Goal: Contribute content: Contribute content

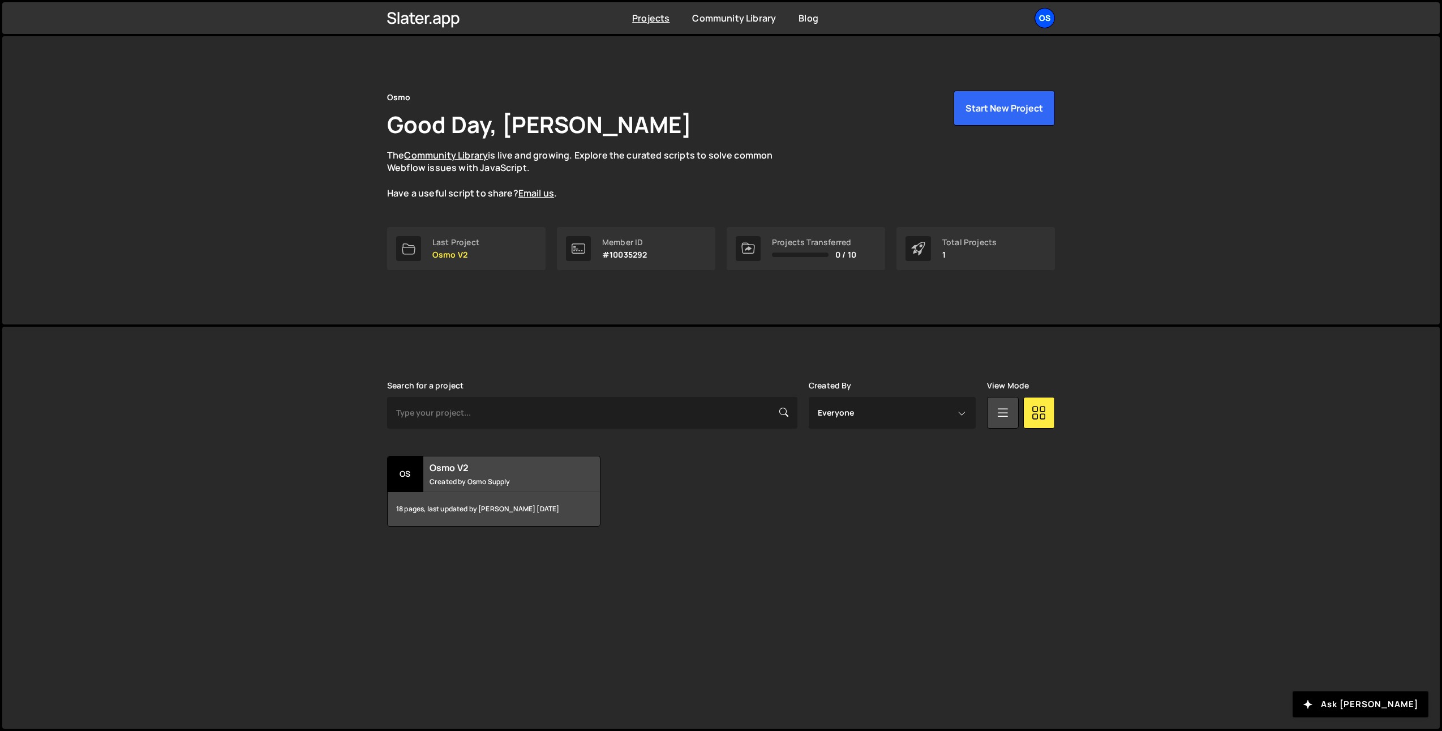
click at [1048, 21] on div "Os" at bounding box center [1045, 18] width 20 height 20
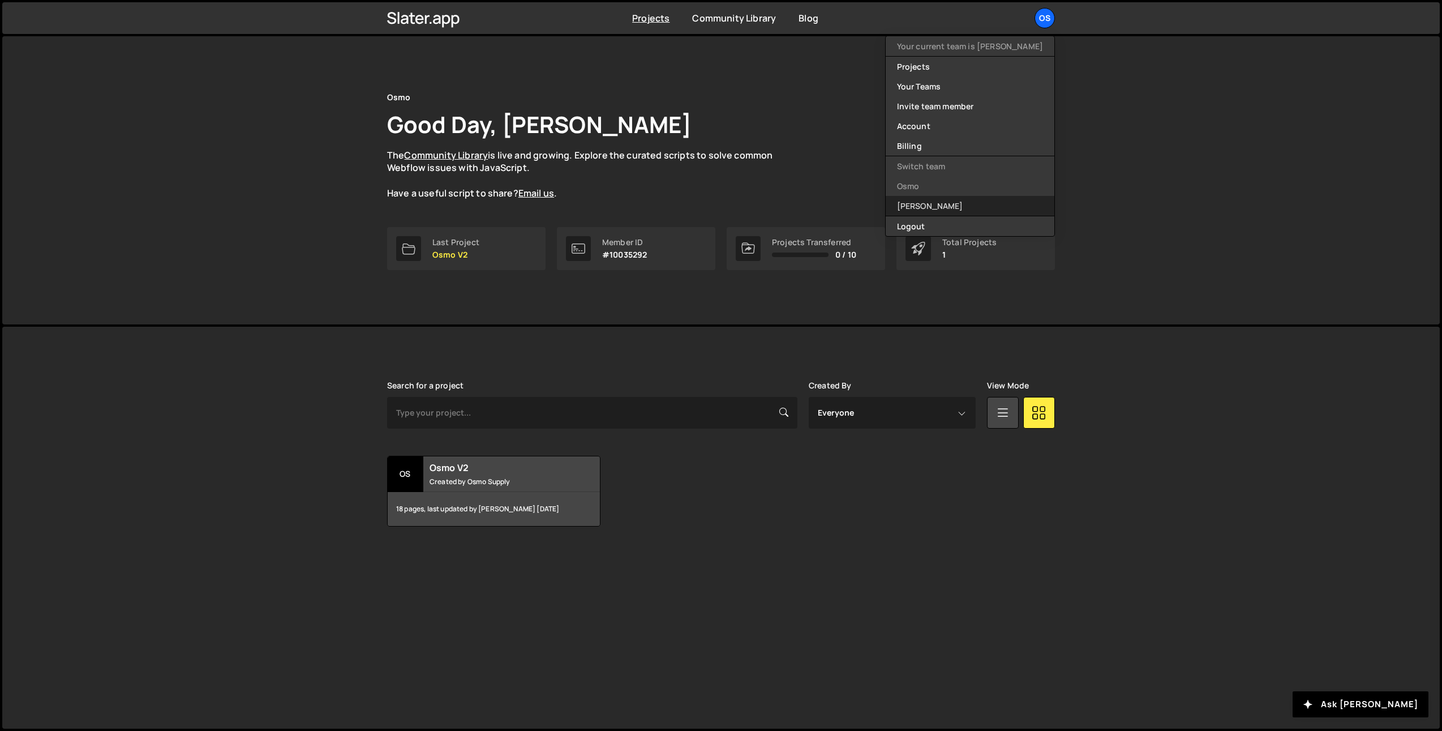
click at [960, 202] on link "[PERSON_NAME]" at bounding box center [970, 206] width 169 height 20
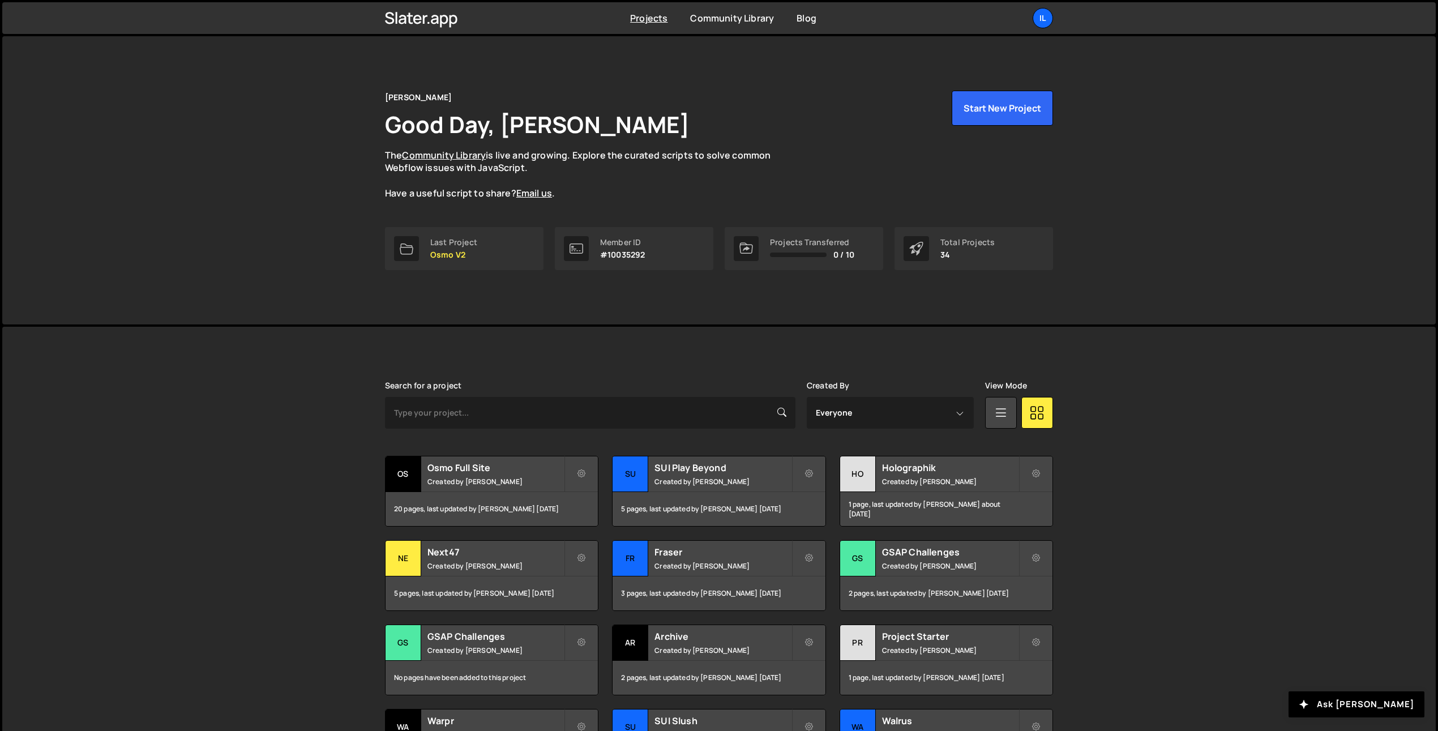
scroll to position [124, 0]
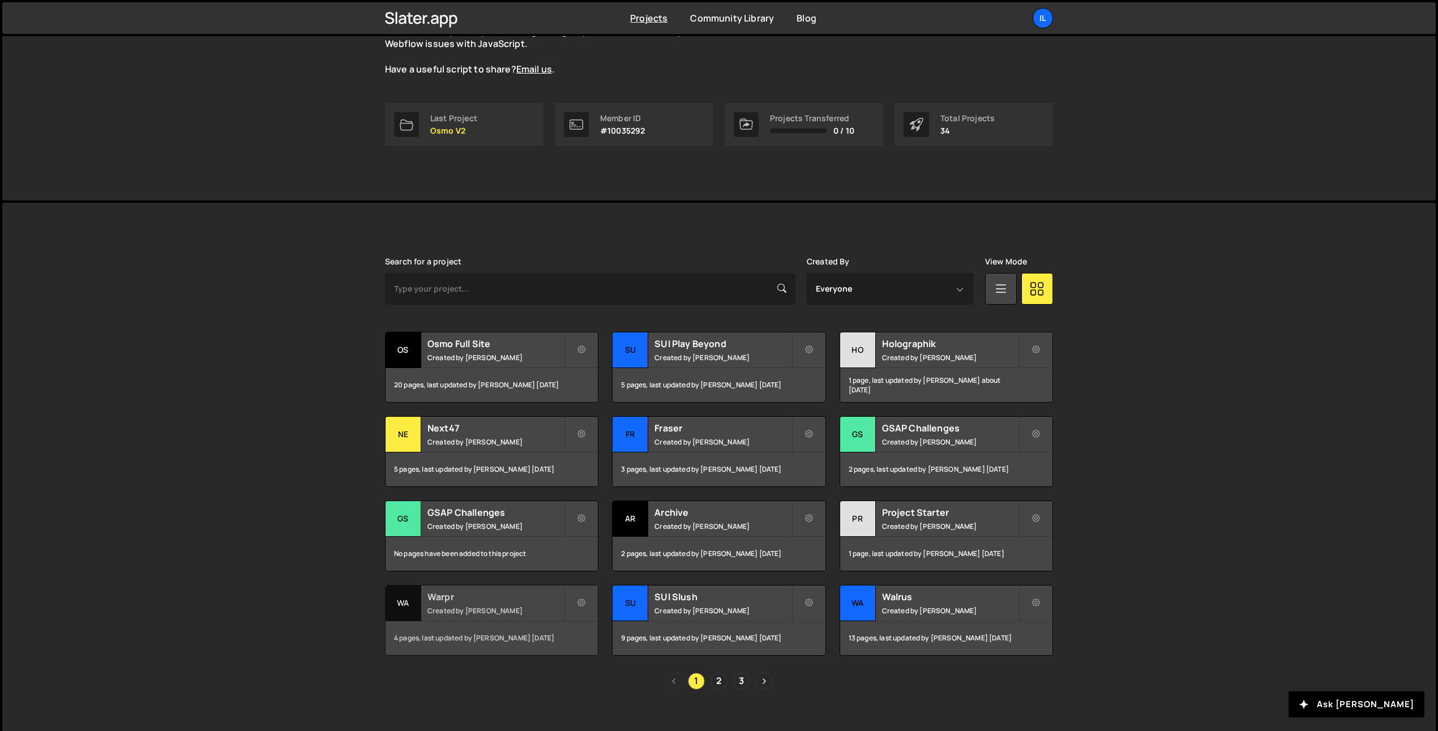
click at [457, 614] on small "Created by [PERSON_NAME]" at bounding box center [495, 611] width 136 height 10
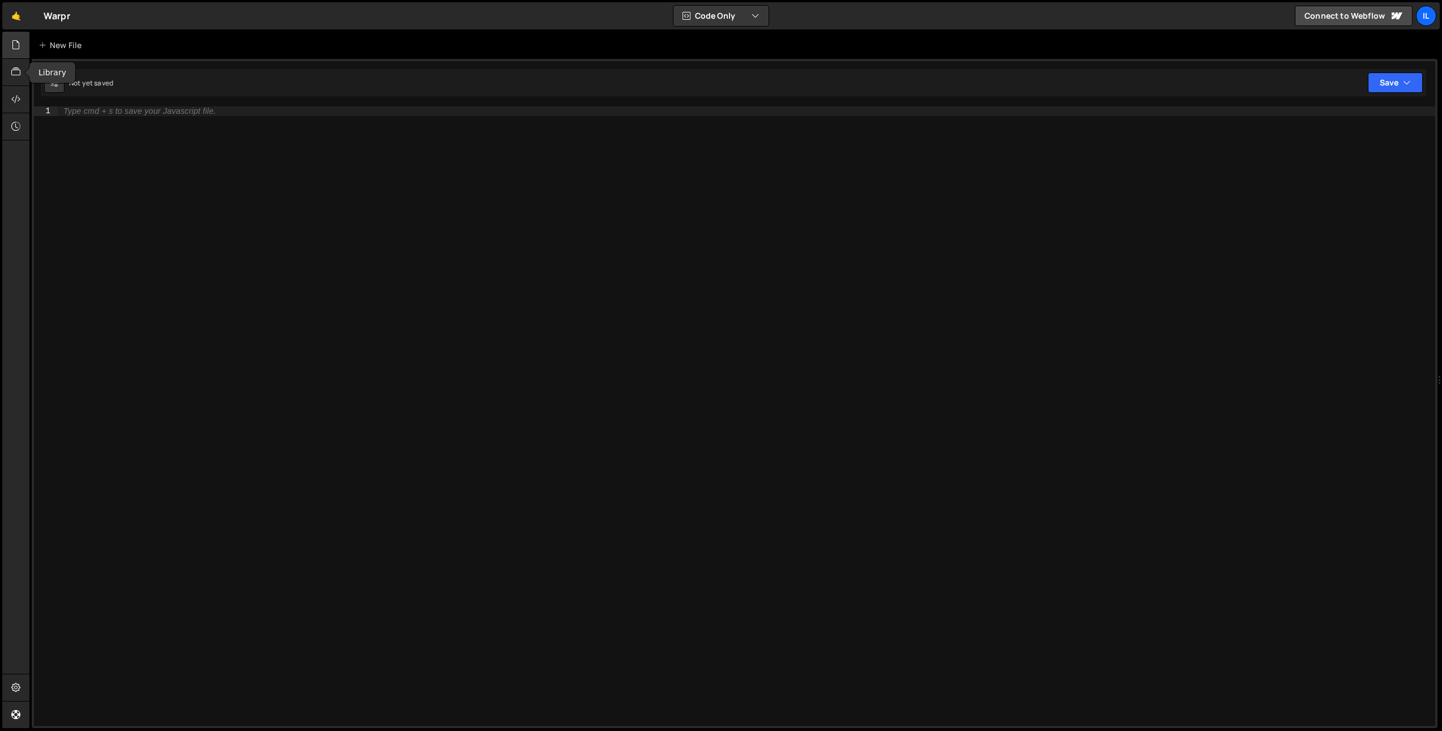
click at [14, 47] on icon at bounding box center [15, 44] width 9 height 12
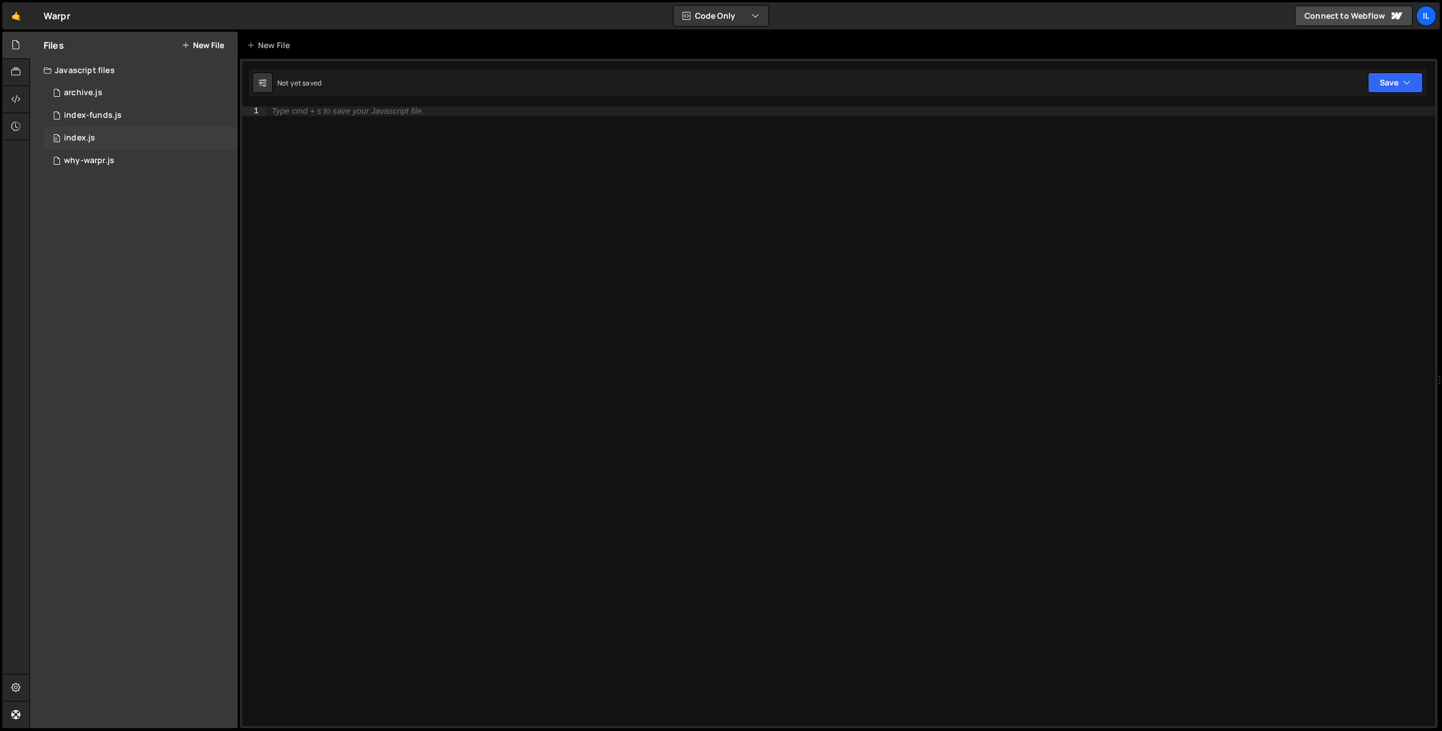
drag, startPoint x: 107, startPoint y: 145, endPoint x: 98, endPoint y: 136, distance: 12.4
click at [107, 145] on div "0 index.js 0" at bounding box center [141, 138] width 194 height 23
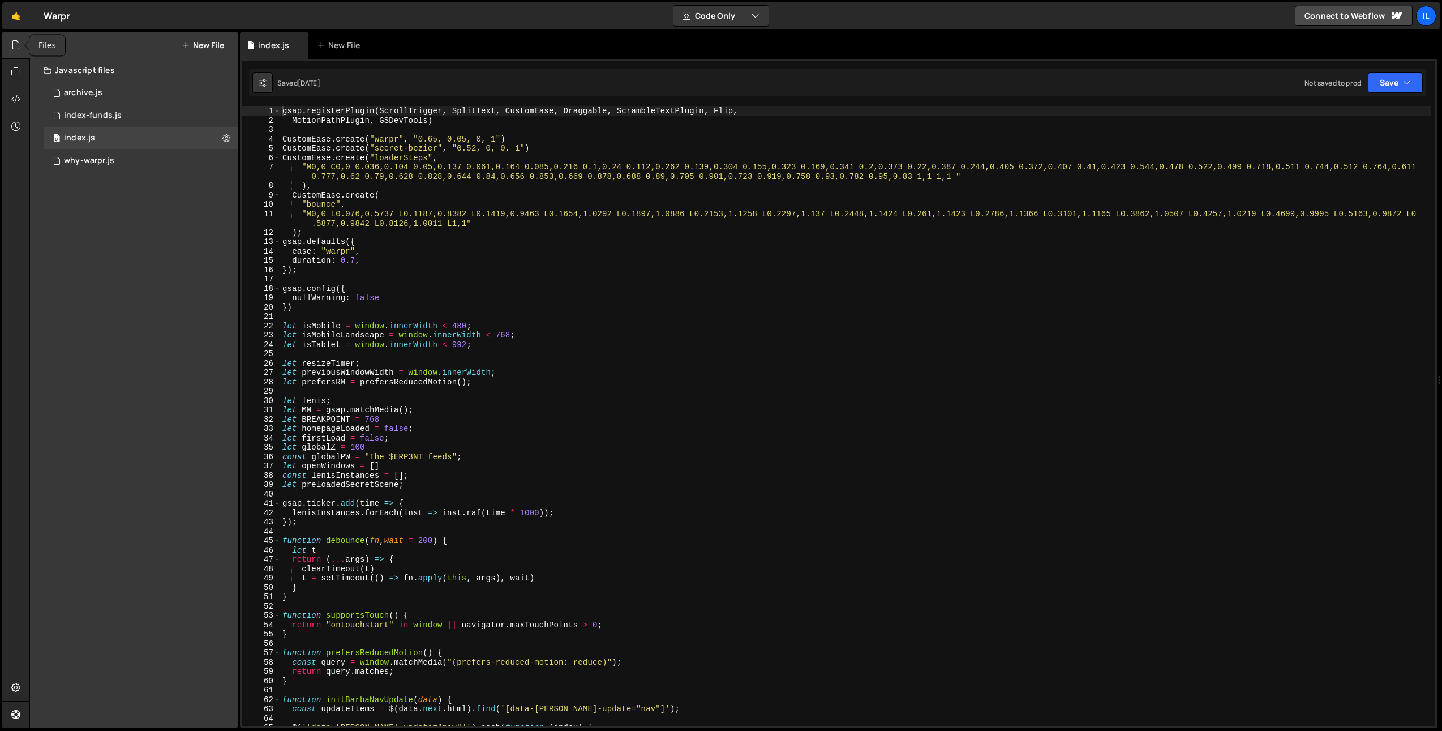
scroll to position [5044, 0]
click at [279, 506] on span at bounding box center [277, 504] width 6 height 10
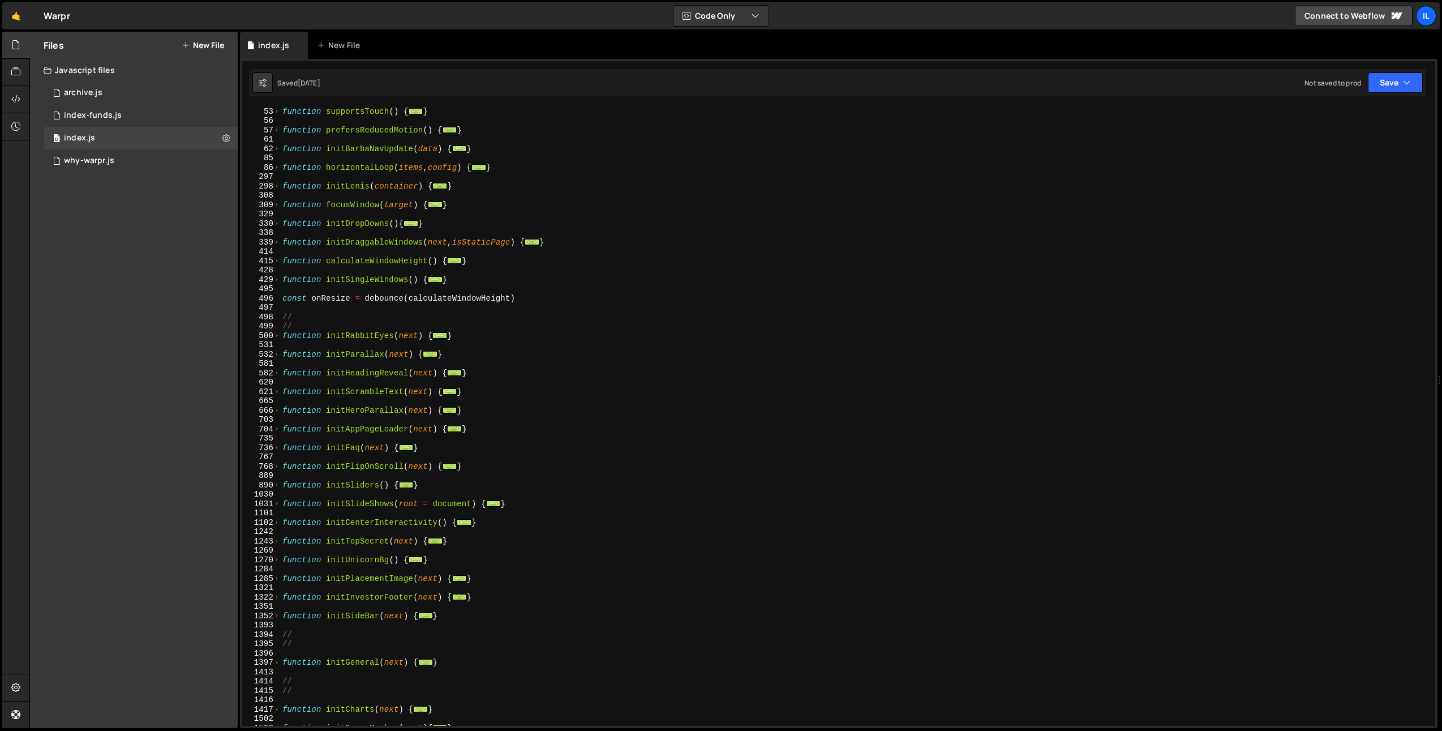
scroll to position [310, 0]
click at [277, 482] on span at bounding box center [277, 483] width 6 height 10
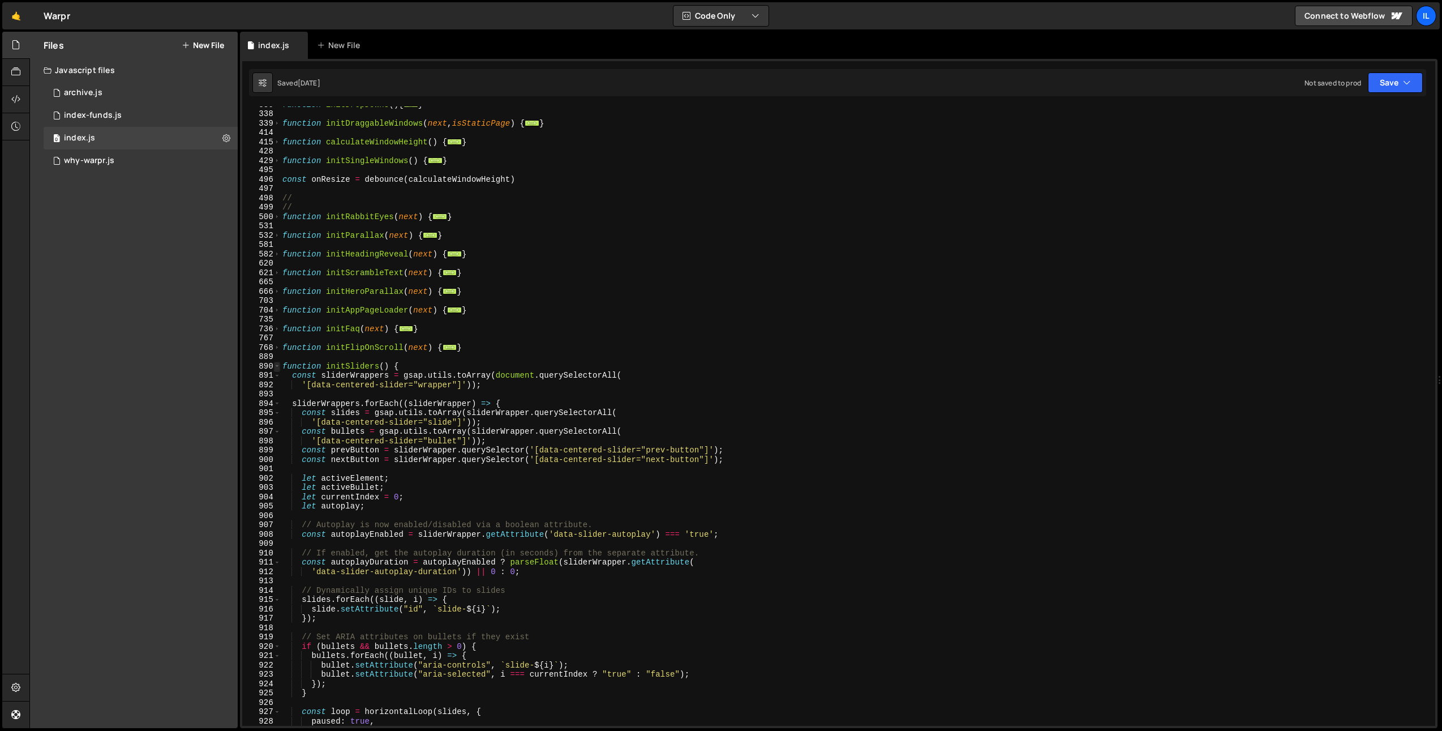
scroll to position [429, 0]
click at [276, 363] on span at bounding box center [277, 364] width 6 height 10
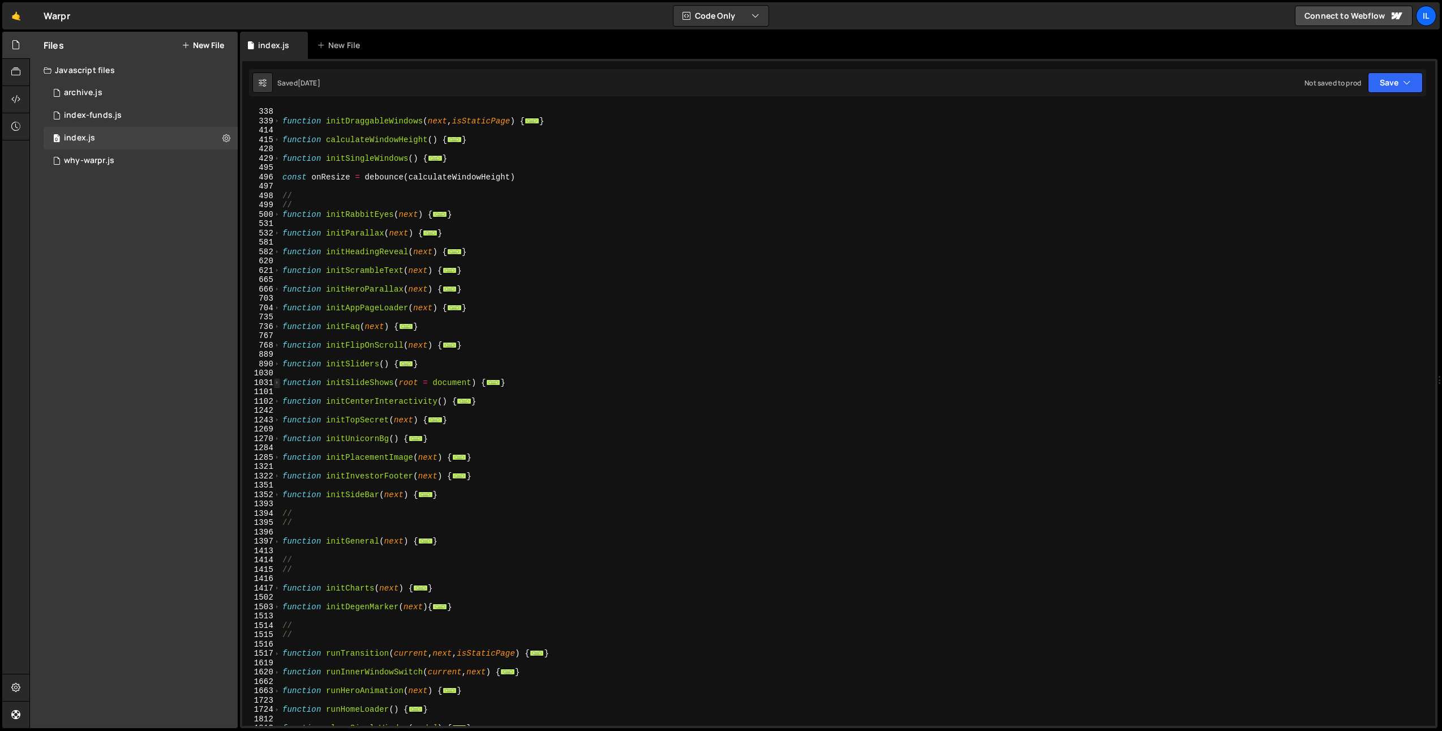
click at [279, 385] on span at bounding box center [277, 383] width 6 height 10
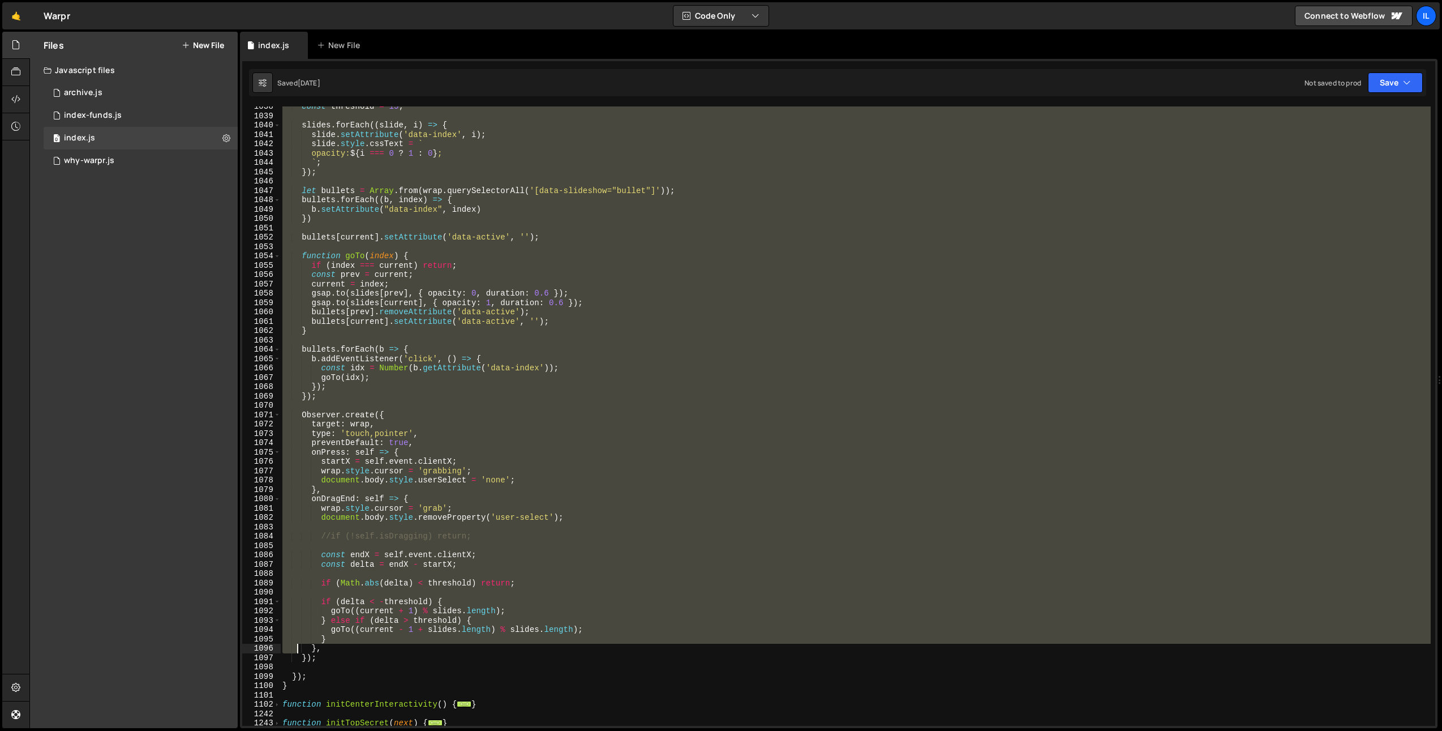
scroll to position [770, 0]
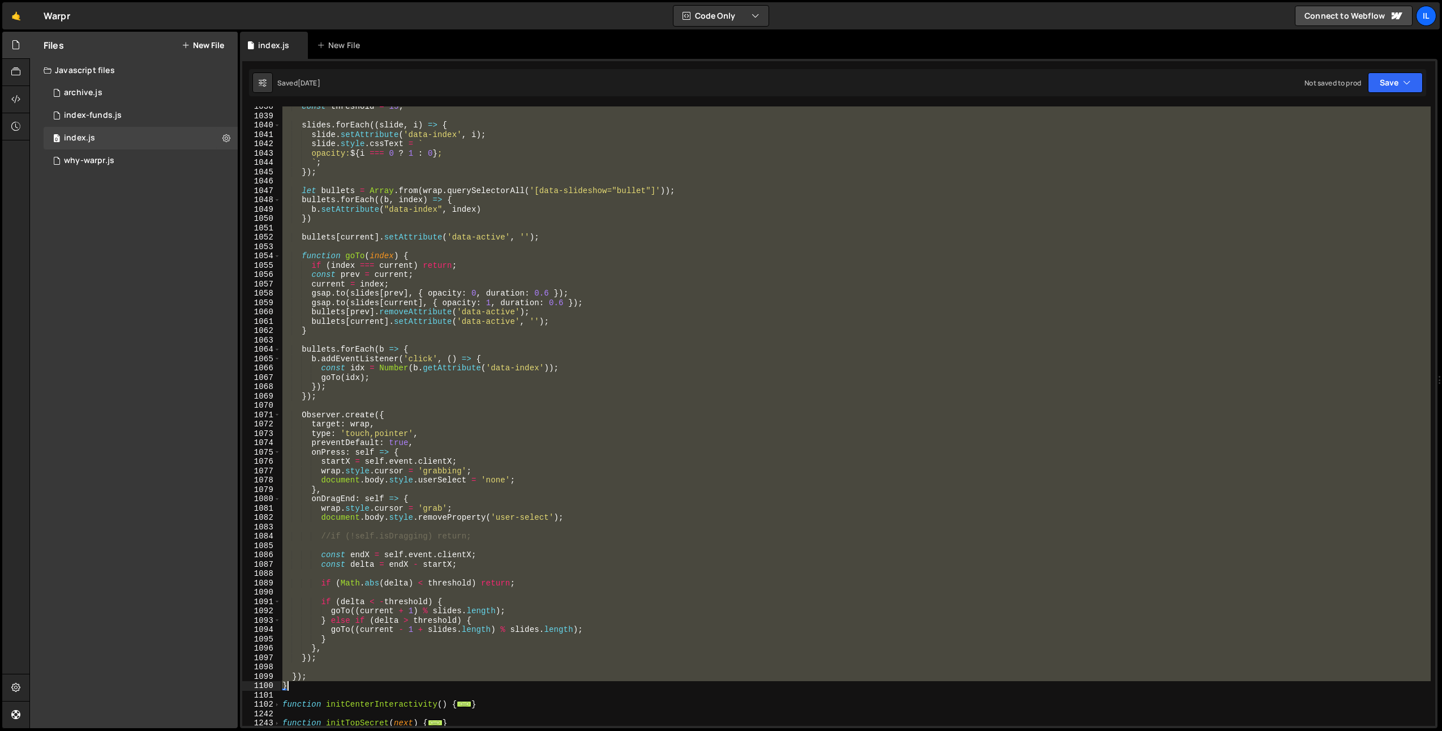
drag, startPoint x: 284, startPoint y: 229, endPoint x: 319, endPoint y: 688, distance: 459.9
click at [319, 688] on div "const threshold = 15 ; slides . forEach (( slide , i ) => { slide . setAttribut…" at bounding box center [855, 421] width 1151 height 638
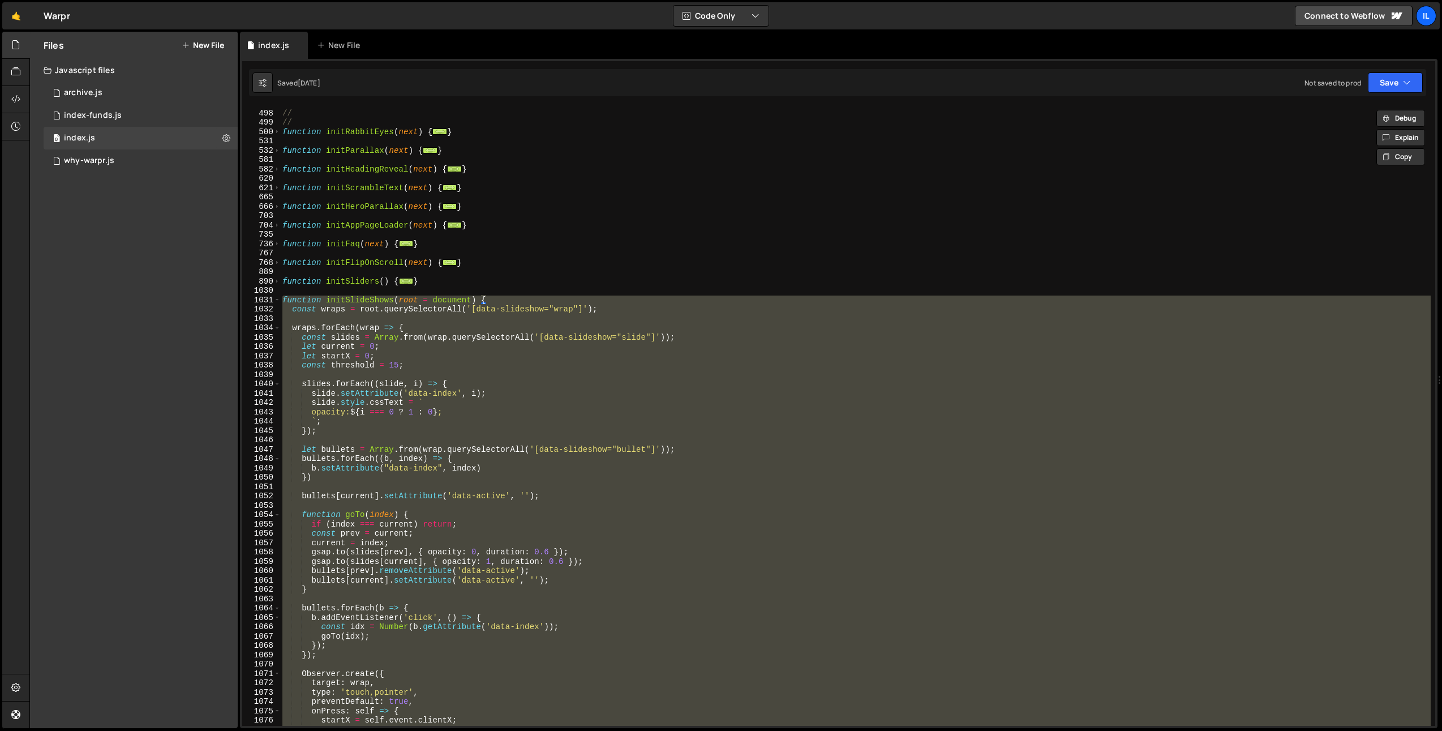
scroll to position [0, 0]
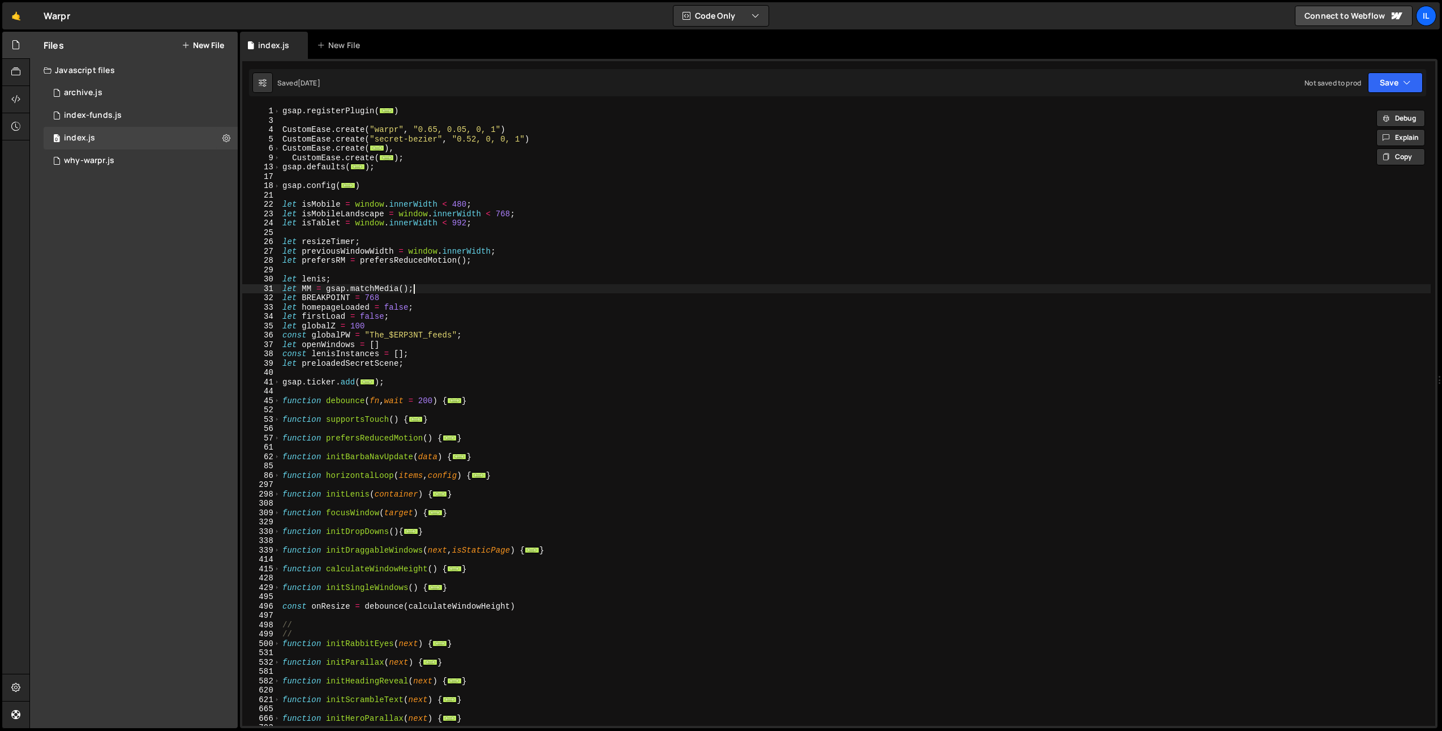
click at [461, 292] on div "gsap . registerPlugin ( ... ) CustomEase . create ( "warpr" , "0.65, 0.05, 0, 1…" at bounding box center [855, 425] width 1151 height 638
click at [329, 245] on div "gsap . registerPlugin ( ... ) CustomEase . create ( "warpr" , "0.65, 0.05, 0, 1…" at bounding box center [855, 425] width 1151 height 638
click at [329, 243] on div "gsap . registerPlugin ( ... ) CustomEase . create ( "warpr" , "0.65, 0.05, 0, 1…" at bounding box center [855, 425] width 1151 height 638
click at [342, 246] on div "gsap . registerPlugin ( ... ) CustomEase . create ( "warpr" , "0.65, 0.05, 0, 1…" at bounding box center [855, 425] width 1151 height 638
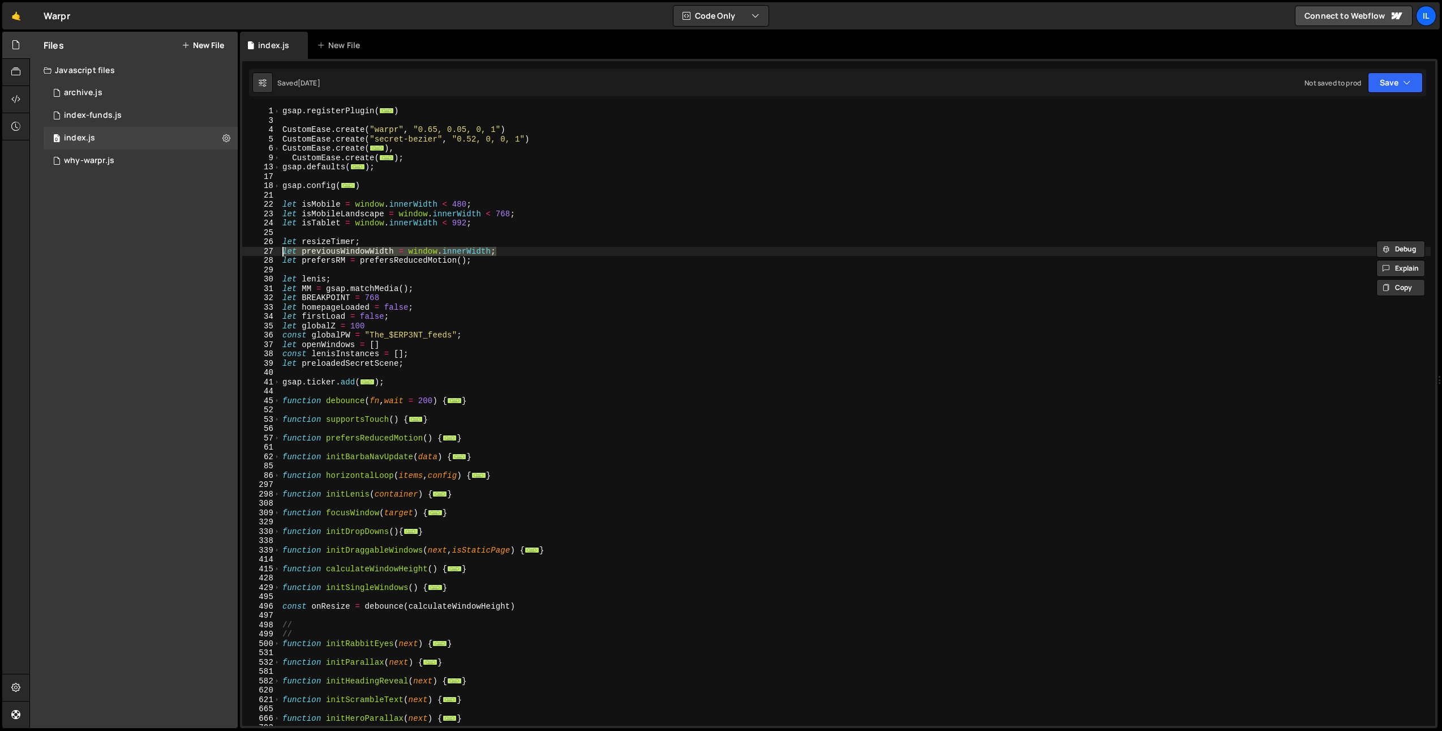
drag, startPoint x: 572, startPoint y: 254, endPoint x: 233, endPoint y: 242, distance: 338.7
click at [233, 242] on div "Files New File Javascript files 0 archive.js 0 0 index-funds.js 0 0 index.js 0 0" at bounding box center [735, 380] width 1413 height 697
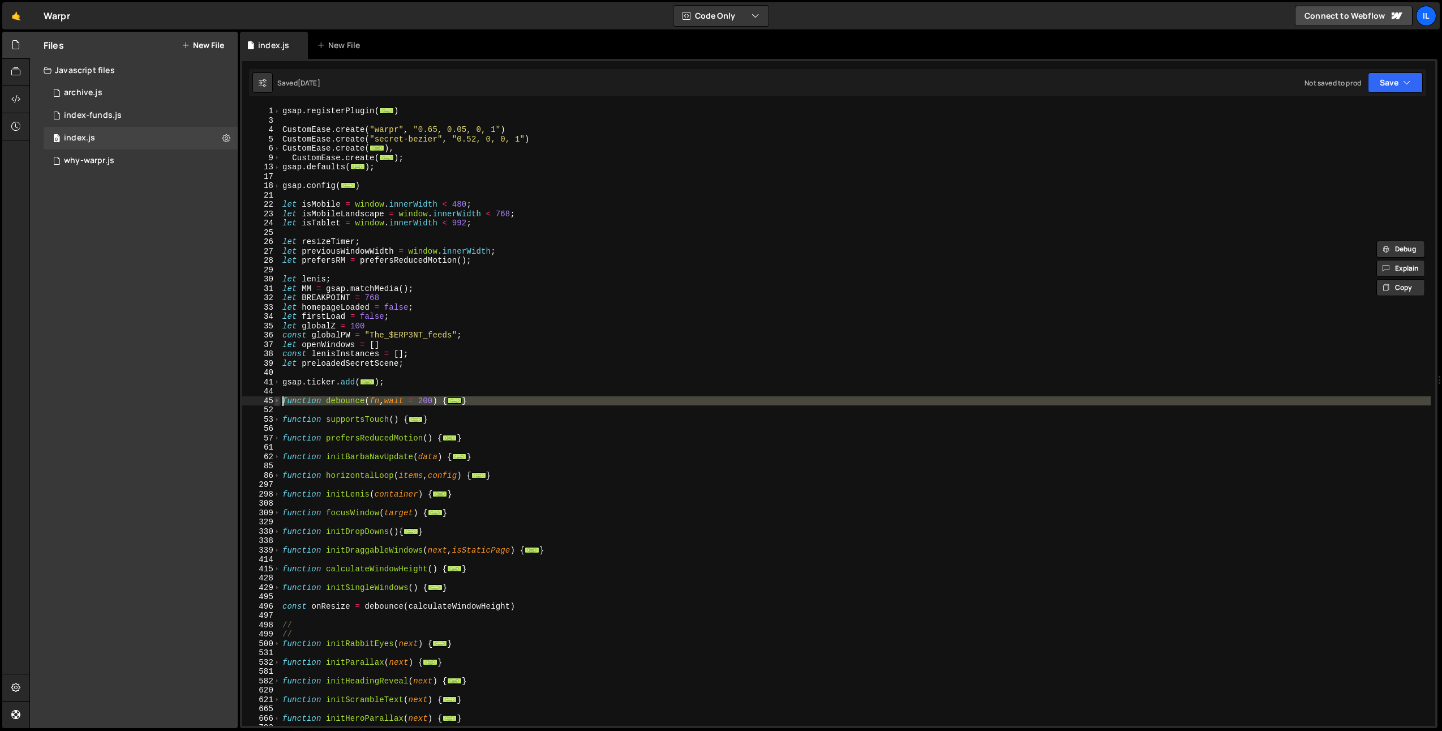
drag, startPoint x: 299, startPoint y: 407, endPoint x: 276, endPoint y: 401, distance: 23.5
click at [276, 401] on div "let resizeTimer; let previousWindowWidth = window.innerWidth; 1 3 4 5 6 9 13 17…" at bounding box center [838, 415] width 1193 height 619
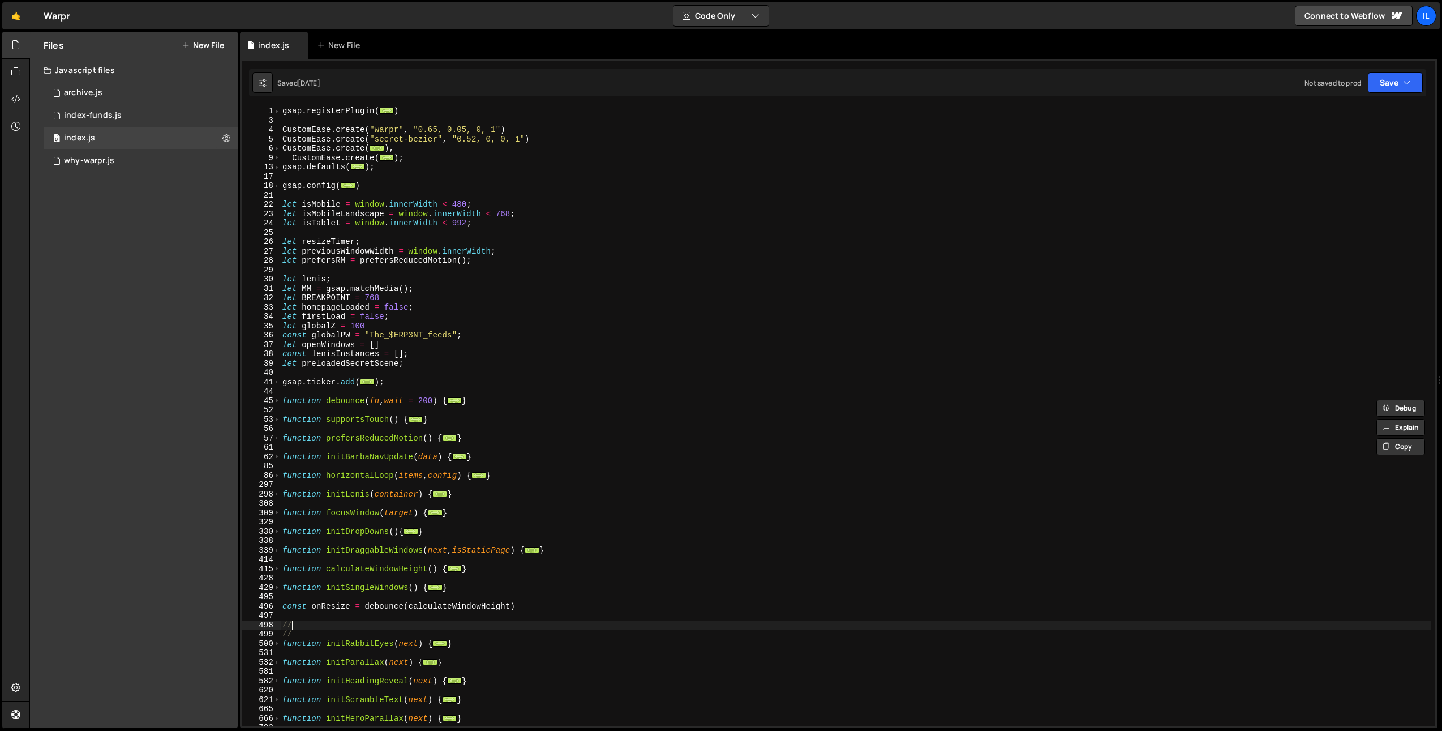
click at [330, 629] on div "gsap . registerPlugin ( ... ) CustomEase . create ( "warpr" , "0.65, 0.05, 0, 1…" at bounding box center [855, 425] width 1151 height 638
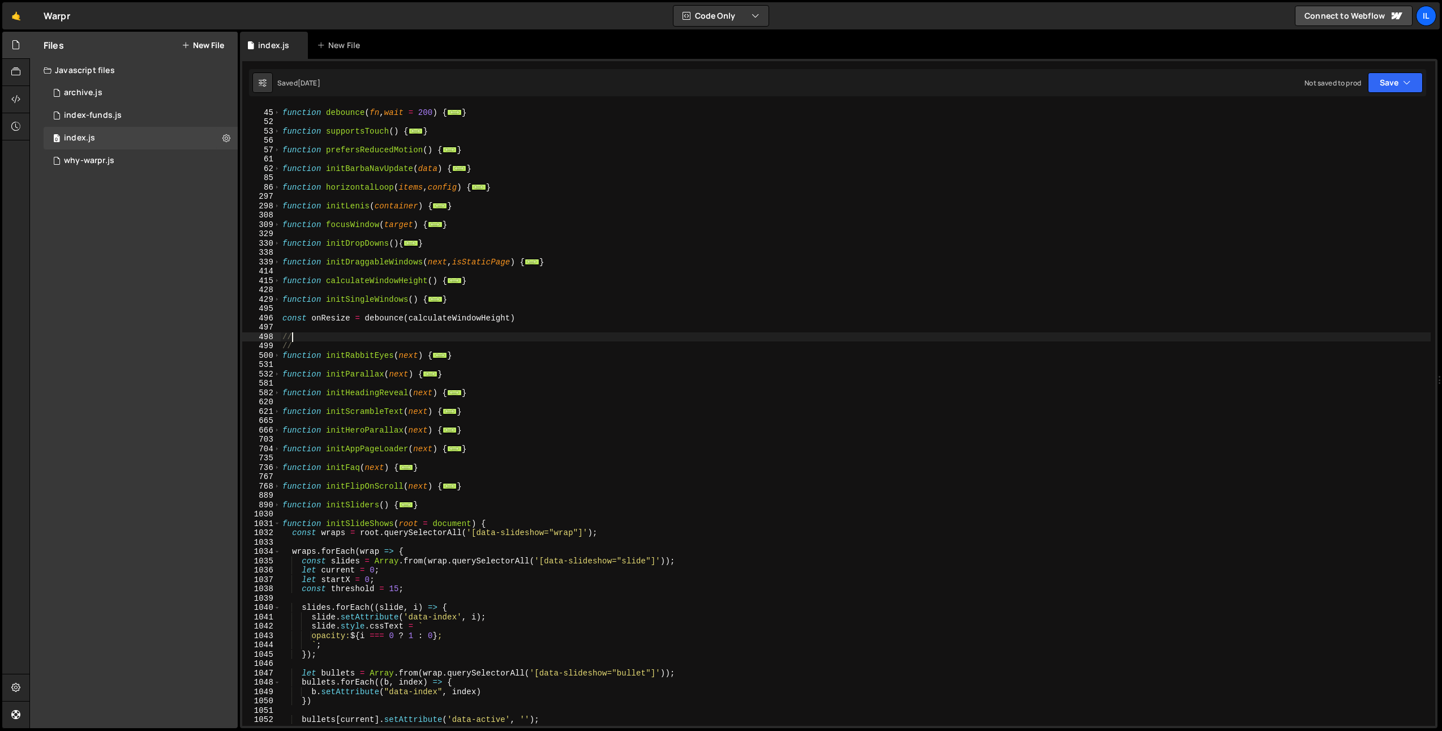
scroll to position [358, 0]
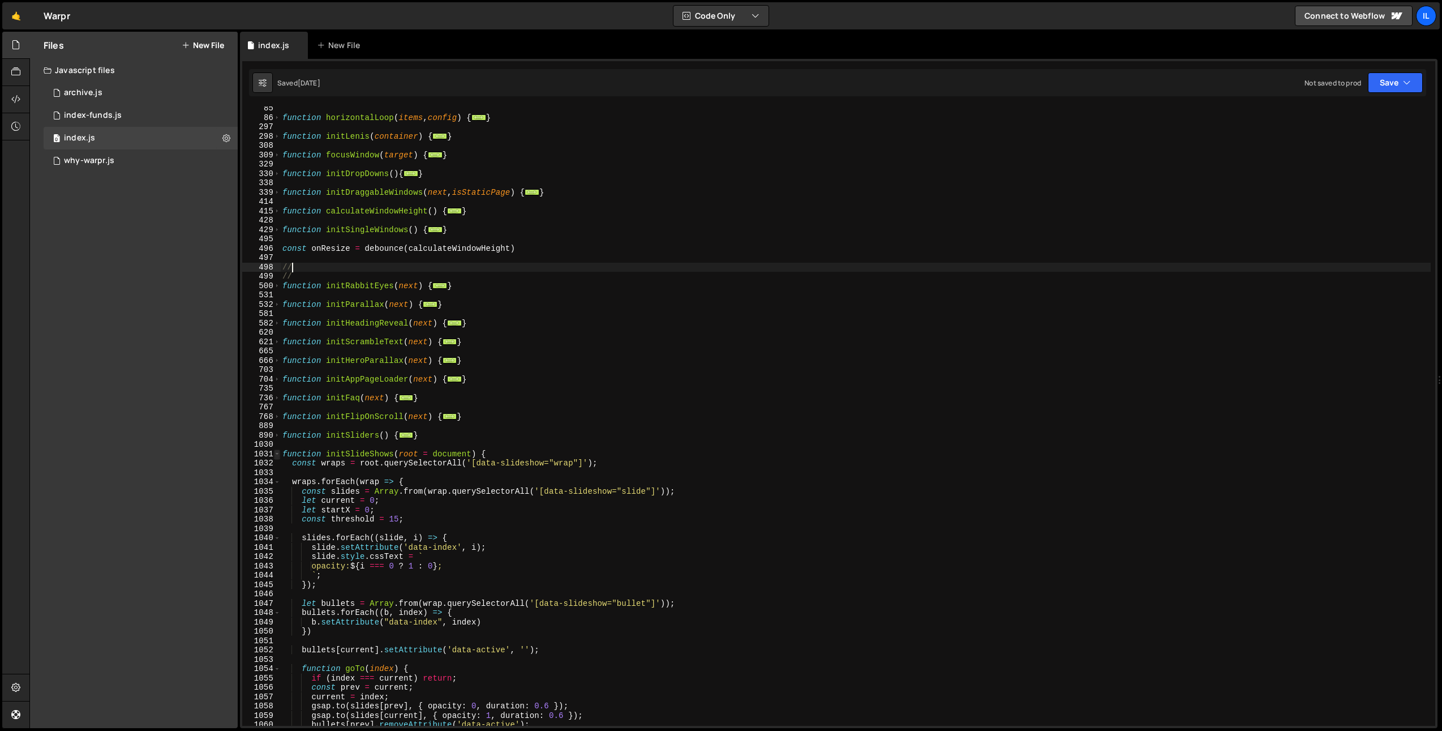
click at [277, 453] on span at bounding box center [277, 454] width 6 height 10
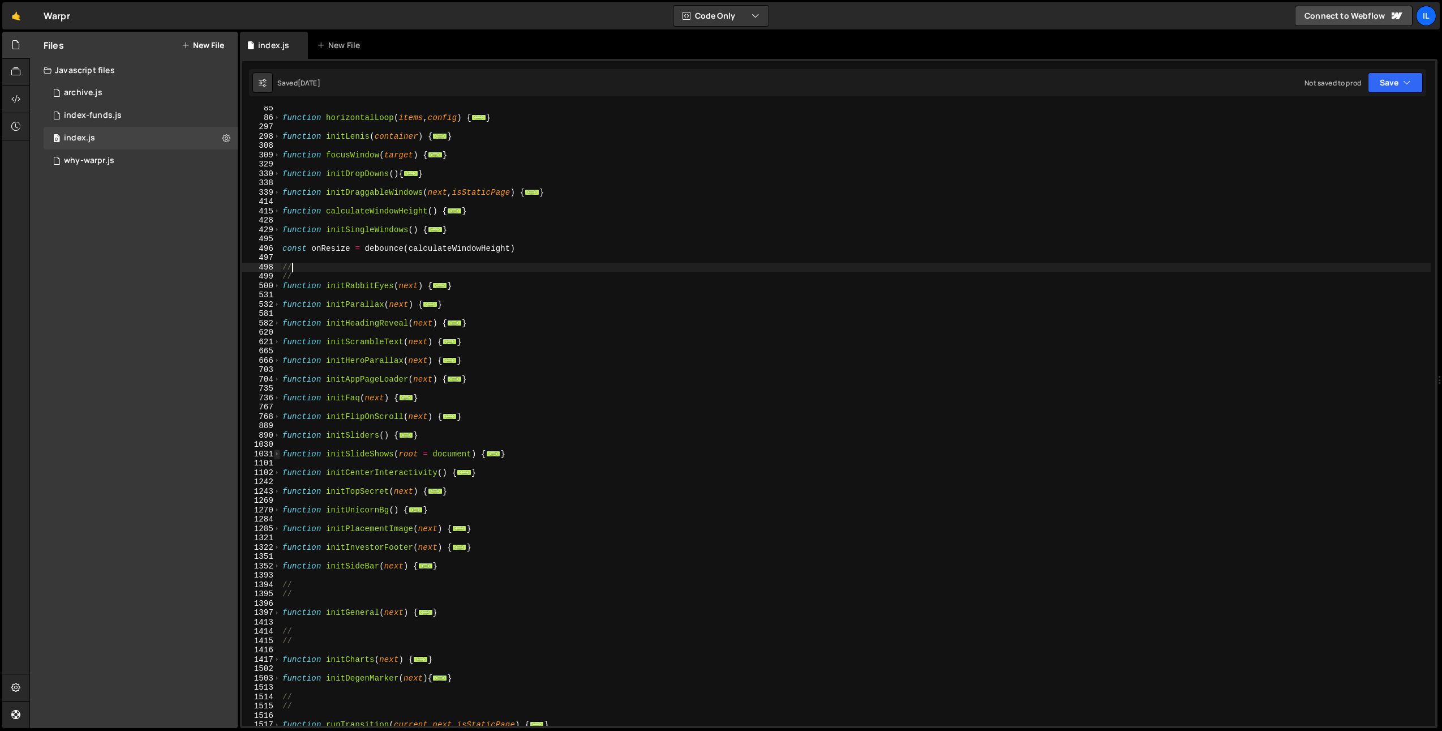
click at [280, 457] on div "1031" at bounding box center [261, 454] width 38 height 10
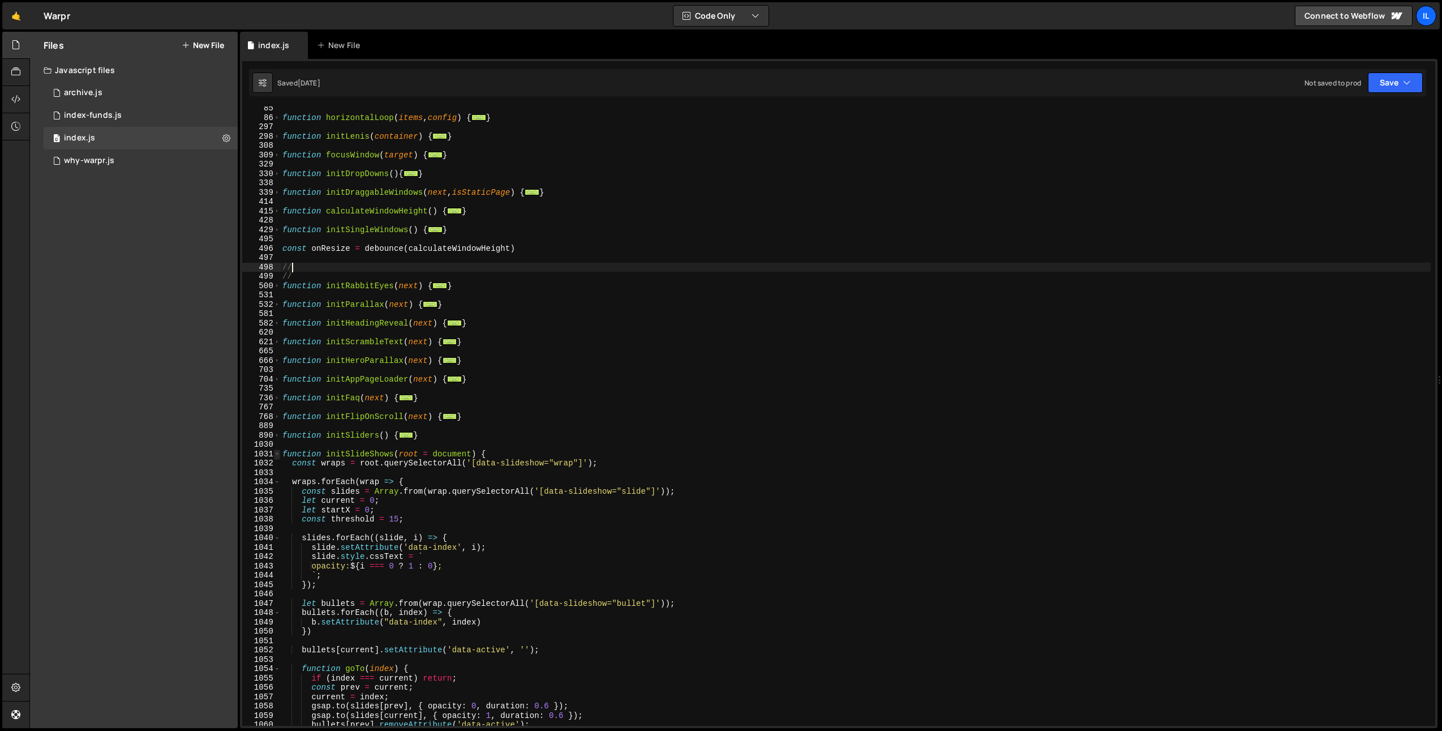
click at [277, 455] on span at bounding box center [277, 454] width 6 height 10
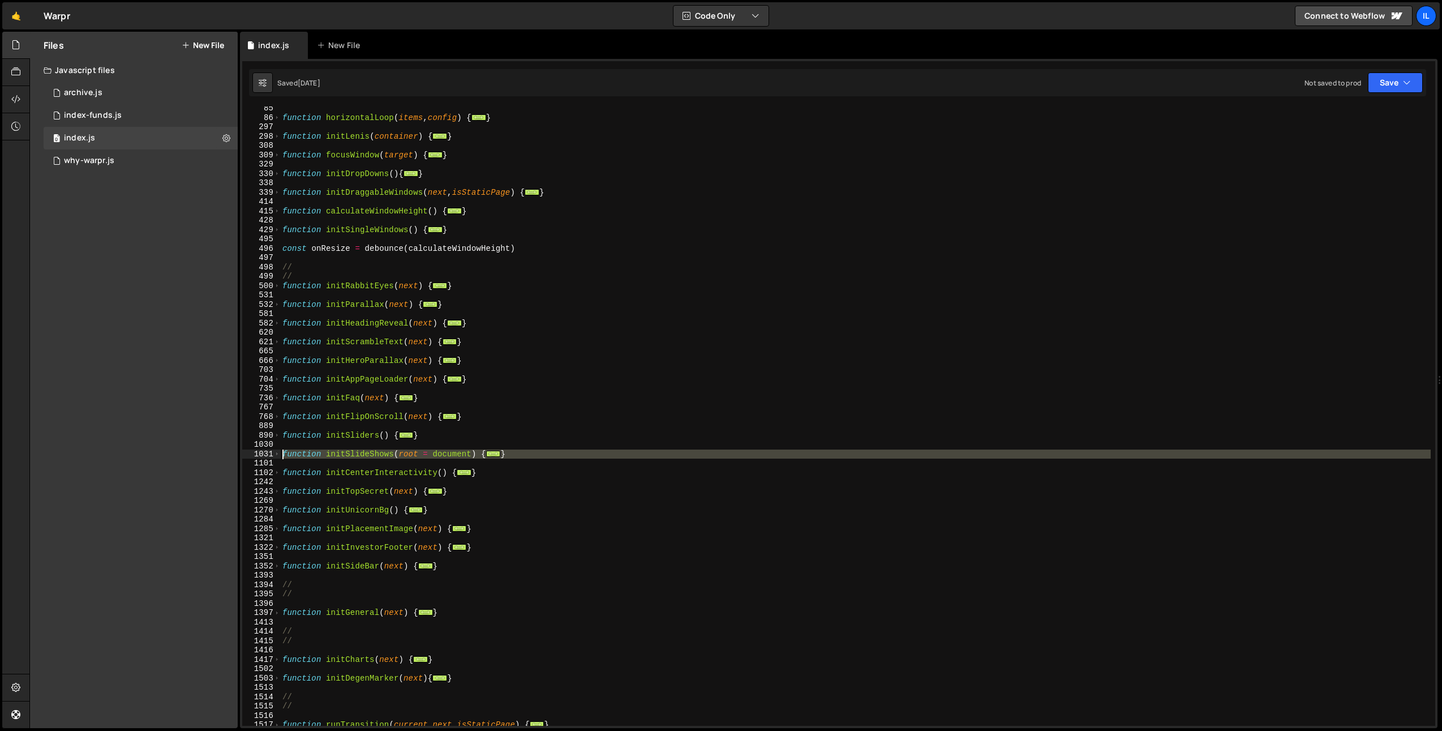
drag, startPoint x: 284, startPoint y: 461, endPoint x: 281, endPoint y: 452, distance: 9.7
click at [281, 452] on div "function horizontalLoop ( items , config ) { ... } function initLenis ( contain…" at bounding box center [855, 423] width 1151 height 638
paste textarea "}"
type textarea "}"
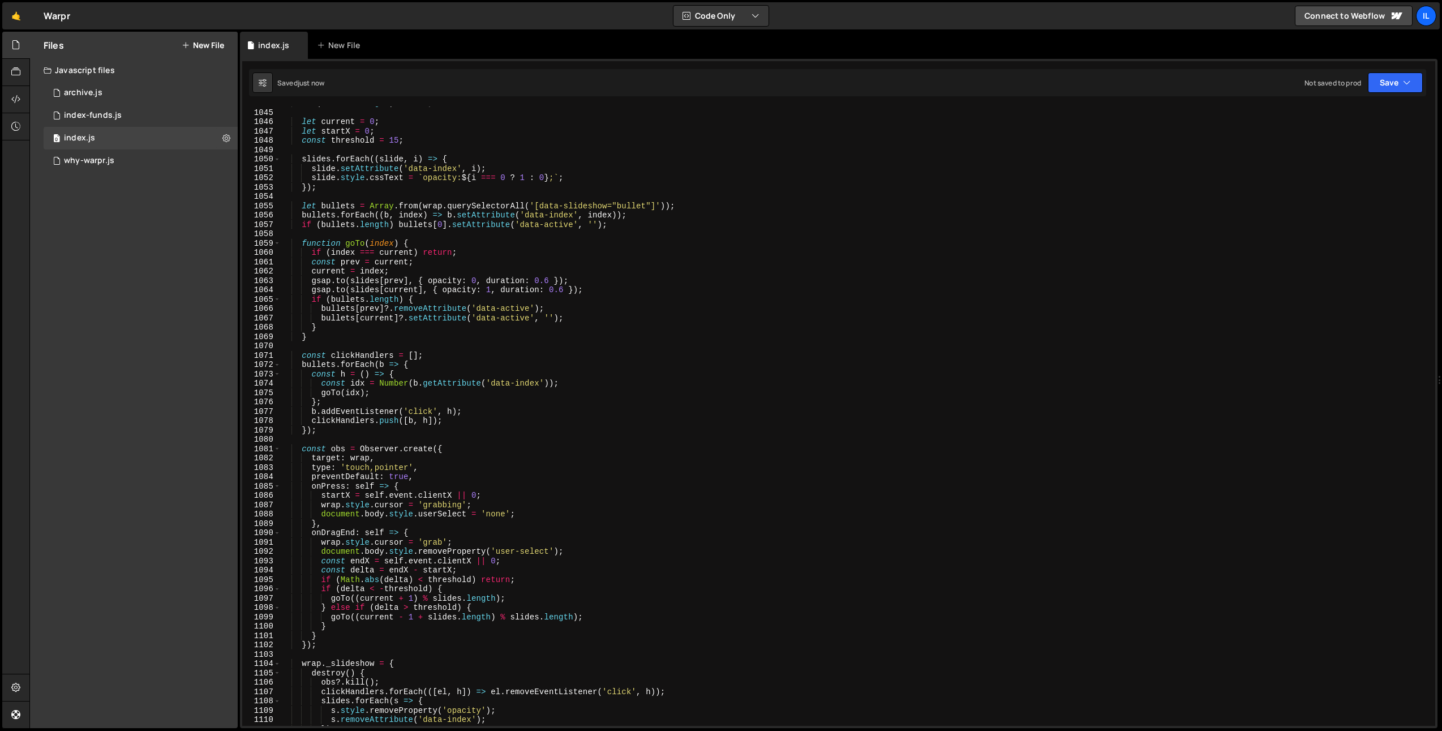
scroll to position [641, 0]
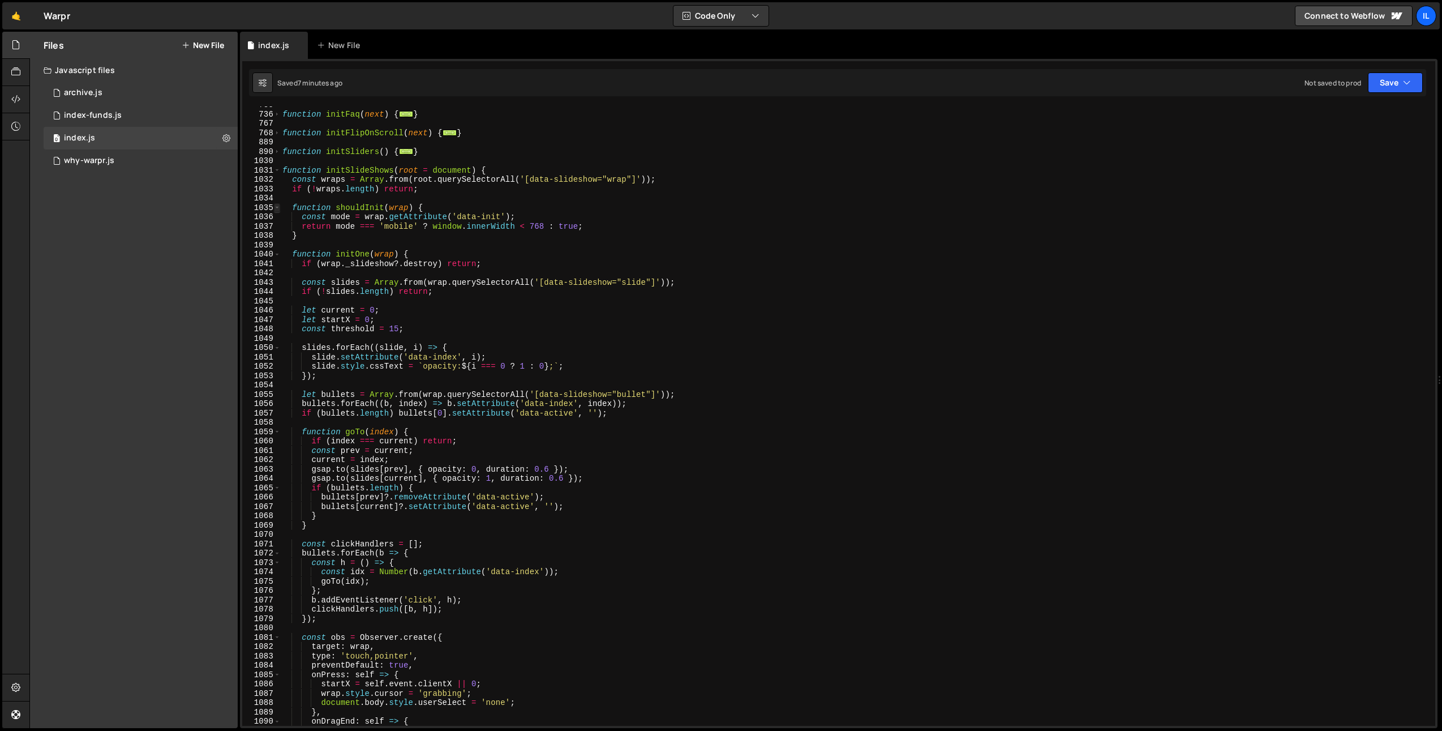
click at [274, 203] on span at bounding box center [277, 208] width 6 height 10
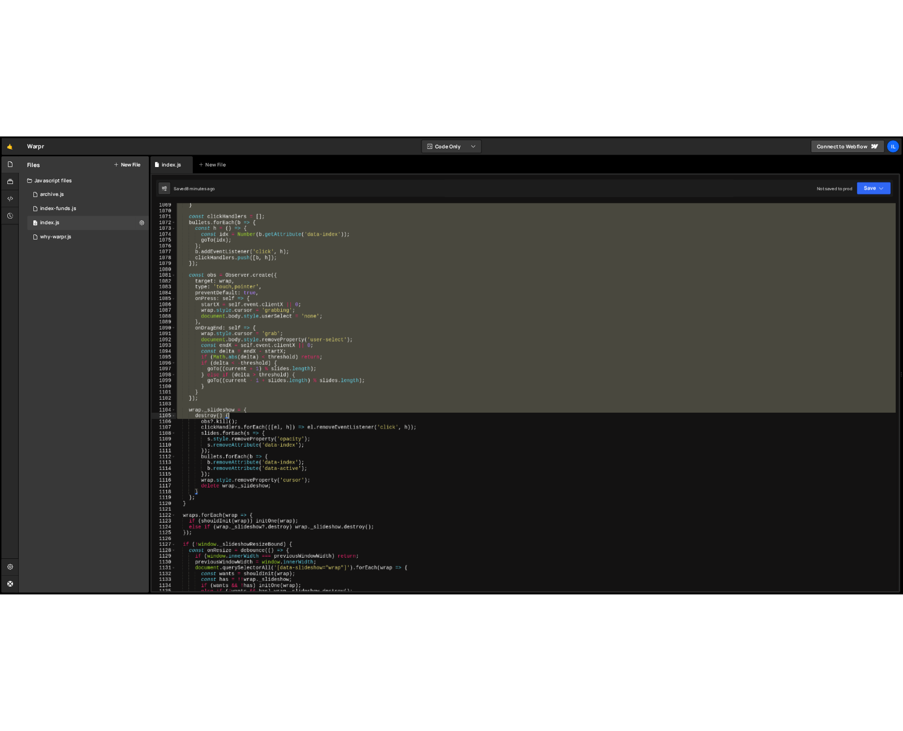
scroll to position [1203, 0]
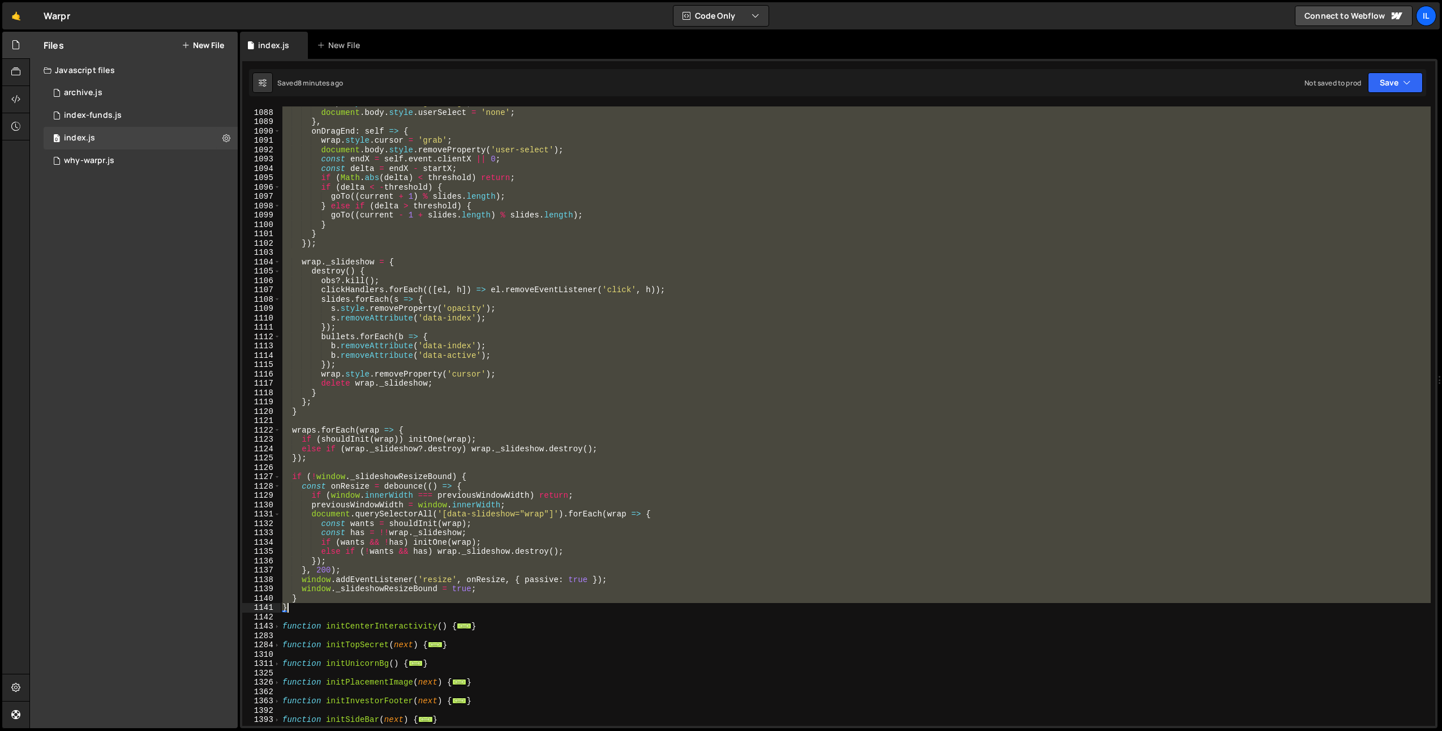
drag, startPoint x: 285, startPoint y: 179, endPoint x: 356, endPoint y: 608, distance: 435.0
click at [356, 608] on div "wrap . style . cursor = 'grabbing' ; document . body . style . userSelect = 'no…" at bounding box center [855, 417] width 1151 height 638
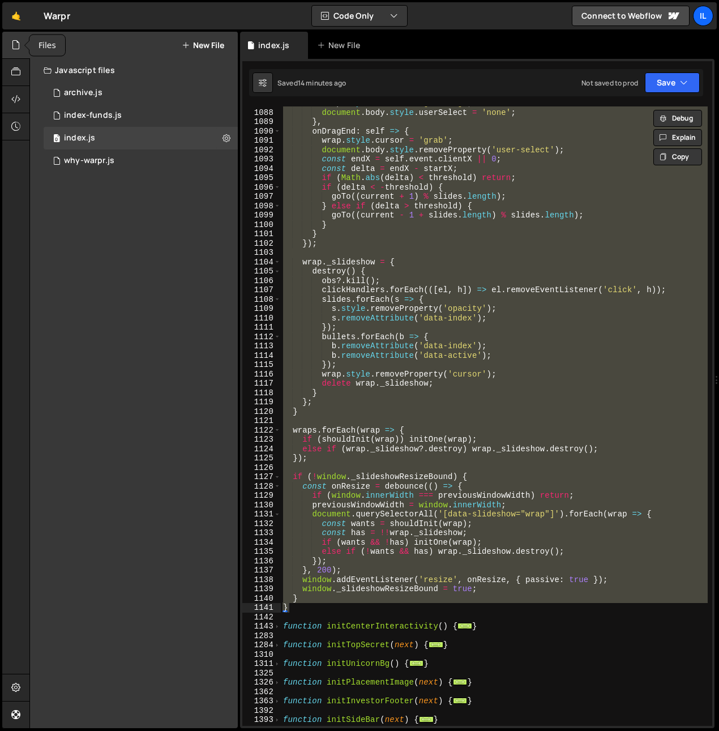
click at [5, 49] on div at bounding box center [16, 45] width 28 height 27
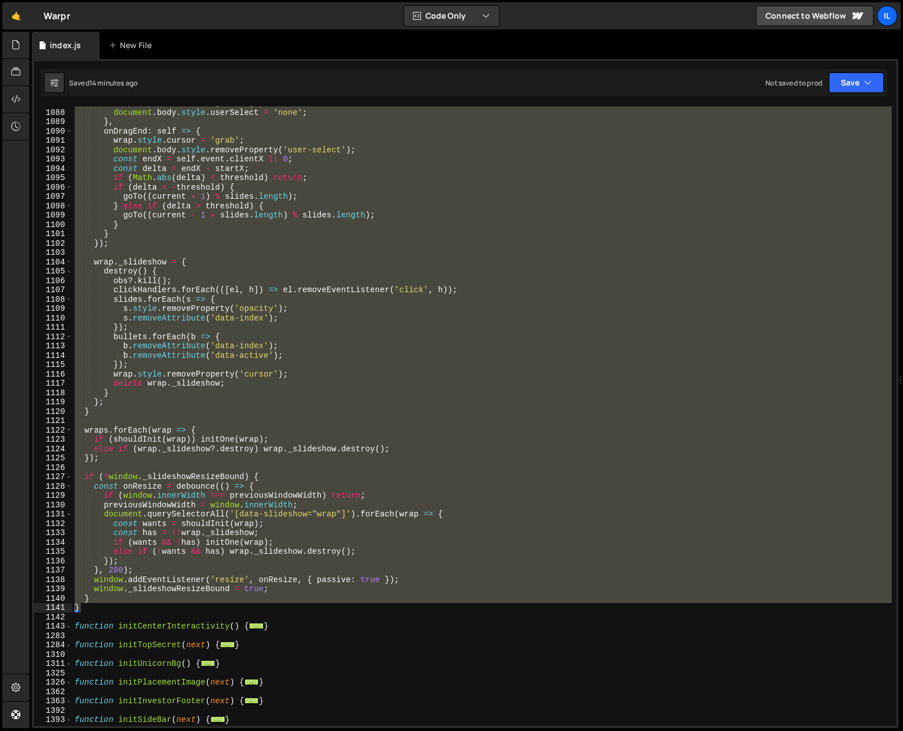
click at [209, 285] on div "wrap . style . cursor = 'grabbing' ; document . body . style . userSelect = 'no…" at bounding box center [482, 415] width 820 height 619
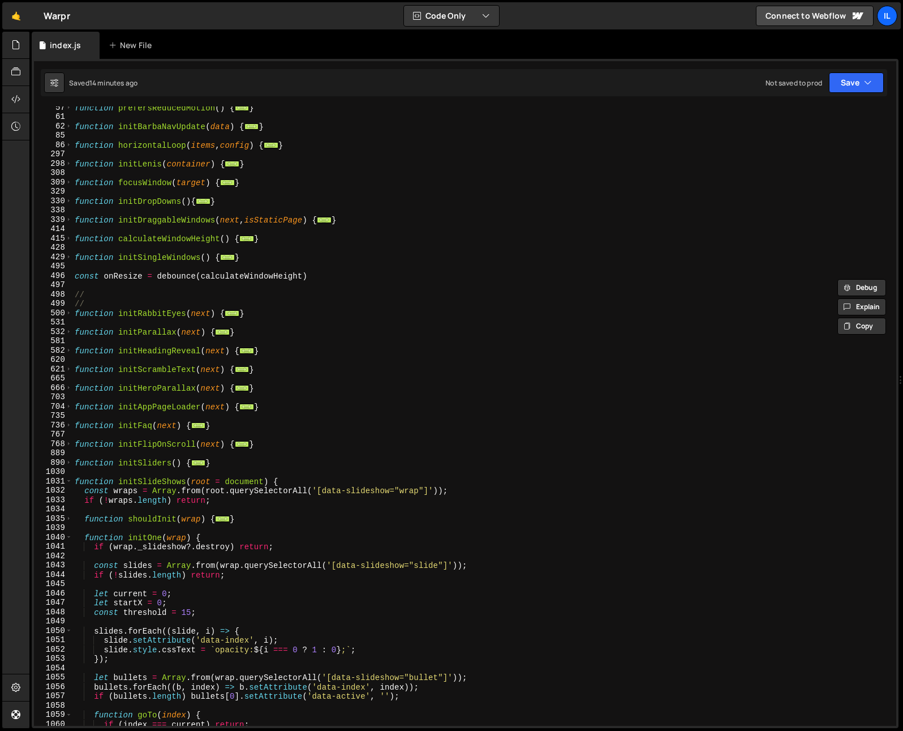
scroll to position [330, 0]
click at [67, 477] on span at bounding box center [69, 482] width 6 height 10
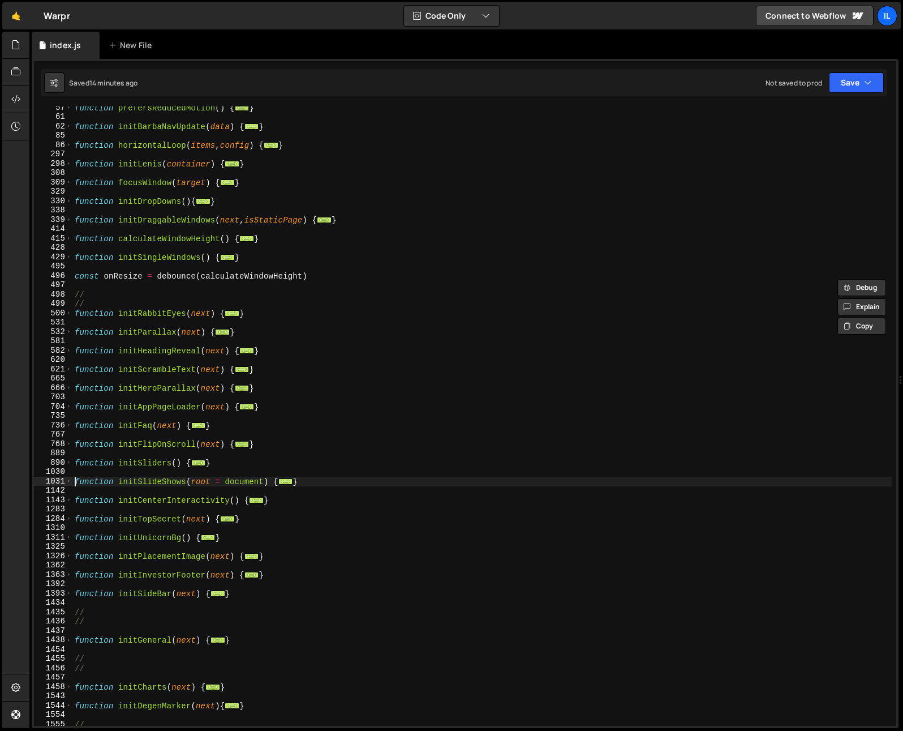
click at [76, 485] on div "function prefersReducedMotion ( ) { ... } function initBarbaNavUpdate ( data ) …" at bounding box center [482, 422] width 820 height 638
type textarea "function initSlideShows(root = document) {"
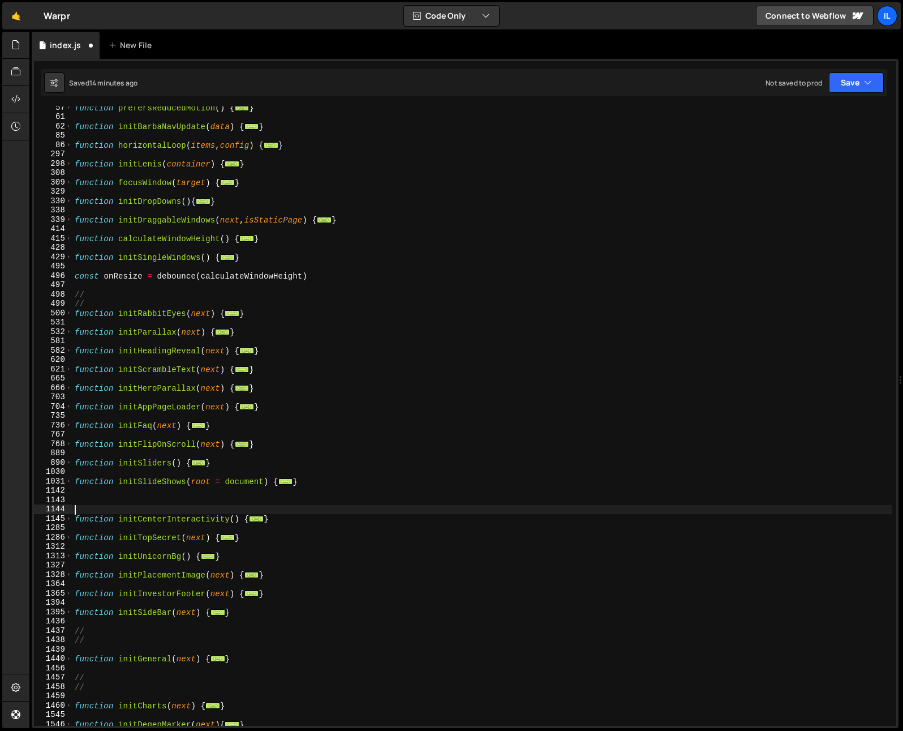
paste textarea "}"
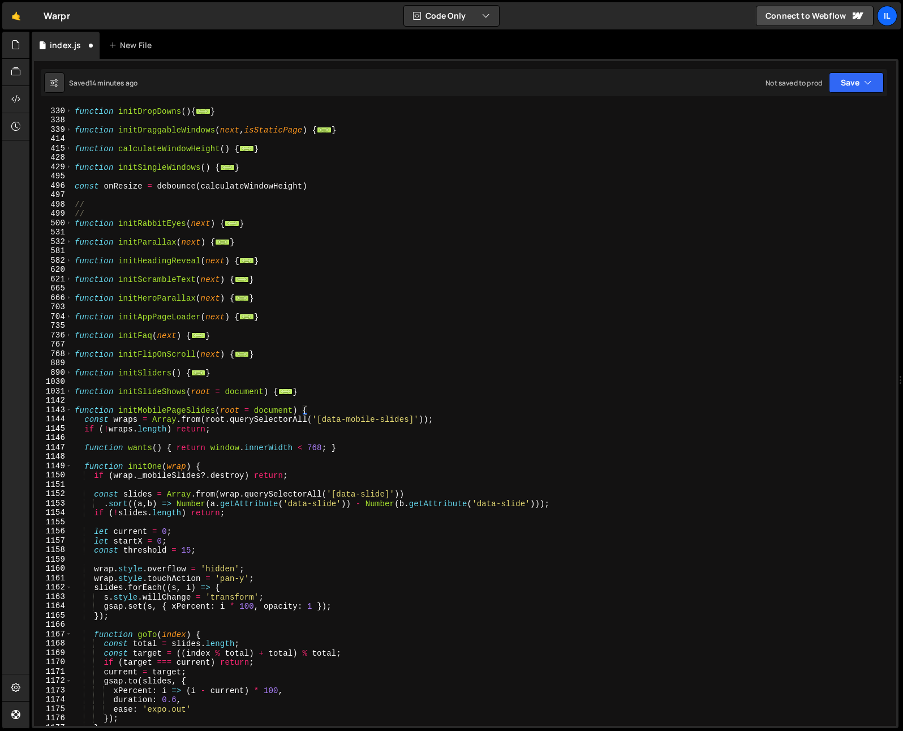
scroll to position [420, 0]
click at [197, 419] on div "function initDropDowns ( ) { ... } function initDraggableWindows ( next , isSta…" at bounding box center [482, 425] width 820 height 638
click at [178, 410] on div "function initDropDowns ( ) { ... } function initDraggableWindows ( next , isSta…" at bounding box center [482, 425] width 820 height 638
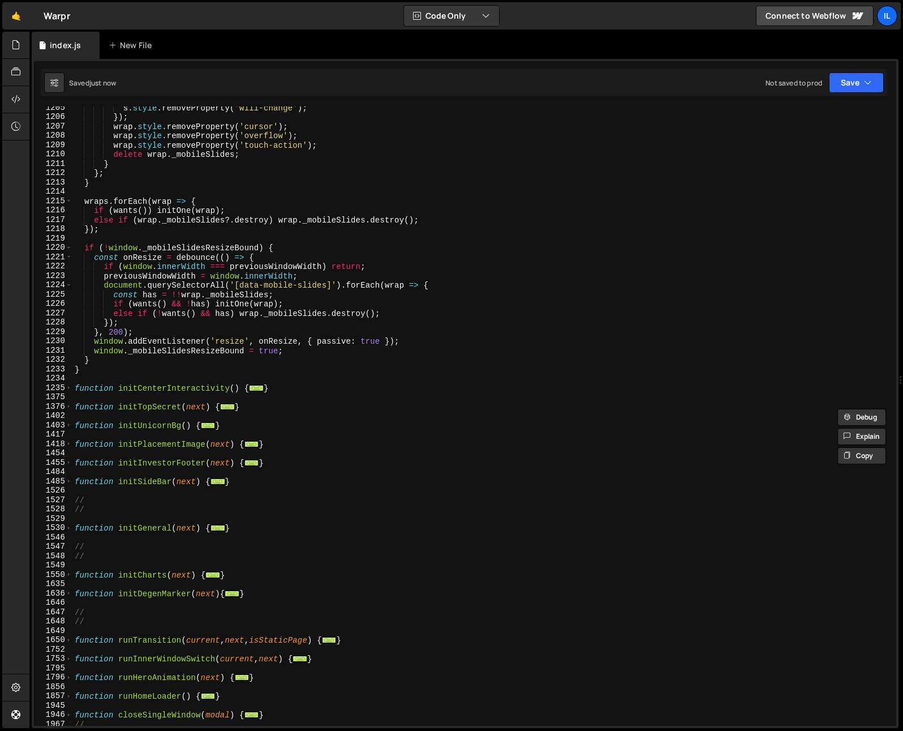
scroll to position [1417, 0]
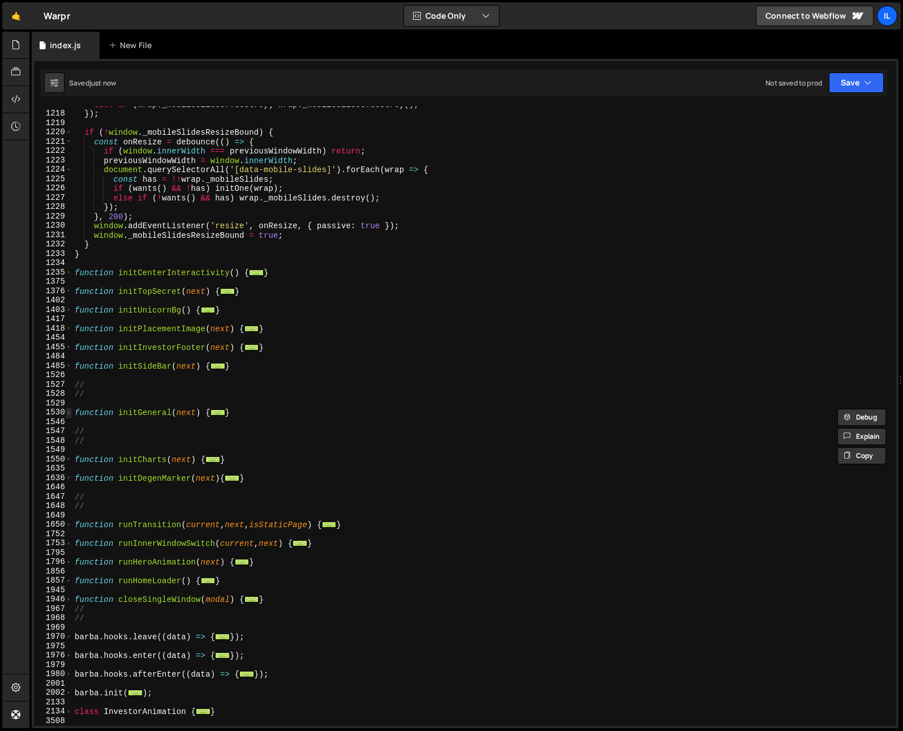
click at [70, 416] on span at bounding box center [69, 413] width 6 height 10
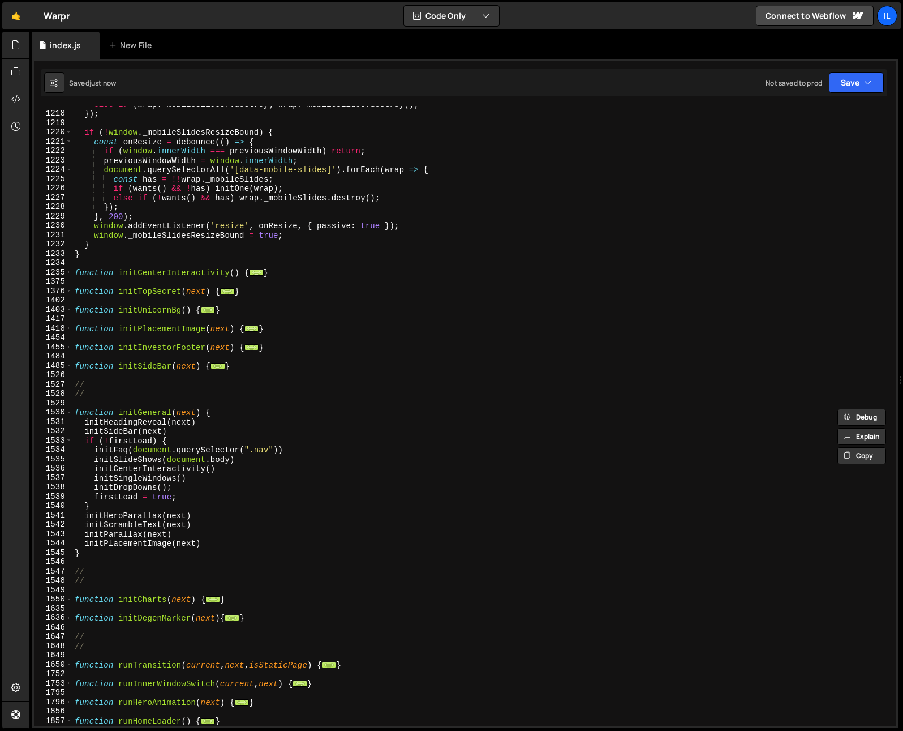
scroll to position [1477, 0]
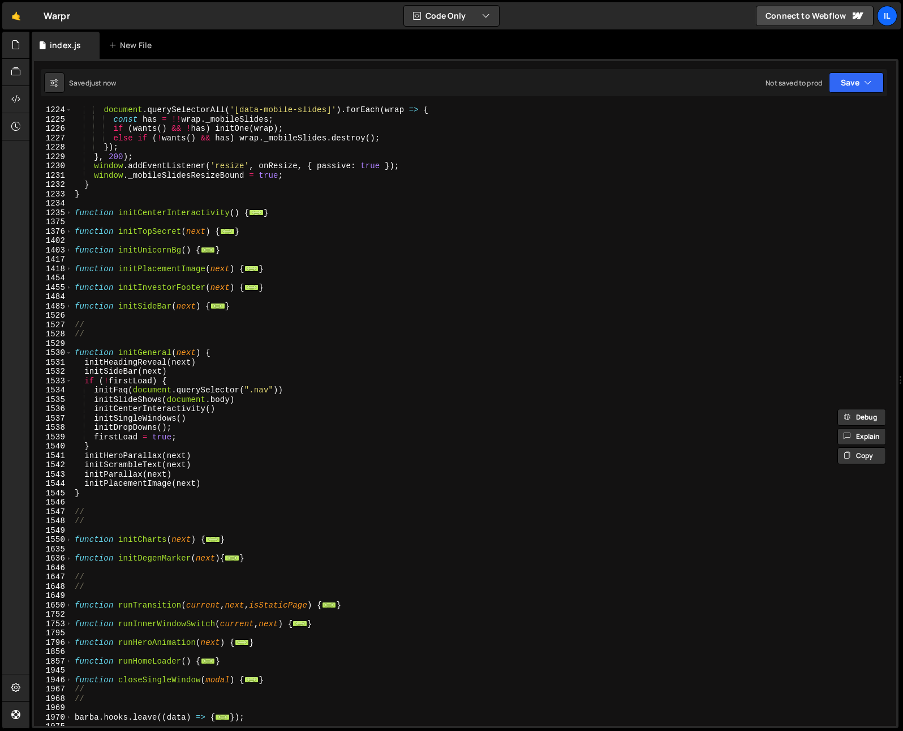
click at [240, 482] on div "document . querySelectorAll ( '[data-mobile-slides]' ) . forEach ( wrap => { co…" at bounding box center [482, 424] width 820 height 638
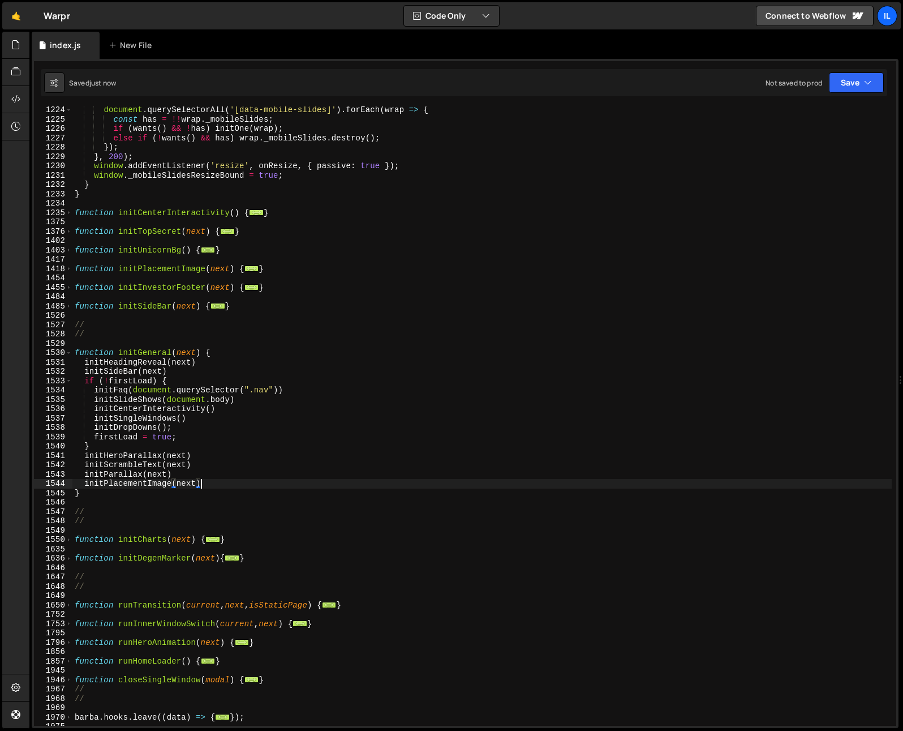
click at [110, 407] on div "document . querySelectorAll ( '[data-mobile-slides]' ) . forEach ( wrap => { co…" at bounding box center [482, 424] width 820 height 638
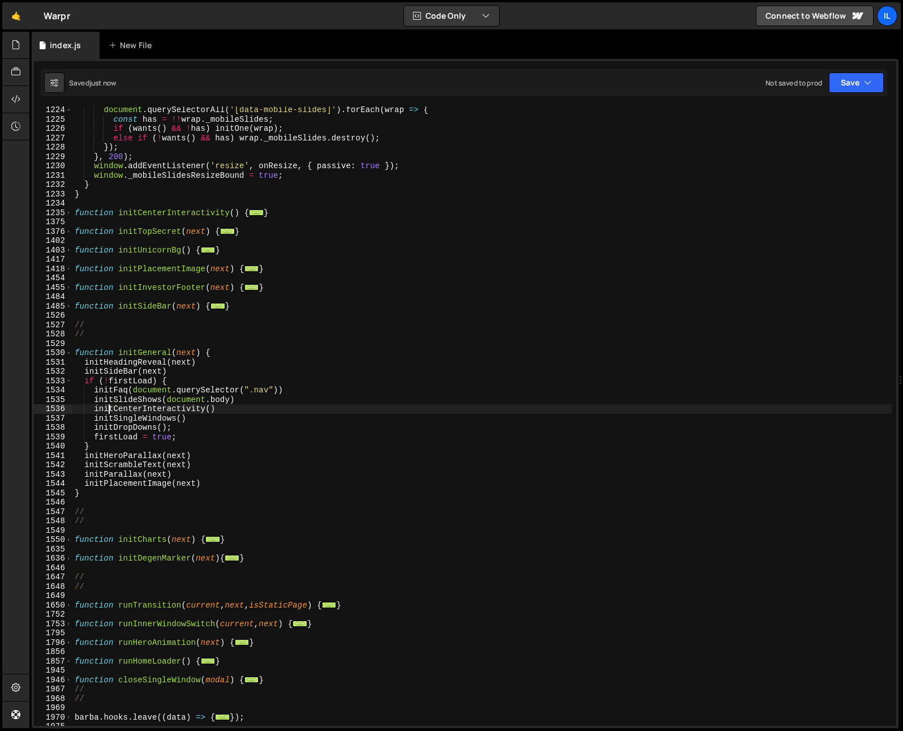
click at [110, 407] on div "document . querySelectorAll ( '[data-mobile-slides]' ) . forEach ( wrap => { co…" at bounding box center [482, 424] width 820 height 638
click at [113, 402] on div "document . querySelectorAll ( '[data-mobile-slides]' ) . forEach ( wrap => { co…" at bounding box center [482, 424] width 820 height 638
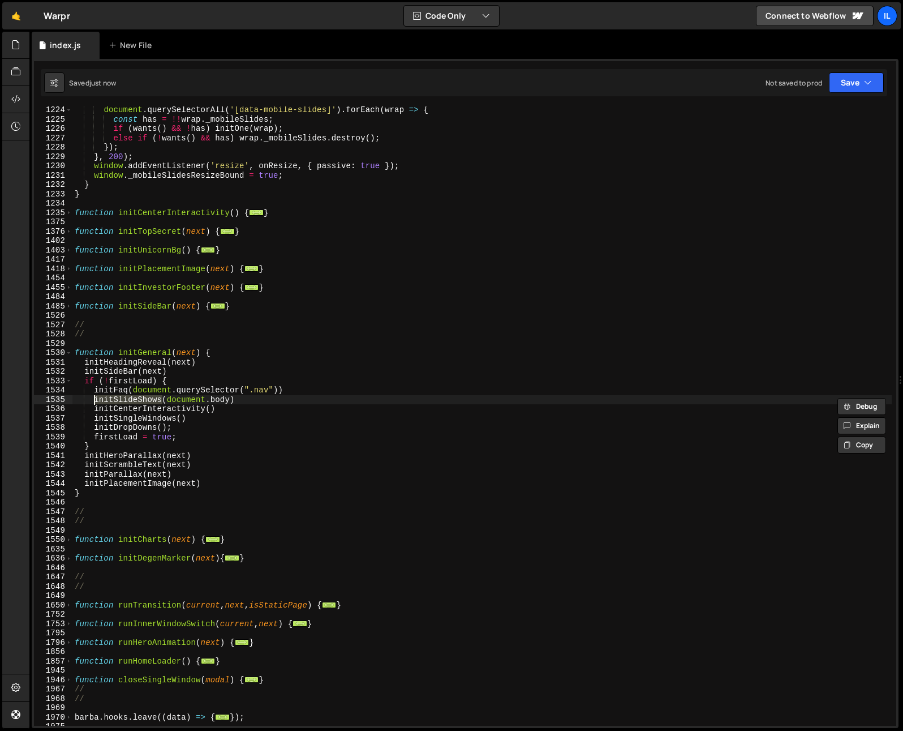
click at [190, 371] on div "document . querySelectorAll ( '[data-mobile-slides]' ) . forEach ( wrap => { co…" at bounding box center [482, 424] width 820 height 638
type textarea "initSideBar(next)"
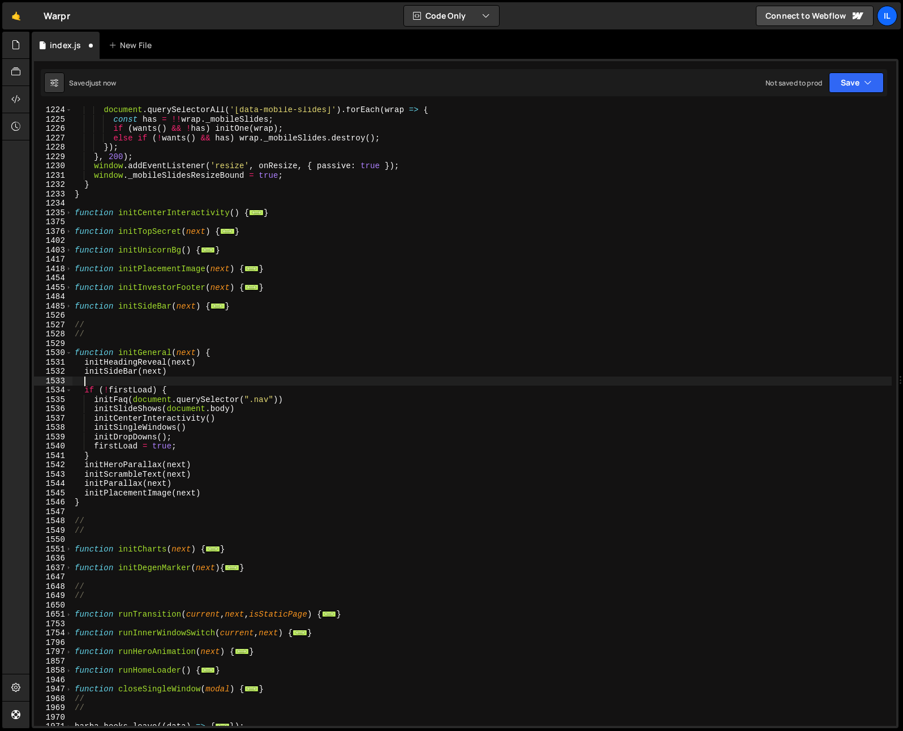
paste textarea "initMobilePageSlides"
click at [67, 352] on span at bounding box center [69, 353] width 6 height 10
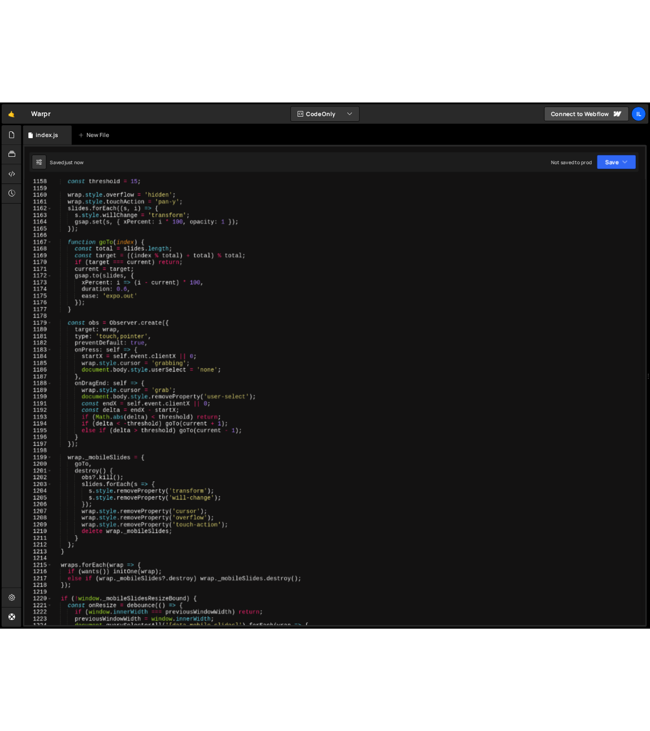
scroll to position [686, 0]
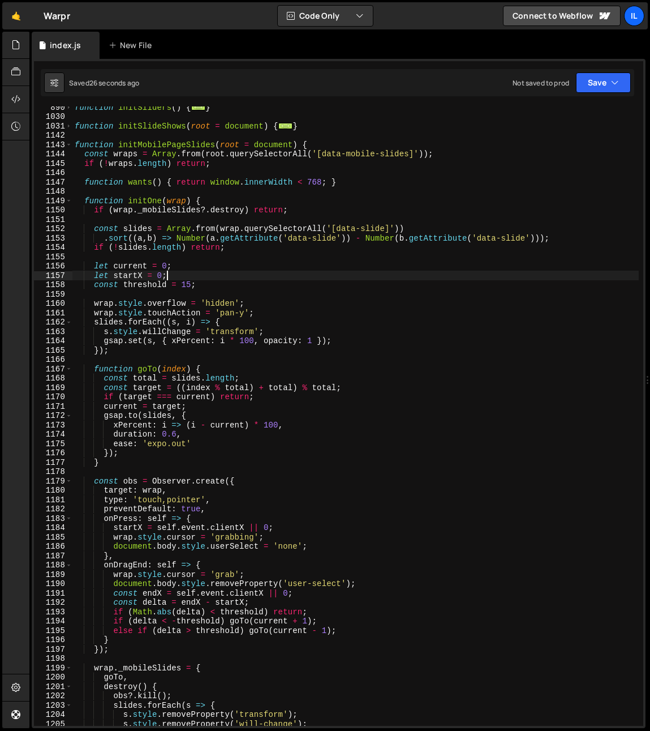
click at [205, 276] on div "function initSliders ( ) { ... } function initSlideShows ( root = document ) { …" at bounding box center [355, 421] width 567 height 638
click at [142, 205] on div "function initSliders ( ) { ... } function initSlideShows ( root = document ) { …" at bounding box center [355, 421] width 567 height 638
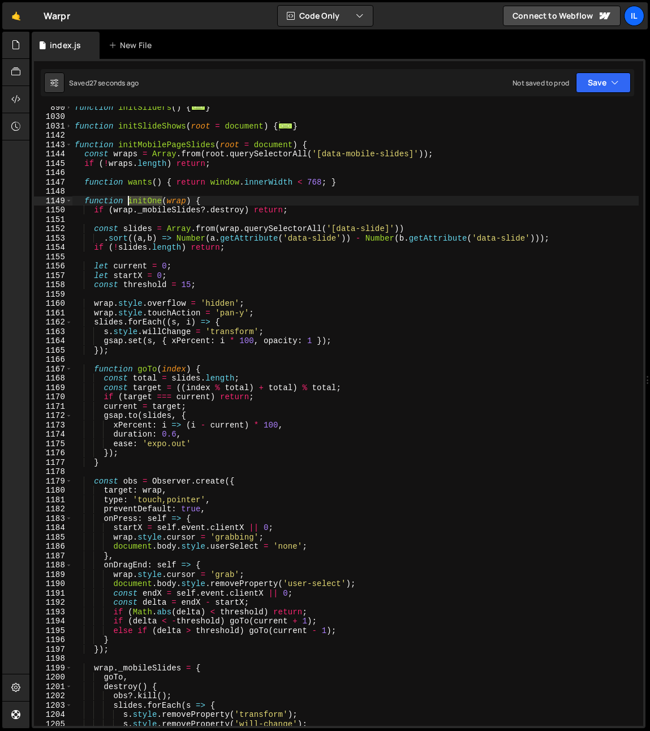
click at [143, 205] on div "function initSliders ( ) { ... } function initSlideShows ( root = document ) { …" at bounding box center [355, 421] width 567 height 638
click at [373, 228] on div "function initSliders ( ) { ... } function initSlideShows ( root = document ) { …" at bounding box center [355, 421] width 567 height 638
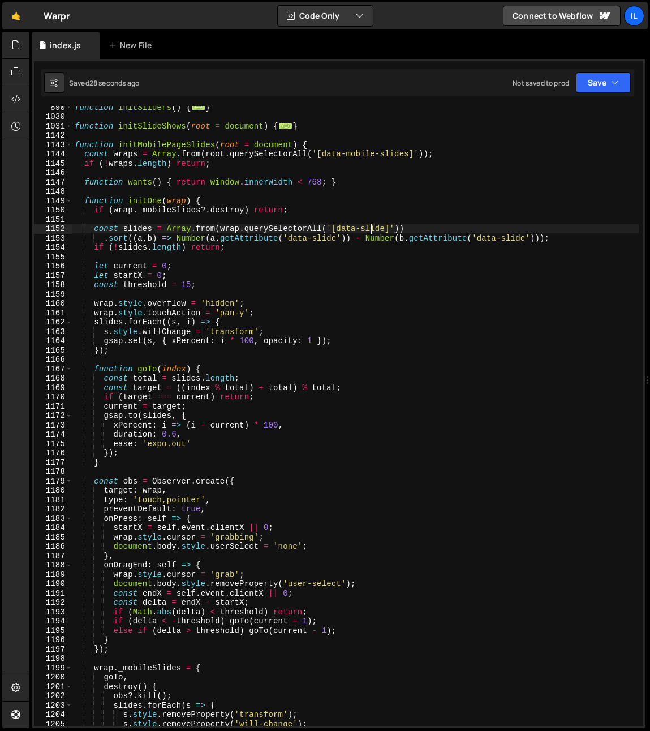
click at [373, 228] on div "function initSliders ( ) { ... } function initSlideShows ( root = document ) { …" at bounding box center [355, 421] width 567 height 638
click at [194, 280] on div "function initSliders ( ) { ... } function initSlideShows ( root = document ) { …" at bounding box center [355, 421] width 567 height 638
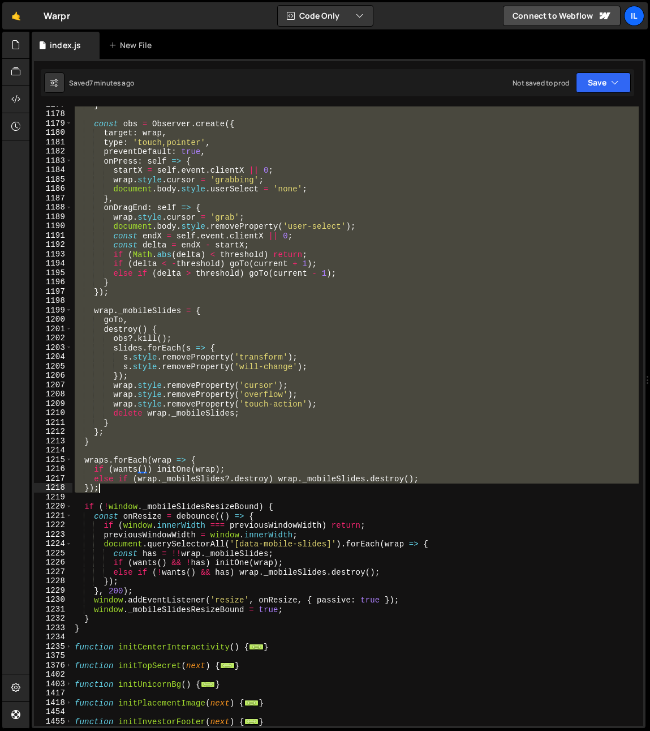
scroll to position [1177, 0]
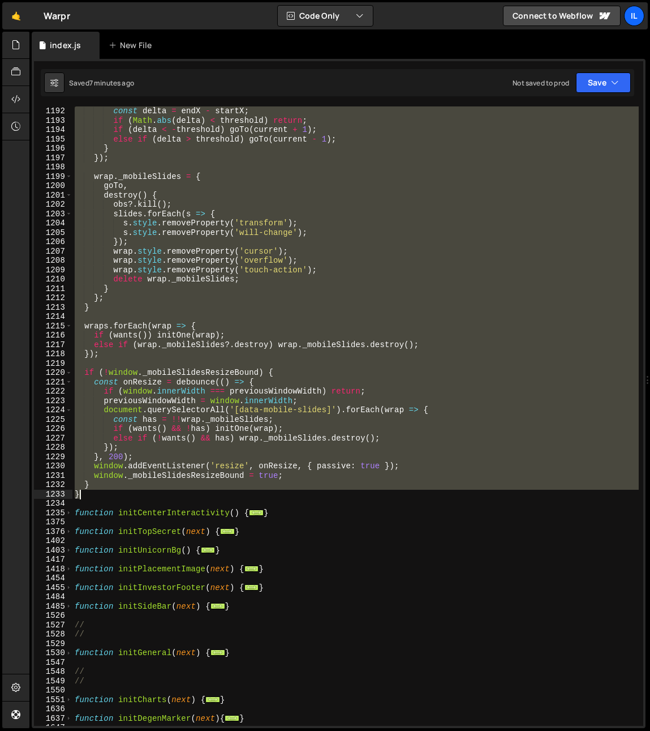
drag, startPoint x: 76, startPoint y: 146, endPoint x: 116, endPoint y: 491, distance: 347.6
click at [116, 491] on div "const delta = endX - startX ; if ( Math . abs ( delta ) < threshold ) return ; …" at bounding box center [355, 425] width 567 height 638
click at [124, 250] on div "const delta = endX - startX ; if ( Math . abs ( delta ) < threshold ) return ; …" at bounding box center [355, 415] width 567 height 619
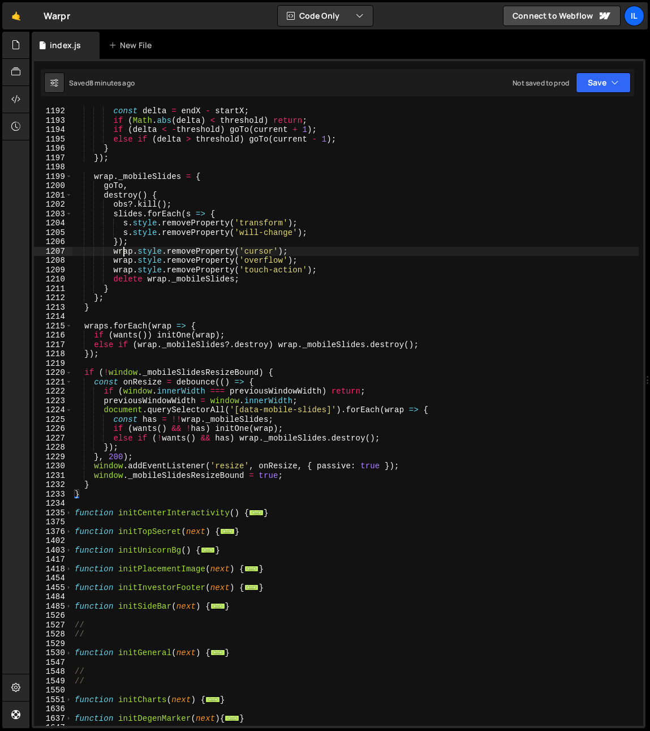
click at [124, 250] on div "const delta = endX - startX ; if ( Math . abs ( delta ) < threshold ) return ; …" at bounding box center [355, 425] width 567 height 638
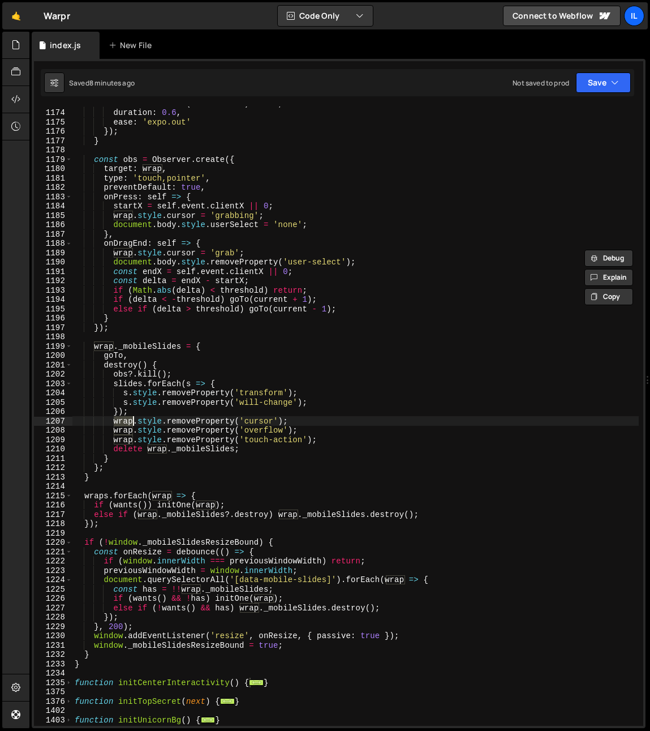
scroll to position [968, 0]
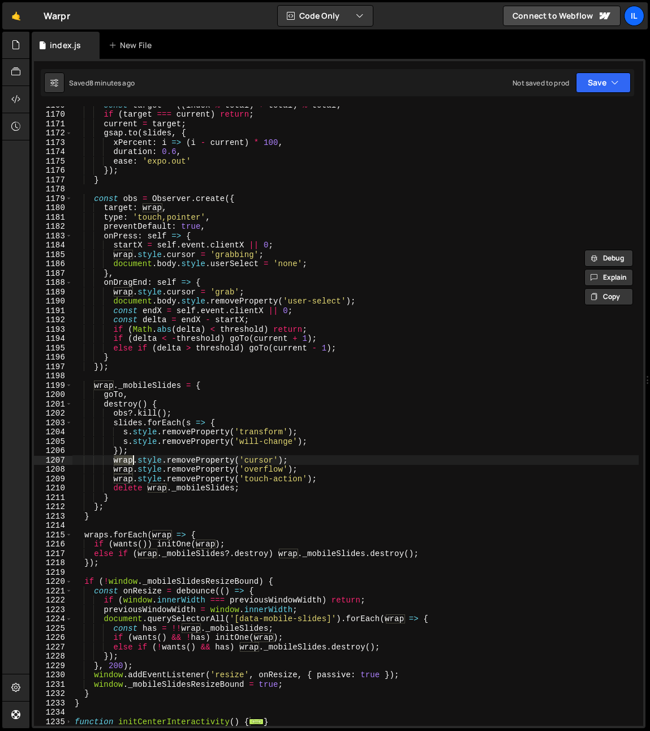
click at [216, 459] on div "const target = (( index % total ) + total ) % total ; if ( target === current )…" at bounding box center [355, 419] width 567 height 638
click at [125, 297] on div "const target = (( index % total ) + total ) % total ; if ( target === current )…" at bounding box center [355, 419] width 567 height 638
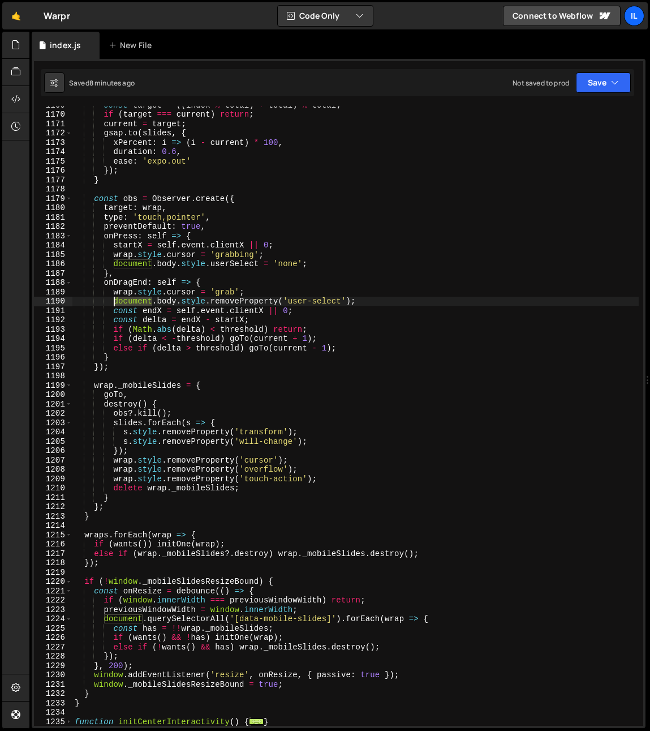
click at [126, 297] on div "const target = (( index % total ) + total ) % total ; if ( target === current )…" at bounding box center [355, 419] width 567 height 638
click at [205, 464] on div "const target = (( index % total ) + total ) % total ; if ( target === current )…" at bounding box center [355, 419] width 567 height 638
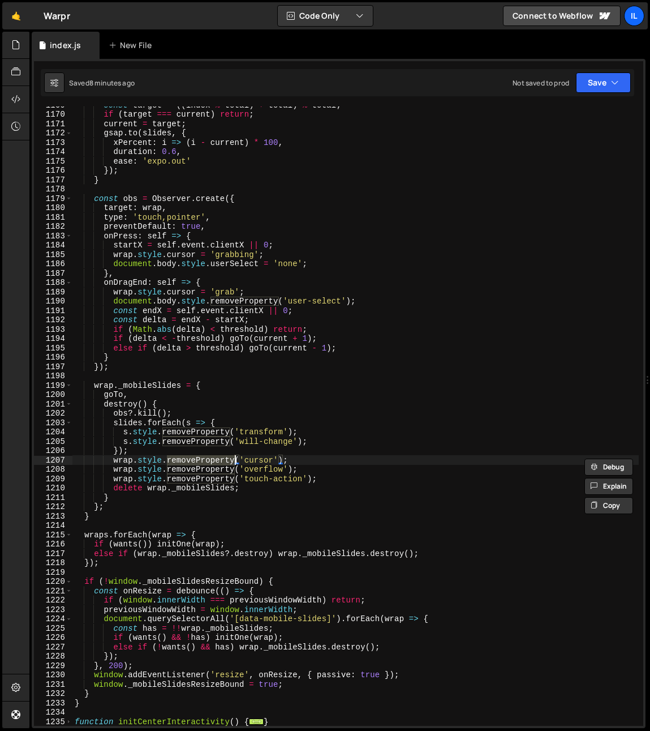
click at [258, 470] on div "const target = (( index % total ) + total ) % total ; if ( target === current )…" at bounding box center [355, 419] width 567 height 638
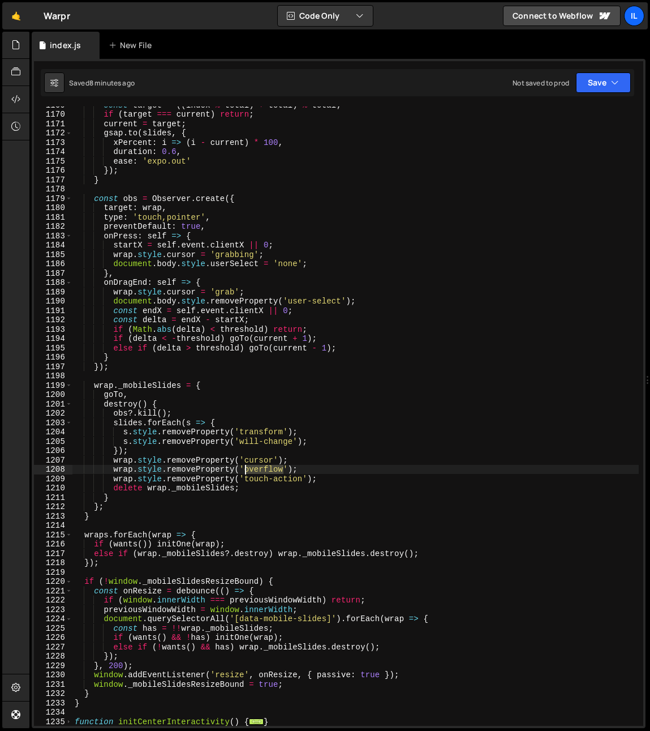
click at [258, 470] on div "const target = (( index % total ) + total ) % total ; if ( target === current )…" at bounding box center [355, 419] width 567 height 638
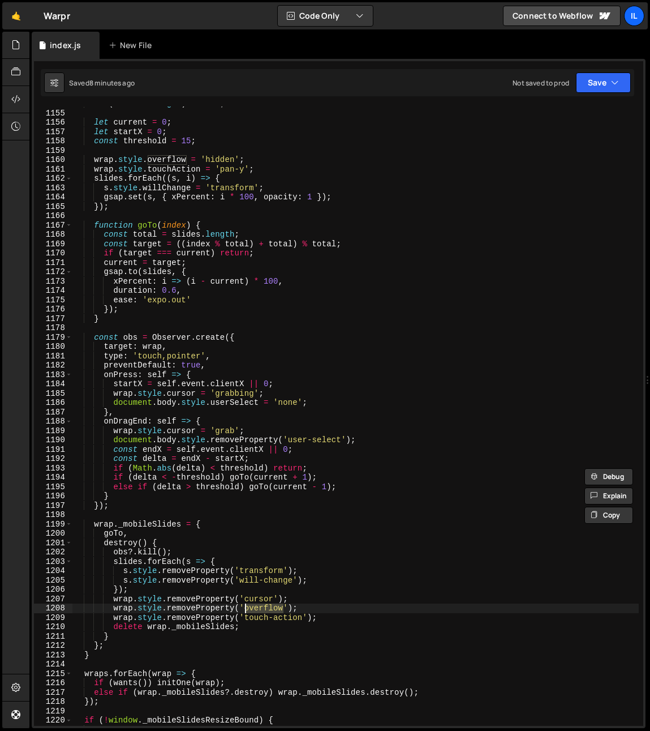
scroll to position [829, 0]
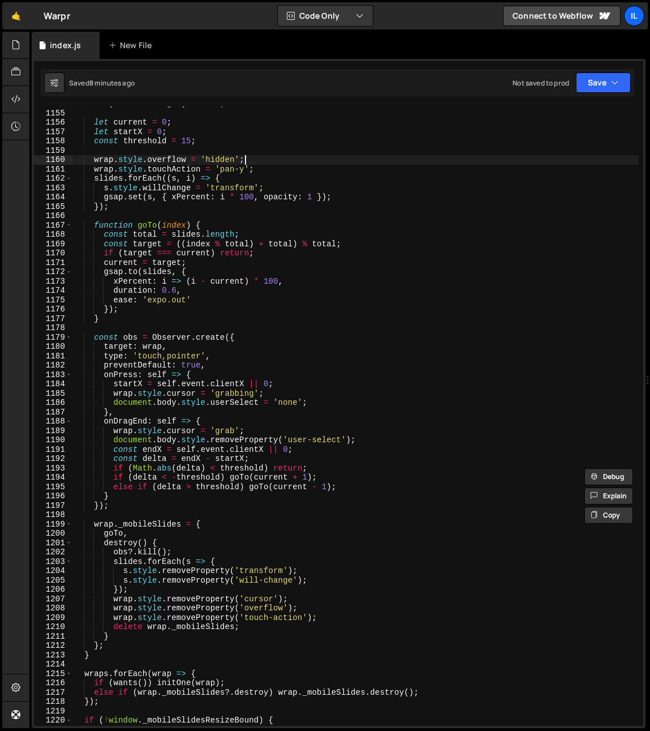
click at [260, 156] on div "if ( ! slides . length ) return ; let current = 0 ; let startX = 0 ; const thre…" at bounding box center [355, 418] width 567 height 638
click at [261, 153] on div "if ( ! slides . length ) return ; let current = 0 ; let startX = 0 ; const thre…" at bounding box center [355, 418] width 567 height 638
type textarea "wrap.style.overflow = 'hidden';"
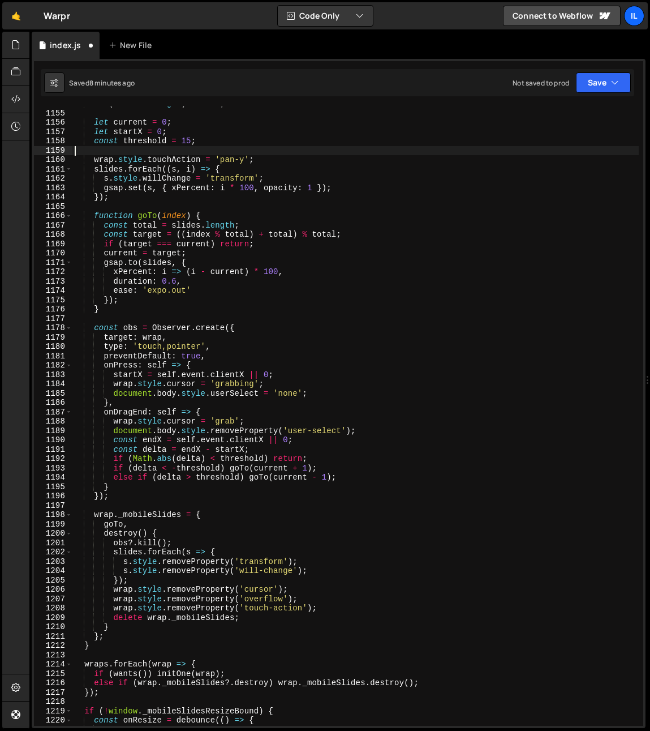
scroll to position [0, 0]
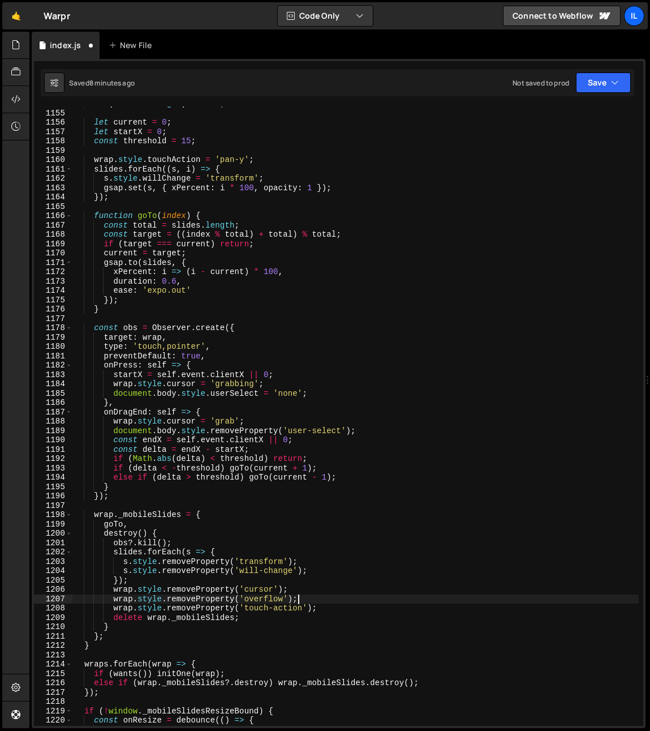
drag, startPoint x: 320, startPoint y: 597, endPoint x: 324, endPoint y: 591, distance: 7.2
click at [324, 591] on div "if ( ! slides . length ) return ; let current = 0 ; let startX = 0 ; const thre…" at bounding box center [355, 418] width 567 height 638
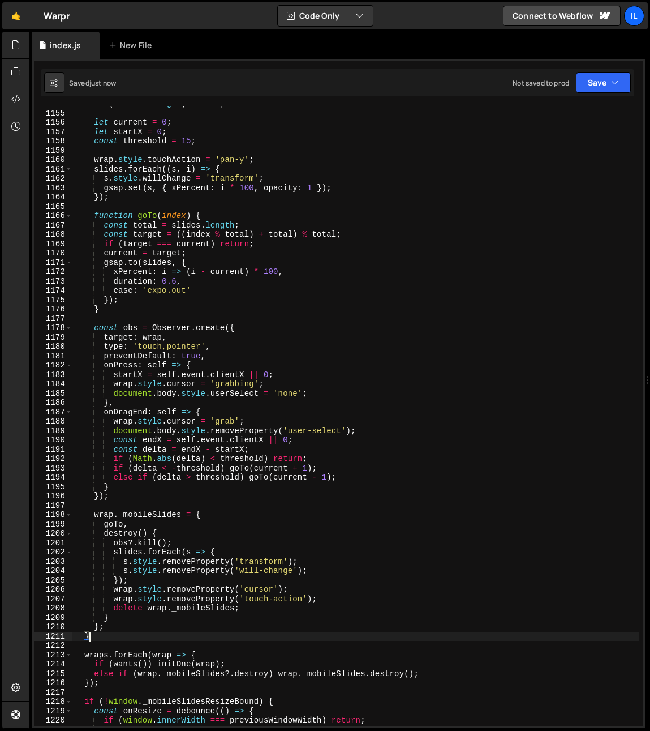
drag, startPoint x: 98, startPoint y: 635, endPoint x: 117, endPoint y: 513, distance: 123.1
click at [117, 509] on div "if ( ! slides . length ) return ; let current = 0 ; let startX = 0 ; const thre…" at bounding box center [355, 418] width 567 height 638
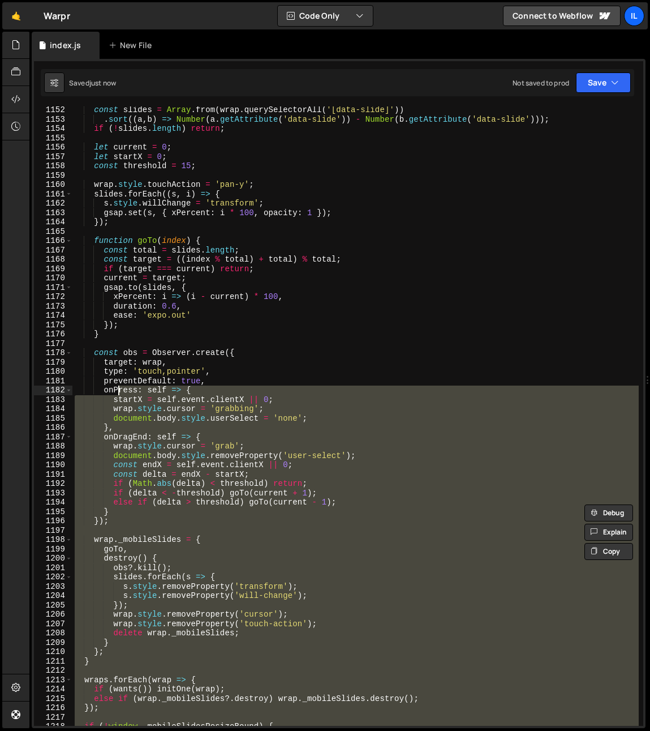
scroll to position [555, 0]
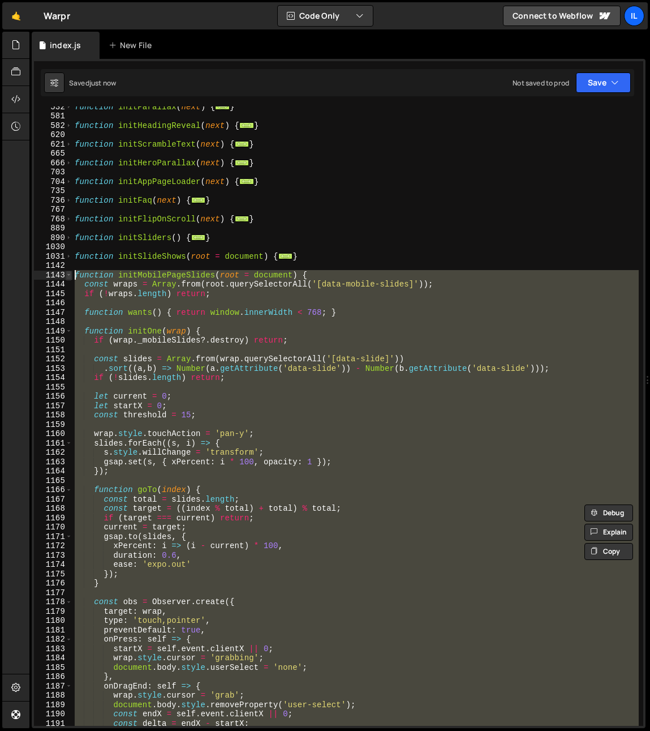
drag, startPoint x: 105, startPoint y: 504, endPoint x: 70, endPoint y: 273, distance: 233.1
click at [70, 273] on div "wrap._mobileSlides = { 532 581 582 620 621 665 666 703 704 735 736 767 768 889 …" at bounding box center [339, 415] width 610 height 619
paste textarea "}"
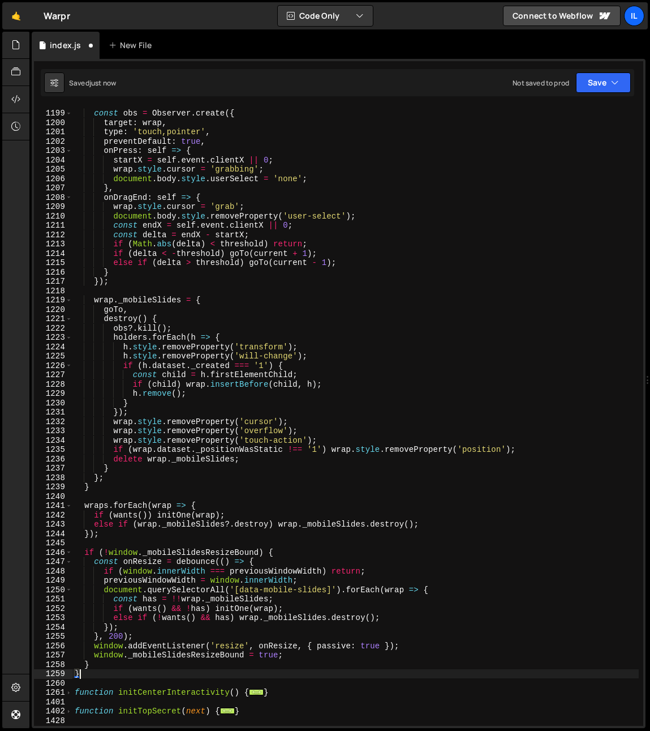
scroll to position [1249, 0]
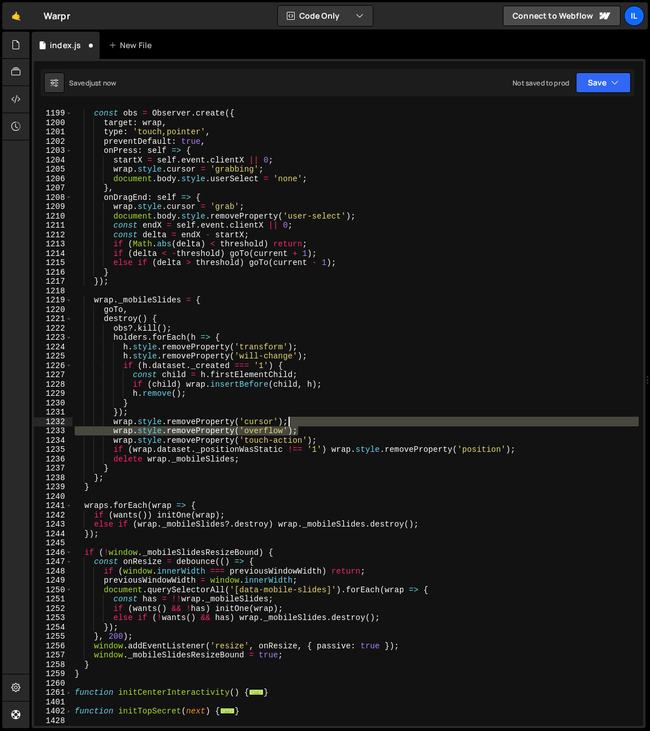
drag, startPoint x: 314, startPoint y: 432, endPoint x: 318, endPoint y: 422, distance: 10.9
click at [318, 422] on div "const obs = Observer . create ({ target : wrap , type : 'touch,pointer' , preve…" at bounding box center [355, 418] width 567 height 638
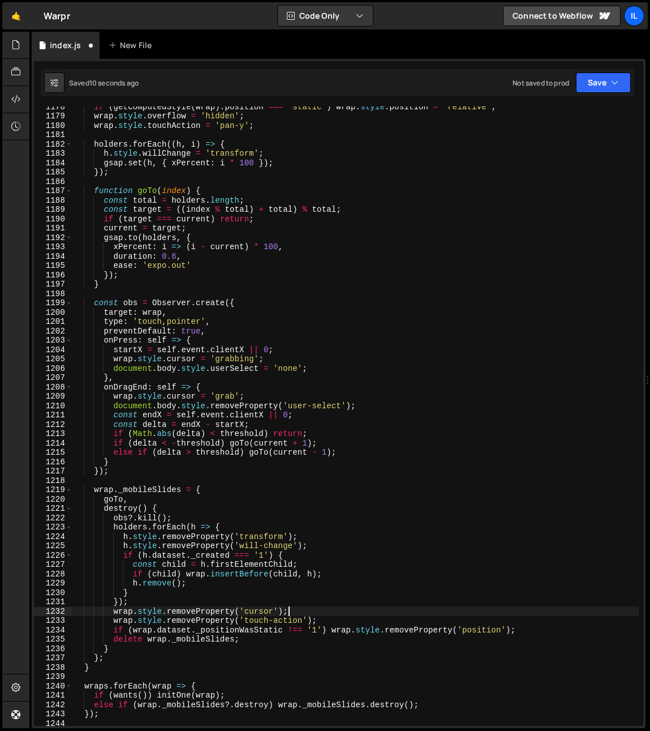
scroll to position [1012, 0]
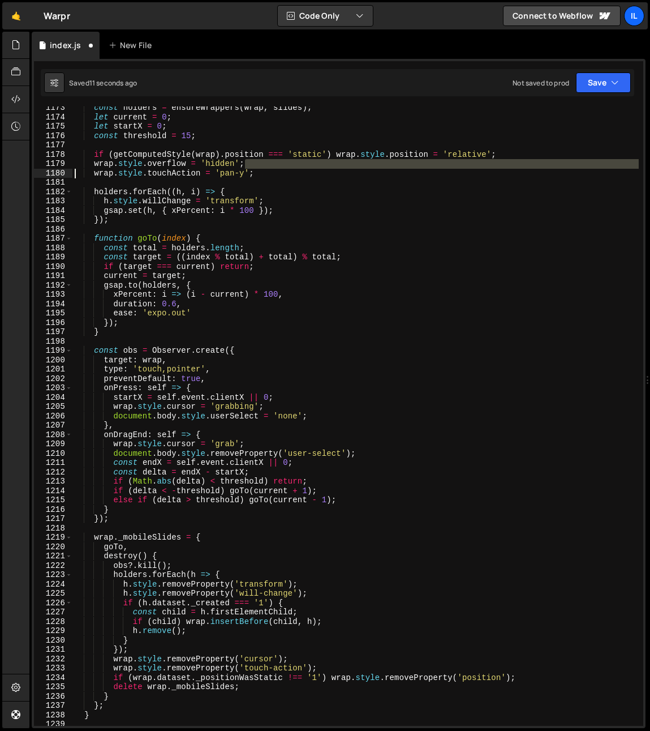
drag, startPoint x: 209, startPoint y: 162, endPoint x: 24, endPoint y: 169, distance: 185.2
click at [24, 169] on div "Hold on a sec... Are you certain you wish to leave this page? Any changes you'v…" at bounding box center [325, 365] width 650 height 731
click at [174, 164] on div "const holders = ensureWrappers ( wrap , slides ) ; let current = 0 ; let startX…" at bounding box center [355, 422] width 567 height 638
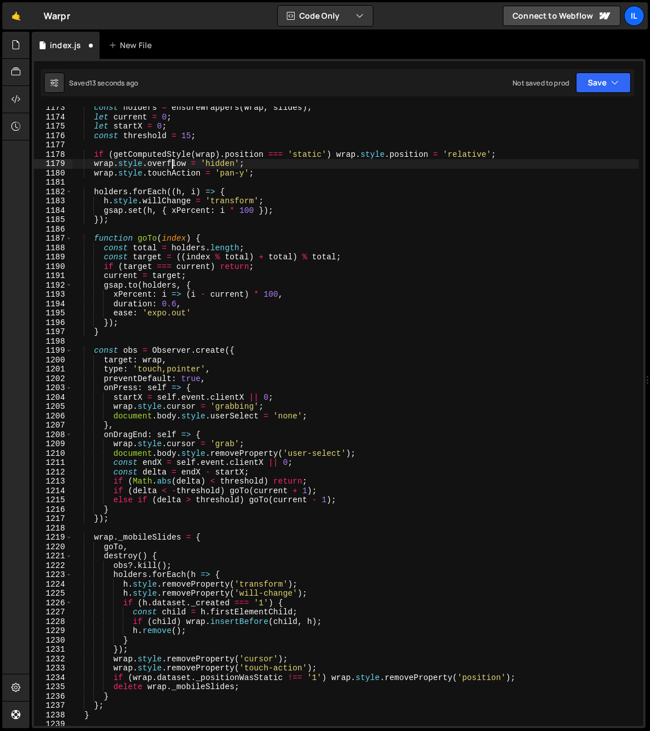
click at [174, 164] on div "const holders = ensureWrappers ( wrap , slides ) ; let current = 0 ; let startX…" at bounding box center [355, 422] width 567 height 638
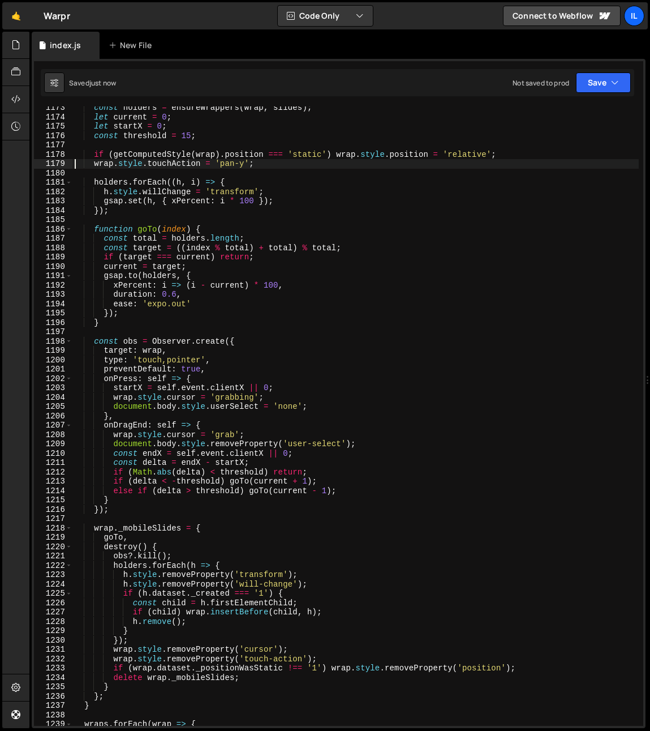
click at [109, 152] on div "const holders = ensureWrappers ( wrap , slides ) ; let current = 0 ; let startX…" at bounding box center [355, 422] width 567 height 638
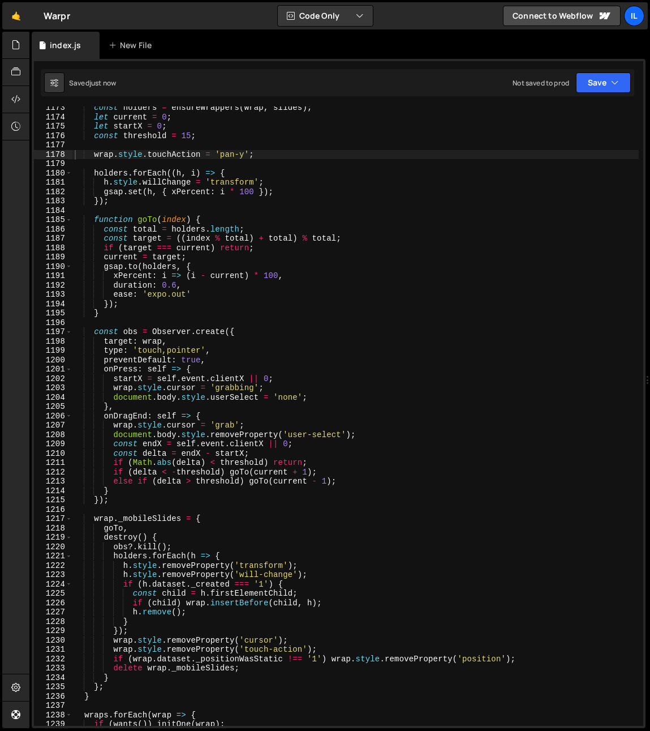
click at [271, 174] on div "const holders = ensureWrappers ( wrap , slides ) ; let current = 0 ; let startX…" at bounding box center [355, 422] width 567 height 638
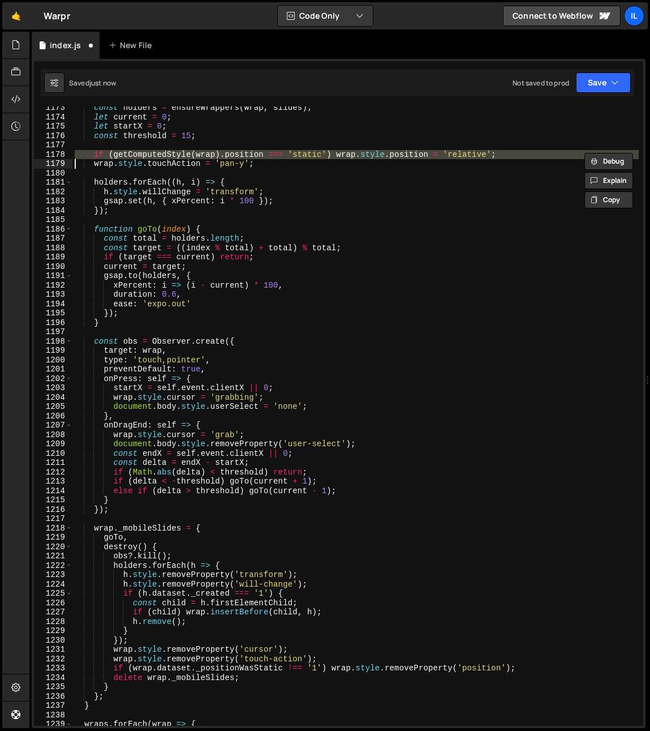
click at [257, 189] on div "const holders = ensureWrappers ( wrap , slides ) ; let current = 0 ; let startX…" at bounding box center [355, 422] width 567 height 638
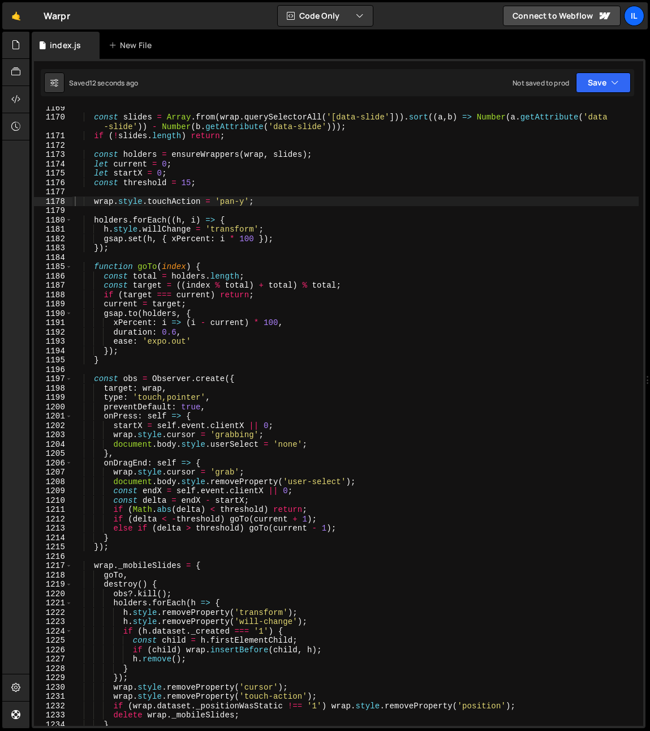
scroll to position [825, 0]
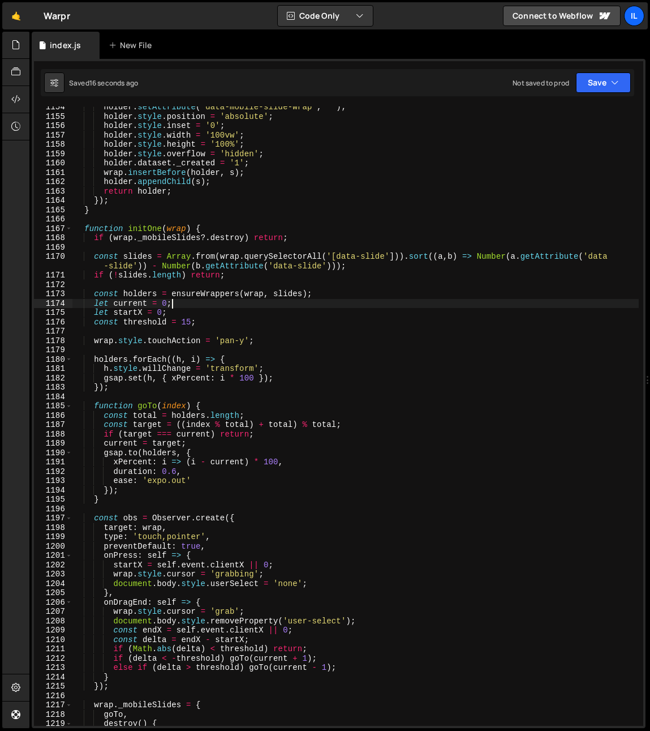
click at [319, 300] on div "holder . setAttribute ( 'data-mobile-slide-wrap' , '' ) ; holder . style . posi…" at bounding box center [355, 421] width 567 height 638
click at [398, 266] on div "holder . setAttribute ( 'data-mobile-slide-wrap' , '' ) ; holder . style . posi…" at bounding box center [355, 421] width 567 height 638
type textarea "const slides = Array.from(wrap.querySelectorAll('[data-slide'])).sort((a,b) => …"
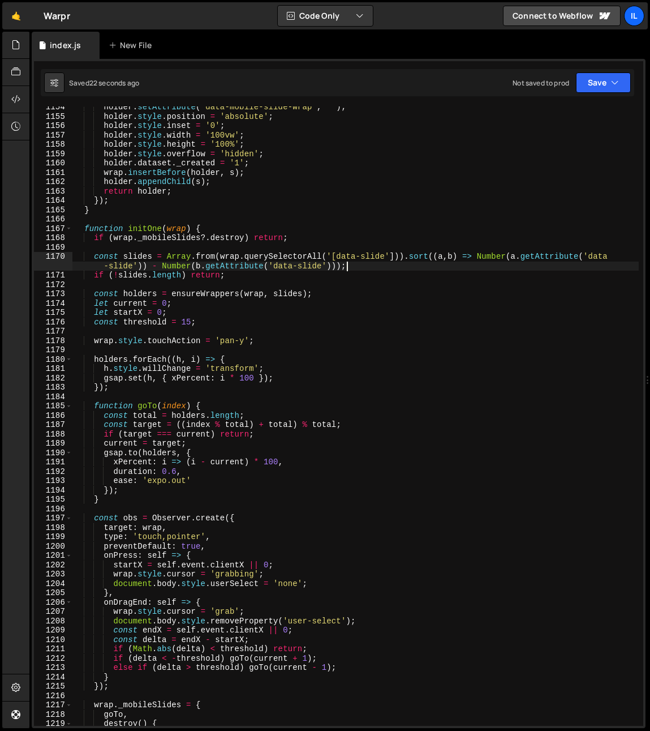
click at [376, 281] on div "holder . setAttribute ( 'data-mobile-slide-wrap' , '' ) ; holder . style . posi…" at bounding box center [355, 421] width 567 height 638
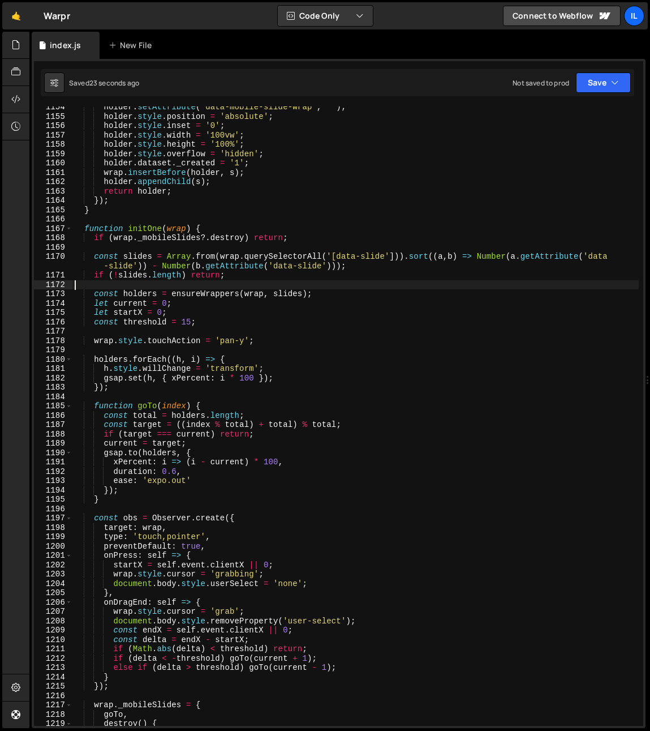
click at [318, 294] on div "holder . setAttribute ( 'data-mobile-slide-wrap' , '' ) ; holder . style . posi…" at bounding box center [355, 421] width 567 height 638
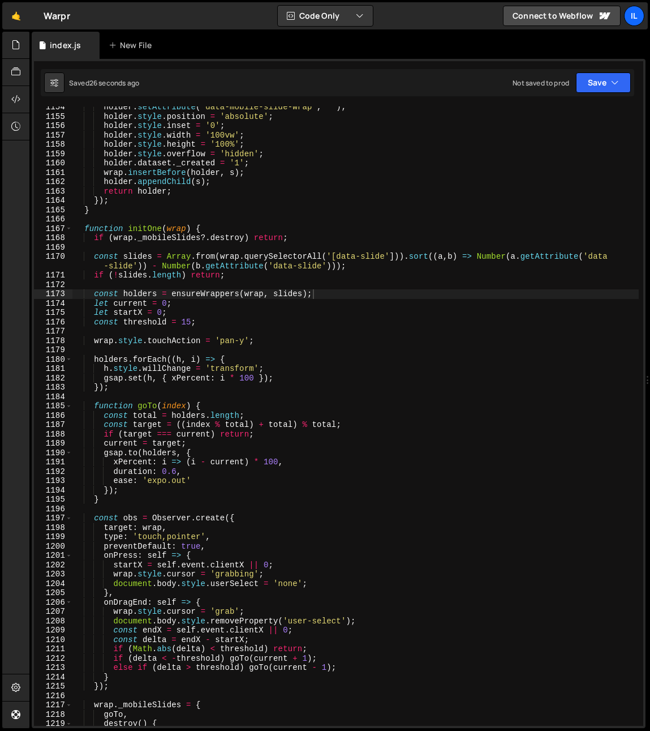
click at [341, 267] on div "holder . setAttribute ( 'data-mobile-slide-wrap' , '' ) ; holder . style . posi…" at bounding box center [355, 421] width 567 height 638
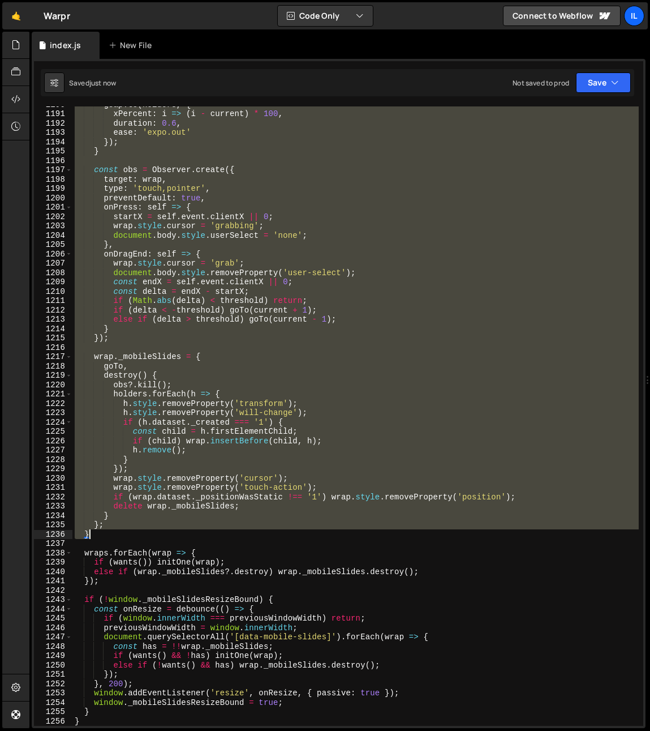
scroll to position [1318, 0]
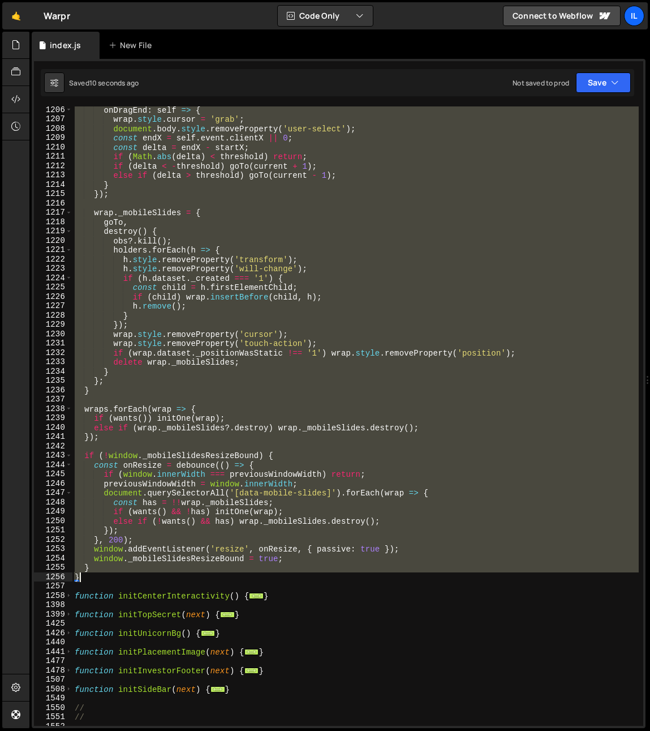
drag, startPoint x: 75, startPoint y: 158, endPoint x: 128, endPoint y: 581, distance: 426.8
click at [128, 581] on div "onDragEnd : self => { wrap . style . cursor = 'grab' ; document . body . style …" at bounding box center [355, 424] width 567 height 638
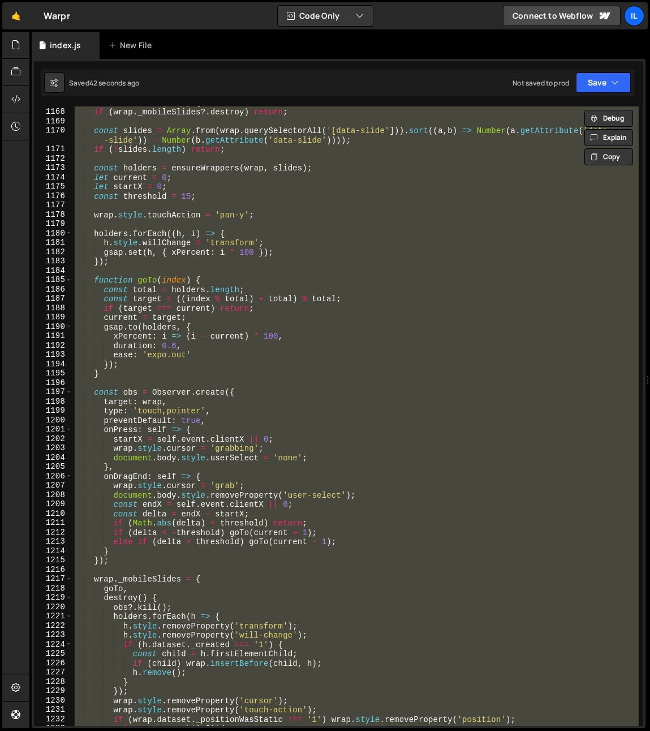
click at [333, 396] on div "function initOne ( wrap ) { if ( wrap . _mobileSlides ?. destroy ) return ; con…" at bounding box center [355, 415] width 567 height 619
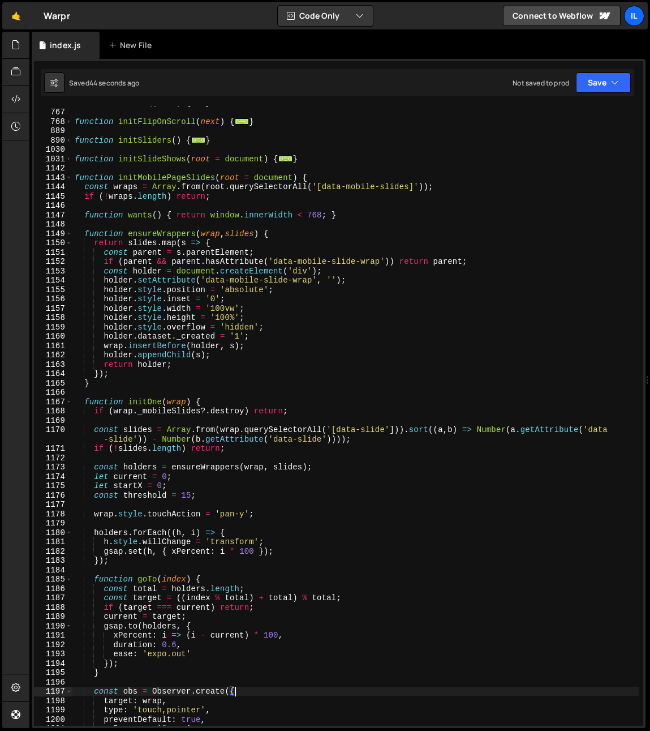
scroll to position [653, 0]
click at [72, 176] on div "1143" at bounding box center [53, 178] width 38 height 10
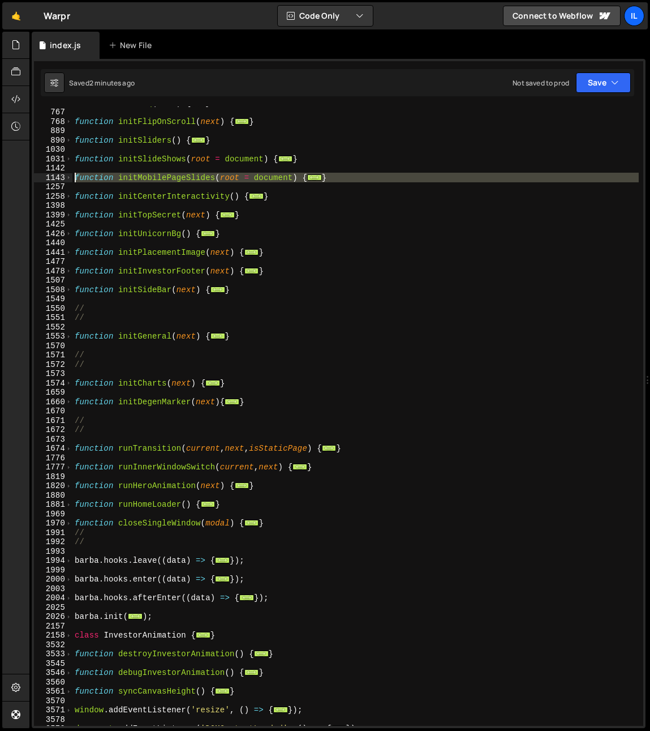
drag, startPoint x: 76, startPoint y: 185, endPoint x: 72, endPoint y: 179, distance: 6.5
click at [72, 179] on div "const obs = Observer.create({ 736 767 768 889 890 1030 1031 1142 1143 1257 1258…" at bounding box center [339, 415] width 610 height 619
paste textarea ".sort((a,b) => Number(a.getAttribute('"
type textarea ".sort((a,b) => Number(a.getAttribute('"
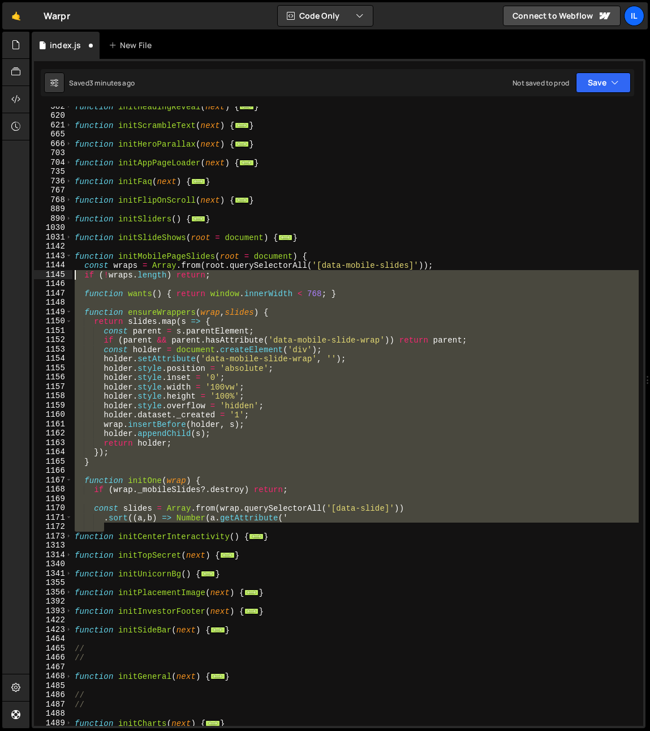
scroll to position [574, 0]
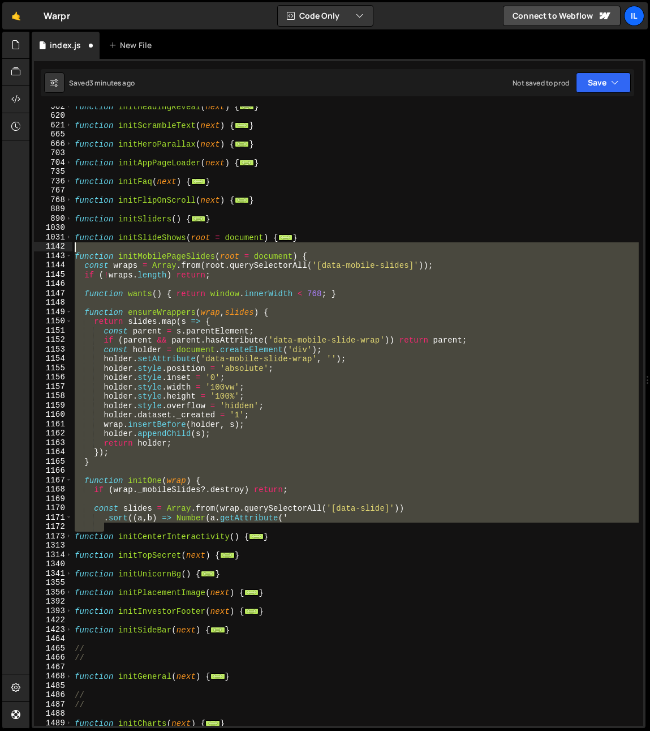
drag, startPoint x: 100, startPoint y: 450, endPoint x: 46, endPoint y: 251, distance: 206.4
click at [46, 251] on div "582 620 621 665 666 703 704 735 736 767 768 889 890 1030 1031 1142 1143 1144 11…" at bounding box center [339, 415] width 610 height 619
click at [70, 259] on span at bounding box center [69, 256] width 6 height 10
click at [70, 260] on span at bounding box center [69, 256] width 6 height 10
click at [77, 257] on div "function initHeadingReveal ( next ) { ... } function initScrambleText ( next ) …" at bounding box center [355, 415] width 567 height 619
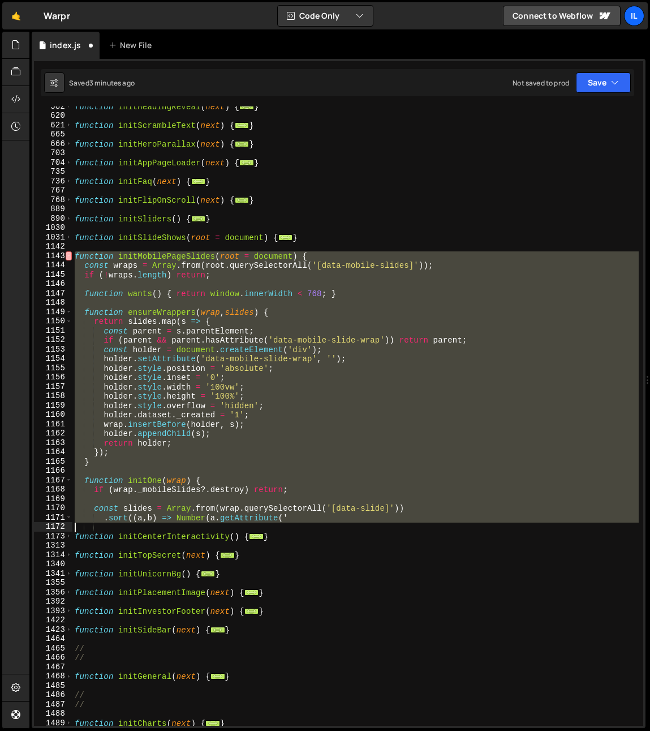
drag, startPoint x: 75, startPoint y: 256, endPoint x: 62, endPoint y: 523, distance: 267.5
click at [62, 523] on div "function initMobilePageSlides(root = document) { 582 620 621 665 666 703 704 73…" at bounding box center [339, 415] width 610 height 619
paste textarea "}"
type textarea "}"
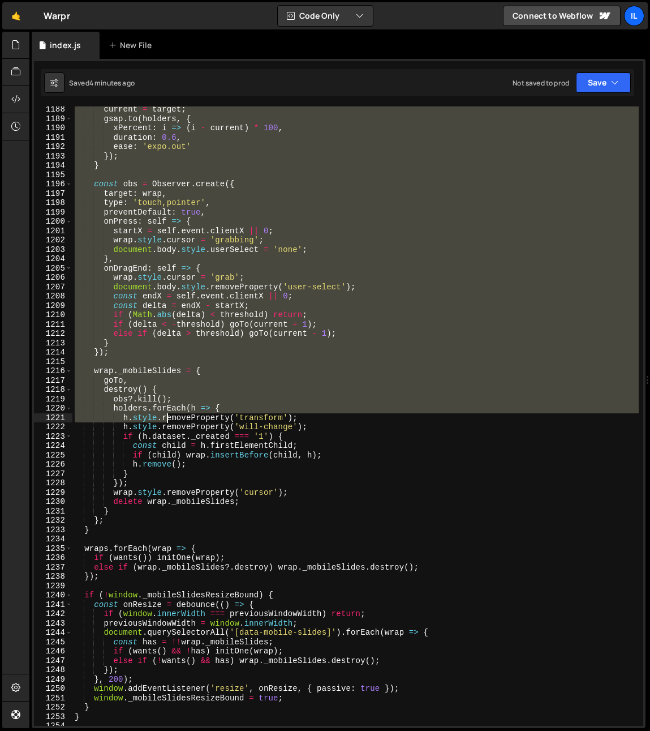
scroll to position [1211, 0]
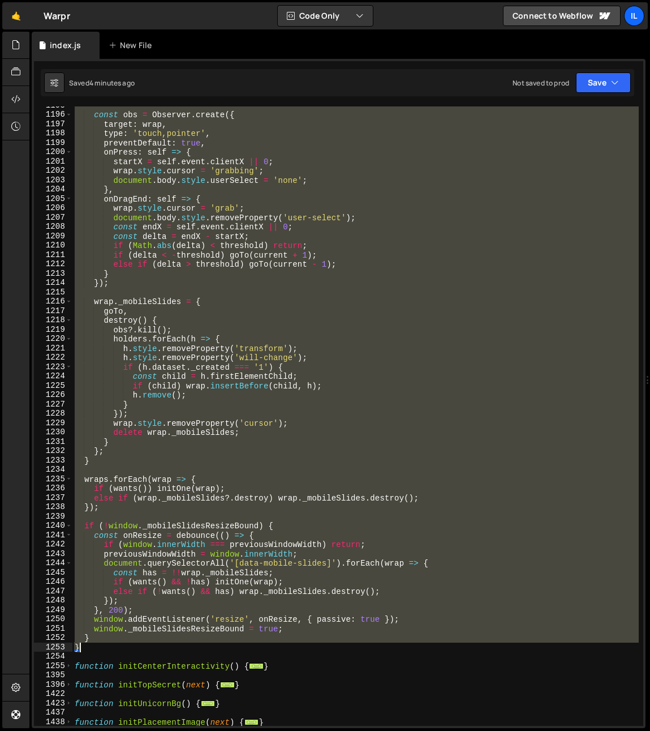
drag, startPoint x: 75, startPoint y: 149, endPoint x: 122, endPoint y: 647, distance: 499.8
click at [122, 647] on div "const obs = Observer . create ({ target : wrap , type : 'touch,pointer' , preve…" at bounding box center [355, 420] width 567 height 638
paste textarea
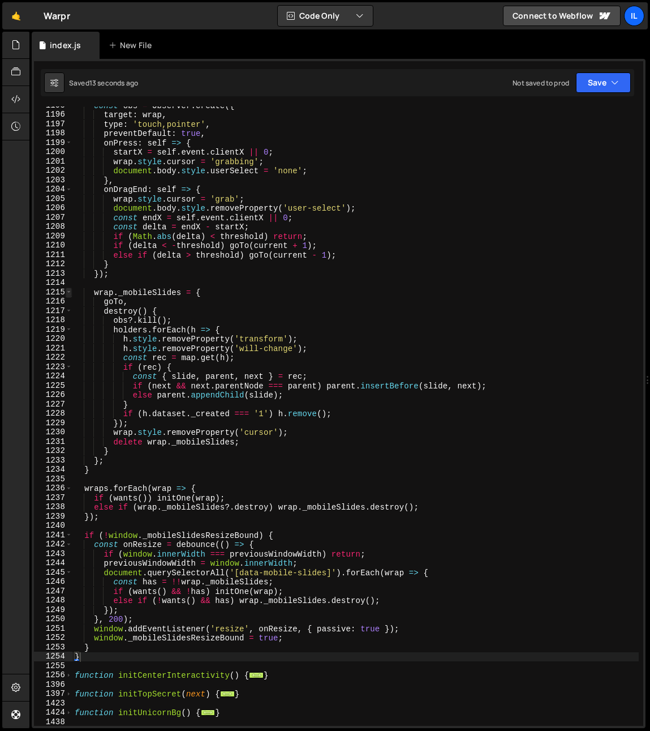
click at [67, 291] on span at bounding box center [69, 293] width 6 height 10
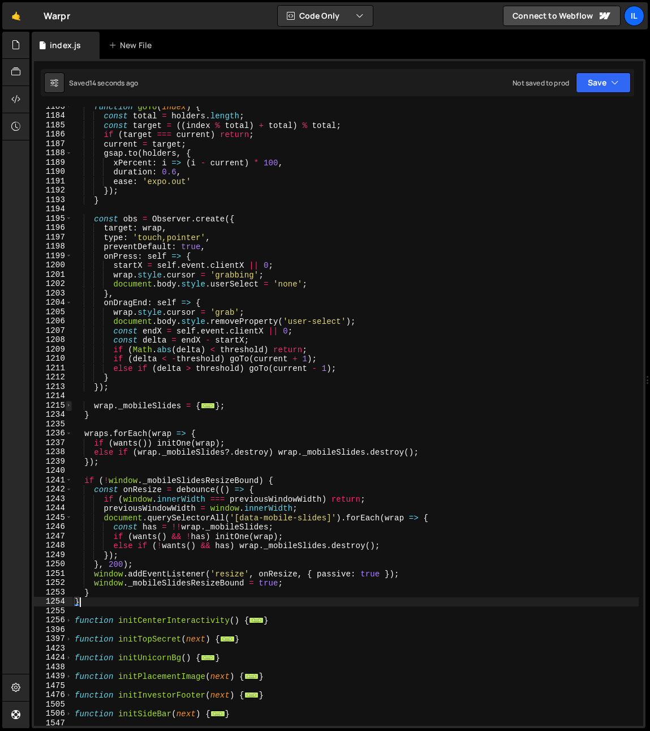
scroll to position [1027, 0]
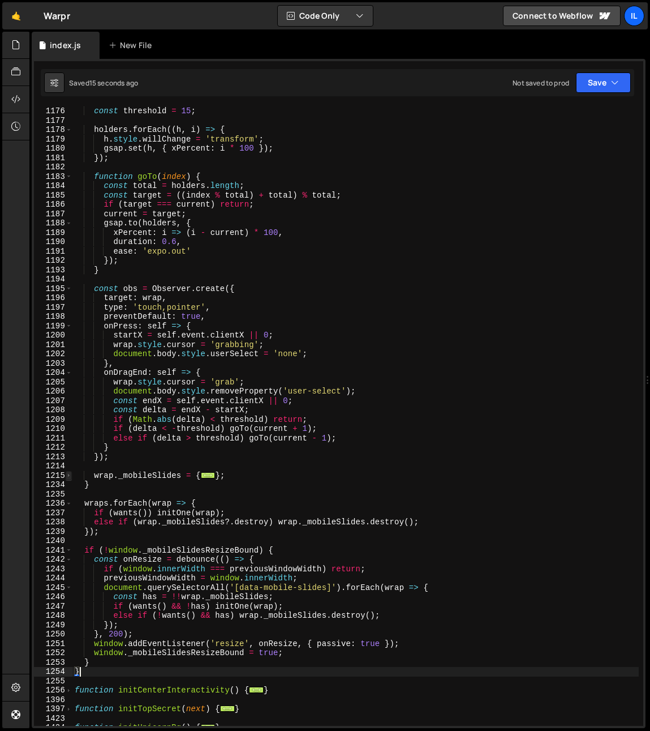
click at [69, 290] on span at bounding box center [69, 289] width 6 height 10
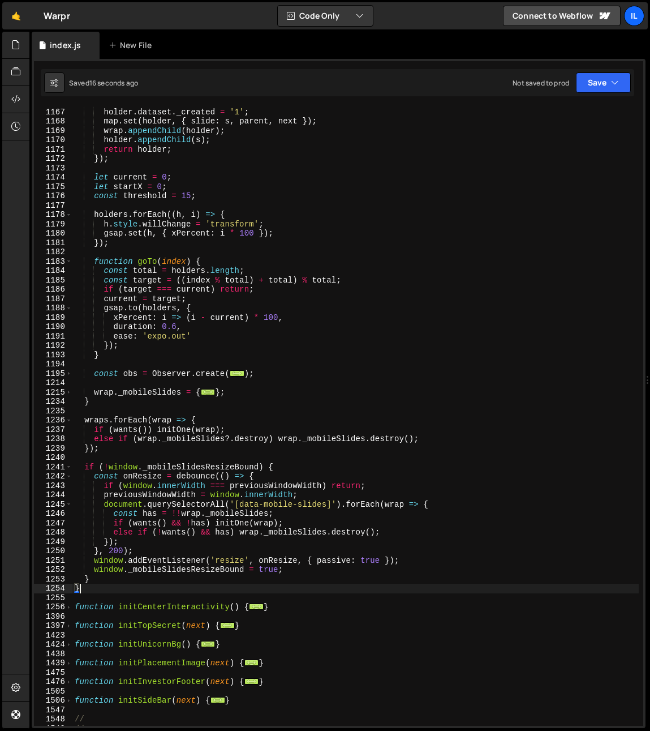
scroll to position [943, 0]
click at [69, 262] on span at bounding box center [69, 262] width 6 height 10
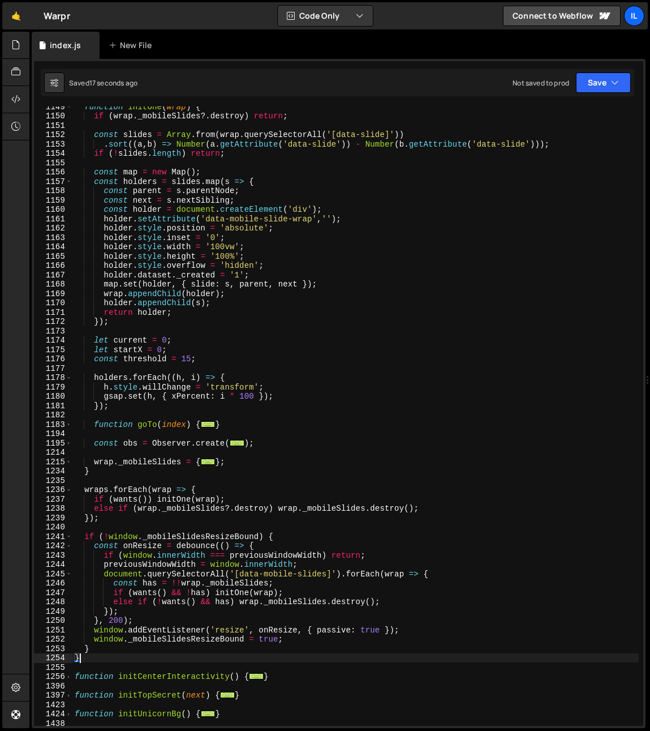
scroll to position [710, 0]
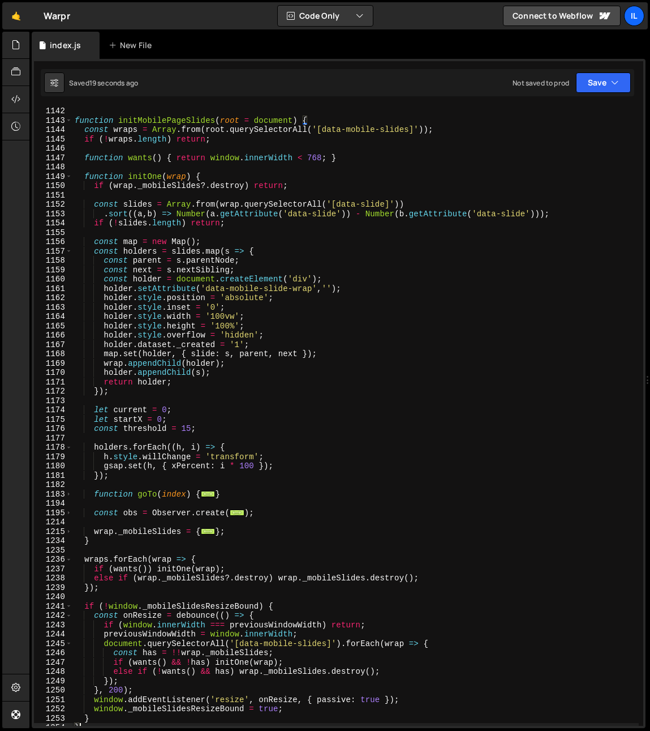
click at [176, 310] on div "function initMobilePageSlides ( root = document ) { const wraps = Array . from …" at bounding box center [355, 425] width 567 height 638
click at [240, 319] on div "function initMobilePageSlides ( root = document ) { const wraps = Array . from …" at bounding box center [355, 425] width 567 height 638
click at [228, 318] on div "function initMobilePageSlides ( root = document ) { const wraps = Array . from …" at bounding box center [355, 425] width 567 height 638
click at [168, 286] on div "function initMobilePageSlides ( root = document ) { const wraps = Array . from …" at bounding box center [355, 425] width 567 height 638
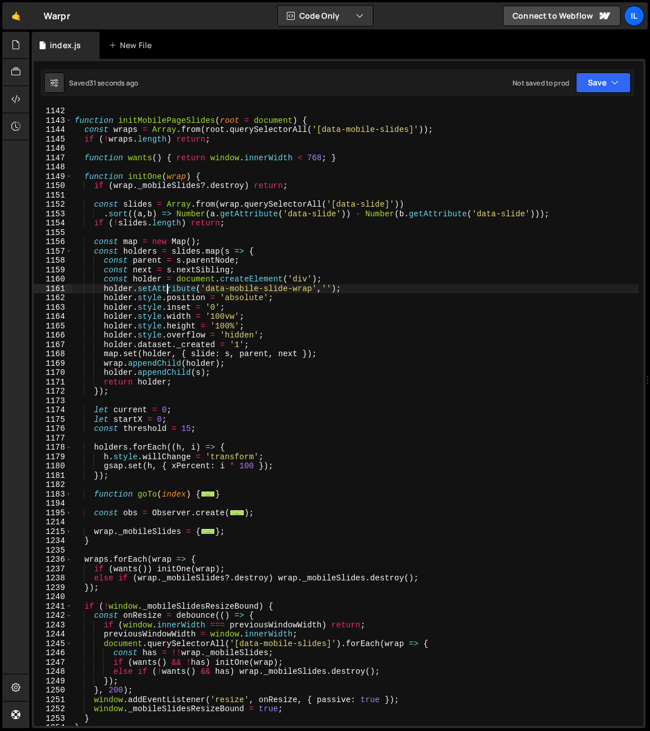
click at [240, 307] on div "function initMobilePageSlides ( root = document ) { const wraps = Array . from …" at bounding box center [355, 425] width 567 height 638
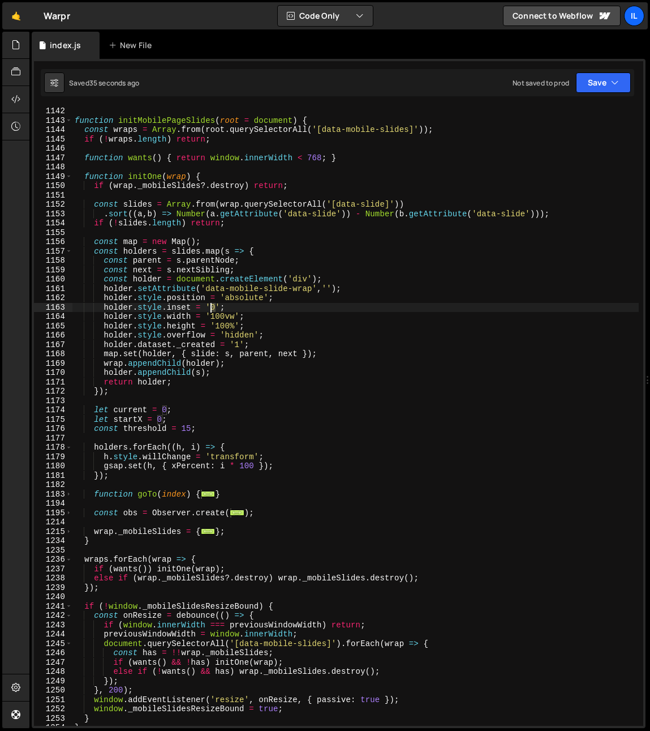
click at [212, 309] on div "function initMobilePageSlides ( root = document ) { const wraps = Array . from …" at bounding box center [355, 425] width 567 height 638
click at [225, 307] on div "function initMobilePageSlides ( root = document ) { const wraps = Array . from …" at bounding box center [355, 425] width 567 height 638
click at [205, 306] on div "function initMobilePageSlides ( root = document ) { const wraps = Array . from …" at bounding box center [355, 425] width 567 height 638
click at [192, 305] on div "function initMobilePageSlides ( root = document ) { const wraps = Array . from …" at bounding box center [355, 425] width 567 height 638
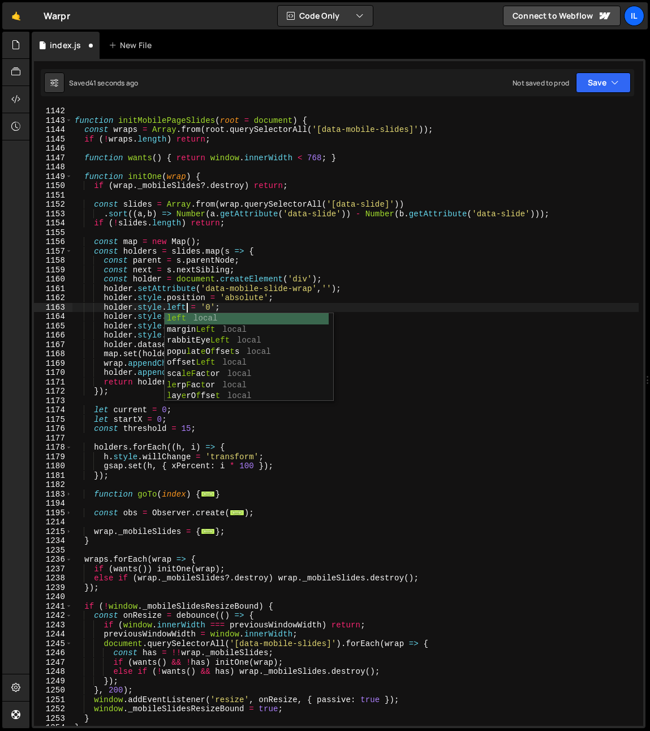
scroll to position [0, 7]
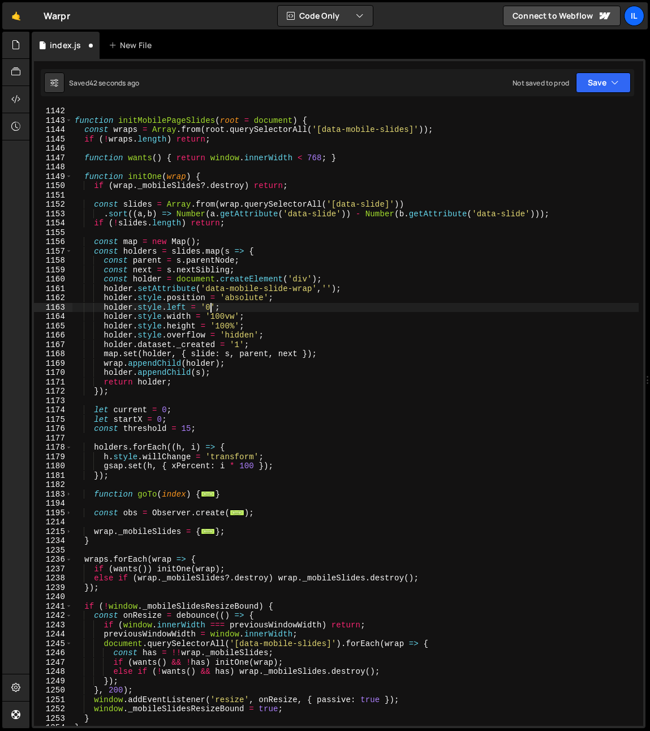
click at [208, 308] on div "function initMobilePageSlides ( root = document ) { const wraps = Array . from …" at bounding box center [355, 425] width 567 height 638
click at [276, 301] on div "function initMobilePageSlides ( root = document ) { const wraps = Array . from …" at bounding box center [355, 425] width 567 height 638
type textarea "holder.style.position = 'absolute';"
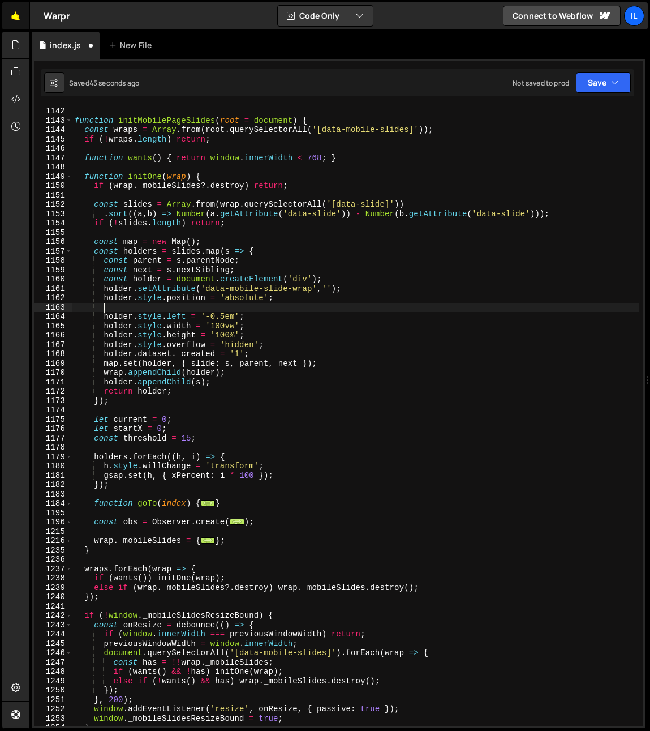
scroll to position [0, 1]
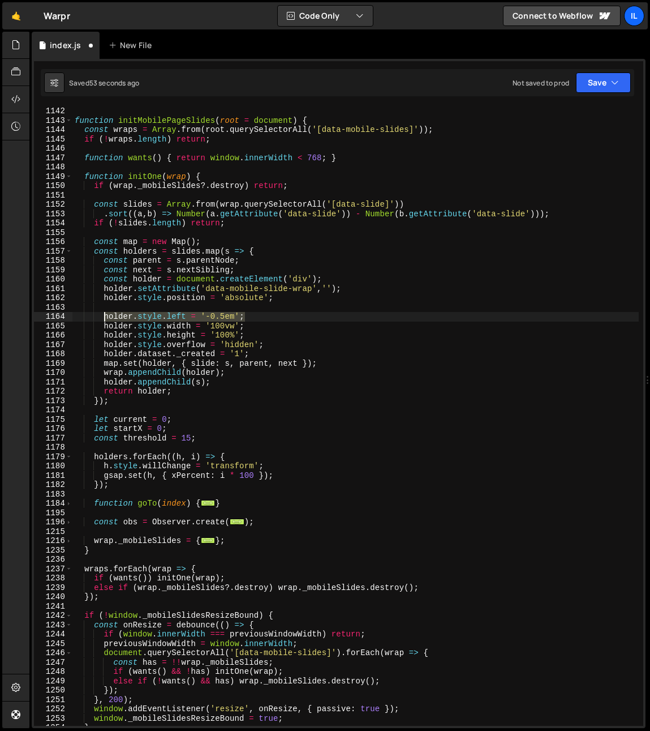
drag, startPoint x: 262, startPoint y: 315, endPoint x: 104, endPoint y: 315, distance: 157.9
click at [104, 315] on div "function initMobilePageSlides ( root = document ) { const wraps = Array . from …" at bounding box center [355, 425] width 567 height 638
type textarea "holder.style.left = '-0.5em';"
click at [107, 309] on div "function initMobilePageSlides ( root = document ) { const wraps = Array . from …" at bounding box center [355, 425] width 567 height 638
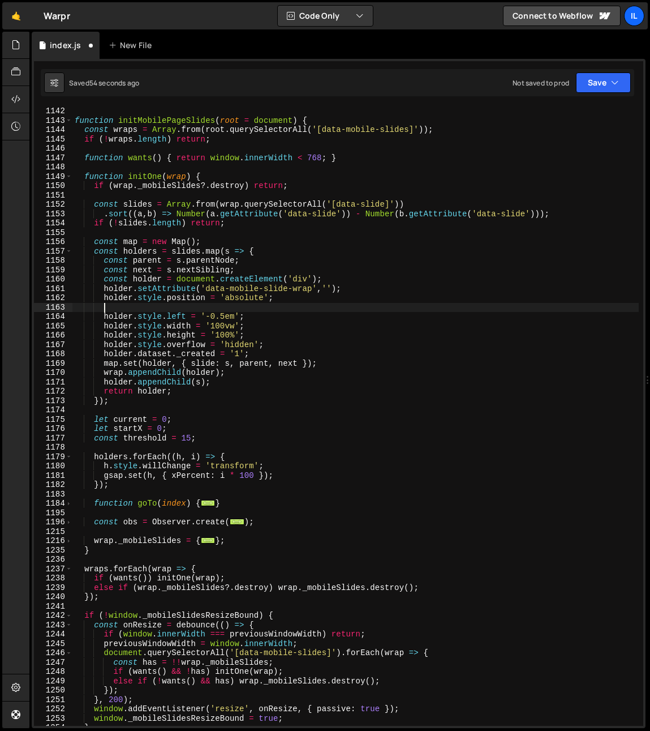
paste textarea "holder.style.left = '-0.5em';"
drag, startPoint x: 207, startPoint y: 309, endPoint x: 216, endPoint y: 310, distance: 9.1
click at [216, 310] on div "function initMobilePageSlides ( root = document ) { const wraps = Array . from …" at bounding box center [355, 425] width 567 height 638
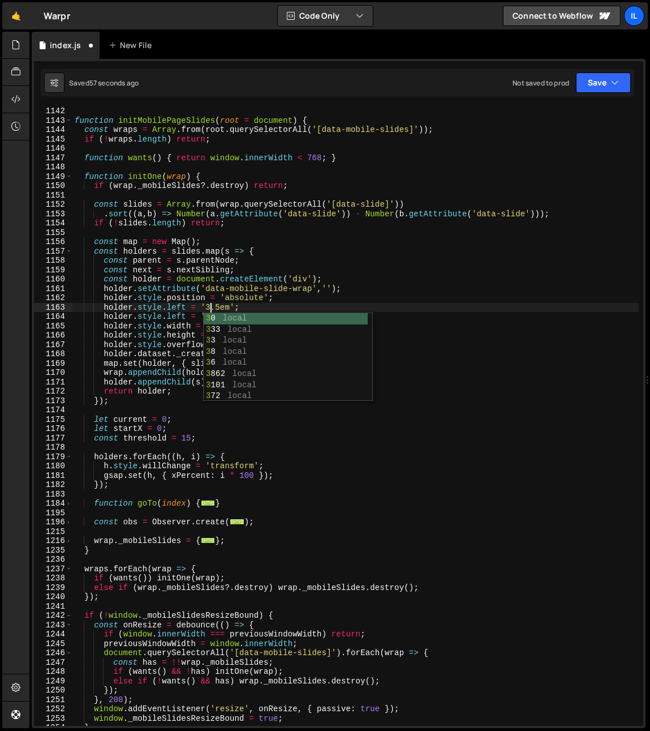
click at [288, 302] on div "function initMobilePageSlides ( root = document ) { const wraps = Array . from …" at bounding box center [355, 425] width 567 height 638
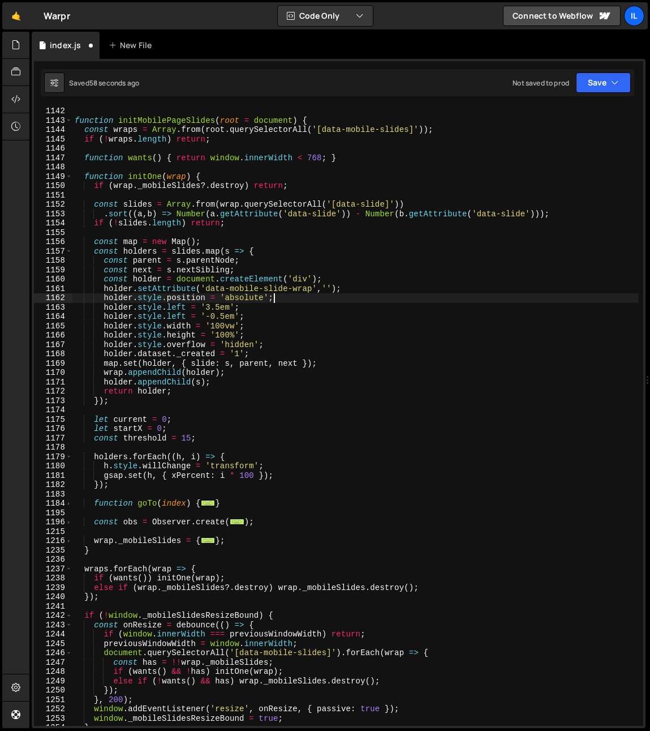
click at [280, 327] on div "function initMobilePageSlides ( root = document ) { const wraps = Array . from …" at bounding box center [355, 425] width 567 height 638
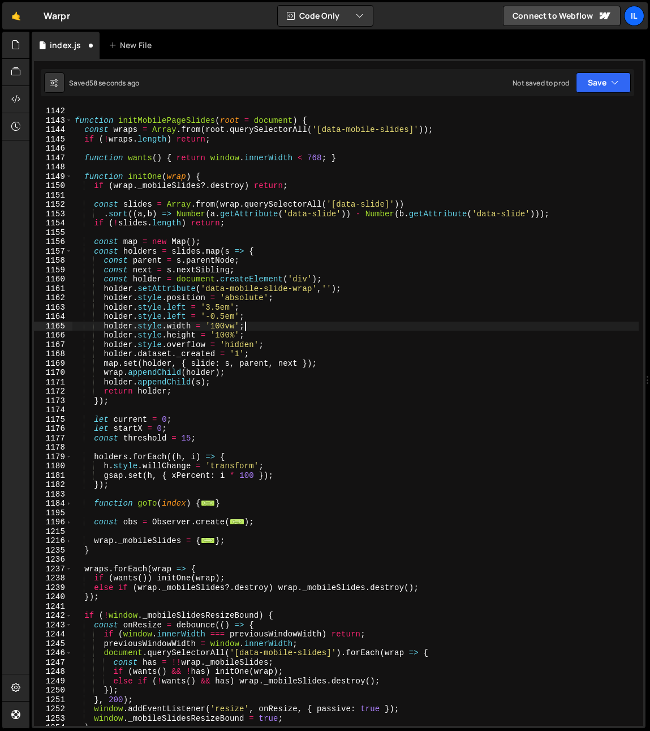
click at [286, 330] on div "function initMobilePageSlides ( root = document ) { const wraps = Array . from …" at bounding box center [355, 425] width 567 height 638
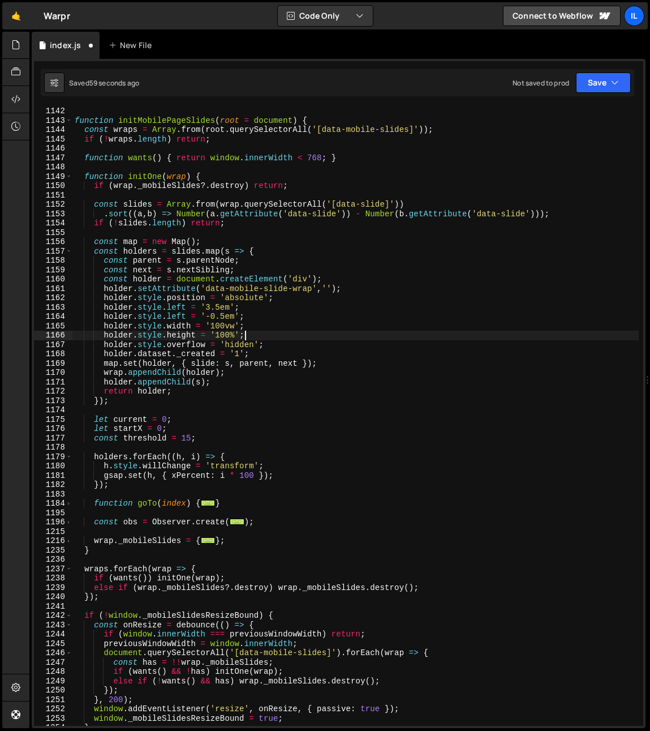
drag, startPoint x: 269, startPoint y: 335, endPoint x: 270, endPoint y: 326, distance: 9.1
click at [270, 326] on div "function initMobilePageSlides ( root = document ) { const wraps = Array . from …" at bounding box center [355, 425] width 567 height 638
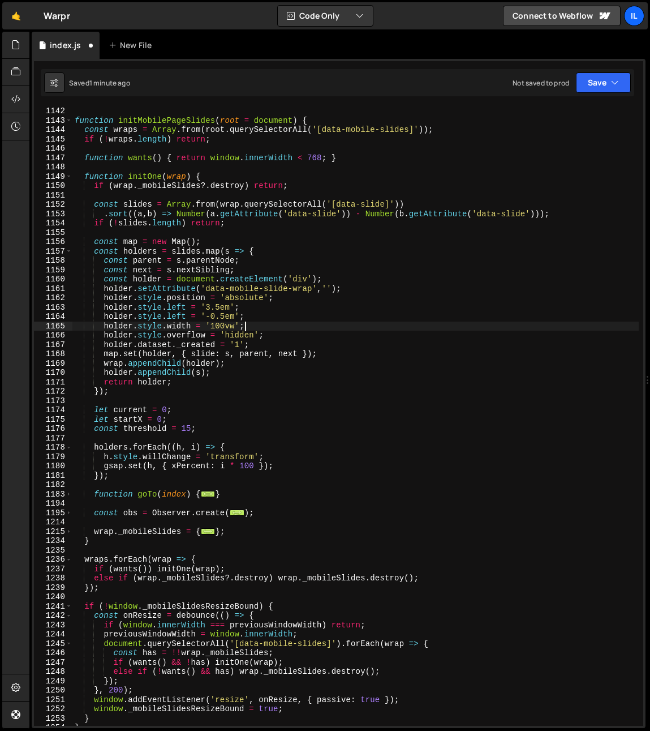
click at [287, 329] on div "function initMobilePageSlides ( root = document ) { const wraps = Array . from …" at bounding box center [355, 425] width 567 height 638
click at [217, 308] on div "function initMobilePageSlides ( root = document ) { const wraps = Array . from …" at bounding box center [355, 425] width 567 height 638
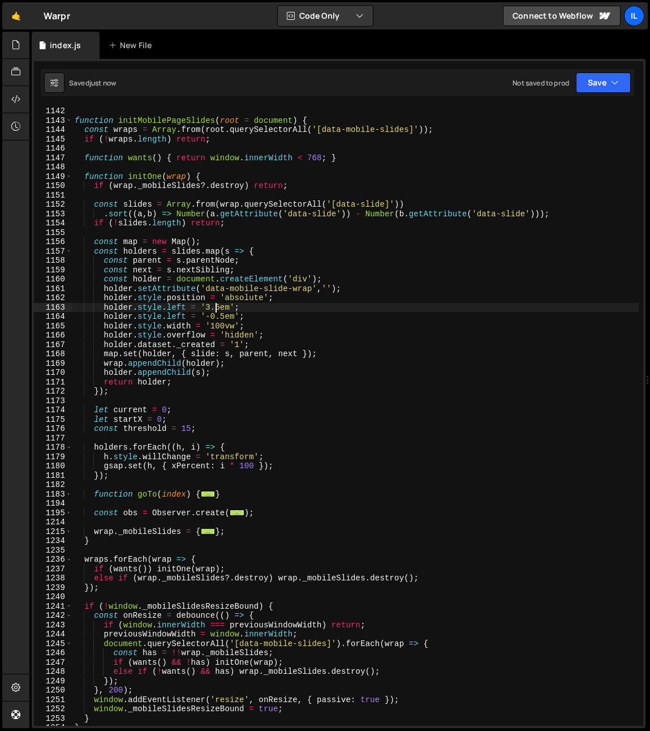
click at [235, 325] on div "function initMobilePageSlides ( root = document ) { const wraps = Array . from …" at bounding box center [355, 425] width 567 height 638
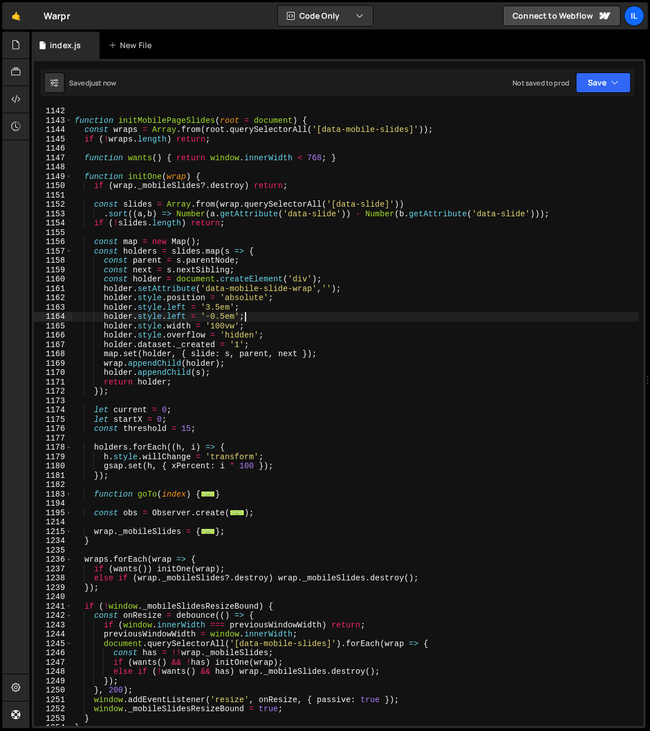
click at [265, 315] on div "function initMobilePageSlides ( root = document ) { const wraps = Array . from …" at bounding box center [355, 425] width 567 height 638
type textarea "holder.style.left = '-0.5em';"
drag, startPoint x: 259, startPoint y: 316, endPoint x: 103, endPoint y: 316, distance: 155.7
click at [103, 316] on div "function initMobilePageSlides ( root = document ) { const wraps = Array . from …" at bounding box center [355, 425] width 567 height 638
click at [273, 316] on div "function initMobilePageSlides ( root = document ) { const wraps = Array . from …" at bounding box center [355, 415] width 567 height 619
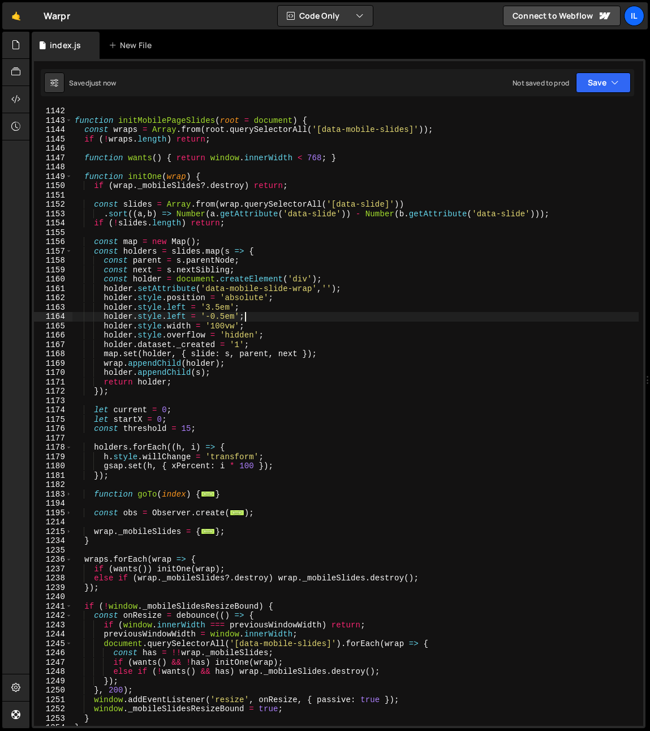
scroll to position [0, 1]
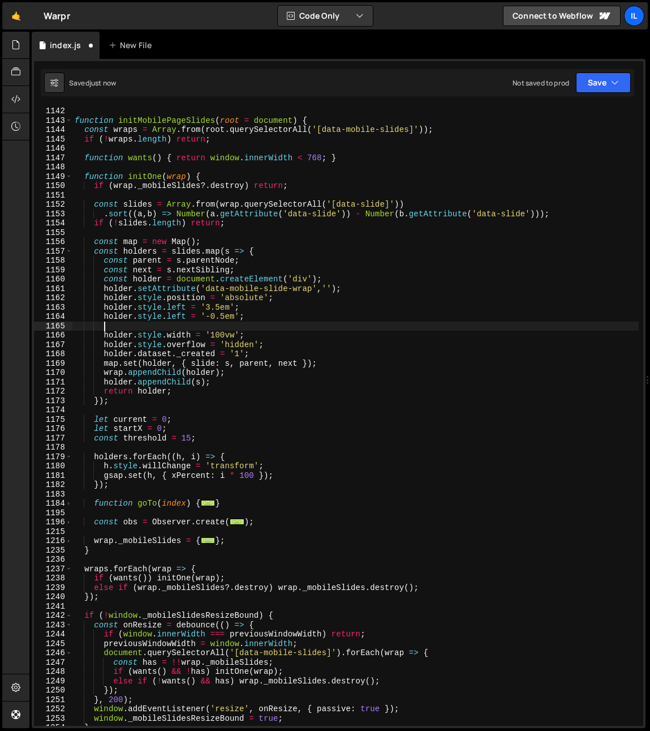
paste textarea "holder.style.left = '-0.5em';"
type textarea "holder.style.left = '-0.5em';"
click at [178, 324] on div "function initMobilePageSlides ( root = document ) { const wraps = Array . from …" at bounding box center [355, 425] width 567 height 638
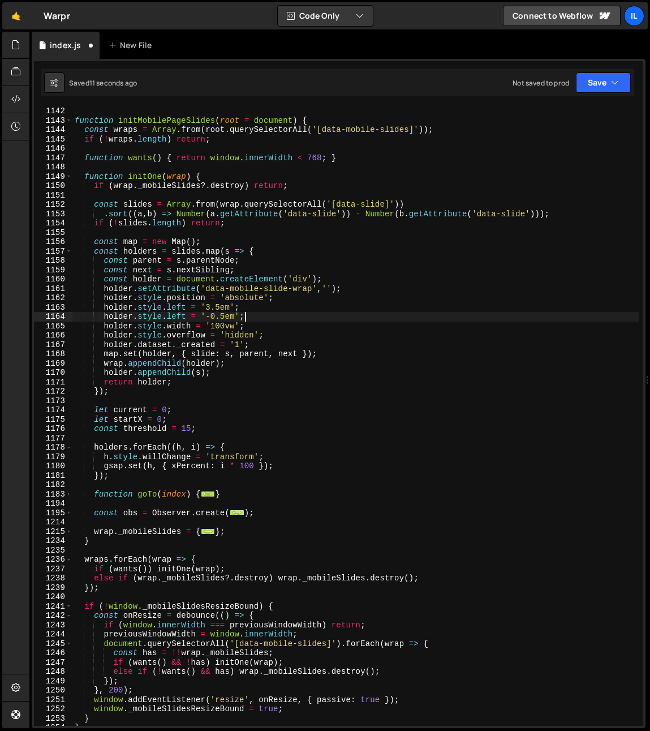
click at [179, 308] on div "function initMobilePageSlides ( root = document ) { const wraps = Array . from …" at bounding box center [355, 425] width 567 height 638
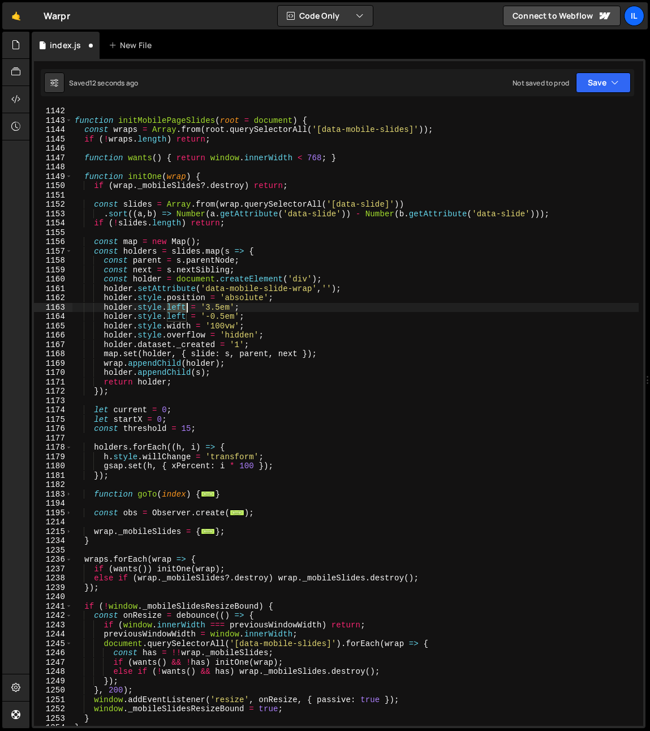
click at [179, 308] on div "function initMobilePageSlides ( root = document ) { const wraps = Array . from …" at bounding box center [355, 425] width 567 height 638
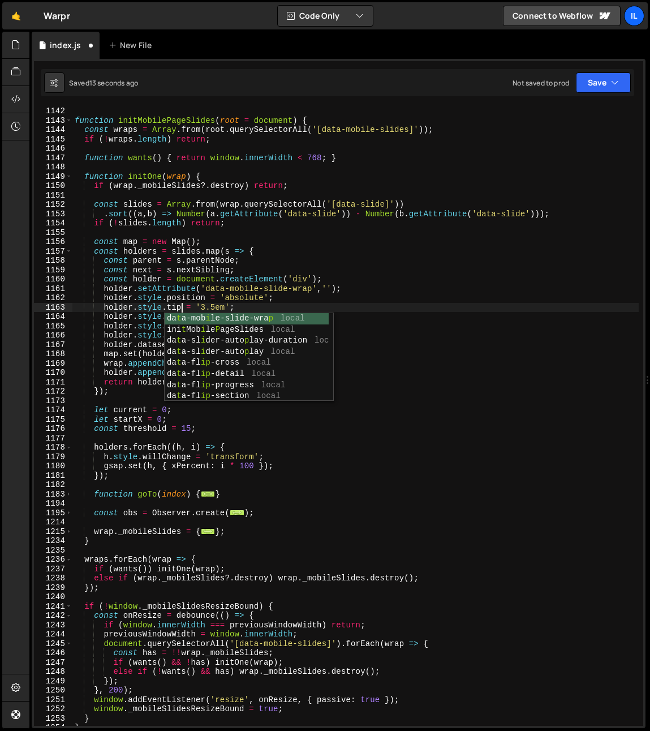
scroll to position [0, 7]
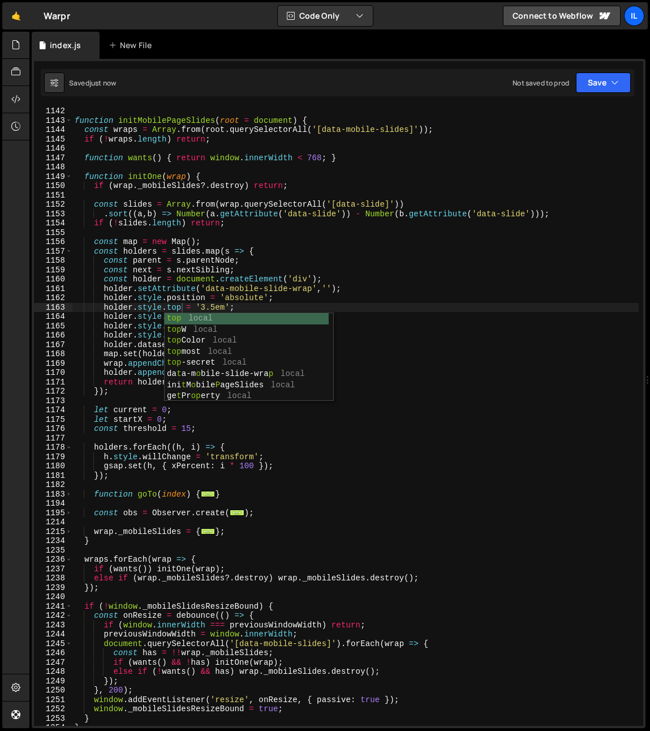
click at [136, 283] on div "function initMobilePageSlides ( root = document ) { const wraps = Array . from …" at bounding box center [355, 425] width 567 height 638
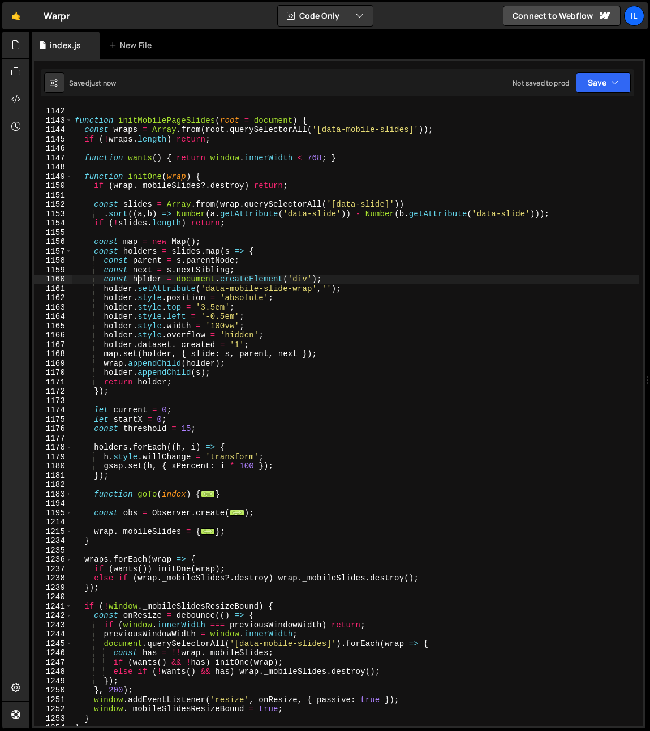
click at [172, 303] on div "function initMobilePageSlides ( root = document ) { const wraps = Array . from …" at bounding box center [355, 425] width 567 height 638
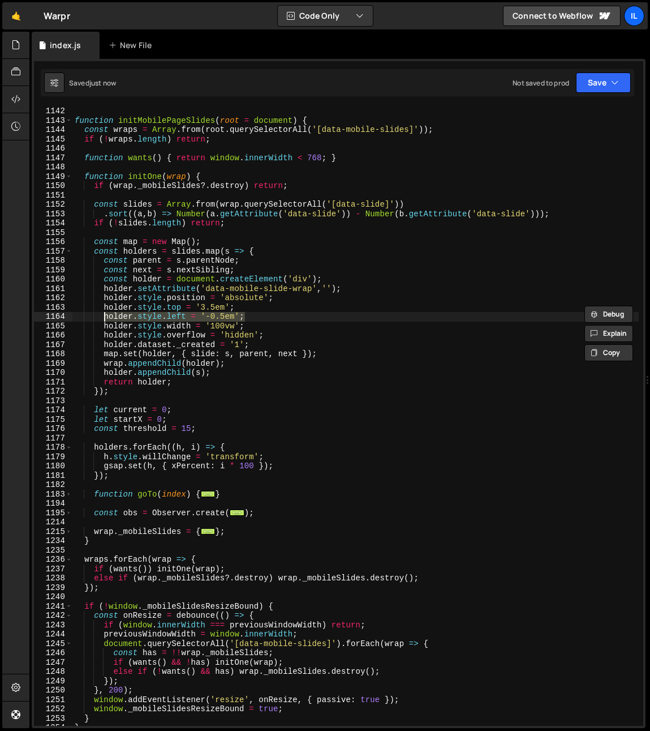
drag, startPoint x: 273, startPoint y: 316, endPoint x: 105, endPoint y: 317, distance: 168.1
click at [105, 317] on div "function initMobilePageSlides ( root = document ) { const wraps = Array . from …" at bounding box center [355, 425] width 567 height 638
type textarea "holder.style.left = '-0.5em';"
click at [299, 316] on div "function initMobilePageSlides ( root = document ) { const wraps = Array . from …" at bounding box center [355, 415] width 567 height 619
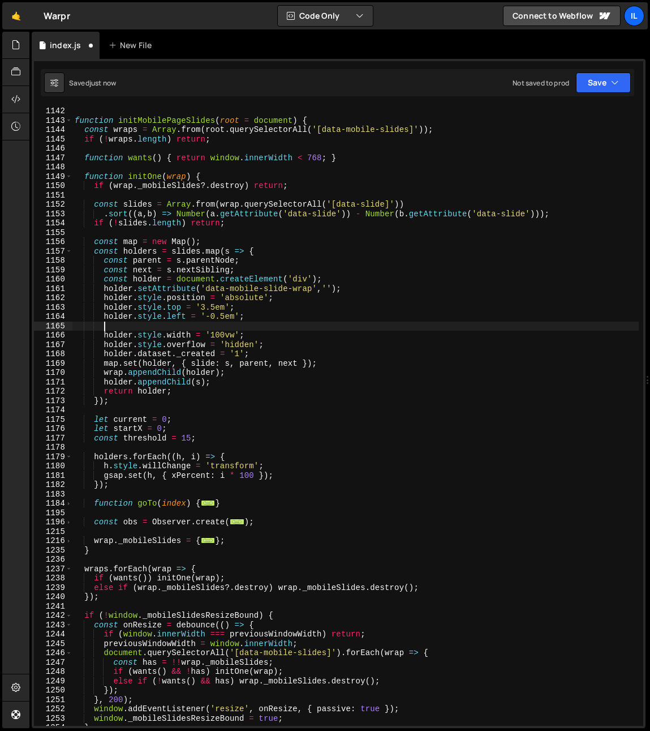
paste textarea "holder.style.left = '-0.5em';"
drag, startPoint x: 224, startPoint y: 327, endPoint x: 215, endPoint y: 327, distance: 8.5
click at [213, 327] on div "function initMobilePageSlides ( root = document ) { const wraps = Array . from …" at bounding box center [355, 425] width 567 height 638
click at [272, 323] on div "function initMobilePageSlides ( root = document ) { const wraps = Array . from …" at bounding box center [355, 425] width 567 height 638
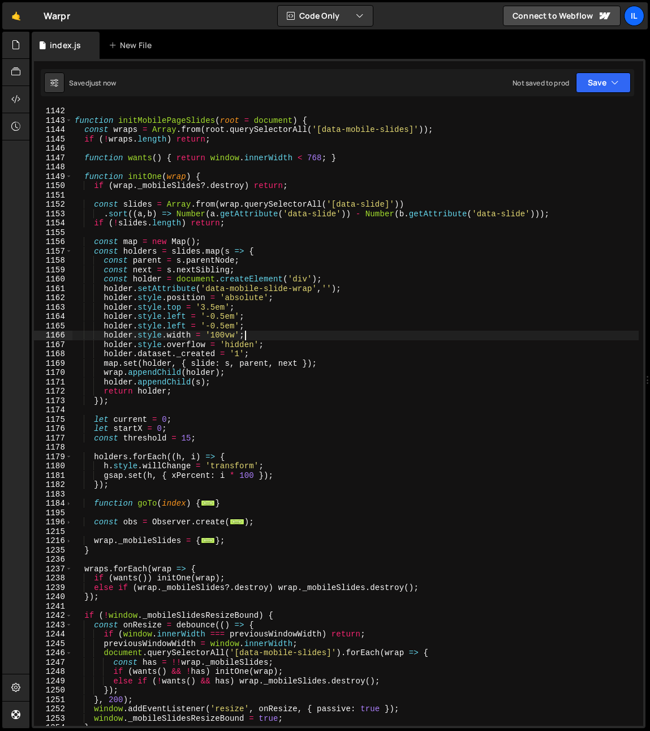
click at [289, 336] on div "function initMobilePageSlides ( root = document ) { const wraps = Array . from …" at bounding box center [355, 425] width 567 height 638
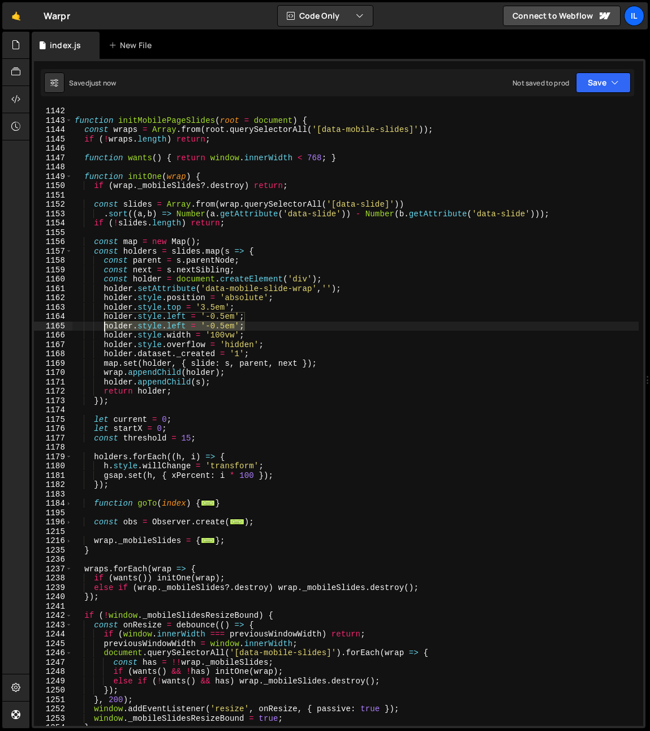
drag, startPoint x: 277, startPoint y: 328, endPoint x: 112, endPoint y: 329, distance: 165.3
click at [104, 329] on div "function initMobilePageSlides ( root = document ) { const wraps = Array . from …" at bounding box center [355, 425] width 567 height 638
click at [286, 329] on div "function initMobilePageSlides ( root = document ) { const wraps = Array . from …" at bounding box center [355, 415] width 567 height 619
paste textarea "holder.style.left = '-0.5em';"
type textarea "holder.style.left = '-0.5em';"
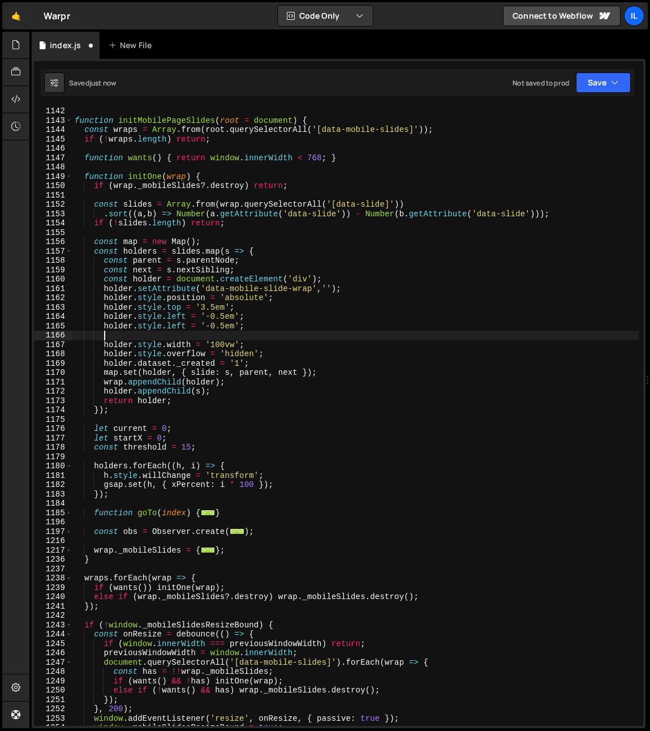
paste textarea "holder.style.left = '-0.5em';"
drag, startPoint x: 235, startPoint y: 337, endPoint x: 205, endPoint y: 335, distance: 30.1
click at [205, 335] on div "function initMobilePageSlides ( root = document ) { const wraps = Array . from …" at bounding box center [355, 425] width 567 height 638
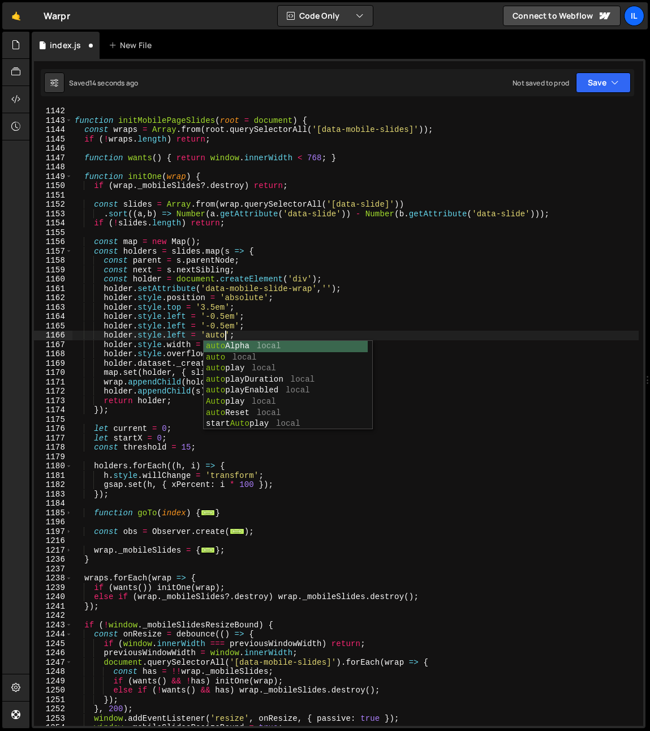
scroll to position [0, 10]
click at [263, 264] on div "function initMobilePageSlides ( root = document ) { const wraps = Array . from …" at bounding box center [355, 425] width 567 height 638
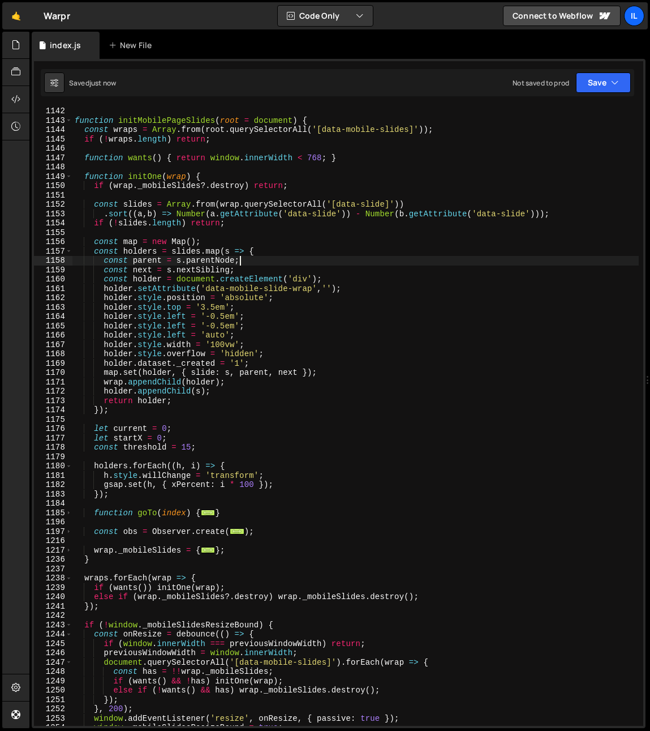
click at [242, 341] on div "function initMobilePageSlides ( root = document ) { const wraps = Array . from …" at bounding box center [355, 425] width 567 height 638
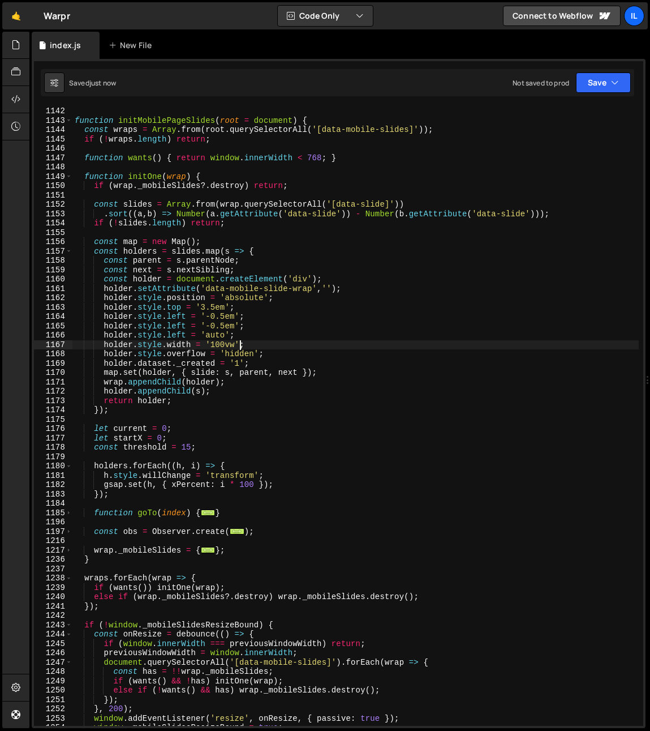
click at [175, 328] on div "function initMobilePageSlides ( root = document ) { const wraps = Array . from …" at bounding box center [355, 425] width 567 height 638
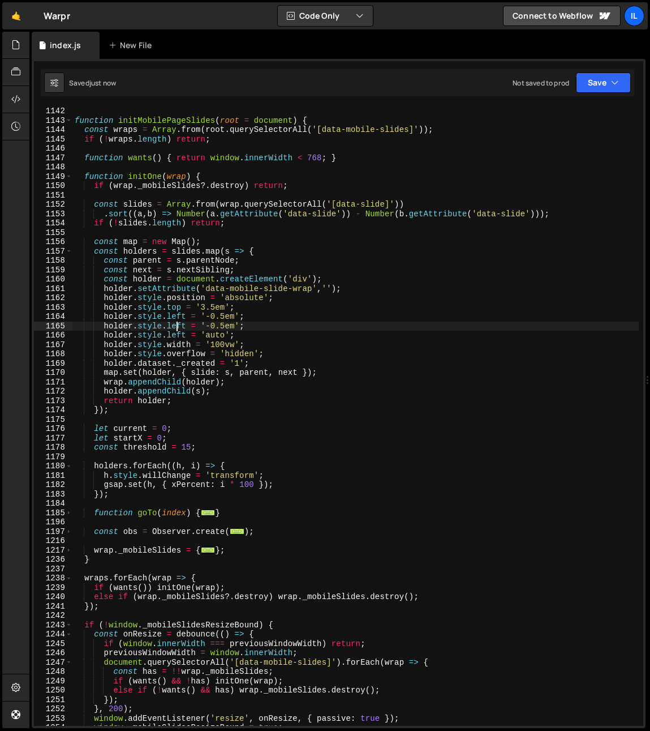
click at [175, 328] on div "function initMobilePageSlides ( root = document ) { const wraps = Array . from …" at bounding box center [355, 425] width 567 height 638
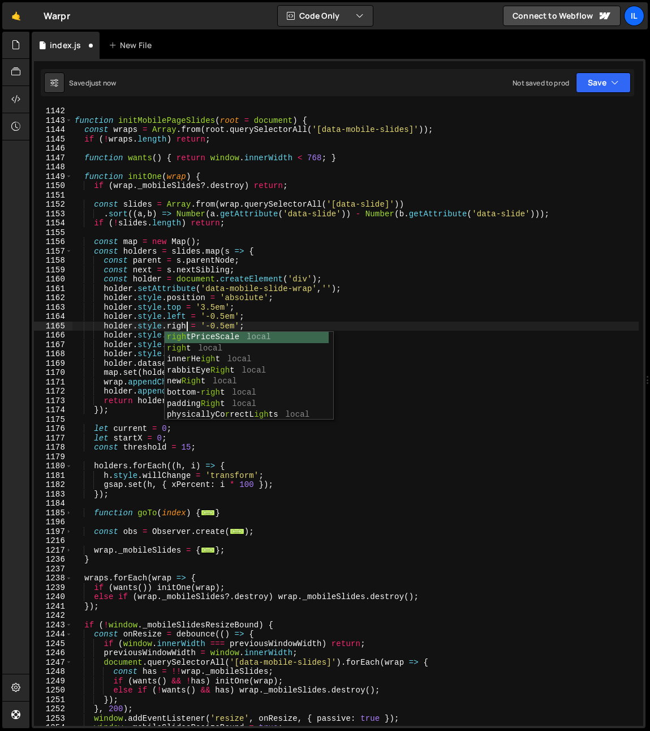
scroll to position [0, 8]
click at [175, 318] on div "function initMobilePageSlides ( root = document ) { const wraps = Array . from …" at bounding box center [355, 425] width 567 height 638
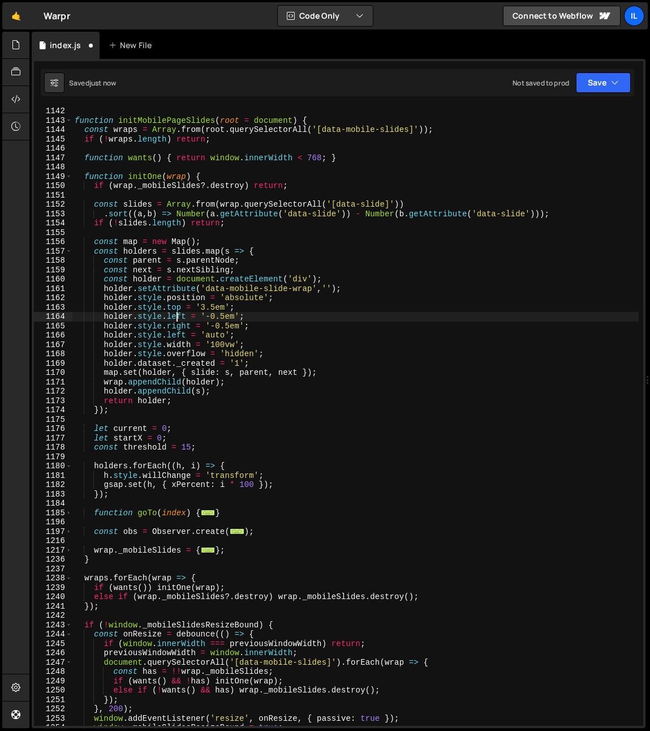
click at [171, 332] on div "function initMobilePageSlides ( root = document ) { const wraps = Array . from …" at bounding box center [355, 425] width 567 height 638
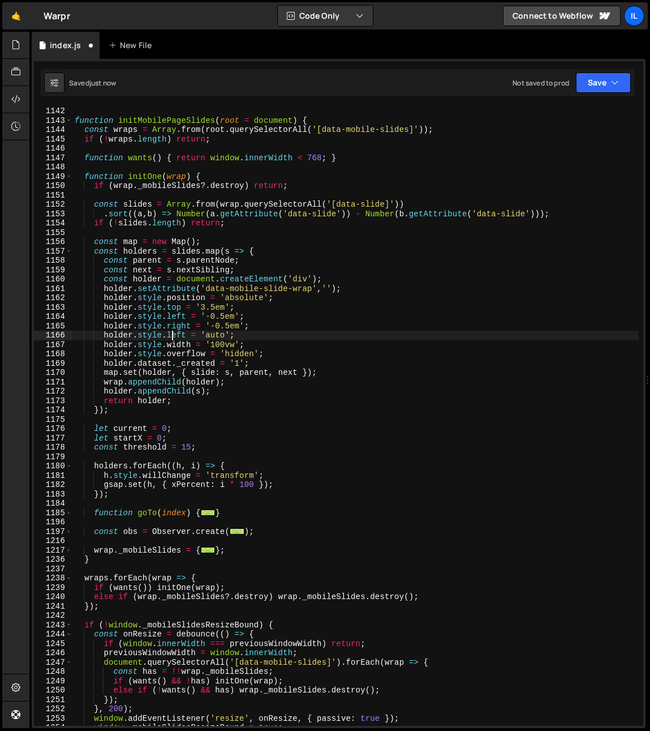
click at [171, 332] on div "function initMobilePageSlides ( root = document ) { const wraps = Array . from …" at bounding box center [355, 425] width 567 height 638
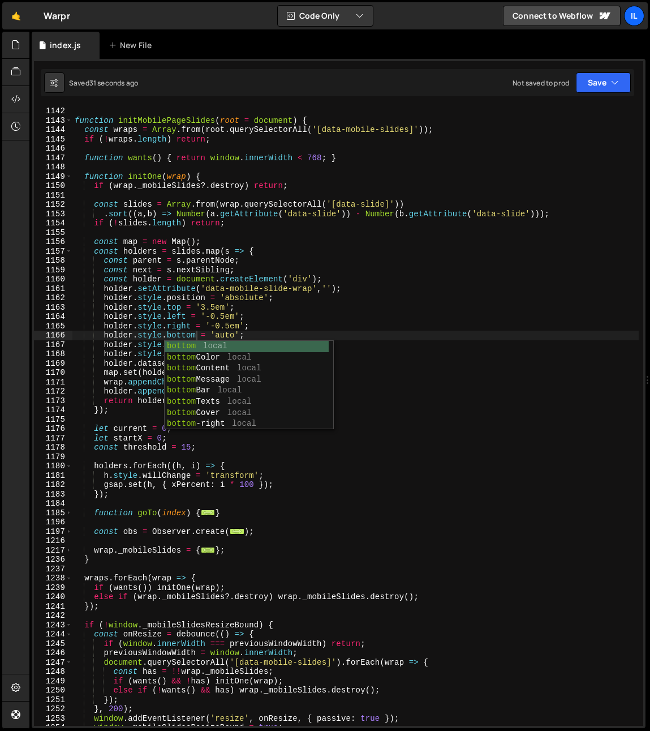
click at [142, 398] on div "function initMobilePageSlides ( root = document ) { const wraps = Array . from …" at bounding box center [355, 425] width 567 height 638
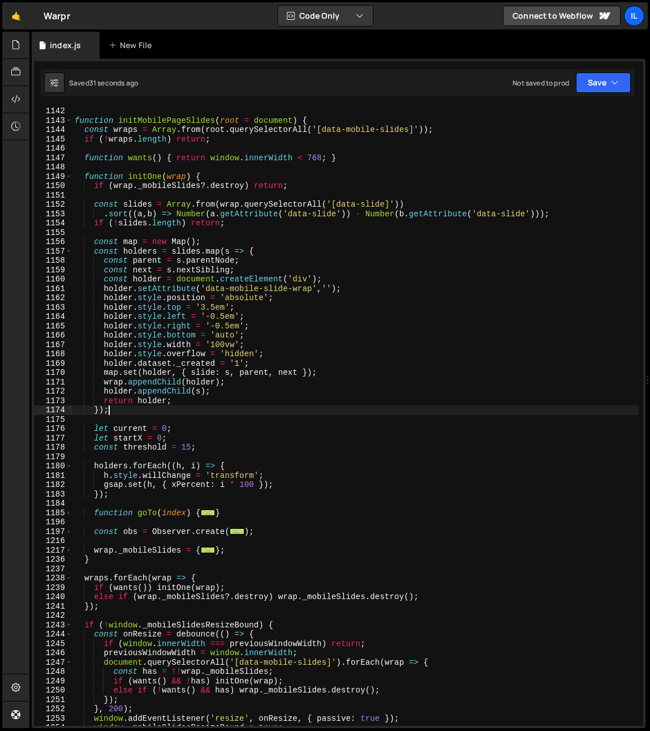
click at [131, 412] on div "function initMobilePageSlides ( root = document ) { const wraps = Array . from …" at bounding box center [355, 425] width 567 height 638
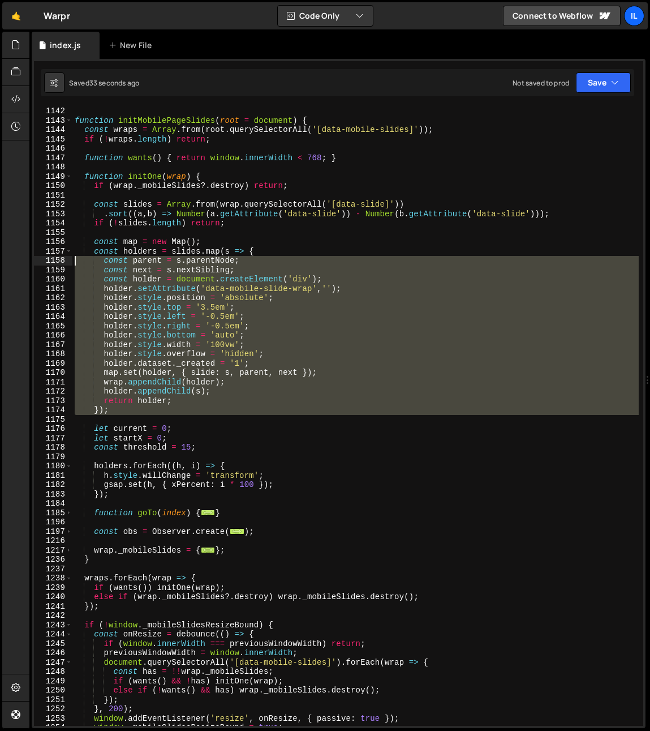
drag, startPoint x: 135, startPoint y: 418, endPoint x: 54, endPoint y: 253, distance: 183.8
click at [54, 253] on div "}); 1142 1143 1144 1145 1146 1147 1148 1149 1150 1151 1152 1153 1154 1155 1156 …" at bounding box center [339, 415] width 610 height 619
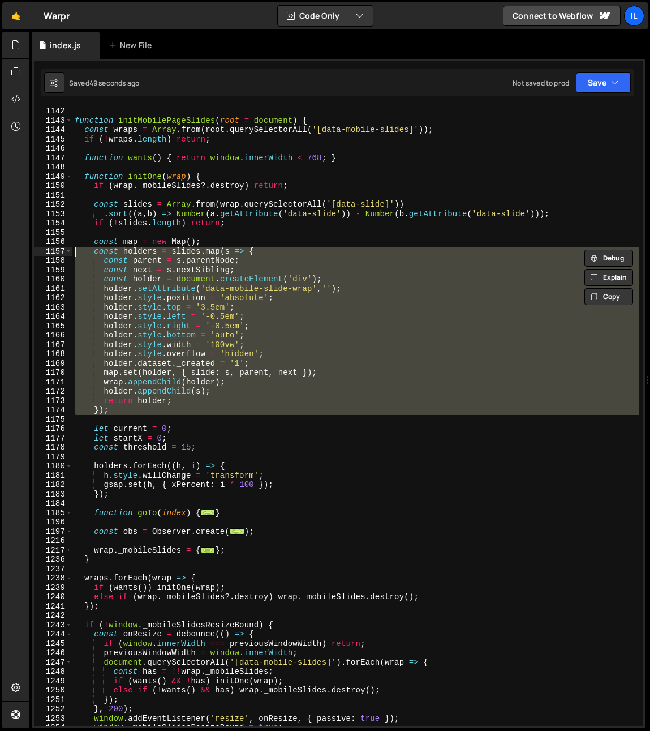
click at [269, 290] on div "function initMobilePageSlides ( root = document ) { const wraps = Array . from …" at bounding box center [355, 415] width 567 height 619
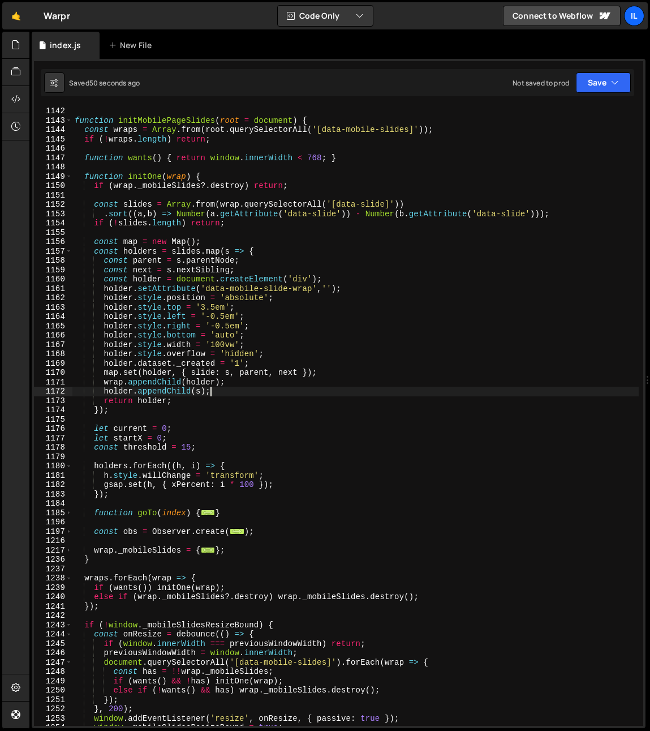
click at [338, 388] on div "function initMobilePageSlides ( root = document ) { const wraps = Array . from …" at bounding box center [355, 425] width 567 height 638
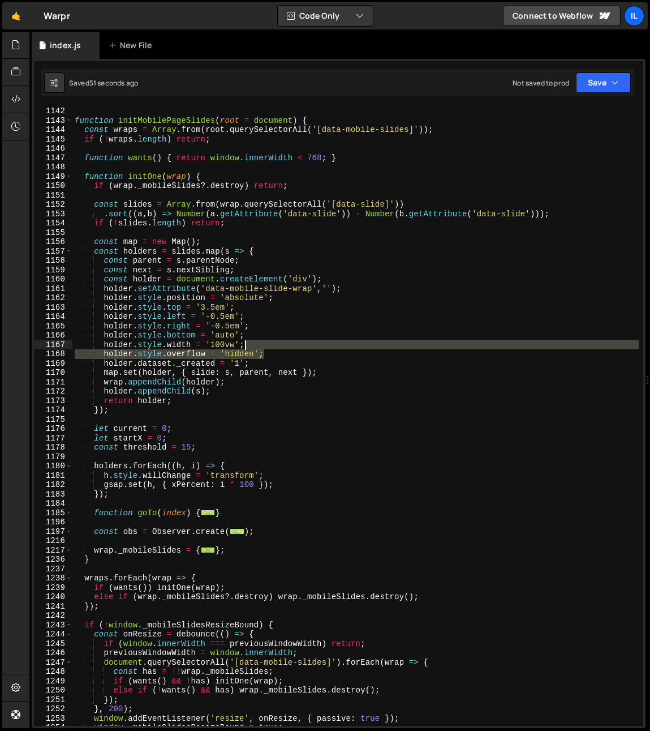
click at [289, 346] on div "function initMobilePageSlides ( root = document ) { const wraps = Array . from …" at bounding box center [355, 425] width 567 height 638
click at [289, 346] on div "function initMobilePageSlides ( root = document ) { const wraps = Array . from …" at bounding box center [355, 415] width 567 height 619
click at [288, 345] on div "function initMobilePageSlides ( root = document ) { const wraps = Array . from …" at bounding box center [355, 425] width 567 height 638
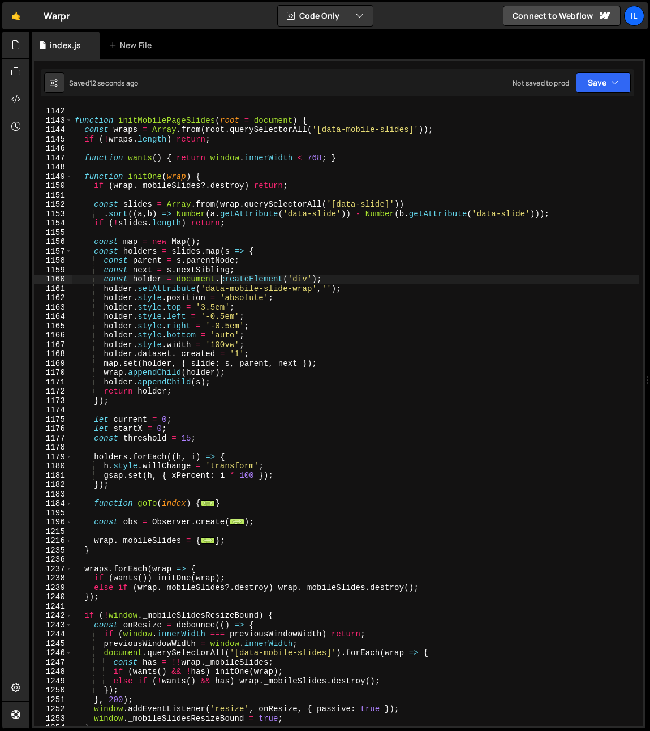
click at [222, 284] on div "function initMobilePageSlides ( root = document ) { const wraps = Array . from …" at bounding box center [355, 425] width 567 height 638
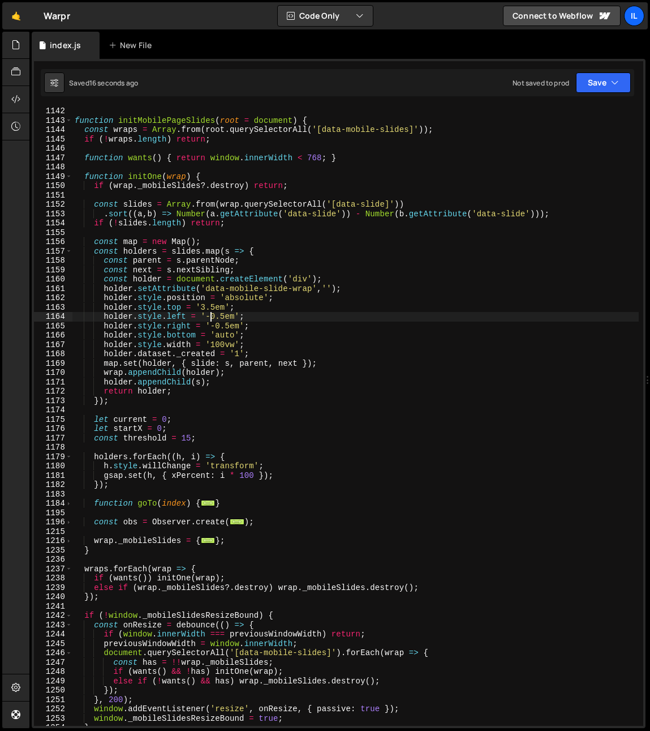
click at [210, 318] on div "function initMobilePageSlides ( root = document ) { const wraps = Array . from …" at bounding box center [355, 425] width 567 height 638
click at [217, 327] on div "function initMobilePageSlides ( root = document ) { const wraps = Array . from …" at bounding box center [355, 425] width 567 height 638
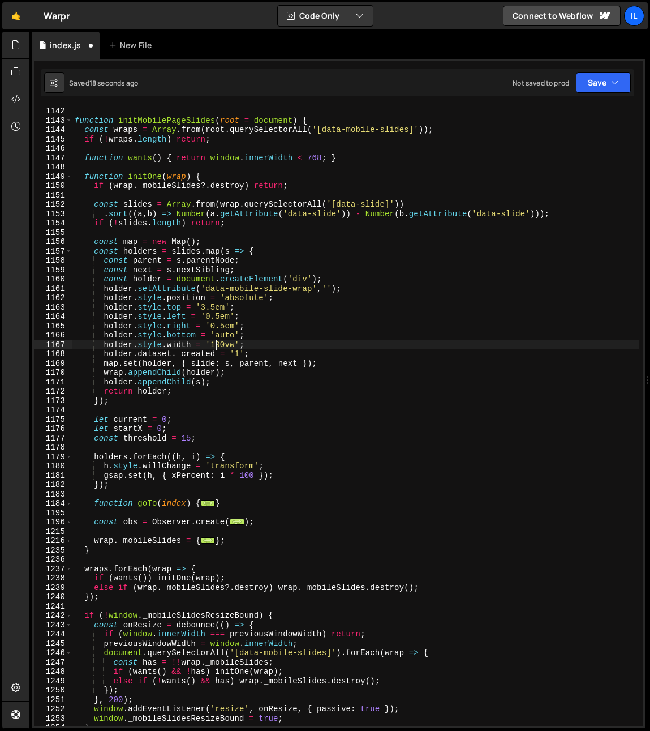
click at [217, 347] on div "function initMobilePageSlides ( root = document ) { const wraps = Array . from …" at bounding box center [355, 425] width 567 height 638
click at [258, 333] on div "function initMobilePageSlides ( root = document ) { const wraps = Array . from …" at bounding box center [355, 425] width 567 height 638
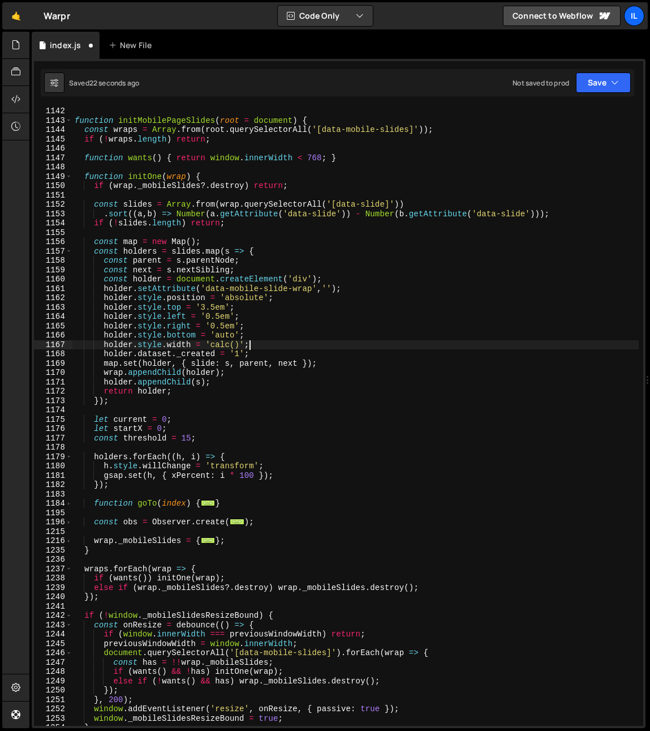
click at [275, 344] on div "function initMobilePageSlides ( root = document ) { const wraps = Array . from …" at bounding box center [355, 425] width 567 height 638
click at [273, 345] on div "function initMobilePageSlides ( root = document ) { const wraps = Array . from …" at bounding box center [355, 425] width 567 height 638
click at [140, 352] on div "function initMobilePageSlides ( root = document ) { const wraps = Array . from …" at bounding box center [355, 425] width 567 height 638
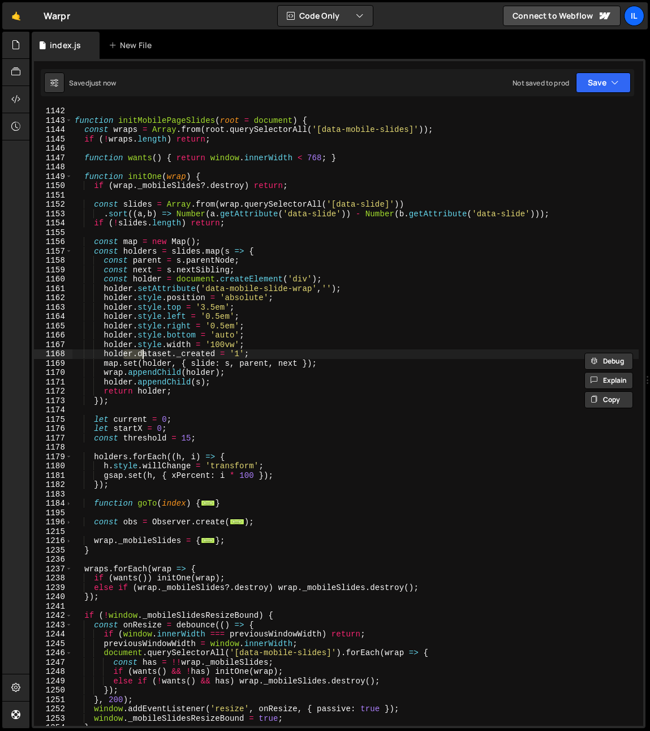
click at [233, 339] on div "function initMobilePageSlides ( root = document ) { const wraps = Array . from …" at bounding box center [355, 425] width 567 height 638
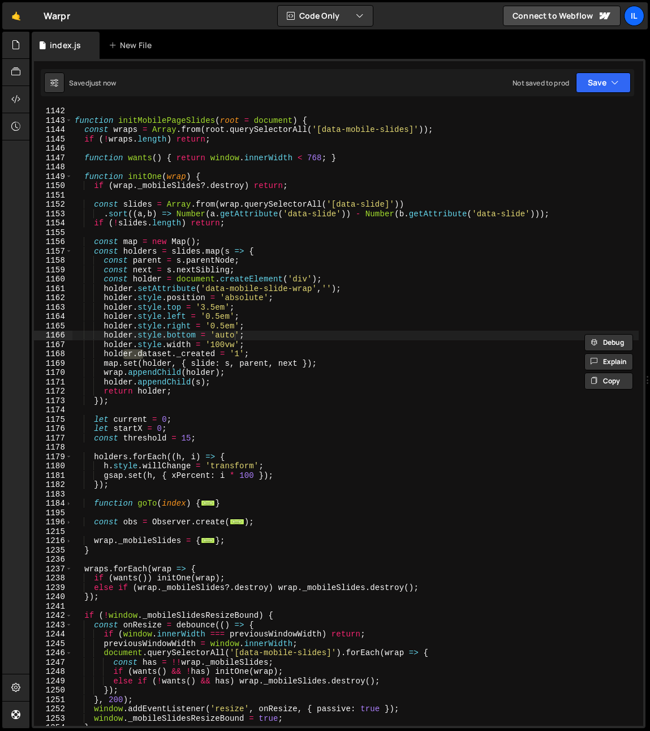
click at [297, 345] on div "function initMobilePageSlides ( root = document ) { const wraps = Array . from …" at bounding box center [355, 425] width 567 height 638
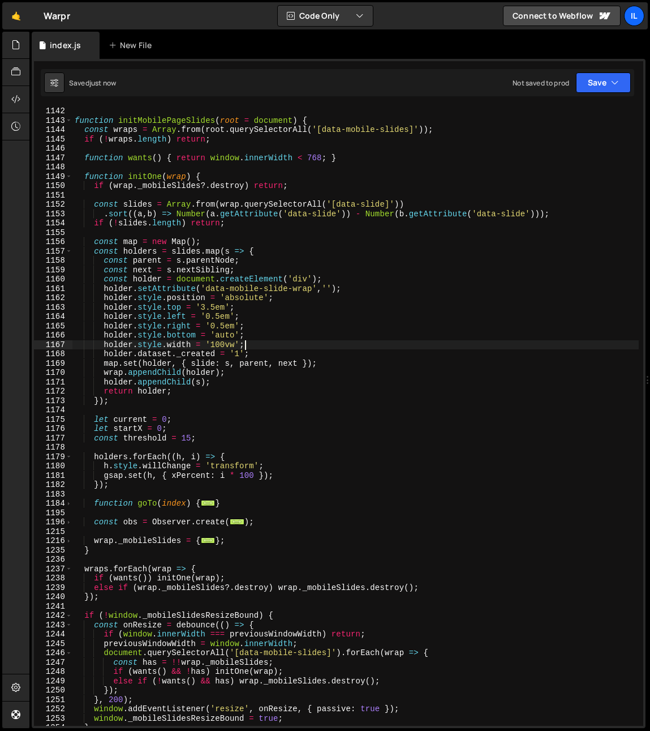
click at [205, 318] on div "function initMobilePageSlides ( root = document ) { const wraps = Array . from …" at bounding box center [355, 425] width 567 height 638
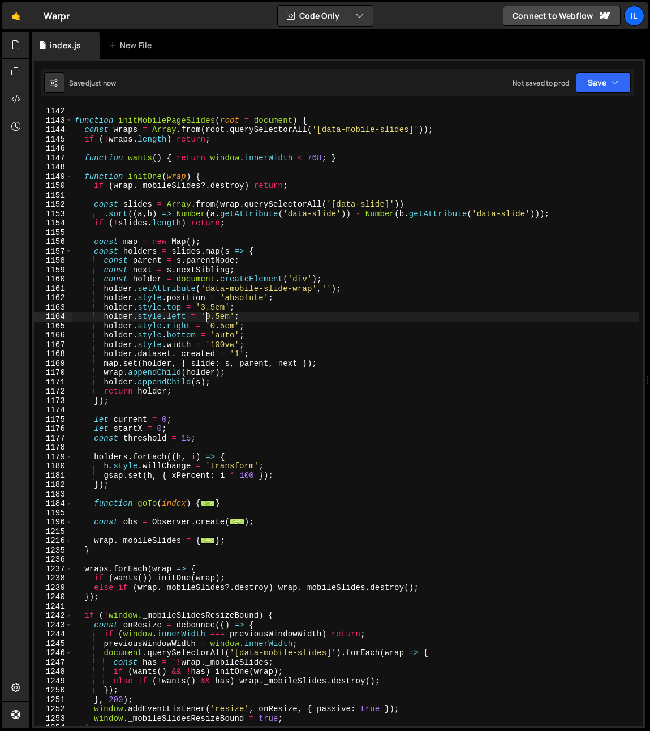
scroll to position [0, 10]
click at [213, 289] on div "function initMobilePageSlides ( root = document ) { const wraps = Array . from …" at bounding box center [355, 425] width 567 height 638
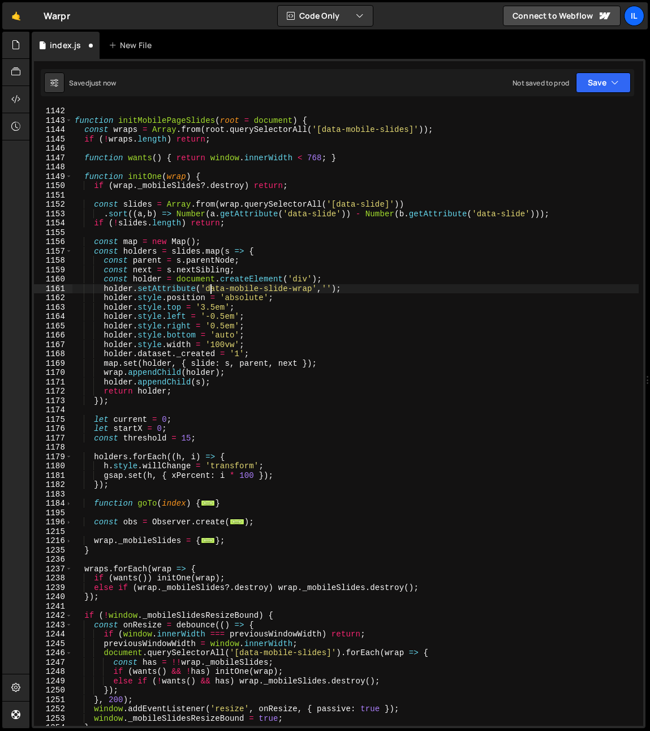
click at [209, 328] on div "function initMobilePageSlides ( root = document ) { const wraps = Array . from …" at bounding box center [355, 425] width 567 height 638
click at [261, 282] on div "function initMobilePageSlides ( root = document ) { const wraps = Array . from …" at bounding box center [355, 425] width 567 height 638
click at [245, 335] on div "function initMobilePageSlides ( root = document ) { const wraps = Array . from …" at bounding box center [355, 425] width 567 height 638
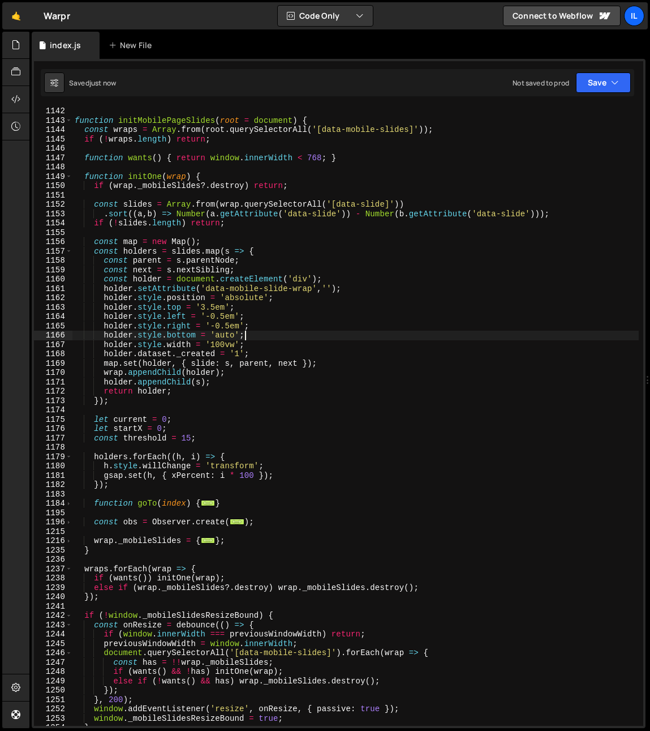
click at [276, 327] on div "function initMobilePageSlides ( root = document ) { const wraps = Array . from …" at bounding box center [355, 425] width 567 height 638
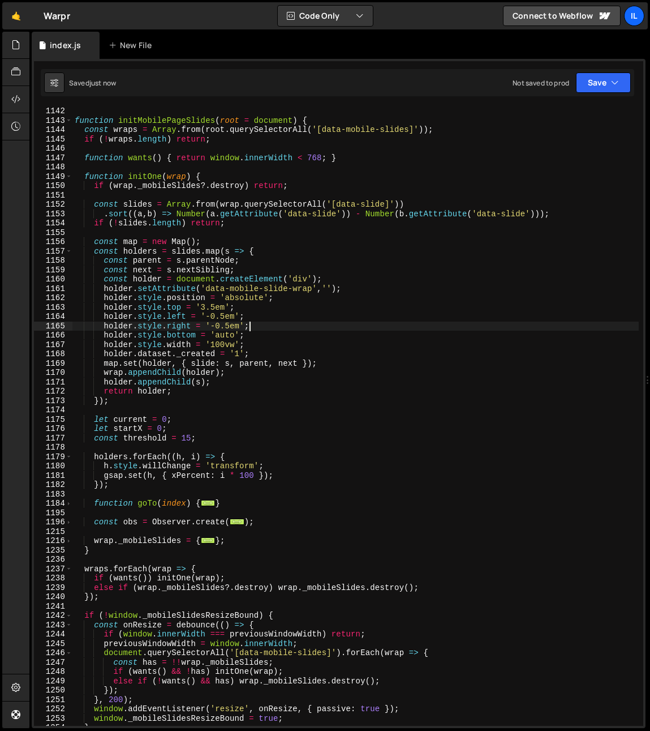
click at [301, 330] on div "function initMobilePageSlides ( root = document ) { const wraps = Array . from …" at bounding box center [355, 425] width 567 height 638
click at [278, 328] on div "function initMobilePageSlides ( root = document ) { const wraps = Array . from …" at bounding box center [355, 425] width 567 height 638
click at [220, 305] on div "function initMobilePageSlides ( root = document ) { const wraps = Array . from …" at bounding box center [355, 425] width 567 height 638
click at [173, 320] on div "function initMobilePageSlides ( root = document ) { const wraps = Array . from …" at bounding box center [355, 425] width 567 height 638
type textarea "holder.style.left = '-0.5em';"
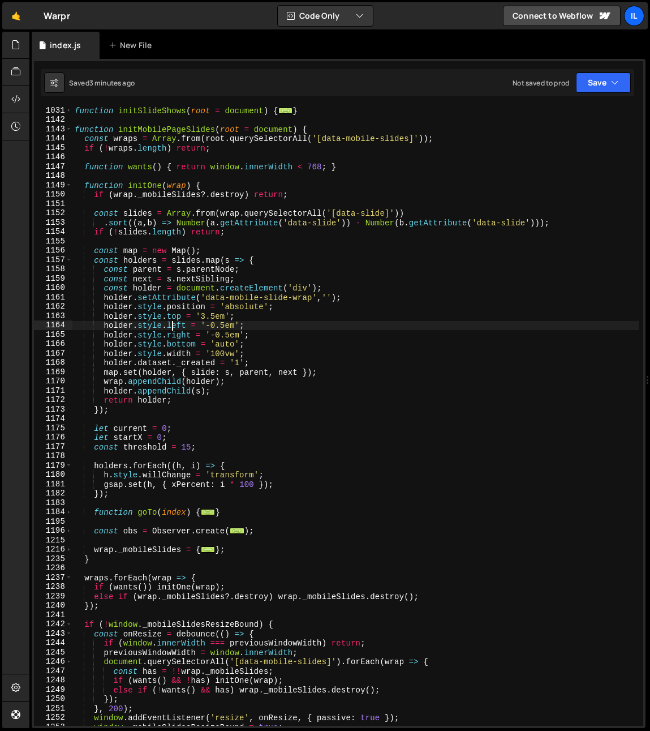
scroll to position [701, 0]
click at [66, 128] on span at bounding box center [69, 130] width 6 height 10
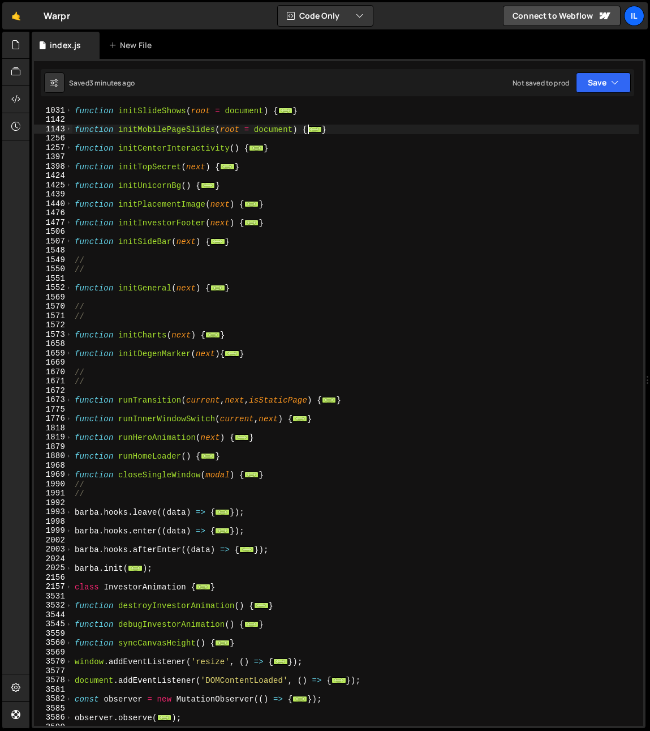
scroll to position [640, 0]
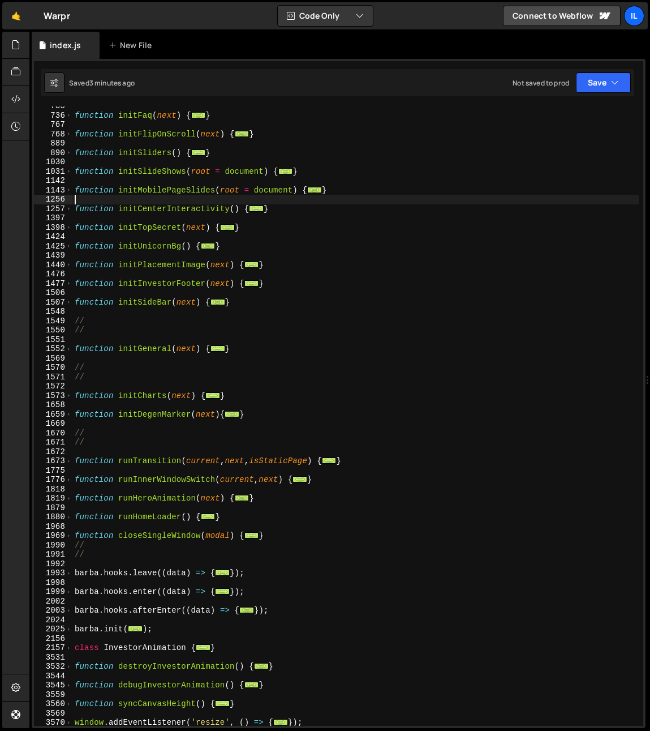
click at [82, 203] on div "function initFaq ( next ) { ... } function initFlipOnScroll ( next ) { ... } fu…" at bounding box center [355, 420] width 567 height 638
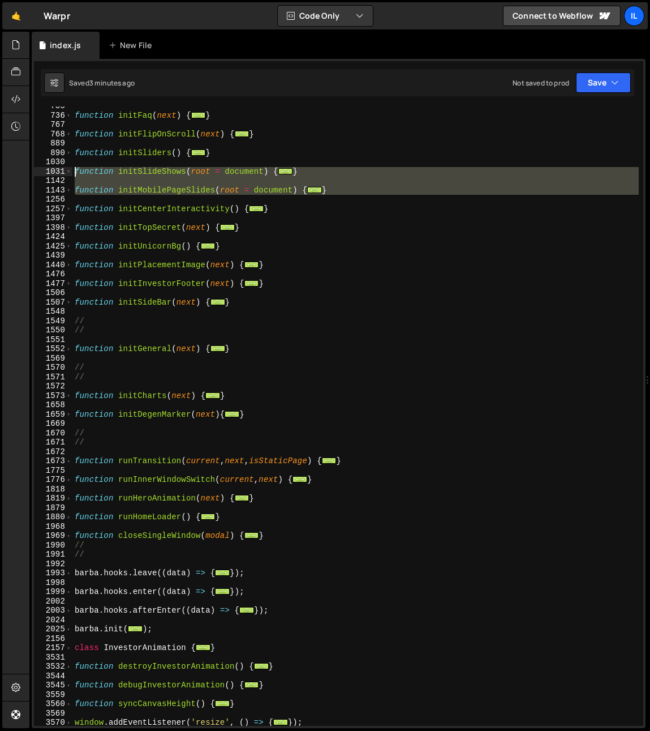
drag, startPoint x: 77, startPoint y: 201, endPoint x: 58, endPoint y: 173, distance: 33.4
click at [58, 173] on div "735 736 767 768 889 890 1030 1031 1142 1143 1256 1257 1397 1398 1424 1425 1439 …" at bounding box center [339, 415] width 610 height 619
click at [70, 173] on span at bounding box center [69, 172] width 6 height 10
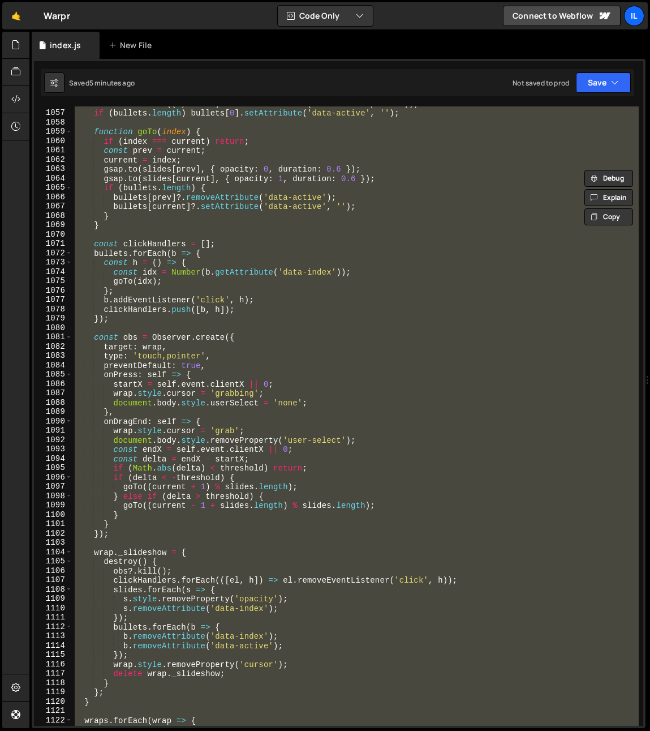
scroll to position [929, 0]
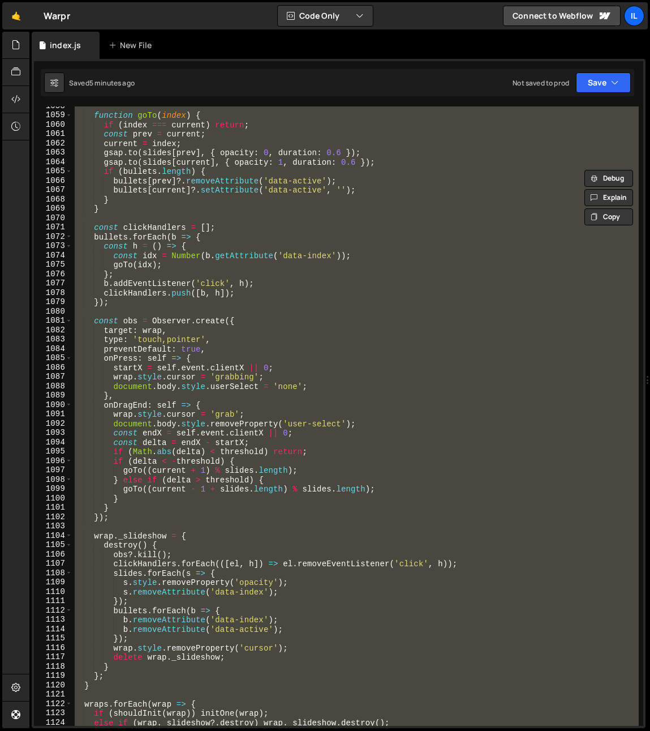
click at [162, 501] on div "function goTo ( index ) { if ( index === current ) return ; const prev = curren…" at bounding box center [355, 415] width 567 height 619
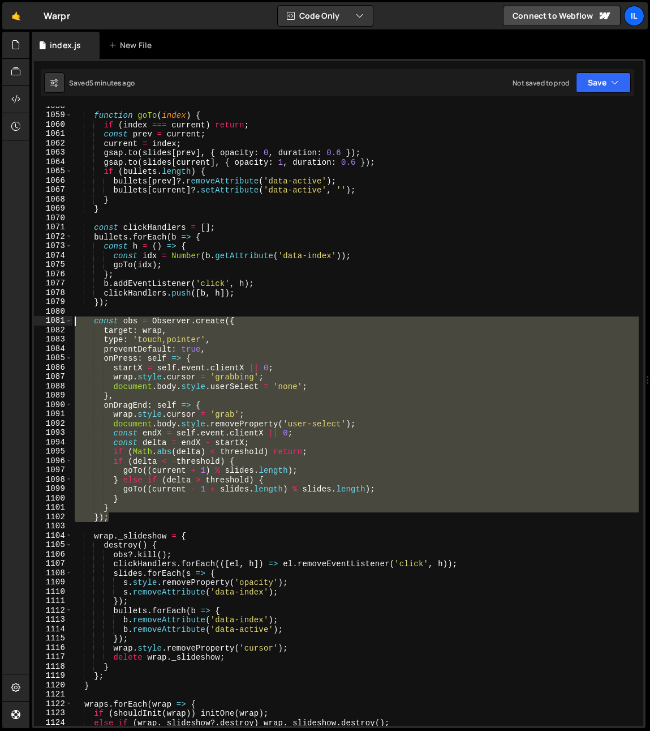
drag, startPoint x: 115, startPoint y: 516, endPoint x: 41, endPoint y: 321, distance: 209.1
click at [41, 321] on div "} 1058 1059 1060 1061 1062 1063 1064 1065 1066 1067 1068 1069 1070 1071 1072 10…" at bounding box center [339, 415] width 610 height 619
paste textarea "});"
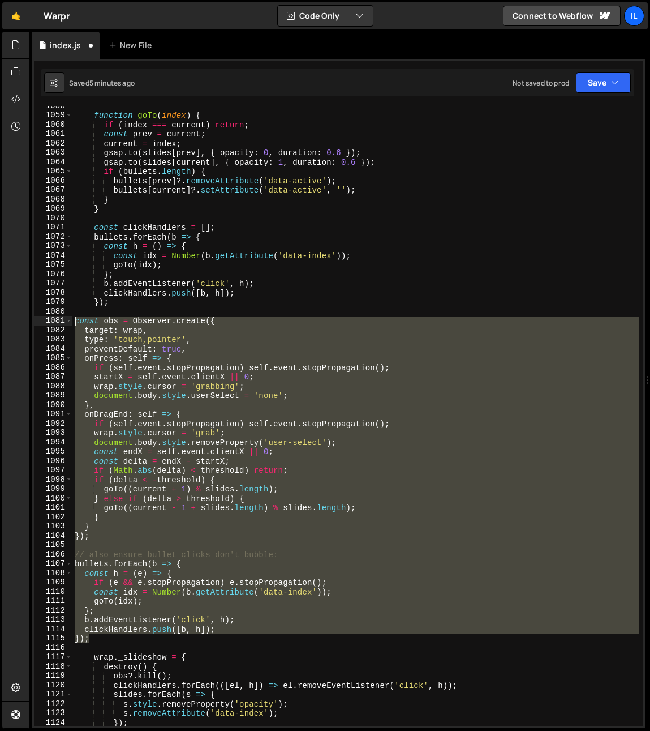
drag, startPoint x: 94, startPoint y: 641, endPoint x: 58, endPoint y: 320, distance: 322.4
click at [58, 320] on div "}); 1058 1059 1060 1061 1062 1063 1064 1065 1066 1067 1068 1069 1070 1071 1072 …" at bounding box center [339, 415] width 610 height 619
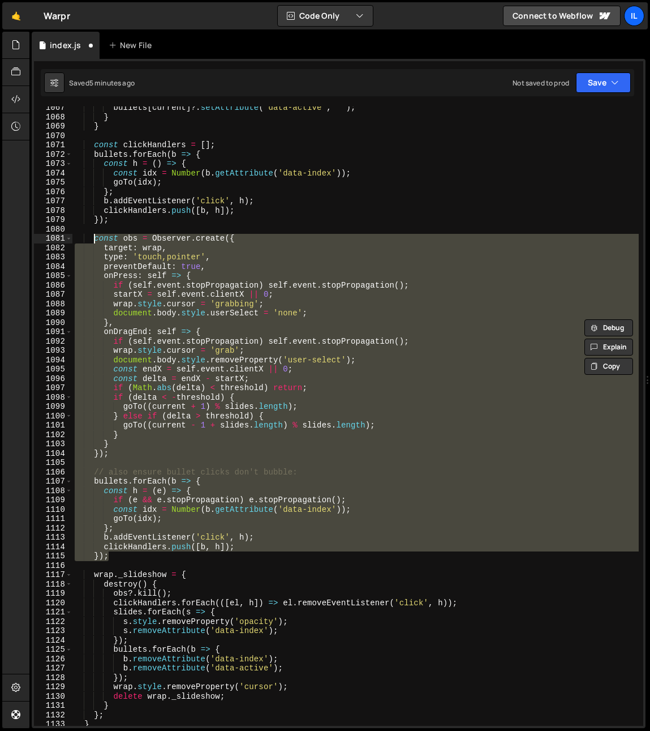
scroll to position [1012, 0]
click at [105, 482] on div "bullets [ current ] ?. setAttribute ( 'data-active' , '' ) ; } } const clickHan…" at bounding box center [355, 415] width 567 height 619
click at [105, 482] on div "bullets [ current ] ?. setAttribute ( 'data-active' , '' ) ; } } const clickHan…" at bounding box center [355, 422] width 567 height 638
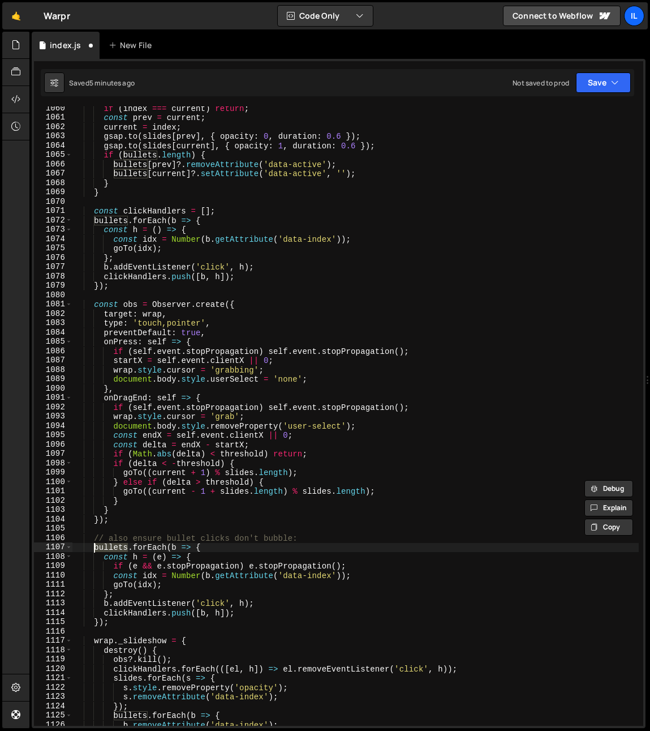
scroll to position [946, 0]
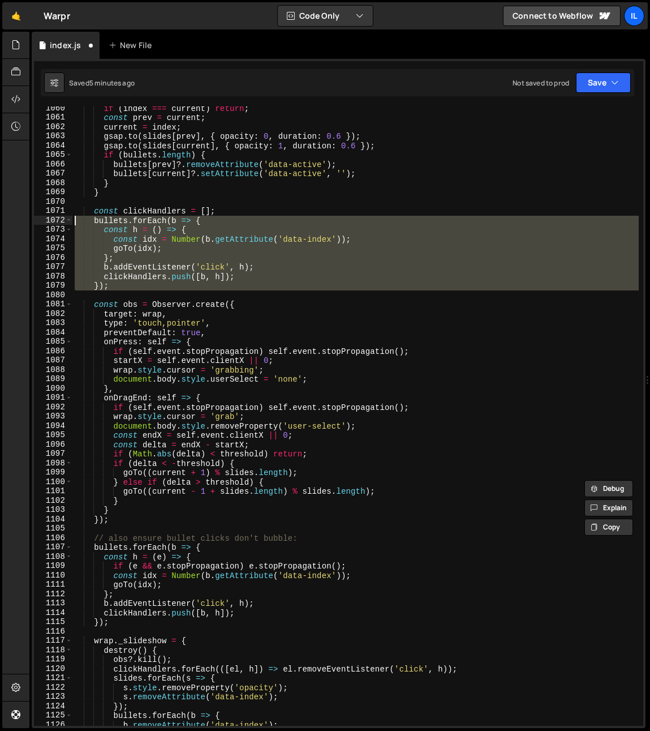
drag, startPoint x: 116, startPoint y: 290, endPoint x: 63, endPoint y: 221, distance: 86.8
click at [63, 221] on div "bullets.forEach(b => { 1060 1061 1062 1063 1064 1065 1066 1067 1068 1069 1070 1…" at bounding box center [339, 415] width 610 height 619
type textarea "bullets.forEach(b => { const h = () => {"
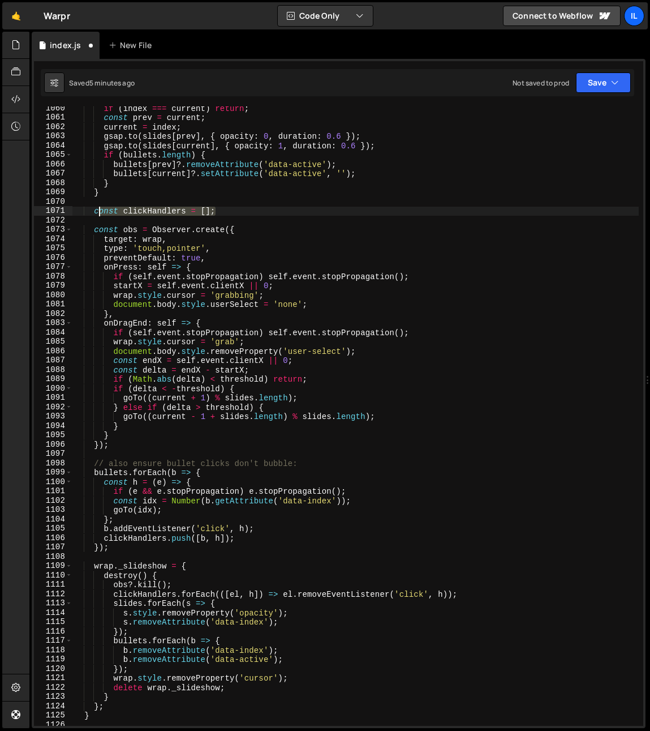
drag, startPoint x: 213, startPoint y: 213, endPoint x: 95, endPoint y: 215, distance: 117.8
click at [95, 215] on div "if ( index === current ) return ; const prev = current ; current = index ; gsap…" at bounding box center [355, 423] width 567 height 638
type textarea "const clickHandlers = [];"
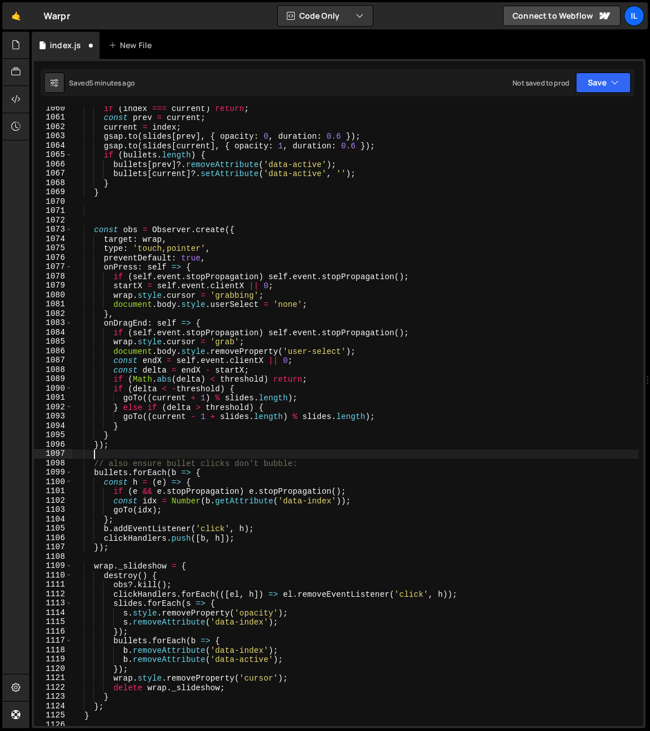
click at [108, 455] on div "if ( index === current ) return ; const prev = current ; current = index ; gsap…" at bounding box center [355, 423] width 567 height 638
paste textarea "const clickHandlers = [];"
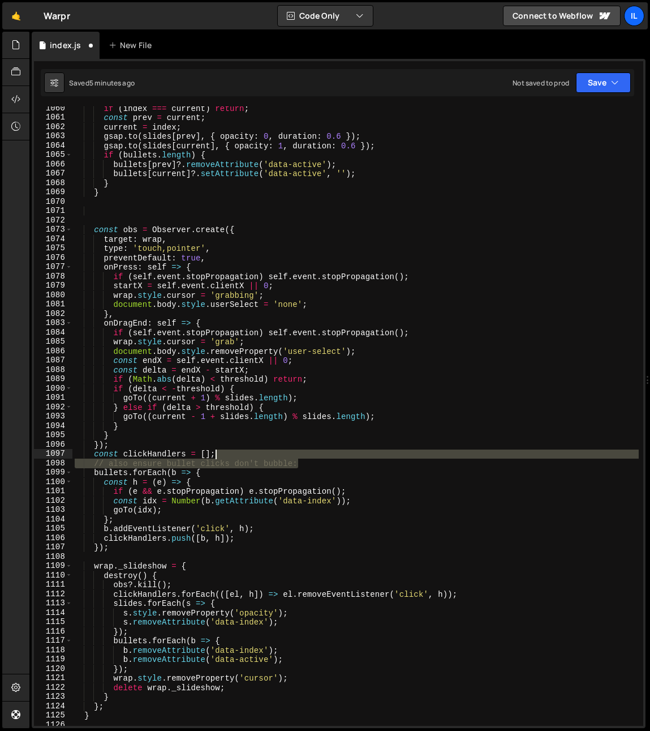
drag, startPoint x: 328, startPoint y: 463, endPoint x: 325, endPoint y: 457, distance: 6.8
click at [325, 457] on div "if ( index === current ) return ; const prev = current ; current = index ; gsap…" at bounding box center [355, 423] width 567 height 638
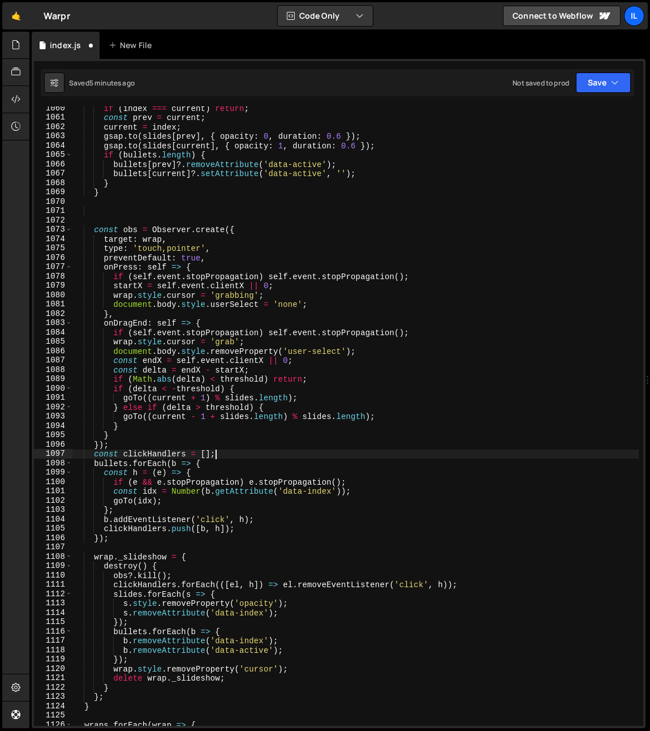
click at [202, 449] on div "if ( index === current ) return ; const prev = current ; current = index ; gsap…" at bounding box center [355, 423] width 567 height 638
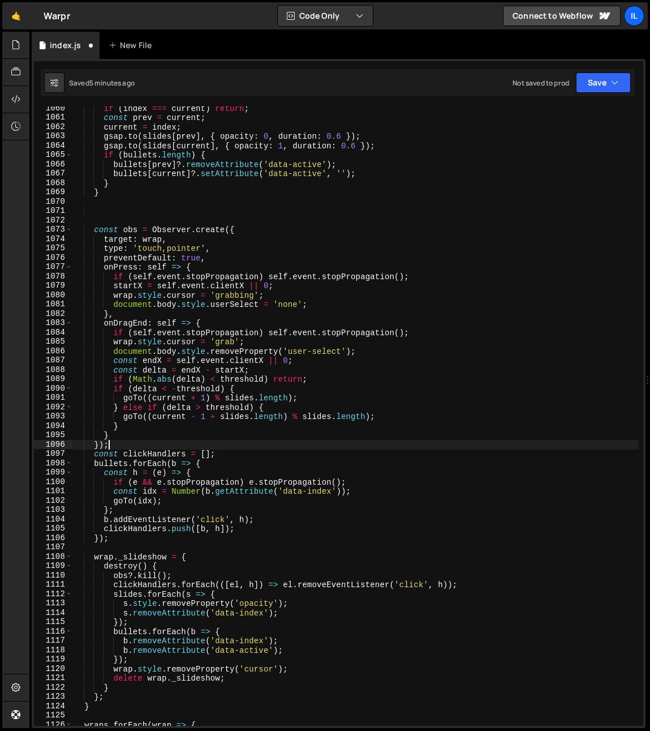
click at [197, 443] on div "if ( index === current ) return ; const prev = current ; current = index ; gsap…" at bounding box center [355, 423] width 567 height 638
type textarea "});"
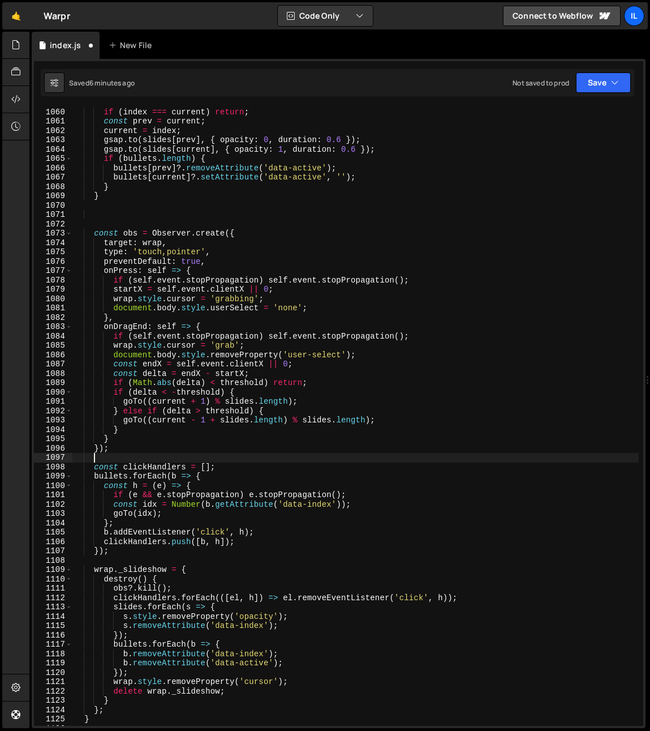
scroll to position [873, 0]
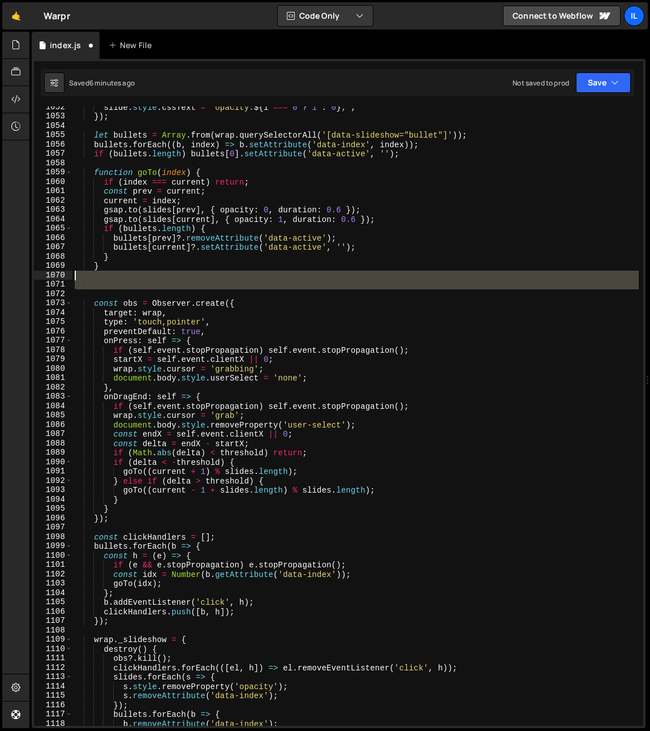
click at [128, 279] on div "slide . style . cssText = ` opacity: ${ i === 0 ? 1 : 0 } ; ` ; }) ; let bullet…" at bounding box center [355, 421] width 567 height 638
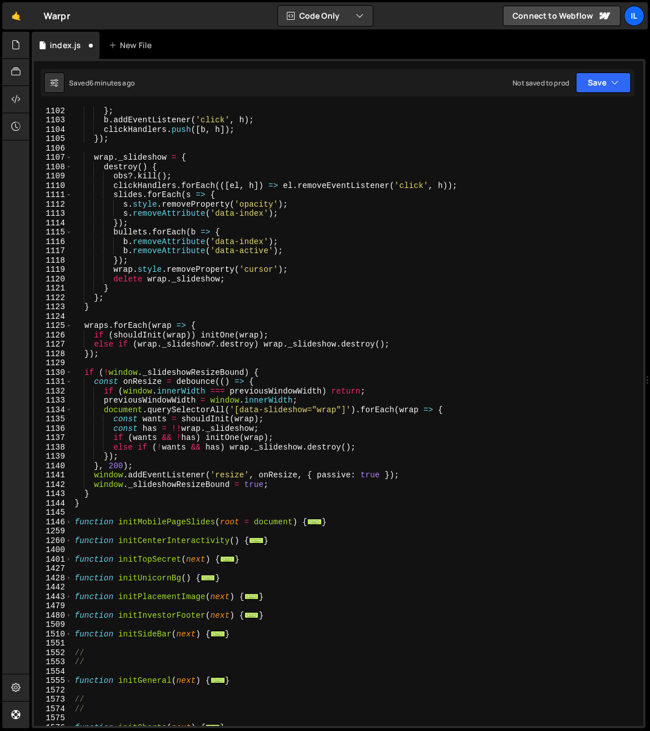
scroll to position [1445, 0]
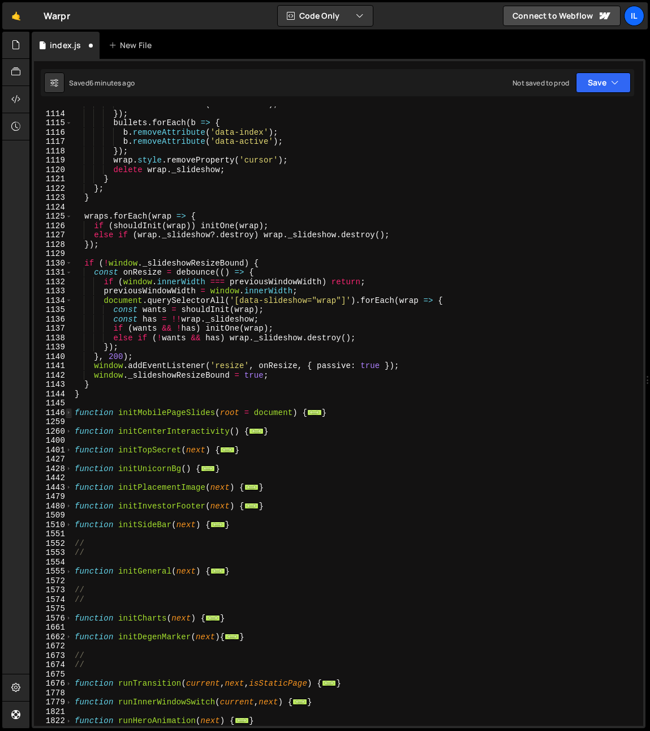
click at [68, 411] on span at bounding box center [69, 413] width 6 height 10
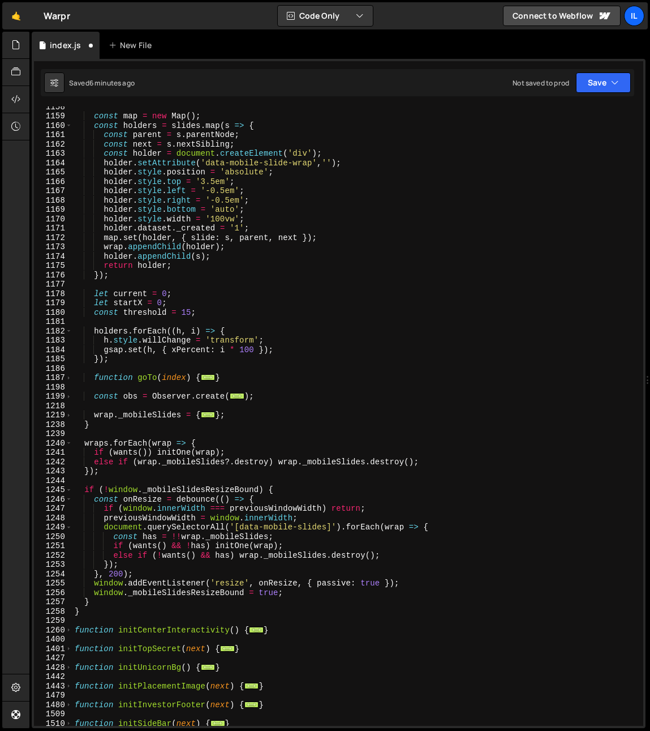
scroll to position [1898, 0]
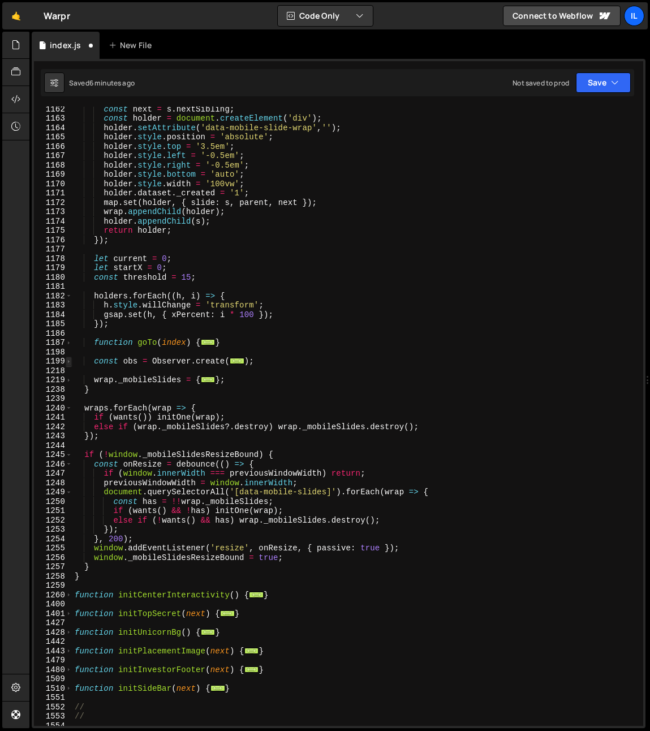
click at [70, 359] on span at bounding box center [69, 362] width 6 height 10
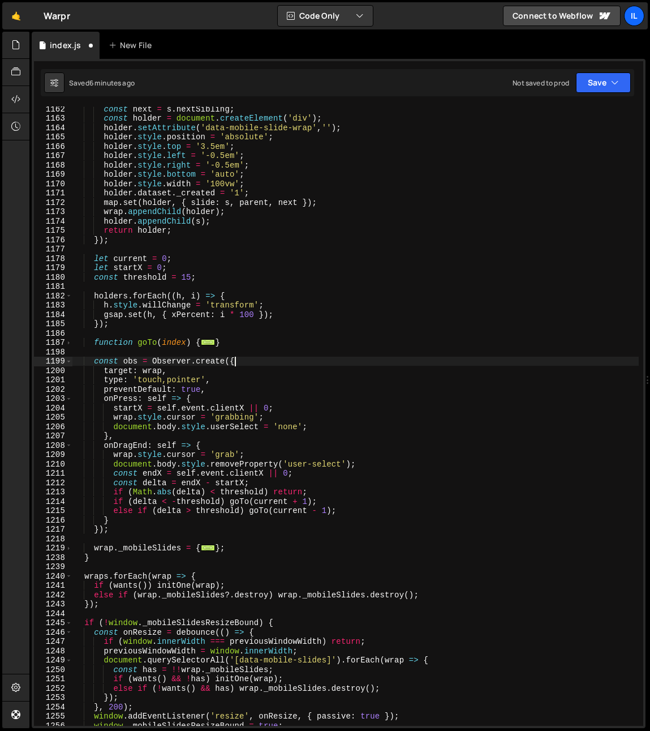
click at [249, 362] on div "const next = s . nextSibling ; const holder = document . createElement ( 'div' …" at bounding box center [355, 423] width 567 height 638
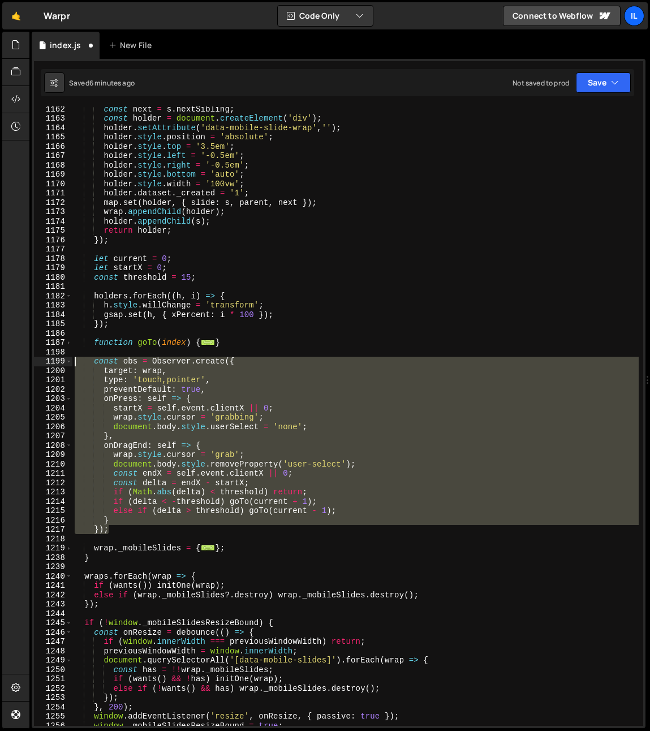
drag, startPoint x: 119, startPoint y: 533, endPoint x: 46, endPoint y: 360, distance: 188.0
click at [46, 360] on div "const obs = Observer.create({ 1162 1163 1164 1165 1166 1167 1168 1169 1170 1171…" at bounding box center [339, 415] width 610 height 619
paste textarea "});"
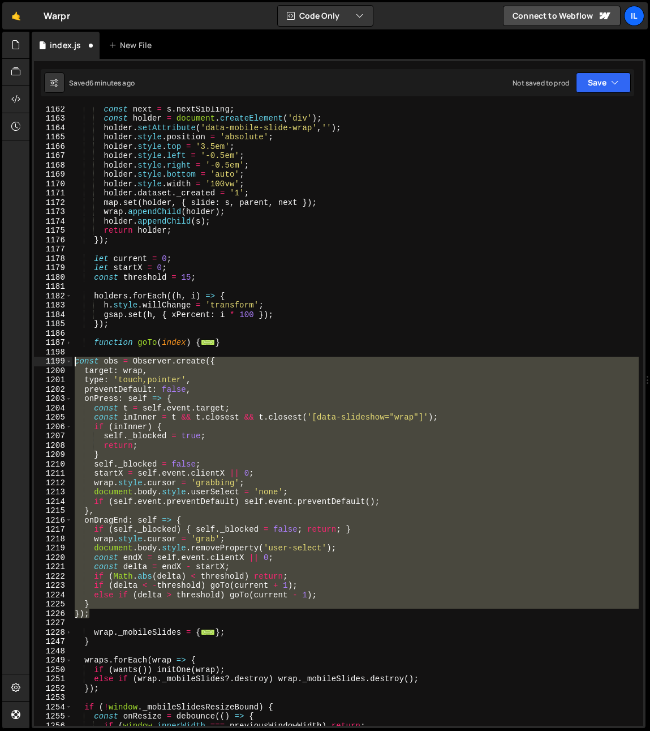
drag, startPoint x: 92, startPoint y: 613, endPoint x: 40, endPoint y: 365, distance: 254.0
click at [40, 365] on div "}); 1162 1163 1164 1165 1166 1167 1168 1169 1170 1171 1172 1173 1174 1175 1176 …" at bounding box center [339, 415] width 610 height 619
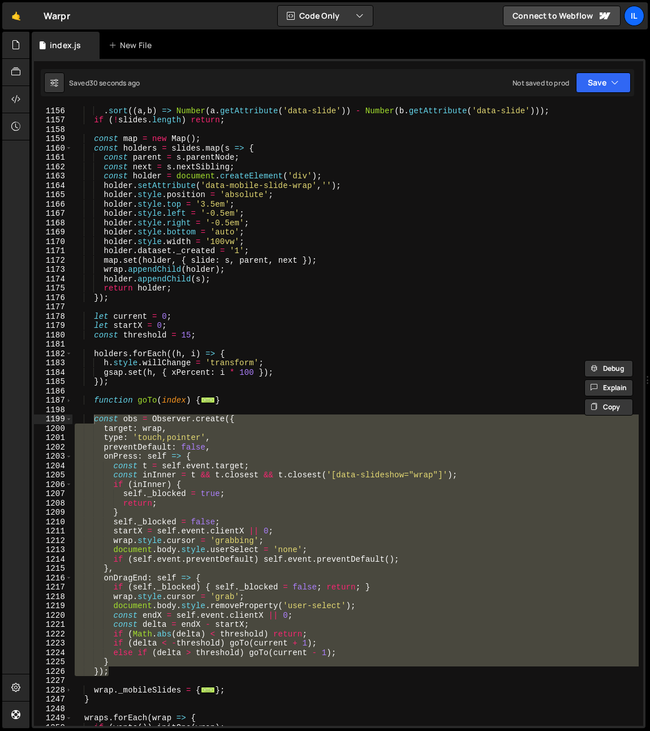
scroll to position [1980, 0]
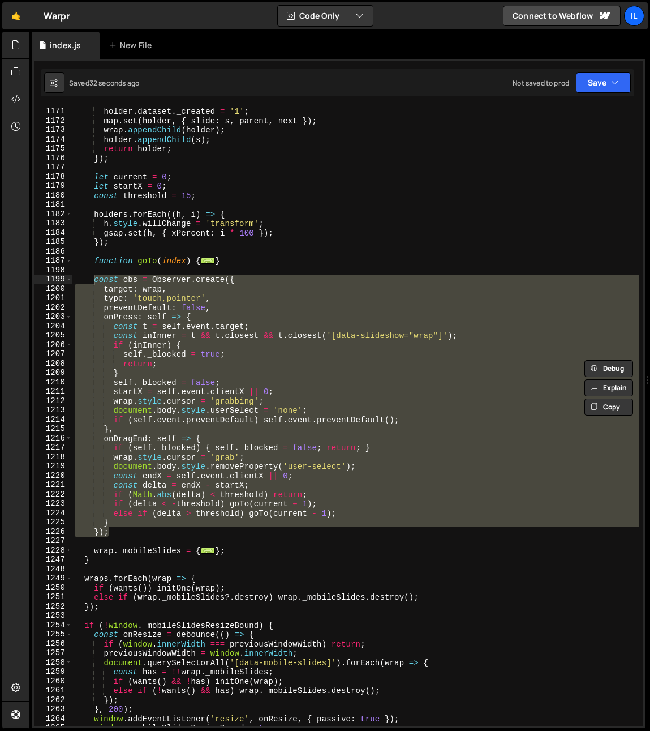
click at [118, 425] on div "holder . style . width = '100vw' ; holder . dataset . _created = '1' ; map . se…" at bounding box center [355, 415] width 567 height 619
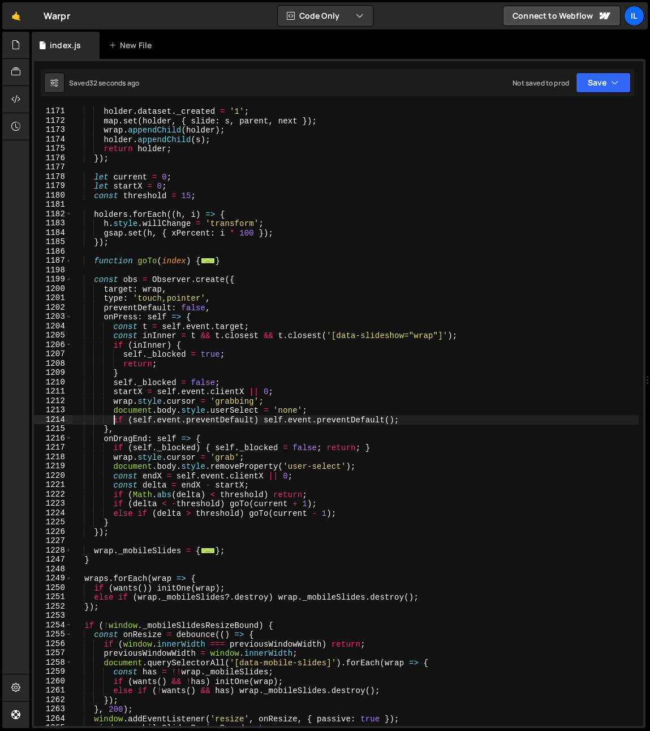
click at [113, 422] on div "holder . style . width = '100vw' ; holder . dataset . _created = '1' ; map . se…" at bounding box center [355, 416] width 567 height 638
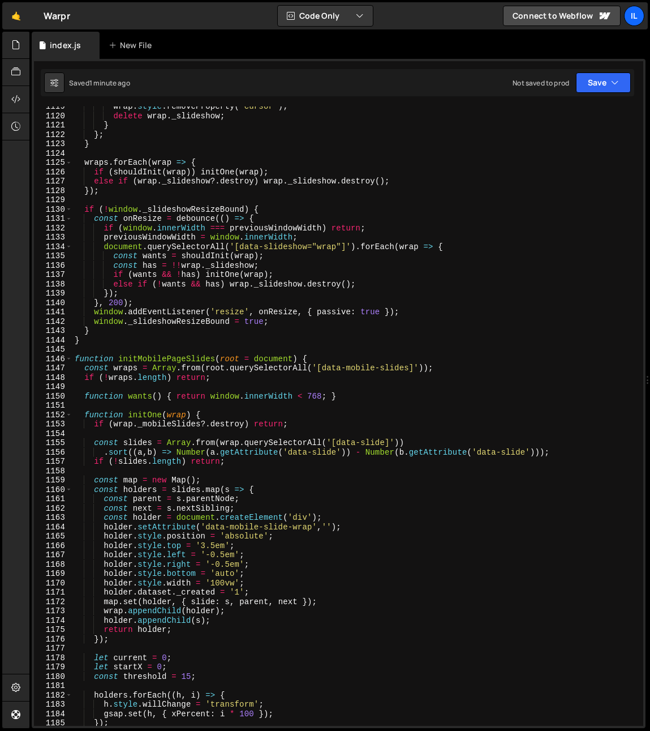
scroll to position [1289, 0]
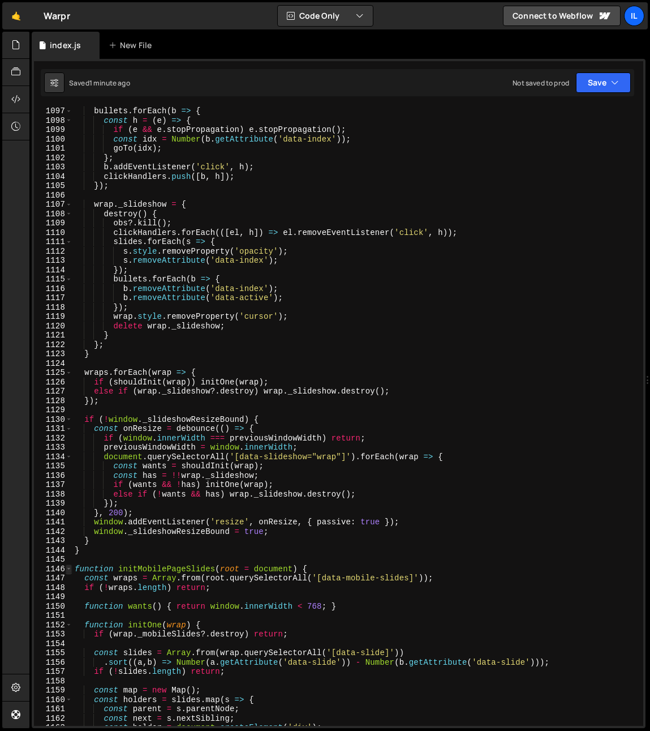
click at [66, 572] on span at bounding box center [69, 569] width 6 height 10
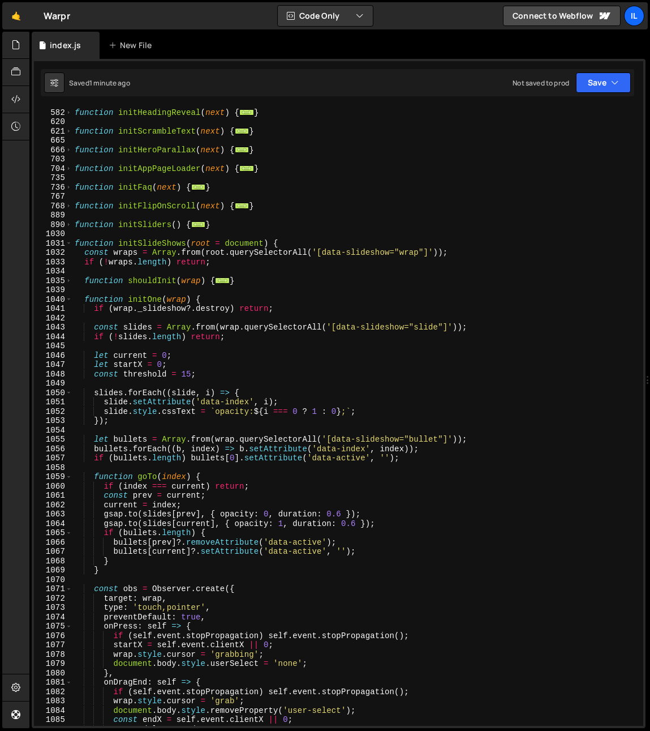
scroll to position [568, 0]
click at [70, 239] on span at bounding box center [69, 244] width 6 height 10
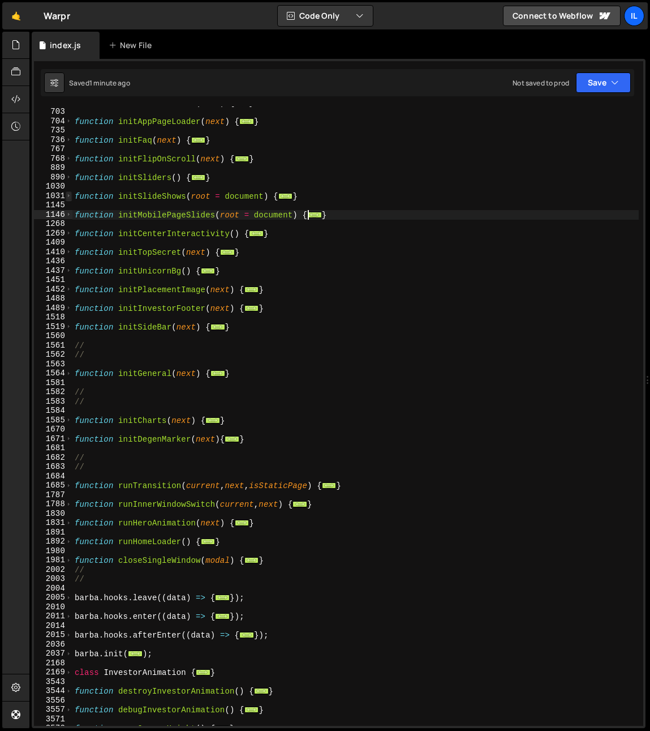
scroll to position [686, 0]
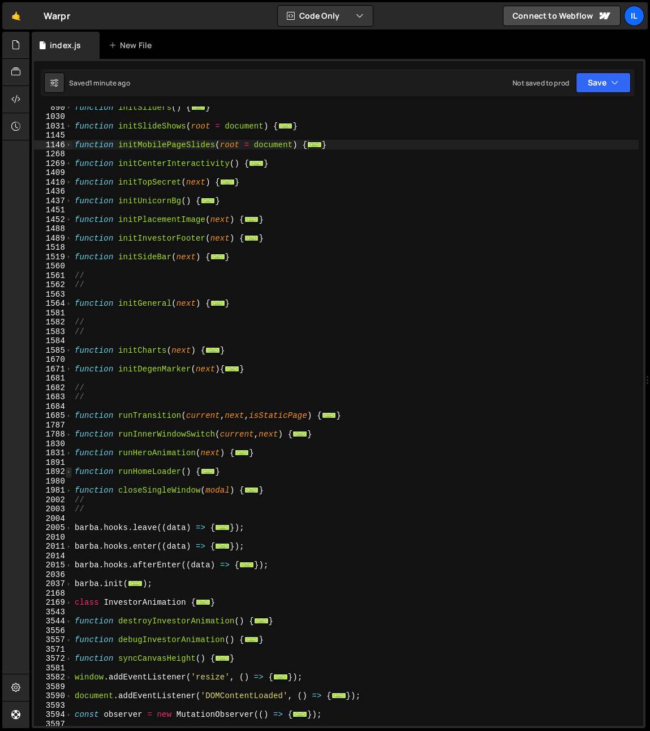
click at [71, 472] on span at bounding box center [69, 472] width 6 height 10
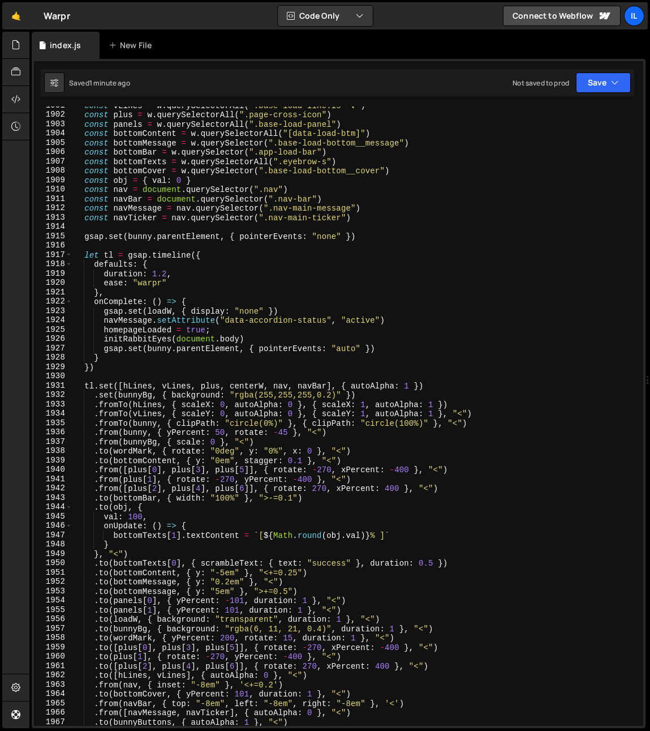
scroll to position [1143, 0]
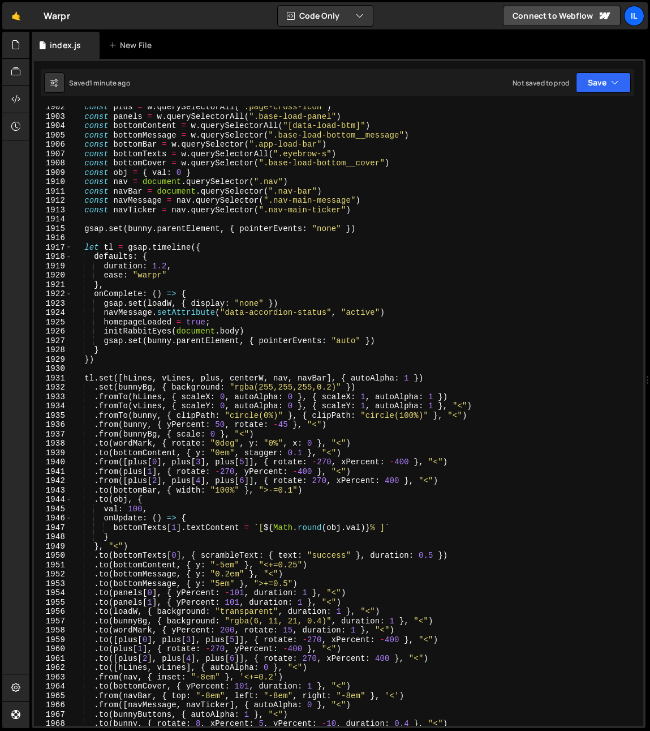
click at [115, 430] on div "const plus = w . querySelectorAll ( ".page-cross-icon" ) const panels = w . que…" at bounding box center [355, 421] width 567 height 638
click at [127, 449] on div "const plus = w . querySelectorAll ( ".page-cross-icon" ) const panels = w . que…" at bounding box center [355, 421] width 567 height 638
click at [109, 461] on div "const plus = w . querySelectorAll ( ".page-cross-icon" ) const panels = w . que…" at bounding box center [355, 421] width 567 height 638
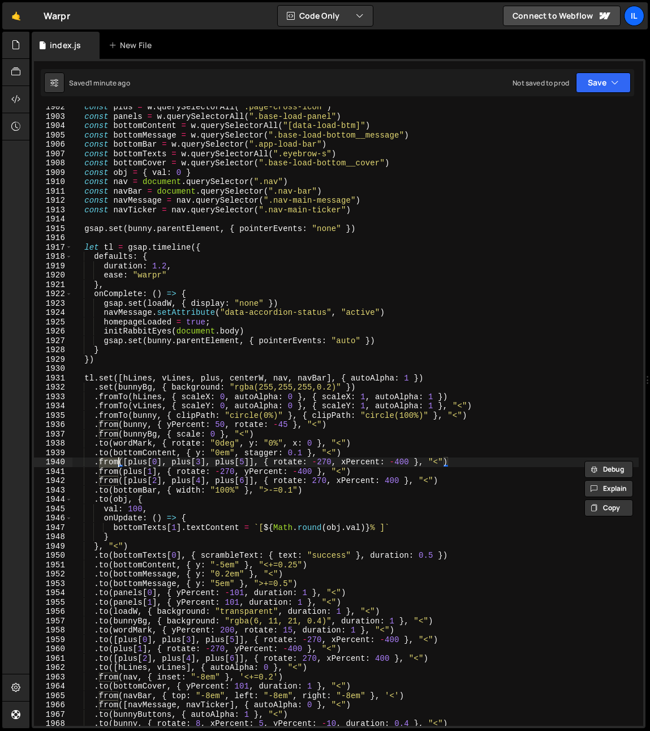
click at [125, 487] on div "const plus = w . querySelectorAll ( ".page-cross-icon" ) const panels = w . que…" at bounding box center [355, 421] width 567 height 638
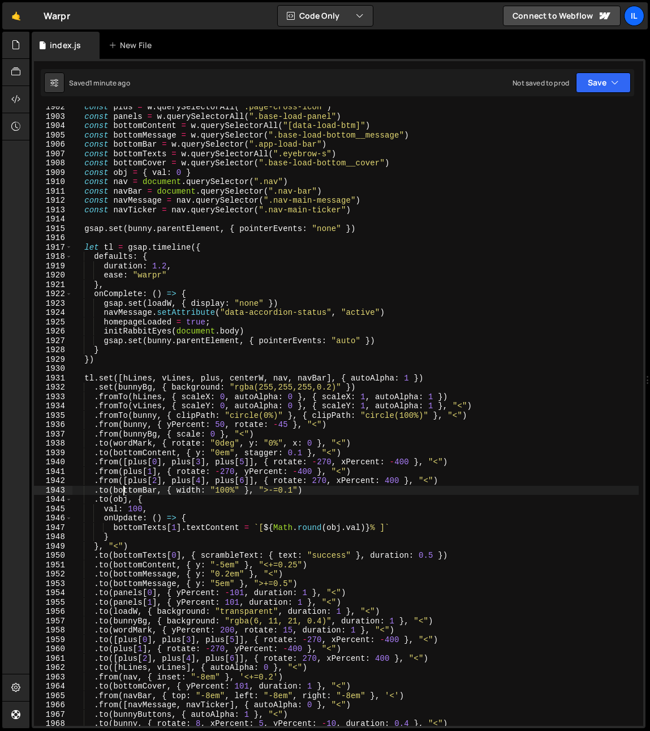
scroll to position [1242, 0]
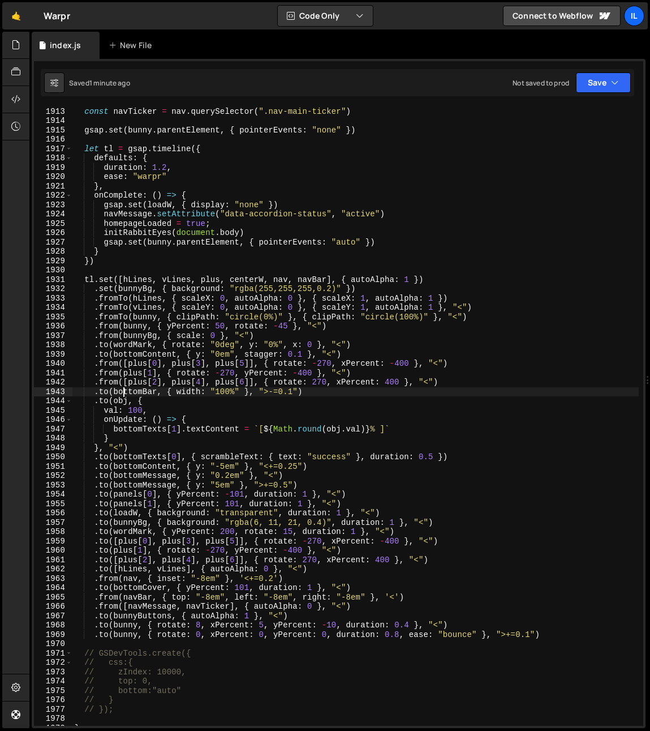
click at [127, 470] on div "const navMessage = nav . querySelector ( ".nav-main-message" ) const navTicker …" at bounding box center [355, 416] width 567 height 638
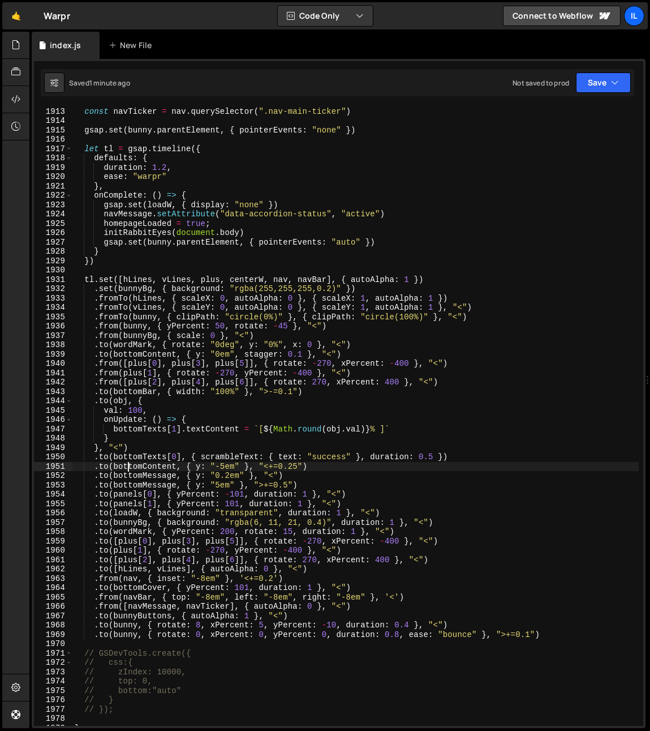
click at [127, 498] on div "const navMessage = nav . querySelector ( ".nav-main-message" ) const navTicker …" at bounding box center [355, 416] width 567 height 638
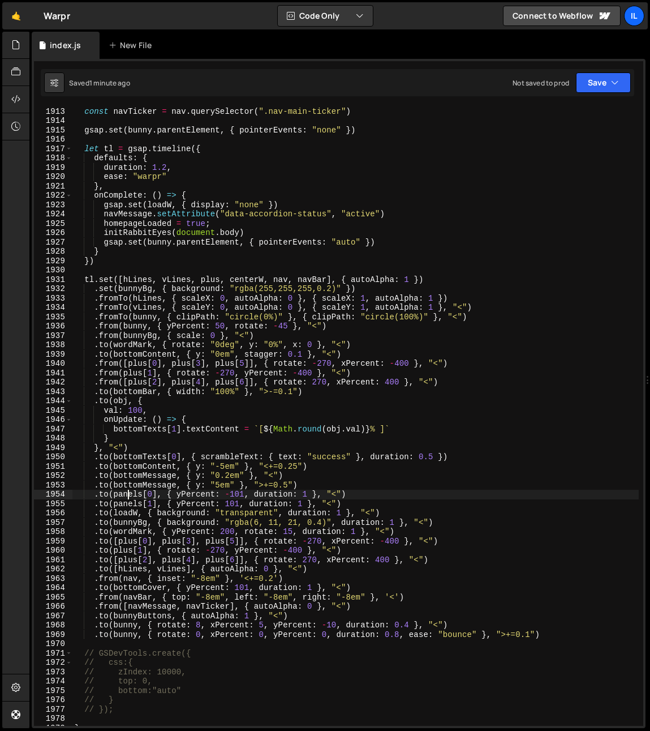
click at [127, 498] on div "const navMessage = nav . querySelector ( ".nav-main-message" ) const navTicker …" at bounding box center [355, 416] width 567 height 638
click at [121, 507] on div "const navMessage = nav . querySelector ( ".nav-main-message" ) const navTicker …" at bounding box center [355, 416] width 567 height 638
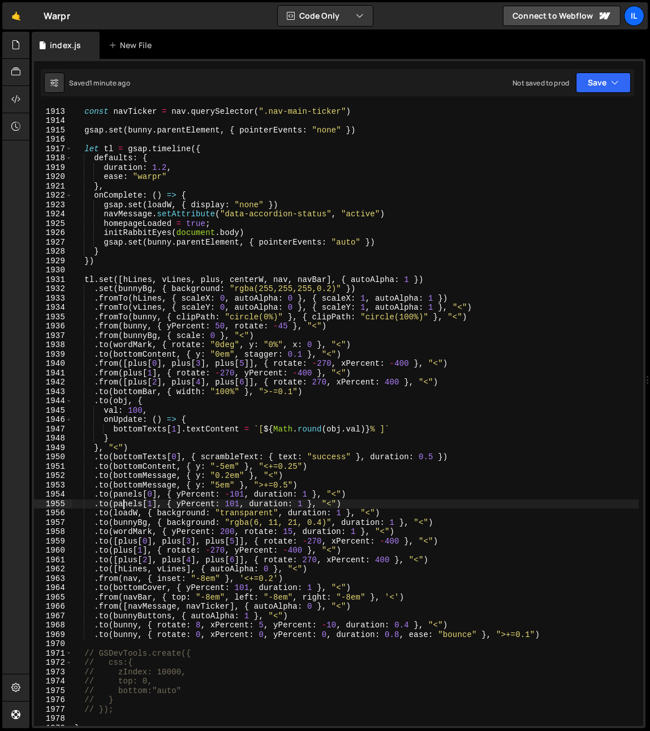
click at [121, 507] on div "const navMessage = nav . querySelector ( ".nav-main-message" ) const navTicker …" at bounding box center [355, 416] width 567 height 638
click at [132, 528] on div "const navMessage = nav . querySelector ( ".nav-main-message" ) const navTicker …" at bounding box center [355, 416] width 567 height 638
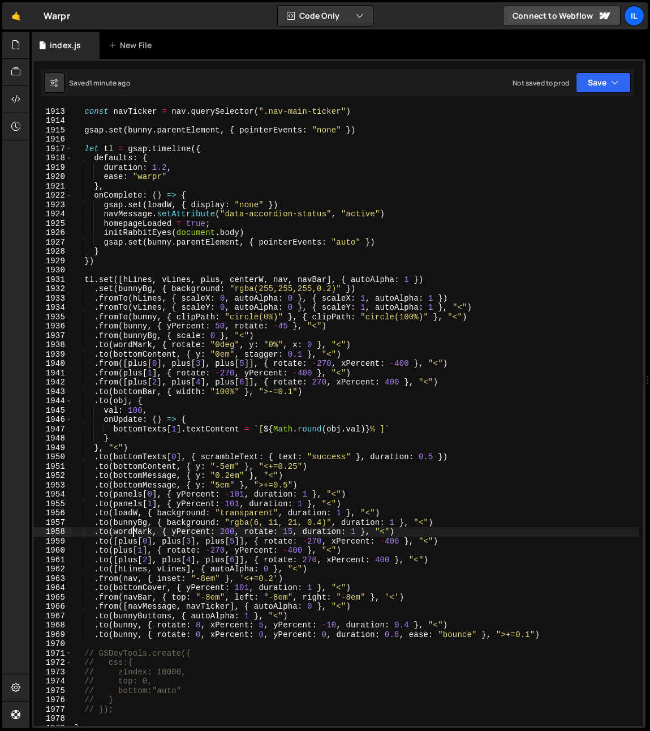
click at [132, 528] on div "const navMessage = nav . querySelector ( ".nav-main-message" ) const navTicker …" at bounding box center [355, 416] width 567 height 638
click at [186, 581] on div "const navMessage = nav . querySelector ( ".nav-main-message" ) const navTicker …" at bounding box center [355, 416] width 567 height 638
click at [203, 589] on div "const navMessage = nav . querySelector ( ".nav-main-message" ) const navTicker …" at bounding box center [355, 416] width 567 height 638
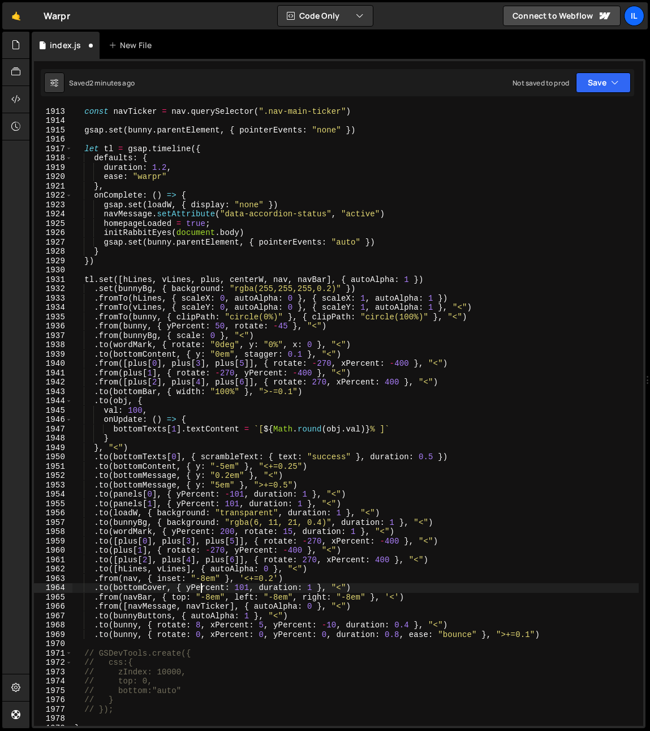
click at [138, 601] on div "const navMessage = nav . querySelector ( ".nav-main-message" ) const navTicker …" at bounding box center [355, 416] width 567 height 638
click at [138, 607] on div "const navMessage = nav . querySelector ( ".nav-main-message" ) const navTicker …" at bounding box center [355, 416] width 567 height 638
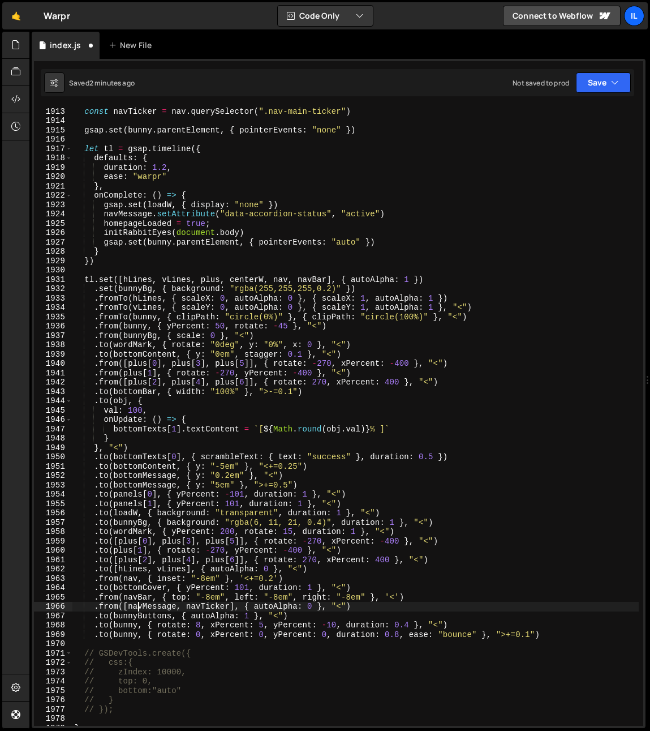
click at [138, 607] on div "const navMessage = nav . querySelector ( ".nav-main-message" ) const navTicker …" at bounding box center [355, 416] width 567 height 638
click at [228, 624] on div "const navMessage = nav . querySelector ( ".nav-main-message" ) const navTicker …" at bounding box center [355, 416] width 567 height 638
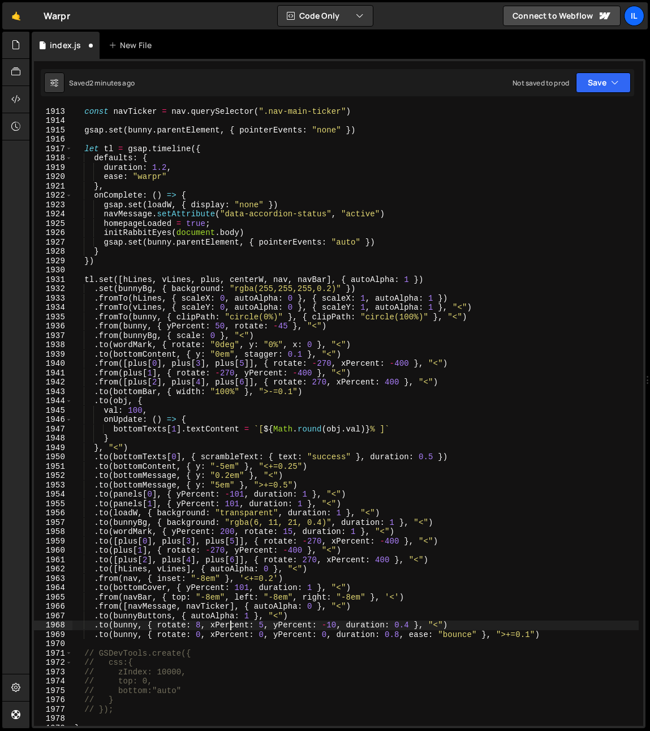
click at [189, 580] on div "const navMessage = nav . querySelector ( ".nav-main-message" ) const navTicker …" at bounding box center [355, 416] width 567 height 638
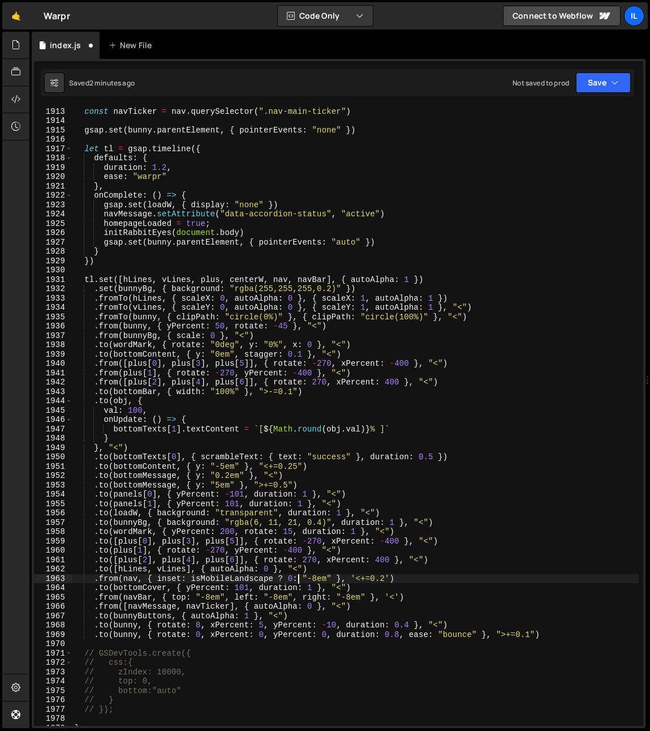
scroll to position [0, 16]
click at [293, 577] on div "const navMessage = nav . querySelector ( ".nav-main-message" ) const navTicker …" at bounding box center [355, 416] width 567 height 638
click at [289, 579] on div "const navMessage = nav . querySelector ( ".nav-main-message" ) const navTicker …" at bounding box center [355, 416] width 567 height 638
click at [350, 553] on div "const navMessage = nav . querySelector ( ".nav-main-message" ) const navTicker …" at bounding box center [355, 416] width 567 height 638
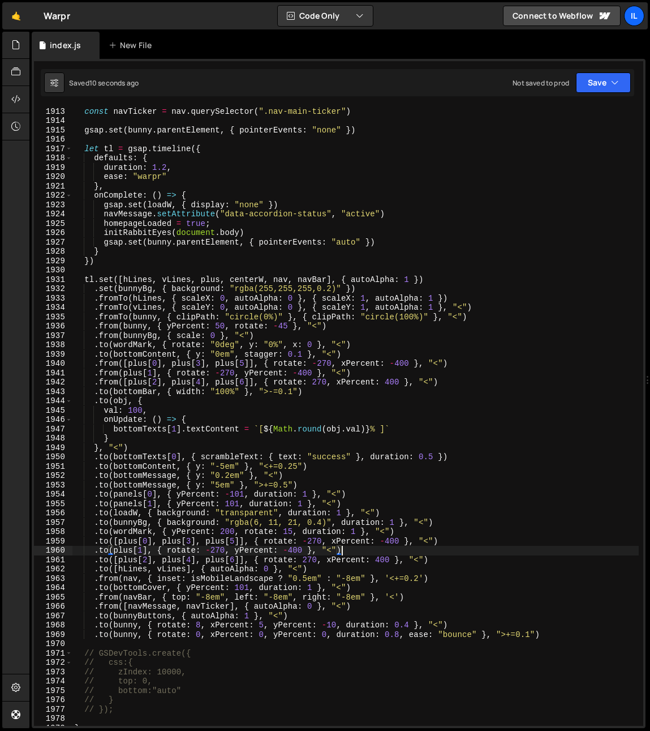
click at [370, 577] on div "const navMessage = nav . querySelector ( ".nav-main-message" ) const navTicker …" at bounding box center [355, 416] width 567 height 638
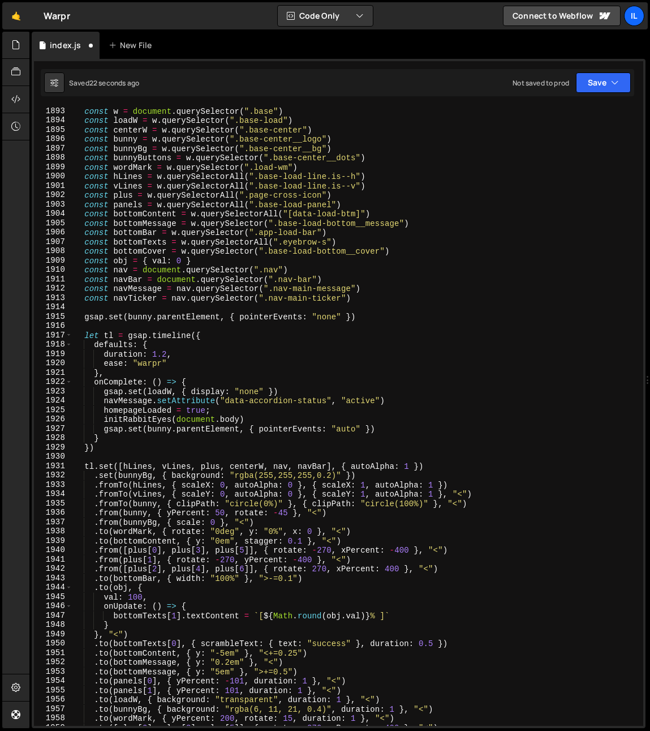
scroll to position [951, 0]
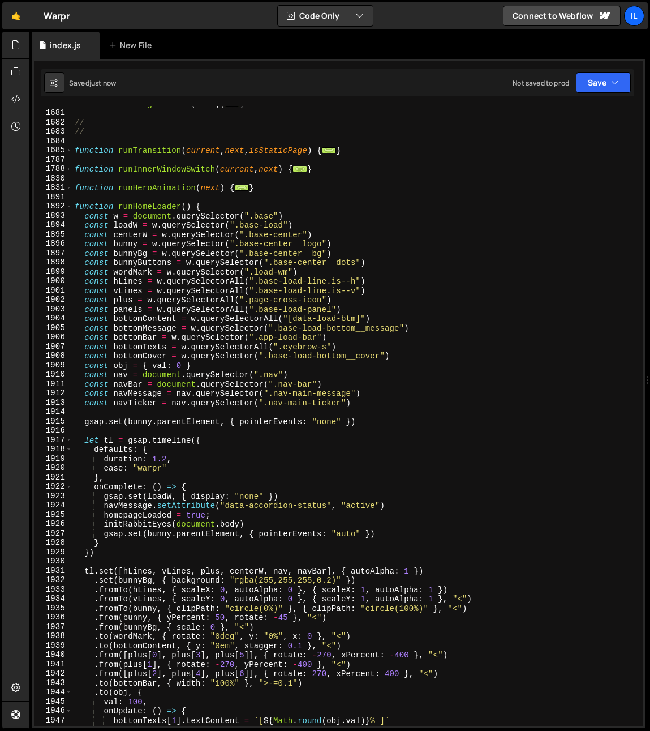
click at [132, 335] on div "function initDegenMarker ( next ) { ... } // // function runTransition ( curren…" at bounding box center [355, 418] width 567 height 638
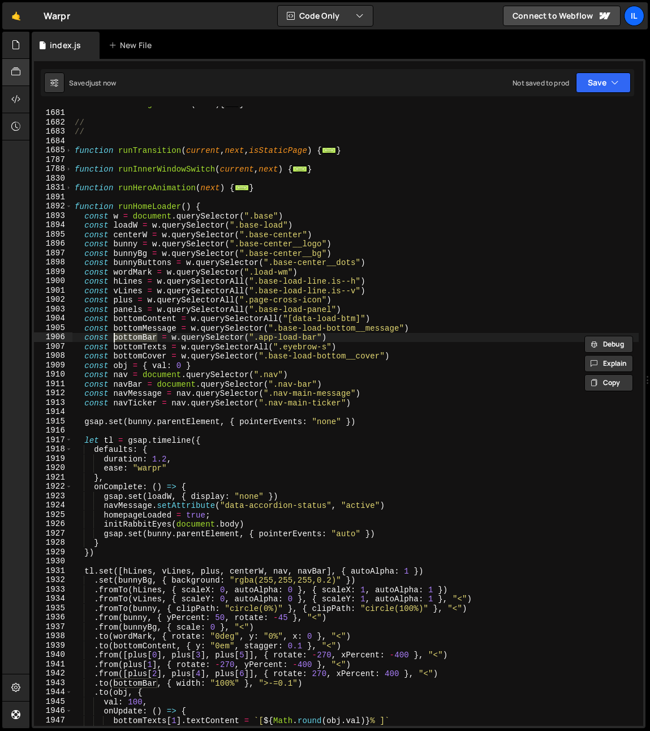
type textarea "const bottomBar = w.querySelector(".app-load-bar")"
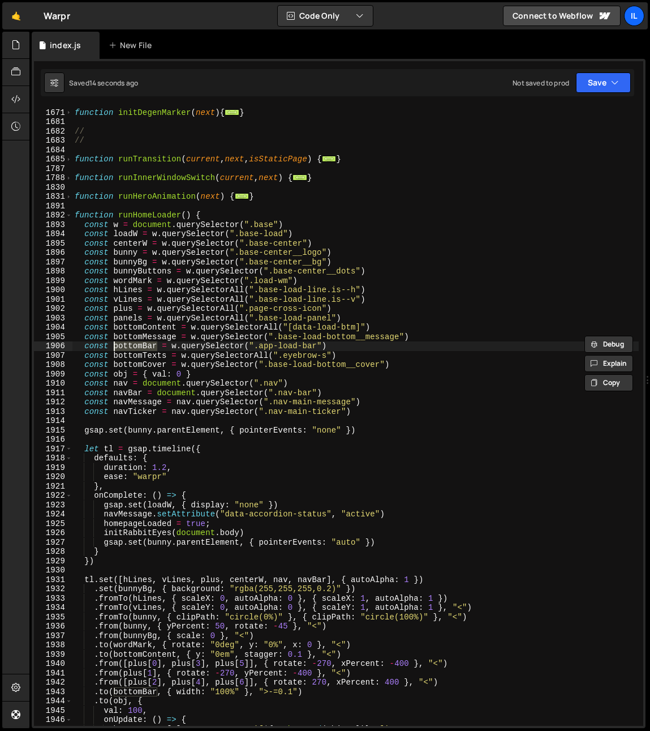
scroll to position [942, 0]
click at [422, 417] on div "function initDegenMarker ( next ) { ... } // // function runTransition ( curren…" at bounding box center [355, 417] width 567 height 638
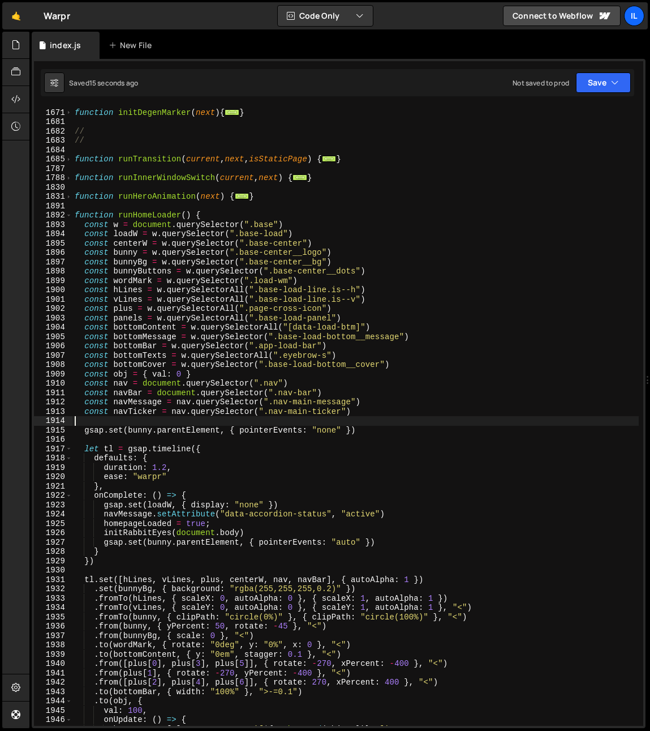
click at [419, 411] on div "function initDegenMarker ( next ) { ... } // // function runTransition ( curren…" at bounding box center [355, 417] width 567 height 638
type textarea "const navTicker = nav.querySelector(".nav-main-ticker")"
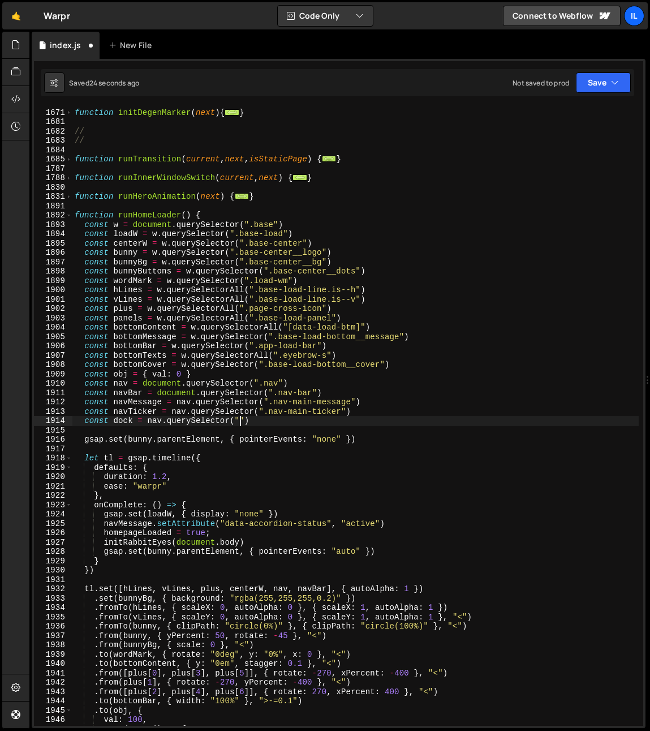
scroll to position [0, 11]
paste textarea "nav-dock")"
click at [121, 423] on div "function initDegenMarker ( next ) { ... } // // function runTransition ( curren…" at bounding box center [355, 417] width 567 height 638
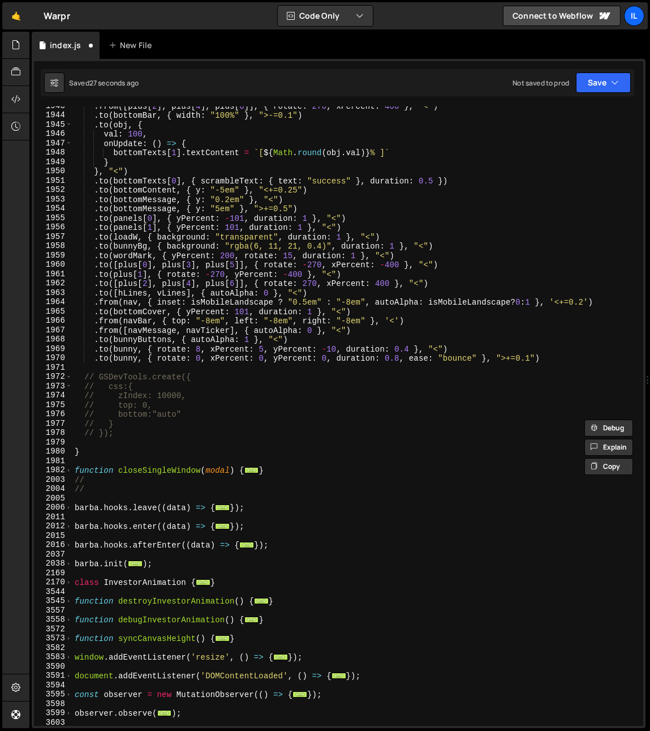
scroll to position [1493, 0]
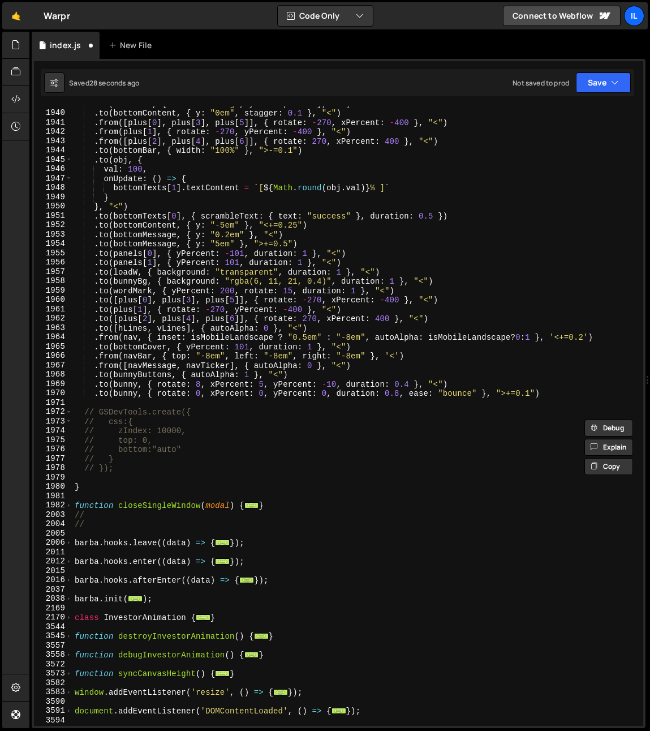
drag, startPoint x: 323, startPoint y: 371, endPoint x: 318, endPoint y: 374, distance: 6.1
click at [318, 374] on div ". to ( wordMark , { rotate : "0deg" , y : "0%" , x : 0 } , "<" ) . to ( bottomC…" at bounding box center [355, 418] width 567 height 638
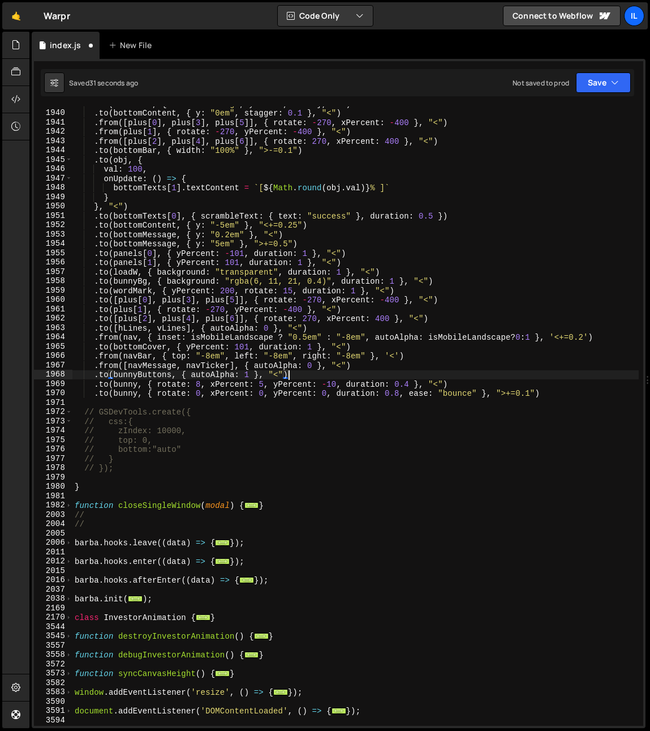
click at [379, 360] on div ". to ( wordMark , { rotate : "0deg" , y : "0%" , x : 0 } , "<" ) . to ( bottomC…" at bounding box center [355, 418] width 567 height 638
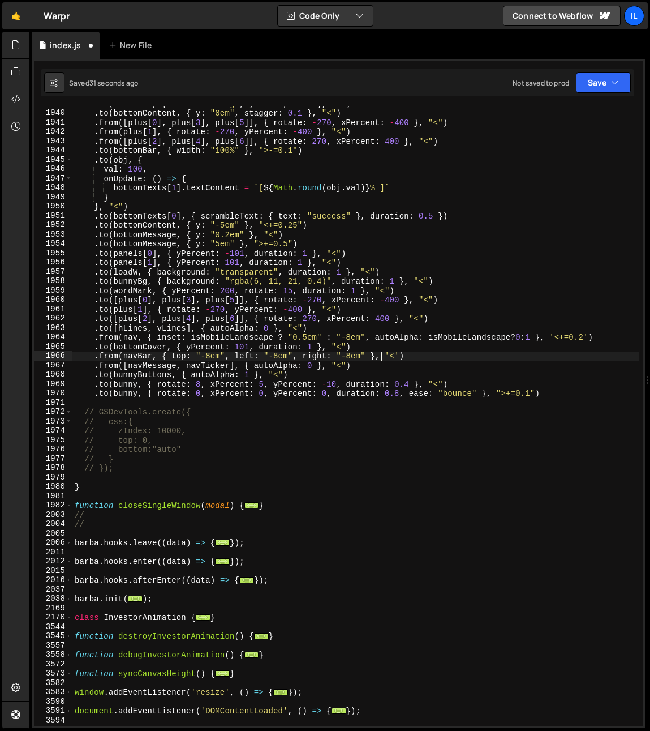
click at [374, 366] on div ". to ( wordMark , { rotate : "0deg" , y : "0%" , x : 0 } , "<" ) . to ( bottomC…" at bounding box center [355, 418] width 567 height 638
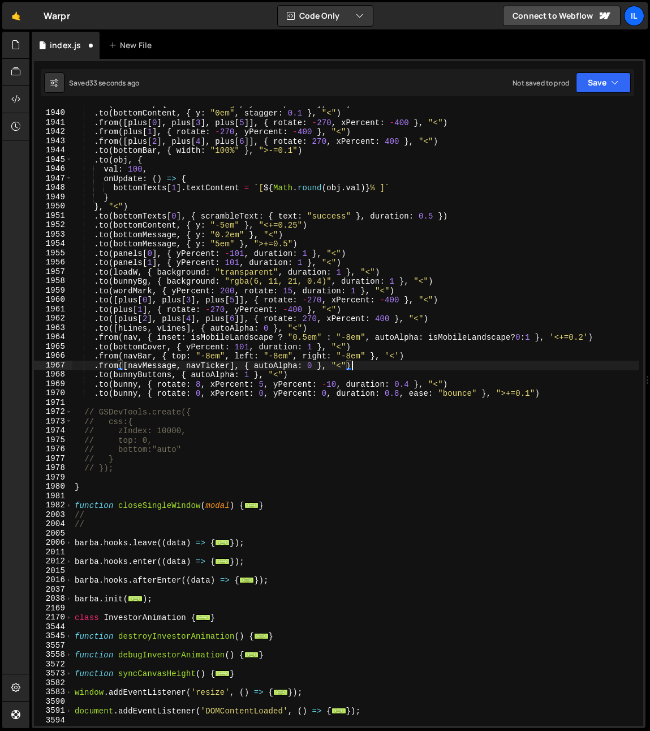
click at [375, 354] on div ". to ( wordMark , { rotate : "0deg" , y : "0%" , x : 0 } , "<" ) . to ( bottomC…" at bounding box center [355, 418] width 567 height 638
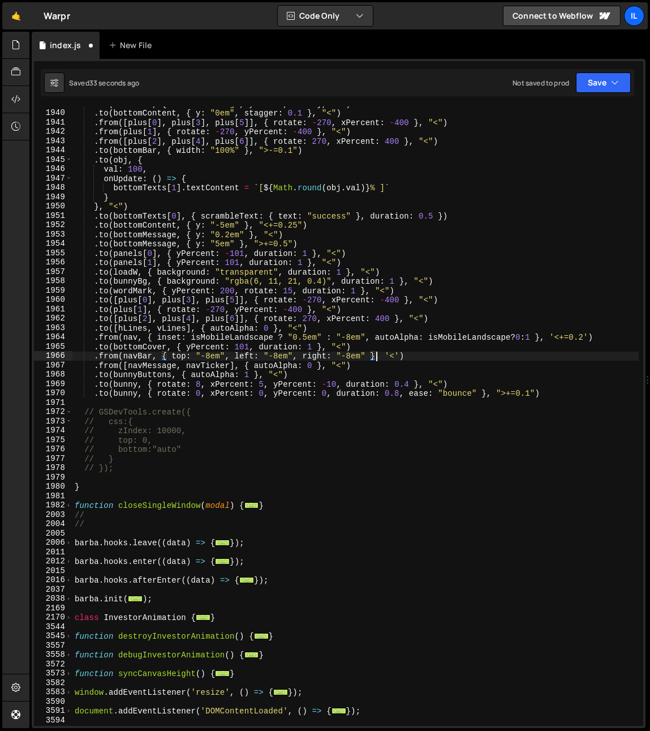
click at [376, 346] on div ". to ( wordMark , { rotate : "0deg" , y : "0%" , x : 0 } , "<" ) . to ( bottomC…" at bounding box center [355, 418] width 567 height 638
click at [612, 339] on div ". to ( wordMark , { rotate : "0deg" , y : "0%" , x : 0 } , "<" ) . to ( bottomC…" at bounding box center [355, 418] width 567 height 638
type textarea ".from(nav, { inset: isMobileLandscape ? "0.5em" : "-8em", autoAlpha: isMobileLa…"
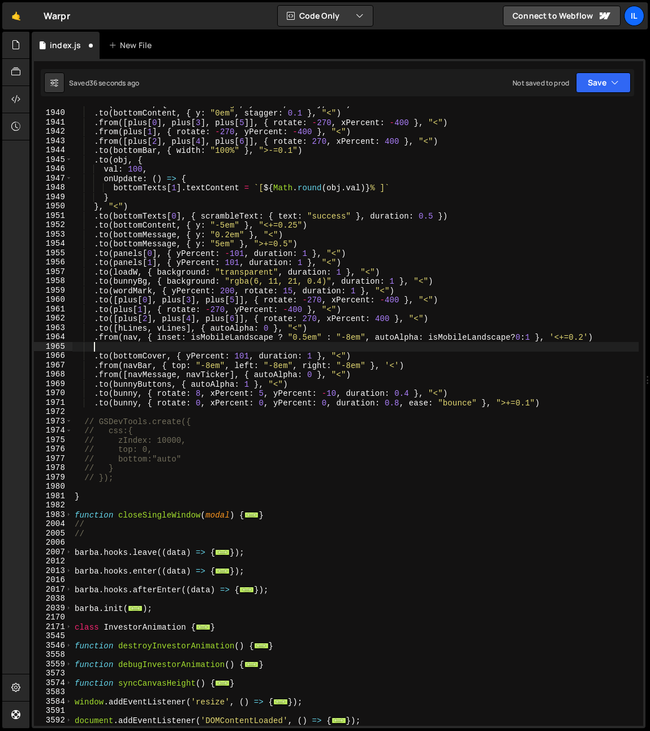
scroll to position [0, 1]
paste textarea "dock)"
click at [116, 341] on div ". to ( wordMark , { rotate : "0deg" , y : "0%" , x : 0 } , "<" ) . to ( bottomC…" at bounding box center [355, 418] width 567 height 638
click at [113, 339] on div ". to ( wordMark , { rotate : "0deg" , y : "0%" , x : 0 } , "<" ) . to ( bottomC…" at bounding box center [355, 418] width 567 height 638
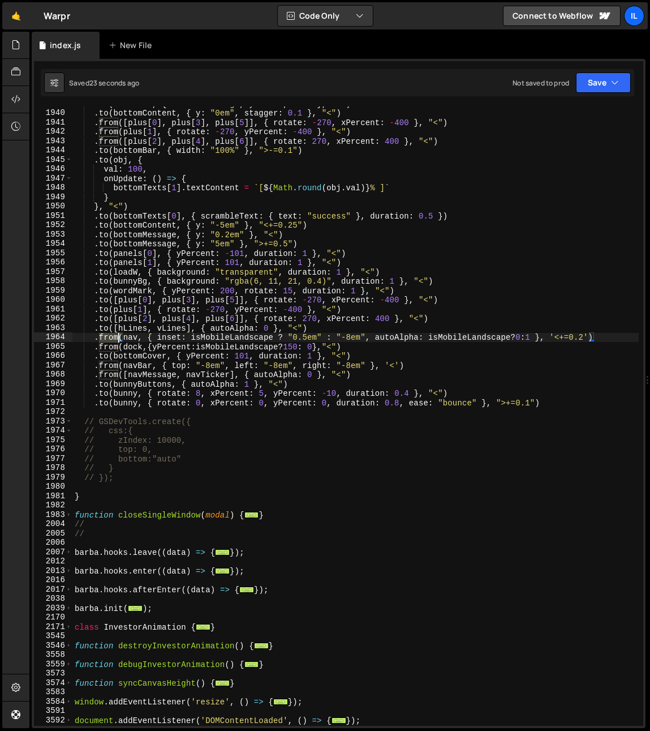
click at [113, 339] on div ". to ( wordMark , { rotate : "0deg" , y : "0%" , x : 0 } , "<" ) . to ( bottomC…" at bounding box center [355, 418] width 567 height 638
click at [459, 342] on div ". to ( wordMark , { rotate : "0deg" , y : "0%" , x : 0 } , "<" ) . to ( bottomC…" at bounding box center [355, 418] width 567 height 638
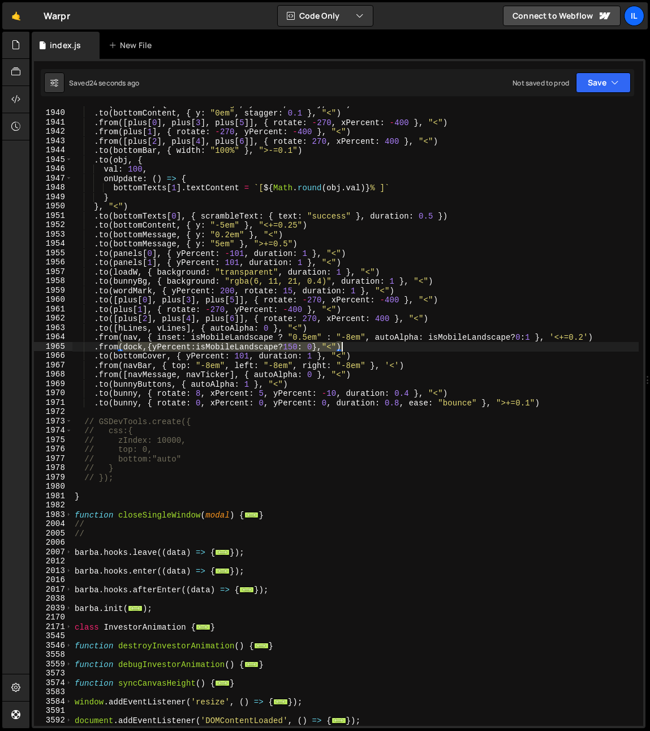
click at [459, 342] on div ". to ( wordMark , { rotate : "0deg" , y : "0%" , x : 0 } , "<" ) . to ( bottomC…" at bounding box center [355, 418] width 567 height 638
click at [492, 339] on div ". to ( wordMark , { rotate : "0deg" , y : "0%" , x : 0 } , "<" ) . to ( bottomC…" at bounding box center [355, 418] width 567 height 638
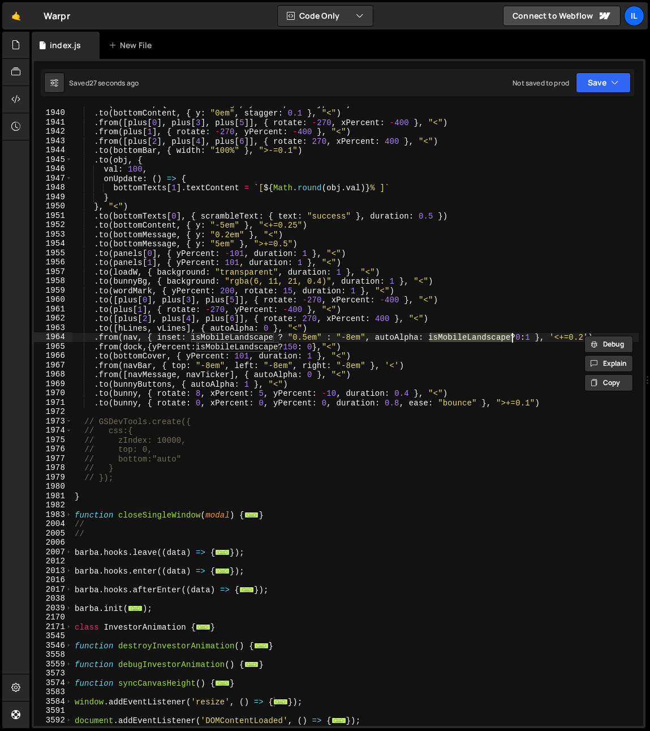
click at [521, 344] on div ". to ( wordMark , { rotate : "0deg" , y : "0%" , x : 0 } , "<" ) . to ( bottomC…" at bounding box center [355, 418] width 567 height 638
click at [513, 339] on div ". to ( wordMark , { rotate : "0deg" , y : "0%" , x : 0 } , "<" ) . to ( bottomC…" at bounding box center [355, 418] width 567 height 638
click at [521, 339] on div ". to ( wordMark , { rotate : "0deg" , y : "0%" , x : 0 } , "<" ) . to ( bottomC…" at bounding box center [355, 418] width 567 height 638
click at [532, 339] on div ". to ( wordMark , { rotate : "0deg" , y : "0%" , x : 0 } , "<" ) . to ( bottomC…" at bounding box center [355, 418] width 567 height 638
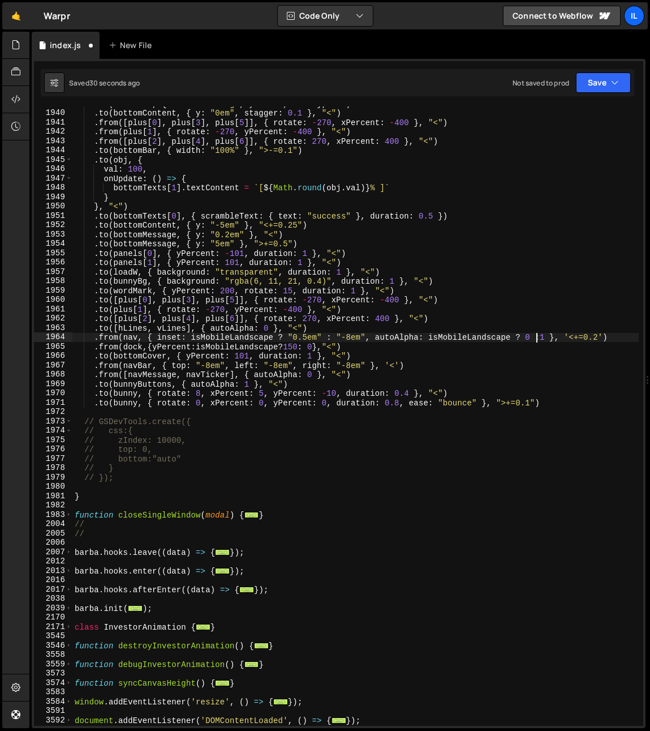
click at [541, 339] on div ". to ( wordMark , { rotate : "0deg" , y : "0%" , x : 0 } , "<" ) . to ( bottomC…" at bounding box center [355, 418] width 567 height 638
click at [127, 337] on div ". to ( wordMark , { rotate : "0deg" , y : "0%" , x : 0 } , "<" ) . to ( bottomC…" at bounding box center [355, 418] width 567 height 638
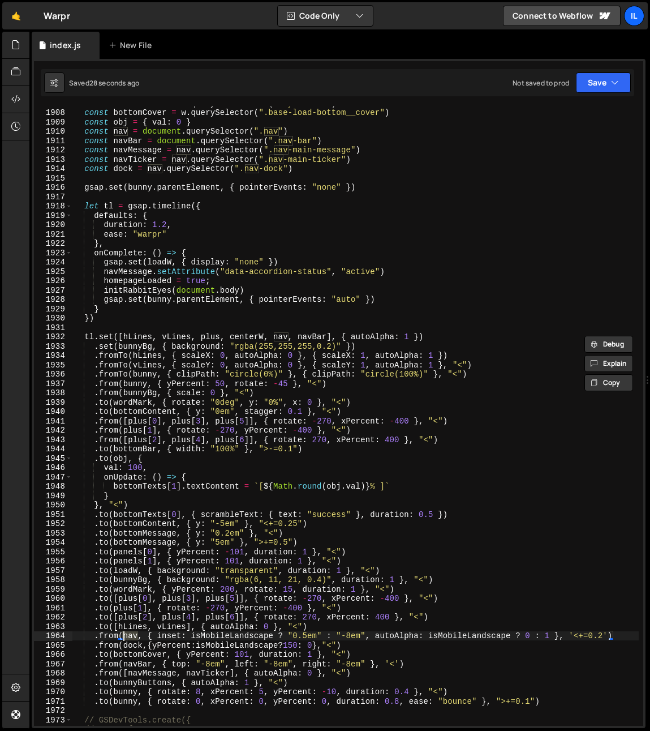
scroll to position [1373, 0]
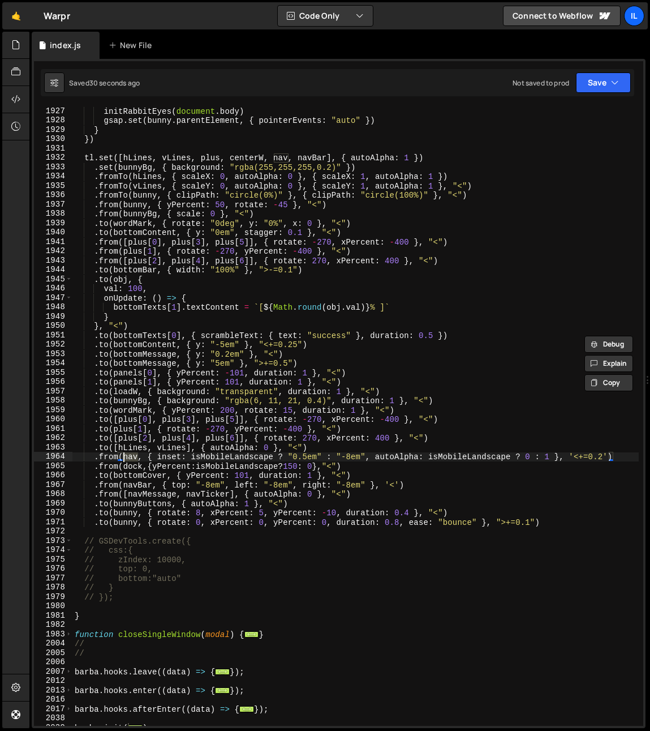
click at [231, 495] on div "initRabbitEyes ( document . body ) gsap . set ( bunny . parentElement , { point…" at bounding box center [355, 425] width 567 height 638
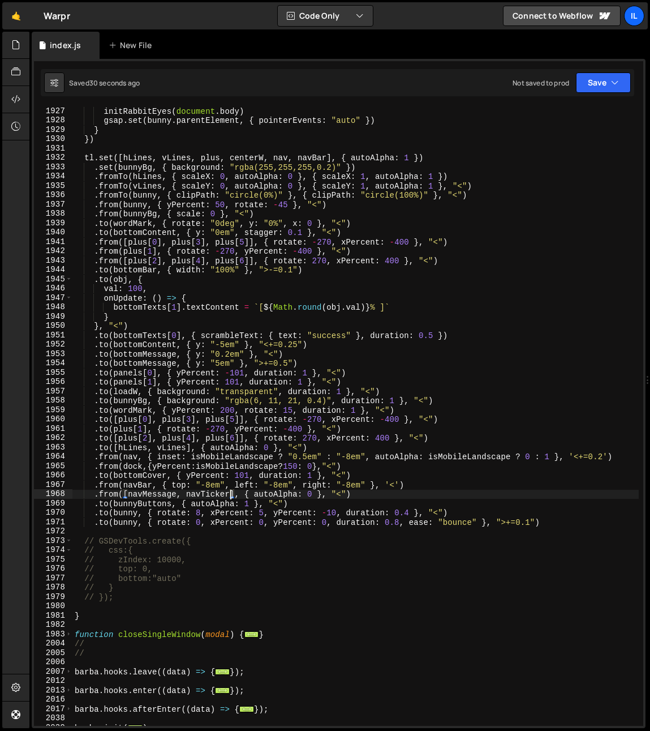
scroll to position [0, 19]
click at [141, 460] on div "initRabbitEyes ( document . body ) gsap . set ( bunny . parentElement , { point…" at bounding box center [355, 425] width 567 height 638
click at [130, 456] on div "initRabbitEyes ( document . body ) gsap . set ( bunny . parentElement , { point…" at bounding box center [355, 425] width 567 height 638
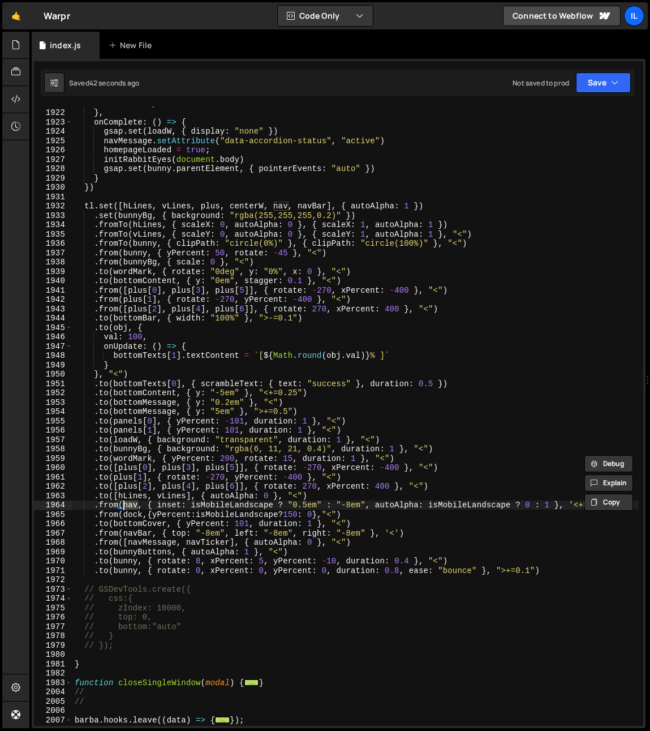
scroll to position [1185, 0]
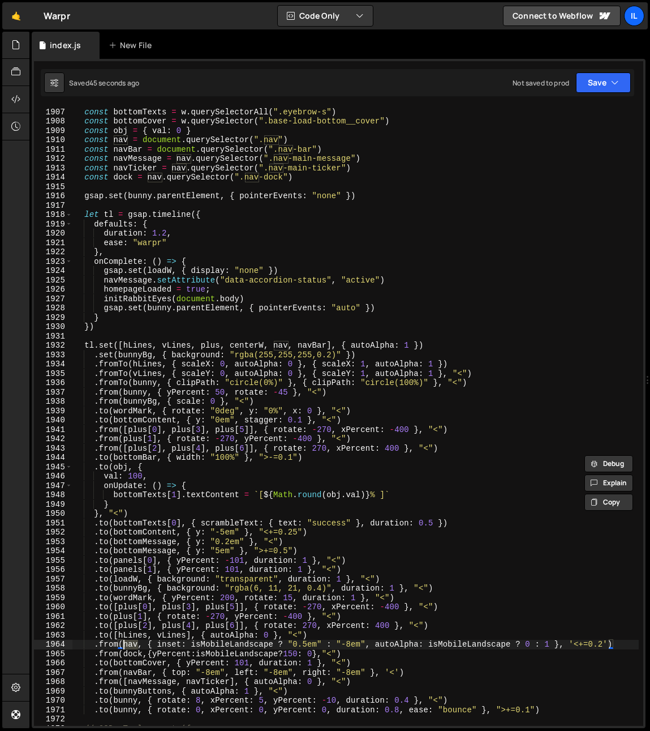
click at [263, 504] on div "const bottomBar = w . querySelector ( ".app-load-bar" ) const bottomTexts = w .…" at bounding box center [355, 417] width 567 height 638
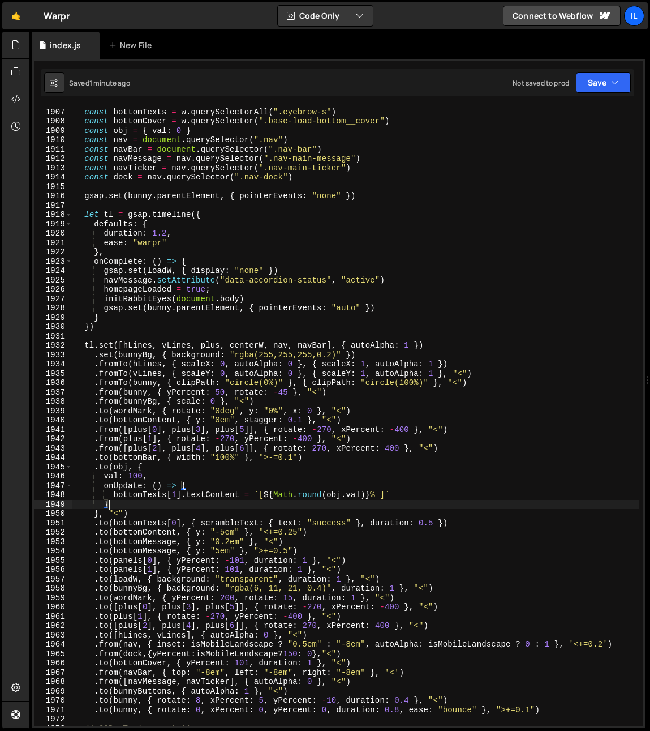
click at [118, 139] on div "const bottomBar = w . querySelector ( ".app-load-bar" ) const bottomTexts = w .…" at bounding box center [355, 417] width 567 height 638
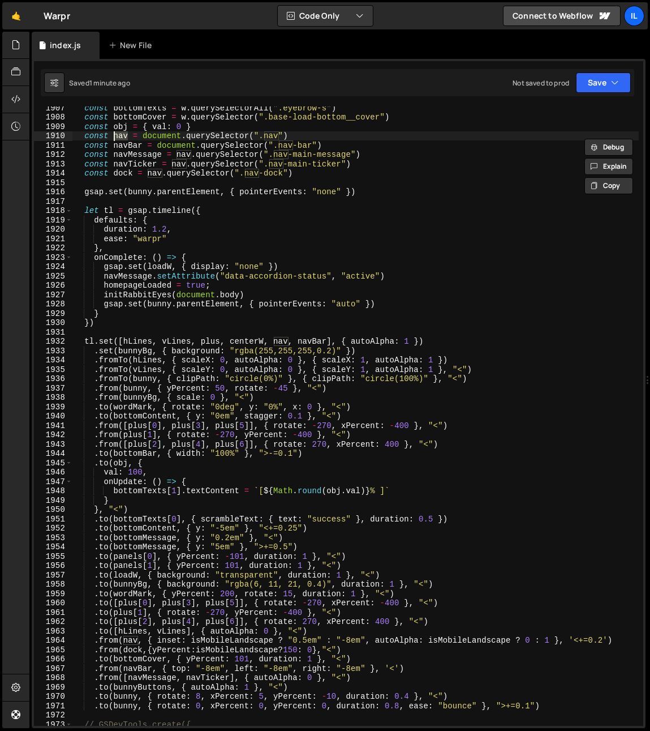
scroll to position [1189, 0]
click at [283, 337] on div "const bottomTexts = w . querySelectorAll ( ".eyebrow-s" ) const bottomCover = w…" at bounding box center [355, 422] width 567 height 638
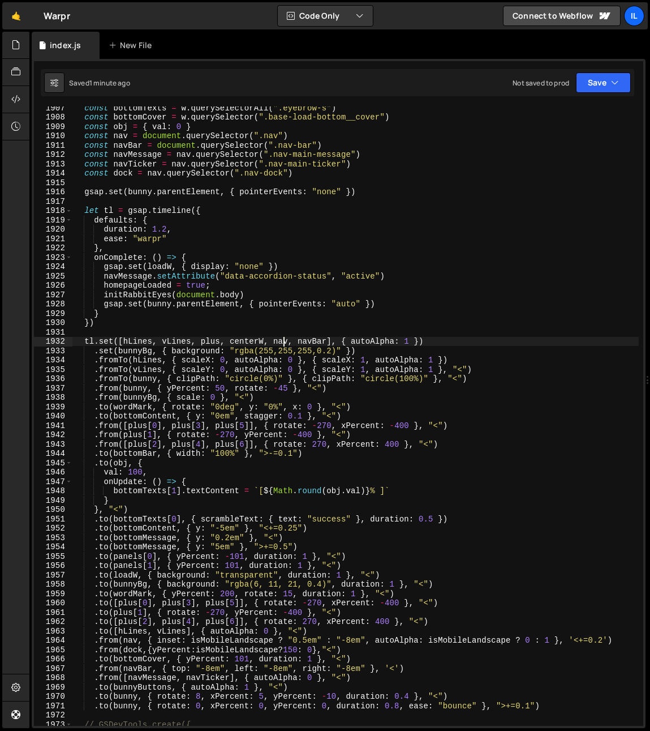
click at [283, 337] on div "const bottomTexts = w . querySelectorAll ( ".eyebrow-s" ) const bottomCover = w…" at bounding box center [355, 422] width 567 height 638
click at [277, 343] on div "const bottomTexts = w . querySelectorAll ( ".eyebrow-s" ) const bottomCover = w…" at bounding box center [355, 422] width 567 height 638
type textarea "tl.set([hLines, vLines, plus, centerW, navBar], { autoAlpha: 1 })"
click at [436, 344] on div "const bottomTexts = w . querySelectorAll ( ".eyebrow-s" ) const bottomCover = w…" at bounding box center [355, 422] width 567 height 638
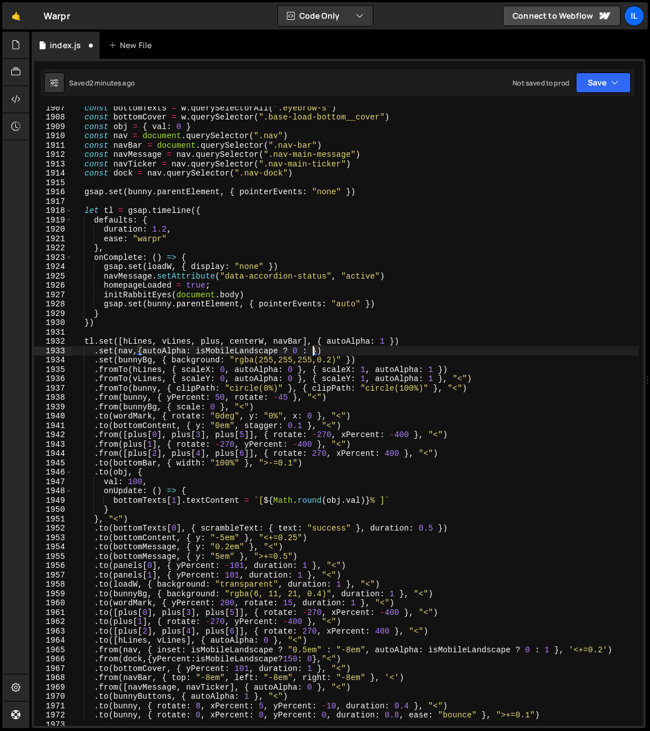
scroll to position [0, 16]
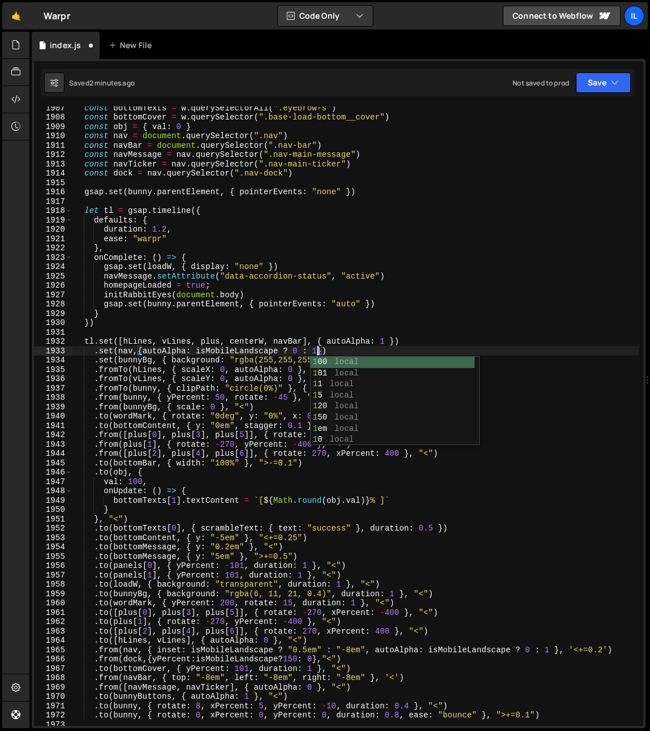
click at [275, 349] on div "const bottomTexts = w . querySelectorAll ( ".eyebrow-s" ) const bottomCover = w…" at bounding box center [355, 422] width 567 height 638
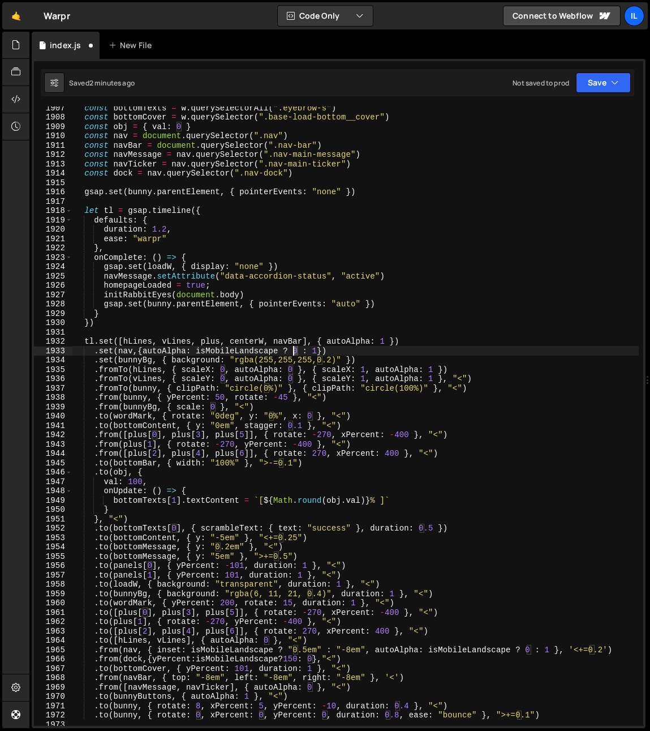
click at [293, 350] on div "const bottomTexts = w . querySelectorAll ( ".eyebrow-s" ) const bottomCover = w…" at bounding box center [355, 422] width 567 height 638
drag, startPoint x: 339, startPoint y: 350, endPoint x: 339, endPoint y: 362, distance: 11.9
click at [339, 351] on div "const bottomTexts = w . querySelectorAll ( ".eyebrow-s" ) const bottomCover = w…" at bounding box center [355, 422] width 567 height 638
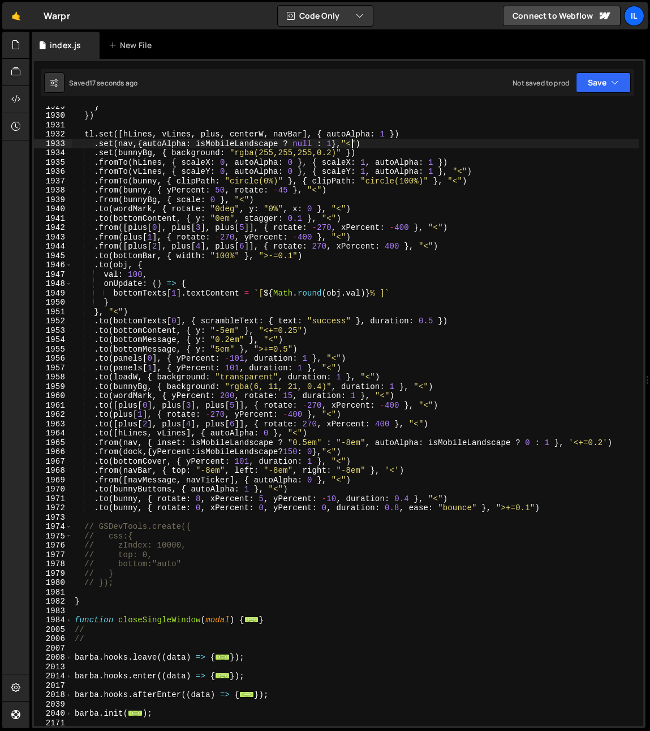
scroll to position [1397, 0]
click at [128, 446] on div "} }) tl . set ([ hLines , vLines , plus , centerW , navBar ] , { autoAlpha : 1 …" at bounding box center [355, 420] width 567 height 638
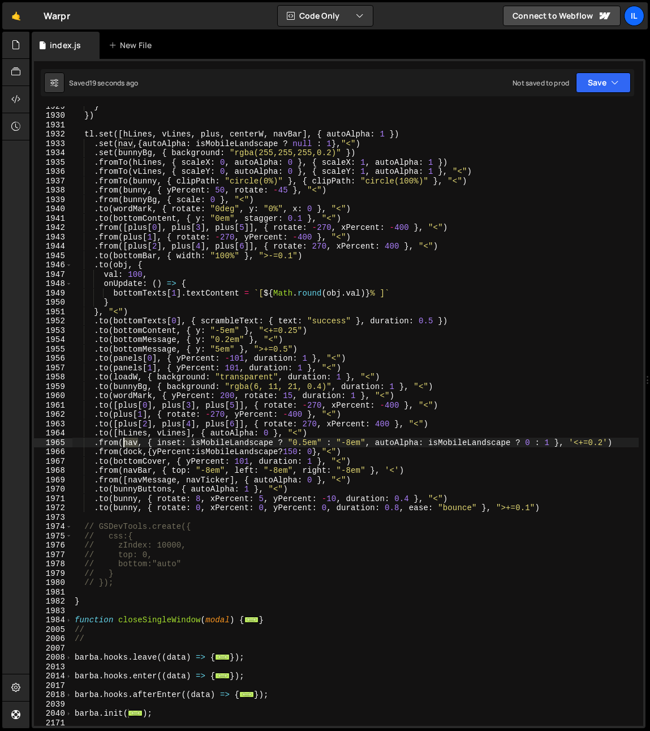
click at [128, 446] on div "} }) tl . set ([ hLines , vLines , plus , centerW , navBar ] , { autoAlpha : 1 …" at bounding box center [355, 420] width 567 height 638
drag, startPoint x: 117, startPoint y: 440, endPoint x: 133, endPoint y: 485, distance: 47.4
click at [117, 440] on div "} }) tl . set ([ hLines , vLines , plus , centerW , navBar ] , { autoAlpha : 1 …" at bounding box center [355, 420] width 567 height 638
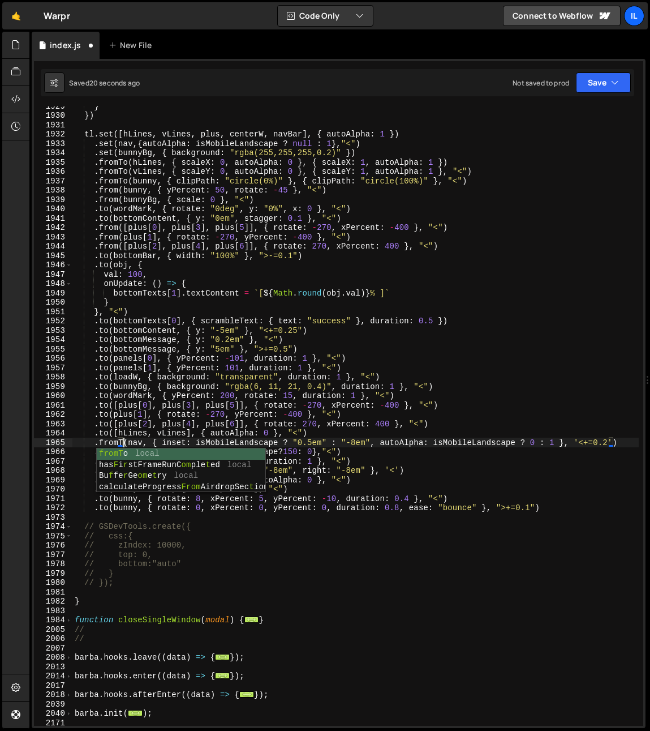
scroll to position [0, 3]
click at [186, 422] on div "} }) tl . set ([ hLines , vLines , plus , centerW , navBar ] , { autoAlpha : 1 …" at bounding box center [355, 420] width 567 height 638
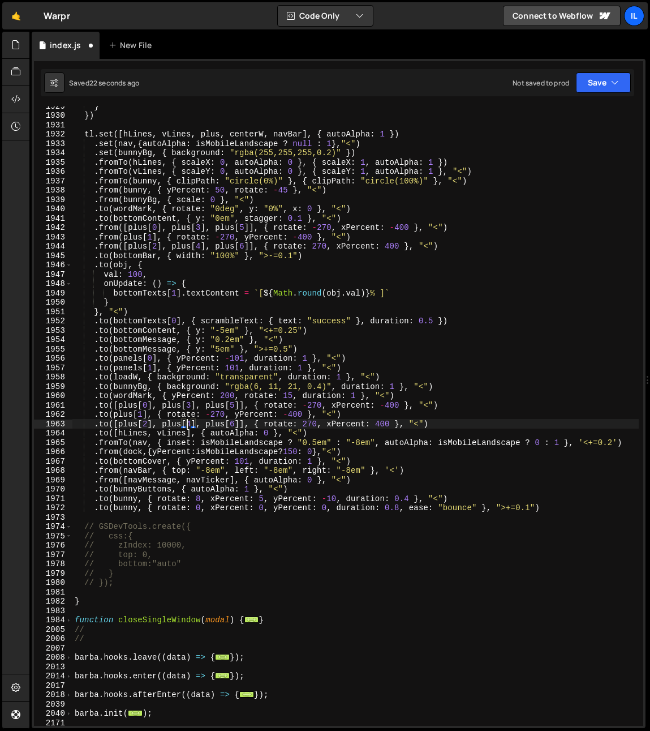
click at [167, 444] on div "} }) tl . set ([ hLines , vLines , plus , centerW , navBar ] , { autoAlpha : 1 …" at bounding box center [355, 420] width 567 height 638
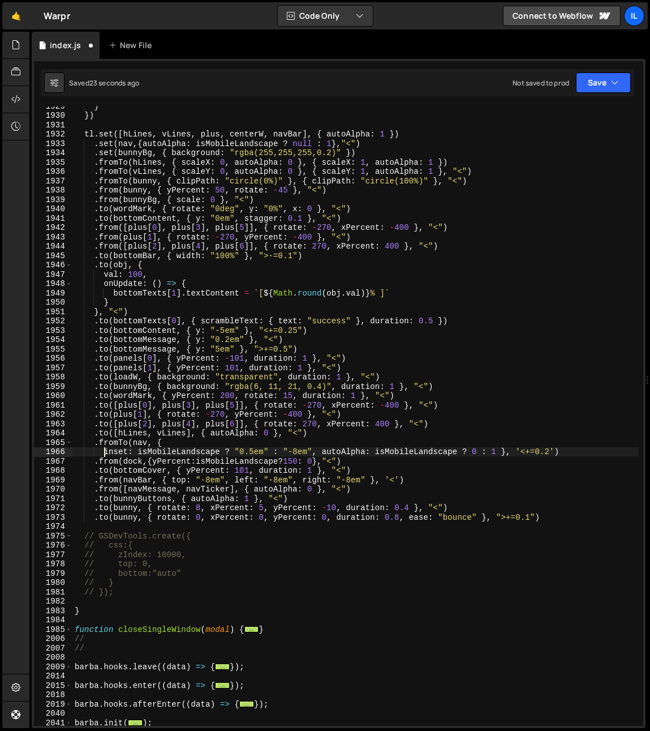
scroll to position [0, 2]
click at [324, 453] on div "} }) tl . set ([ hLines , vLines , plus , centerW , navBar ] , { autoAlpha : 1 …" at bounding box center [355, 420] width 567 height 638
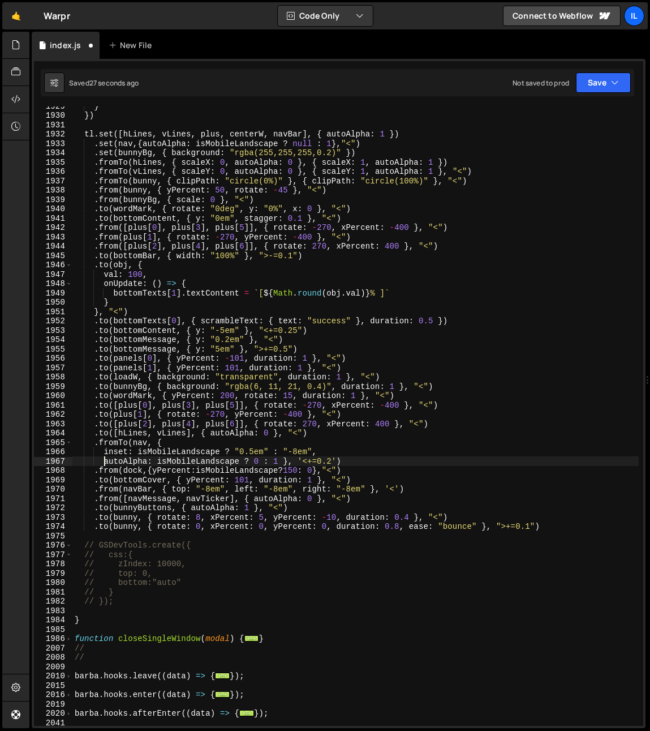
click at [301, 461] on div "} }) tl . set ([ hLines , vLines , plus , centerW , navBar ] , { autoAlpha : 1 …" at bounding box center [355, 420] width 567 height 638
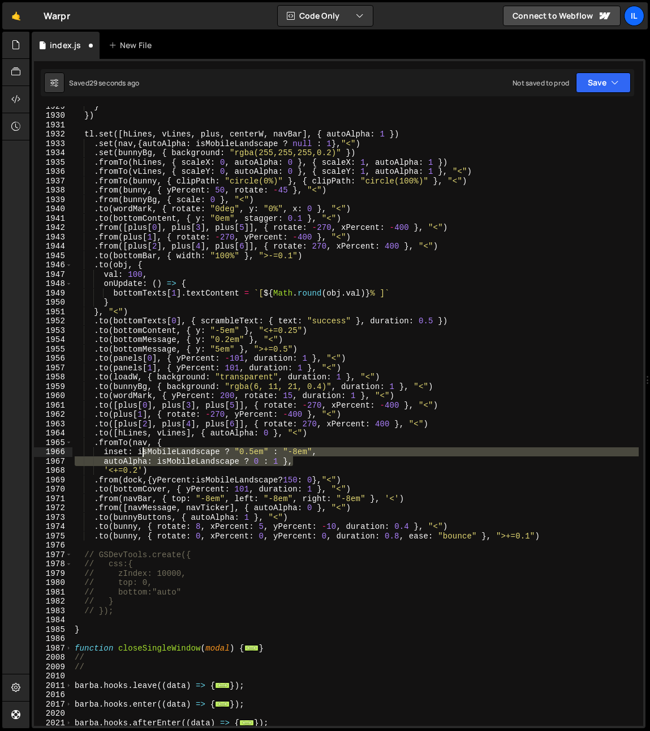
drag, startPoint x: 298, startPoint y: 460, endPoint x: 146, endPoint y: 455, distance: 152.4
click at [146, 455] on div "} }) tl . set ([ hLines , vLines , plus , centerW , navBar ] , { autoAlpha : 1 …" at bounding box center [355, 420] width 567 height 638
click at [159, 447] on div "} }) tl . set ([ hLines , vLines , plus , centerW , navBar ] , { autoAlpha : 1 …" at bounding box center [355, 420] width 567 height 638
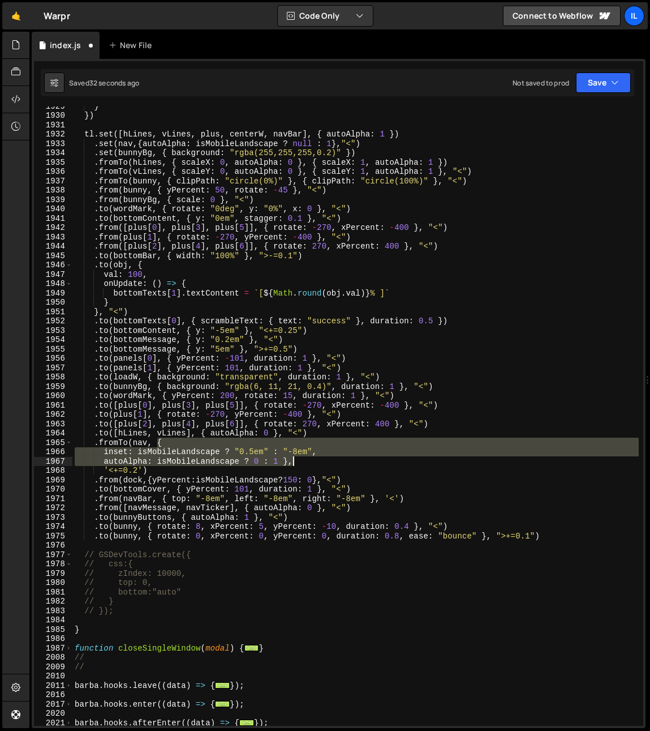
drag, startPoint x: 157, startPoint y: 442, endPoint x: 316, endPoint y: 462, distance: 161.0
click at [316, 462] on div "} }) tl . set ([ hLines , vLines , plus , centerW , navBar ] , { autoAlpha : 1 …" at bounding box center [355, 420] width 567 height 638
click at [305, 461] on div "} }) tl . set ([ hLines , vLines , plus , centerW , navBar ] , { autoAlpha : 1 …" at bounding box center [355, 415] width 567 height 619
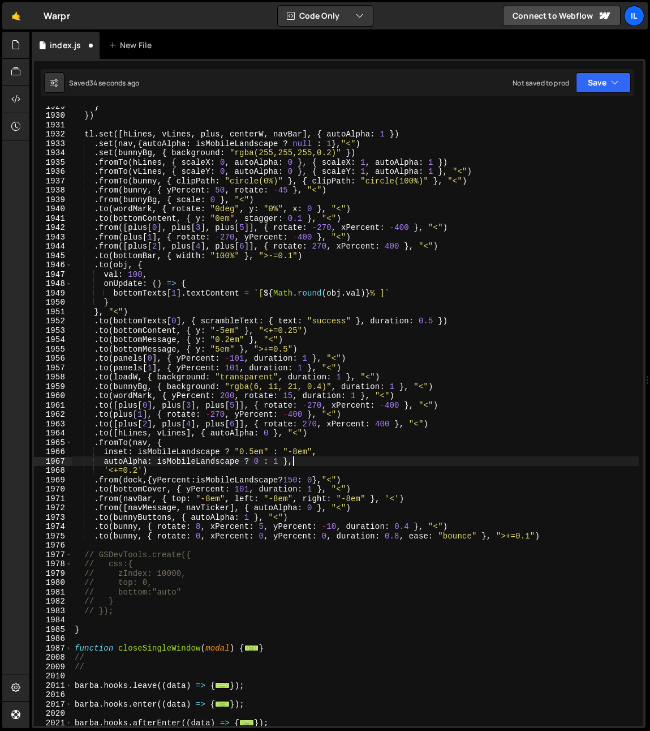
paste textarea ".fromTo(nav, {"
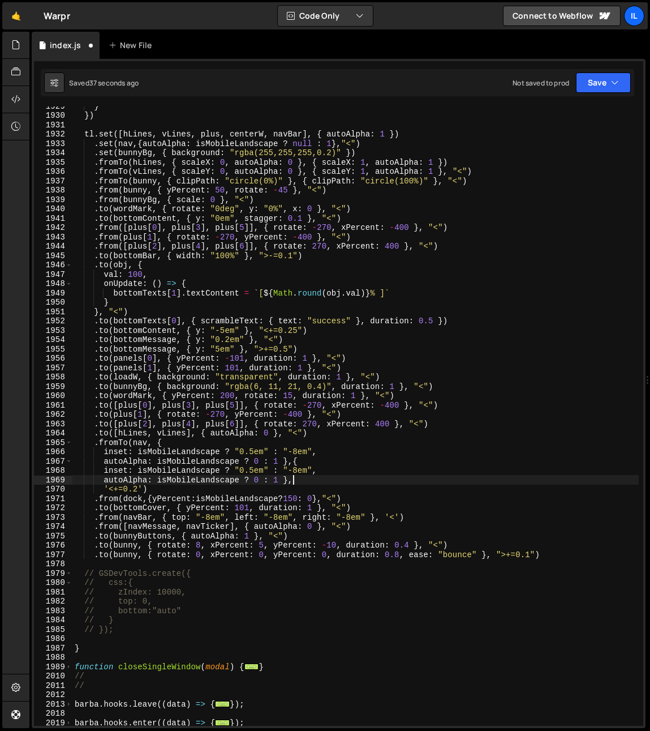
click at [159, 442] on div "} }) tl . set ([ hLines , vLines , plus , centerW , navBar ] , { autoAlpha : 1 …" at bounding box center [355, 420] width 567 height 638
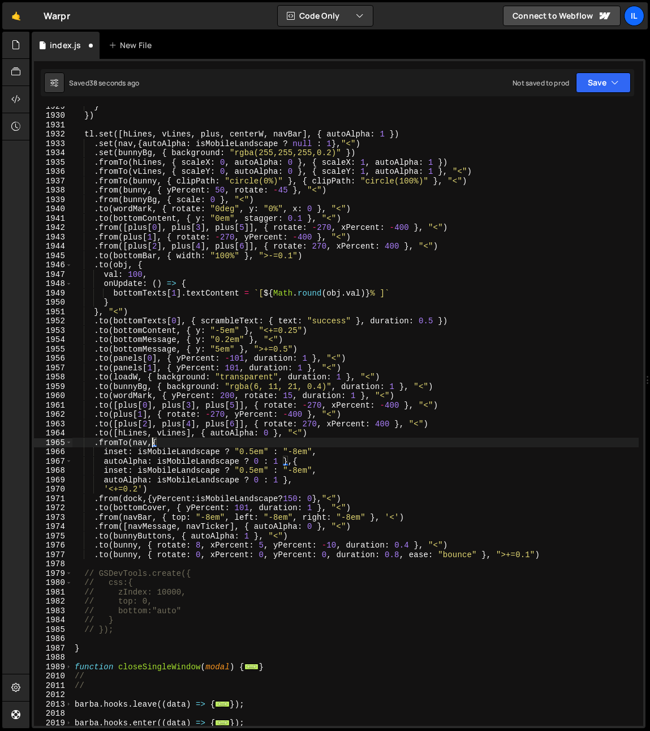
scroll to position [0, 1]
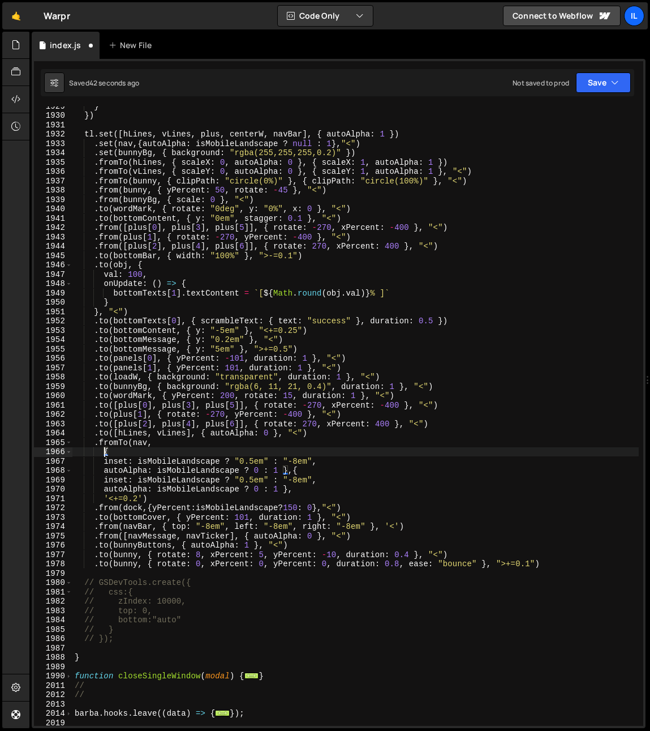
click at [281, 491] on div "} }) tl . set ([ hLines , vLines , plus , centerW , navBar ] , { autoAlpha : 1 …" at bounding box center [355, 420] width 567 height 638
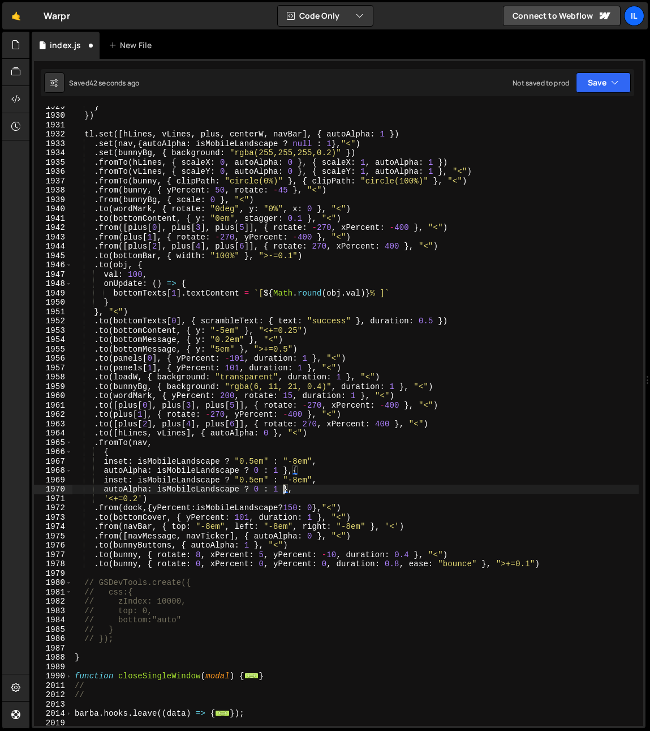
click at [284, 489] on div "} }) tl . set ([ hLines , vLines , plus , centerW , navBar ] , { autoAlpha : 1 …" at bounding box center [355, 420] width 567 height 638
type textarea "autoAlpha: isMobileLandscape ? 0 : 1},"
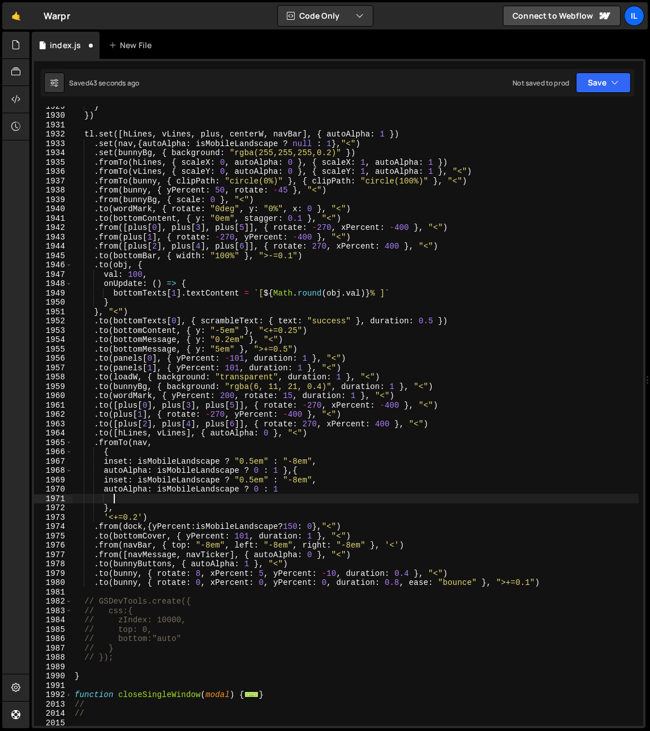
scroll to position [0, 2]
drag, startPoint x: 105, startPoint y: 501, endPoint x: 25, endPoint y: 494, distance: 80.7
click at [25, 494] on div "Hold on a sec... Are you certain you wish to leave this page? Any changes you'v…" at bounding box center [325, 365] width 650 height 731
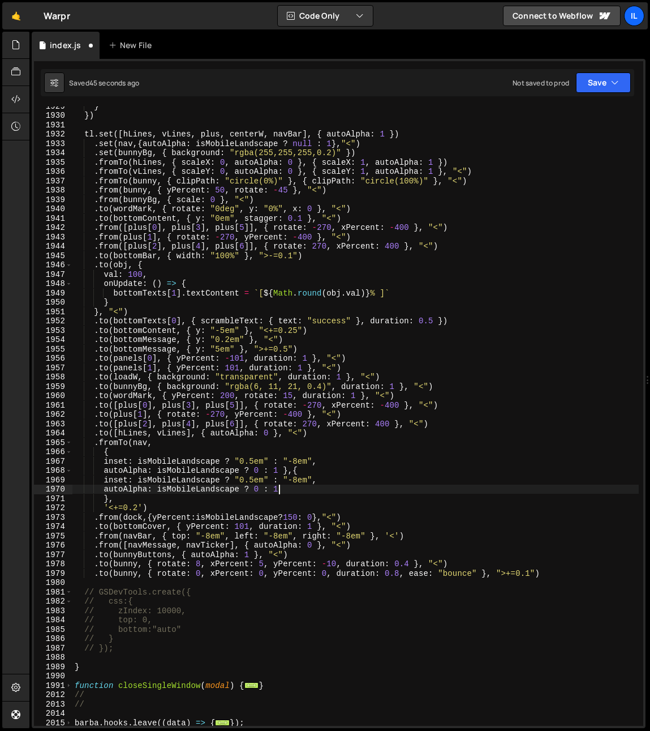
click at [104, 499] on div "} }) tl . set ([ hLines , vLines , plus , centerW , navBar ] , { autoAlpha : 1 …" at bounding box center [355, 420] width 567 height 638
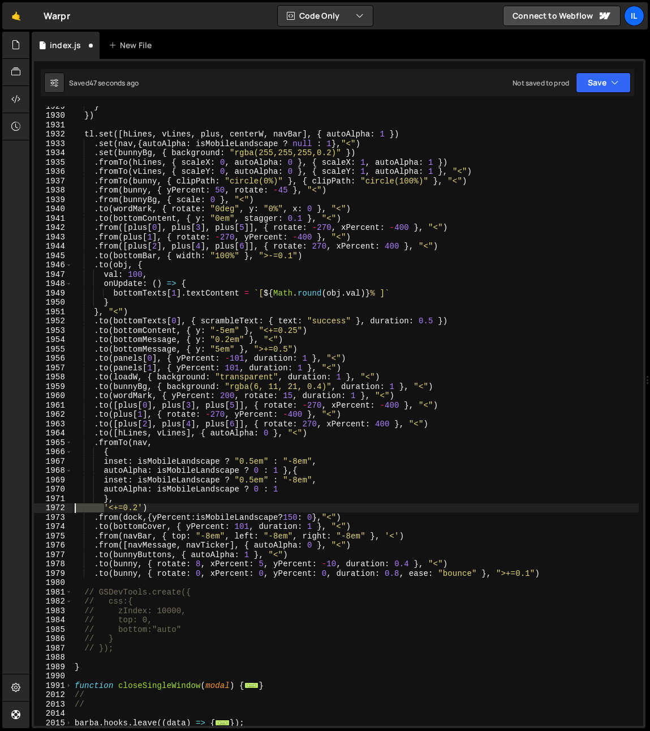
drag, startPoint x: 105, startPoint y: 509, endPoint x: 30, endPoint y: 504, distance: 74.9
click at [30, 504] on div "Files New File Javascript files 0 archive.js 0 0 index-funds.js 0 0 index.js 0 0" at bounding box center [339, 380] width 621 height 697
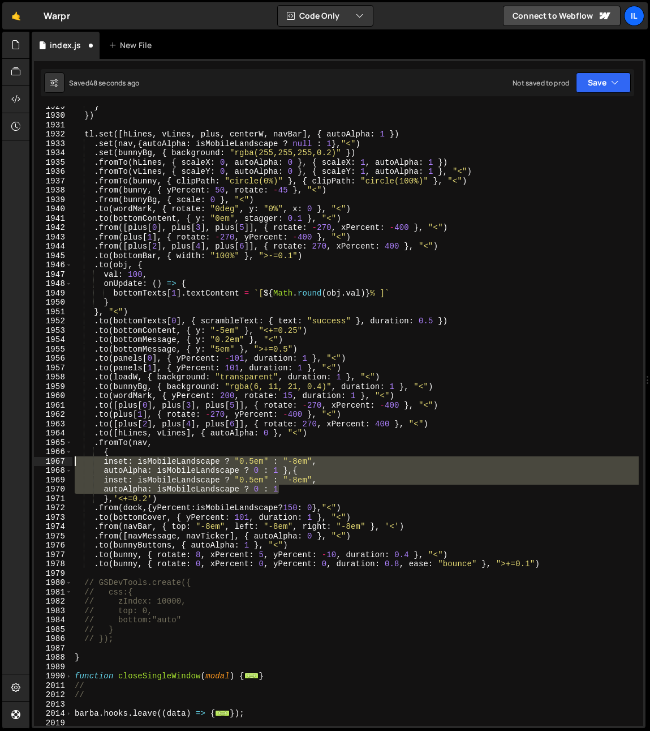
drag, startPoint x: 99, startPoint y: 459, endPoint x: 26, endPoint y: 463, distance: 73.1
click at [26, 463] on div "Hold on a sec... Are you certain you wish to leave this page? Any changes you'v…" at bounding box center [325, 365] width 650 height 731
click at [254, 485] on div "} }) tl . set ([ hLines , vLines , plus , centerW , navBar ] , { autoAlpha : 1 …" at bounding box center [355, 415] width 567 height 619
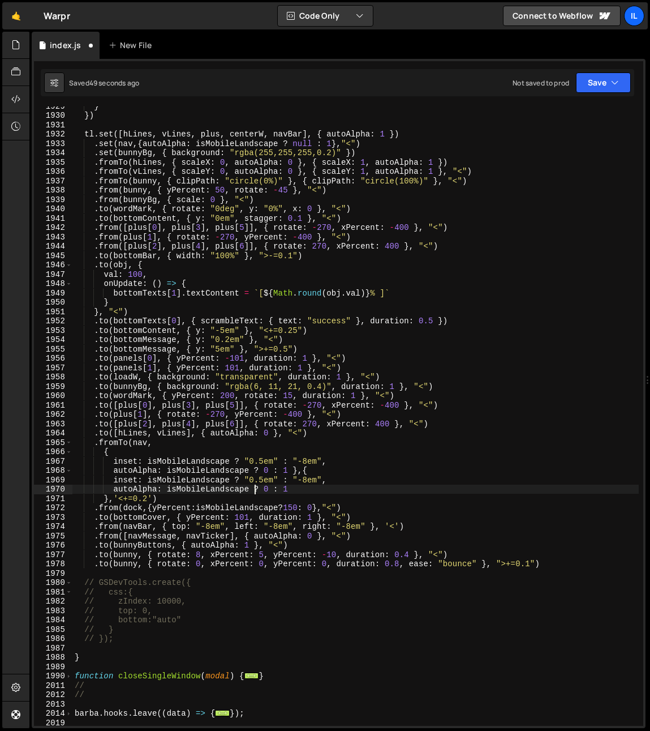
click at [294, 472] on div "} }) tl . set ([ hLines , vLines , plus , centerW , navBar ] , { autoAlpha : 1 …" at bounding box center [355, 420] width 567 height 638
type textarea "autoAlpha: isMobileLandscape ? 0 : 1 },{"
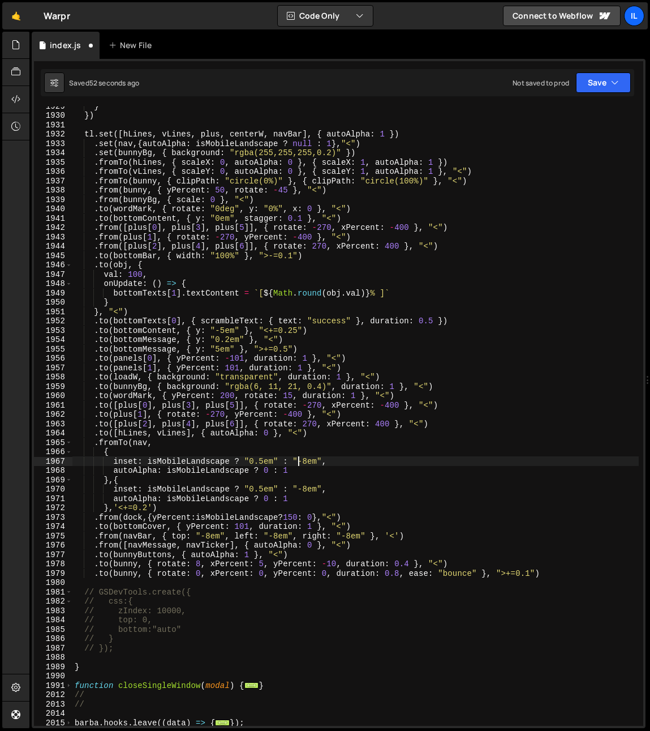
click at [297, 464] on div "} }) tl . set ([ hLines , vLines , plus , centerW , navBar ] , { autoAlpha : 1 …" at bounding box center [355, 420] width 567 height 638
click at [170, 456] on div "} }) tl . set ([ hLines , vLines , plus , centerW , navBar ] , { autoAlpha : 1 …" at bounding box center [355, 420] width 567 height 638
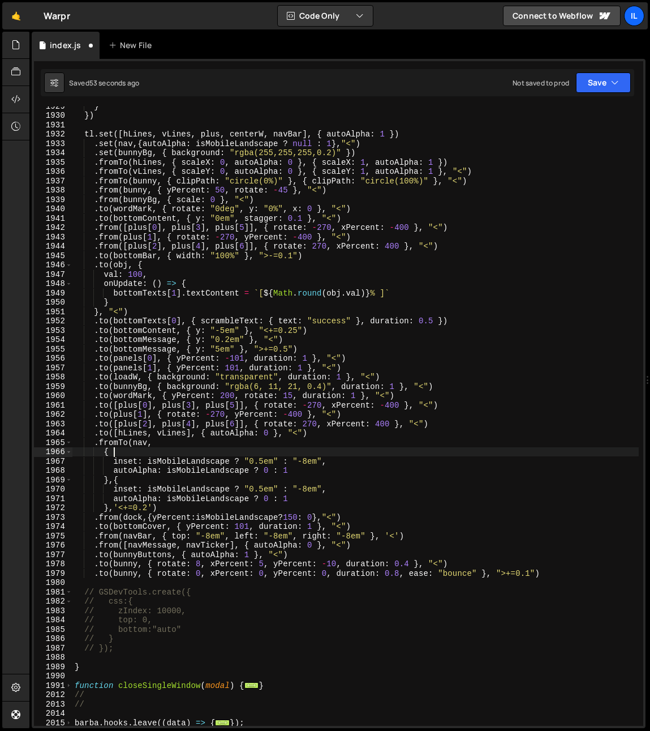
click at [226, 465] on div "} }) tl . set ([ hLines , vLines , plus , centerW , navBar ] , { autoAlpha : 1 …" at bounding box center [355, 420] width 567 height 638
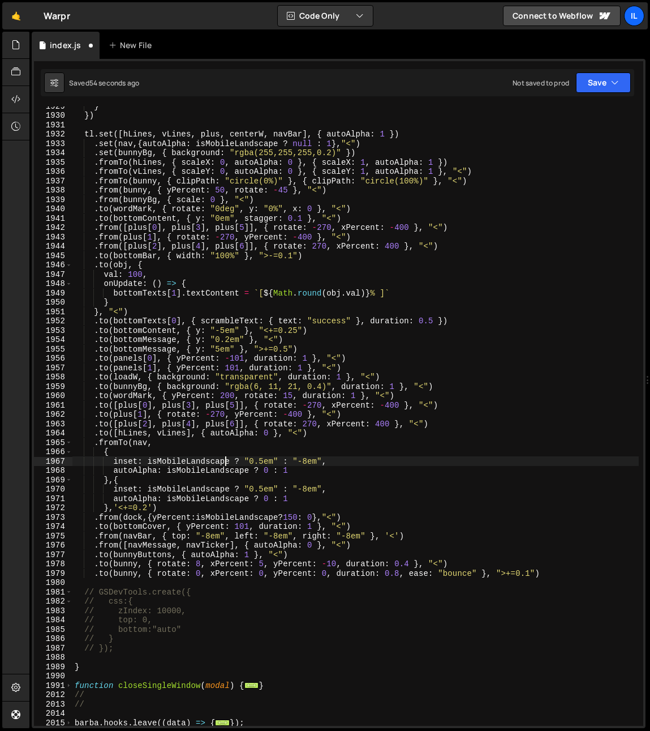
click at [204, 461] on div "} }) tl . set ([ hLines , vLines , plus , centerW , navBar ] , { autoAlpha : 1 …" at bounding box center [355, 420] width 567 height 638
click at [237, 474] on div "} }) tl . set ([ hLines , vLines , plus , centerW , navBar ] , { autoAlpha : 1 …" at bounding box center [355, 420] width 567 height 638
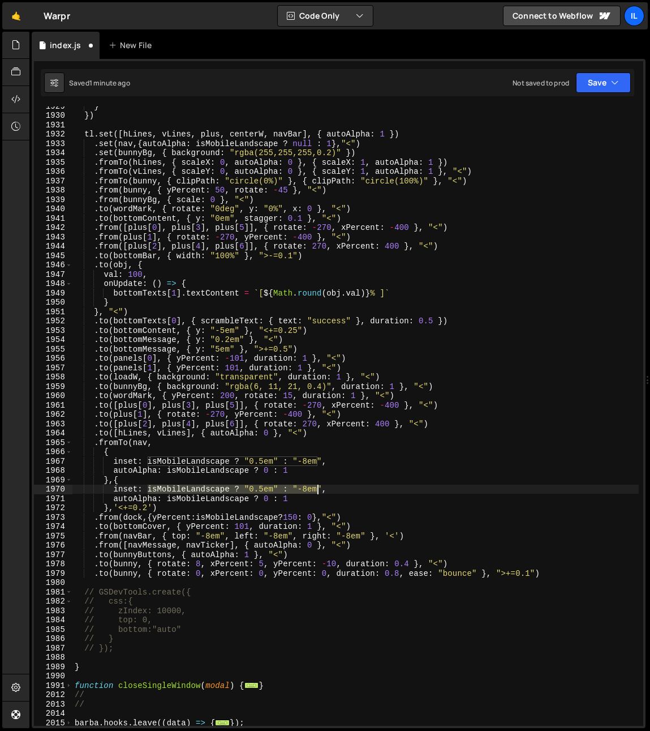
drag, startPoint x: 148, startPoint y: 490, endPoint x: 316, endPoint y: 491, distance: 168.7
click at [316, 491] on div "} }) tl . set ([ hLines , vLines , plus , centerW , navBar ] , { autoAlpha : 1 …" at bounding box center [355, 420] width 567 height 638
click at [221, 471] on div "} }) tl . set ([ hLines , vLines , plus , centerW , navBar ] , { autoAlpha : 1 …" at bounding box center [355, 420] width 567 height 638
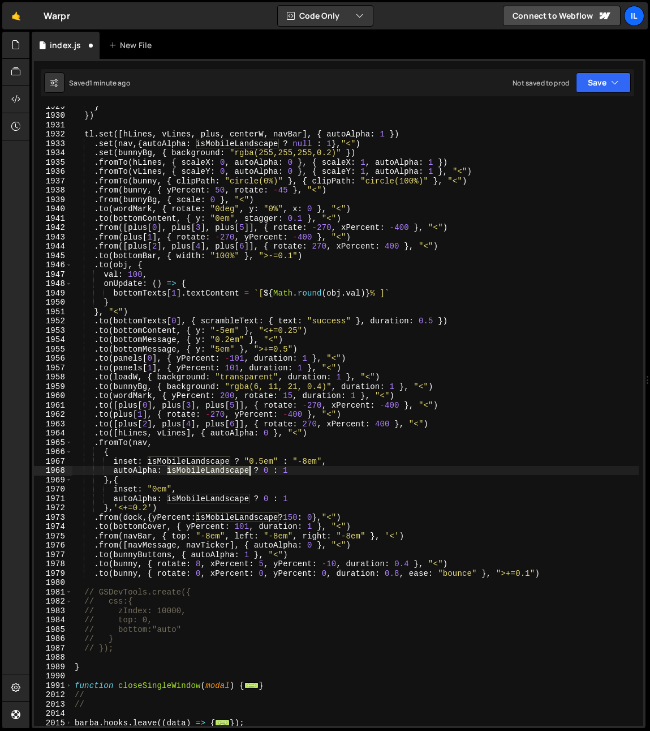
click at [221, 471] on div "} }) tl . set ([ hLines , vLines , plus , centerW , navBar ] , { autoAlpha : 1 …" at bounding box center [355, 420] width 567 height 638
click at [249, 491] on div "} }) tl . set ([ hLines , vLines , plus , centerW , navBar ] , { autoAlpha : 1 …" at bounding box center [355, 420] width 567 height 638
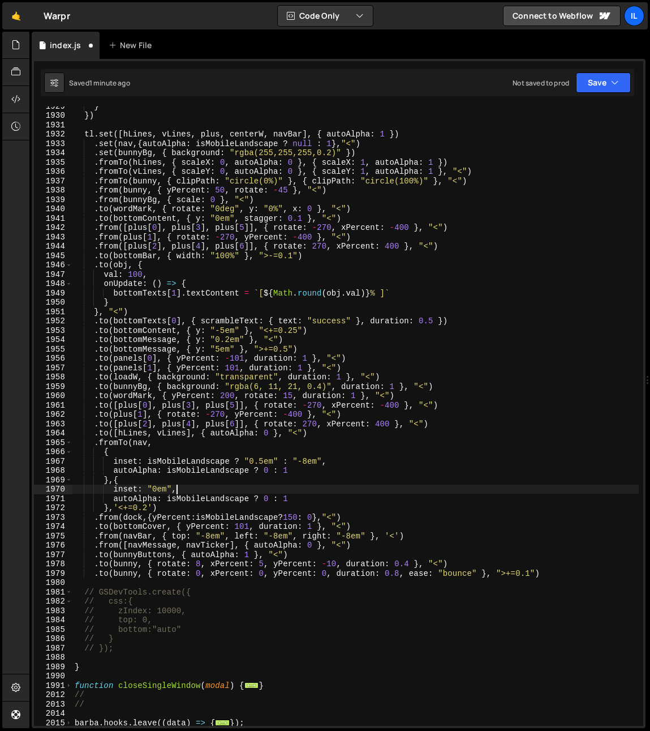
click at [247, 487] on div "} }) tl . set ([ hLines , vLines , plus , centerW , navBar ] , { autoAlpha : 1 …" at bounding box center [355, 420] width 567 height 638
drag, startPoint x: 271, startPoint y: 499, endPoint x: 260, endPoint y: 497, distance: 11.5
click at [260, 497] on div "} }) tl . set ([ hLines , vLines , plus , centerW , navBar ] , { autoAlpha : 1 …" at bounding box center [355, 420] width 567 height 638
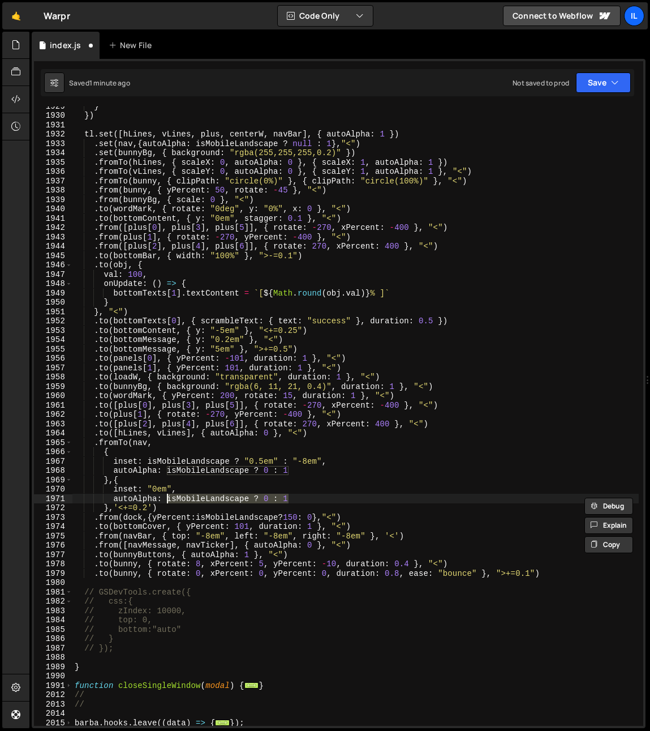
drag, startPoint x: 298, startPoint y: 497, endPoint x: 168, endPoint y: 499, distance: 130.8
click at [168, 499] on div "} }) tl . set ([ hLines , vLines , plus , centerW , navBar ] , { autoAlpha : 1 …" at bounding box center [355, 420] width 567 height 638
click at [281, 494] on div "} }) tl . set ([ hLines , vLines , plus , centerW , navBar ] , { autoAlpha : 1 …" at bounding box center [355, 420] width 567 height 638
click at [190, 430] on div "} }) tl . set ([ hLines , vLines , plus , centerW , navBar ] , { autoAlpha : 1 …" at bounding box center [355, 420] width 567 height 638
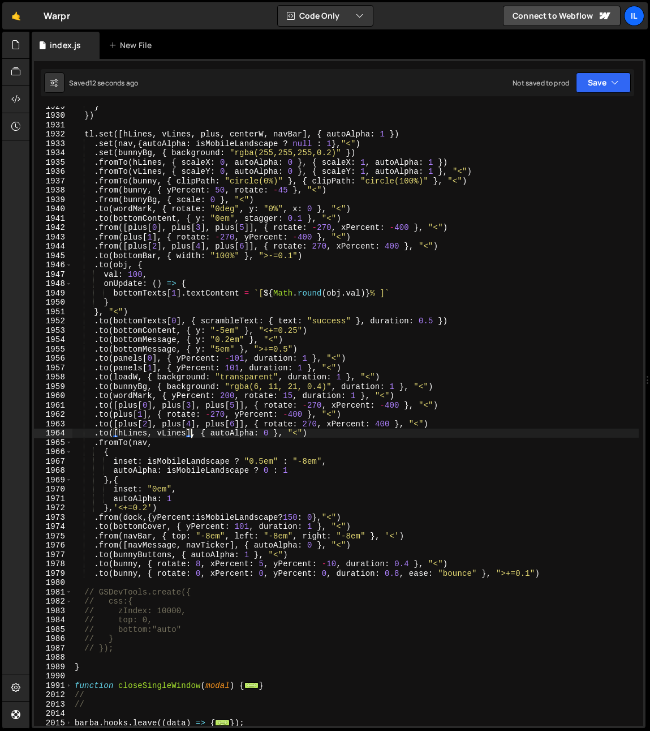
click at [218, 504] on div "} }) tl . set ([ hLines , vLines , plus , centerW , navBar ] , { autoAlpha : 1 …" at bounding box center [355, 420] width 567 height 638
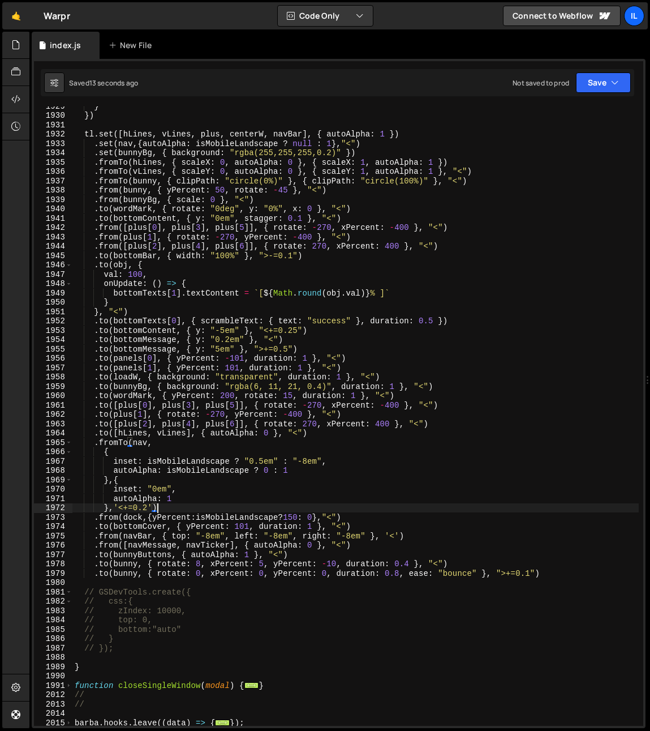
click at [157, 494] on div "} }) tl . set ([ hLines , vLines , plus , centerW , navBar ] , { autoAlpha : 1 …" at bounding box center [355, 420] width 567 height 638
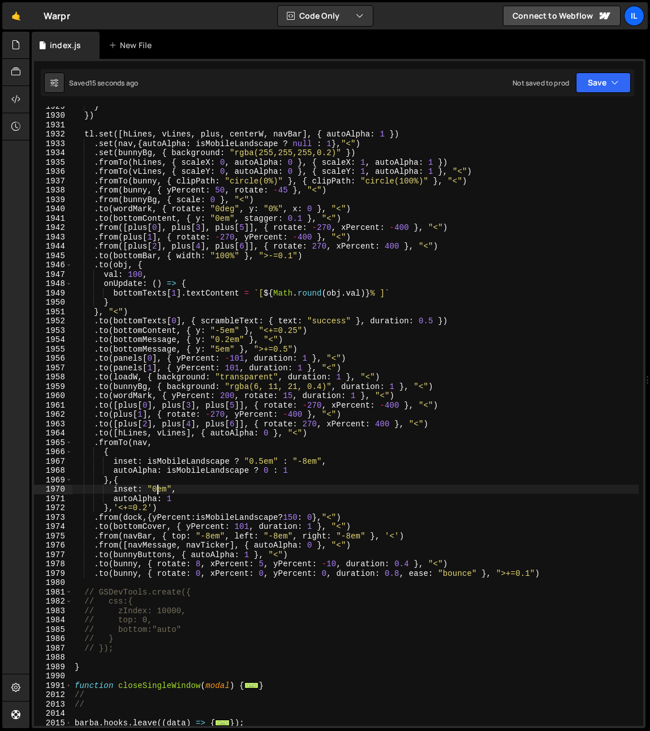
scroll to position [0, 6]
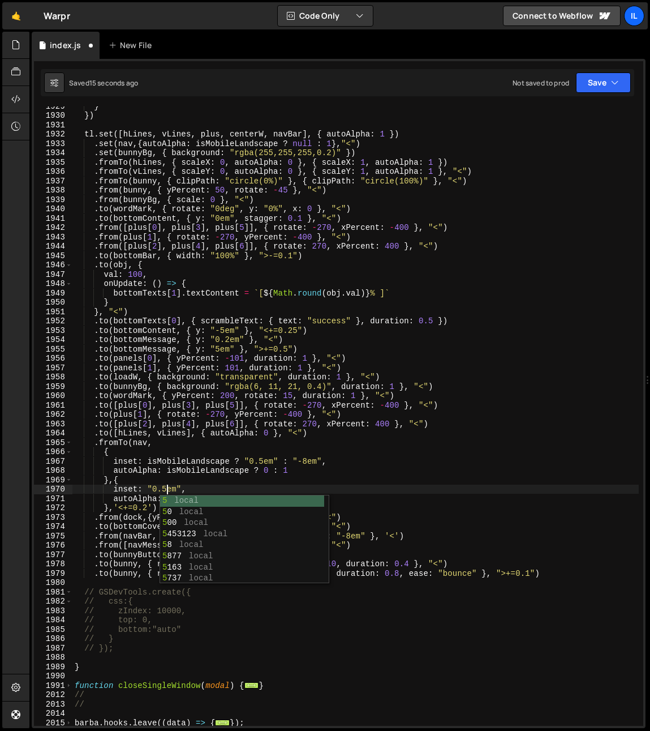
click at [205, 466] on div "} }) tl . set ([ hLines , vLines , plus , centerW , navBar ] , { autoAlpha : 1 …" at bounding box center [355, 420] width 567 height 638
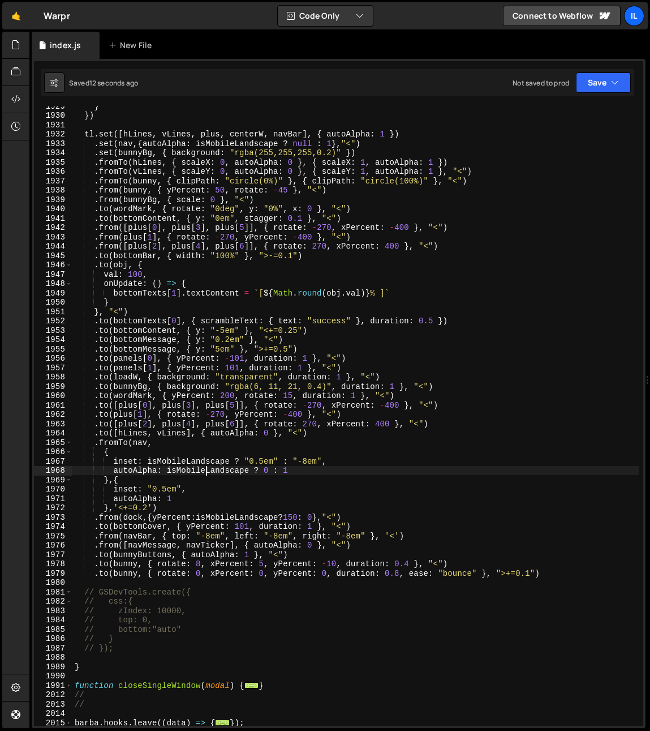
click at [210, 413] on div "} }) tl . set ([ hLines , vLines , plus , centerW , navBar ] , { autoAlpha : 1 …" at bounding box center [355, 420] width 567 height 638
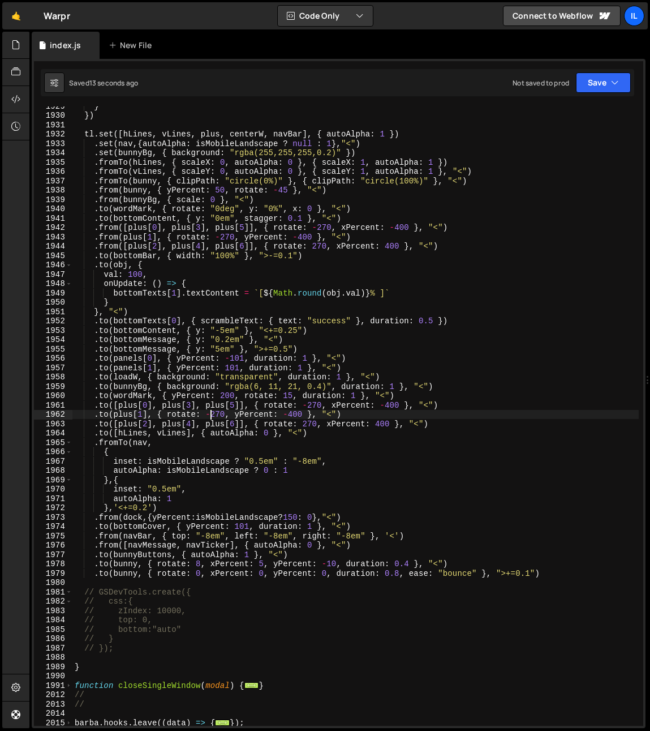
drag, startPoint x: 147, startPoint y: 490, endPoint x: 151, endPoint y: 517, distance: 27.5
click at [147, 490] on div "} }) tl . set ([ hLines , vLines , plus , centerW , navBar ] , { autoAlpha : 1 …" at bounding box center [355, 420] width 567 height 638
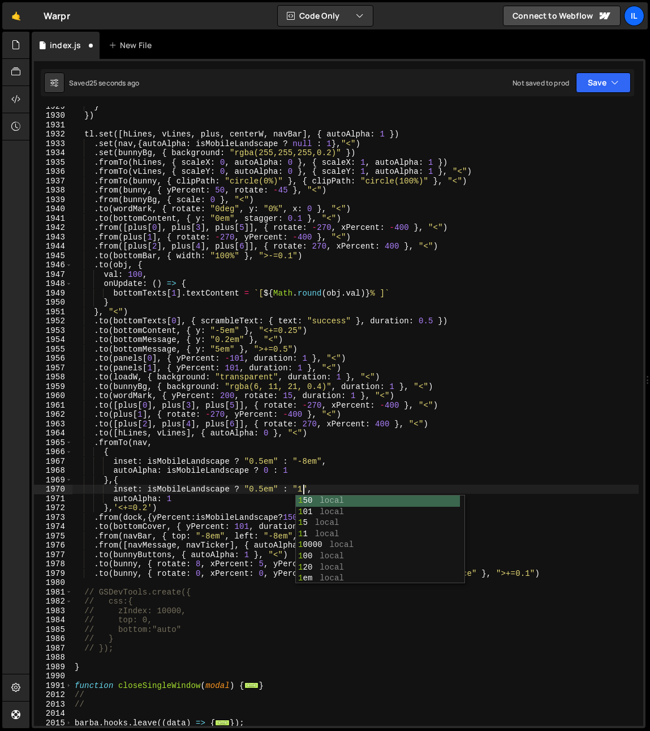
scroll to position [0, 16]
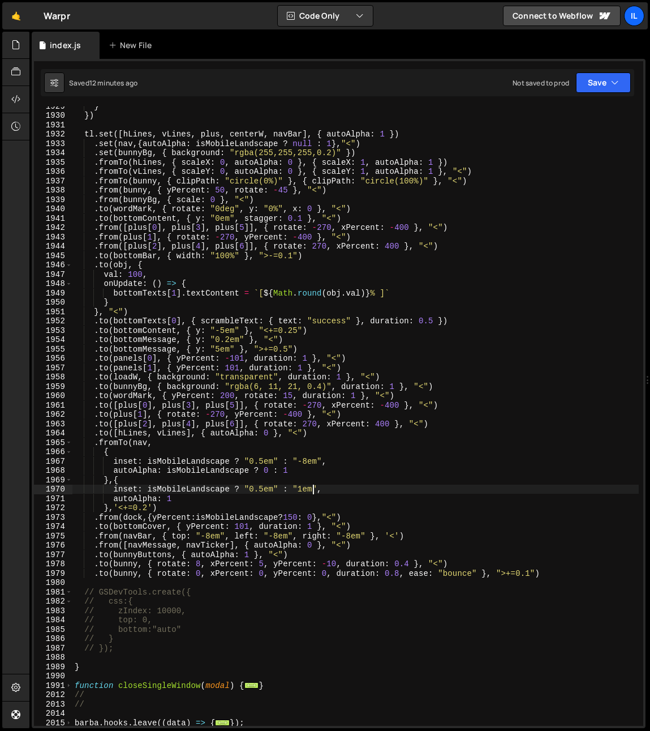
click at [242, 361] on div "} }) tl . set ([ hLines , vLines , plus , centerW , navBar ] , { autoAlpha : 1 …" at bounding box center [355, 420] width 567 height 638
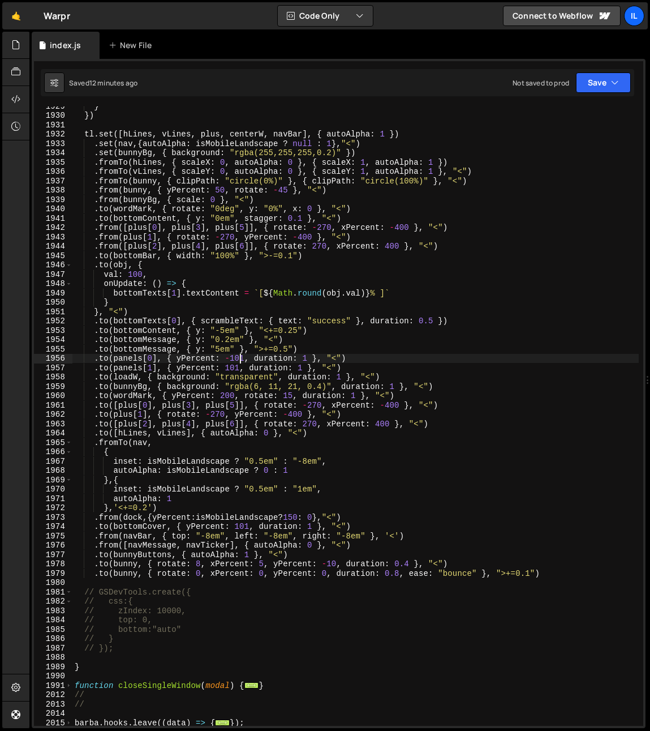
scroll to position [1369, 0]
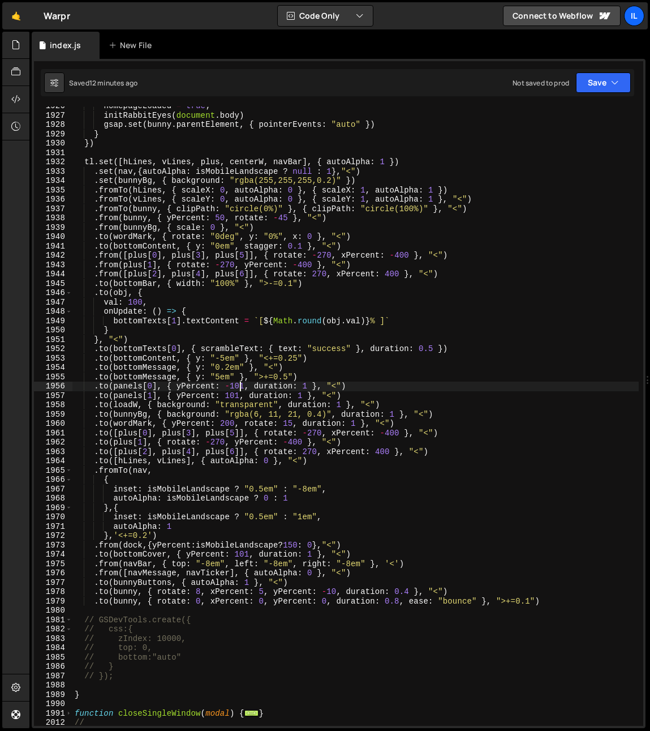
click at [129, 180] on div "homepageLoaded = true ; initRabbitEyes ( document . body ) gsap . set ( bunny .…" at bounding box center [355, 420] width 567 height 638
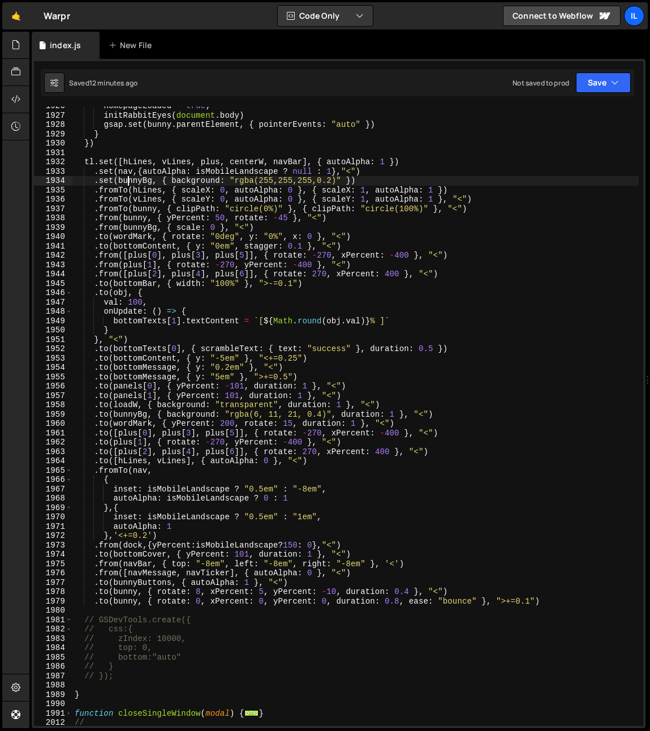
click at [129, 180] on div "homepageLoaded = true ; initRabbitEyes ( document . body ) gsap . set ( bunny .…" at bounding box center [355, 420] width 567 height 638
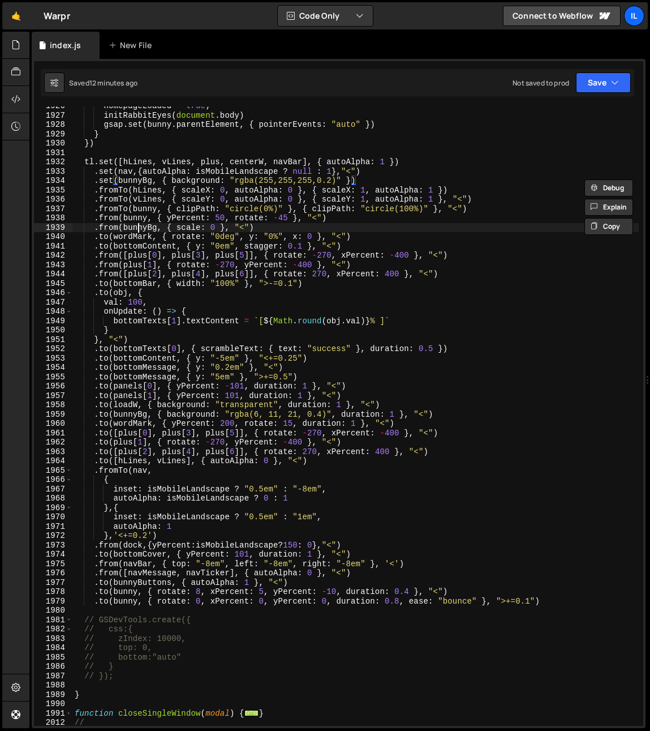
click at [136, 224] on div "homepageLoaded = true ; initRabbitEyes ( document . body ) gsap . set ( bunny .…" at bounding box center [355, 420] width 567 height 638
click at [130, 423] on div "homepageLoaded = true ; initRabbitEyes ( document . body ) gsap . set ( bunny .…" at bounding box center [355, 420] width 567 height 638
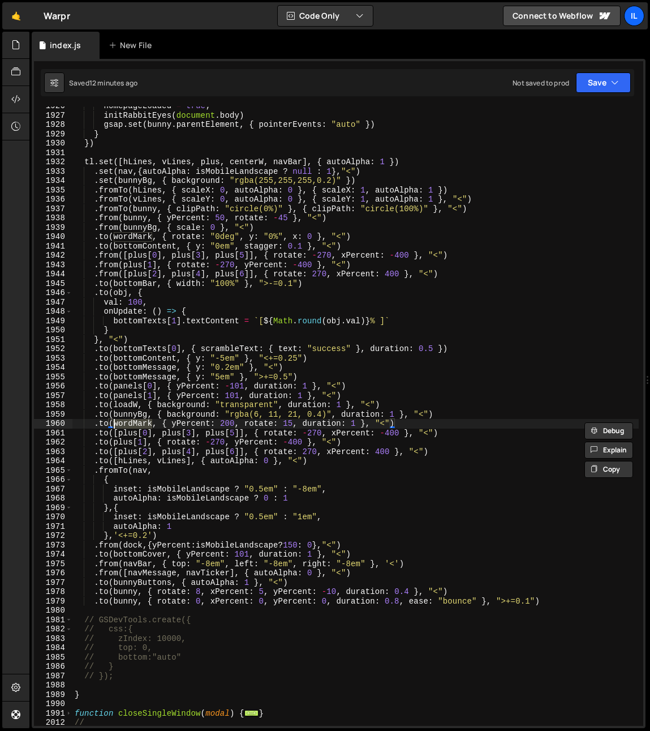
click at [395, 411] on div "homepageLoaded = true ; initRabbitEyes ( document . body ) gsap . set ( bunny .…" at bounding box center [355, 420] width 567 height 638
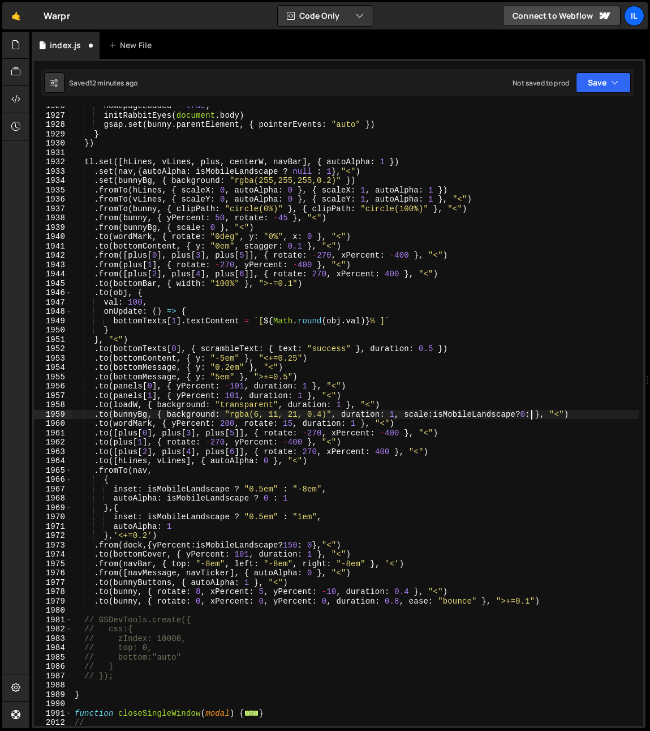
scroll to position [0, 32]
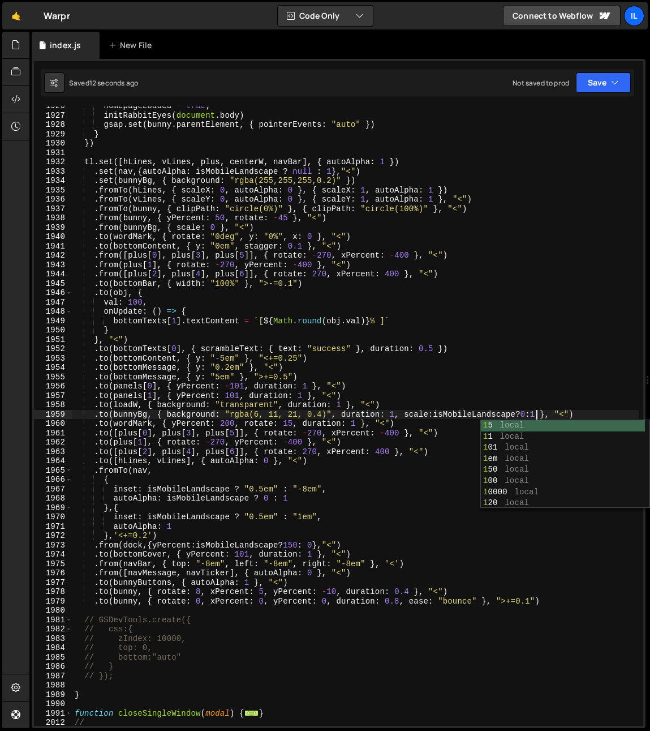
click at [250, 284] on div "homepageLoaded = true ; initRabbitEyes ( document . body ) gsap . set ( bunny .…" at bounding box center [355, 420] width 567 height 638
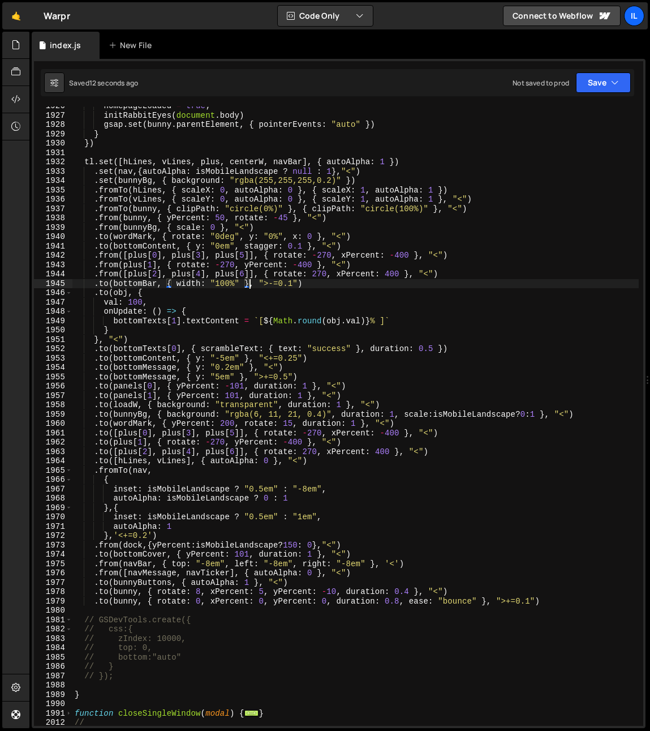
scroll to position [0, 15]
click at [135, 182] on div "homepageLoaded = true ; initRabbitEyes ( document . body ) gsap . set ( bunny .…" at bounding box center [355, 420] width 567 height 638
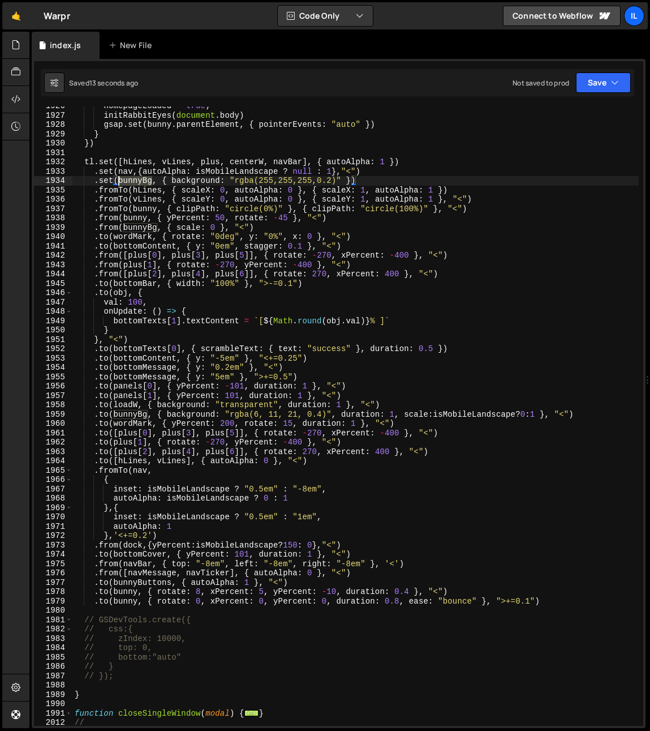
click at [135, 182] on div "homepageLoaded = true ; initRabbitEyes ( document . body ) gsap . set ( bunny .…" at bounding box center [355, 420] width 567 height 638
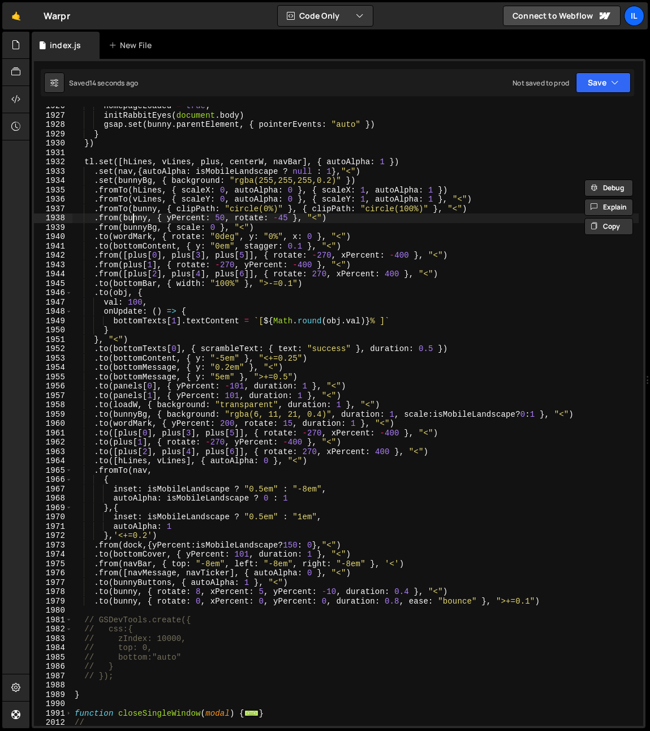
click at [131, 217] on div "homepageLoaded = true ; initRabbitEyes ( document . body ) gsap . set ( bunny .…" at bounding box center [355, 420] width 567 height 638
click at [131, 205] on div "homepageLoaded = true ; initRabbitEyes ( document . body ) gsap . set ( bunny .…" at bounding box center [355, 420] width 567 height 638
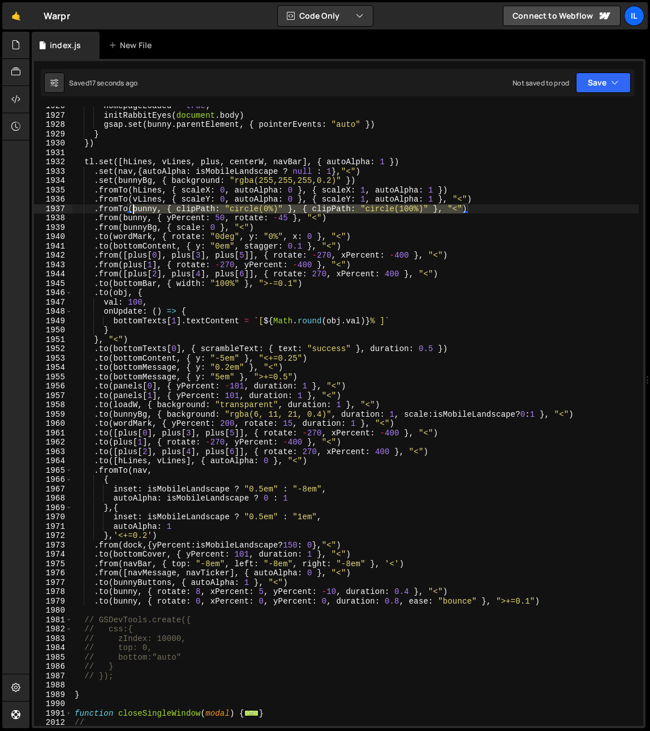
click at [131, 205] on div "homepageLoaded = true ; initRabbitEyes ( document . body ) gsap . set ( bunny .…" at bounding box center [355, 420] width 567 height 638
click at [587, 413] on div "homepageLoaded = true ; initRabbitEyes ( document . body ) gsap . set ( bunny .…" at bounding box center [355, 420] width 567 height 638
type textarea ".to(bunnyBg, { background: "rgba(6, 11, 21, 0.4)", duration: 1, scale:isMobileL…"
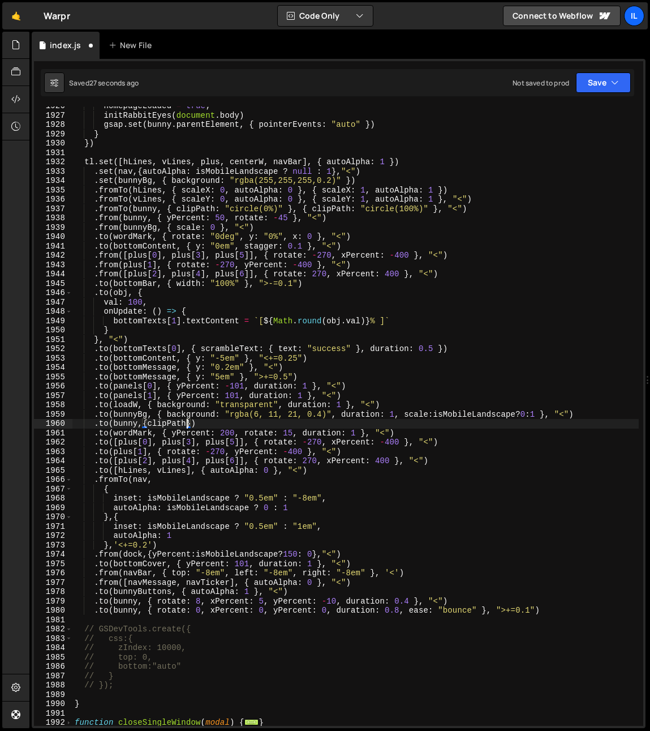
scroll to position [0, 8]
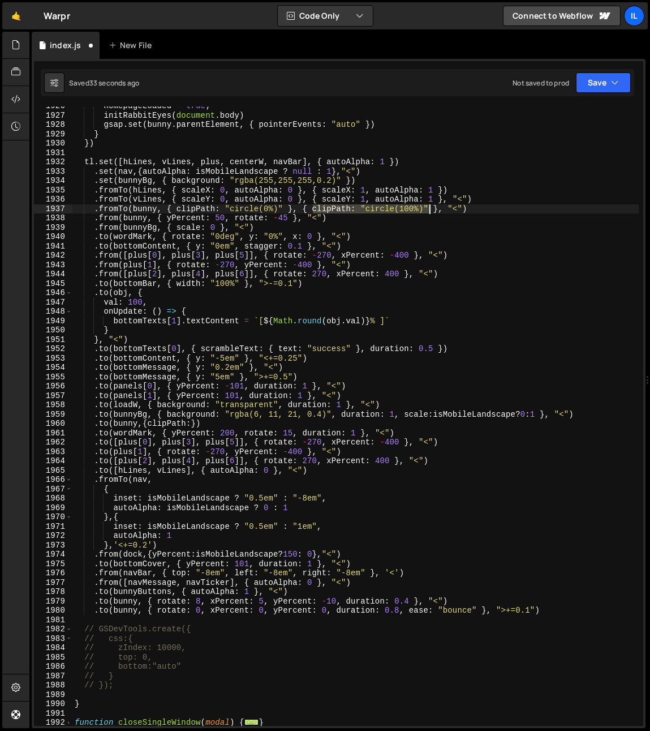
drag, startPoint x: 314, startPoint y: 208, endPoint x: 430, endPoint y: 209, distance: 116.6
click at [430, 209] on div "homepageLoaded = true ; initRabbitEyes ( document . body ) gsap . set ( bunny .…" at bounding box center [355, 420] width 567 height 638
click at [192, 424] on div "homepageLoaded = true ; initRabbitEyes ( document . body ) gsap . set ( bunny .…" at bounding box center [355, 420] width 567 height 638
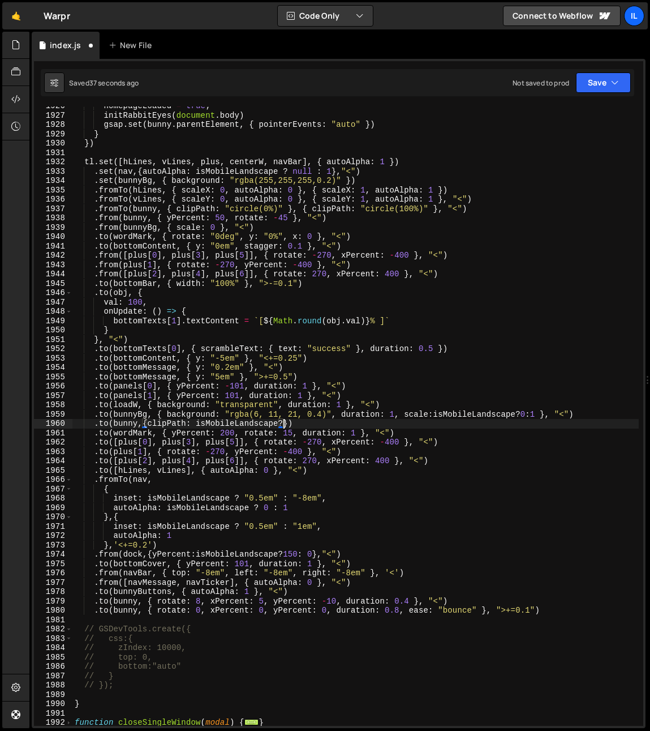
scroll to position [0, 14]
paste textarea "clipPath: "circle(100%)""
click at [382, 424] on div "homepageLoaded = true ; initRabbitEyes ( document . body ) gsap . set ( bunny .…" at bounding box center [355, 420] width 567 height 638
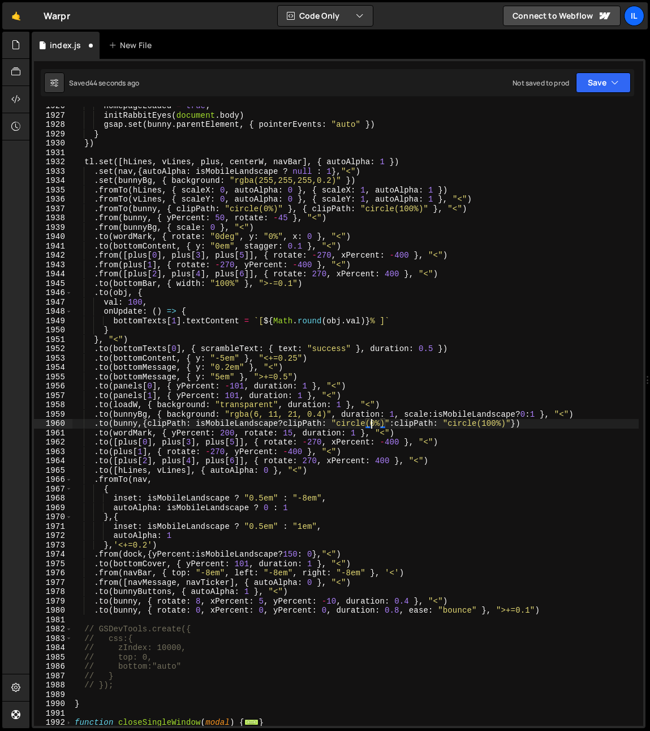
click at [519, 425] on div "homepageLoaded = true ; initRabbitEyes ( document . body ) gsap . set ( bunny .…" at bounding box center [355, 420] width 567 height 638
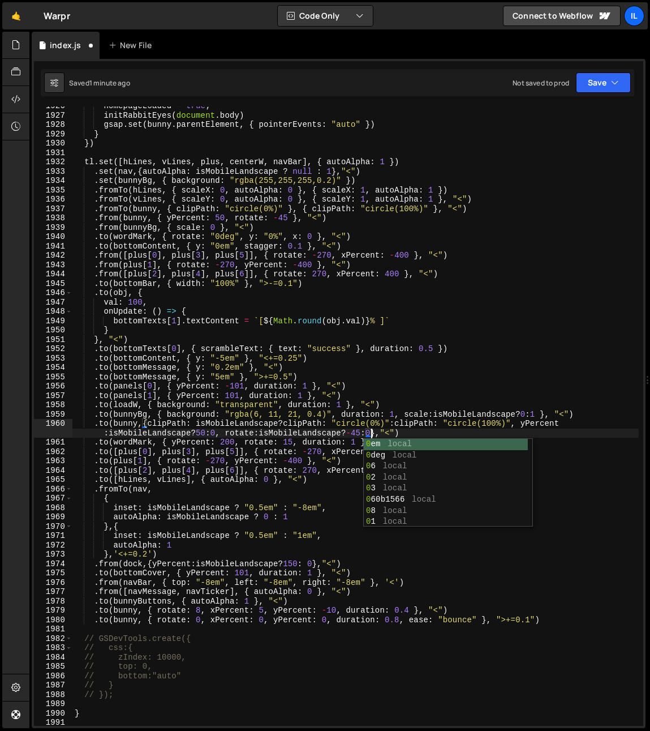
scroll to position [0, 53]
click at [340, 433] on div "homepageLoaded = true ; initRabbitEyes ( document . body ) gsap . set ( bunny .…" at bounding box center [355, 420] width 567 height 638
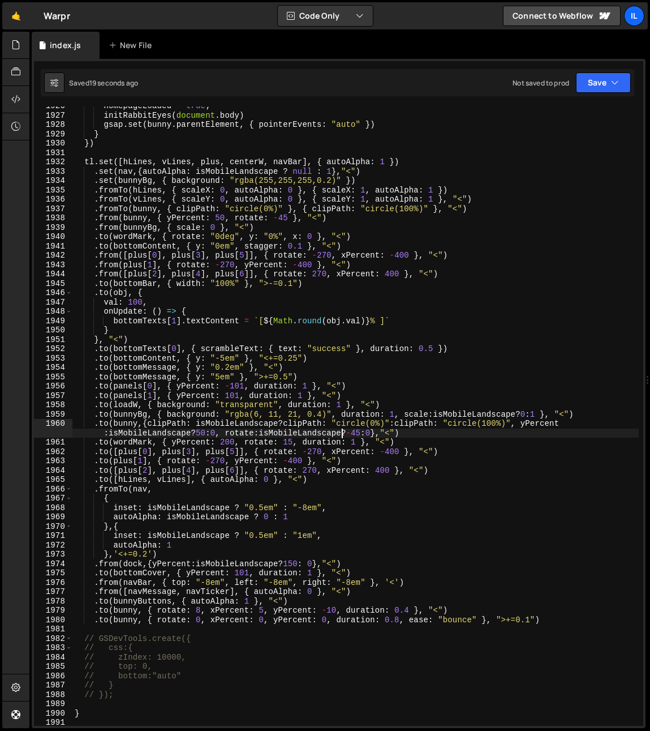
click at [147, 425] on div "homepageLoaded = true ; initRabbitEyes ( document . body ) gsap . set ( bunny .…" at bounding box center [355, 420] width 567 height 638
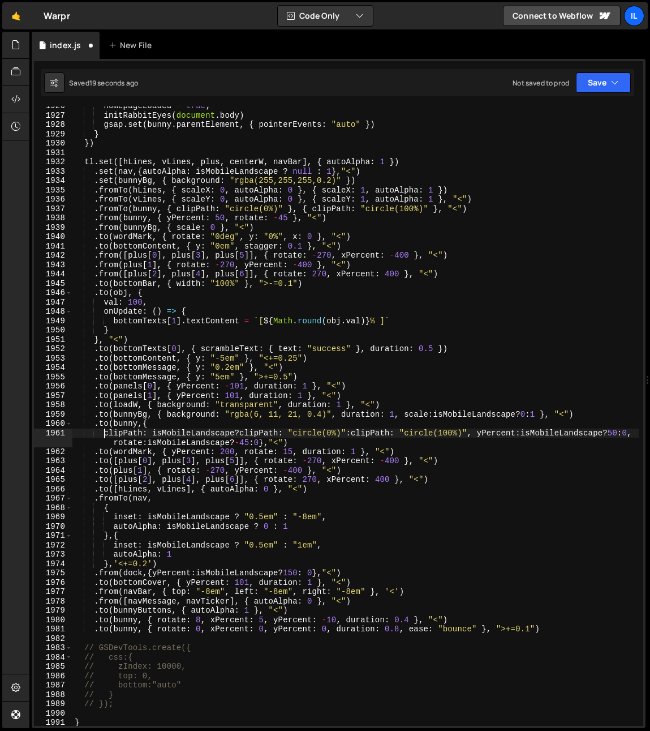
scroll to position [0, 2]
click at [242, 435] on div "homepageLoaded = true ; initRabbitEyes ( document . body ) gsap . set ( bunny .…" at bounding box center [355, 420] width 567 height 638
click at [237, 434] on div "homepageLoaded = true ; initRabbitEyes ( document . body ) gsap . set ( bunny .…" at bounding box center [355, 420] width 567 height 638
drag, startPoint x: 362, startPoint y: 434, endPoint x: 369, endPoint y: 436, distance: 6.8
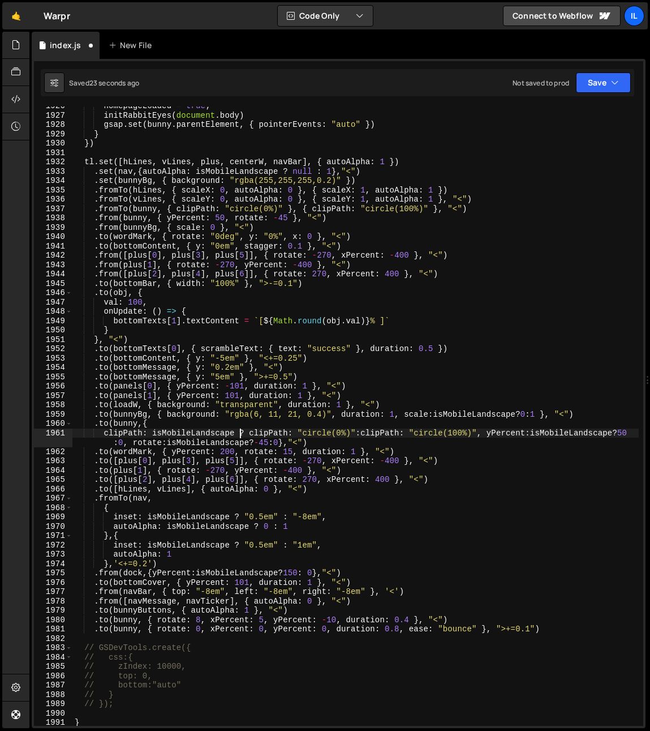
click at [362, 434] on div "homepageLoaded = true ; initRabbitEyes ( document . body ) gsap . set ( bunny .…" at bounding box center [355, 420] width 567 height 638
click at [493, 435] on div "homepageLoaded = true ; initRabbitEyes ( document . body ) gsap . set ( bunny .…" at bounding box center [355, 420] width 567 height 638
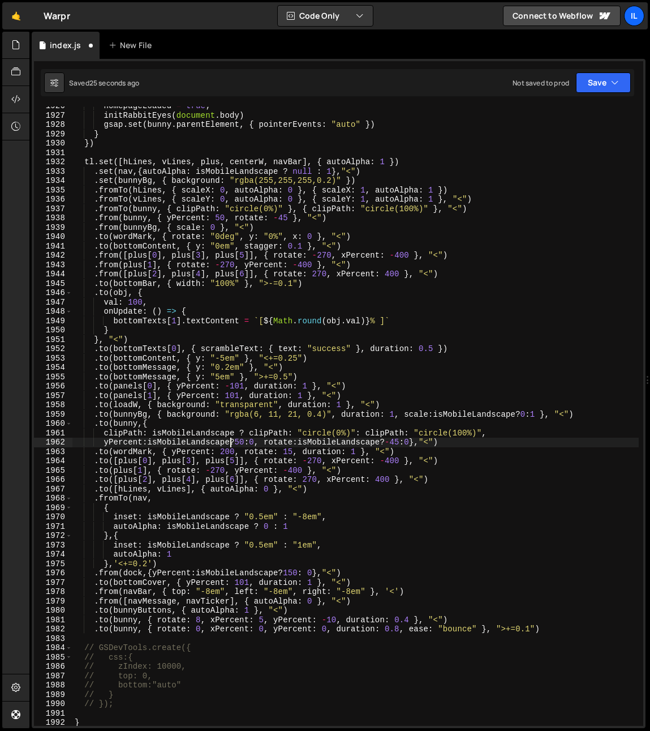
click at [230, 443] on div "homepageLoaded = true ; initRabbitEyes ( document . body ) gsap . set ( bunny .…" at bounding box center [355, 420] width 567 height 638
click at [241, 444] on div "homepageLoaded = true ; initRabbitEyes ( document . body ) gsap . set ( bunny .…" at bounding box center [355, 420] width 567 height 638
drag, startPoint x: 286, startPoint y: 443, endPoint x: 279, endPoint y: 444, distance: 8.1
click at [279, 444] on div "homepageLoaded = true ; initRabbitEyes ( document . body ) gsap . set ( bunny .…" at bounding box center [355, 420] width 567 height 638
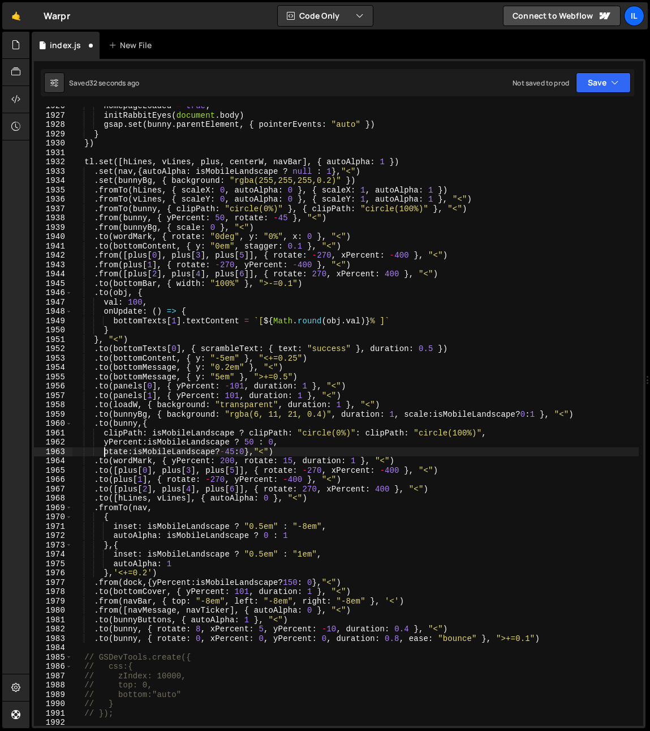
scroll to position [0, 2]
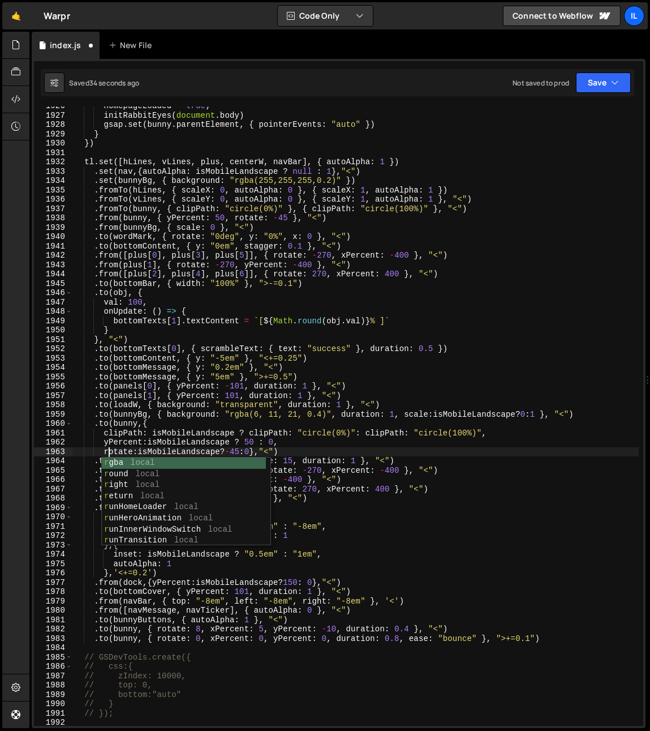
click at [200, 444] on div "homepageLoaded = true ; initRabbitEyes ( document . body ) gsap . set ( bunny .…" at bounding box center [355, 420] width 567 height 638
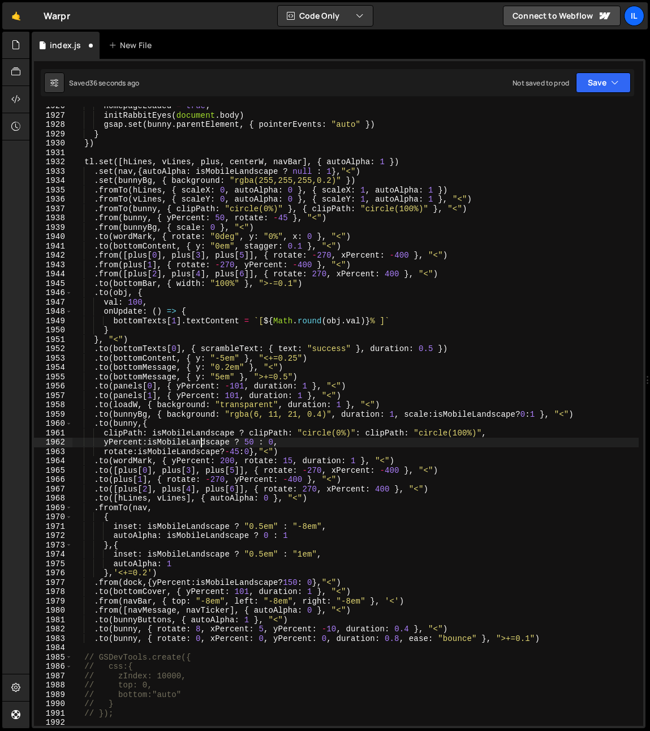
click at [225, 455] on div "homepageLoaded = true ; initRabbitEyes ( document . body ) gsap . set ( bunny .…" at bounding box center [355, 420] width 567 height 638
drag, startPoint x: 221, startPoint y: 453, endPoint x: 226, endPoint y: 457, distance: 6.5
click at [221, 453] on div "homepageLoaded = true ; initRabbitEyes ( document . body ) gsap . set ( bunny .…" at bounding box center [355, 420] width 567 height 638
click at [249, 453] on div "homepageLoaded = true ; initRabbitEyes ( document . body ) gsap . set ( bunny .…" at bounding box center [355, 420] width 567 height 638
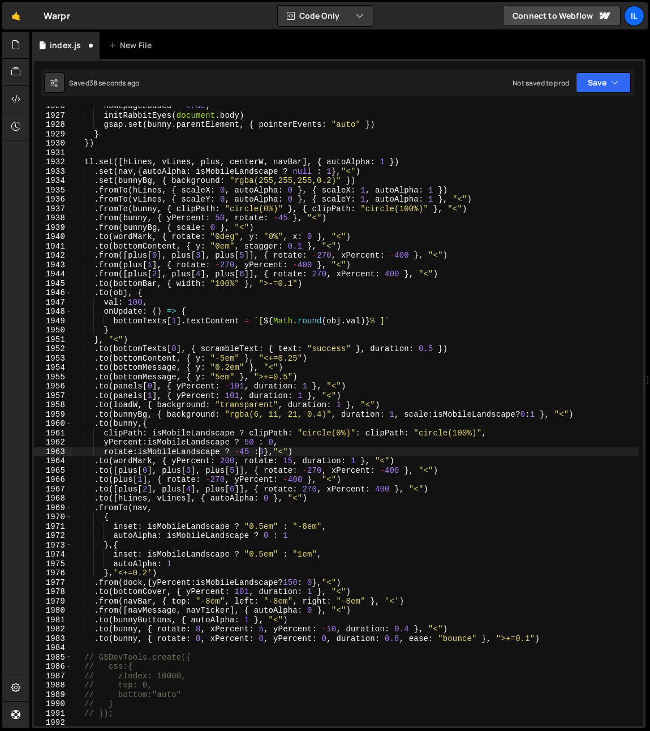
click at [260, 453] on div "homepageLoaded = true ; initRabbitEyes ( document . body ) gsap . set ( bunny .…" at bounding box center [355, 420] width 567 height 638
click at [271, 452] on div "homepageLoaded = true ; initRabbitEyes ( document . body ) gsap . set ( bunny .…" at bounding box center [355, 420] width 567 height 638
type textarea "rotate:isMobileLandscape ? -45 : 0 },"<")"
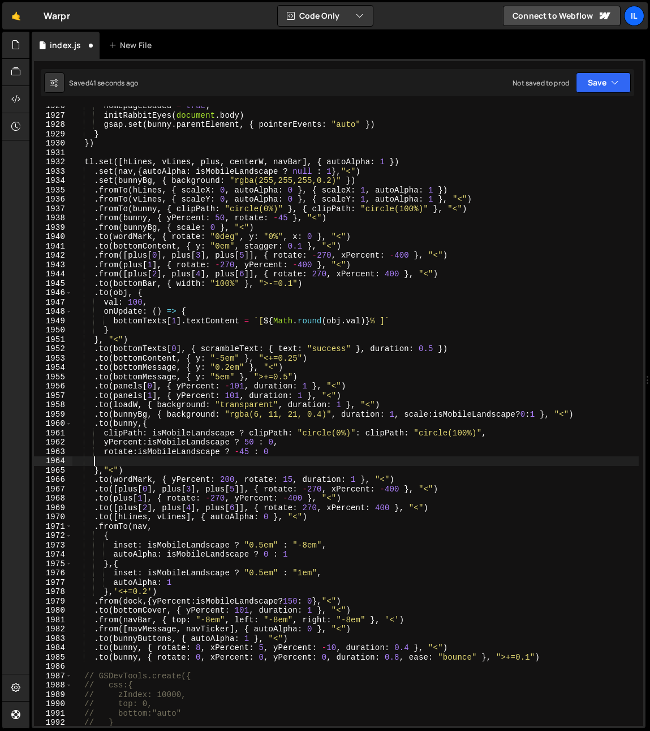
scroll to position [0, 0]
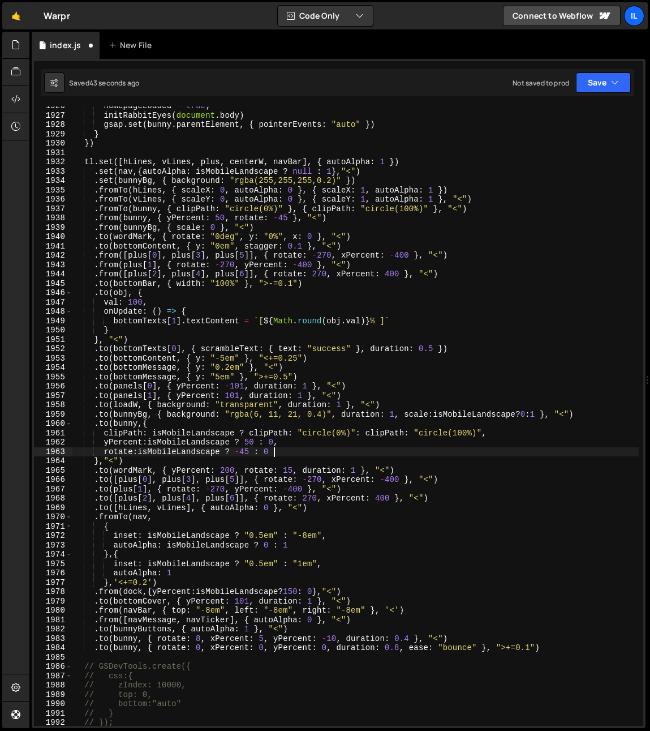
click at [320, 460] on div "homepageLoaded = true ; initRabbitEyes ( document . body ) gsap . set ( bunny .…" at bounding box center [355, 420] width 567 height 638
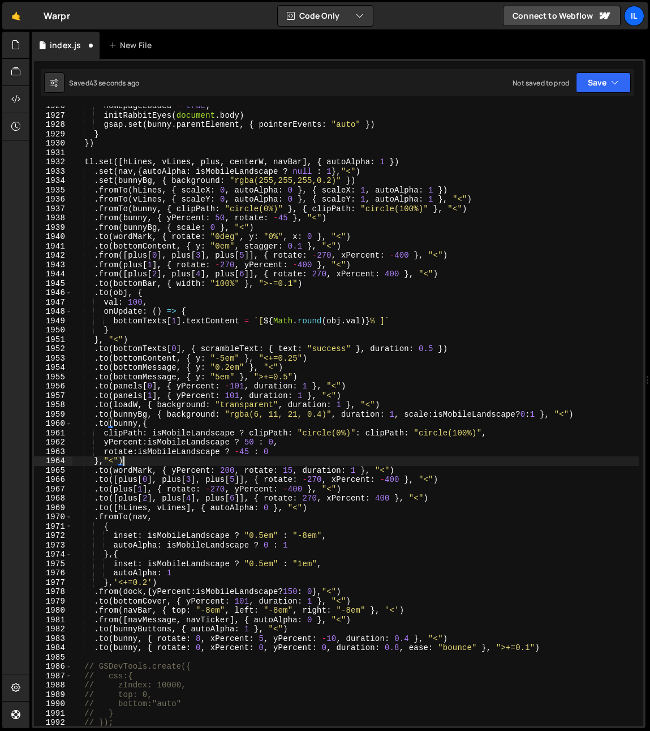
click at [336, 460] on div "homepageLoaded = true ; initRabbitEyes ( document . body ) gsap . set ( bunny .…" at bounding box center [355, 420] width 567 height 638
click at [458, 419] on div "homepageLoaded = true ; initRabbitEyes ( document . body ) gsap . set ( bunny .…" at bounding box center [355, 420] width 567 height 638
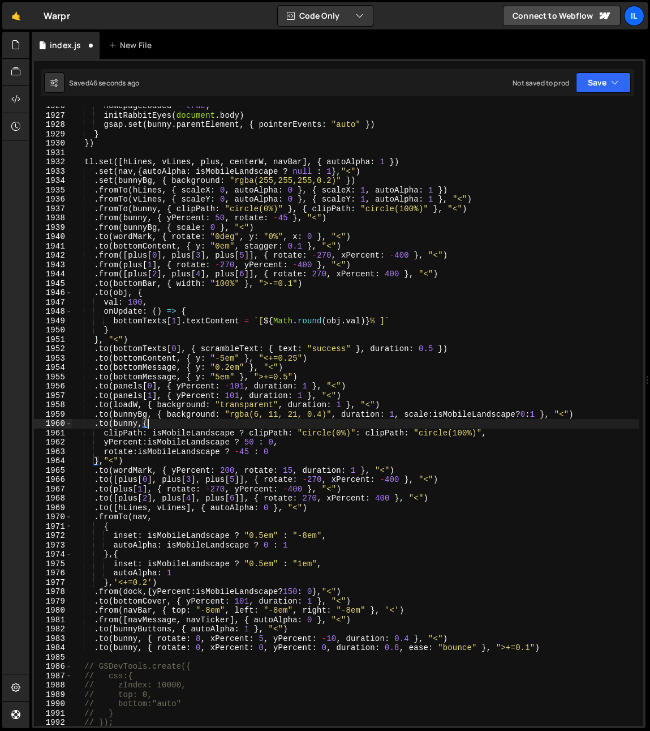
click at [533, 414] on div "homepageLoaded = true ; initRabbitEyes ( document . body ) gsap . set ( bunny .…" at bounding box center [355, 420] width 567 height 638
click at [528, 414] on div "homepageLoaded = true ; initRabbitEyes ( document . body ) gsap . set ( bunny .…" at bounding box center [355, 420] width 567 height 638
click at [522, 415] on div "homepageLoaded = true ; initRabbitEyes ( document . body ) gsap . set ( bunny .…" at bounding box center [355, 420] width 567 height 638
click at [518, 416] on div "homepageLoaded = true ; initRabbitEyes ( document . body ) gsap . set ( bunny .…" at bounding box center [355, 420] width 567 height 638
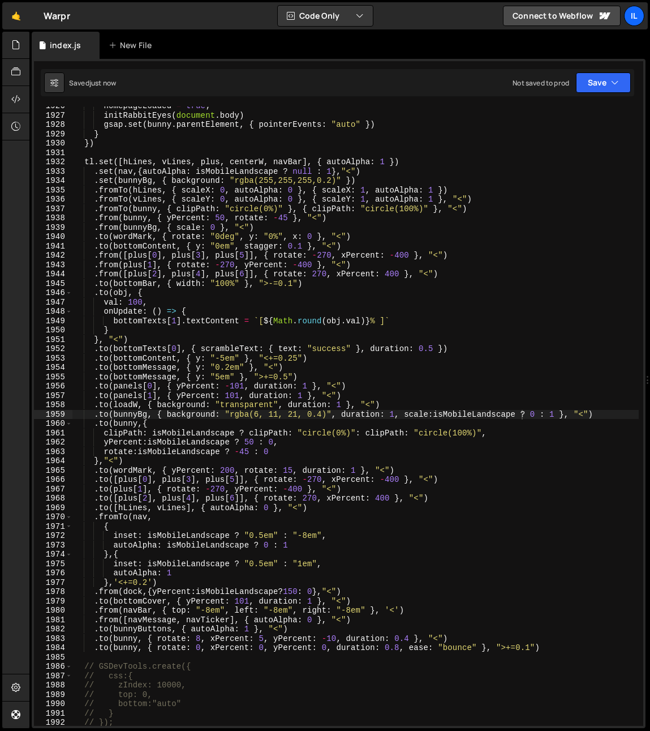
type textarea ".to(bunnyBg, { background: "rgba(6, 11, 21, 0.4)", duration: 1, scale:isMobileL…"
click at [356, 434] on div "homepageLoaded = true ; initRabbitEyes ( document . body ) gsap . set ( bunny .…" at bounding box center [355, 420] width 567 height 638
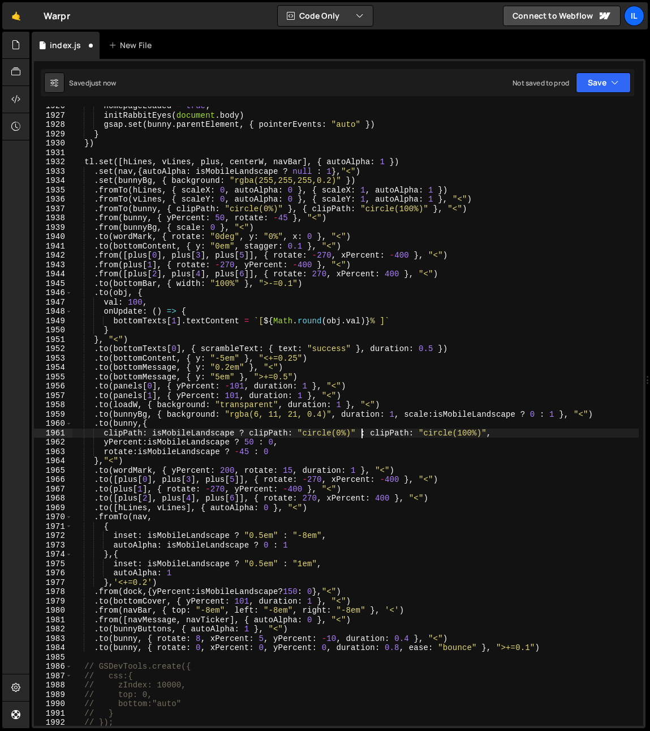
scroll to position [0, 20]
click at [372, 437] on div "homepageLoaded = true ; initRabbitEyes ( document . body ) gsap . set ( bunny .…" at bounding box center [355, 420] width 567 height 638
drag, startPoint x: 417, startPoint y: 433, endPoint x: 371, endPoint y: 437, distance: 46.0
click at [372, 436] on div "homepageLoaded = true ; initRabbitEyes ( document . body ) gsap . set ( bunny .…" at bounding box center [355, 420] width 567 height 638
drag, startPoint x: 246, startPoint y: 433, endPoint x: 298, endPoint y: 434, distance: 52.7
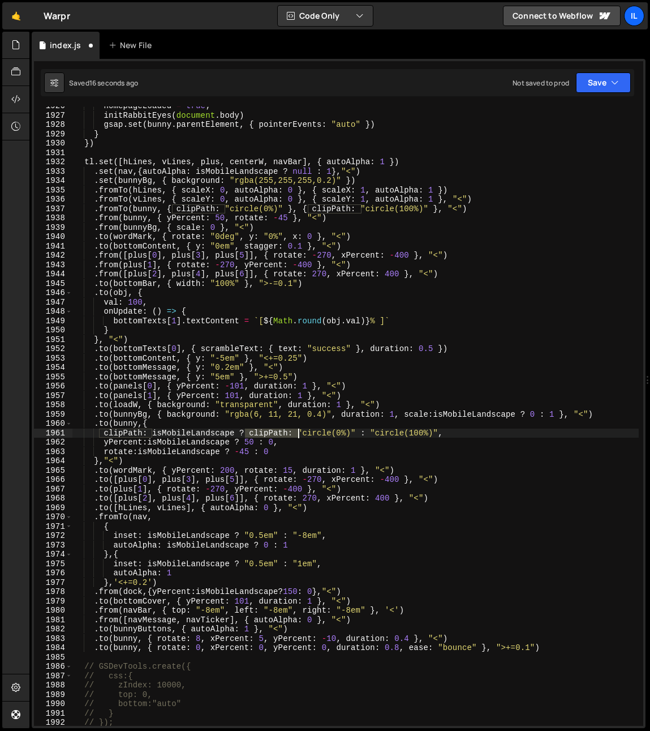
click at [298, 434] on div "homepageLoaded = true ; initRabbitEyes ( document . body ) gsap . set ( bunny .…" at bounding box center [355, 420] width 567 height 638
click at [213, 414] on div "homepageLoaded = true ; initRabbitEyes ( document . body ) gsap . set ( bunny .…" at bounding box center [355, 420] width 567 height 638
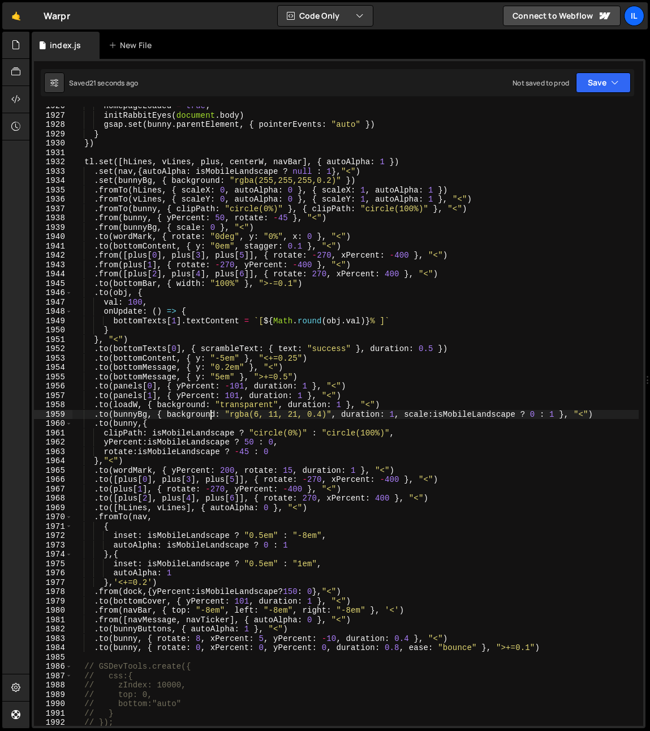
click at [123, 427] on div "homepageLoaded = true ; initRabbitEyes ( document . body ) gsap . set ( bunny .…" at bounding box center [355, 420] width 567 height 638
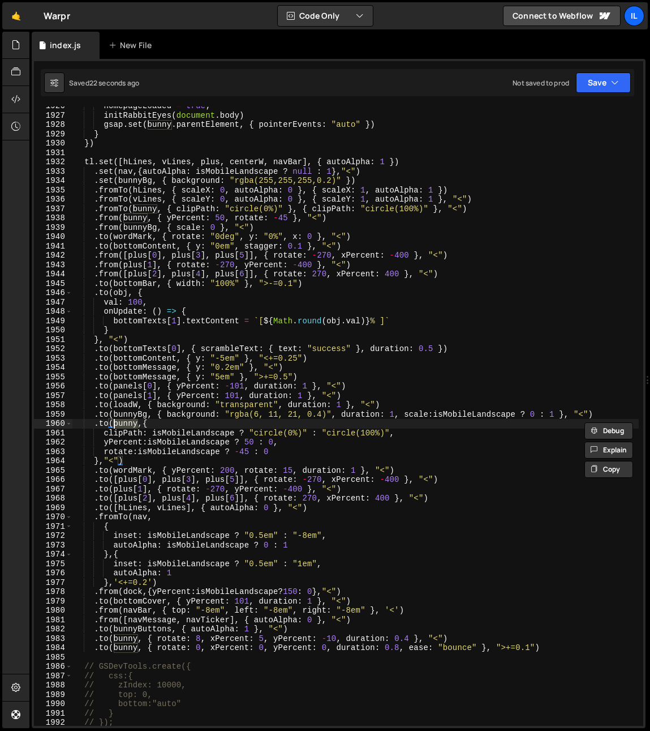
click at [209, 449] on div "homepageLoaded = true ; initRabbitEyes ( document . body ) gsap . set ( bunny .…" at bounding box center [355, 420] width 567 height 638
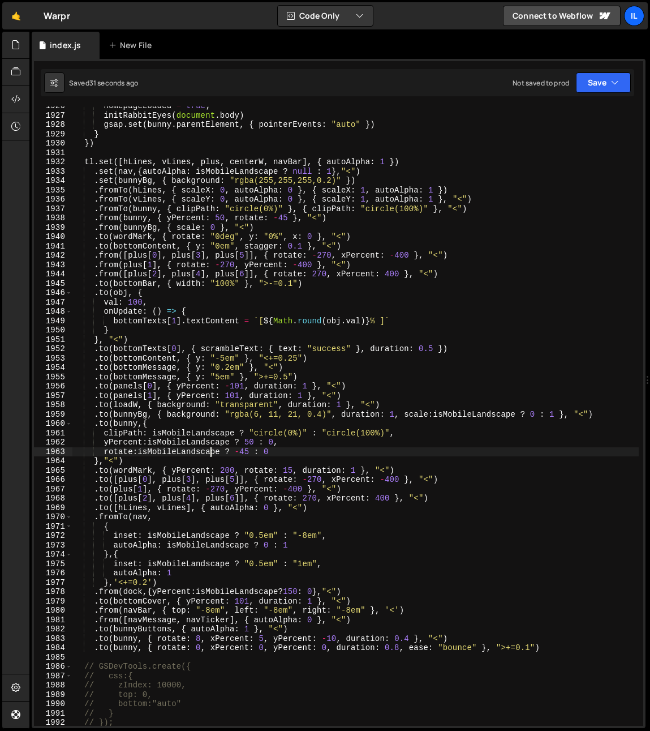
click at [106, 435] on div "homepageLoaded = true ; initRabbitEyes ( document . body ) gsap . set ( bunny .…" at bounding box center [355, 420] width 567 height 638
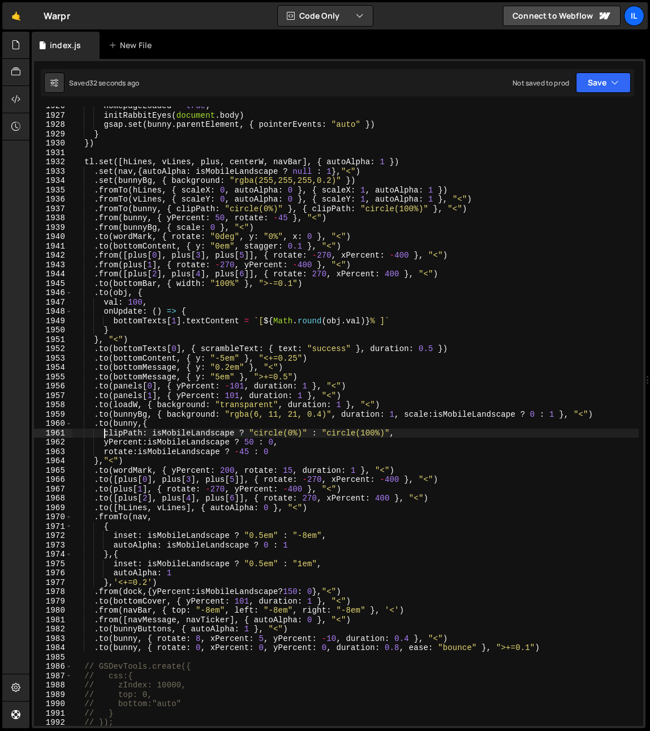
scroll to position [0, 2]
click at [258, 404] on div "homepageLoaded = true ; initRabbitEyes ( document . body ) gsap . set ( bunny .…" at bounding box center [355, 420] width 567 height 638
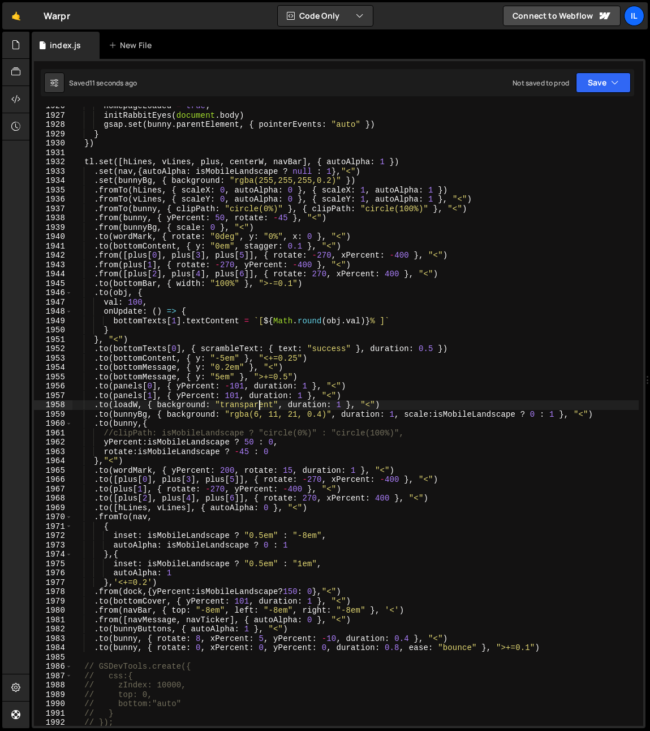
click at [126, 413] on div "homepageLoaded = true ; initRabbitEyes ( document . body ) gsap . set ( bunny .…" at bounding box center [355, 420] width 567 height 638
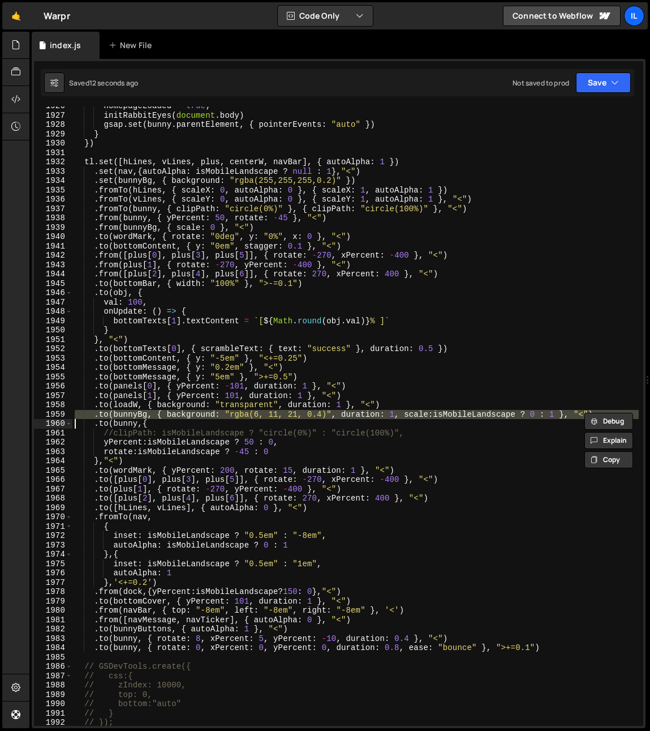
click at [123, 420] on div "homepageLoaded = true ; initRabbitEyes ( document . body ) gsap . set ( bunny .…" at bounding box center [355, 420] width 567 height 638
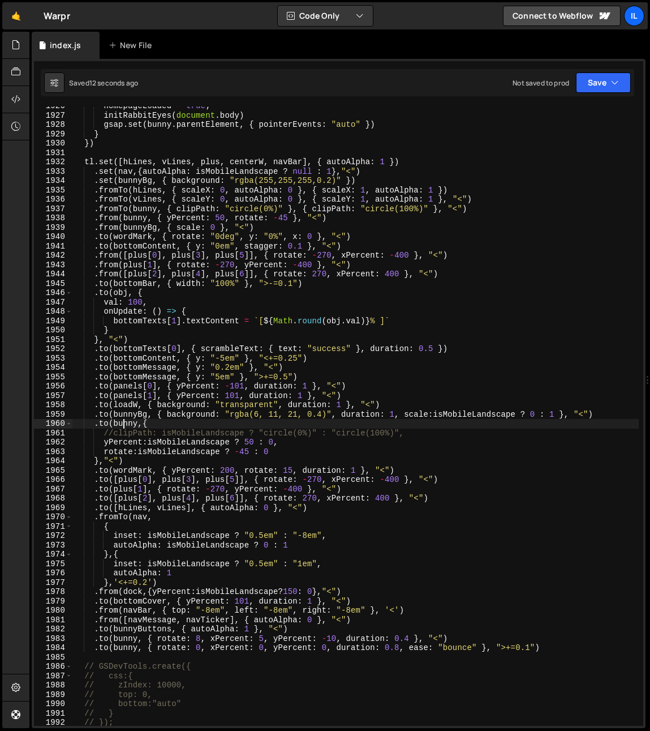
click at [123, 420] on div "homepageLoaded = true ; initRabbitEyes ( document . body ) gsap . set ( bunny .…" at bounding box center [355, 420] width 567 height 638
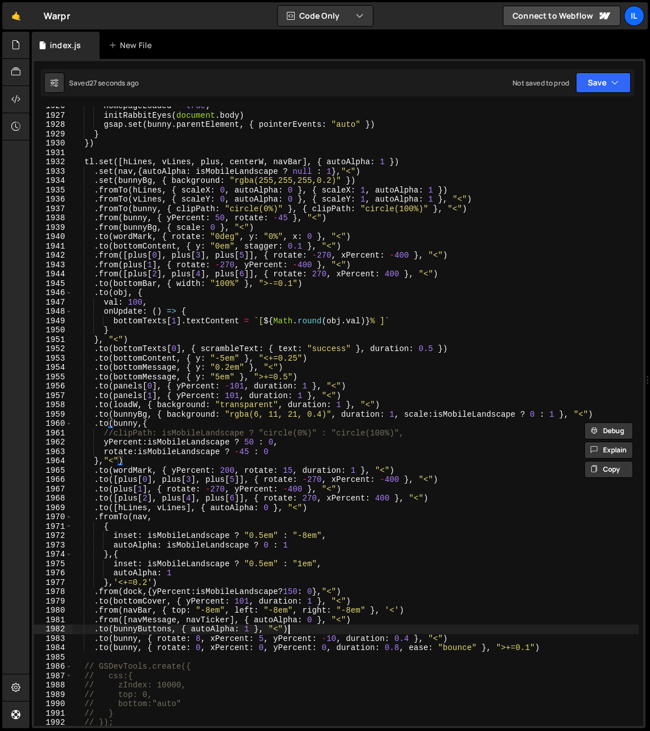
click at [310, 627] on div "homepageLoaded = true ; initRabbitEyes ( document . body ) gsap . set ( bunny .…" at bounding box center [355, 420] width 567 height 638
type textarea ".to(bunnyButtons, { autoAlpha: 1 }, "<")"
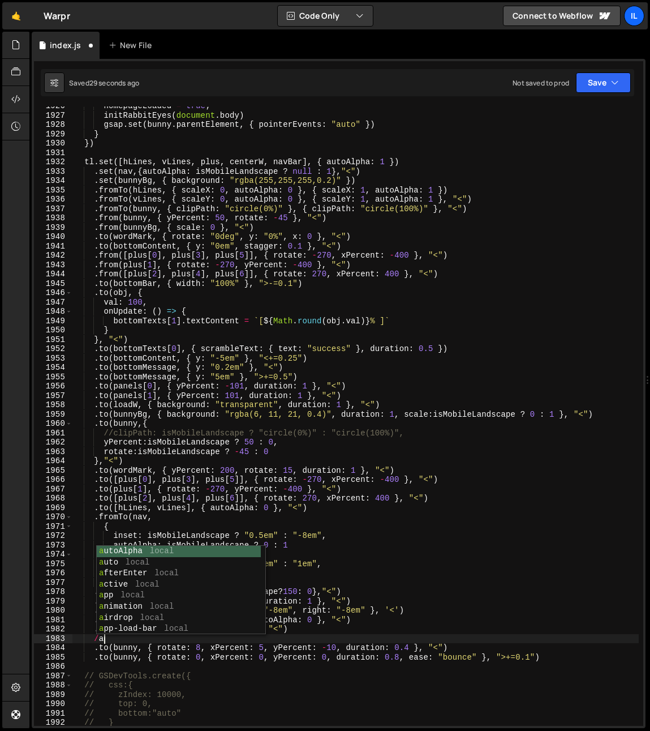
type textarea "/"
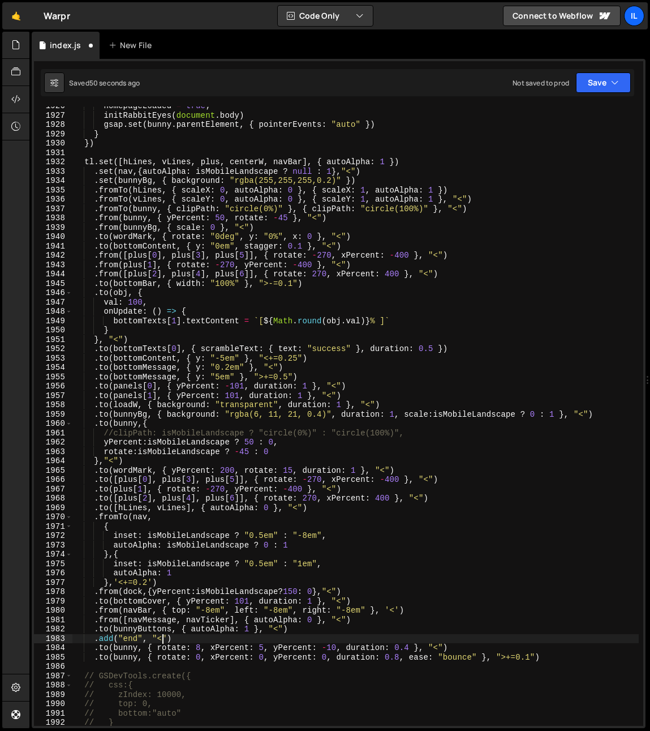
scroll to position [0, 6]
click at [126, 636] on div "homepageLoaded = true ; initRabbitEyes ( document . body ) gsap . set ( bunny .…" at bounding box center [355, 420] width 567 height 638
type textarea ".add("end", "<")"
click at [126, 636] on div "homepageLoaded = true ; initRabbitEyes ( document . body ) gsap . set ( bunny .…" at bounding box center [355, 420] width 567 height 638
click at [213, 637] on div "homepageLoaded = true ; initRabbitEyes ( document . body ) gsap . set ( bunny .…" at bounding box center [355, 420] width 567 height 638
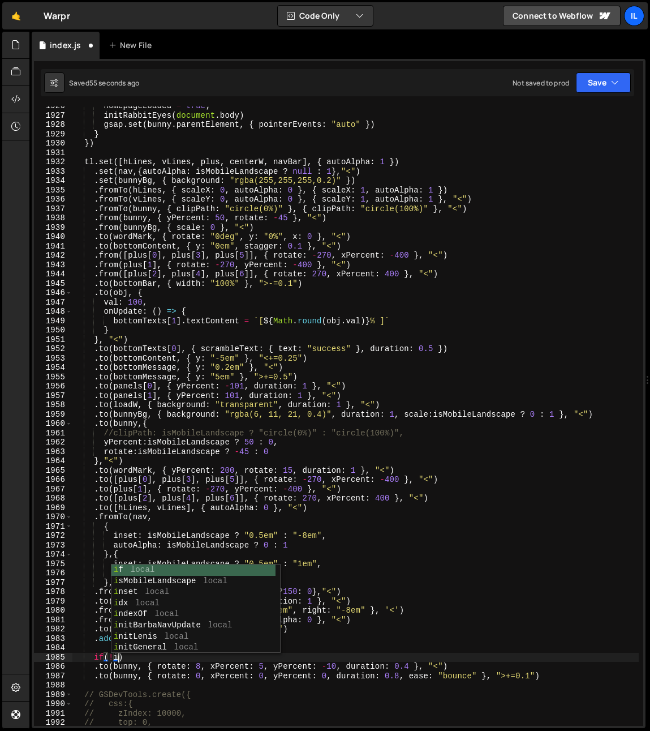
scroll to position [0, 3]
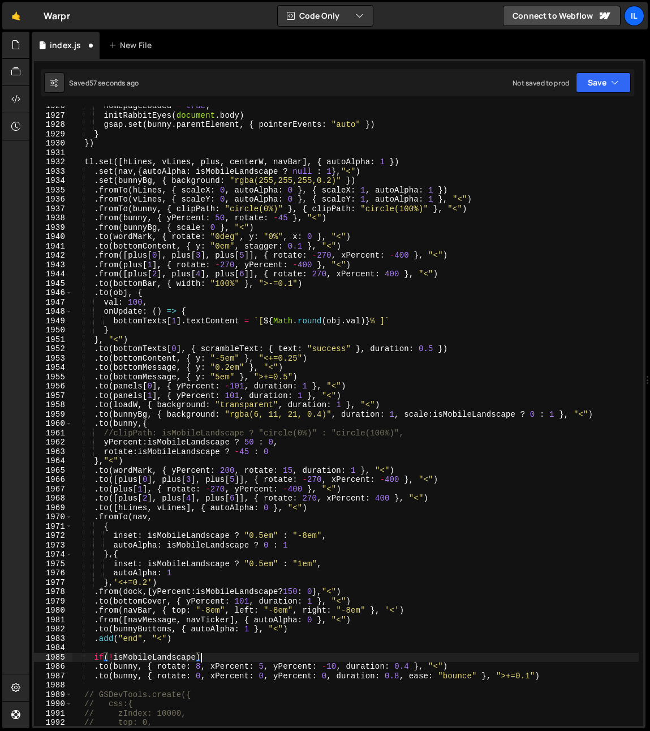
type textarea "if(!isMobileLandscape){"
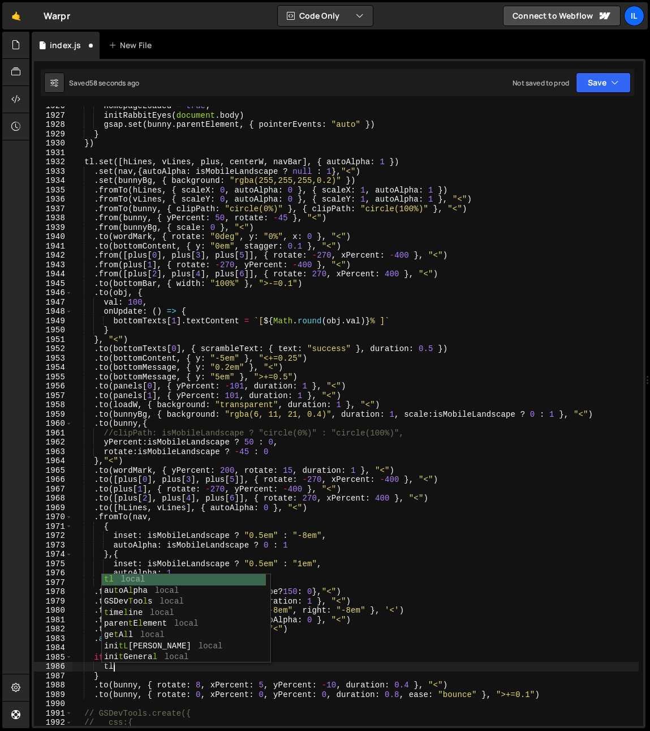
scroll to position [0, 2]
drag, startPoint x: 568, startPoint y: 699, endPoint x: 555, endPoint y: 696, distance: 14.0
click at [564, 697] on div "homepageLoaded = true ; initRabbitEyes ( document . body ) gsap . set ( bunny .…" at bounding box center [355, 420] width 567 height 638
click at [555, 696] on div "homepageLoaded = true ; initRabbitEyes ( document . body ) gsap . set ( bunny .…" at bounding box center [355, 420] width 567 height 638
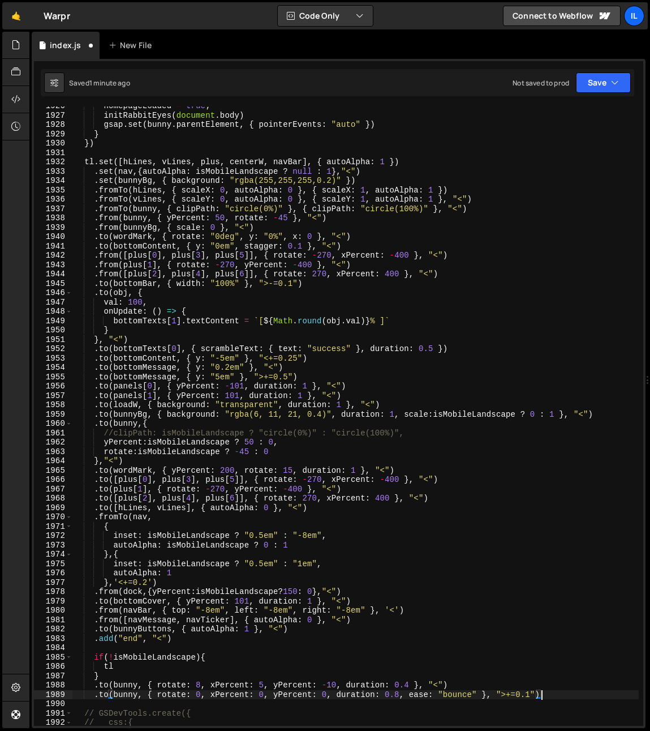
click at [567, 690] on div "homepageLoaded = true ; initRabbitEyes ( document . body ) gsap . set ( bunny .…" at bounding box center [355, 420] width 567 height 638
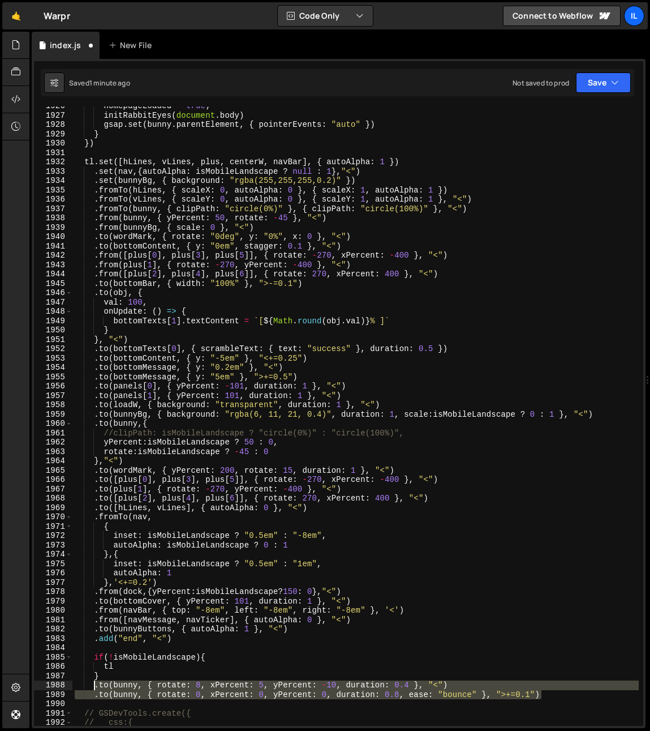
drag, startPoint x: 441, startPoint y: 691, endPoint x: 94, endPoint y: 688, distance: 347.0
click at [94, 688] on div "homepageLoaded = true ; initRabbitEyes ( document . body ) gsap . set ( bunny .…" at bounding box center [355, 420] width 567 height 638
type textarea ".to(bunny, { rotate: 8, xPercent: 5, yPercent: -10, duration: 0.4 }, "<") .to(b…"
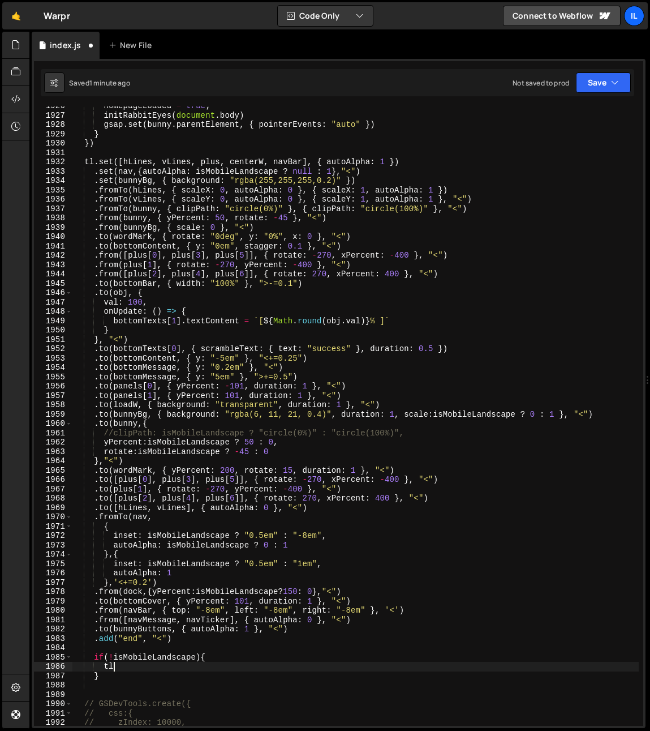
click at [123, 669] on div "homepageLoaded = true ; initRabbitEyes ( document . body ) gsap . set ( bunny .…" at bounding box center [355, 420] width 567 height 638
paste textarea ".to(bunny, { rotate: 0, xPercent: 0, yPercent: 0, duration: 0.8, ease: "bounce"…"
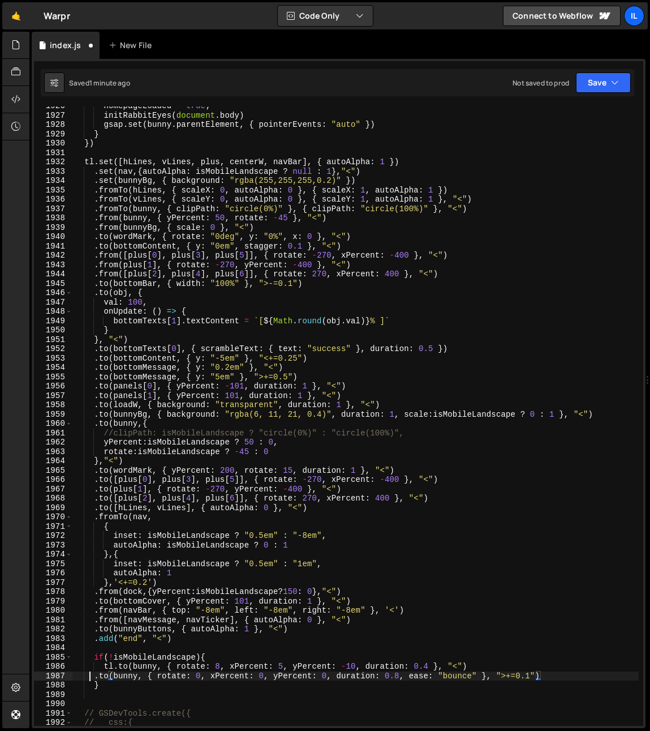
click at [91, 678] on div "homepageLoaded = true ; initRabbitEyes ( document . body ) gsap . set ( bunny .…" at bounding box center [355, 420] width 567 height 638
click at [95, 677] on div "homepageLoaded = true ; initRabbitEyes ( document . body ) gsap . set ( bunny .…" at bounding box center [355, 420] width 567 height 638
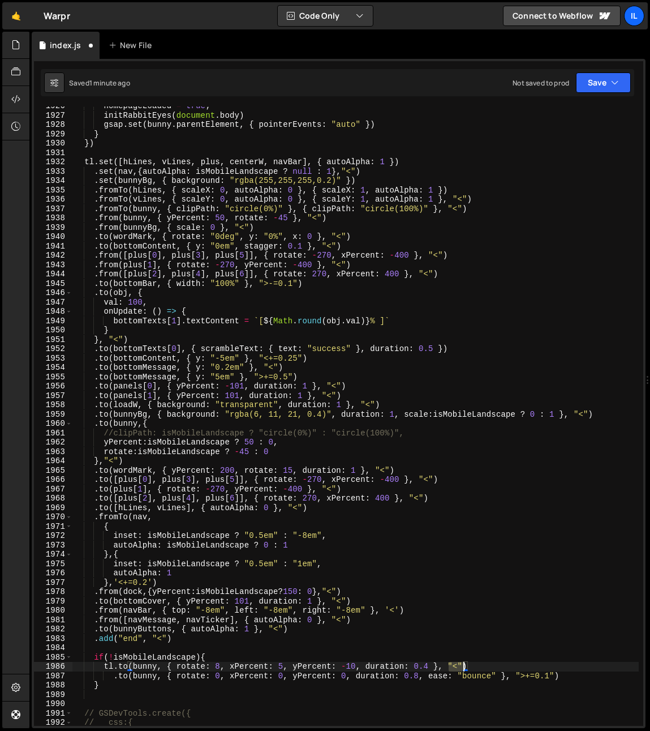
drag, startPoint x: 456, startPoint y: 668, endPoint x: 462, endPoint y: 670, distance: 6.6
click at [463, 669] on div "homepageLoaded = true ; initRabbitEyes ( document . body ) gsap . set ( bunny .…" at bounding box center [355, 420] width 567 height 638
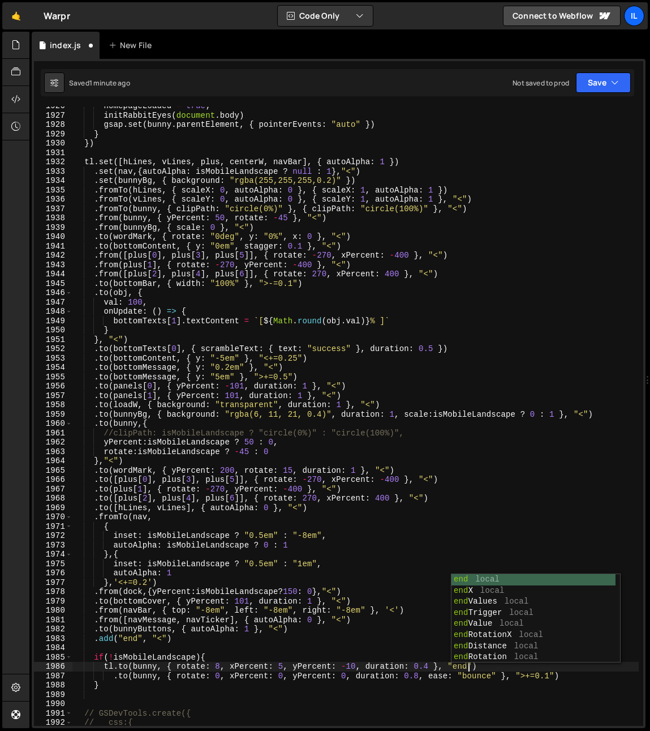
click at [203, 585] on div "homepageLoaded = true ; initRabbitEyes ( document . body ) gsap . set ( bunny .…" at bounding box center [355, 420] width 567 height 638
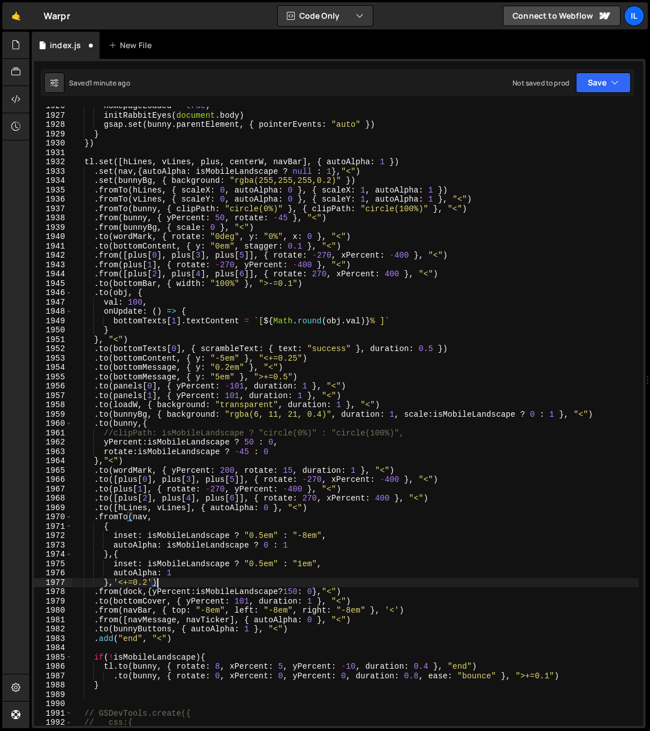
click at [380, 672] on div "homepageLoaded = true ; initRabbitEyes ( document . body ) gsap . set ( bunny .…" at bounding box center [355, 420] width 567 height 638
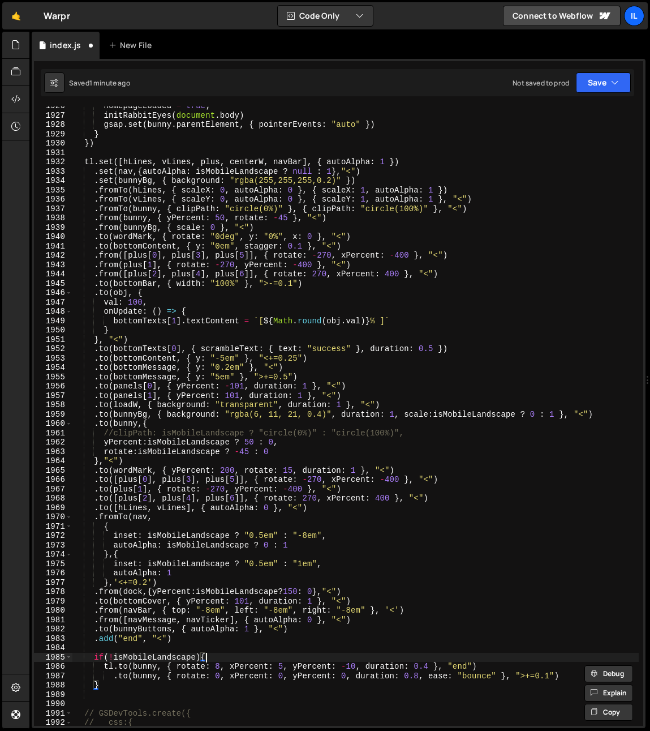
click at [466, 661] on div "homepageLoaded = true ; initRabbitEyes ( document . body ) gsap . set ( bunny .…" at bounding box center [355, 420] width 567 height 638
click at [117, 435] on div "homepageLoaded = true ; initRabbitEyes ( document . body ) gsap . set ( bunny .…" at bounding box center [355, 420] width 567 height 638
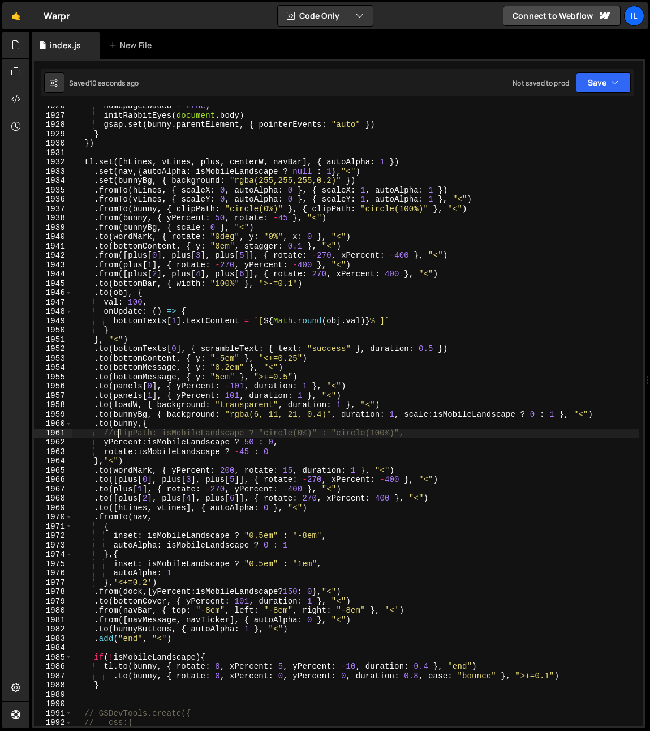
click at [114, 435] on div "homepageLoaded = true ; initRabbitEyes ( document . body ) gsap . set ( bunny .…" at bounding box center [355, 420] width 567 height 638
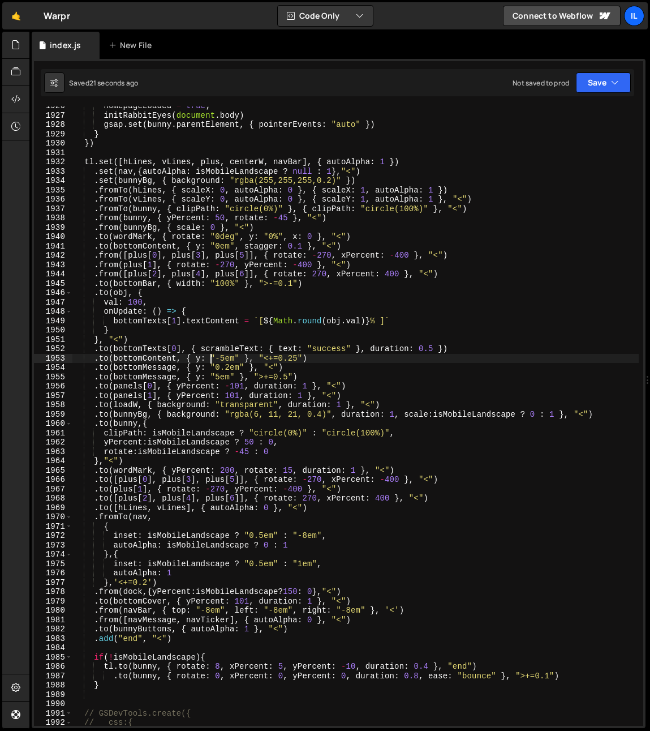
click at [211, 354] on div "homepageLoaded = true ; initRabbitEyes ( document . body ) gsap . set ( bunny .…" at bounding box center [355, 420] width 567 height 638
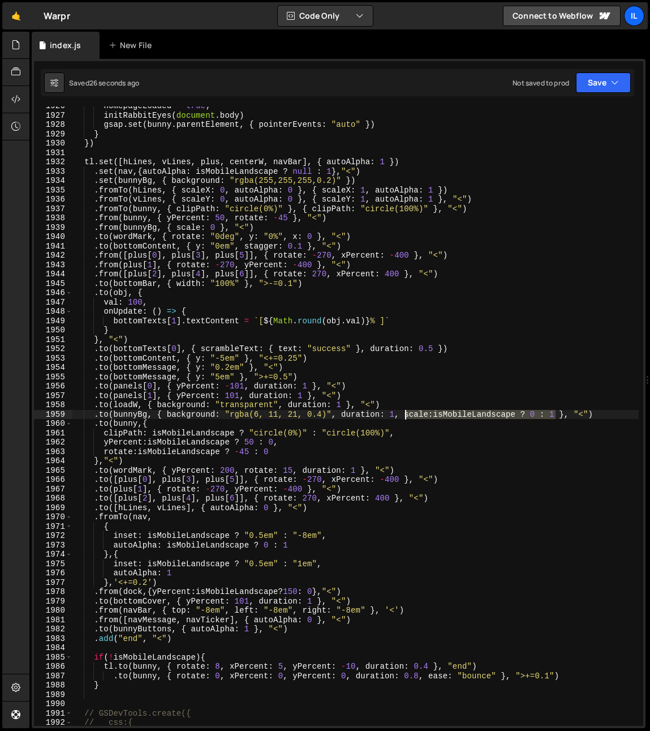
drag, startPoint x: 545, startPoint y: 415, endPoint x: 404, endPoint y: 417, distance: 141.0
click at [404, 417] on div "homepageLoaded = true ; initRabbitEyes ( document . body ) gsap . set ( bunny .…" at bounding box center [355, 420] width 567 height 638
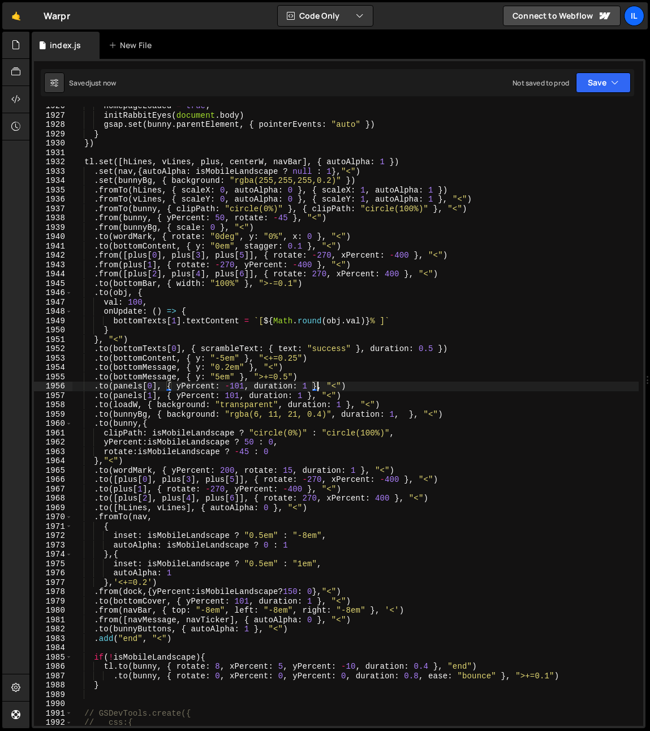
click at [317, 383] on div "homepageLoaded = true ; initRabbitEyes ( document . body ) gsap . set ( bunny .…" at bounding box center [355, 420] width 567 height 638
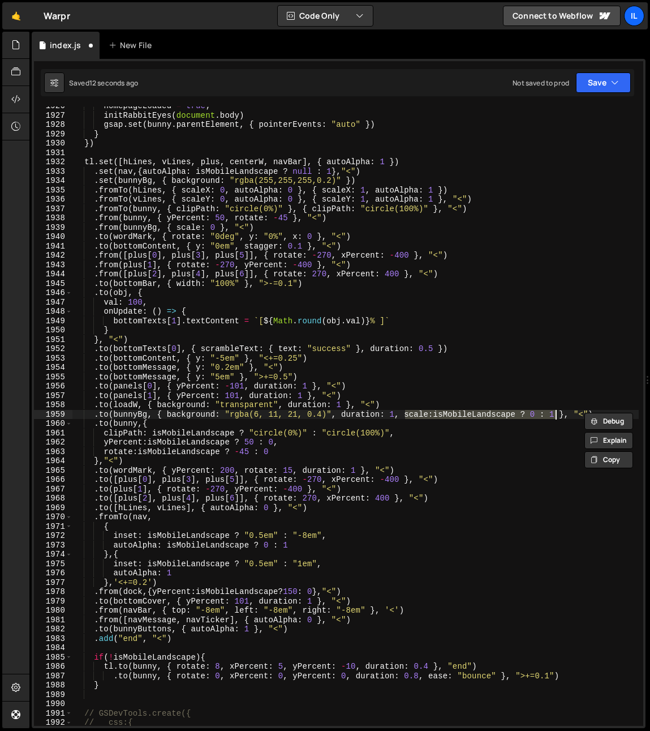
click at [255, 438] on div "homepageLoaded = true ; initRabbitEyes ( document . body ) gsap . set ( bunny .…" at bounding box center [355, 420] width 567 height 638
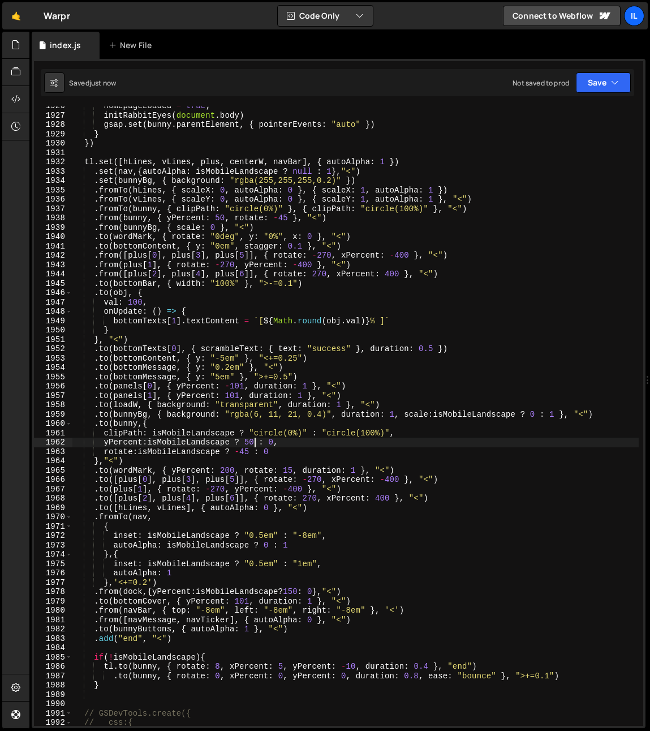
click at [168, 412] on div "homepageLoaded = true ; initRabbitEyes ( document . body ) gsap . set ( bunny .…" at bounding box center [355, 420] width 567 height 638
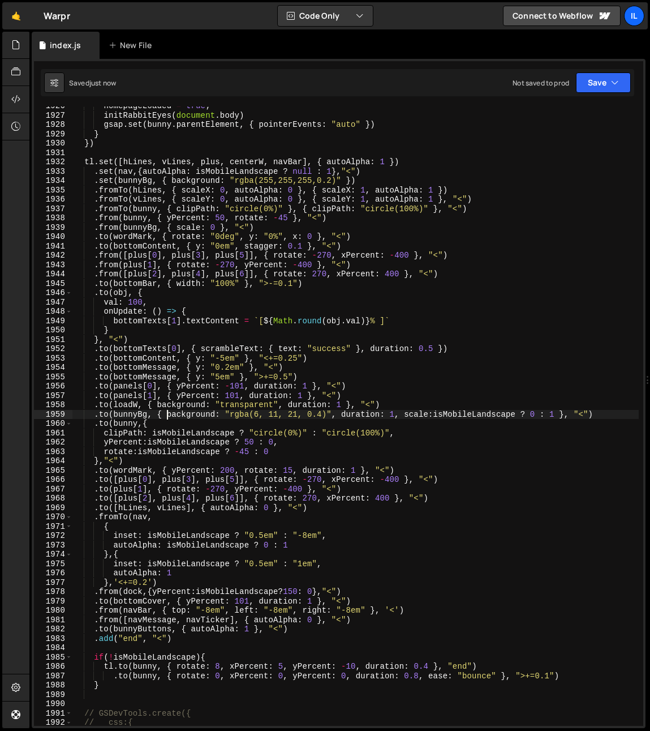
scroll to position [0, 2]
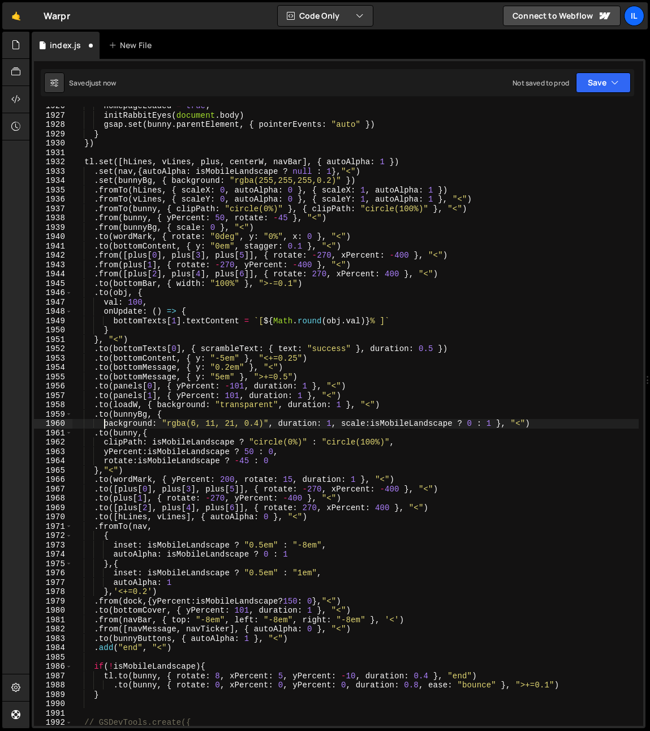
drag, startPoint x: 279, startPoint y: 424, endPoint x: 280, endPoint y: 435, distance: 11.3
click at [279, 425] on div "homepageLoaded = true ; initRabbitEyes ( document . body ) gsap . set ( bunny .…" at bounding box center [355, 420] width 567 height 638
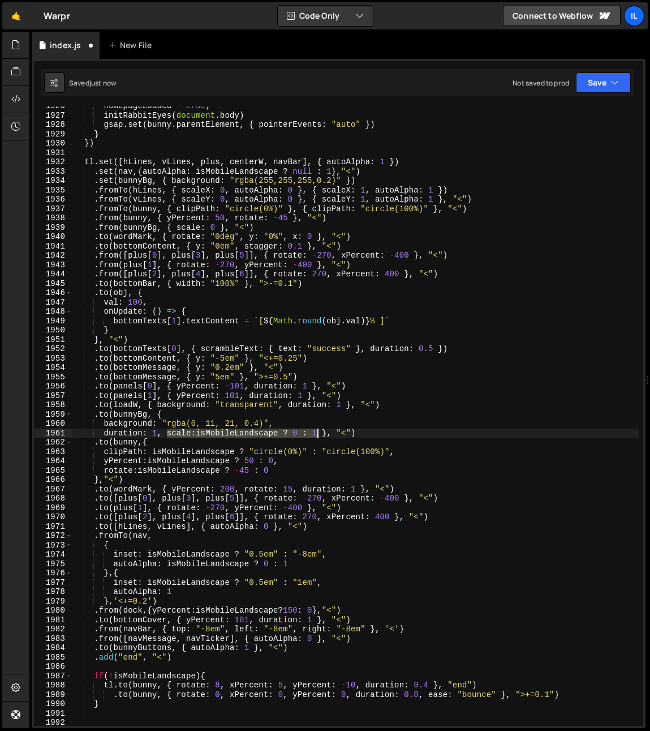
drag, startPoint x: 168, startPoint y: 434, endPoint x: 319, endPoint y: 436, distance: 150.6
click at [319, 436] on div "homepageLoaded = true ; initRabbitEyes ( document . body ) gsap . set ( bunny .…" at bounding box center [355, 420] width 567 height 638
click at [306, 424] on div "homepageLoaded = true ; initRabbitEyes ( document . body ) gsap . set ( bunny .…" at bounding box center [355, 420] width 567 height 638
type textarea "background: "rgba(6, 11, 21, 0.4)","
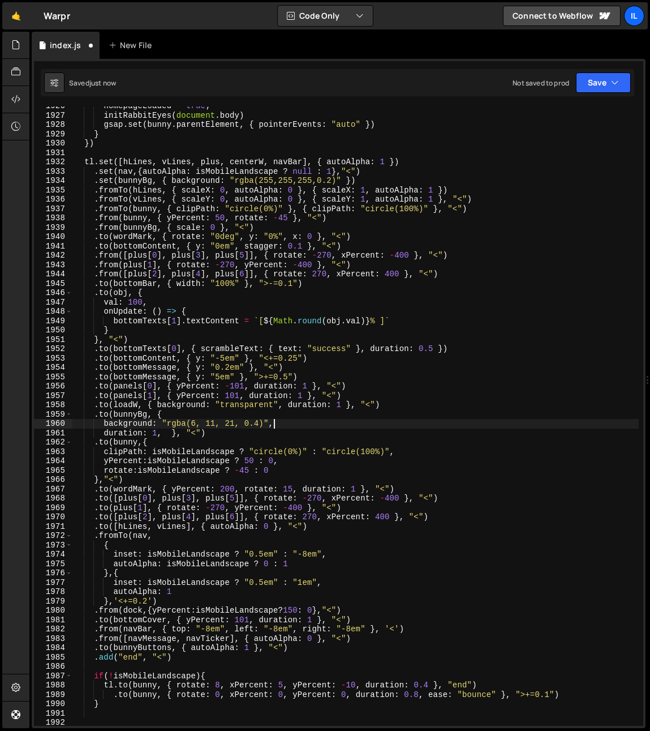
scroll to position [0, 1]
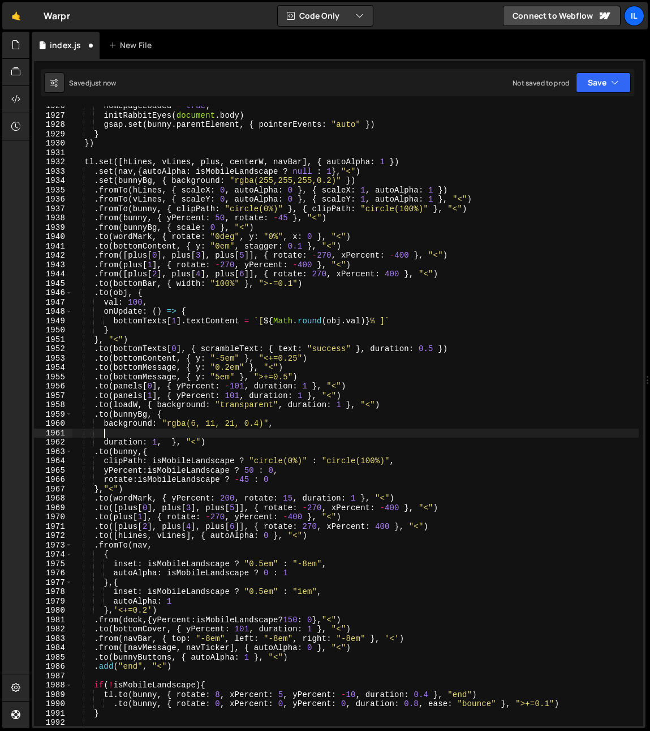
paste textarea "scale:isMobileLandscape ? 0 : 1"
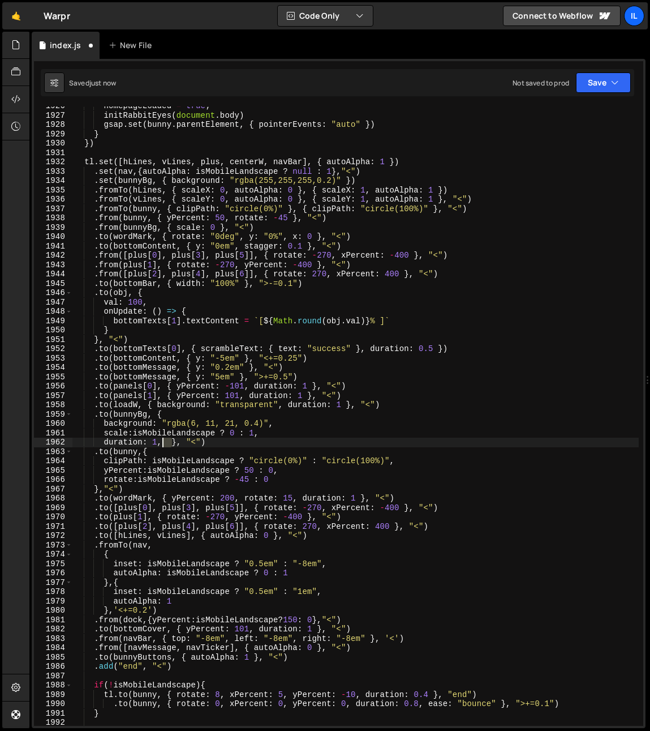
drag, startPoint x: 172, startPoint y: 444, endPoint x: 161, endPoint y: 444, distance: 11.3
click at [161, 444] on div "homepageLoaded = true ; initRabbitEyes ( document . body ) gsap . set ( bunny .…" at bounding box center [355, 420] width 567 height 638
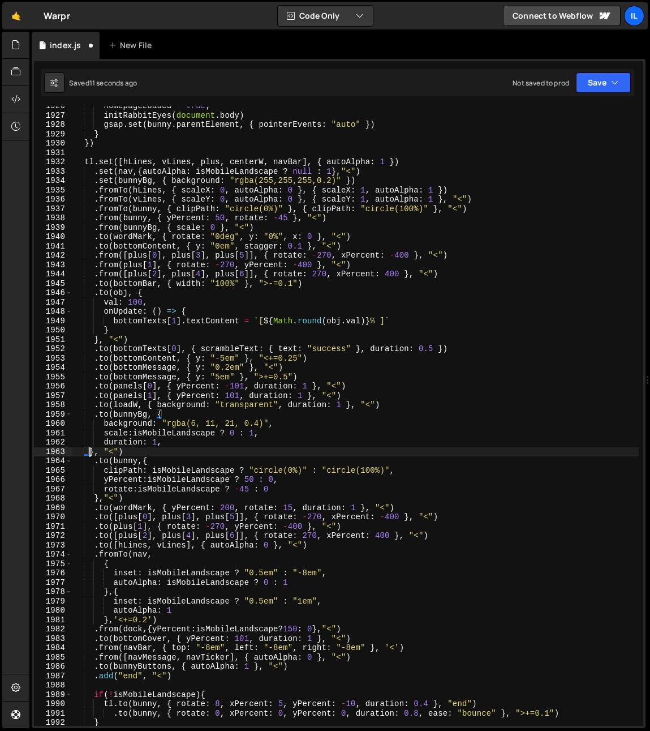
scroll to position [0, 1]
click at [179, 442] on div "homepageLoaded = true ; initRabbitEyes ( document . body ) gsap . set ( bunny .…" at bounding box center [355, 420] width 567 height 638
click at [271, 442] on div "homepageLoaded = true ; initRabbitEyes ( document . body ) gsap . set ( bunny .…" at bounding box center [355, 420] width 567 height 638
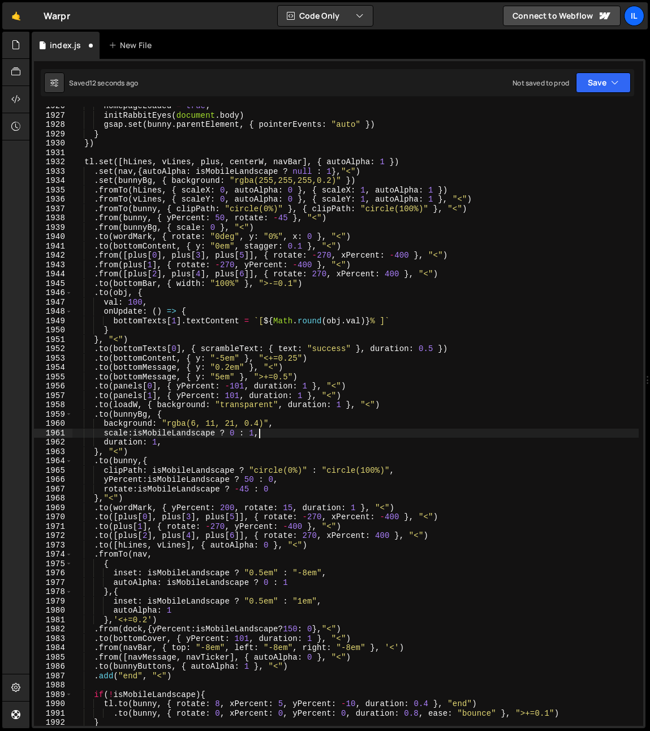
click at [272, 434] on div "homepageLoaded = true ; initRabbitEyes ( document . body ) gsap . set ( bunny .…" at bounding box center [355, 420] width 567 height 638
type textarea "scale:isMobileLandscape ? 0 : 1,"
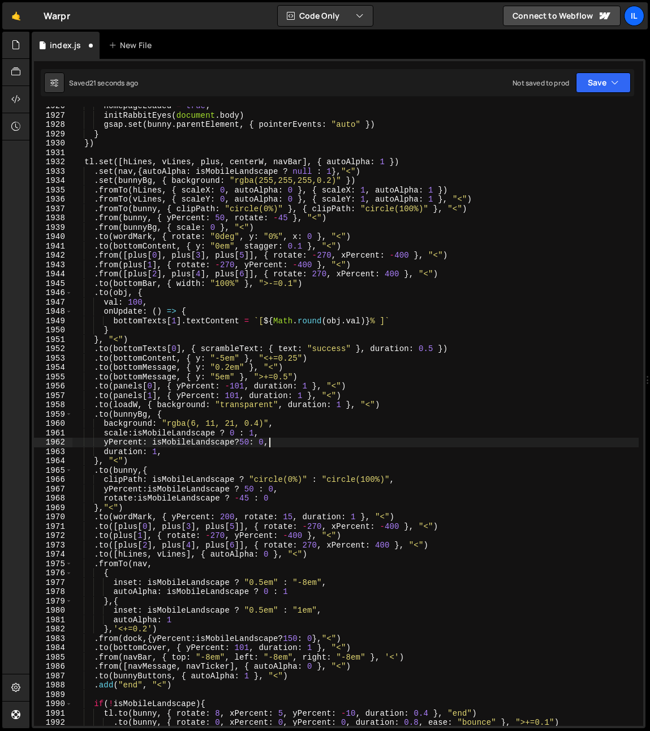
scroll to position [0, 13]
click at [249, 480] on div "homepageLoaded = true ; initRabbitEyes ( document . body ) gsap . set ( bunny .…" at bounding box center [355, 420] width 567 height 638
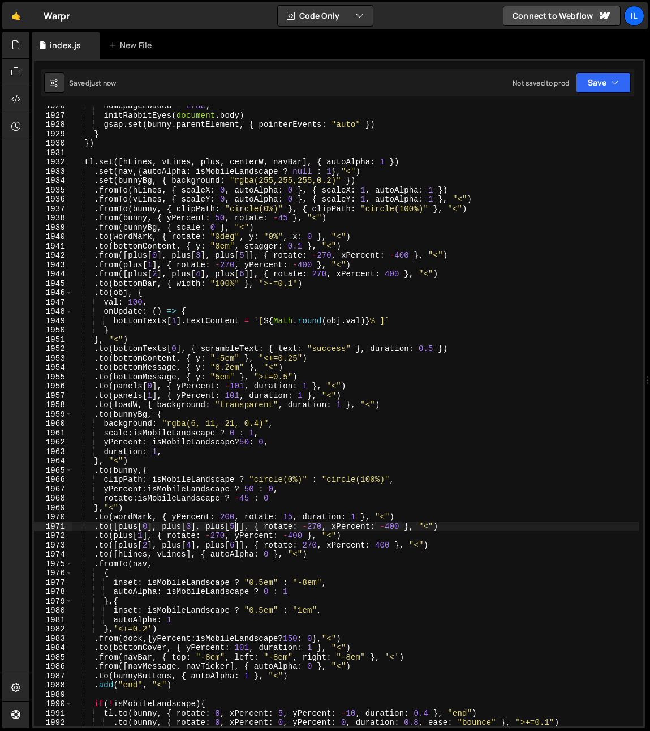
click at [234, 523] on div "homepageLoaded = true ; initRabbitEyes ( document . body ) gsap . set ( bunny .…" at bounding box center [355, 420] width 567 height 638
click at [120, 417] on div "homepageLoaded = true ; initRabbitEyes ( document . body ) gsap . set ( bunny .…" at bounding box center [355, 420] width 567 height 638
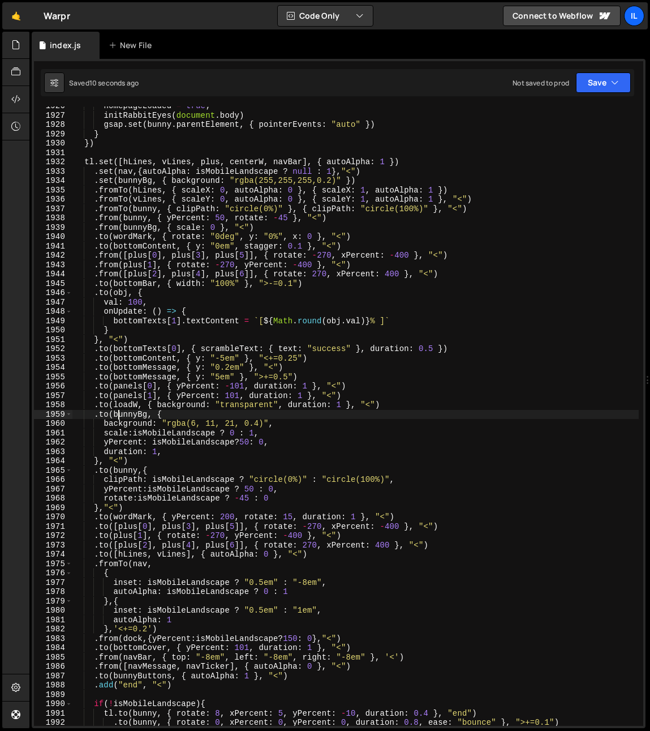
click at [120, 417] on div "homepageLoaded = true ; initRabbitEyes ( document . body ) gsap . set ( bunny .…" at bounding box center [355, 420] width 567 height 638
click at [153, 460] on div "homepageLoaded = true ; initRabbitEyes ( document . body ) gsap . set ( bunny .…" at bounding box center [355, 420] width 567 height 638
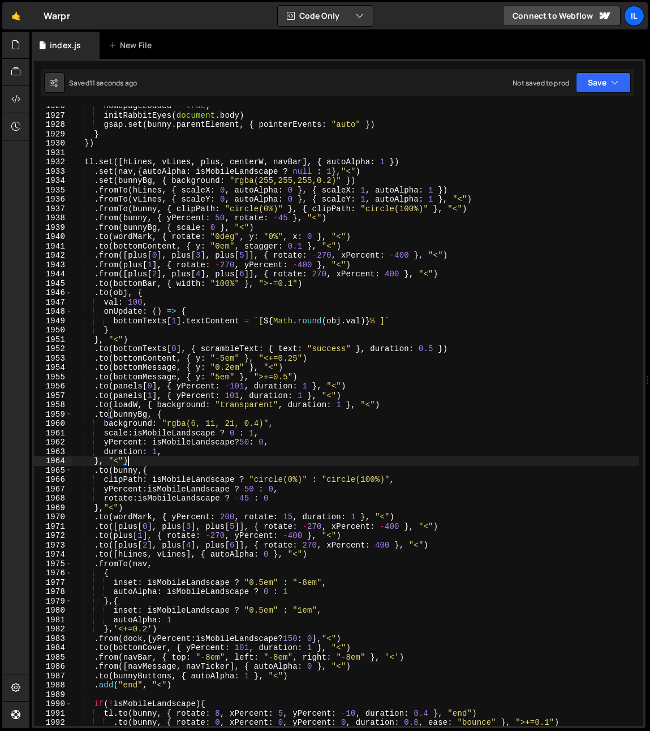
scroll to position [0, 3]
click at [155, 456] on div "homepageLoaded = true ; initRabbitEyes ( document . body ) gsap . set ( bunny .…" at bounding box center [355, 420] width 567 height 638
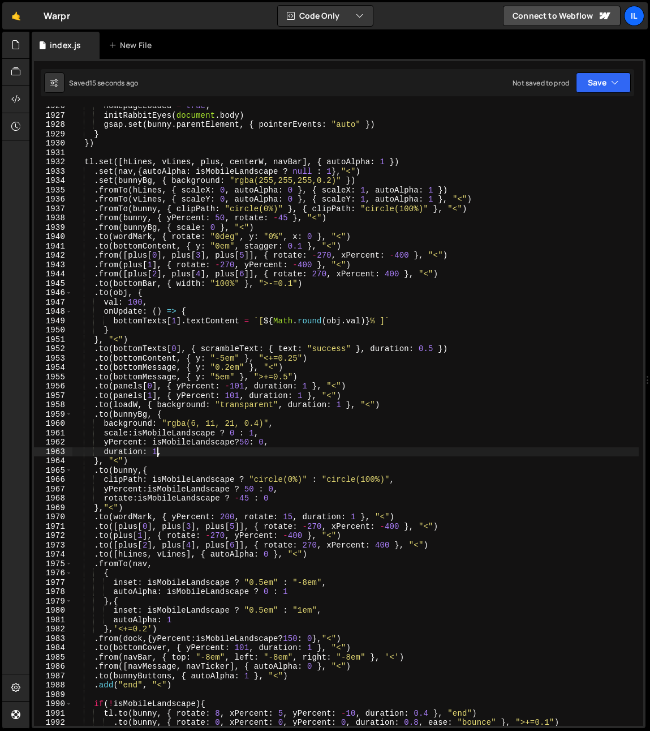
click at [138, 500] on div "homepageLoaded = true ; initRabbitEyes ( document . body ) gsap . set ( bunny .…" at bounding box center [355, 420] width 567 height 638
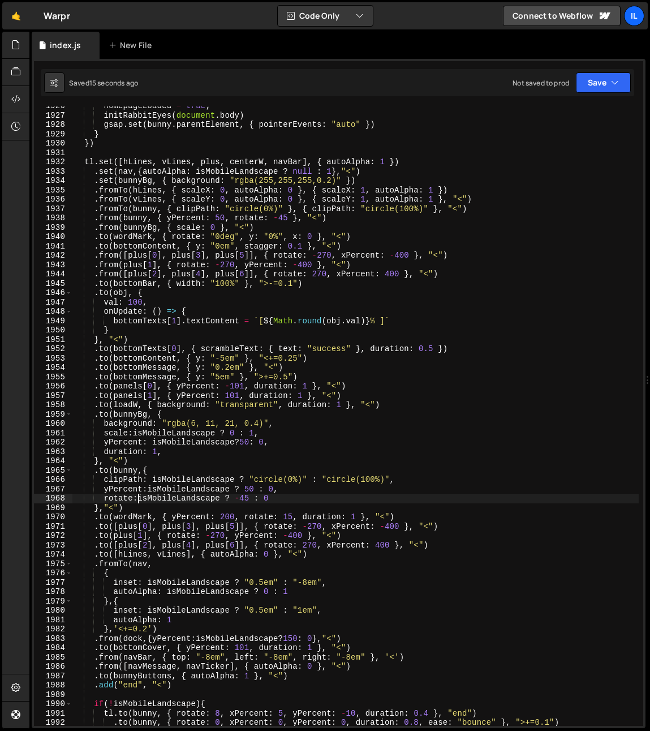
scroll to position [0, 5]
click at [281, 500] on div "homepageLoaded = true ; initRabbitEyes ( document . body ) gsap . set ( bunny .…" at bounding box center [355, 420] width 567 height 638
type textarea "rotate: isMobileLandscape ? -45 : 0,"
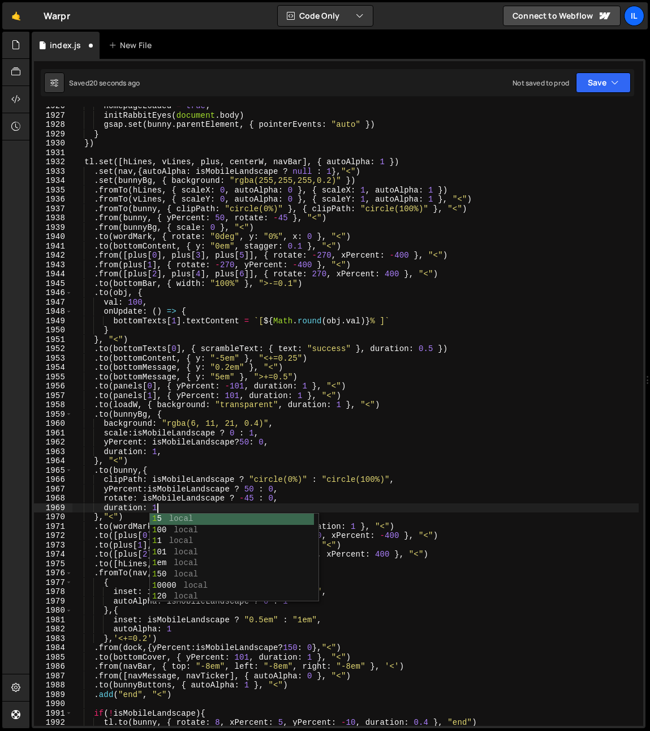
scroll to position [0, 5]
click at [194, 344] on div "homepageLoaded = true ; initRabbitEyes ( document . body ) gsap . set ( bunny .…" at bounding box center [355, 420] width 567 height 638
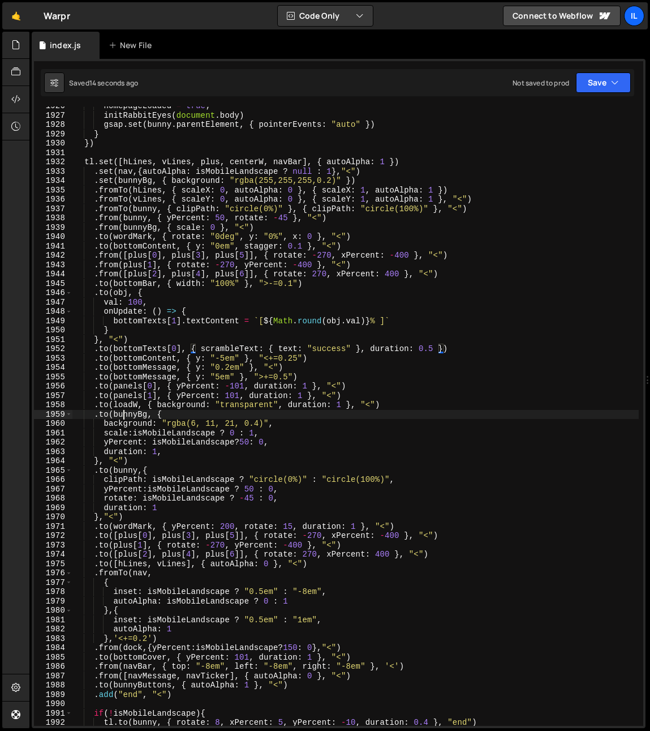
click at [126, 415] on div "homepageLoaded = true ; initRabbitEyes ( document . body ) gsap . set ( bunny .…" at bounding box center [355, 420] width 567 height 638
click at [121, 523] on div "homepageLoaded = true ; initRabbitEyes ( document . body ) gsap . set ( bunny .…" at bounding box center [355, 420] width 567 height 638
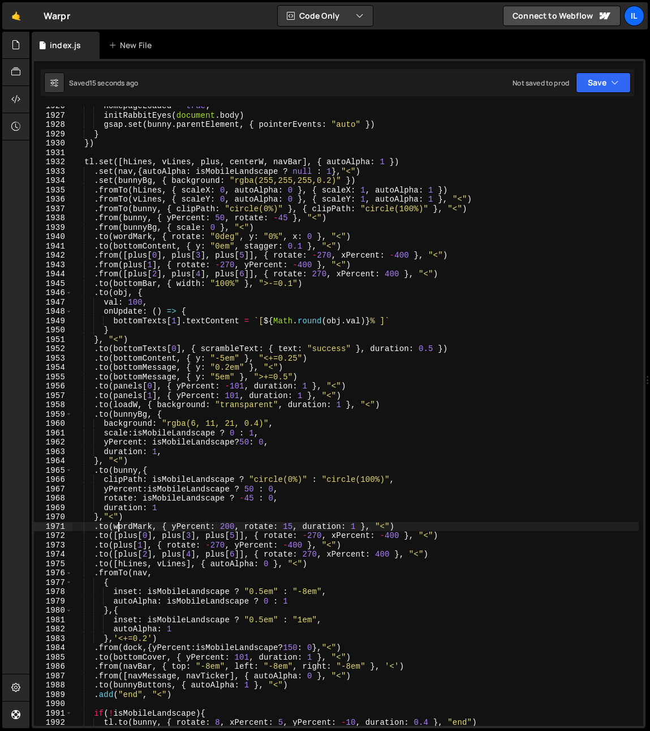
click at [121, 524] on div "homepageLoaded = true ; initRabbitEyes ( document . body ) gsap . set ( bunny .…" at bounding box center [355, 420] width 567 height 638
click at [169, 495] on div "homepageLoaded = true ; initRabbitEyes ( document . body ) gsap . set ( bunny .…" at bounding box center [355, 420] width 567 height 638
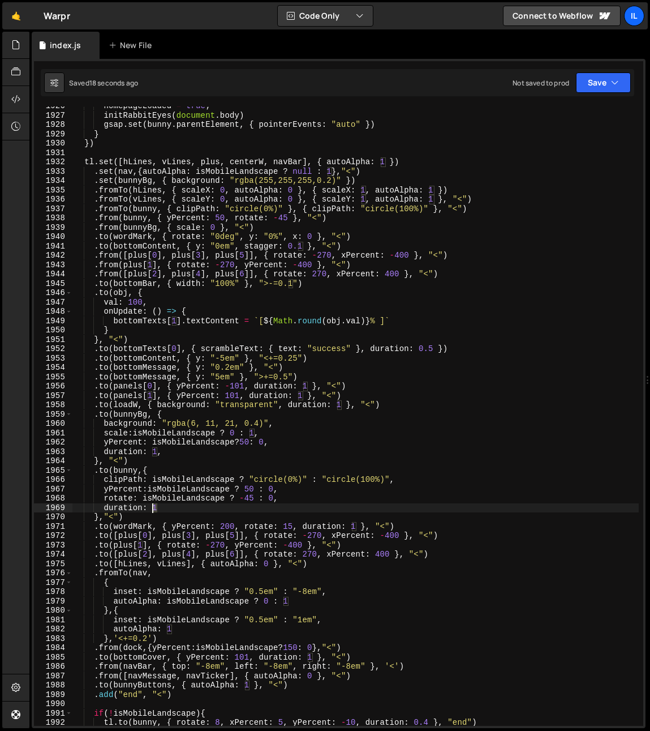
drag, startPoint x: 160, startPoint y: 508, endPoint x: 151, endPoint y: 511, distance: 9.5
click at [151, 510] on div "homepageLoaded = true ; initRabbitEyes ( document . body ) gsap . set ( bunny .…" at bounding box center [355, 420] width 567 height 638
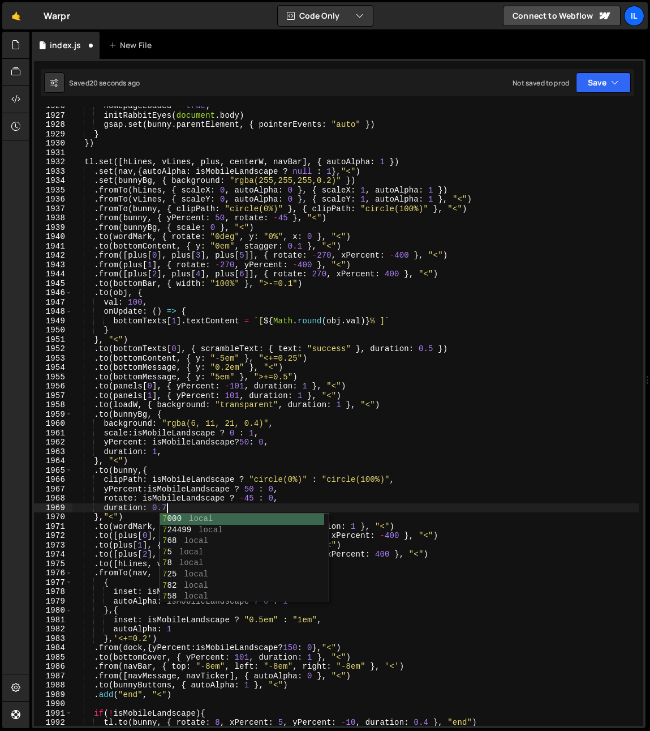
scroll to position [0, 6]
click at [114, 492] on div "homepageLoaded = true ; initRabbitEyes ( document . body ) gsap . set ( bunny .…" at bounding box center [355, 420] width 567 height 638
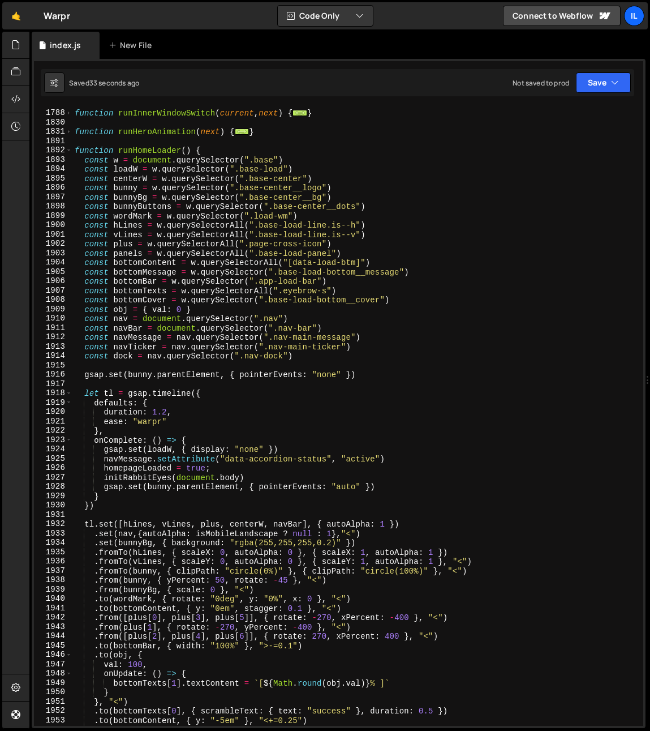
scroll to position [1007, 0]
click at [121, 203] on div "function runInnerWindowSwitch ( current , next ) { ... } function runHeroAnimat…" at bounding box center [355, 418] width 567 height 638
click at [121, 199] on div "function runInnerWindowSwitch ( current , next ) { ... } function runHeroAnimat…" at bounding box center [355, 418] width 567 height 638
click at [121, 200] on div "function runInnerWindowSwitch ( current , next ) { ... } function runHeroAnimat…" at bounding box center [355, 418] width 567 height 638
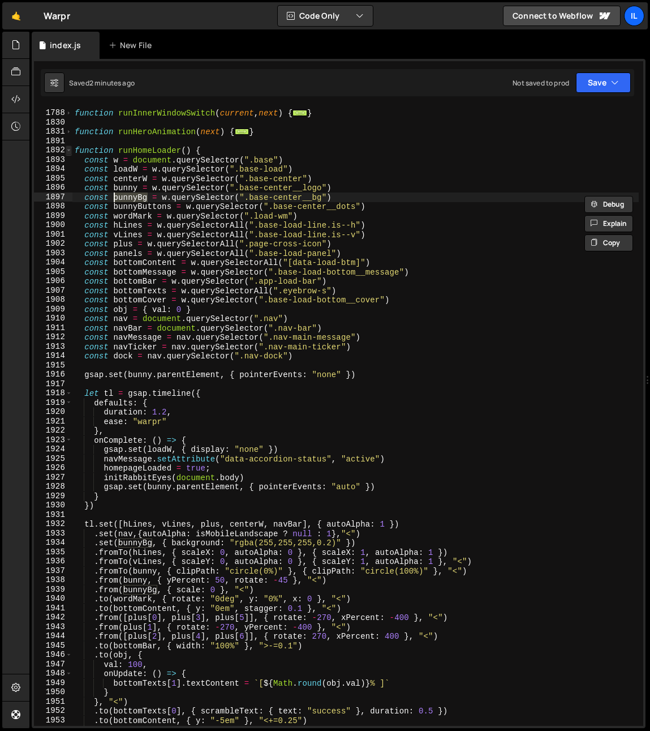
click at [71, 150] on span at bounding box center [69, 150] width 6 height 10
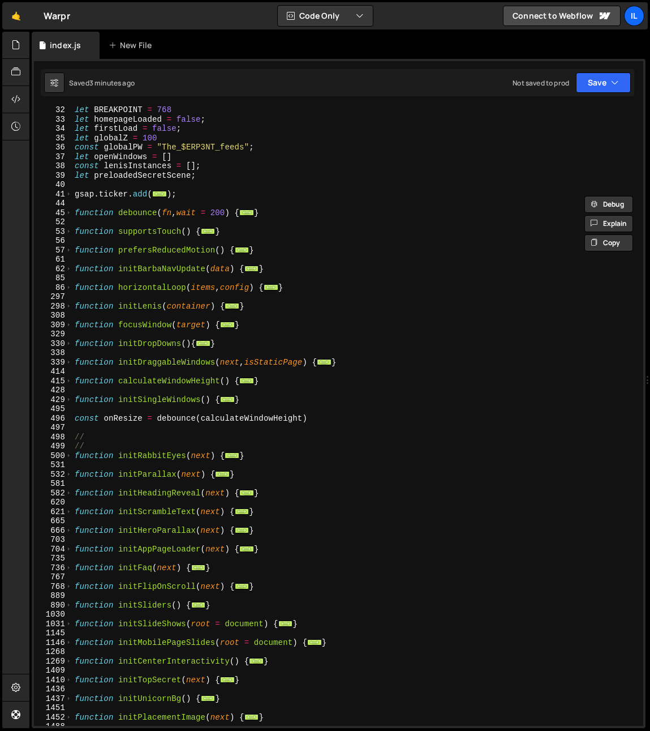
scroll to position [306, 0]
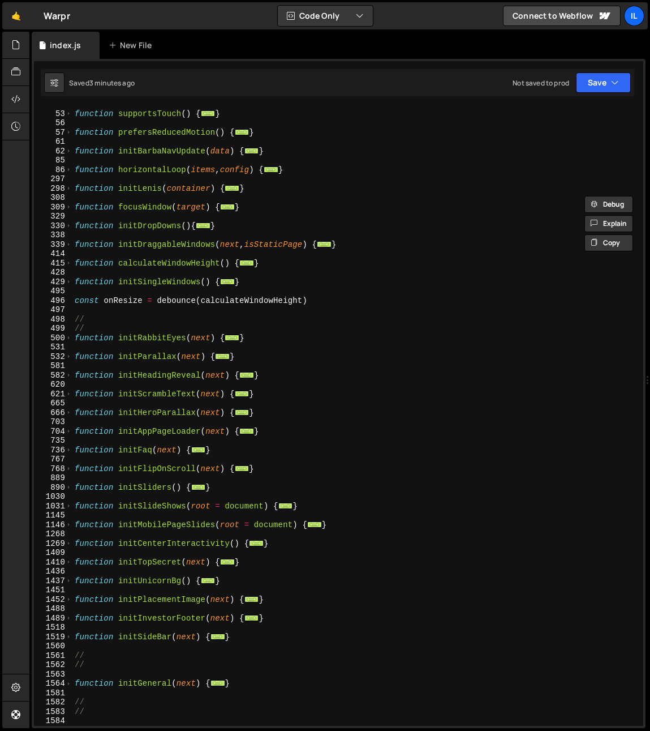
click at [154, 544] on div "function supportsTouch ( ) { ... } function prefersReducedMotion ( ) { ... } fu…" at bounding box center [355, 419] width 567 height 638
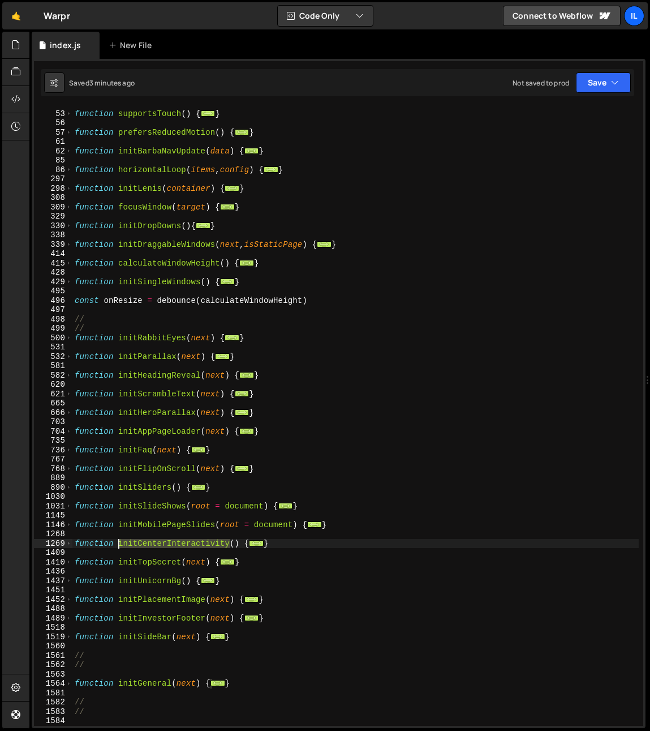
click at [154, 544] on div "function supportsTouch ( ) { ... } function prefersReducedMotion ( ) { ... } fu…" at bounding box center [355, 419] width 567 height 638
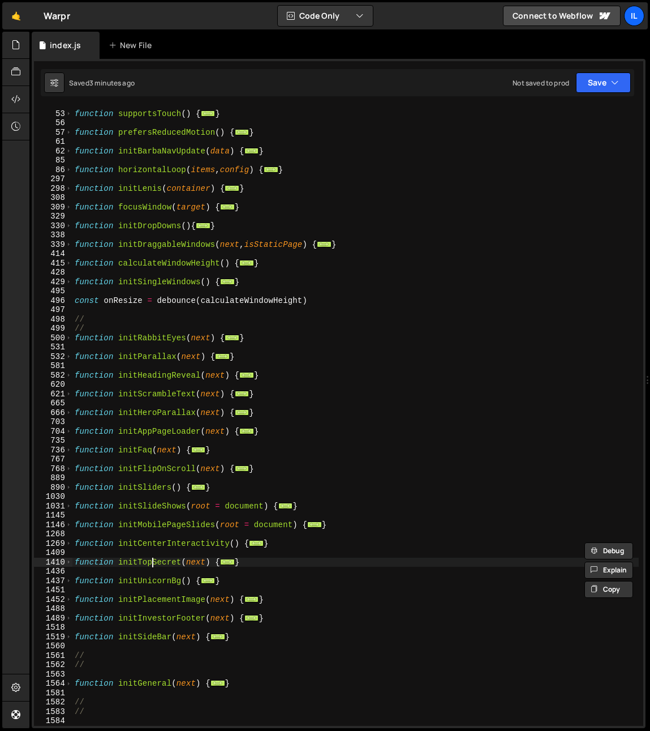
click at [155, 559] on div "function supportsTouch ( ) { ... } function prefersReducedMotion ( ) { ... } fu…" at bounding box center [355, 419] width 567 height 638
click at [67, 559] on span at bounding box center [69, 563] width 6 height 10
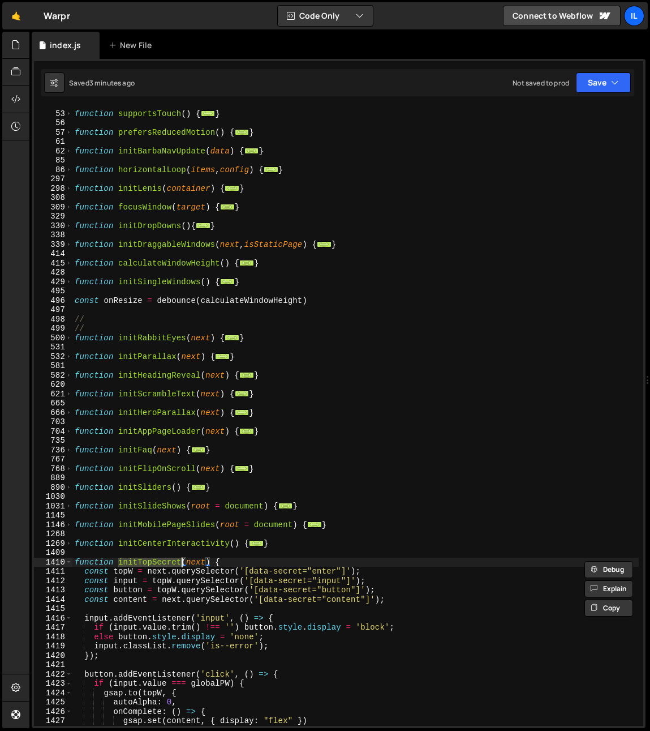
scroll to position [423, 0]
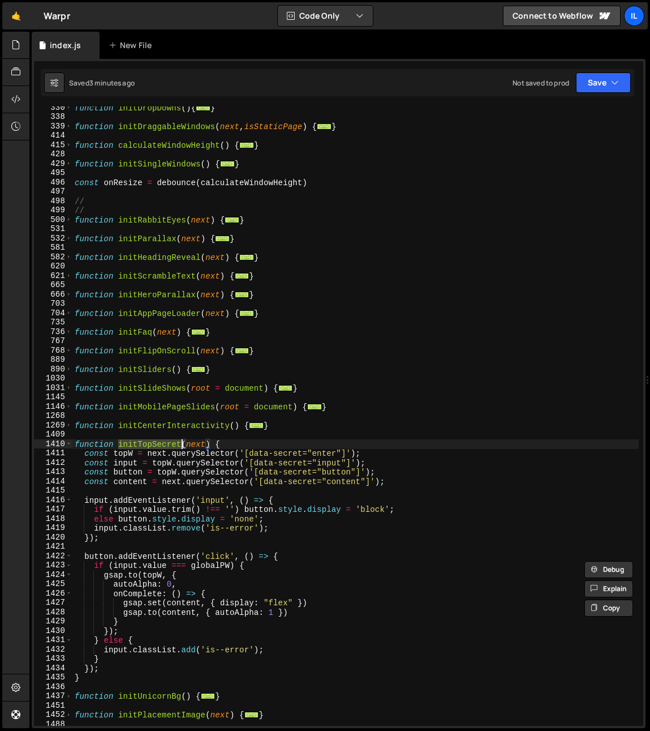
click at [128, 472] on div "function initDropDowns ( ) { ... } function initDraggableWindows ( next , isSta…" at bounding box center [355, 422] width 567 height 638
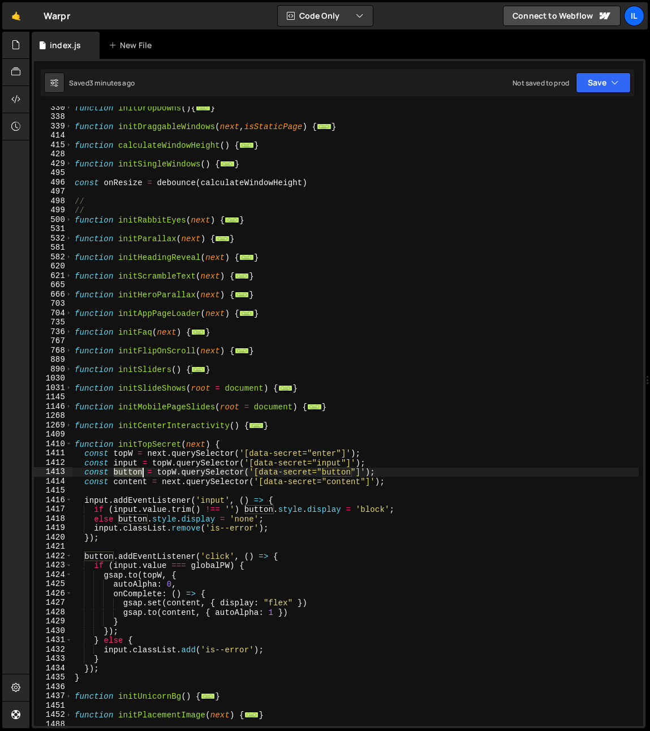
click at [128, 472] on div "function initDropDowns ( ) { ... } function initDraggableWindows ( next , isSta…" at bounding box center [355, 422] width 567 height 638
click at [70, 444] on span at bounding box center [69, 444] width 6 height 10
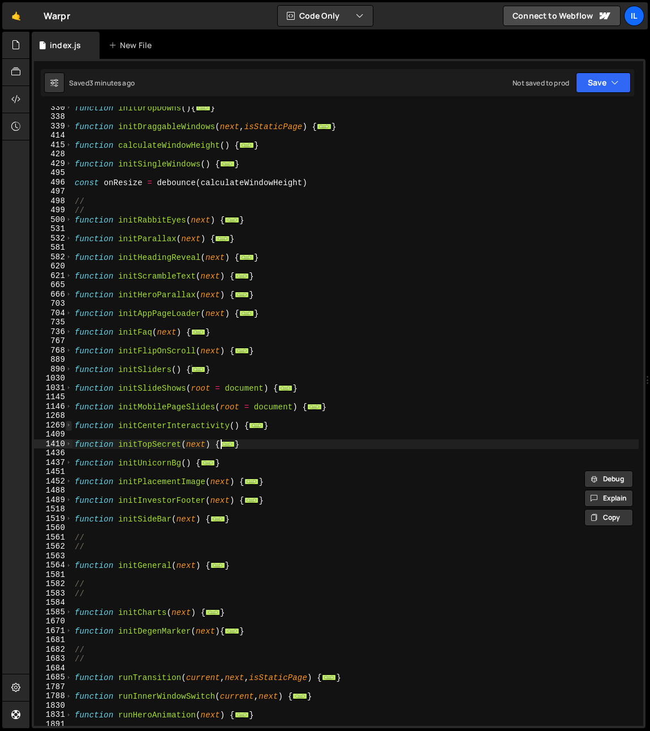
click at [72, 424] on div "function initDropDowns ( ) { ... } function initDraggableWindows ( next , isSta…" at bounding box center [355, 422] width 567 height 638
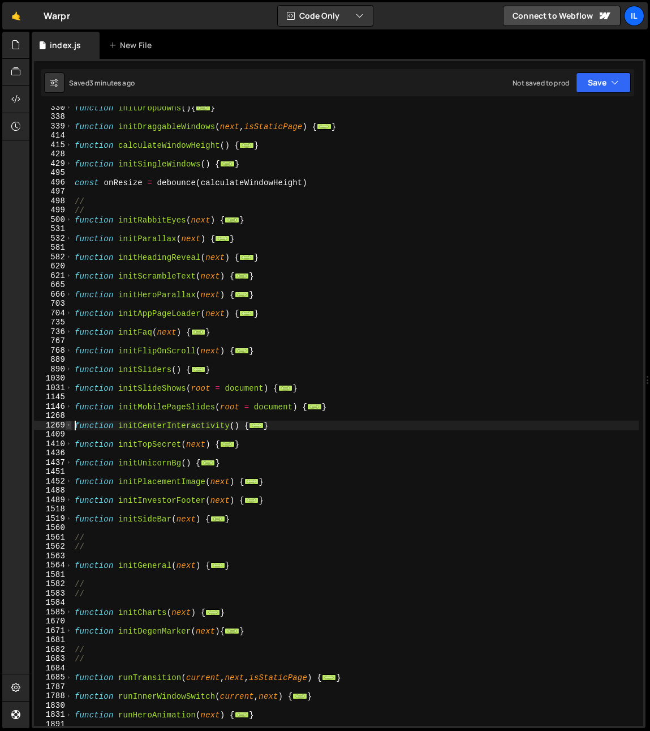
click at [68, 426] on span at bounding box center [69, 426] width 6 height 10
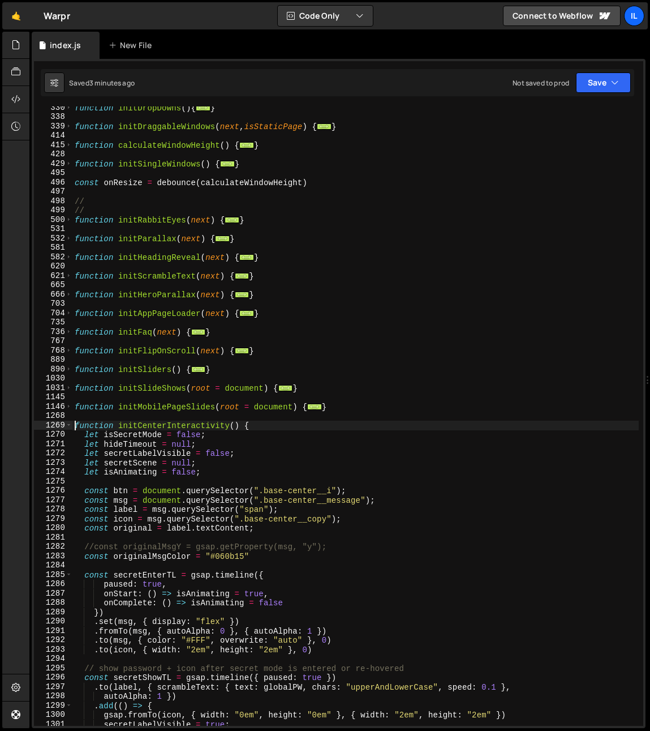
click at [120, 490] on div "function initDropDowns ( ) { ... } function initDraggableWindows ( next , isSta…" at bounding box center [355, 422] width 567 height 638
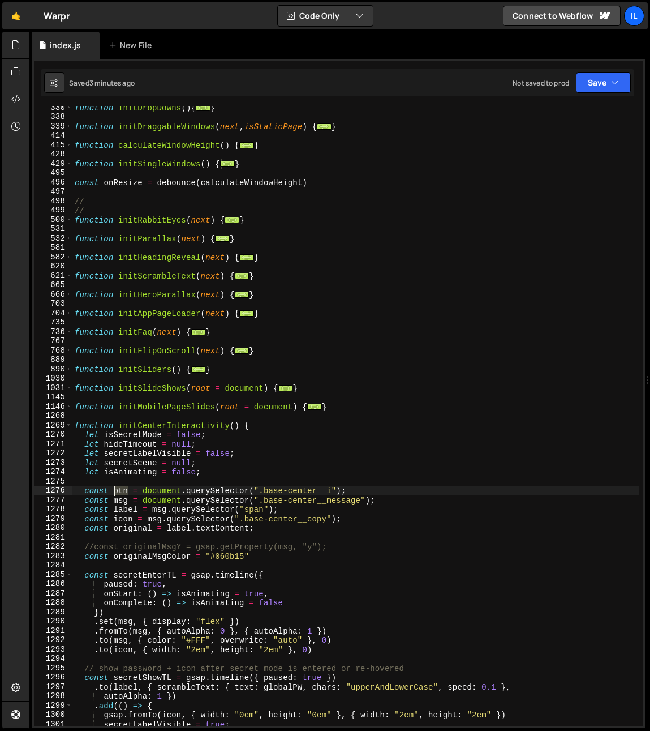
click at [120, 490] on div "function initDropDowns ( ) { ... } function initDraggableWindows ( next , isSta…" at bounding box center [355, 422] width 567 height 638
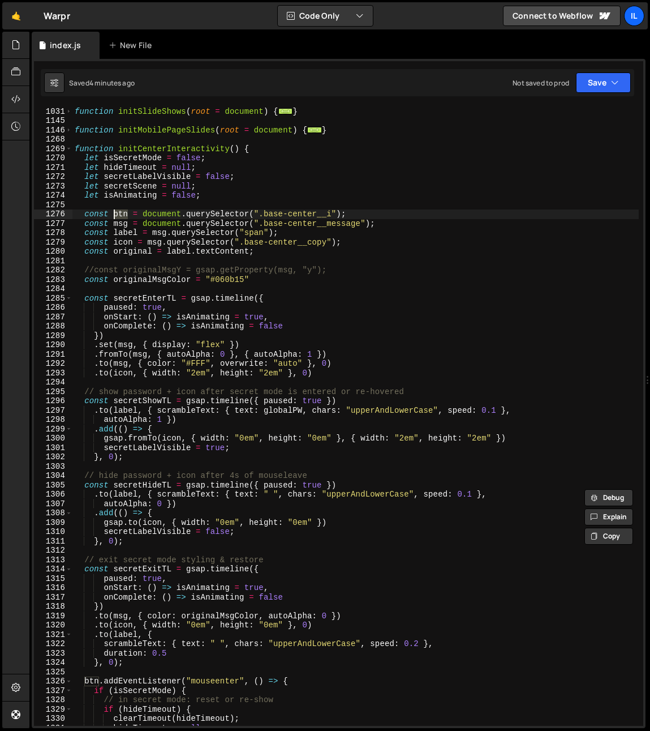
scroll to position [700, 0]
click at [143, 216] on div "function initSlideShows ( root = document ) { ... } function initMobilePageSlid…" at bounding box center [355, 416] width 567 height 638
click at [140, 212] on div "function initSlideShows ( root = document ) { ... } function initMobilePageSlid…" at bounding box center [355, 416] width 567 height 638
click at [142, 216] on div "function initSlideShows ( root = document ) { ... } function initMobilePageSlid…" at bounding box center [355, 416] width 567 height 638
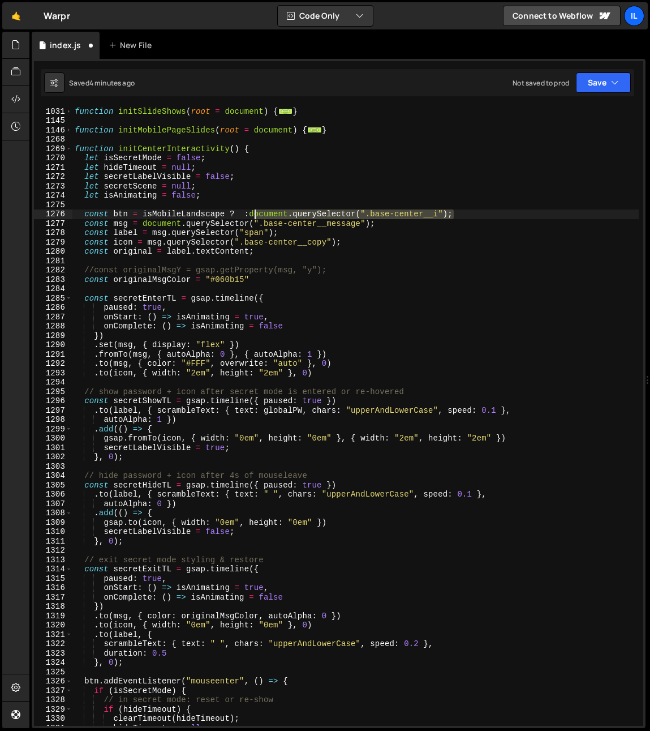
drag, startPoint x: 449, startPoint y: 216, endPoint x: 251, endPoint y: 217, distance: 198.1
click at [251, 217] on div "function initSlideShows ( root = document ) { ... } function initMobilePageSlid…" at bounding box center [355, 416] width 567 height 638
click at [237, 214] on div "function initSlideShows ( root = document ) { ... } function initMobilePageSlid…" at bounding box center [355, 416] width 567 height 638
paste textarea "document.querySelector(".base-center__i");"
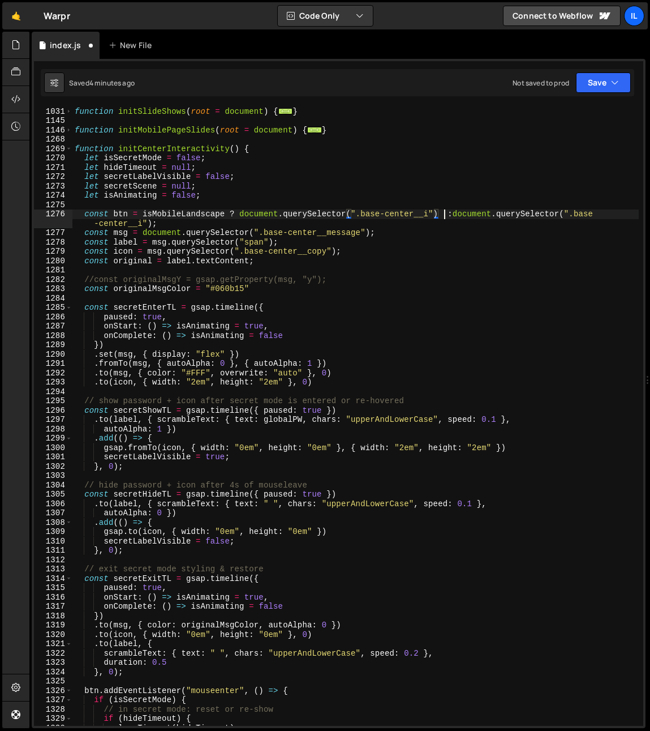
click at [446, 217] on div "function initSlideShows ( root = document ) { ... } function initMobilePageSlid…" at bounding box center [355, 416] width 567 height 638
click at [447, 215] on div "function initSlideShows ( root = document ) { ... } function initMobilePageSlid…" at bounding box center [355, 416] width 567 height 638
drag, startPoint x: 231, startPoint y: 216, endPoint x: 230, endPoint y: 229, distance: 13.6
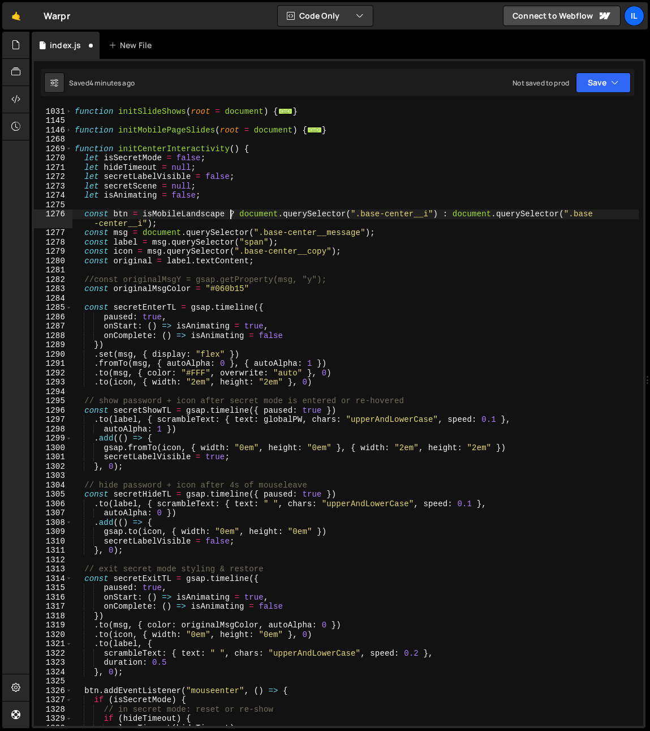
click at [231, 216] on div "function initSlideShows ( root = document ) { ... } function initMobilePageSlid…" at bounding box center [355, 416] width 567 height 638
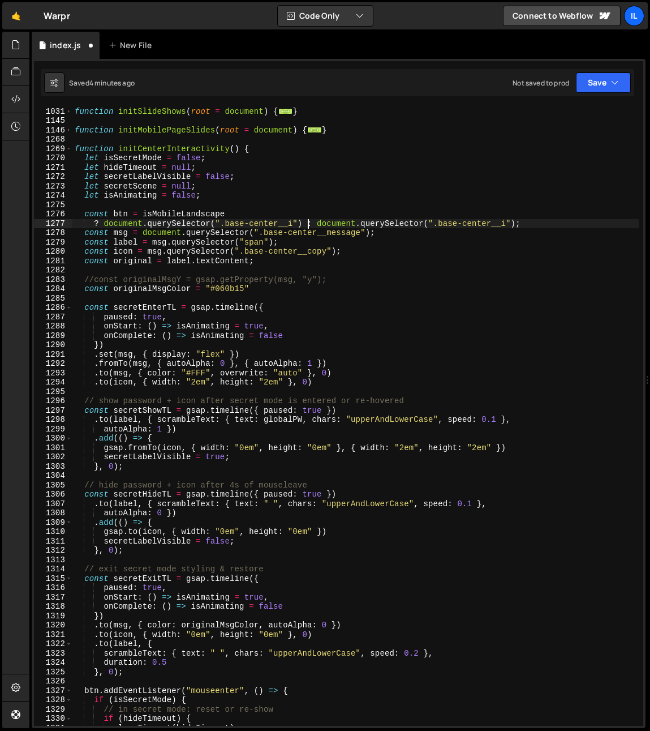
drag, startPoint x: 307, startPoint y: 221, endPoint x: 313, endPoint y: 238, distance: 18.1
click at [307, 221] on div "function initSlideShows ( root = document ) { ... } function initMobilePageSlid…" at bounding box center [355, 416] width 567 height 638
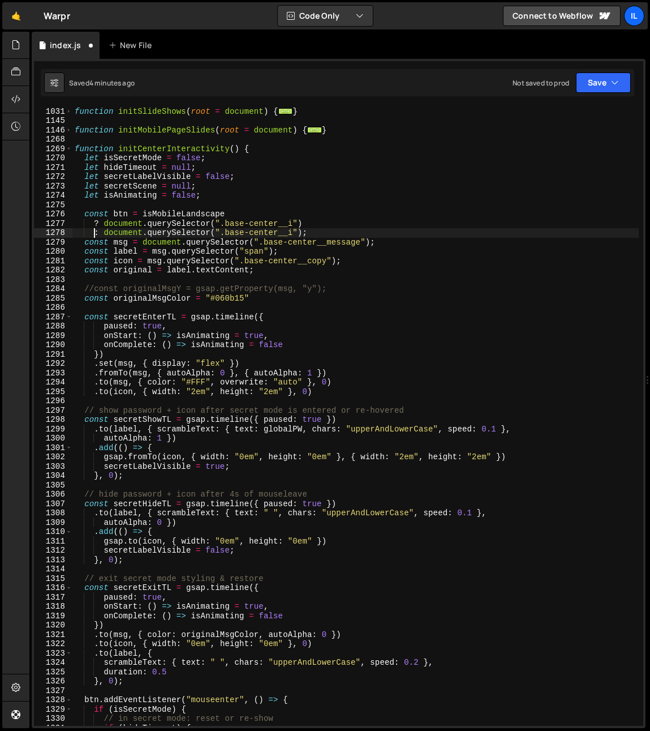
click at [325, 232] on div "function initSlideShows ( root = document ) { ... } function initMobilePageSlid…" at bounding box center [355, 416] width 567 height 638
click at [293, 216] on div "function initSlideShows ( root = document ) { ... } function initMobilePageSlid…" at bounding box center [355, 416] width 567 height 638
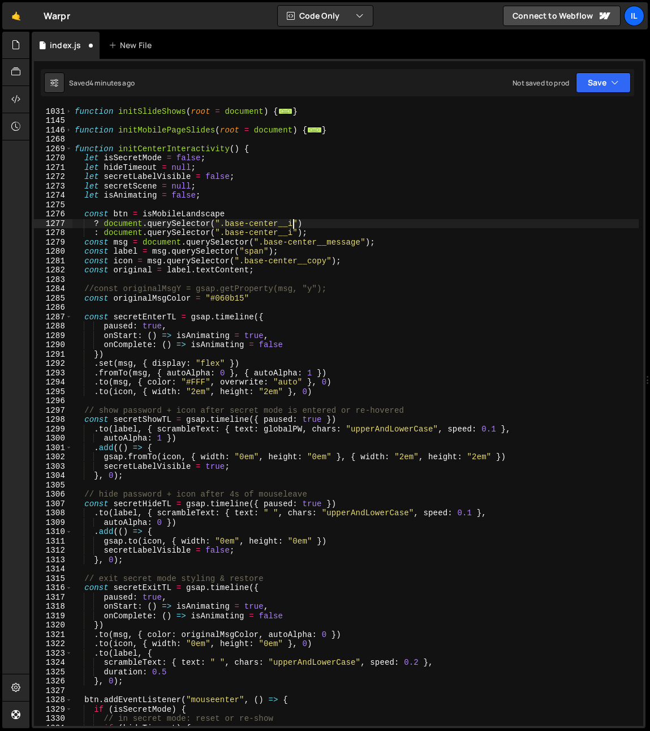
click at [292, 226] on div "function initSlideShows ( root = document ) { ... } function initMobilePageSlid…" at bounding box center [355, 416] width 567 height 638
click at [295, 234] on div "function initSlideShows ( root = document ) { ... } function initMobilePageSlid…" at bounding box center [355, 416] width 567 height 638
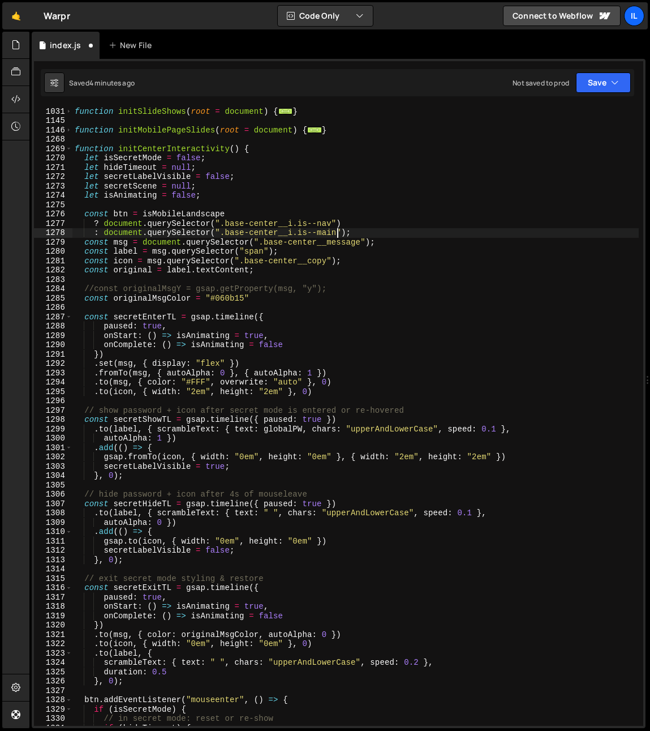
scroll to position [0, 18]
click at [66, 151] on span at bounding box center [69, 149] width 6 height 10
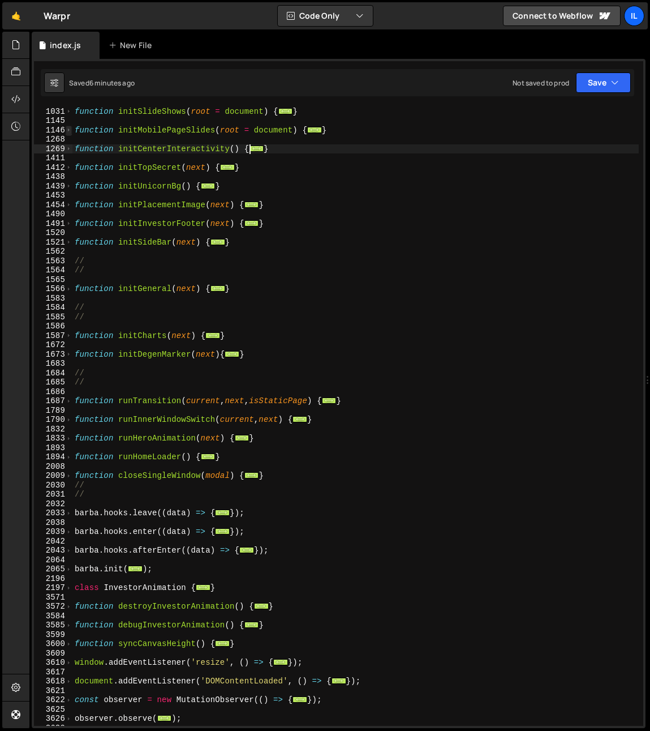
click at [69, 131] on span at bounding box center [69, 131] width 6 height 10
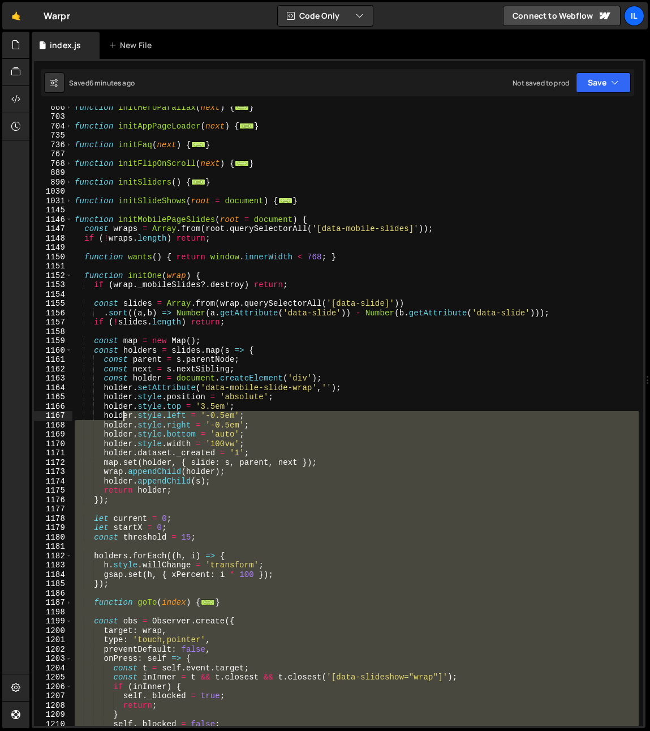
scroll to position [576, 0]
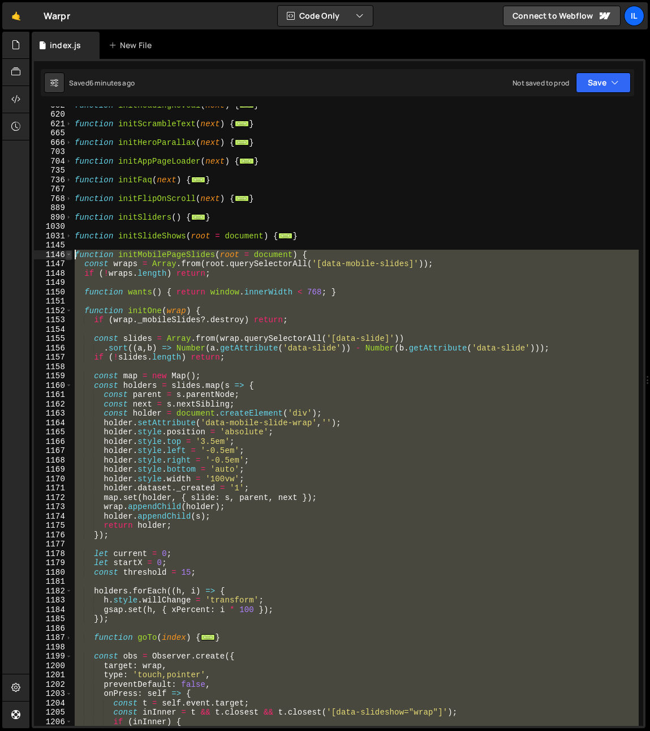
drag, startPoint x: 103, startPoint y: 631, endPoint x: 69, endPoint y: 256, distance: 376.3
click at [69, 256] on div ": document.querySelector(".base-center__i.is--main"); 582 620 621 665 666 703 7…" at bounding box center [339, 415] width 610 height 619
type textarea "function initMobilePageSlides(root = document) { const wraps = Array.from(root.…"
click at [71, 218] on span at bounding box center [69, 218] width 6 height 10
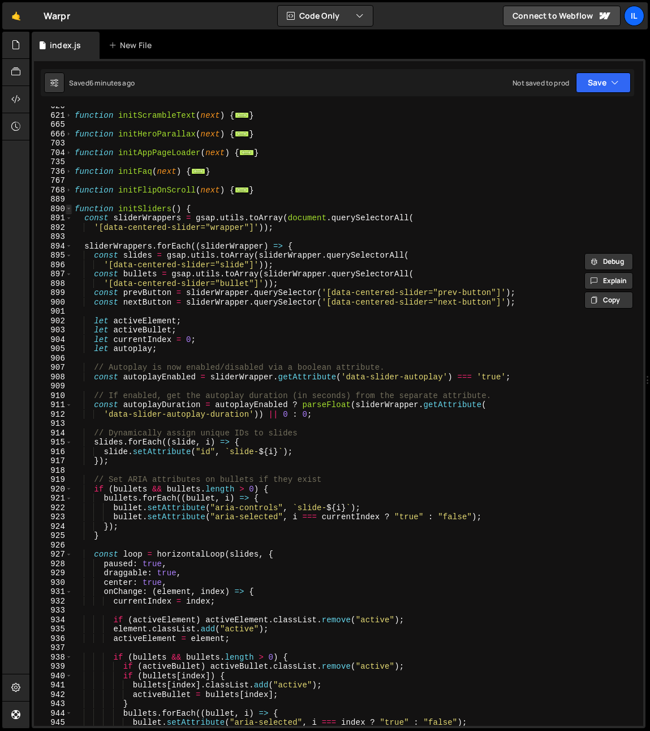
scroll to position [584, 0]
click at [69, 211] on span at bounding box center [69, 209] width 6 height 10
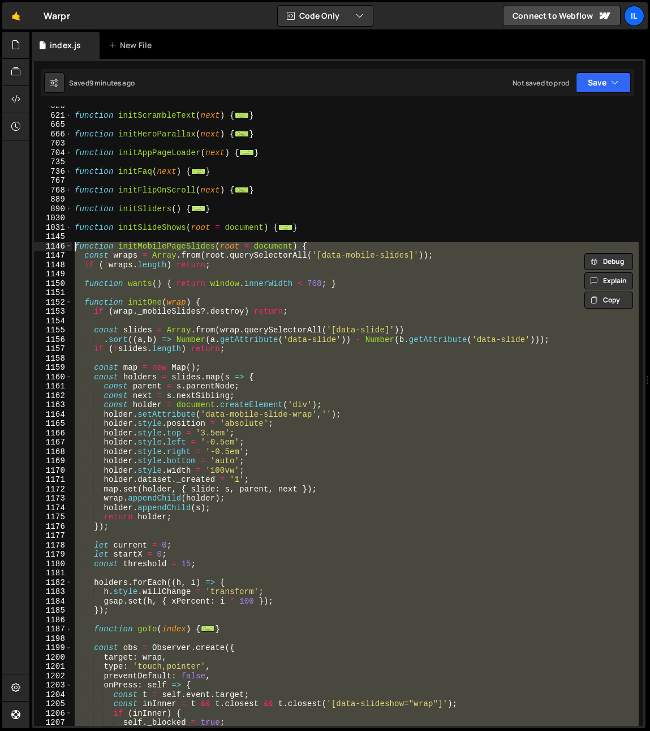
click at [156, 273] on div "function initScrambleText ( next ) { ... } function initHeroParallax ( next ) {…" at bounding box center [355, 415] width 567 height 619
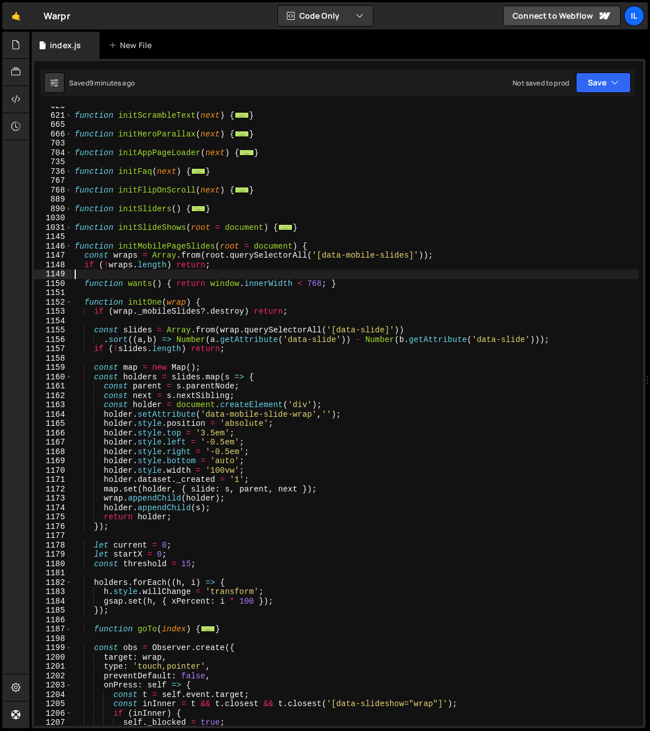
scroll to position [0, 0]
drag, startPoint x: 68, startPoint y: 245, endPoint x: 19, endPoint y: 551, distance: 309.6
click at [68, 246] on span at bounding box center [69, 247] width 6 height 10
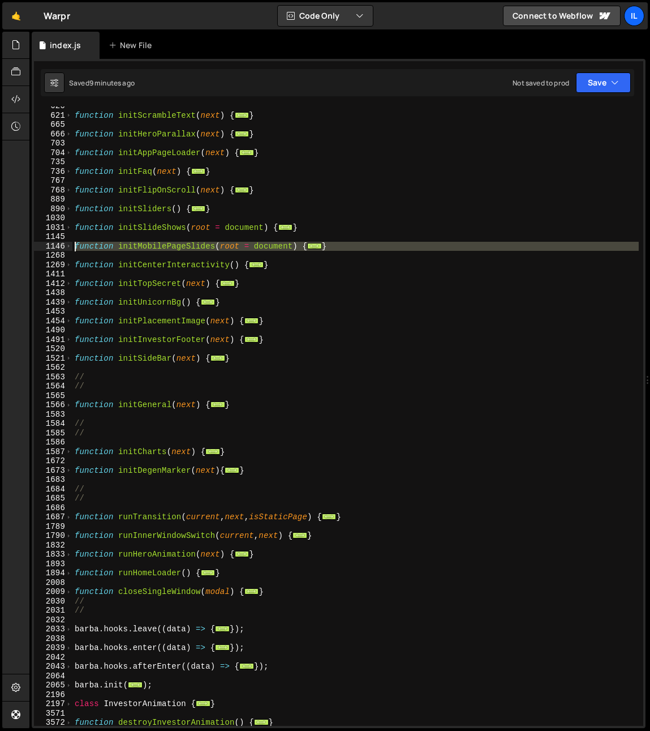
click at [72, 243] on div "620 621 665 666 703 704 735 736 767 768 889 890 1030 1031 1145 1146 1268 1269 1…" at bounding box center [339, 415] width 610 height 619
paste textarea "}"
type textarea "}"
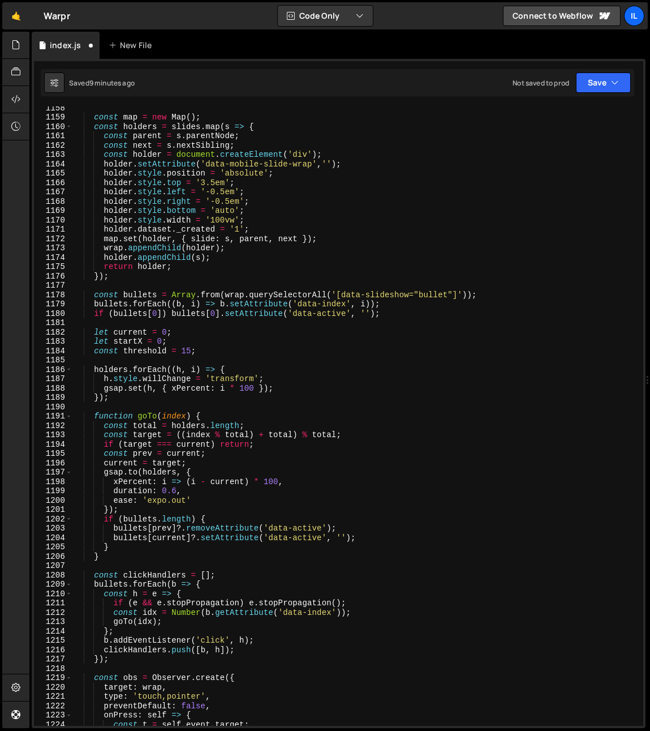
scroll to position [769, 0]
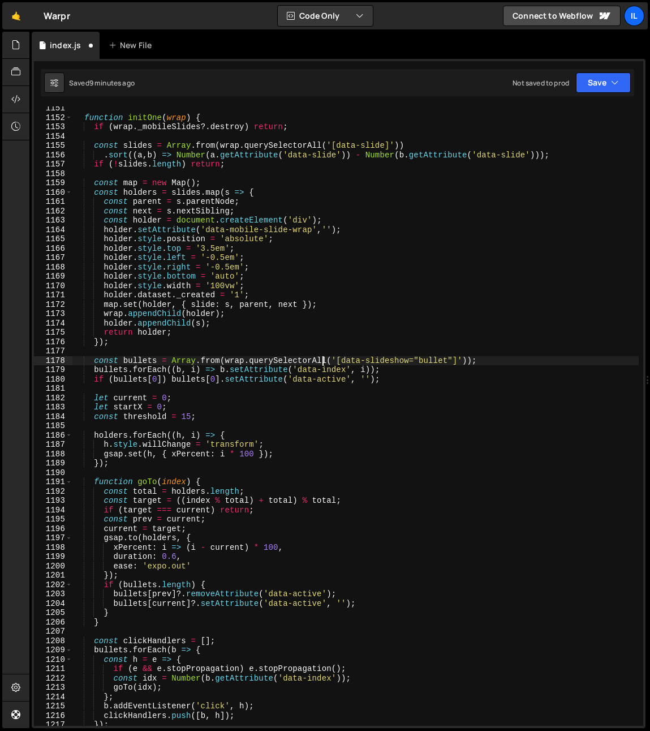
click at [323, 361] on div "function initOne ( wrap ) { if ( wrap . _mobileSlides ?. destroy ) return ; con…" at bounding box center [355, 423] width 567 height 638
drag, startPoint x: 412, startPoint y: 399, endPoint x: 406, endPoint y: 397, distance: 6.1
click at [409, 399] on div "function initOne ( wrap ) { if ( wrap . _mobileSlides ?. destroy ) return ; con…" at bounding box center [355, 423] width 567 height 638
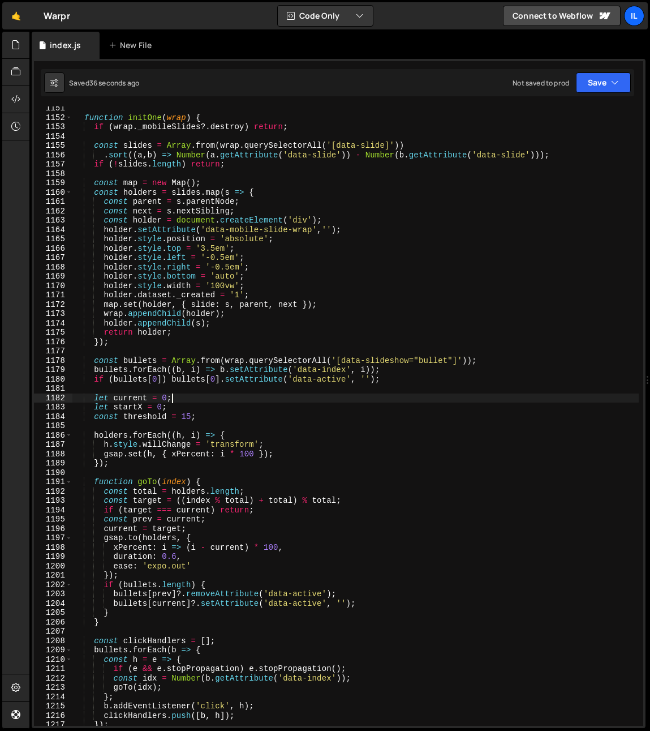
click at [305, 363] on div "function initOne ( wrap ) { if ( wrap . _mobileSlides ?. destroy ) return ; con…" at bounding box center [355, 423] width 567 height 638
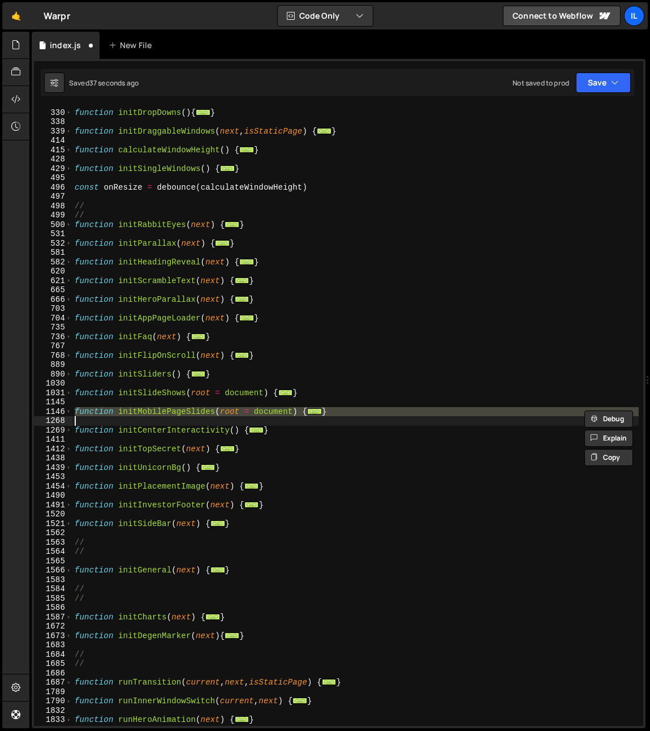
scroll to position [419, 0]
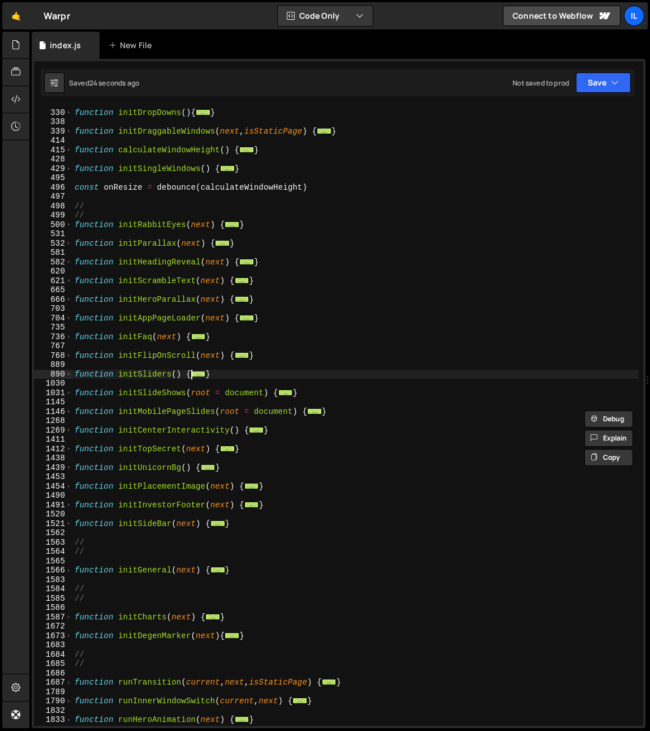
click at [203, 373] on span "..." at bounding box center [198, 373] width 15 height 6
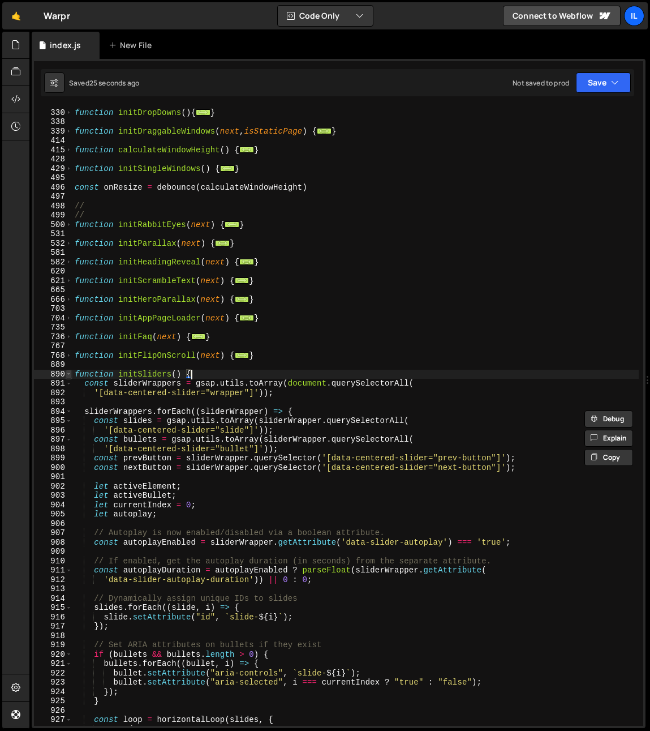
click at [70, 372] on span at bounding box center [69, 375] width 6 height 10
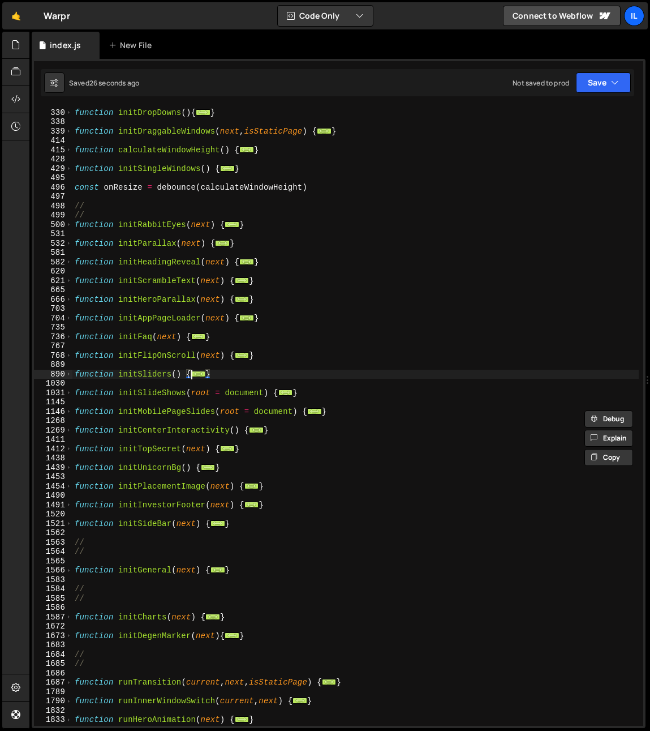
scroll to position [1773, 0]
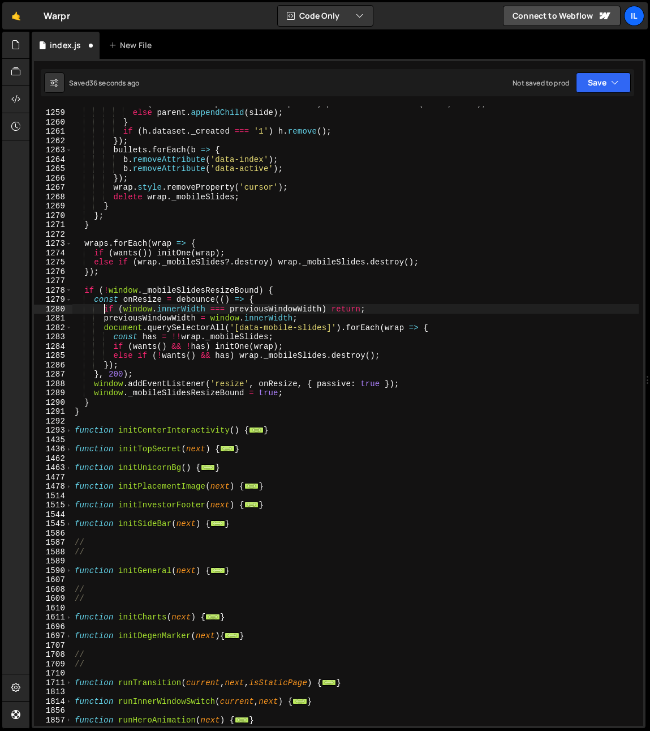
click at [98, 412] on div "if ( next && next . parentNode === parent ) parent . insertBefore ( slide , nex…" at bounding box center [355, 417] width 567 height 638
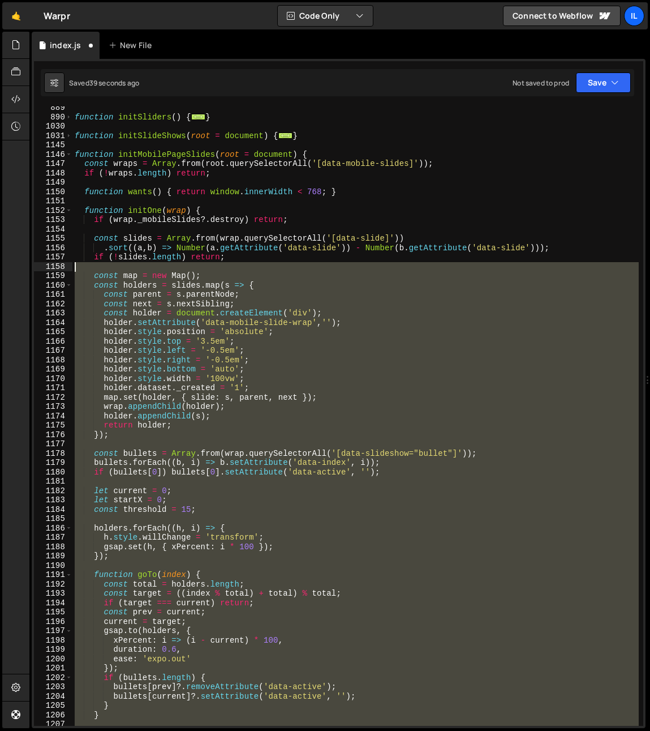
scroll to position [671, 0]
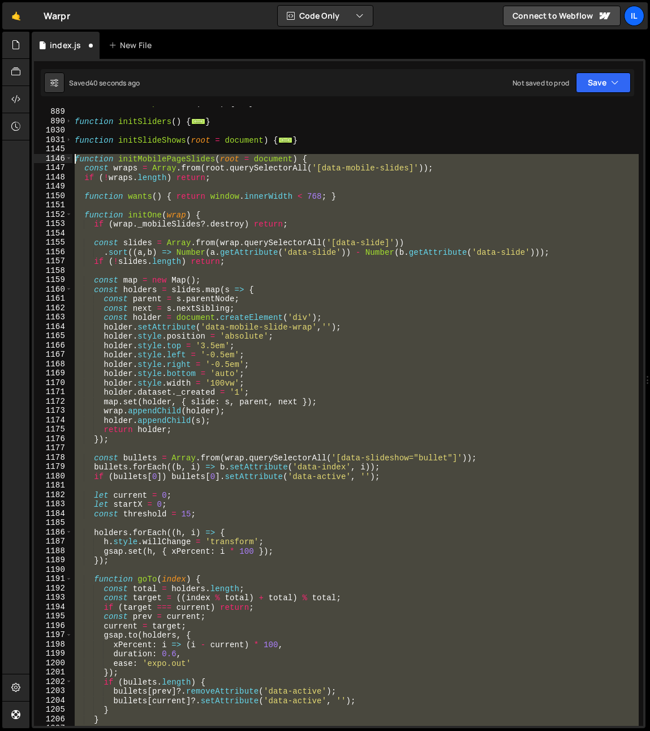
drag, startPoint x: 97, startPoint y: 410, endPoint x: 32, endPoint y: 161, distance: 257.3
click at [32, 161] on div "1 Type cmd + s to save your Javascript file. הההההההההההההההההההההההההההההההההה…" at bounding box center [339, 393] width 614 height 669
paste textarea "}"
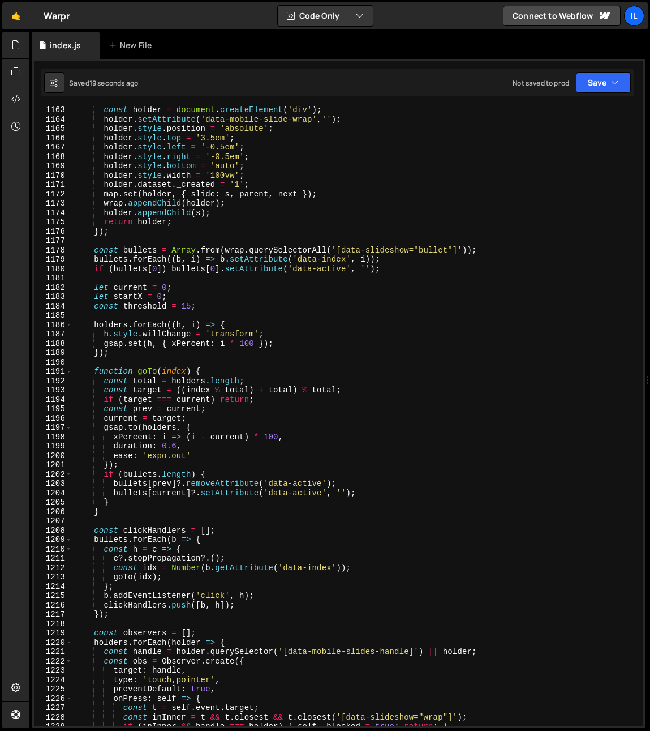
scroll to position [635, 0]
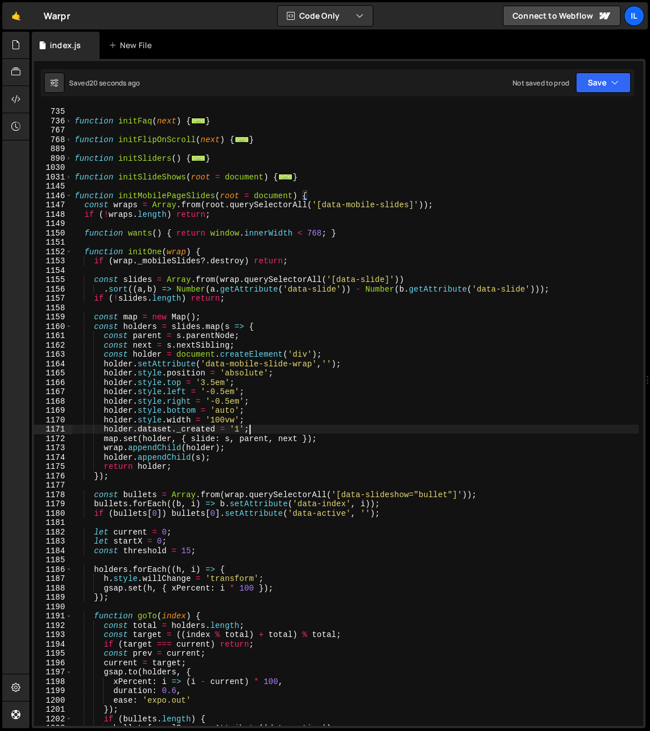
click at [286, 433] on div "function initAppPageLoader ( next ) { ... } function initFaq ( next ) { ... } f…" at bounding box center [355, 416] width 567 height 638
click at [277, 426] on div "function initAppPageLoader ( next ) { ... } function initFaq ( next ) { ... } f…" at bounding box center [355, 416] width 567 height 638
click at [254, 412] on div "function initAppPageLoader ( next ) { ... } function initFaq ( next ) { ... } f…" at bounding box center [355, 416] width 567 height 638
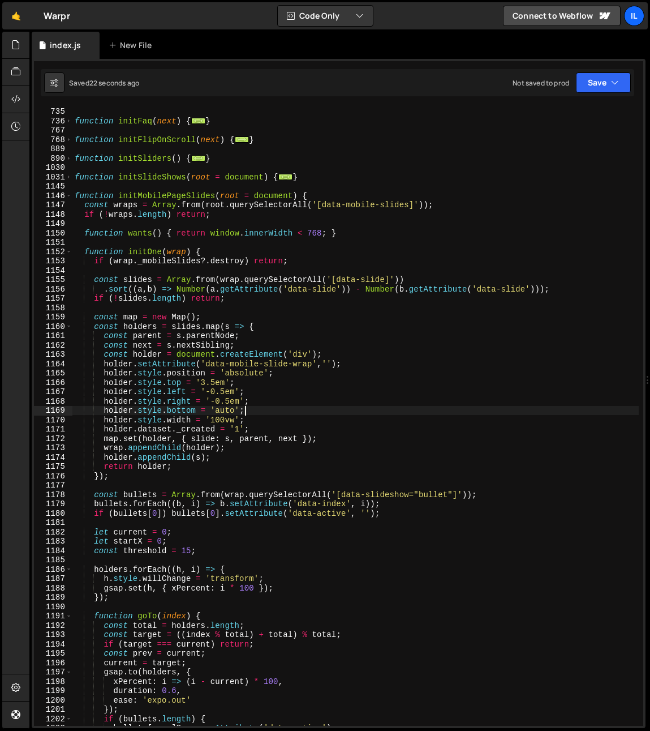
click at [224, 412] on div "function initAppPageLoader ( next ) { ... } function initFaq ( next ) { ... } f…" at bounding box center [355, 416] width 567 height 638
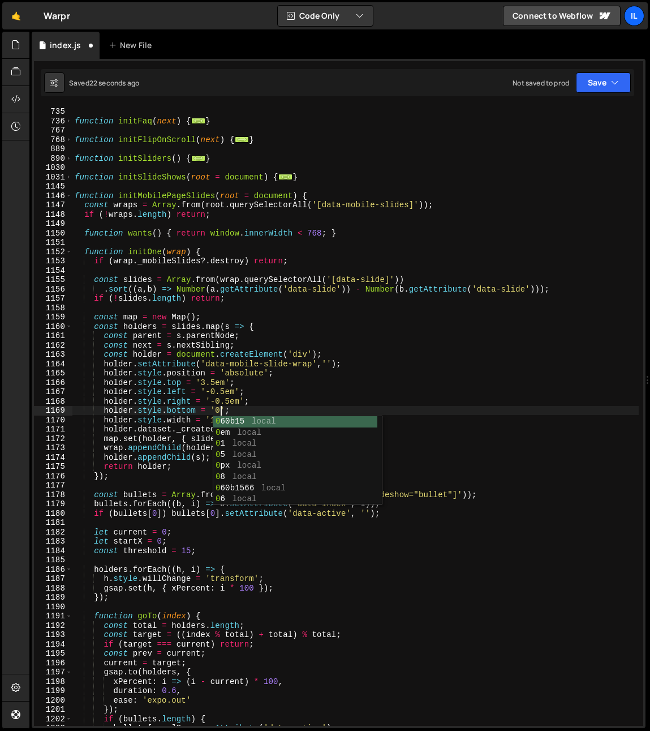
scroll to position [0, 10]
click at [66, 195] on span at bounding box center [69, 196] width 6 height 10
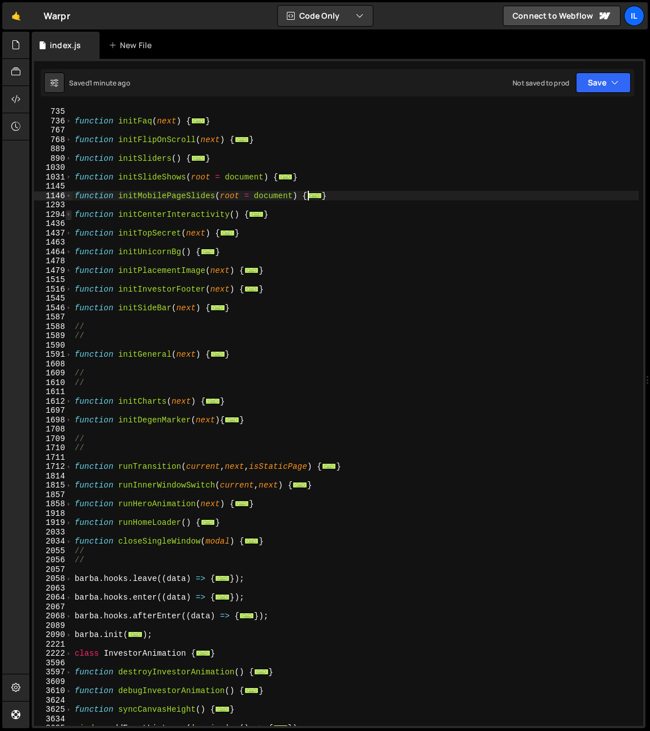
click at [68, 216] on span at bounding box center [69, 215] width 6 height 10
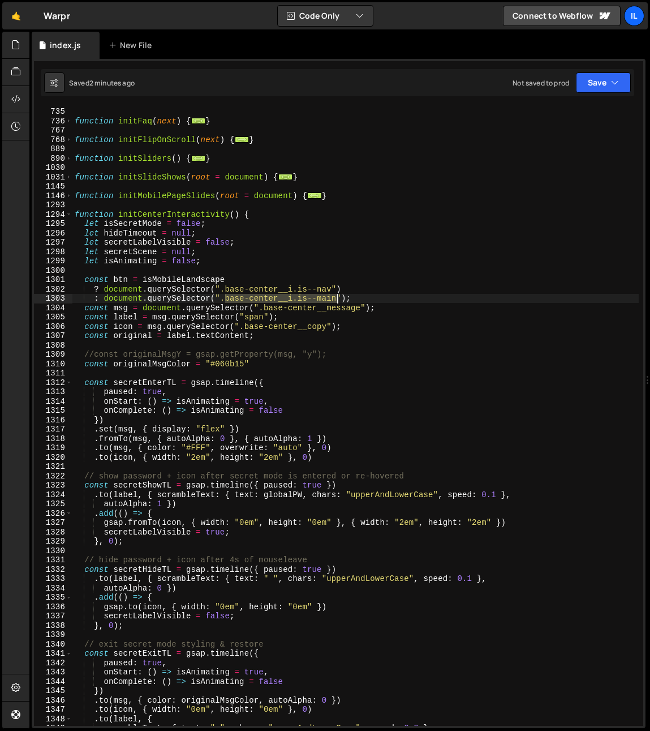
drag, startPoint x: 224, startPoint y: 299, endPoint x: 337, endPoint y: 301, distance: 112.7
click at [337, 301] on div "function initAppPageLoader ( next ) { ... } function initFaq ( next ) { ... } f…" at bounding box center [355, 416] width 567 height 638
click at [67, 212] on span at bounding box center [69, 215] width 6 height 10
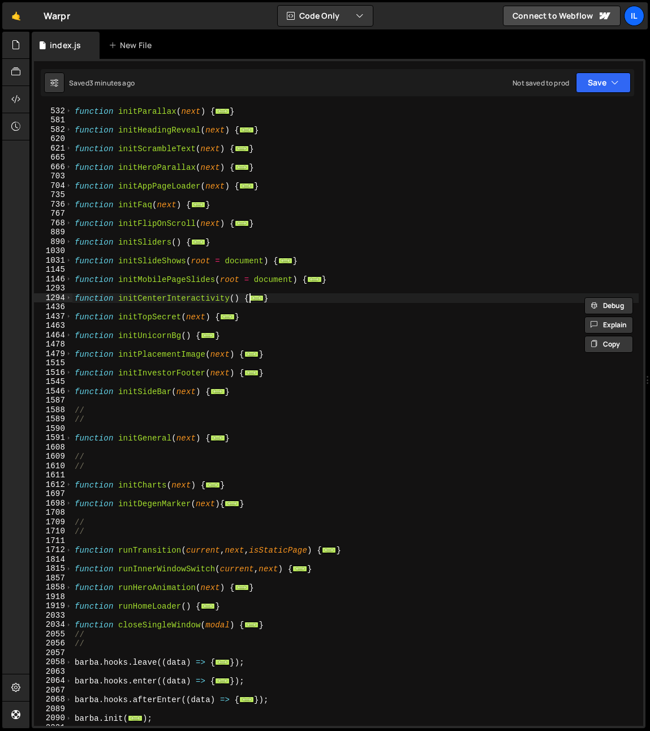
scroll to position [516, 0]
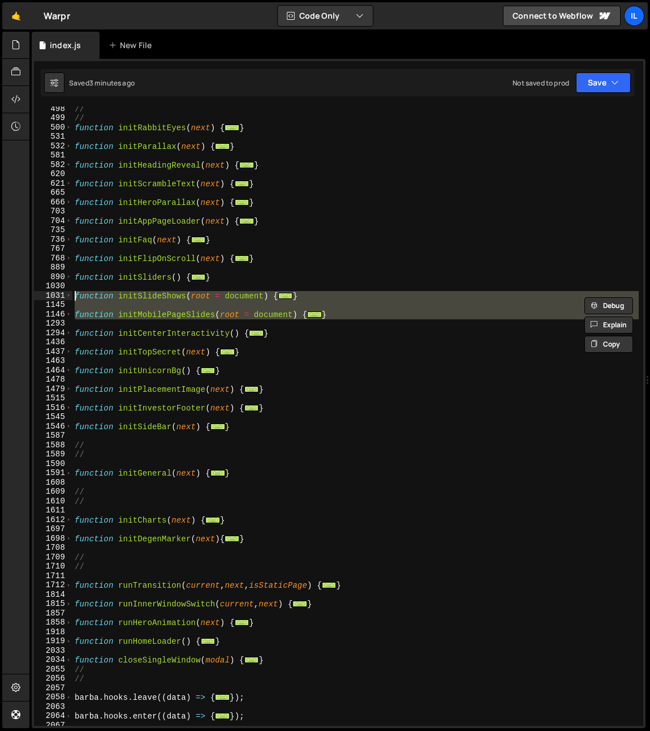
drag, startPoint x: 80, startPoint y: 326, endPoint x: 58, endPoint y: 295, distance: 38.2
click at [58, 295] on div ": document.querySelector(".base-center__i.is--main"); 498 499 500 531 532 581 5…" at bounding box center [339, 415] width 610 height 619
click at [67, 296] on span at bounding box center [69, 296] width 6 height 10
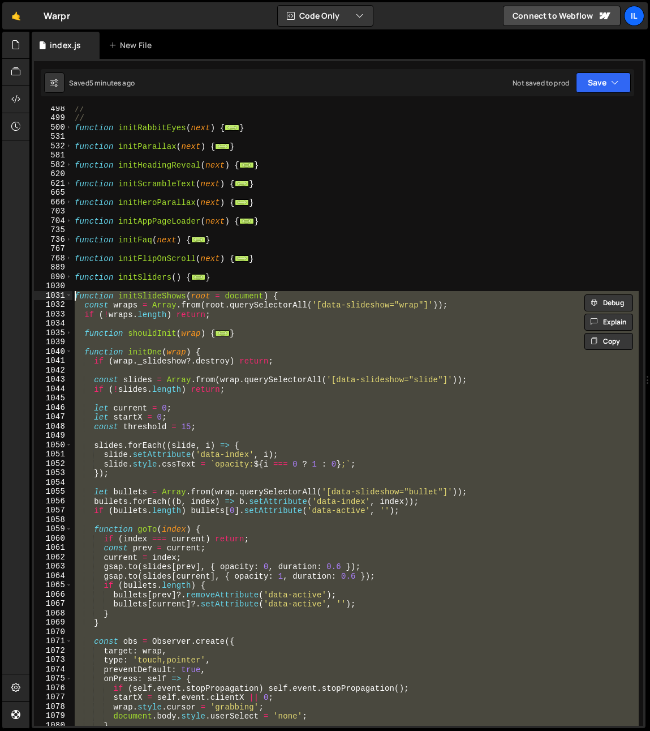
scroll to position [668, 0]
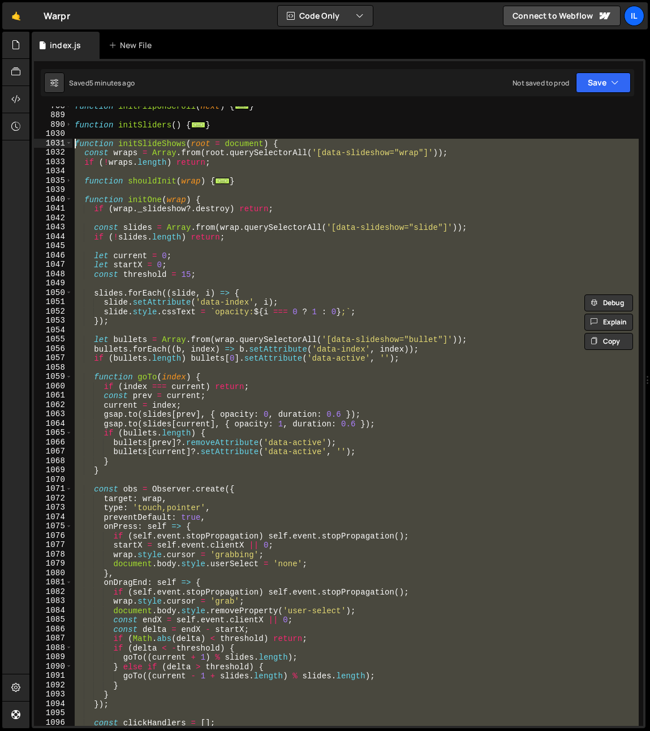
click at [148, 339] on div "function initFlipOnScroll ( next ) { ... } function initSliders ( ) { ... } fun…" at bounding box center [355, 415] width 567 height 619
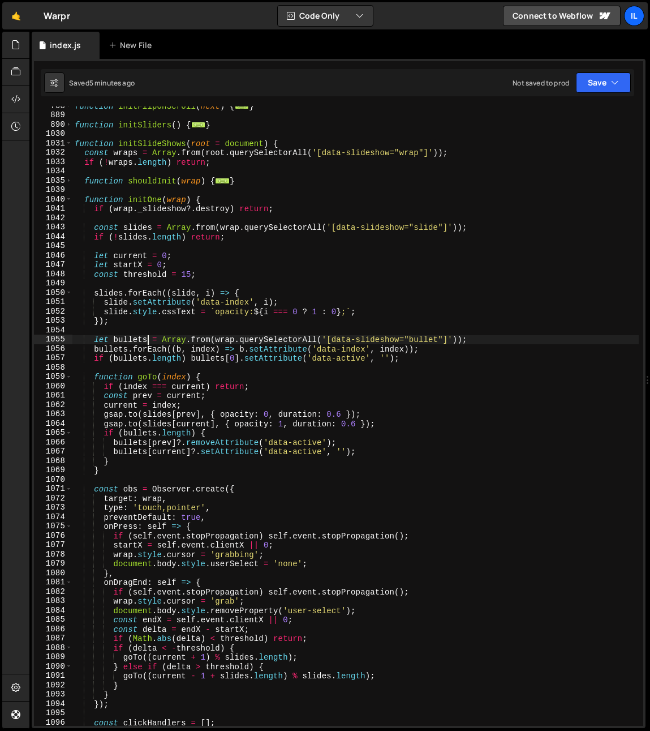
click at [139, 199] on div "function initFlipOnScroll ( next ) { ... } function initSliders ( ) { ... } fun…" at bounding box center [355, 420] width 567 height 638
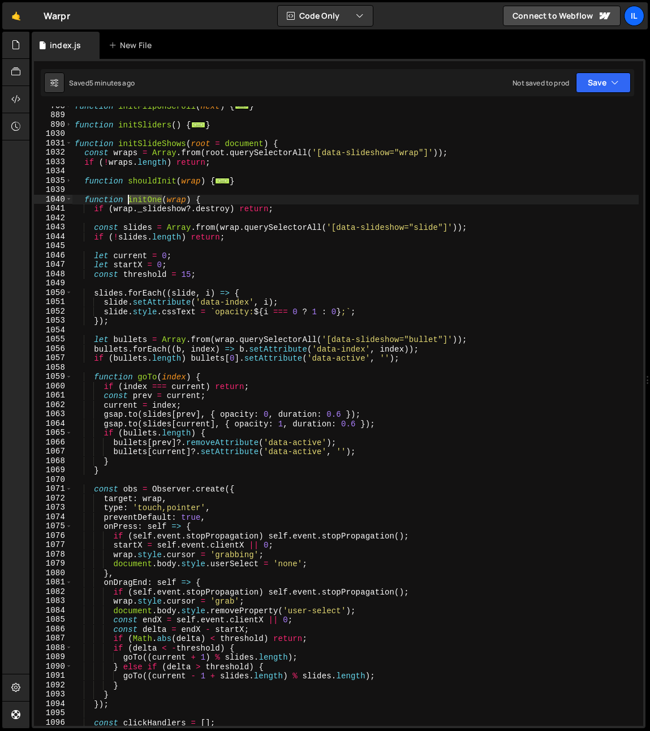
scroll to position [0, 8]
click at [139, 199] on div "function initFlipOnScroll ( next ) { ... } function initSliders ( ) { ... } fun…" at bounding box center [355, 420] width 567 height 638
click at [334, 202] on div "function initFlipOnScroll ( next ) { ... } function initSliders ( ) { ... } fun…" at bounding box center [355, 420] width 567 height 638
click at [330, 207] on div "function initFlipOnScroll ( next ) { ... } function initSliders ( ) { ... } fun…" at bounding box center [355, 420] width 567 height 638
type textarea "if (wrap._slideshow?.destroy) return;"
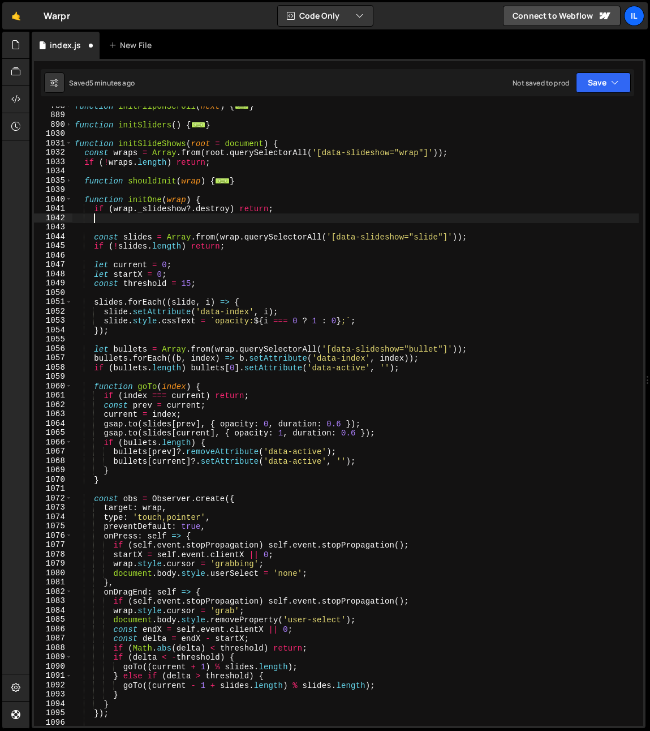
paste textarea "});"
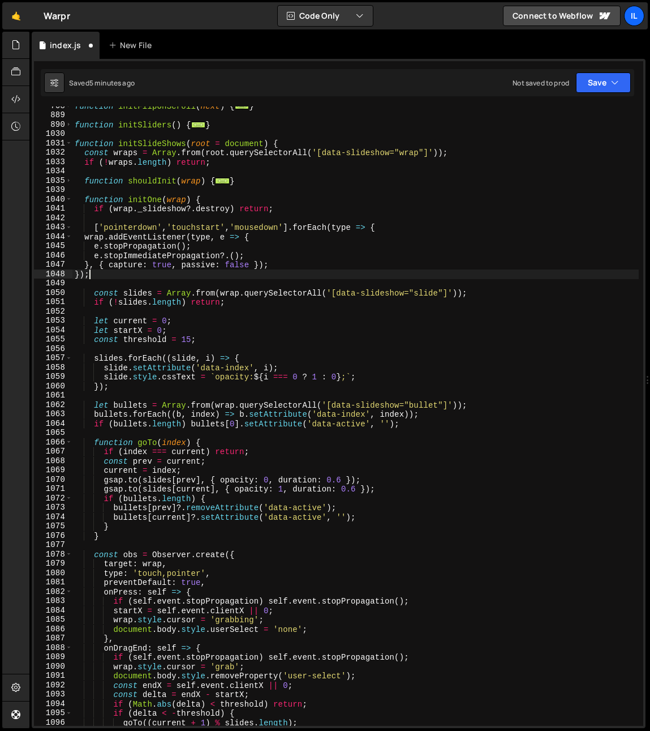
scroll to position [0, 1]
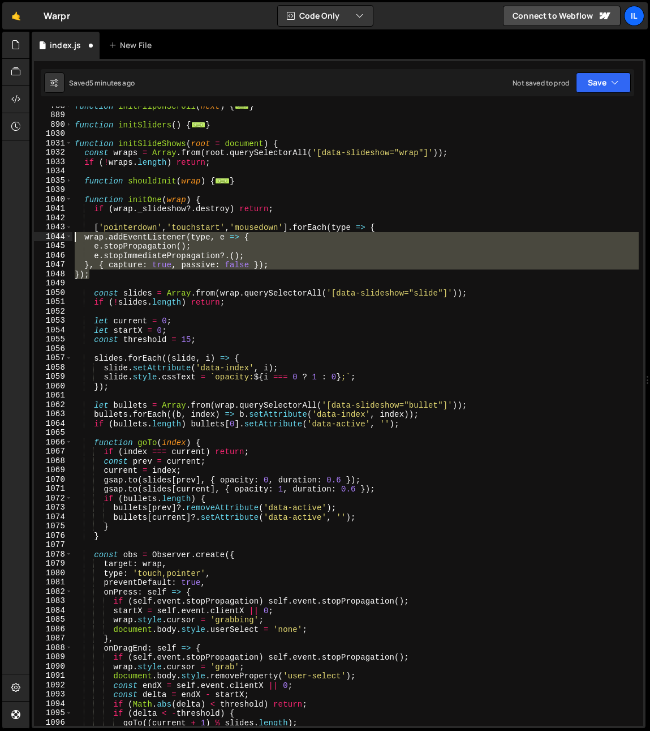
drag, startPoint x: 80, startPoint y: 263, endPoint x: 40, endPoint y: 234, distance: 49.6
click at [40, 234] on div "}); 768 889 890 1030 1031 1032 1033 1034 1035 1039 1040 1041 1042 1043 1044 104…" at bounding box center [339, 415] width 610 height 619
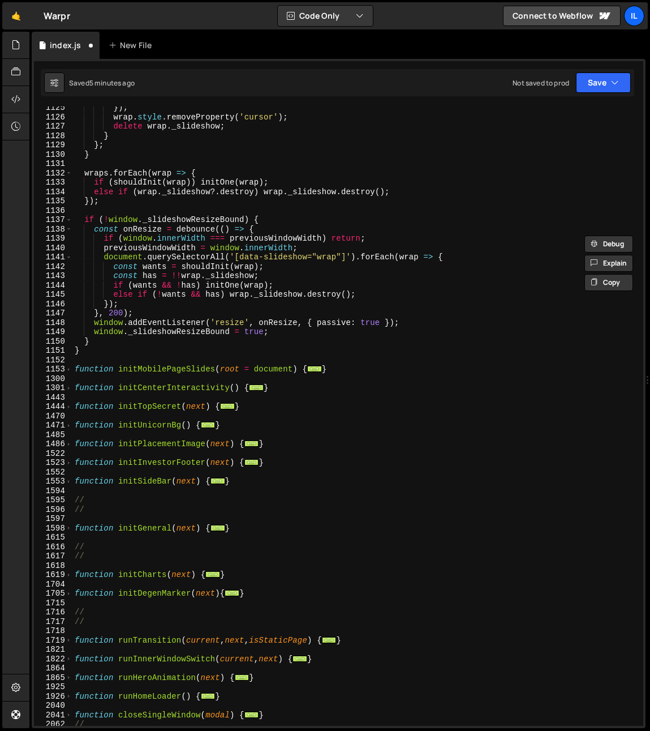
scroll to position [1554, 0]
click at [73, 366] on div "}) ; wrap . style . removeProperty ( 'cursor' ) ; delete wrap . _slideshow ; } …" at bounding box center [355, 422] width 567 height 638
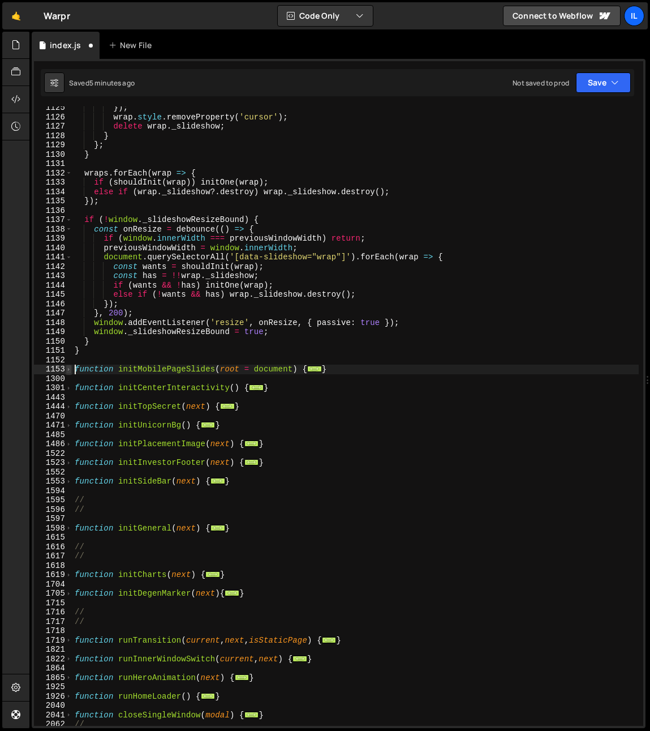
click at [71, 370] on span at bounding box center [69, 370] width 6 height 10
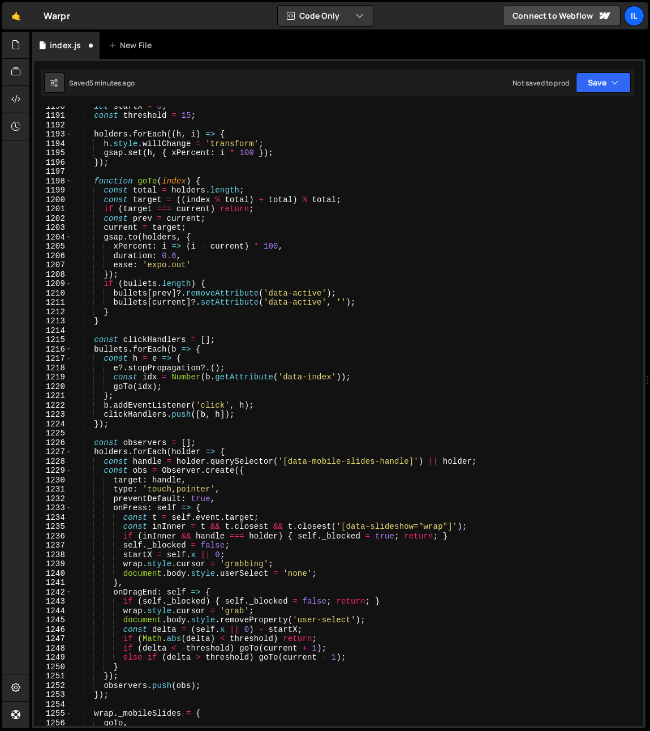
scroll to position [2280, 0]
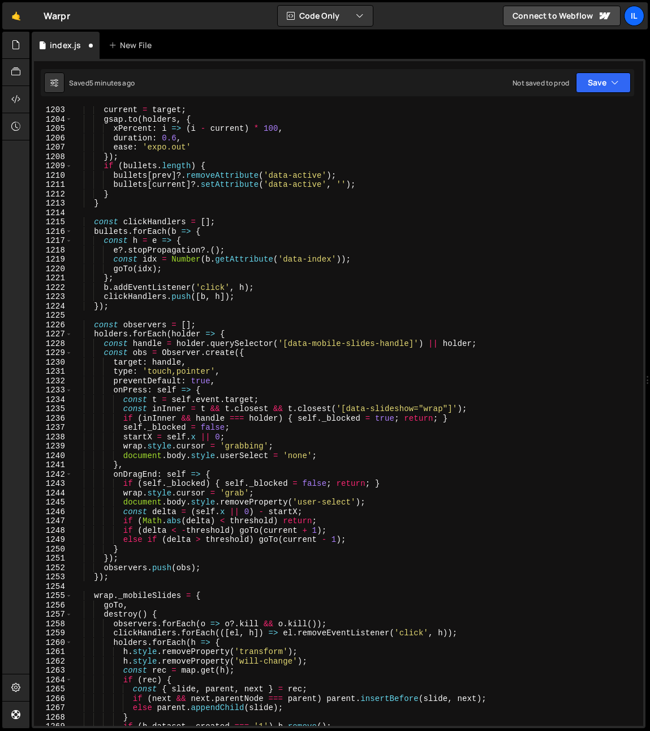
click at [258, 350] on div "current = target ; gsap . to ( holders , { xPercent : i => ( i - current ) * 10…" at bounding box center [355, 424] width 567 height 638
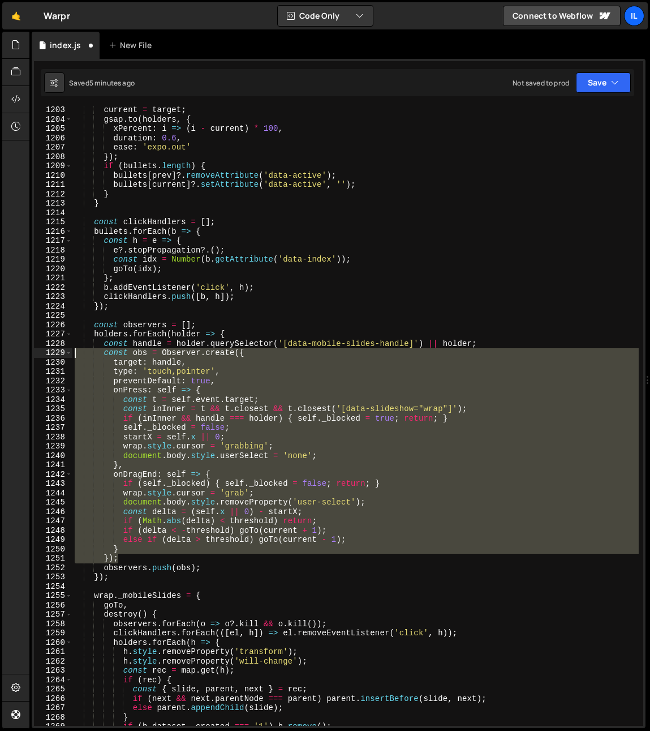
drag, startPoint x: 123, startPoint y: 557, endPoint x: 27, endPoint y: 350, distance: 227.7
click at [27, 351] on div "Hold on a sec... Are you certain you wish to leave this page? Any changes you'v…" at bounding box center [325, 365] width 650 height 731
paste textarea "});"
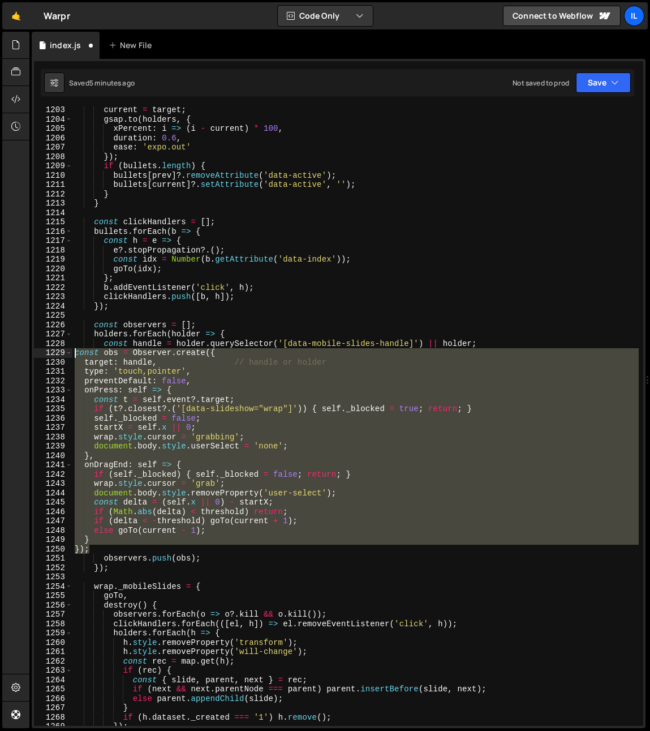
drag, startPoint x: 98, startPoint y: 550, endPoint x: 46, endPoint y: 349, distance: 207.6
click at [46, 349] on div "}); 1203 1204 1205 1206 1207 1208 1209 1210 1211 1212 1213 1214 1215 1216 1217 …" at bounding box center [339, 415] width 610 height 619
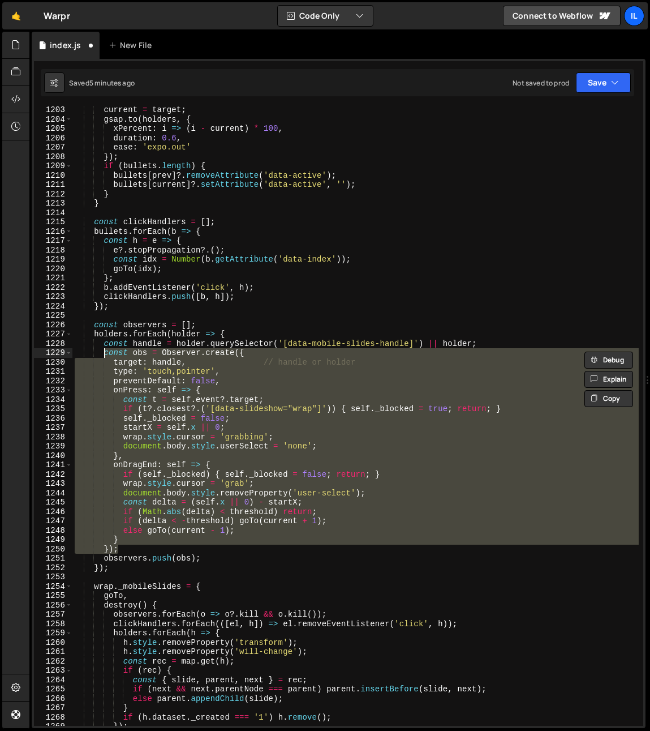
click at [296, 362] on div "current = target ; gsap . to ( holders , { xPercent : i => ( i - current ) * 10…" at bounding box center [355, 415] width 567 height 619
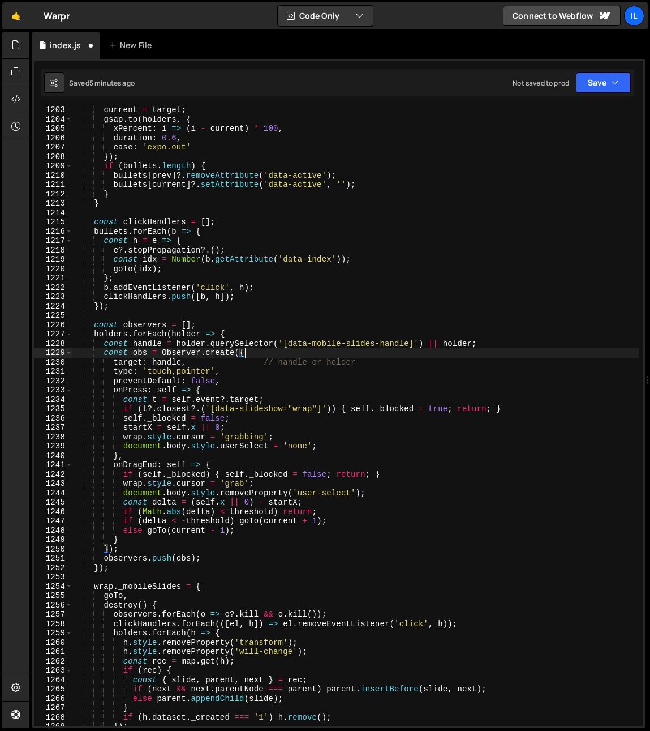
drag, startPoint x: 250, startPoint y: 357, endPoint x: 378, endPoint y: 359, distance: 128.0
click at [378, 359] on div "current = target ; gsap . to ( holders , { xPercent : i => ( i - current ) * 10…" at bounding box center [355, 424] width 567 height 638
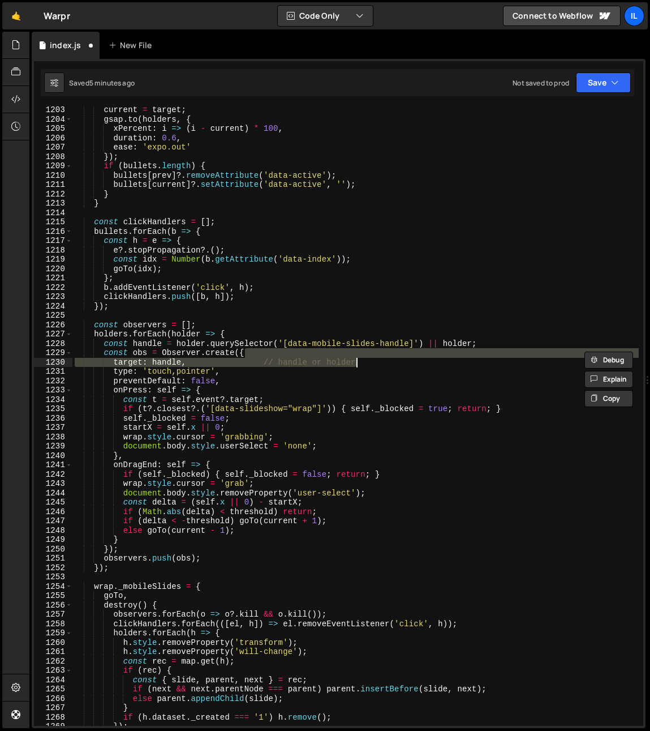
click at [379, 360] on div "current = target ; gsap . to ( holders , { xPercent : i => ( i - current ) * 10…" at bounding box center [355, 415] width 567 height 619
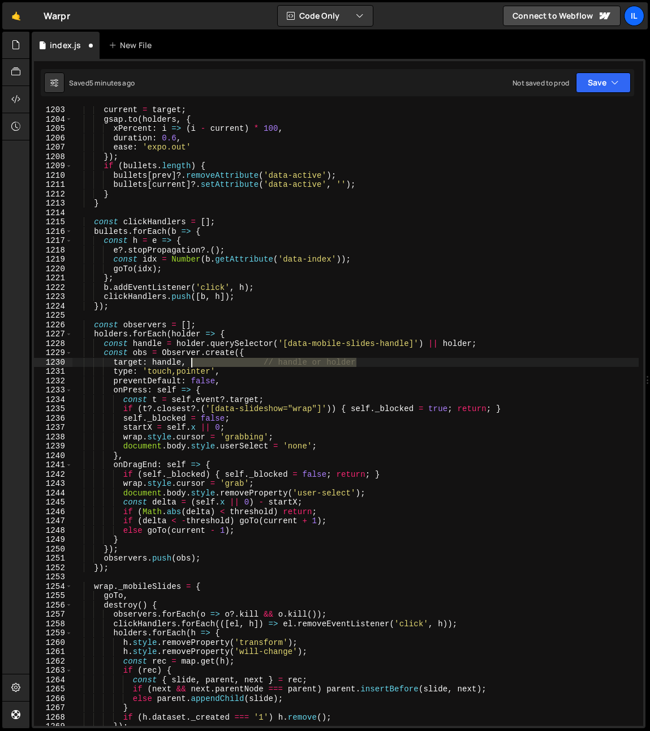
drag, startPoint x: 399, startPoint y: 359, endPoint x: 189, endPoint y: 362, distance: 209.5
click at [189, 362] on div "current = target ; gsap . to ( holders , { xPercent : i => ( i - current ) * 10…" at bounding box center [355, 424] width 567 height 638
click at [152, 607] on div "current = target ; gsap . to ( holders , { xPercent : i => ( i - current ) * 10…" at bounding box center [355, 424] width 567 height 638
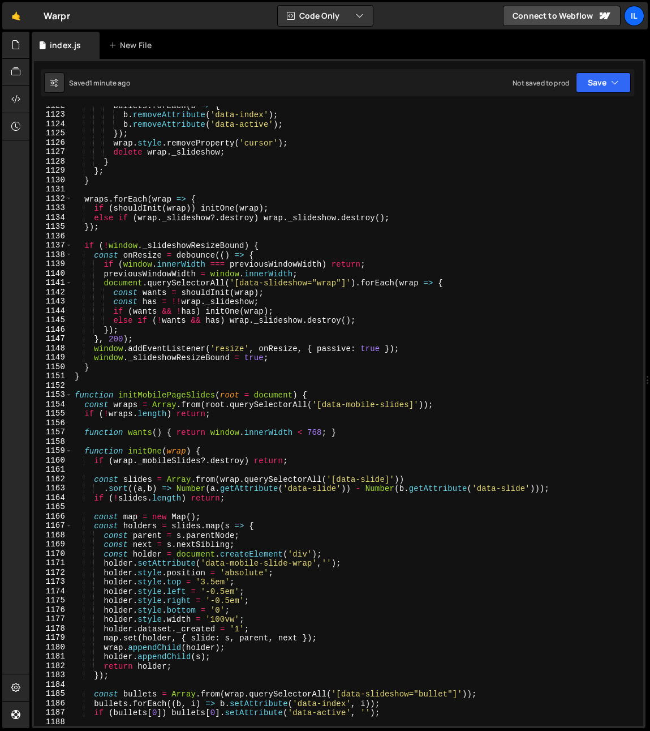
scroll to position [1532, 0]
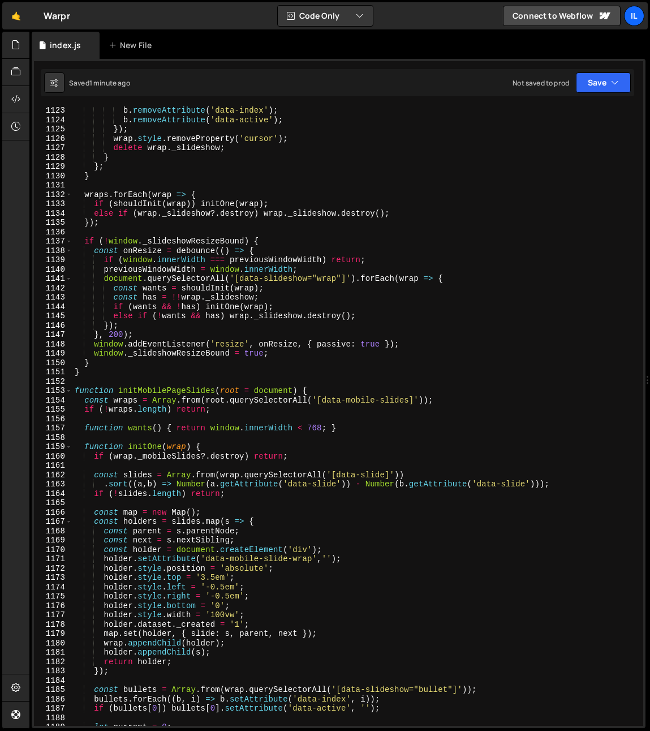
click at [148, 387] on div "b . removeAttribute ( 'data-index' ) ; b . removeAttribute ( 'data-active' ) ; …" at bounding box center [355, 425] width 567 height 638
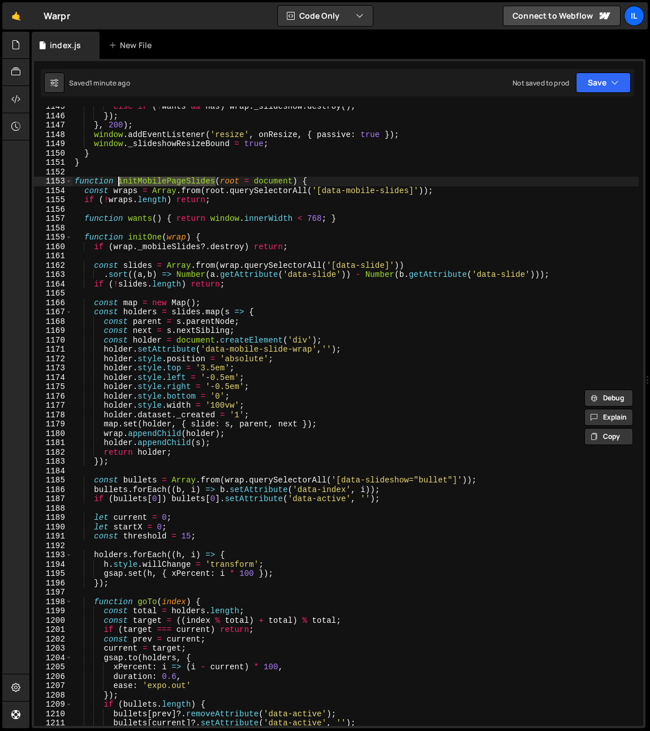
scroll to position [1847, 0]
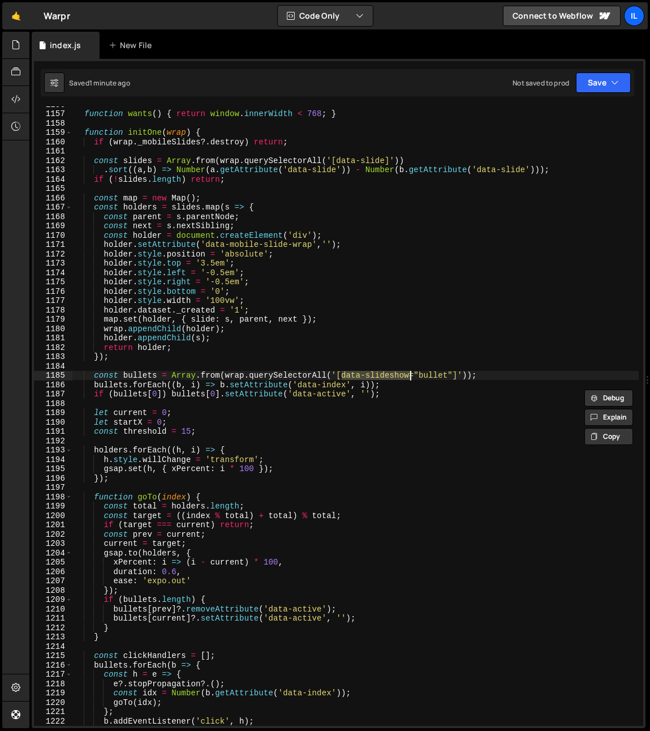
drag, startPoint x: 343, startPoint y: 376, endPoint x: 411, endPoint y: 378, distance: 67.9
click at [411, 378] on div "function wants ( ) { return window . innerWidth < 768 ; } function initOne ( wr…" at bounding box center [355, 419] width 567 height 638
paste textarea "mobile-slides"
type textarea "const bullets = Array.from(wrap.querySelectorAll('[data-mobile-slides="bullet"]…"
click at [226, 406] on div "function wants ( ) { return window . innerWidth < 768 ; } function initOne ( wr…" at bounding box center [355, 419] width 567 height 638
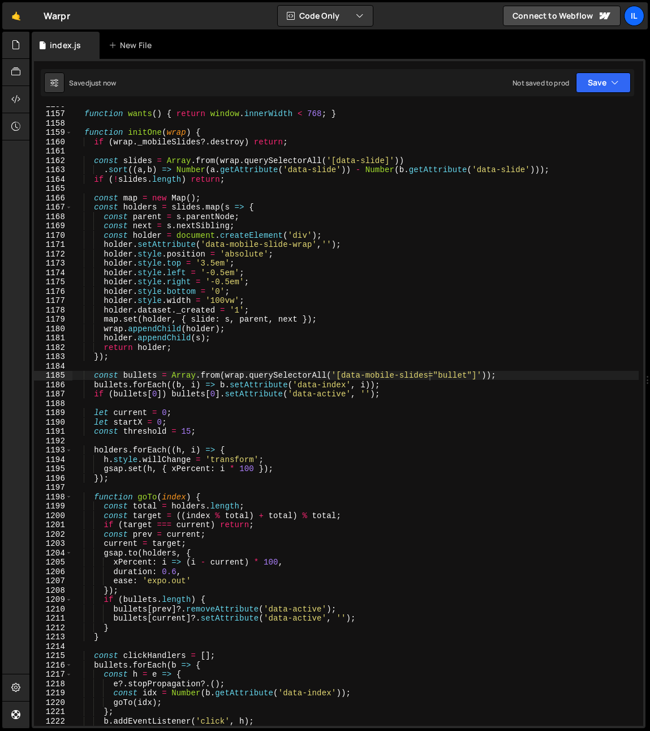
scroll to position [0, 0]
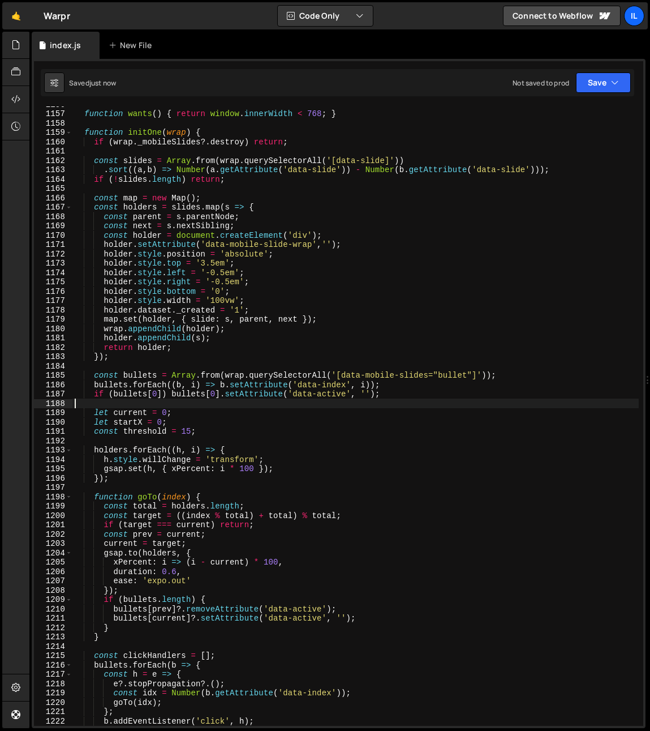
click at [127, 375] on div "function wants ( ) { return window . innerWidth < 768 ; } function initOne ( wr…" at bounding box center [355, 419] width 567 height 638
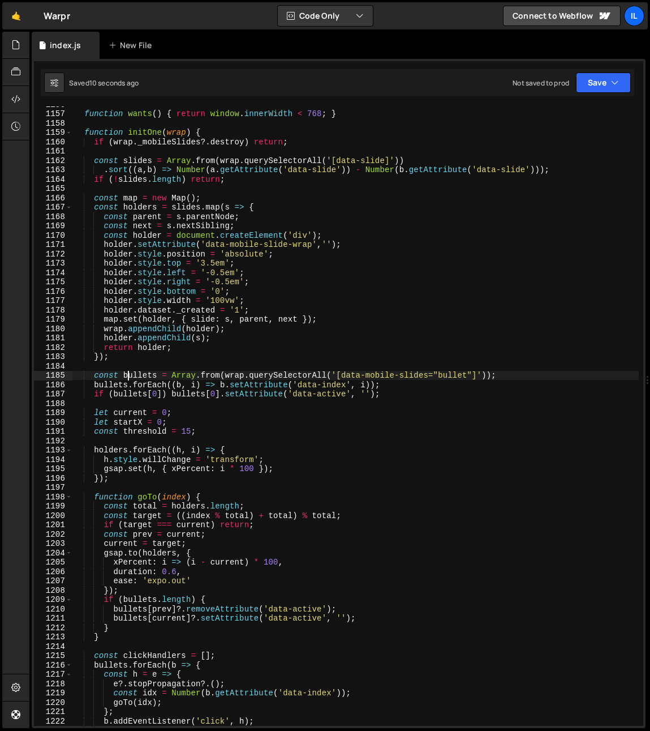
click at [127, 375] on div "function wants ( ) { return window . innerWidth < 768 ; } function initOne ( wr…" at bounding box center [355, 419] width 567 height 638
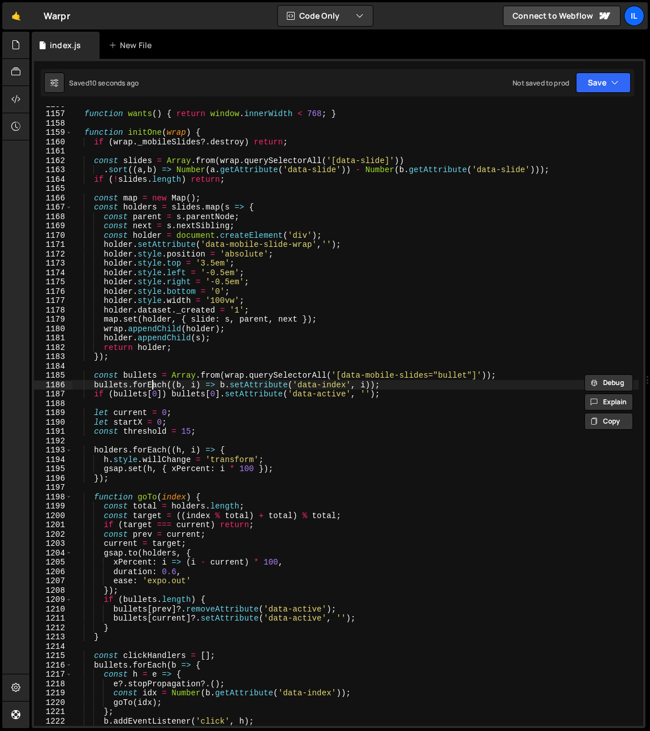
click at [151, 382] on div "function wants ( ) { return window . innerWidth < 768 ; } function initOne ( wr…" at bounding box center [355, 419] width 567 height 638
click at [191, 415] on div "function wants ( ) { return window . innerWidth < 768 ; } function initOne ( wr…" at bounding box center [355, 419] width 567 height 638
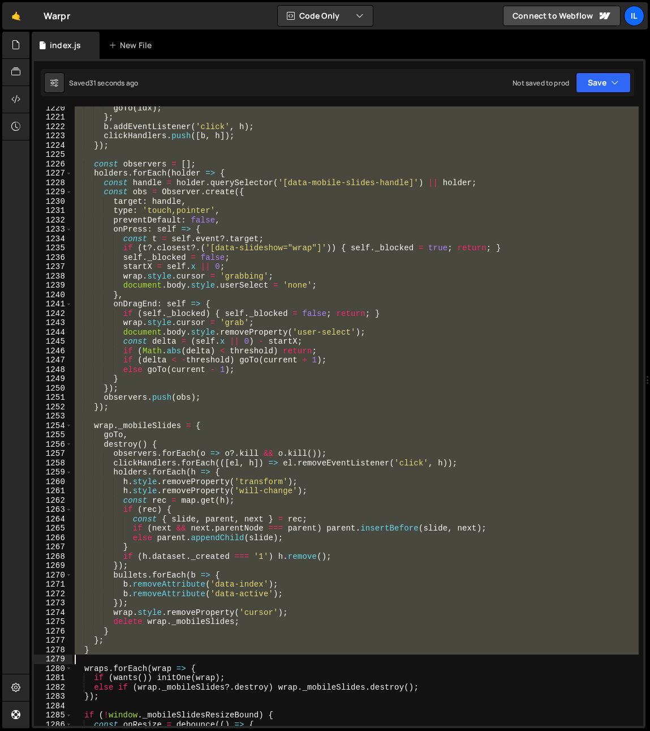
scroll to position [2645, 0]
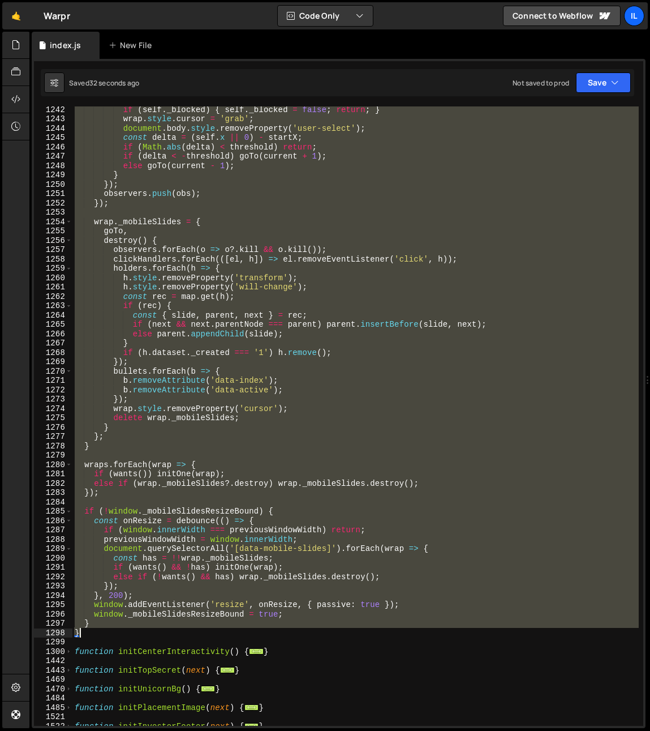
drag, startPoint x: 82, startPoint y: 406, endPoint x: 99, endPoint y: 633, distance: 227.6
click at [99, 633] on div "if ( self . _blocked ) { self . _blocked = false ; return ; } wrap . style . cu…" at bounding box center [355, 424] width 567 height 638
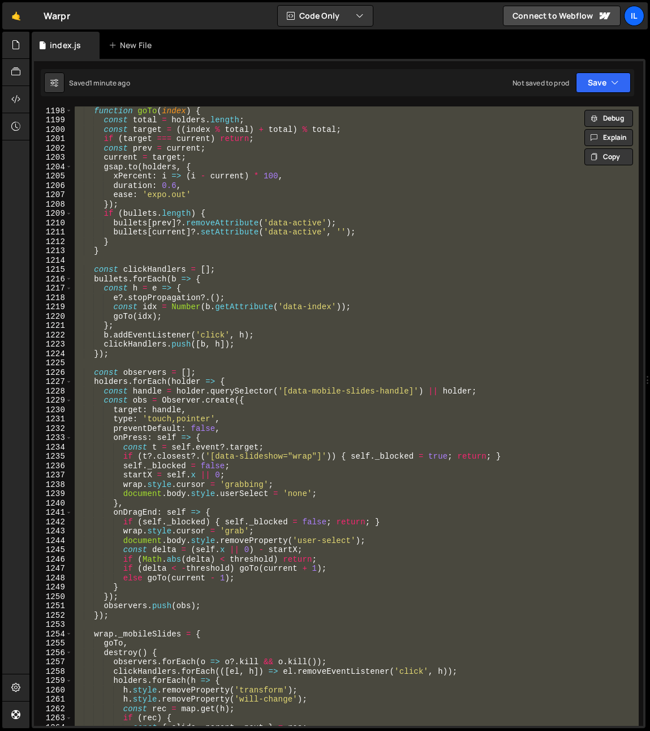
click at [353, 331] on div "function goTo ( index ) { const total = holders . length ; const target = (( in…" at bounding box center [355, 425] width 567 height 638
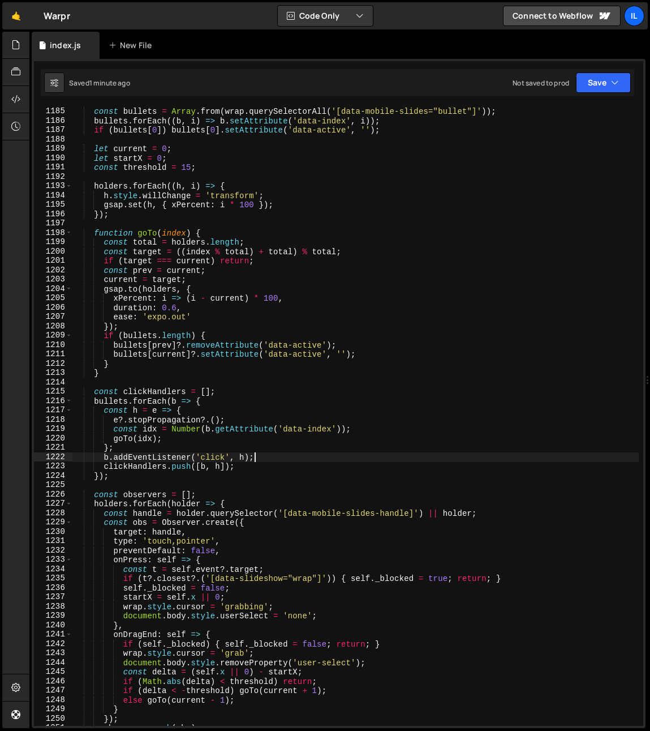
scroll to position [2041, 0]
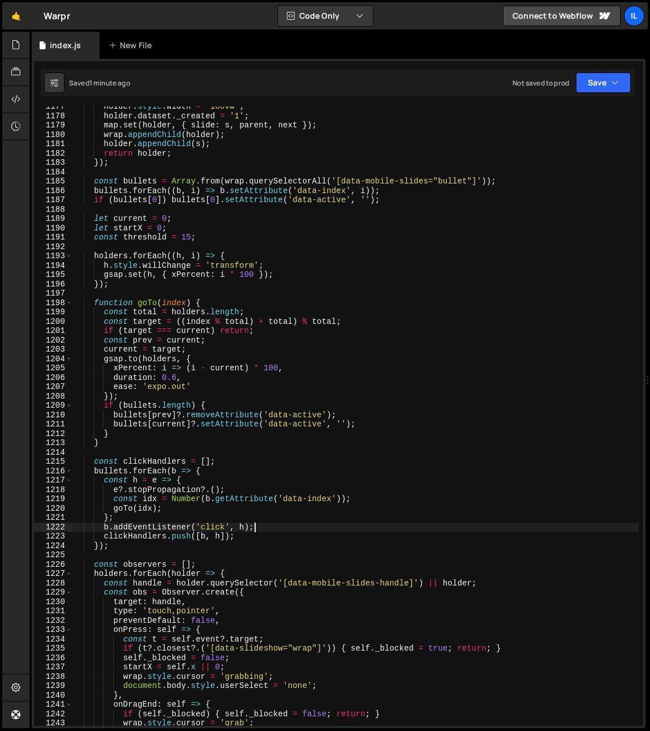
click at [134, 408] on div "holder . style . width = '100vw' ; holder . dataset . _created = '1' ; map . se…" at bounding box center [355, 421] width 567 height 638
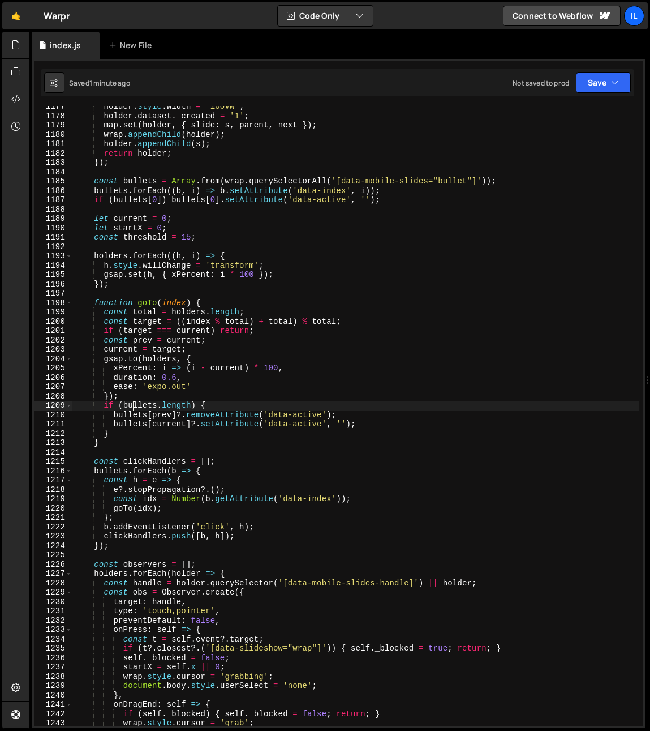
click at [128, 415] on div "holder . style . width = '100vw' ; holder . dataset . _created = '1' ; map . se…" at bounding box center [355, 421] width 567 height 638
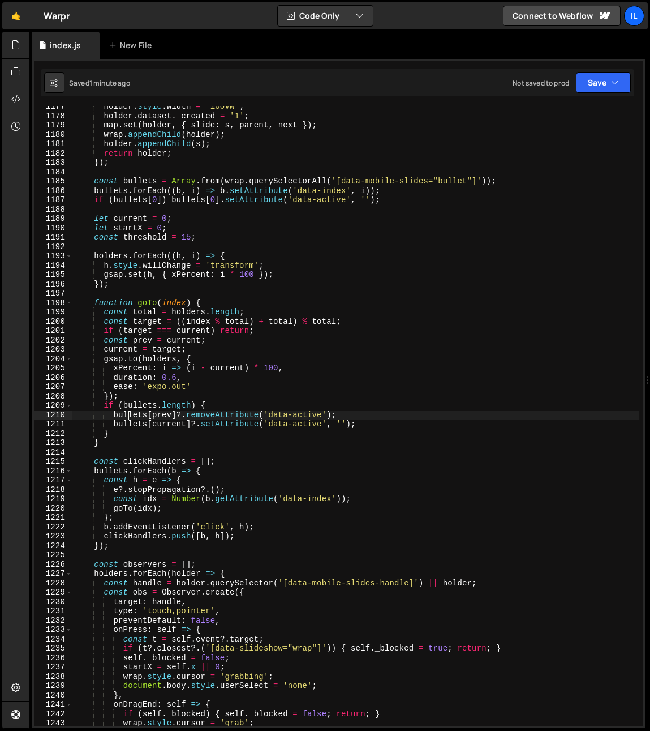
click at [128, 415] on div "holder . style . width = '100vw' ; holder . dataset . _created = '1' ; map . se…" at bounding box center [355, 421] width 567 height 638
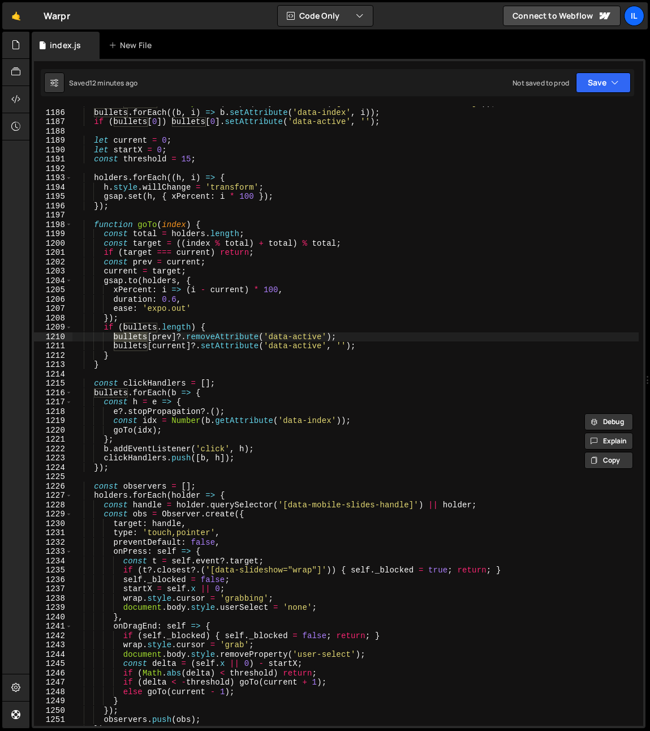
scroll to position [2272, 0]
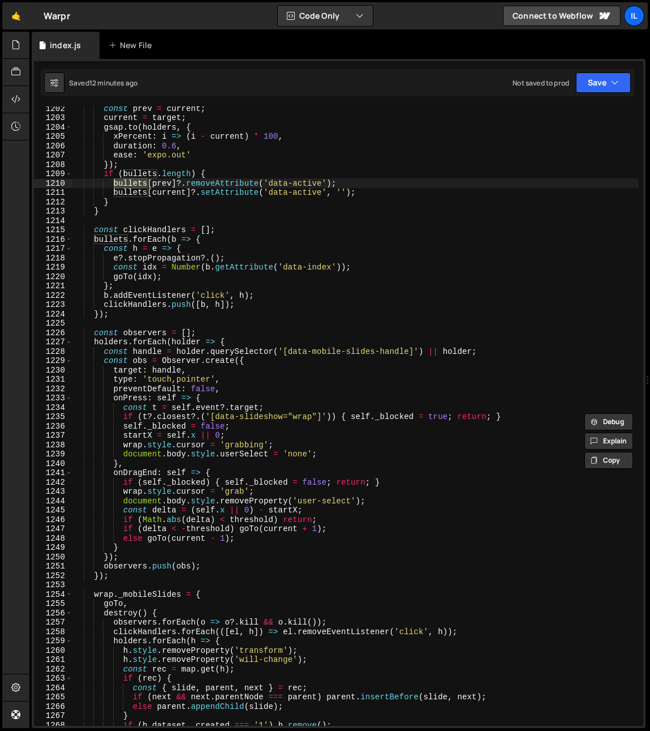
click at [269, 360] on div "const prev = current ; current = target ; gsap . to ( holders , { xPercent : i …" at bounding box center [355, 423] width 567 height 638
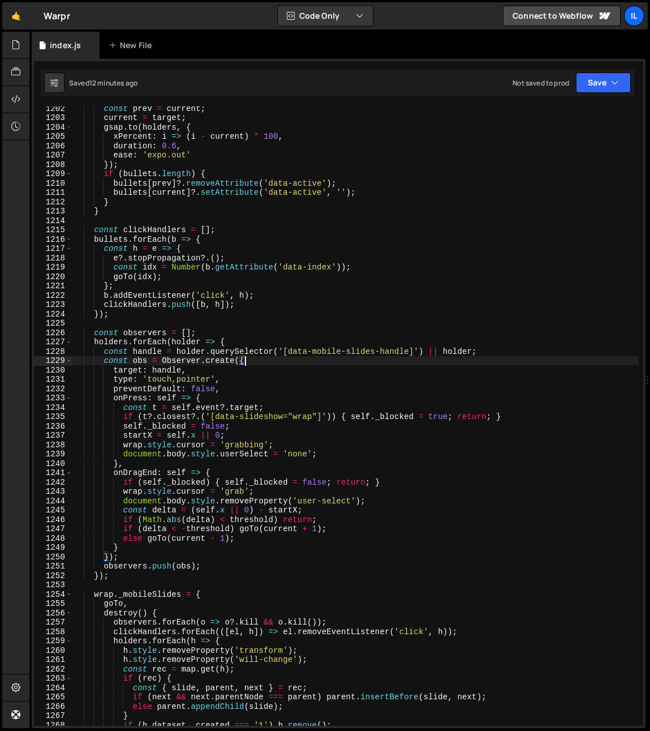
click at [130, 556] on div "const prev = current ; current = target ; gsap . to ( holders , { xPercent : i …" at bounding box center [355, 423] width 567 height 638
type textarea "});"
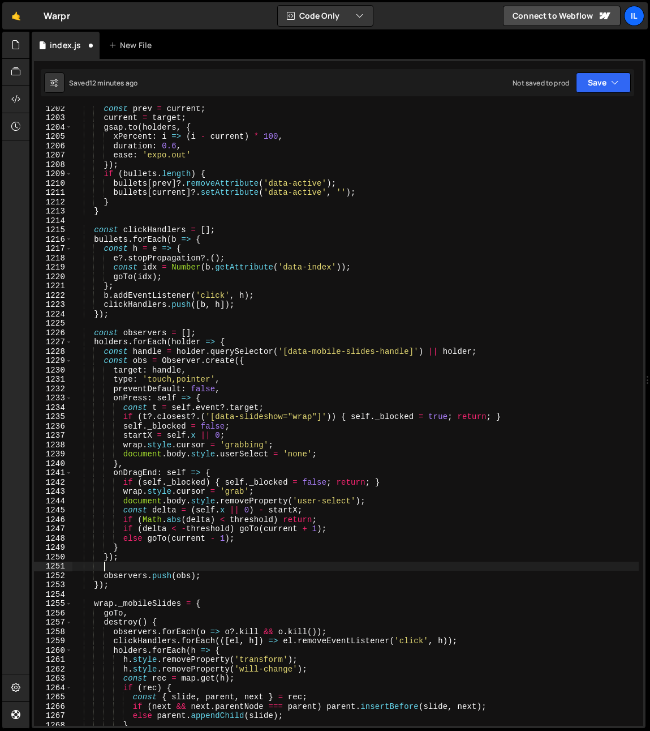
scroll to position [0, 1]
click at [75, 567] on div "const prev = current ; current = target ; gsap . to ( holders , { xPercent : i …" at bounding box center [355, 423] width 567 height 638
paste textarea "});"
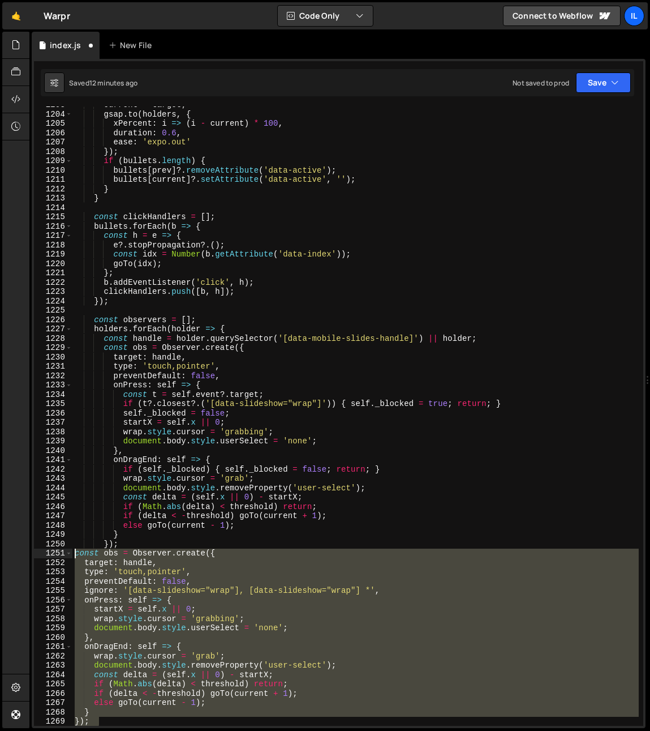
drag, startPoint x: 97, startPoint y: 722, endPoint x: 74, endPoint y: 554, distance: 170.3
click at [74, 554] on div "current = target ; gsap . to ( holders , { xPercent : i => ( i - current ) * 10…" at bounding box center [355, 419] width 567 height 638
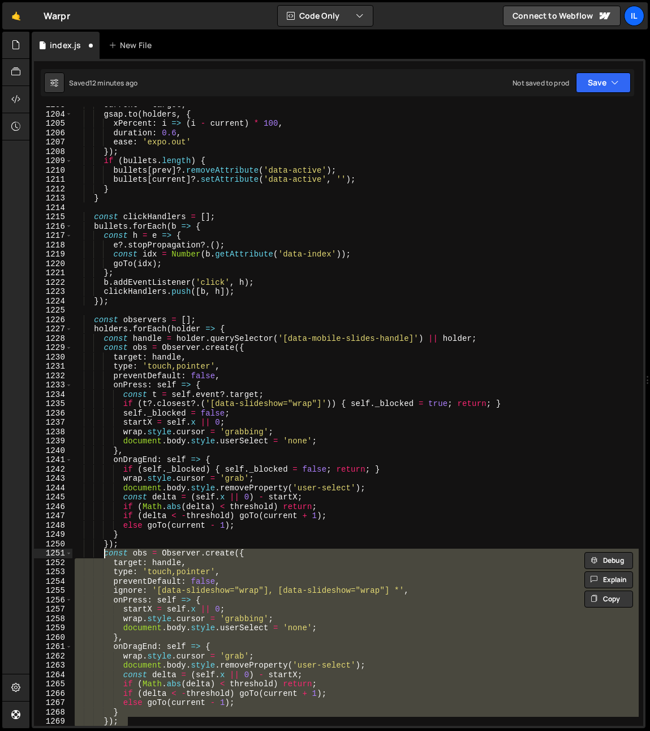
click at [222, 597] on div "current = target ; gsap . to ( holders , { xPercent : i => ( i - current ) * 10…" at bounding box center [355, 415] width 567 height 619
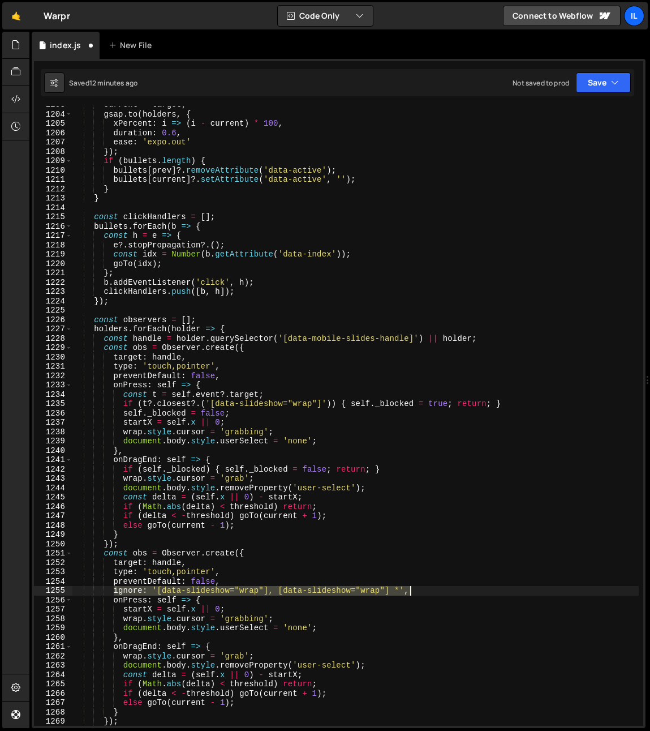
drag, startPoint x: 114, startPoint y: 590, endPoint x: 415, endPoint y: 587, distance: 301.2
click at [415, 587] on div "current = target ; gsap . to ( holders , { xPercent : i => ( i - current ) * 10…" at bounding box center [355, 419] width 567 height 638
type textarea "ignore: '[data-slideshow="wrap"], [data-slideshow="wrap"] *',"
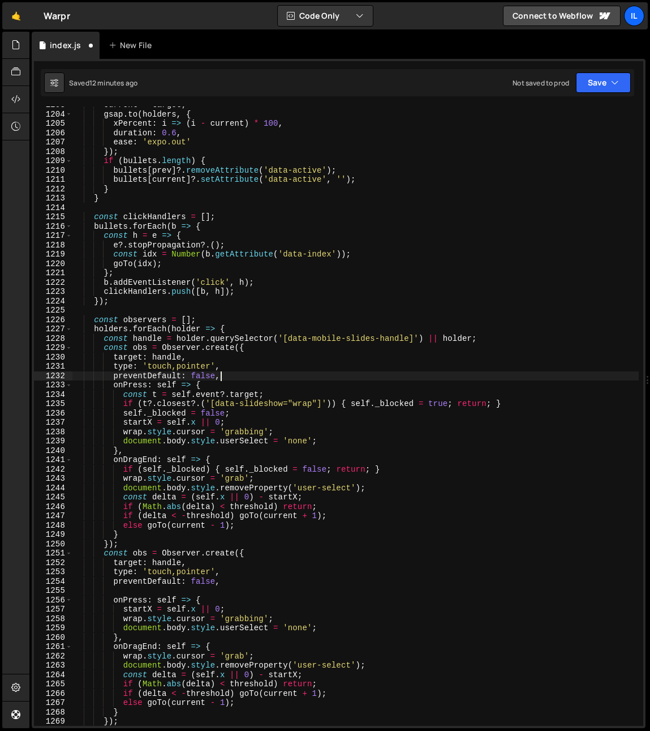
click at [247, 378] on div "current = target ; gsap . to ( holders , { xPercent : i => ( i - current ) * 10…" at bounding box center [355, 419] width 567 height 638
type textarea "preventDefault: false,"
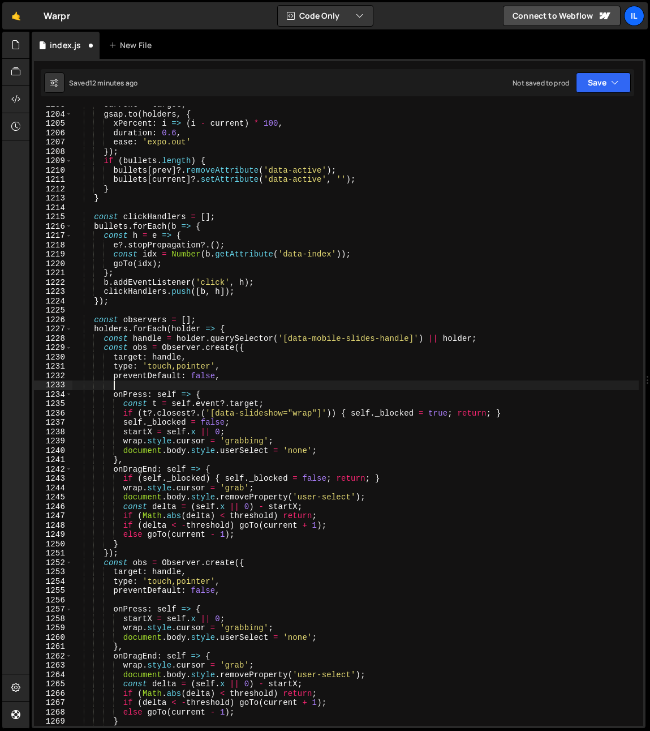
paste textarea "ignore: '[data-slideshow="wrap"], [data-slideshow="wrap"] *',"
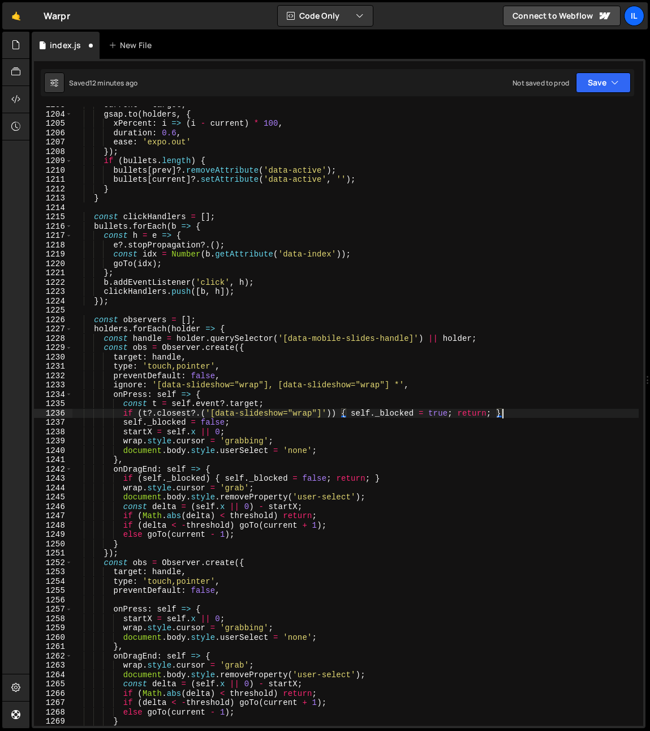
drag, startPoint x: 526, startPoint y: 413, endPoint x: 526, endPoint y: 405, distance: 8.5
click at [526, 405] on div "current = target ; gsap . to ( holders , { xPercent : i => ( i - current ) * 10…" at bounding box center [355, 419] width 567 height 638
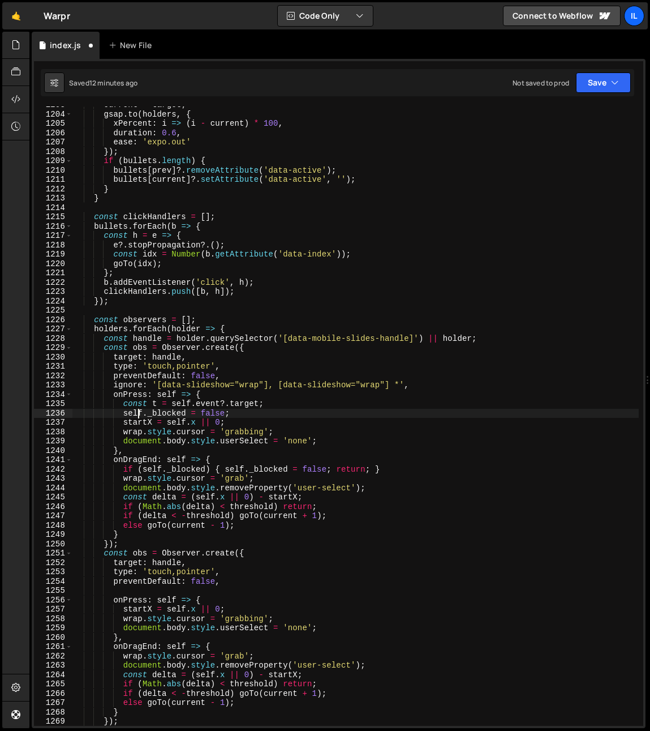
click at [136, 412] on div "current = target ; gsap . to ( holders , { xPercent : i => ( i - current ) * 10…" at bounding box center [355, 419] width 567 height 638
click at [172, 413] on div "current = target ; gsap . to ( holders , { xPercent : i => ( i - current ) * 10…" at bounding box center [355, 419] width 567 height 638
drag, startPoint x: 258, startPoint y: 412, endPoint x: 287, endPoint y: 406, distance: 29.3
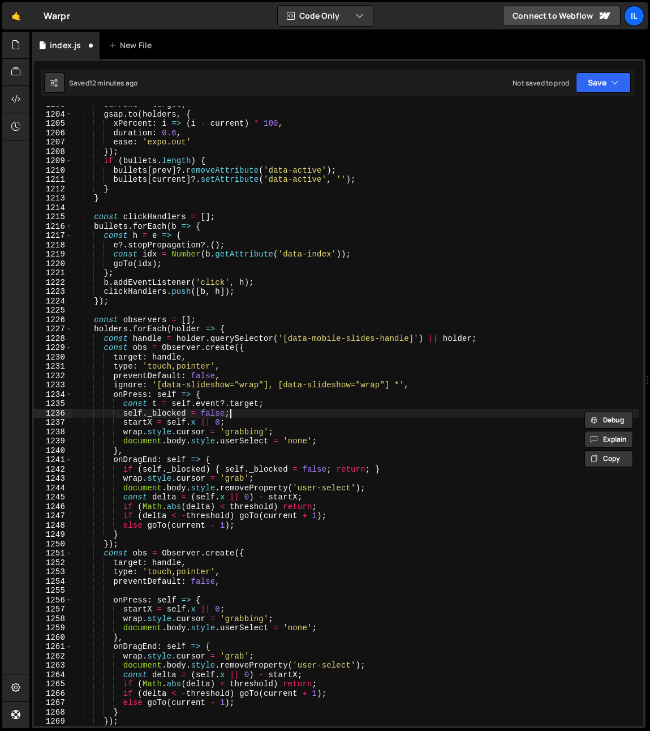
click at [287, 406] on div "current = target ; gsap . to ( holders , { xPercent : i => ( i - current ) * 10…" at bounding box center [355, 419] width 567 height 638
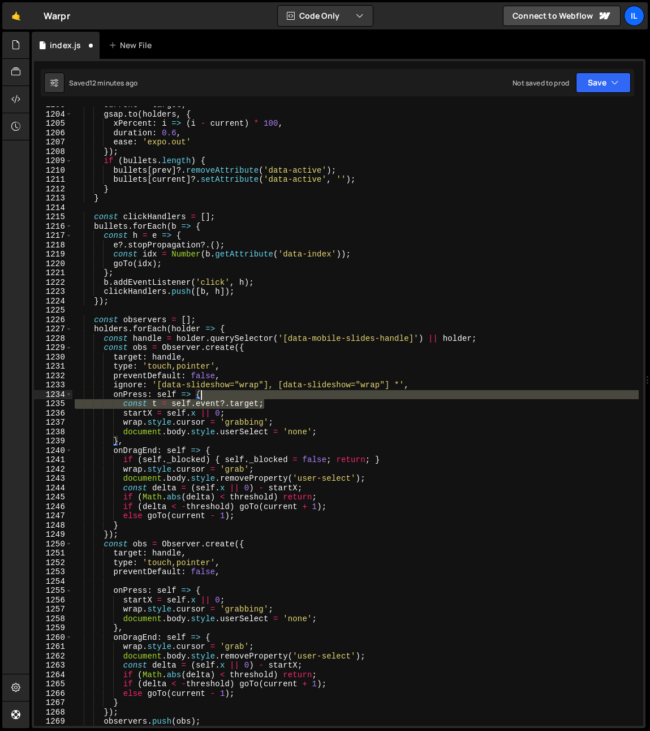
drag, startPoint x: 285, startPoint y: 404, endPoint x: 285, endPoint y: 397, distance: 6.8
click at [285, 397] on div "current = target ; gsap . to ( holders , { xPercent : i => ( i - current ) * 10…" at bounding box center [355, 419] width 567 height 638
click at [285, 397] on div "current = target ; gsap . to ( holders , { xPercent : i => ( i - current ) * 10…" at bounding box center [355, 415] width 567 height 619
click at [284, 399] on div "current = target ; gsap . to ( holders , { xPercent : i => ( i - current ) * 10…" at bounding box center [355, 419] width 567 height 638
type textarea "onPress: self => {"
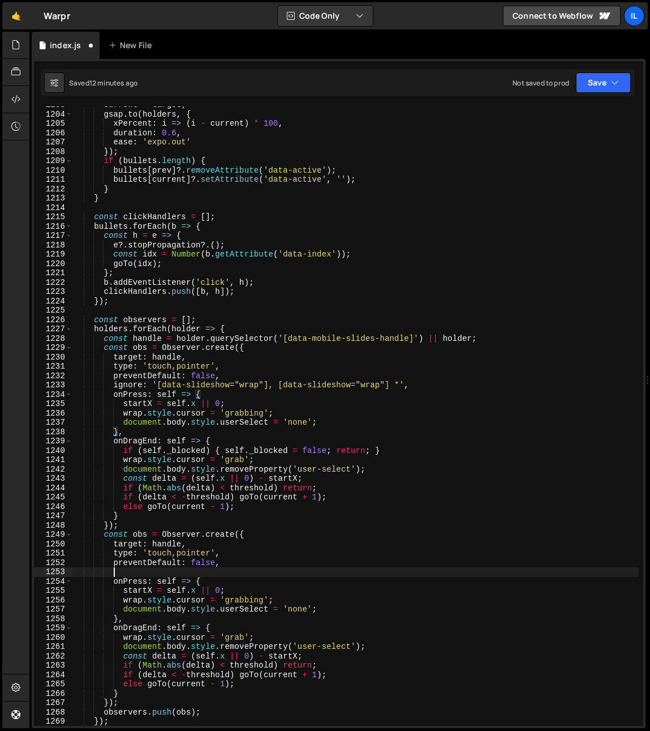
click at [211, 568] on div "current = target ; gsap . to ( holders , { xPercent : i => ( i - current ) * 10…" at bounding box center [355, 419] width 567 height 638
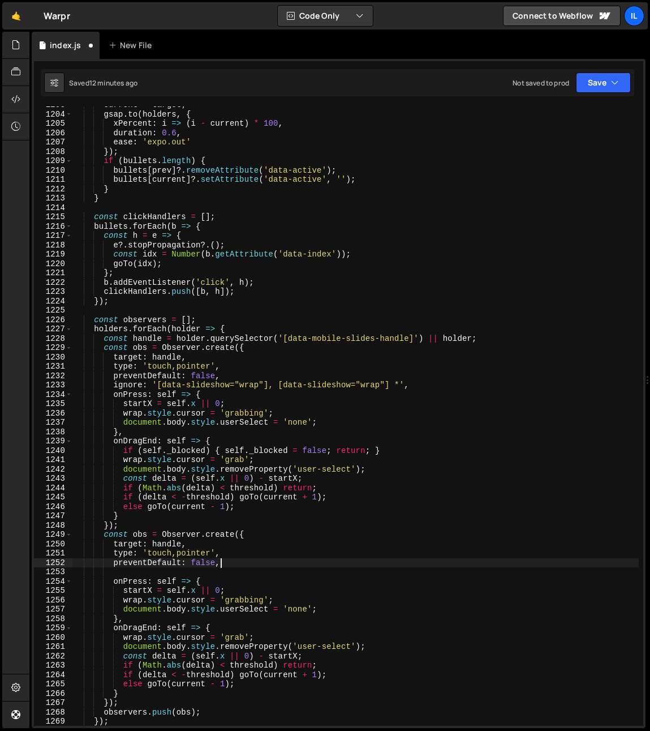
click at [238, 566] on div "current = target ; gsap . to ( holders , { xPercent : i => ( i - current ) * 10…" at bounding box center [355, 419] width 567 height 638
type textarea "preventDefault: false,"
click at [239, 572] on div "current = target ; gsap . to ( holders , { xPercent : i => ( i - current ) * 10…" at bounding box center [355, 419] width 567 height 638
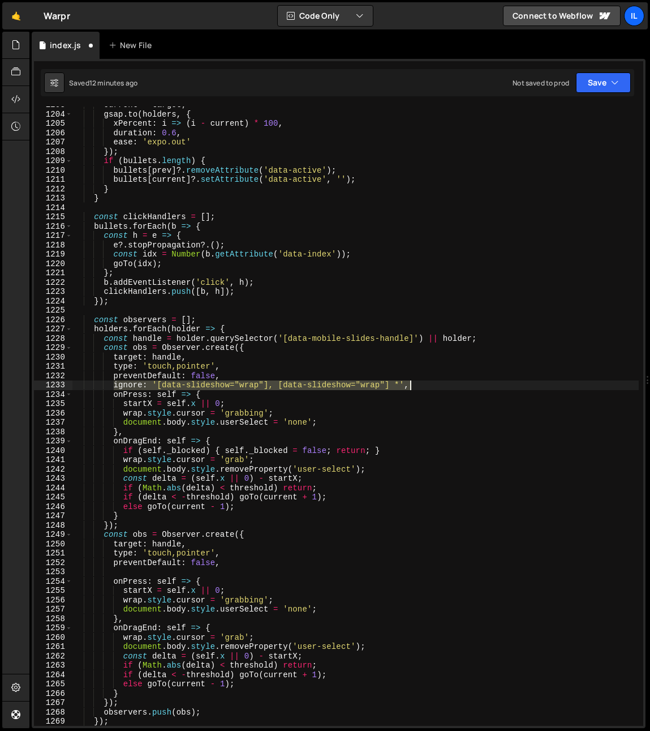
drag, startPoint x: 114, startPoint y: 383, endPoint x: 438, endPoint y: 383, distance: 323.8
click at [438, 383] on div "current = target ; gsap . to ( holders , { xPercent : i => ( i - current ) * 10…" at bounding box center [355, 419] width 567 height 638
type textarea "ignore: '[data-slideshow="wrap"], [data-slideshow="wrap"] *',"
click at [126, 573] on div "current = target ; gsap . to ( holders , { xPercent : i => ( i - current ) * 10…" at bounding box center [355, 419] width 567 height 638
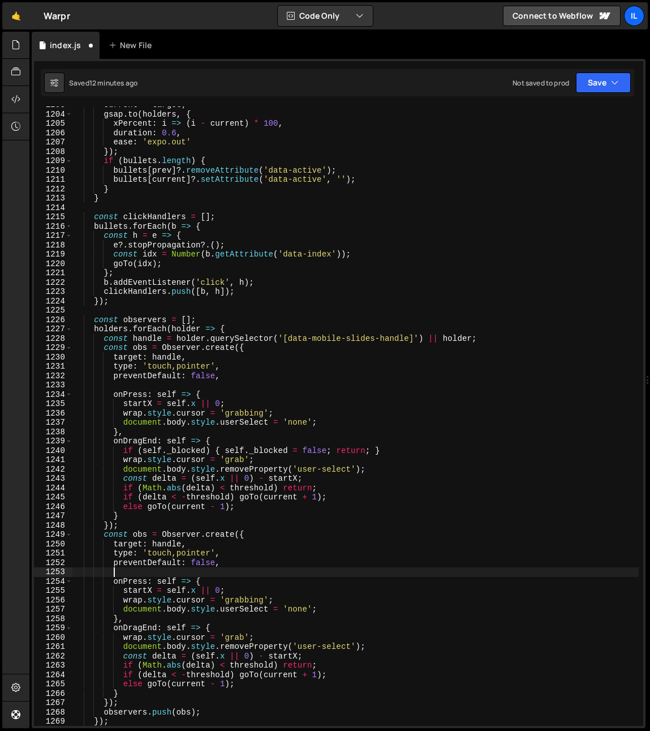
paste textarea "ignore: '[data-slideshow="wrap"], [data-slideshow="wrap"] *',"
type textarea "ignore: '[data-slideshow="wrap"], [data-slideshow="wrap"] *',"
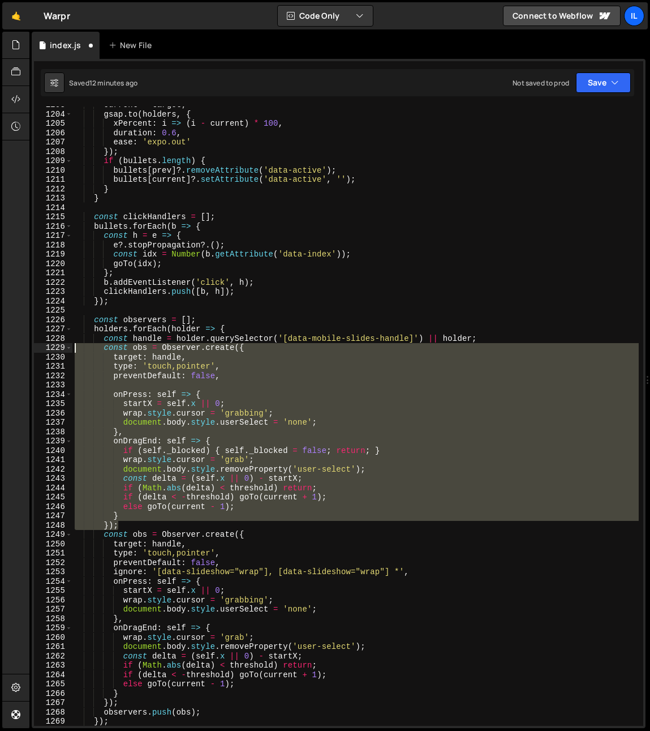
drag, startPoint x: 125, startPoint y: 528, endPoint x: 31, endPoint y: 345, distance: 206.3
click at [31, 345] on div "Files New File Javascript files 0 archive.js 0 0 index-funds.js 0 0 index.js 0 0" at bounding box center [339, 380] width 621 height 697
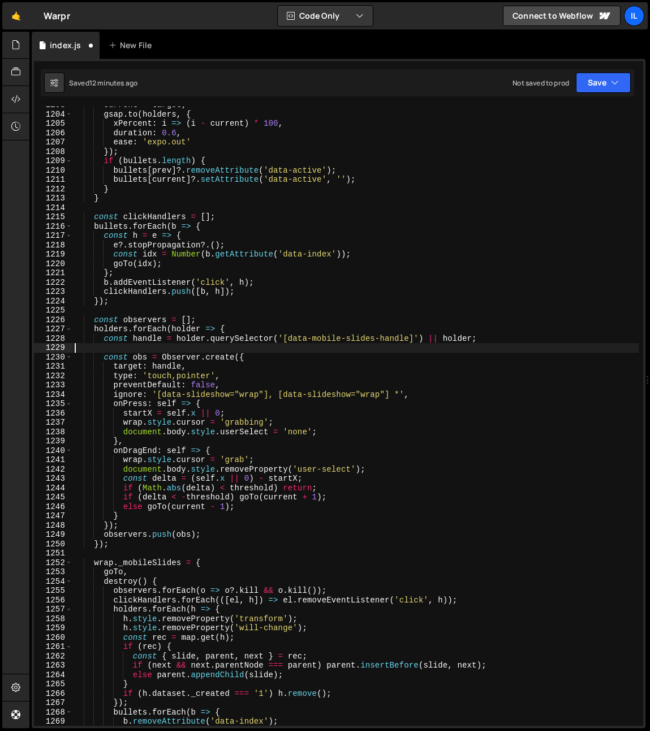
scroll to position [0, 0]
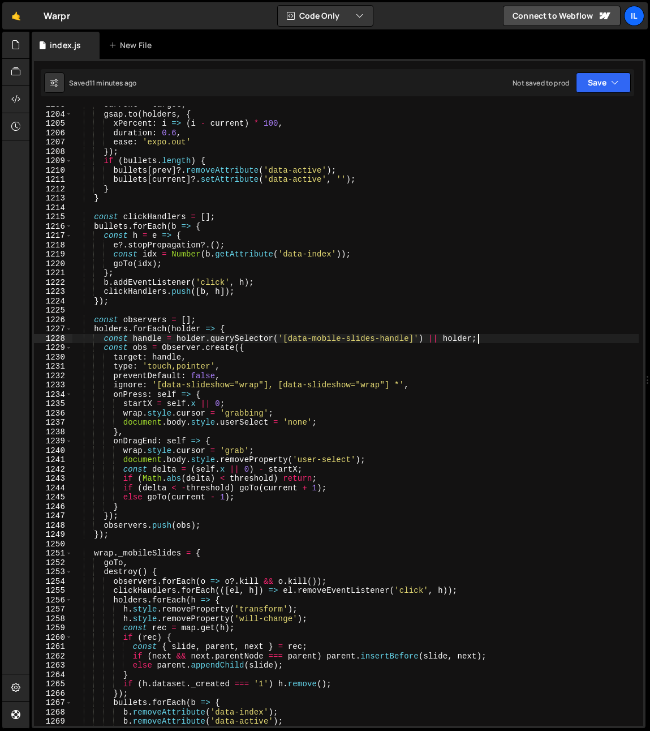
click at [349, 278] on div "current = target ; gsap . to ( holders , { xPercent : i => ( i - current ) * 10…" at bounding box center [355, 419] width 567 height 638
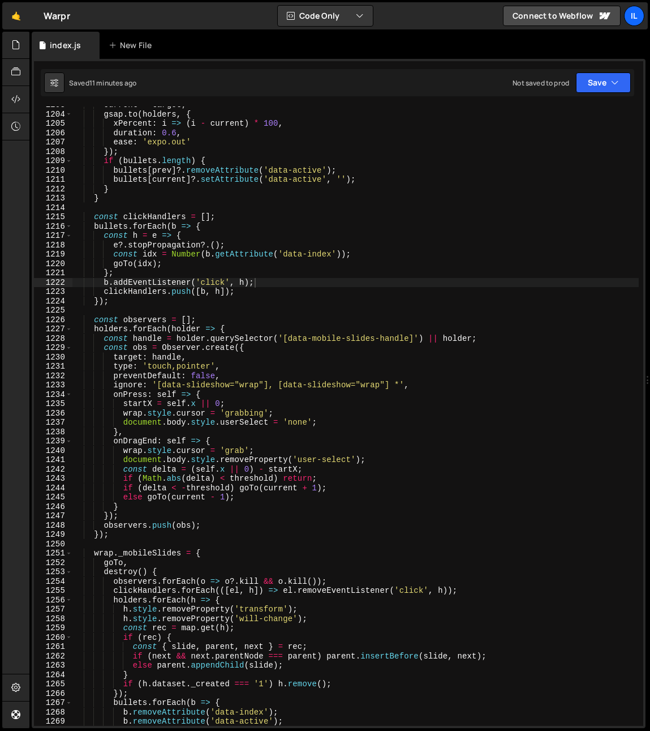
drag, startPoint x: 261, startPoint y: 292, endPoint x: 260, endPoint y: 344, distance: 52.6
click at [261, 292] on div "current = target ; gsap . to ( holders , { xPercent : i => ( i - current ) * 10…" at bounding box center [355, 419] width 567 height 638
click at [262, 361] on div "current = target ; gsap . to ( holders , { xPercent : i => ( i - current ) * 10…" at bounding box center [355, 419] width 567 height 638
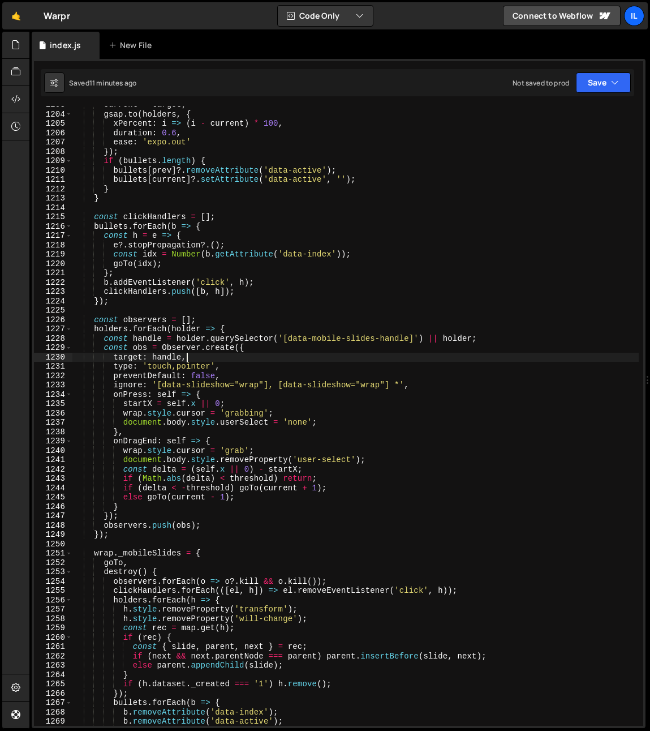
click at [332, 383] on div "current = target ; gsap . to ( holders , { xPercent : i => ( i - current ) * 10…" at bounding box center [355, 419] width 567 height 638
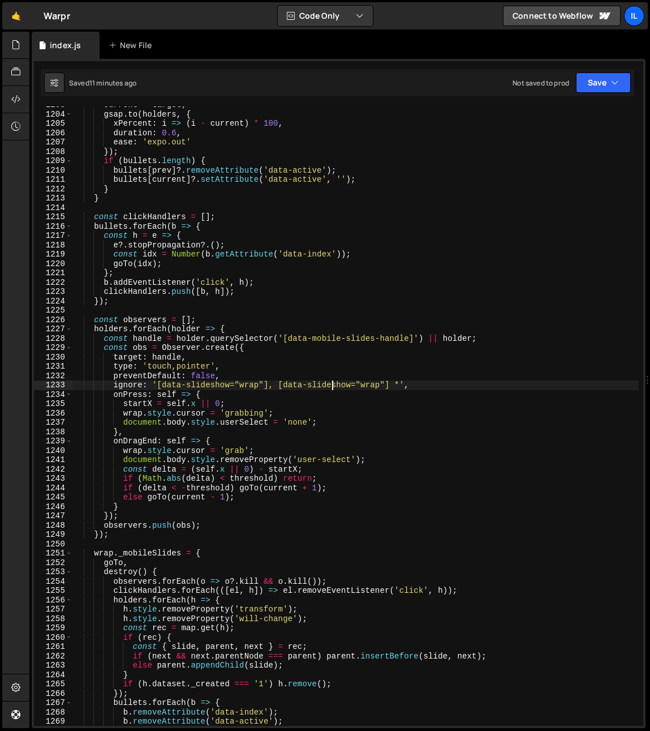
click at [306, 335] on div "current = target ; gsap . to ( holders , { xPercent : i => ( i - current ) * 10…" at bounding box center [355, 419] width 567 height 638
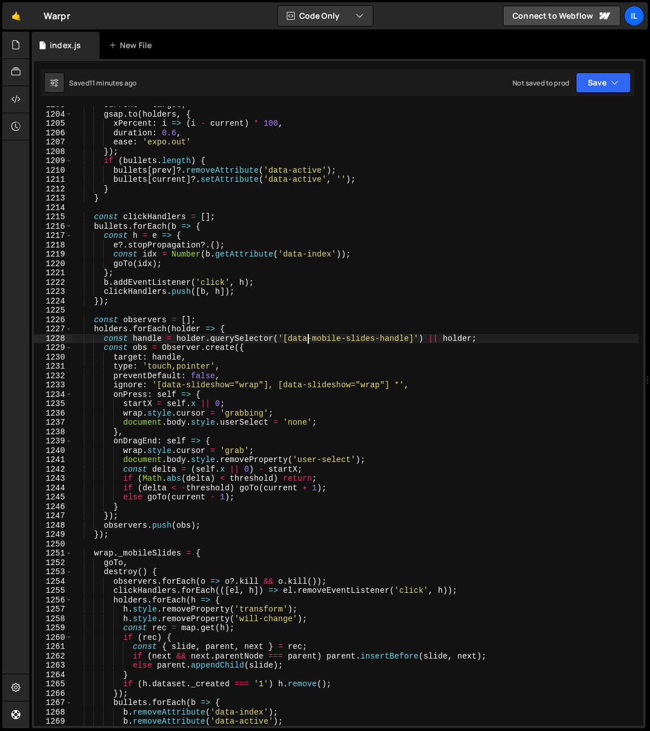
drag, startPoint x: 294, startPoint y: 365, endPoint x: 271, endPoint y: 369, distance: 24.1
click at [294, 365] on div "current = target ; gsap . to ( holders , { xPercent : i => ( i - current ) * 10…" at bounding box center [355, 419] width 567 height 638
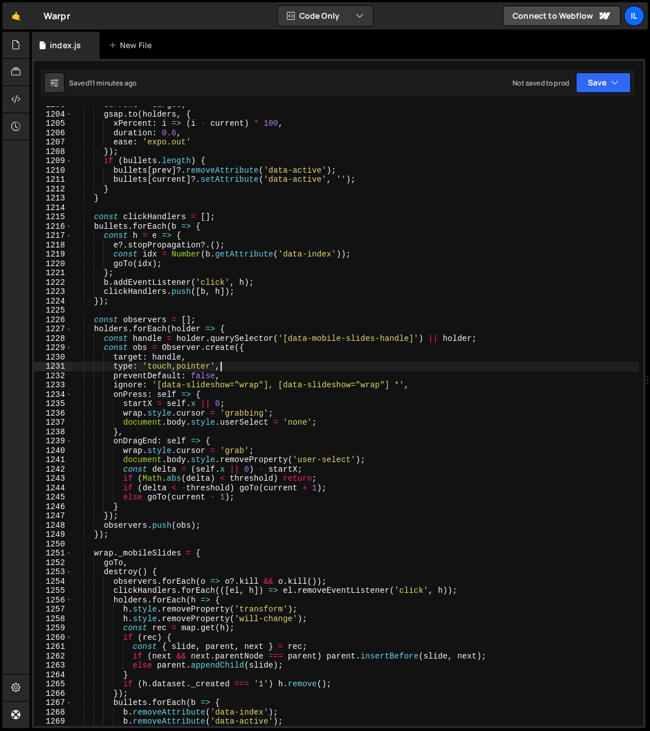
click at [118, 384] on div "current = target ; gsap . to ( holders , { xPercent : i => ( i - current ) * 10…" at bounding box center [355, 419] width 567 height 638
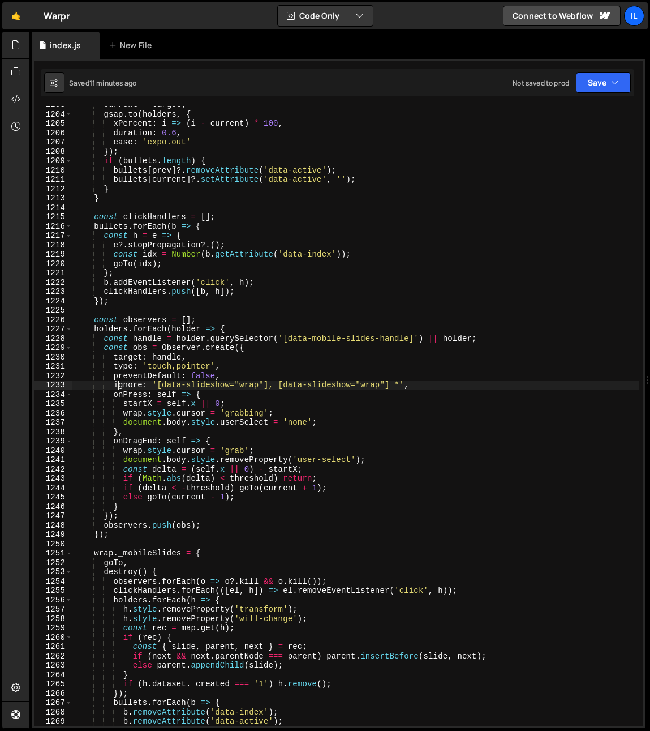
click at [118, 384] on div "current = target ; gsap . to ( holders , { xPercent : i => ( i - current ) * 10…" at bounding box center [355, 419] width 567 height 638
click at [215, 405] on div "current = target ; gsap . to ( holders , { xPercent : i => ( i - current ) * 10…" at bounding box center [355, 419] width 567 height 638
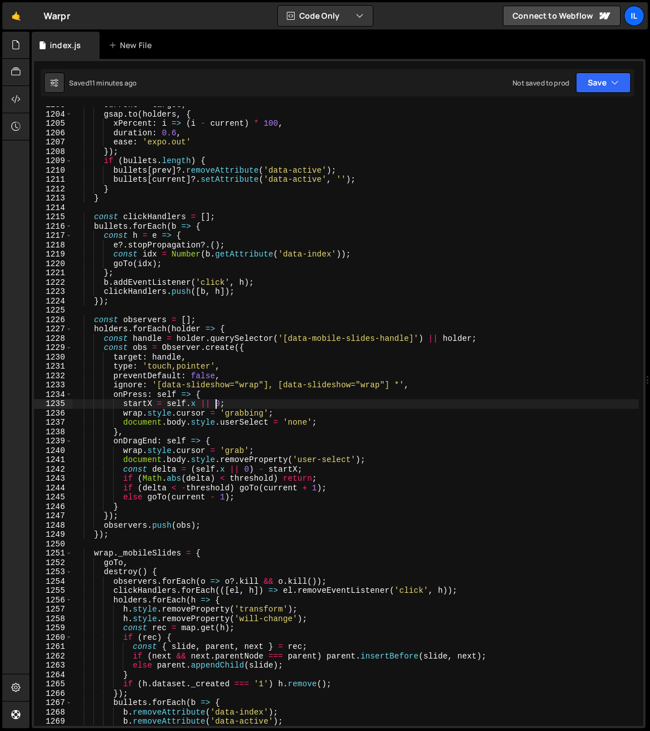
click at [311, 430] on div "current = target ; gsap . to ( holders , { xPercent : i => ( i - current ) * 10…" at bounding box center [355, 419] width 567 height 638
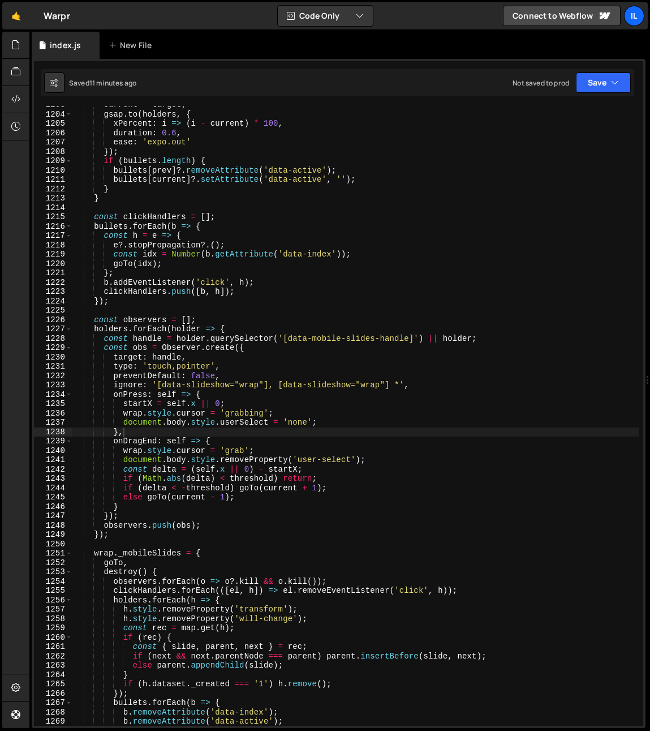
click at [208, 415] on div "current = target ; gsap . to ( holders , { xPercent : i => ( i - current ) * 10…" at bounding box center [355, 419] width 567 height 638
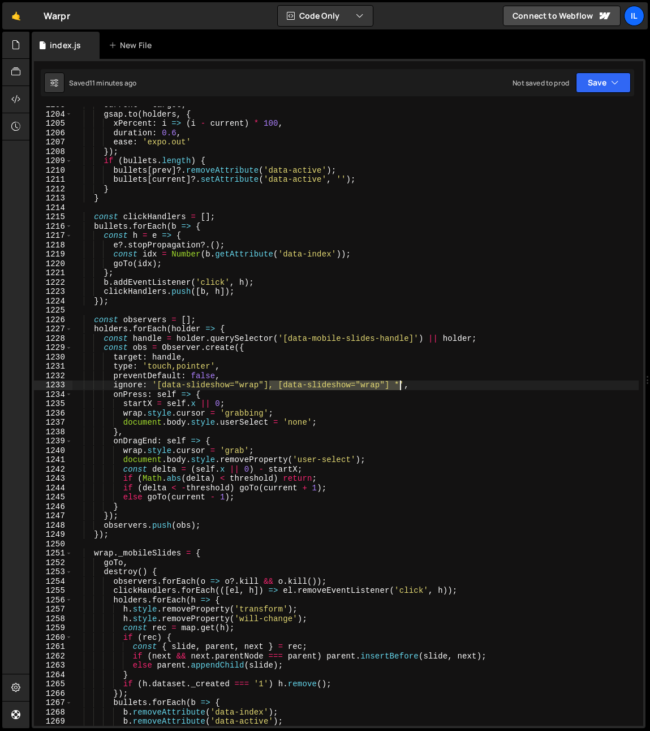
drag, startPoint x: 269, startPoint y: 387, endPoint x: 402, endPoint y: 388, distance: 132.5
click at [402, 388] on div "current = target ; gsap . to ( holders , { xPercent : i => ( i - current ) * 10…" at bounding box center [355, 419] width 567 height 638
click at [262, 397] on div "current = target ; gsap . to ( holders , { xPercent : i => ( i - current ) * 10…" at bounding box center [355, 419] width 567 height 638
click at [170, 352] on div "current = target ; gsap . to ( holders , { xPercent : i => ( i - current ) * 10…" at bounding box center [355, 419] width 567 height 638
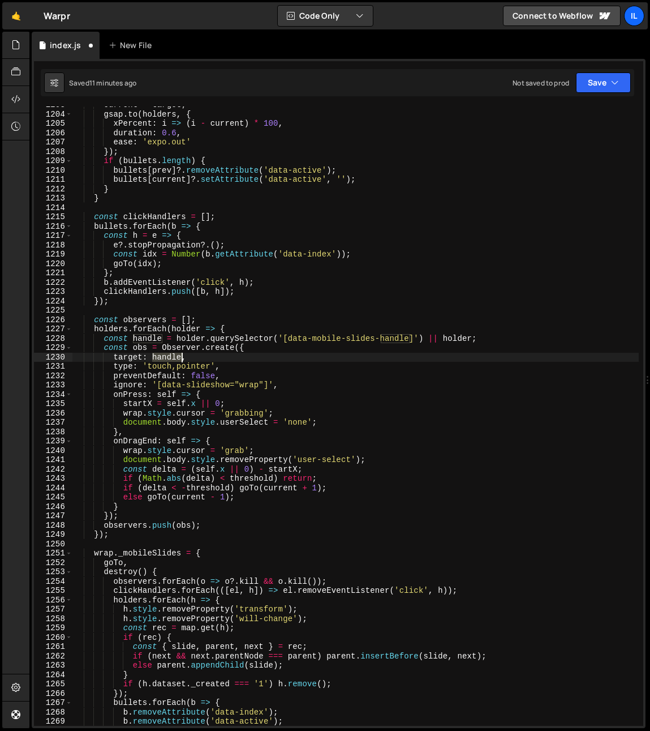
click at [170, 352] on div "current = target ; gsap . to ( holders , { xPercent : i => ( i - current ) * 10…" at bounding box center [355, 419] width 567 height 638
click at [240, 401] on div "current = target ; gsap . to ( holders , { xPercent : i => ( i - current ) * 10…" at bounding box center [355, 419] width 567 height 638
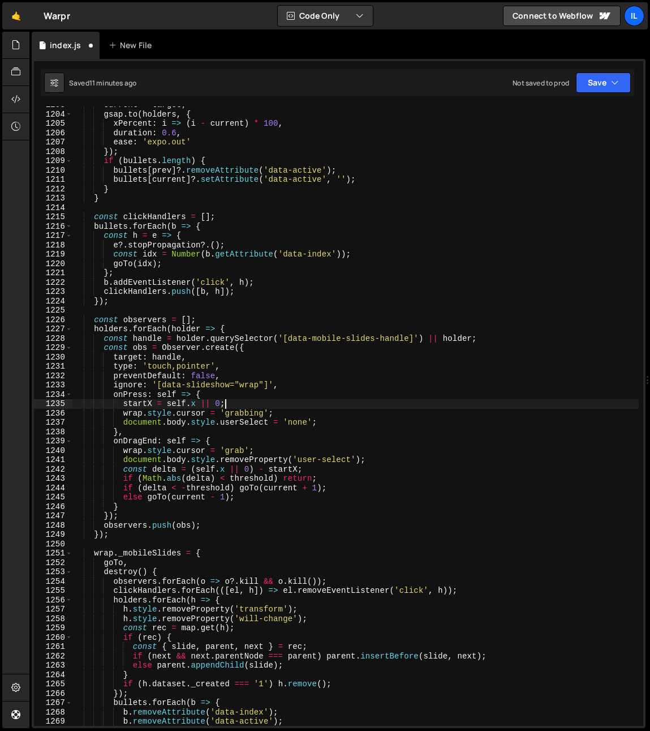
click at [238, 389] on div "current = target ; gsap . to ( holders , { xPercent : i => ( i - current ) * 10…" at bounding box center [355, 419] width 567 height 638
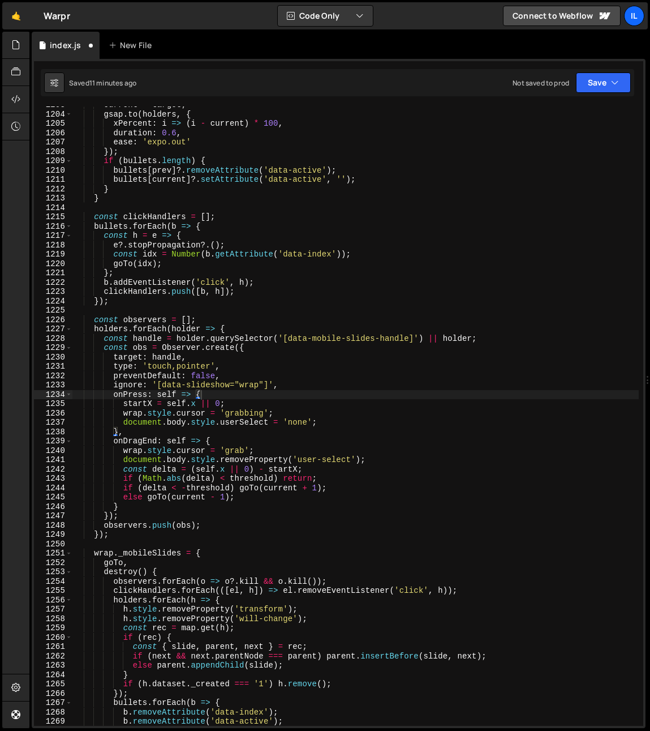
click at [242, 366] on div "current = target ; gsap . to ( holders , { xPercent : i => ( i - current ) * 10…" at bounding box center [355, 419] width 567 height 638
drag, startPoint x: 275, startPoint y: 385, endPoint x: 157, endPoint y: 387, distance: 117.2
click at [148, 385] on div "current = target ; gsap . to ( holders , { xPercent : i => ( i - current ) * 10…" at bounding box center [355, 419] width 567 height 638
click at [158, 387] on div "current = target ; gsap . to ( holders , { xPercent : i => ( i - current ) * 10…" at bounding box center [355, 419] width 567 height 638
drag, startPoint x: 185, startPoint y: 388, endPoint x: 272, endPoint y: 386, distance: 87.8
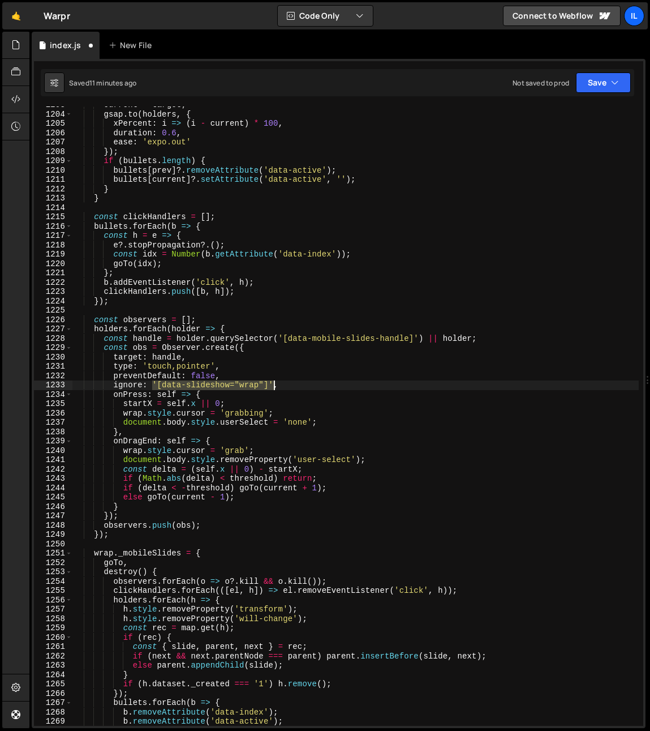
click at [272, 386] on div "current = target ; gsap . to ( holders , { xPercent : i => ( i - current ) * 10…" at bounding box center [355, 419] width 567 height 638
paste textarea "message-c-slider""
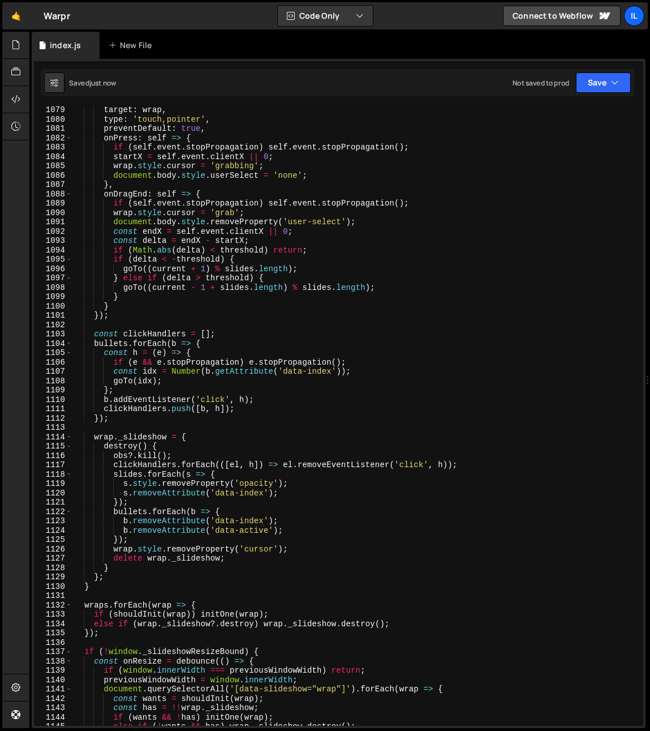
scroll to position [1002, 0]
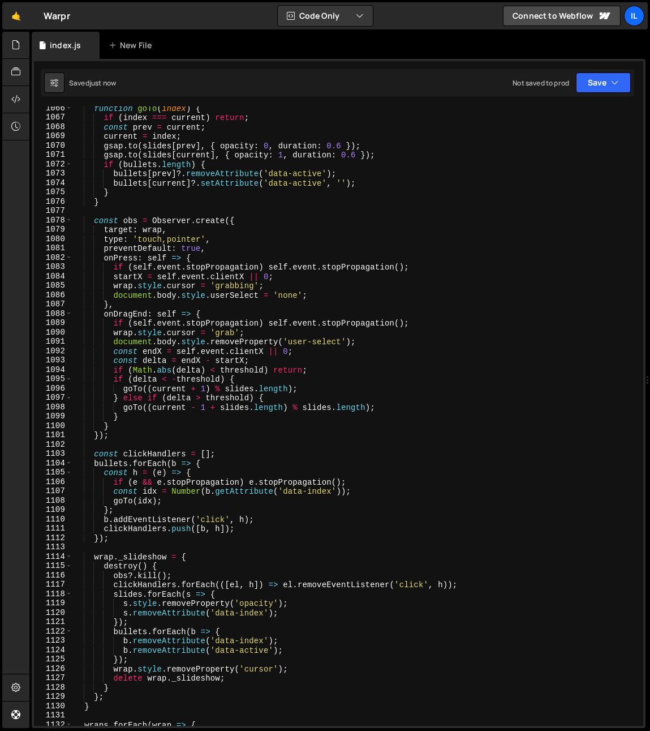
click at [122, 254] on div "function goTo ( index ) { if ( index === current ) return ; const prev = curren…" at bounding box center [355, 423] width 567 height 638
click at [174, 269] on div "function goTo ( index ) { if ( index === current ) return ; const prev = curren…" at bounding box center [355, 423] width 567 height 638
click at [113, 268] on div "function goTo ( index ) { if ( index === current ) return ; const prev = curren…" at bounding box center [355, 423] width 567 height 638
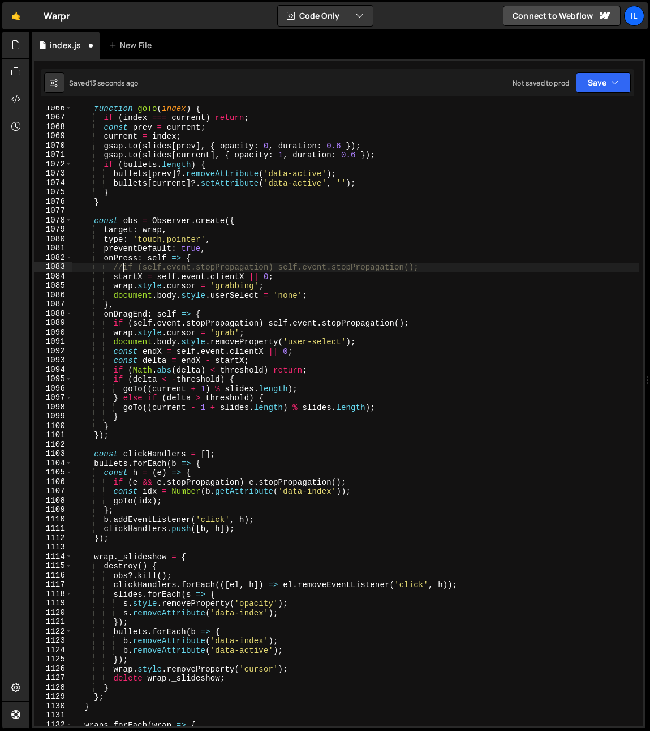
click at [127, 276] on div "function goTo ( index ) { if ( index === current ) return ; const prev = curren…" at bounding box center [355, 423] width 567 height 638
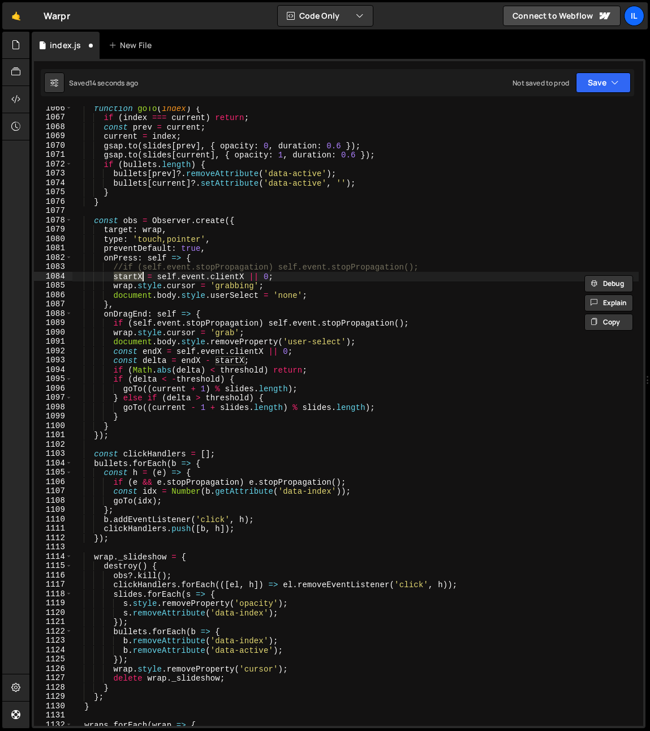
click at [114, 276] on div "function goTo ( index ) { if ( index === current ) return ; const prev = curren…" at bounding box center [355, 415] width 567 height 619
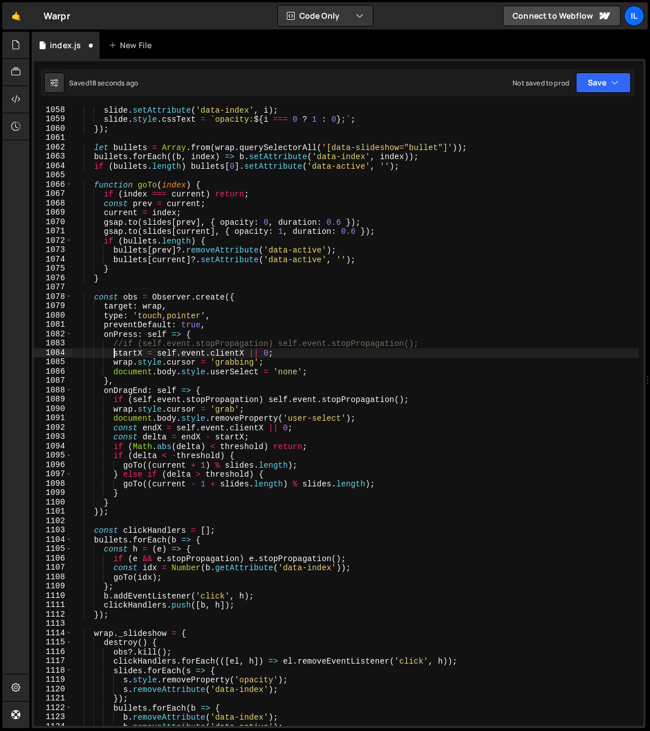
scroll to position [922, 0]
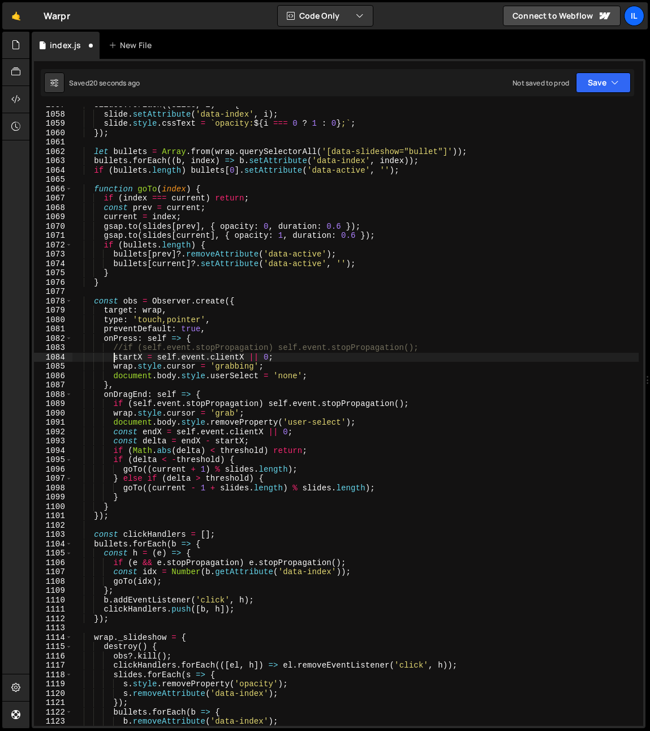
click at [115, 402] on div "slides . forEach (( slide , i ) => { slide . setAttribute ( 'data-index' , i ) …" at bounding box center [355, 419] width 567 height 638
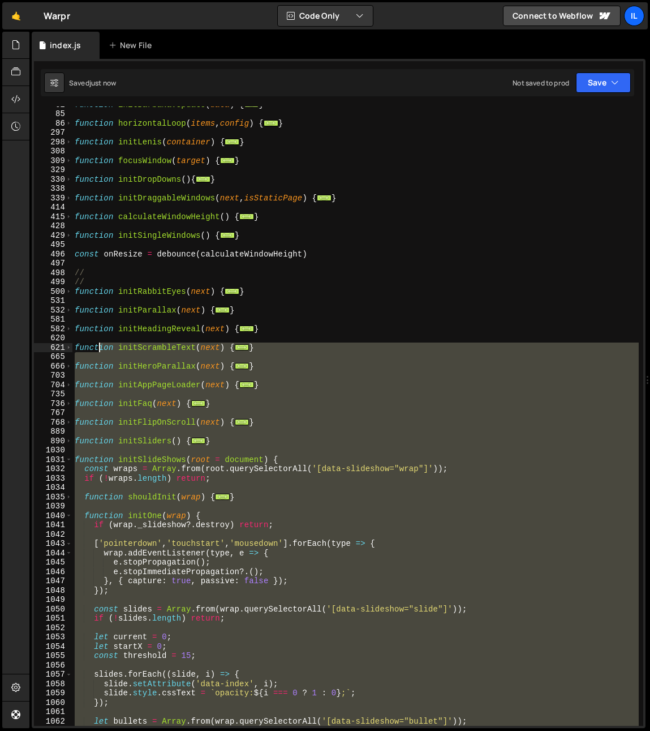
scroll to position [247, 0]
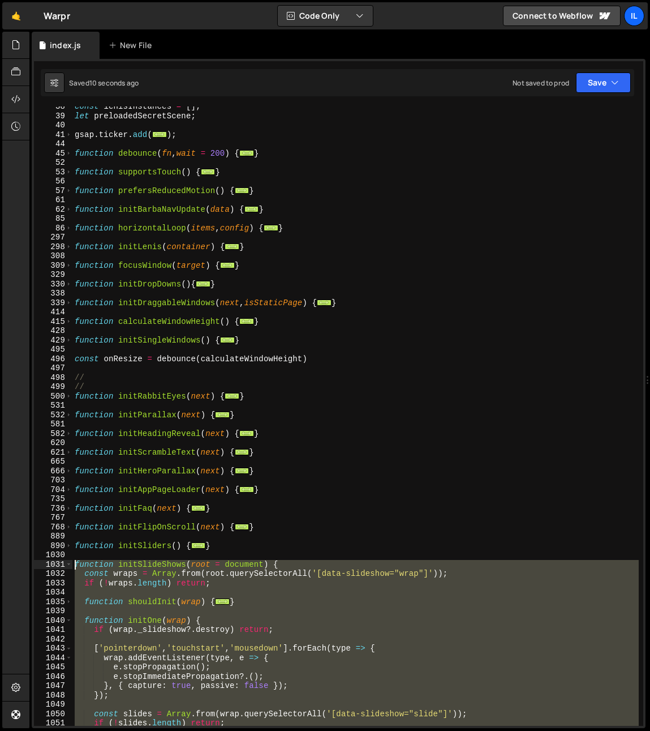
drag, startPoint x: 89, startPoint y: 576, endPoint x: 60, endPoint y: 560, distance: 33.7
click at [60, 560] on div "//if (self.event.stopPropagation) self.event.stopPropagation(); 38 39 40 41 44 …" at bounding box center [339, 415] width 610 height 619
click at [188, 672] on div "const lenisInstances = [ ] ; let preloadedSecretScene ; gsap . ticker . add ( .…" at bounding box center [355, 421] width 567 height 638
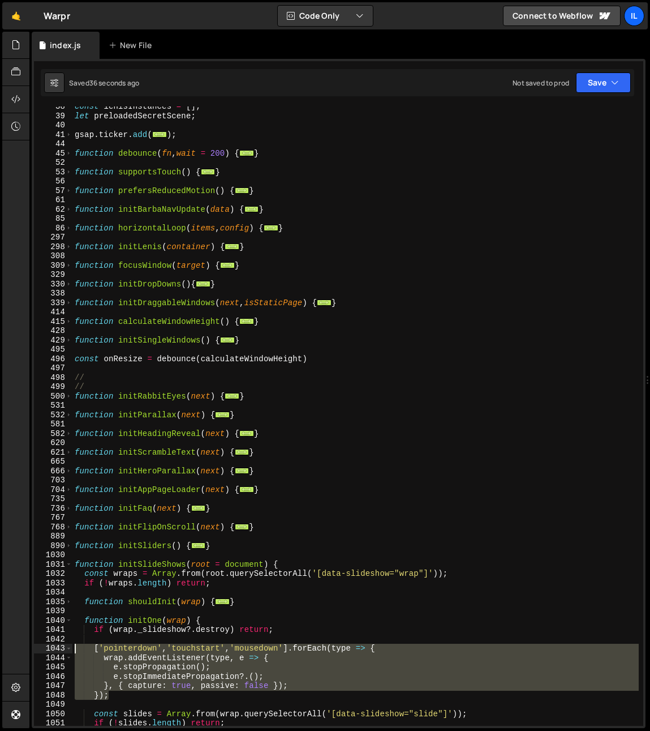
drag, startPoint x: 118, startPoint y: 697, endPoint x: 37, endPoint y: 644, distance: 97.0
click at [37, 644] on div "e.stopImmediatePropagation?.(); 38 39 40 41 44 45 52 53 56 57 61 62 85 86 297 2…" at bounding box center [339, 415] width 610 height 619
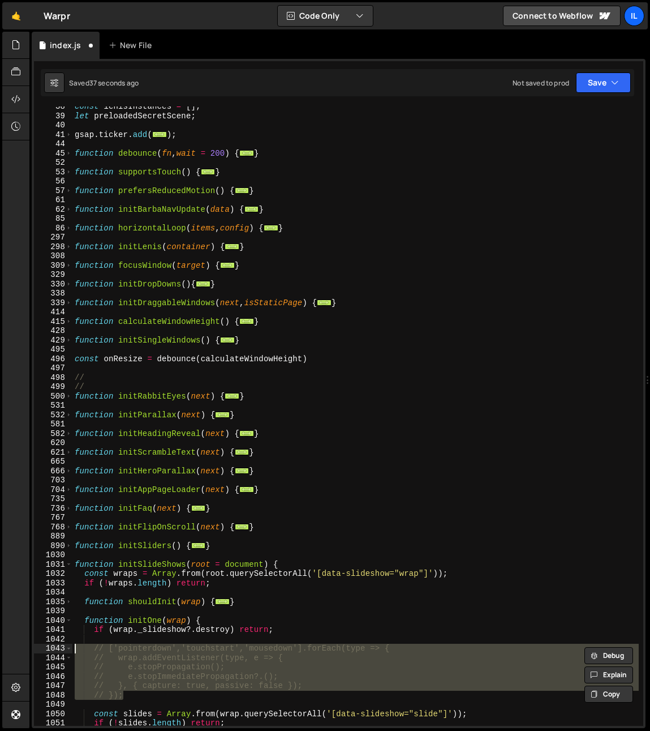
click at [209, 656] on div "const lenisInstances = [ ] ; let preloadedSecretScene ; gsap . ticker . add ( .…" at bounding box center [355, 415] width 567 height 619
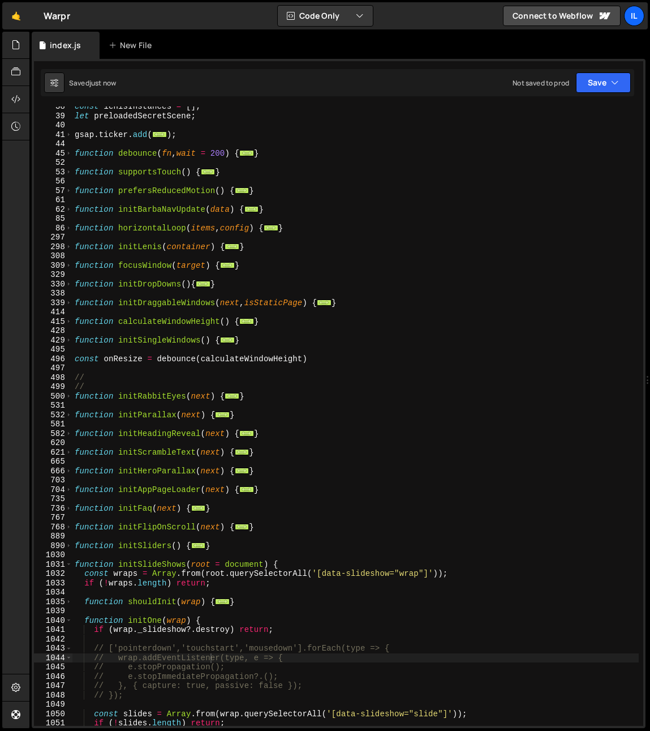
click at [44, 606] on div "1039" at bounding box center [53, 611] width 38 height 10
type textarea "function shouldInit(wrap) { const mode = wrap.getAttribute('data-init');"
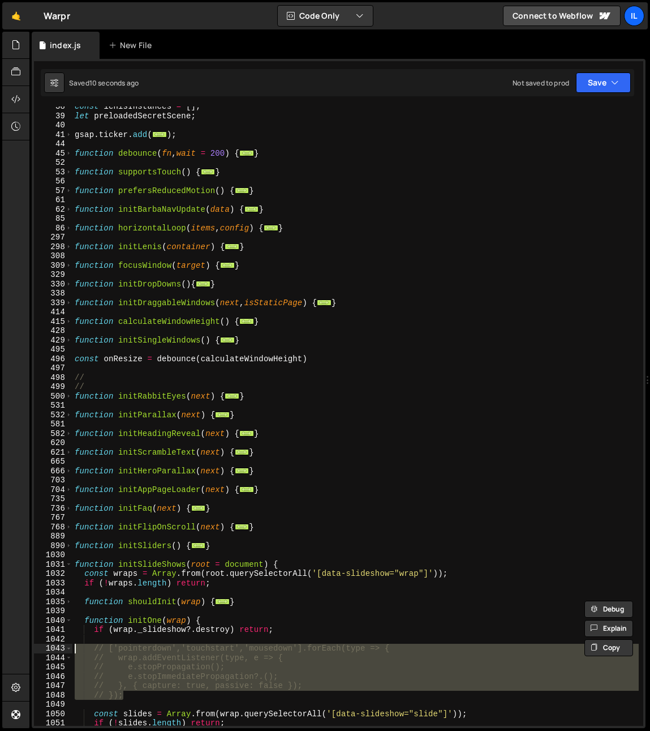
drag, startPoint x: 130, startPoint y: 696, endPoint x: 58, endPoint y: 652, distance: 84.7
click at [58, 651] on div "function shouldInit(wrap) { const mode = wrap.getAttribute('data-init'); 38 39 …" at bounding box center [339, 415] width 610 height 619
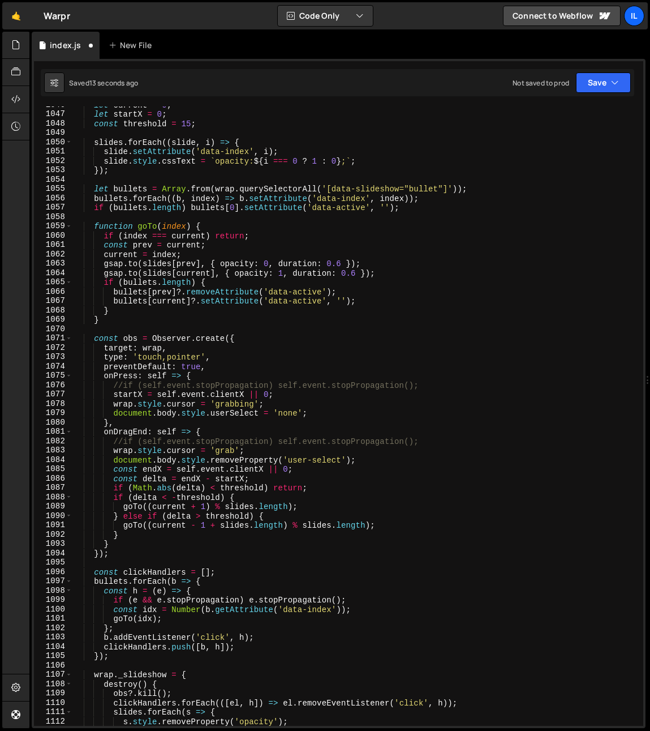
scroll to position [700, 0]
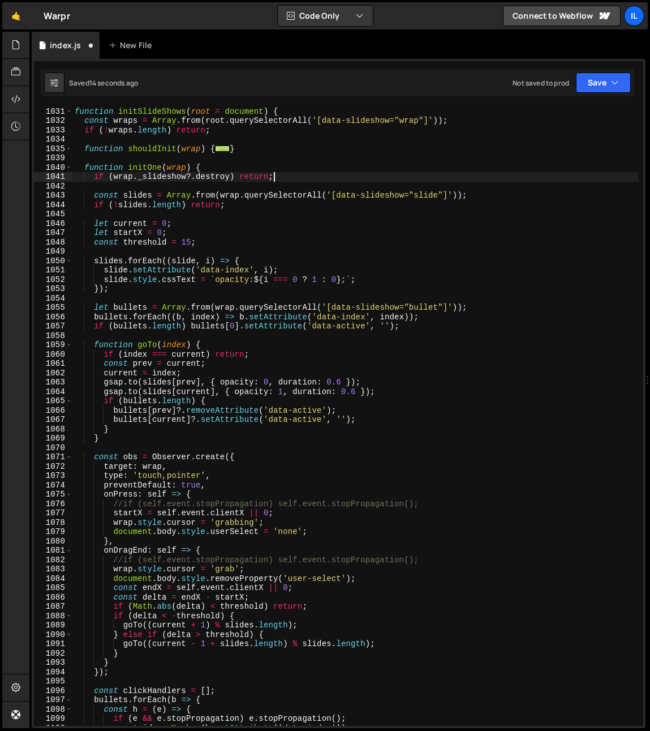
click at [173, 496] on div "function initSlideShows ( root = document ) { const wraps = Array . from ( root…" at bounding box center [355, 416] width 567 height 638
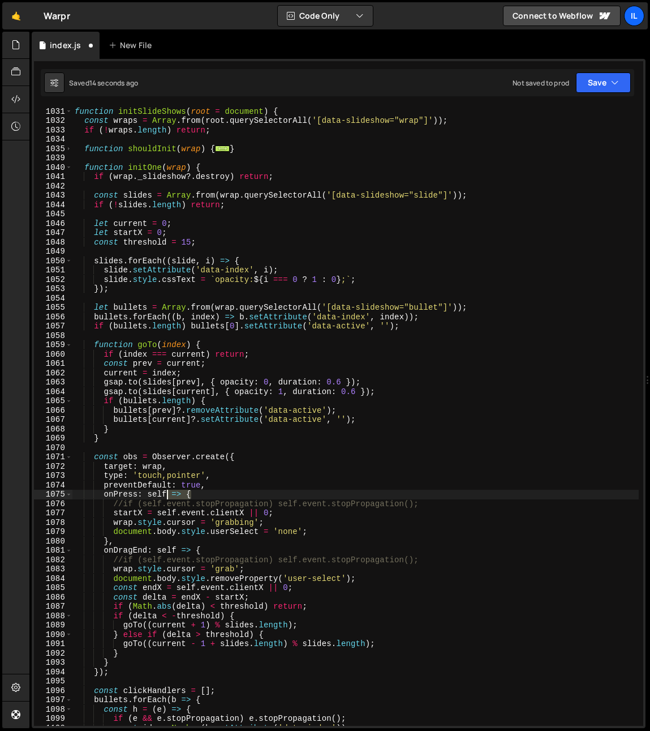
click at [173, 496] on div "function initSlideShows ( root = document ) { const wraps = Array . from ( root…" at bounding box center [355, 416] width 567 height 638
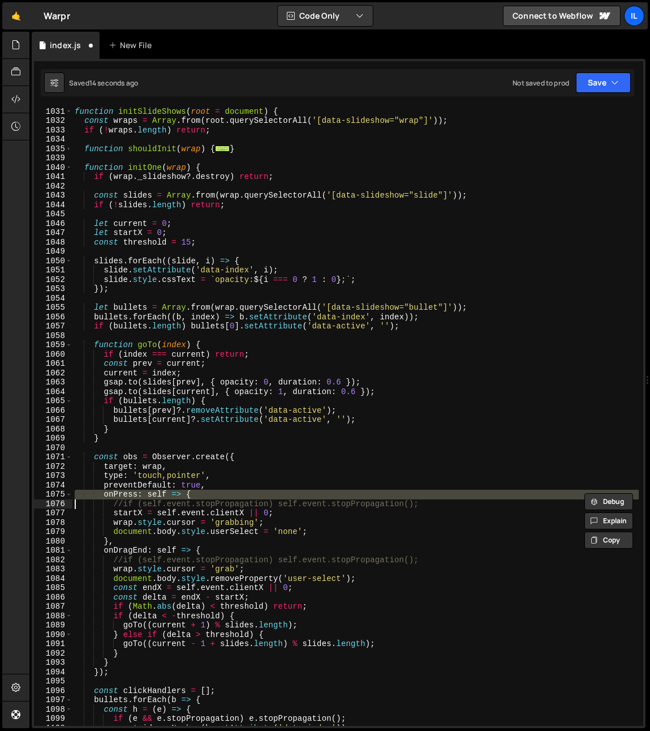
click at [239, 504] on div "function initSlideShows ( root = document ) { const wraps = Array . from ( root…" at bounding box center [355, 416] width 567 height 638
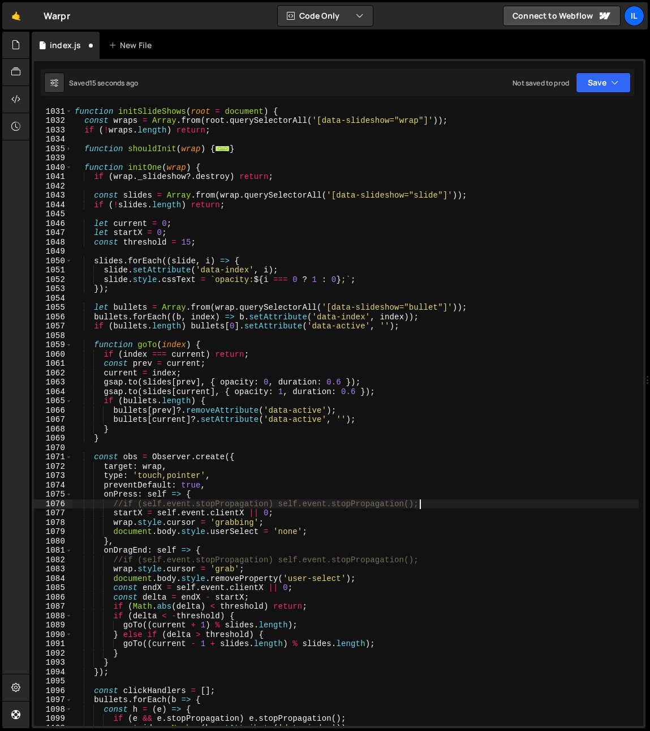
drag, startPoint x: 434, startPoint y: 505, endPoint x: 438, endPoint y: 497, distance: 8.9
click at [438, 497] on div "function initSlideShows ( root = document ) { const wraps = Array . from ( root…" at bounding box center [355, 416] width 567 height 638
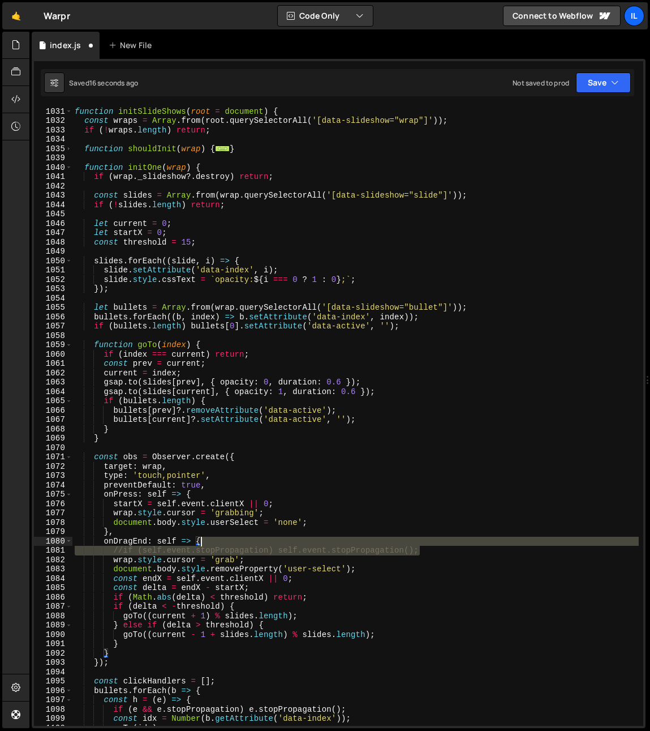
drag, startPoint x: 433, startPoint y: 551, endPoint x: 434, endPoint y: 545, distance: 6.8
click at [434, 545] on div "function initSlideShows ( root = document ) { const wraps = Array . from ( root…" at bounding box center [355, 416] width 567 height 638
type textarea "onDragEnd: self => {"
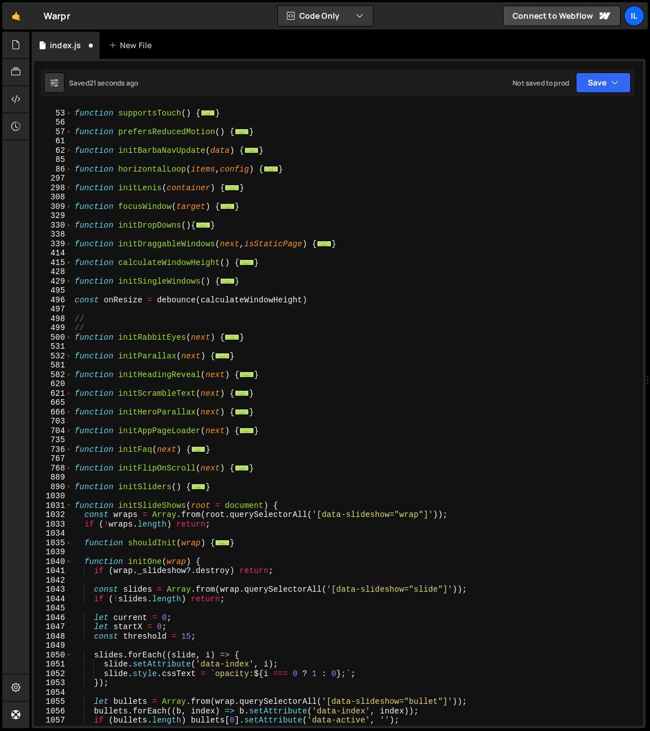
scroll to position [446, 0]
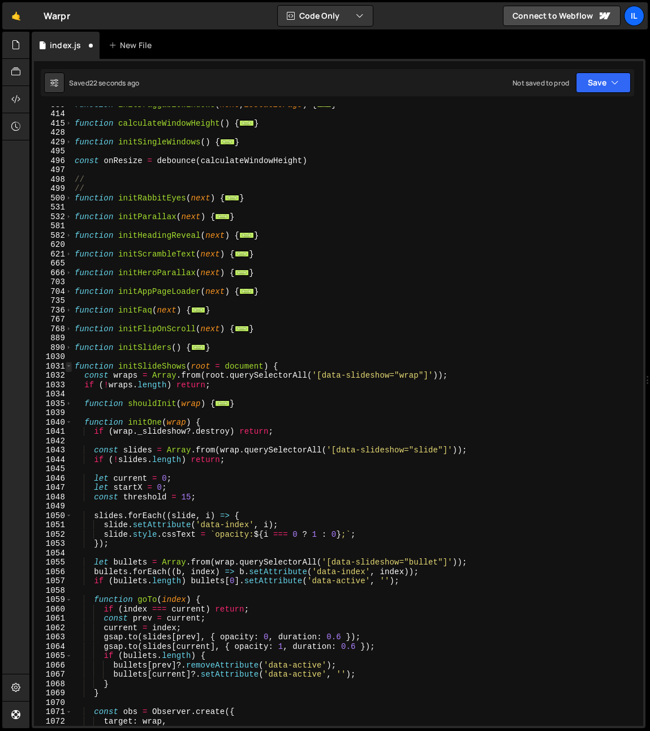
click at [69, 365] on span at bounding box center [69, 367] width 6 height 10
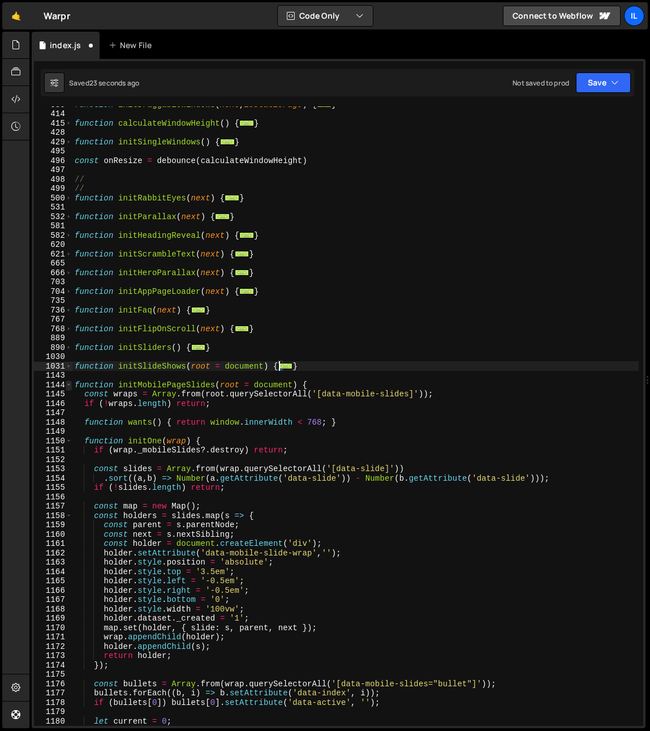
click at [69, 386] on span at bounding box center [69, 385] width 6 height 10
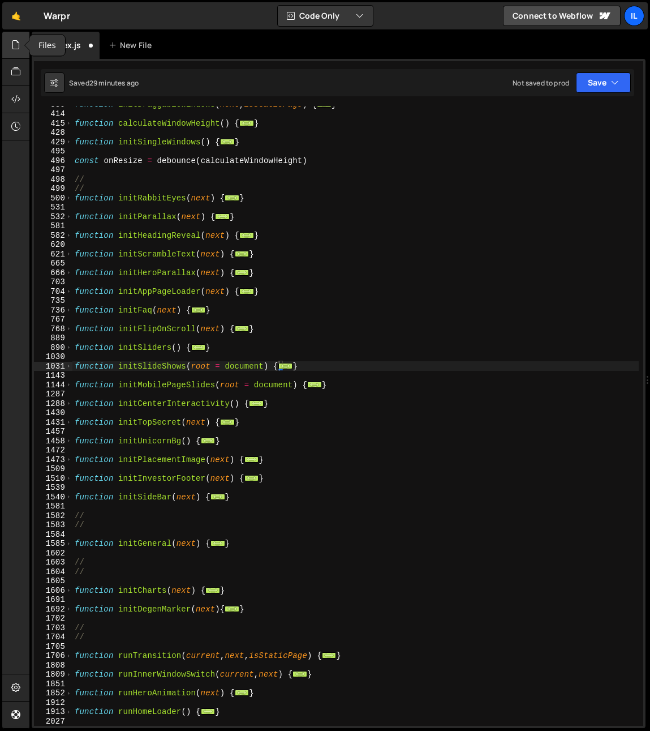
click at [15, 43] on icon at bounding box center [15, 44] width 9 height 12
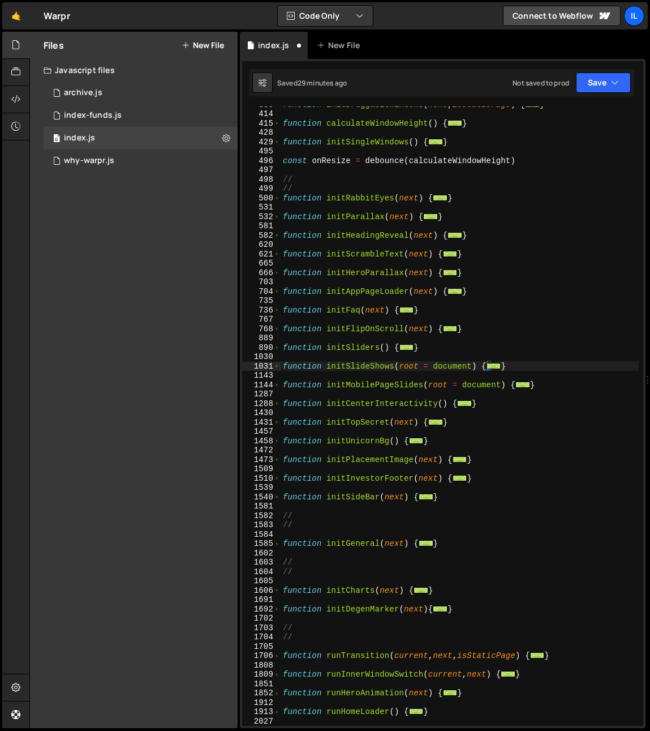
click at [214, 46] on button "New File" at bounding box center [203, 45] width 42 height 9
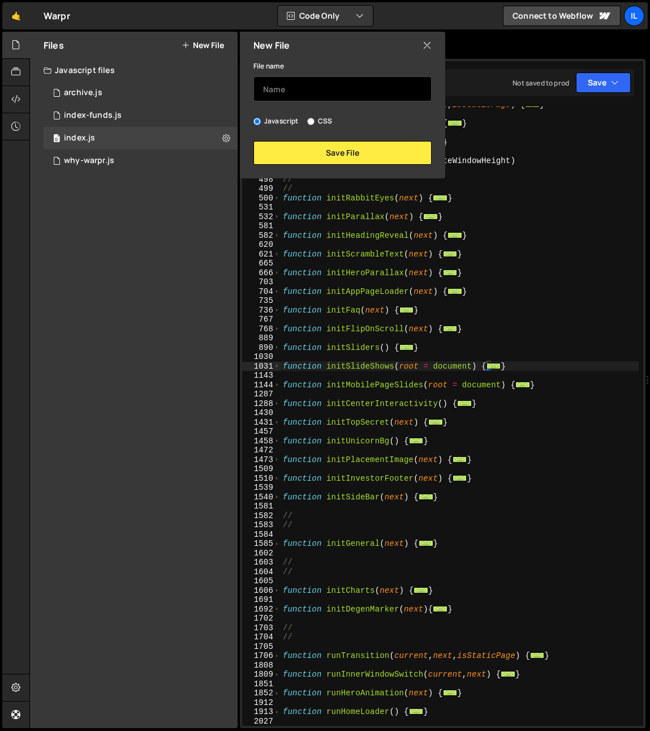
drag, startPoint x: 331, startPoint y: 121, endPoint x: 324, endPoint y: 97, distance: 24.7
click at [331, 122] on label "CSS" at bounding box center [319, 120] width 25 height 11
click at [315, 122] on input "CSS" at bounding box center [310, 121] width 7 height 7
radio input "true"
click at [323, 87] on input "text" at bounding box center [343, 88] width 178 height 25
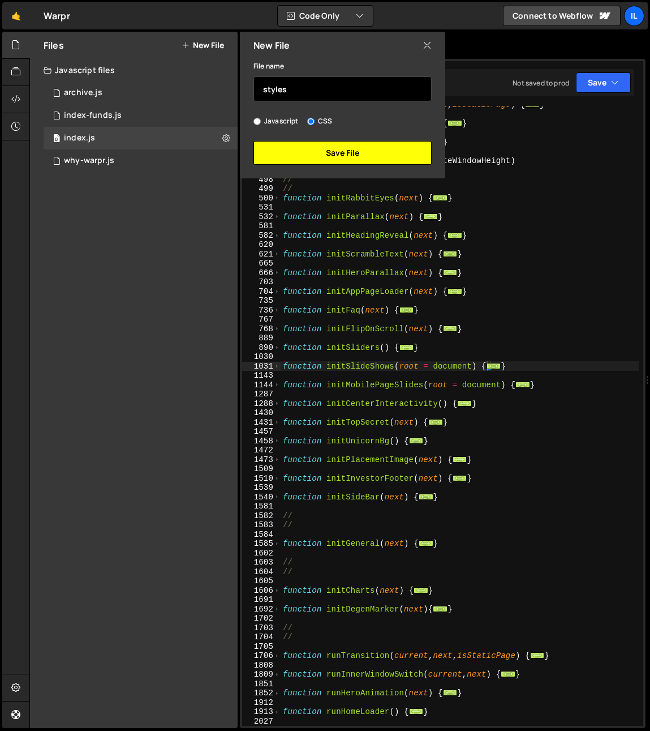
type input "styles"
click at [319, 164] on button "Save File" at bounding box center [343, 153] width 178 height 24
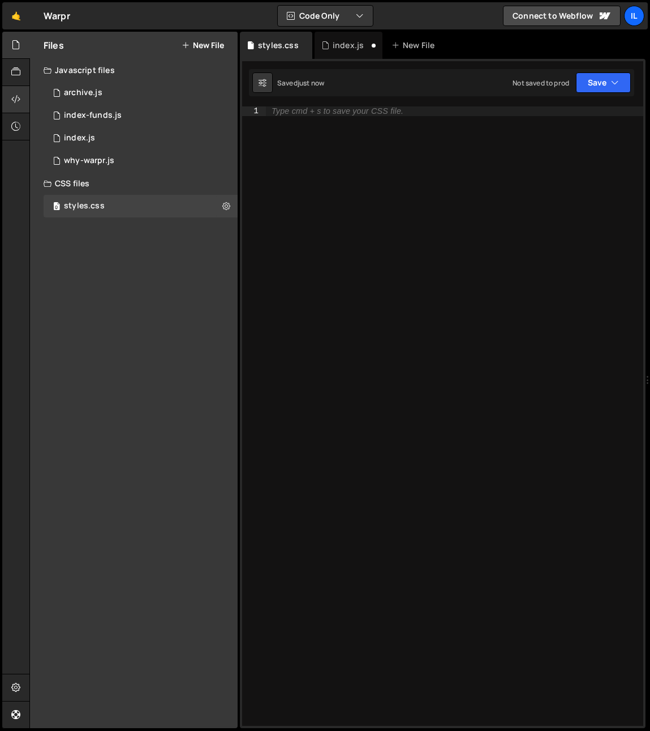
click at [11, 96] on div at bounding box center [16, 99] width 28 height 27
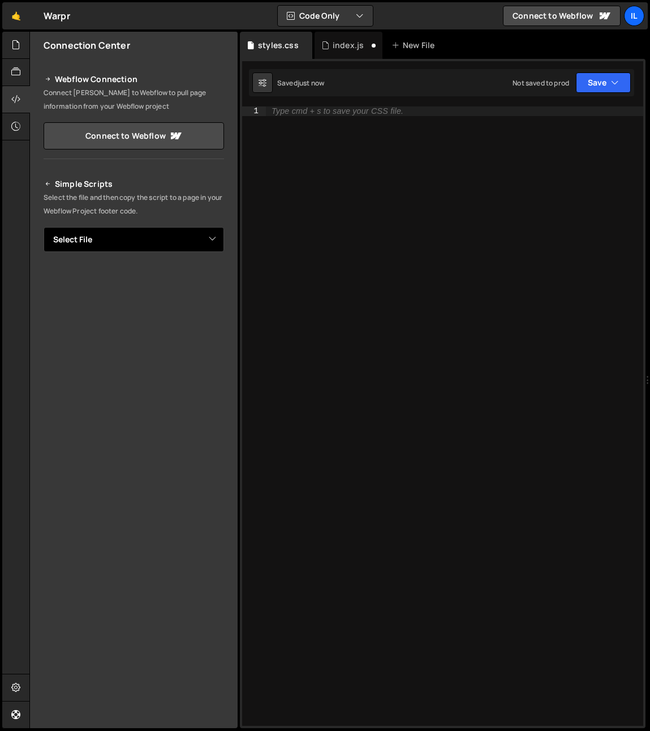
click at [88, 240] on select "Select File archive.js index-funds.js index.js why-warpr.js styles.css" at bounding box center [134, 239] width 181 height 25
select select "46165"
click at [44, 227] on select "Select File archive.js index-funds.js index.js why-warpr.js styles.css" at bounding box center [134, 239] width 181 height 25
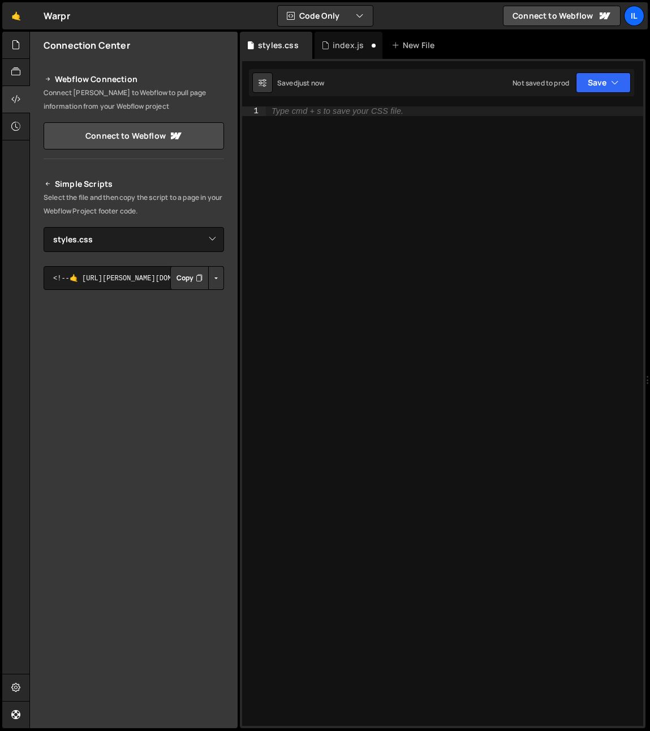
click at [220, 278] on button "Button group with nested dropdown" at bounding box center [216, 278] width 16 height 24
click at [205, 298] on link "Copy Staging css" at bounding box center [173, 300] width 101 height 16
click at [16, 48] on icon at bounding box center [15, 44] width 9 height 12
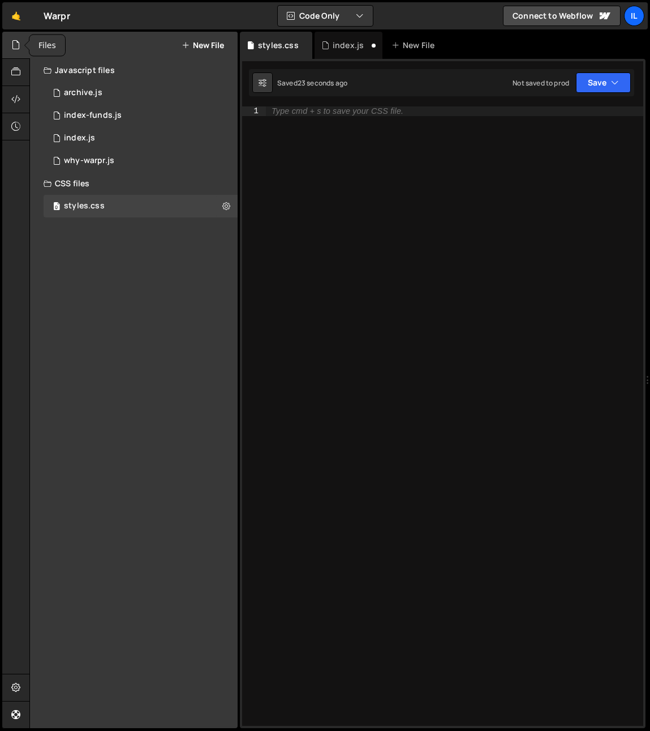
click at [14, 49] on icon at bounding box center [15, 44] width 9 height 12
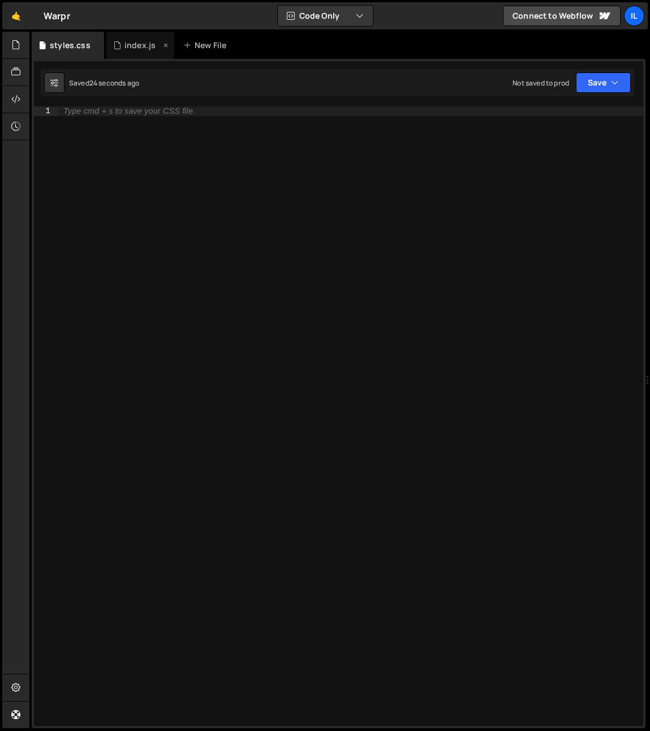
click at [125, 50] on div "index.js" at bounding box center [140, 45] width 31 height 11
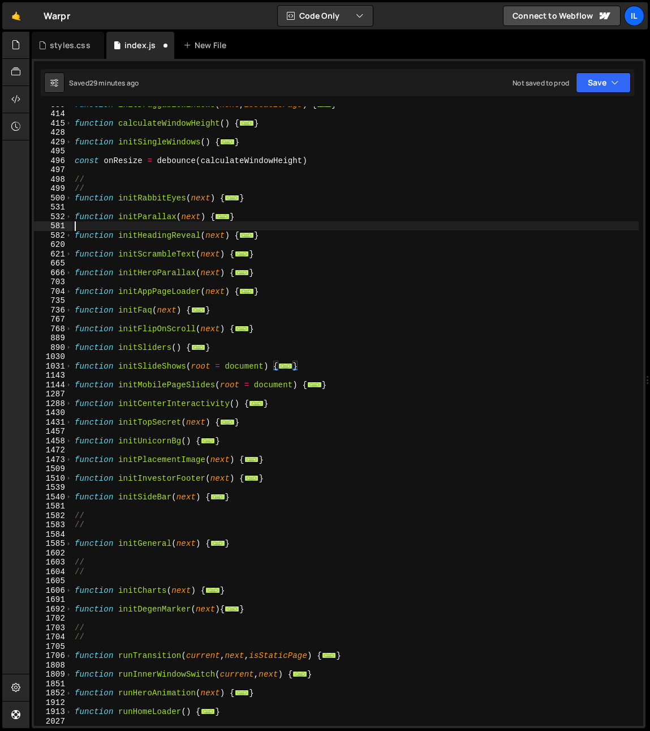
click at [175, 228] on div "function initDraggableWindows ( next , isStaticPage ) { ... } function calculat…" at bounding box center [355, 419] width 567 height 638
click at [156, 261] on div "function initDraggableWindows ( next , isStaticPage ) { ... } function calculat…" at bounding box center [355, 419] width 567 height 638
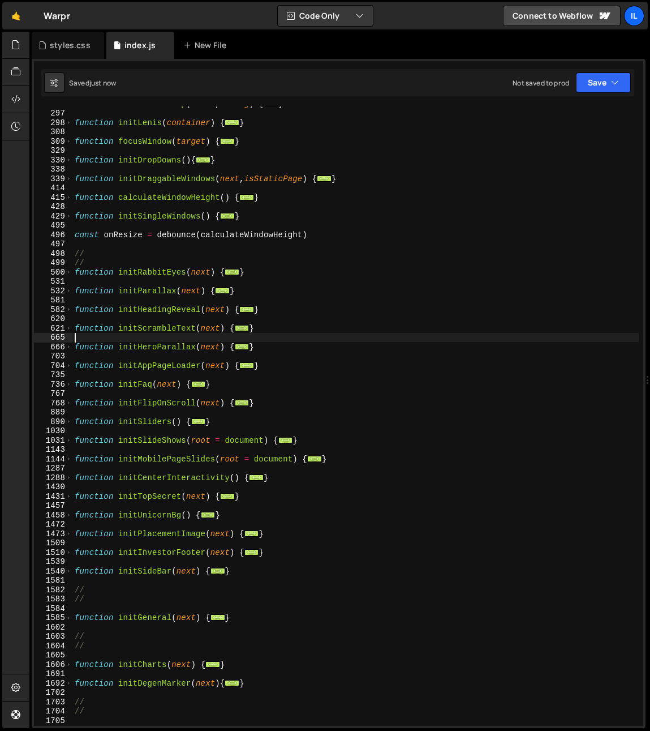
scroll to position [232, 0]
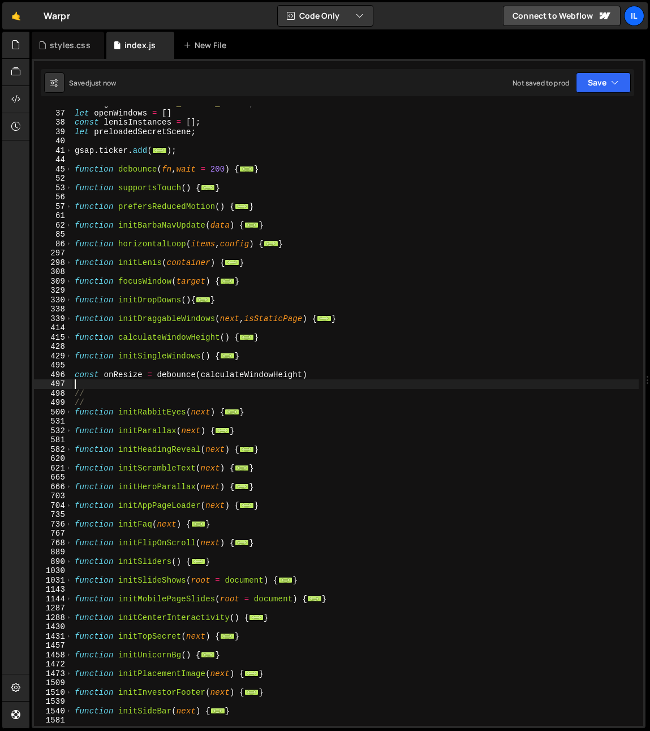
click at [148, 383] on div "const globalPW = "The_$ERP3NT_feeds" ; let openWindows = [ ] const lenisInstanc…" at bounding box center [355, 418] width 567 height 638
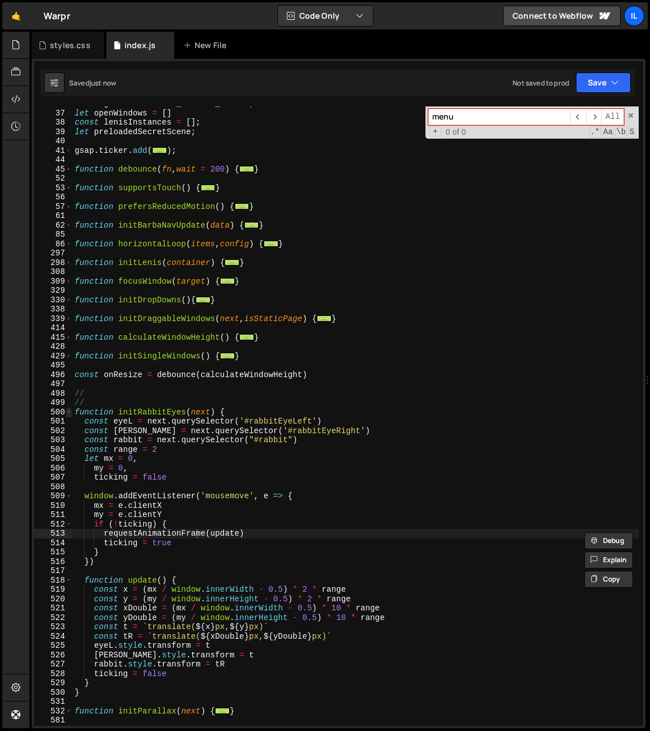
type input "menu"
click at [70, 412] on span at bounding box center [69, 413] width 6 height 10
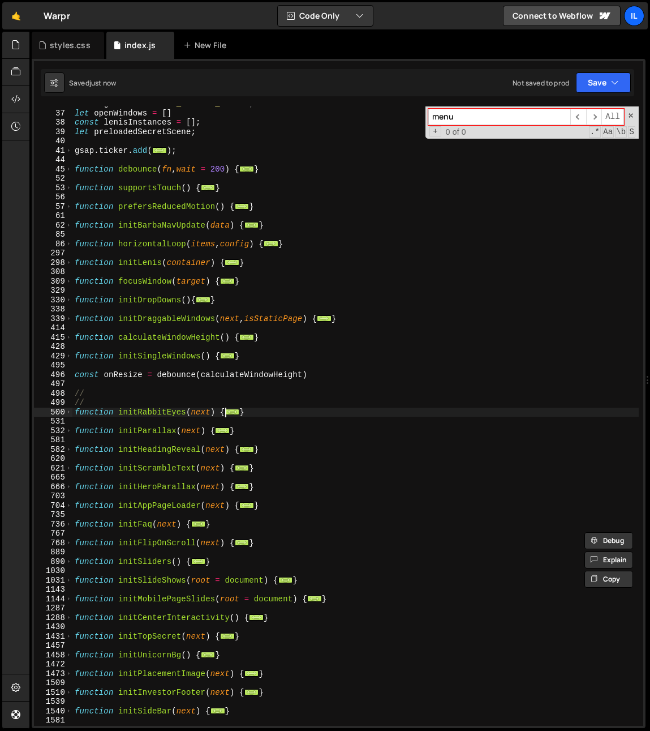
click at [269, 280] on div "const globalPW = "The_$ERP3NT_feeds" ; let openWindows = [ ] const lenisInstanc…" at bounding box center [355, 418] width 567 height 638
type textarea "}"
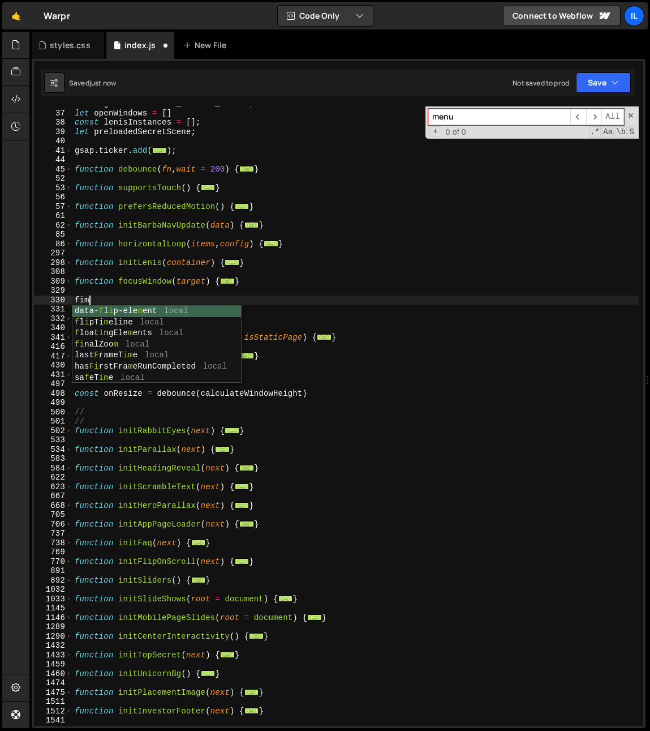
scroll to position [0, 0]
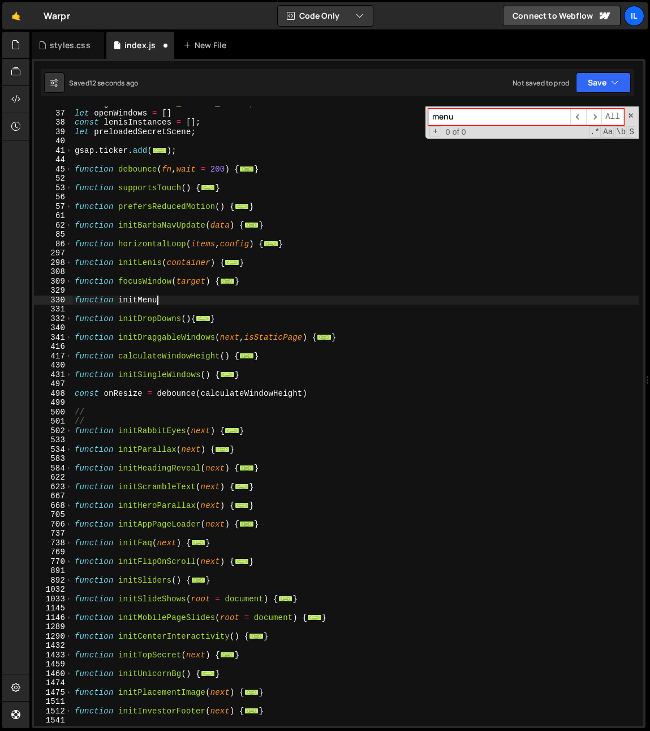
type textarea "function initMenu(){"
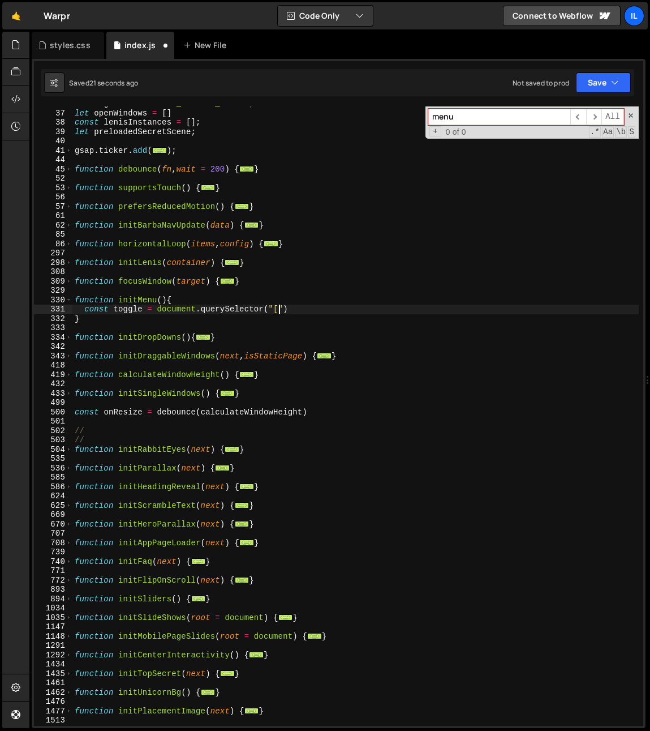
scroll to position [0, 14]
paste textarea "<link rel="stylesheet" href="https://slater.app/14312/46165.css">"
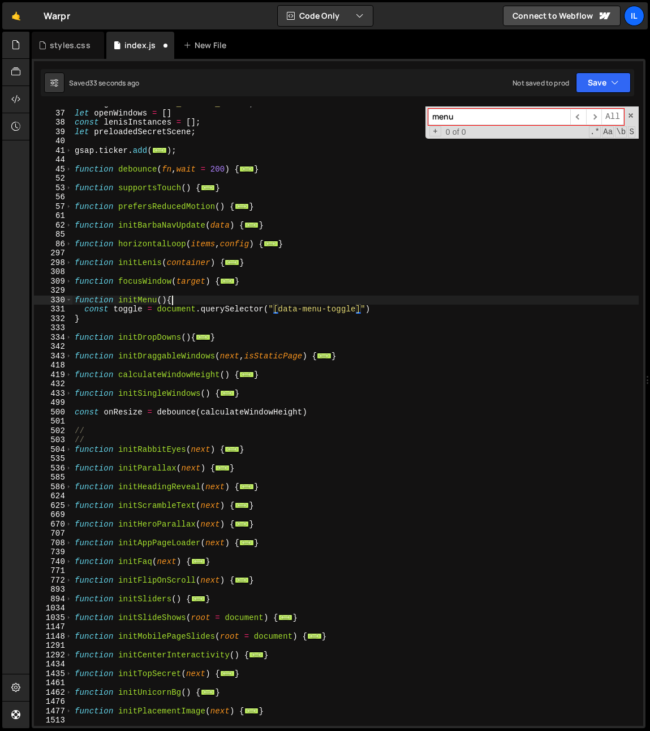
click at [397, 297] on div "const globalPW = "The_$ERP3NT_feeds" ; let openWindows = [ ] const lenisInstanc…" at bounding box center [355, 418] width 567 height 638
click at [355, 314] on div "const globalPW = "The_$ERP3NT_feeds" ; let openWindows = [ ] const lenisInstanc…" at bounding box center [355, 418] width 567 height 638
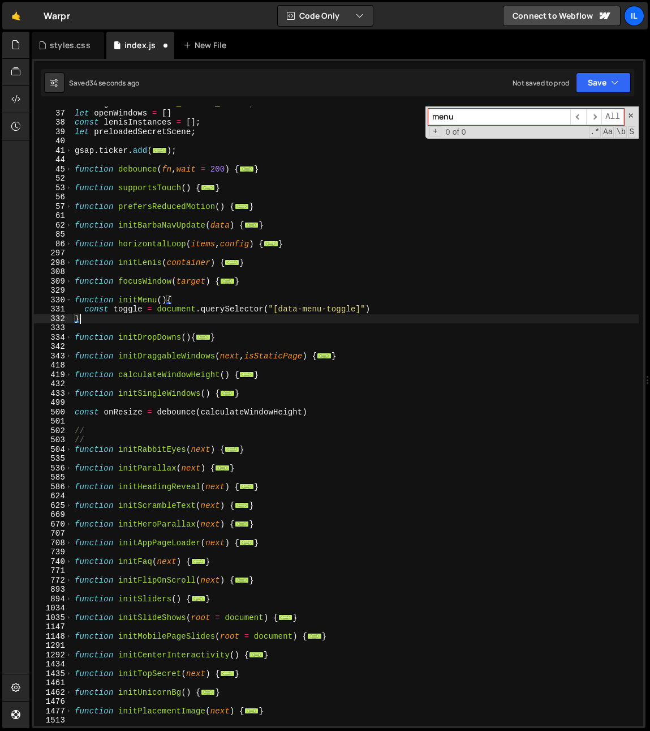
scroll to position [0, 0]
click at [395, 307] on div "const globalPW = "The_$ERP3NT_feeds" ; let openWindows = [ ] const lenisInstanc…" at bounding box center [355, 418] width 567 height 638
type textarea "const toggle = document.querySelector("[data-menu-toggle]")"
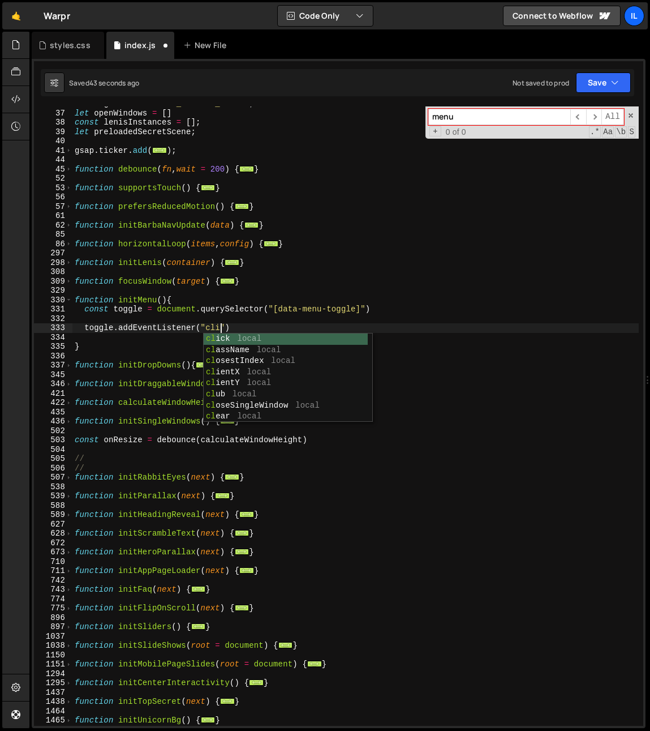
scroll to position [0, 11]
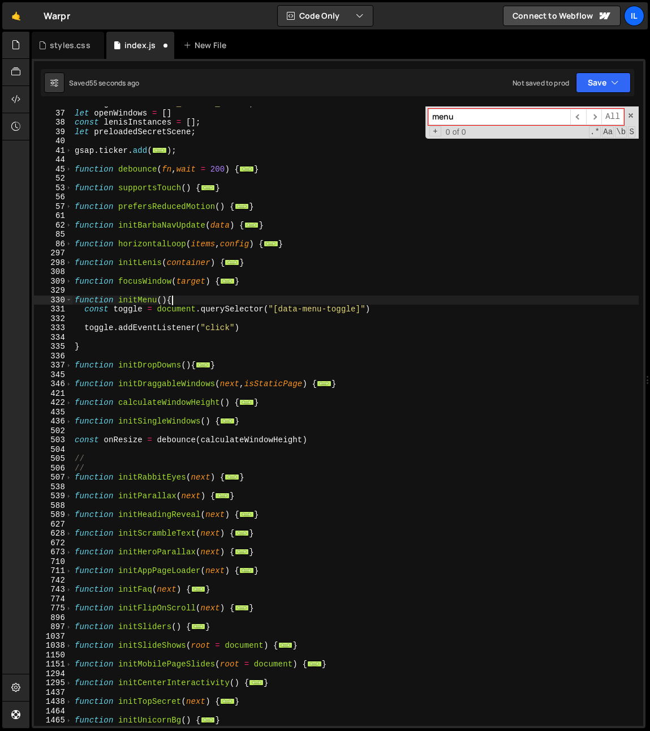
click at [267, 296] on div "const globalPW = "The_$ERP3NT_feeds" ; let openWindows = [ ] const lenisInstanc…" at bounding box center [355, 418] width 567 height 638
type textarea "function initMenu(){"
click at [254, 323] on div "const globalPW = "The_$ERP3NT_feeds" ; let openWindows = [ ] const lenisInstanc…" at bounding box center [355, 418] width 567 height 638
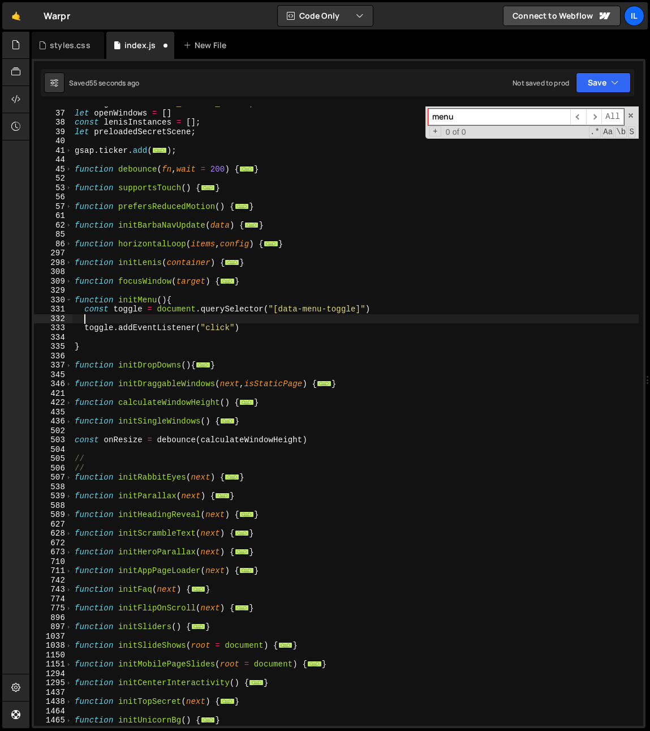
scroll to position [0, 0]
drag, startPoint x: 235, startPoint y: 327, endPoint x: 239, endPoint y: 334, distance: 7.9
click at [235, 328] on div "const globalPW = "The_$ERP3NT_feeds" ; let openWindows = [ ] const lenisInstanc…" at bounding box center [355, 418] width 567 height 638
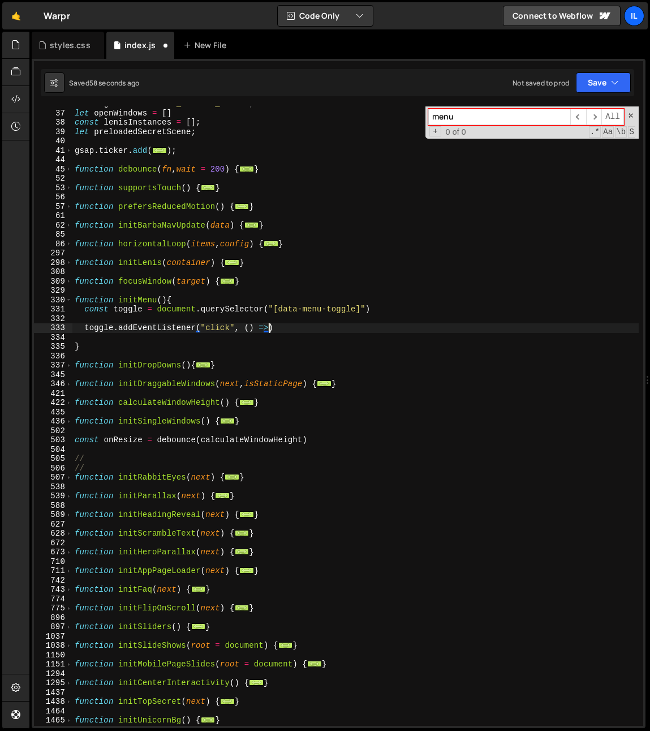
type textarea "toggle.addEventListener("click", () =>{)"
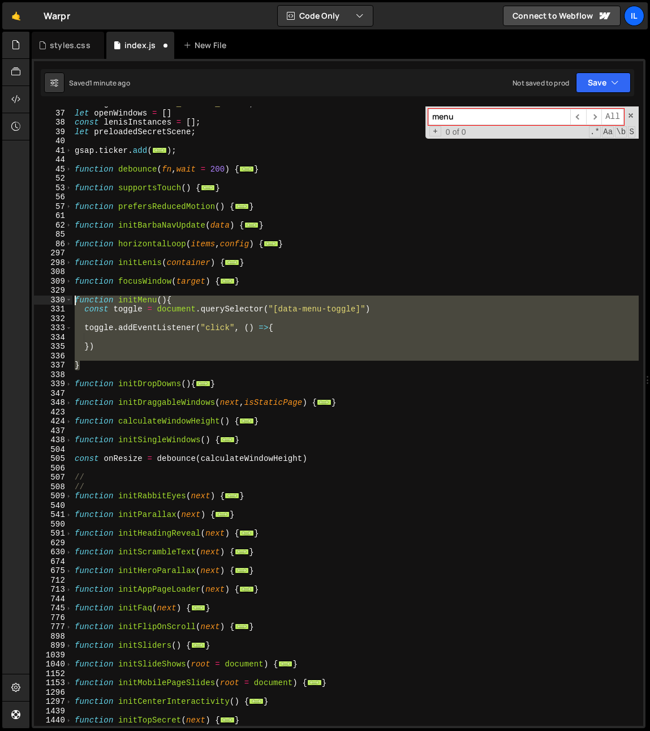
drag, startPoint x: 101, startPoint y: 363, endPoint x: 64, endPoint y: 297, distance: 75.3
click at [64, 297] on div "36 37 38 39 40 41 44 45 52 53 56 57 61 62 85 86 297 298 308 309 329 330 331 332…" at bounding box center [339, 415] width 610 height 619
type textarea "function initMenu(){ const toggle = document.querySelector("[data-menu-toggle]")"
click at [99, 360] on div "const globalPW = "The_$ERP3NT_feeds" ; let openWindows = [ ] const lenisInstanc…" at bounding box center [355, 415] width 567 height 619
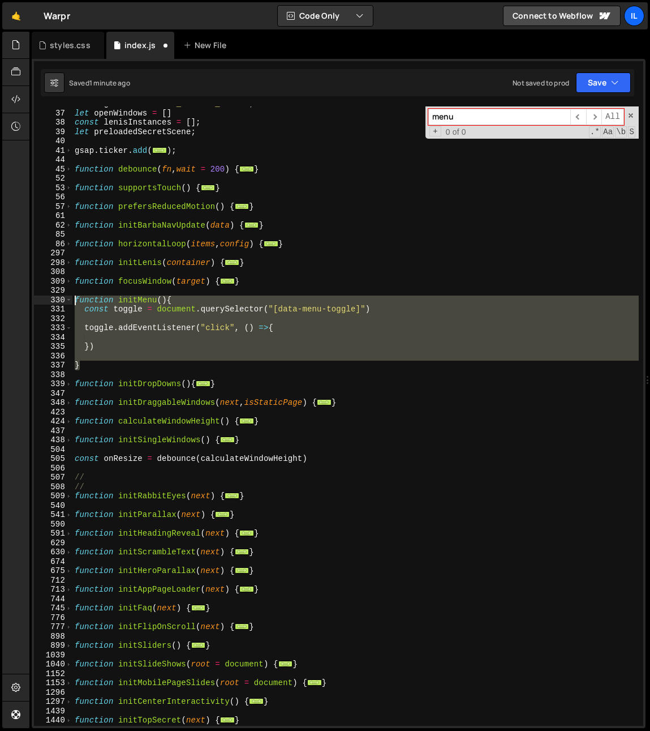
drag, startPoint x: 86, startPoint y: 368, endPoint x: 65, endPoint y: 296, distance: 75.0
click at [65, 296] on div "36 37 38 39 40 41 44 45 52 53 56 57 61 62 85 86 297 298 308 309 329 330 331 332…" at bounding box center [339, 415] width 610 height 619
paste textarea "}"
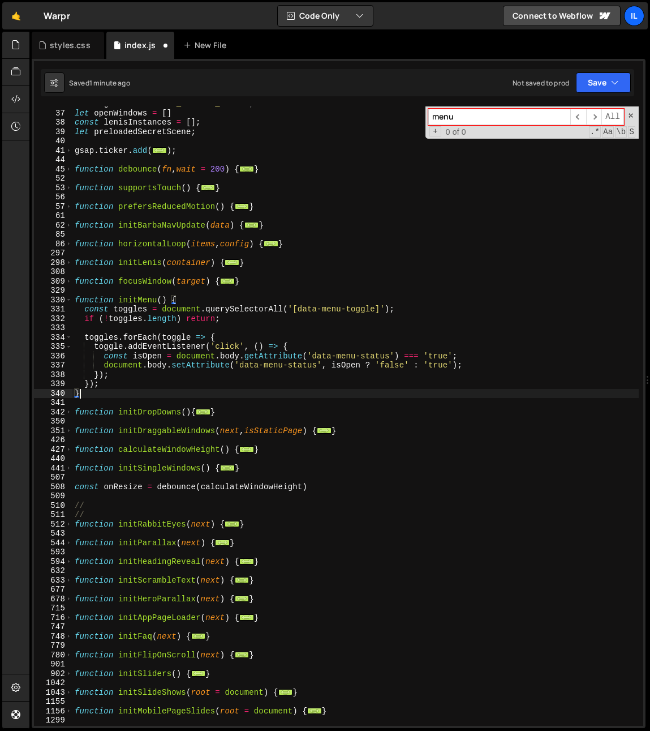
click at [149, 303] on div "const globalPW = "The_$ERP3NT_feeds" ; let openWindows = [ ] const lenisInstanc…" at bounding box center [355, 418] width 567 height 638
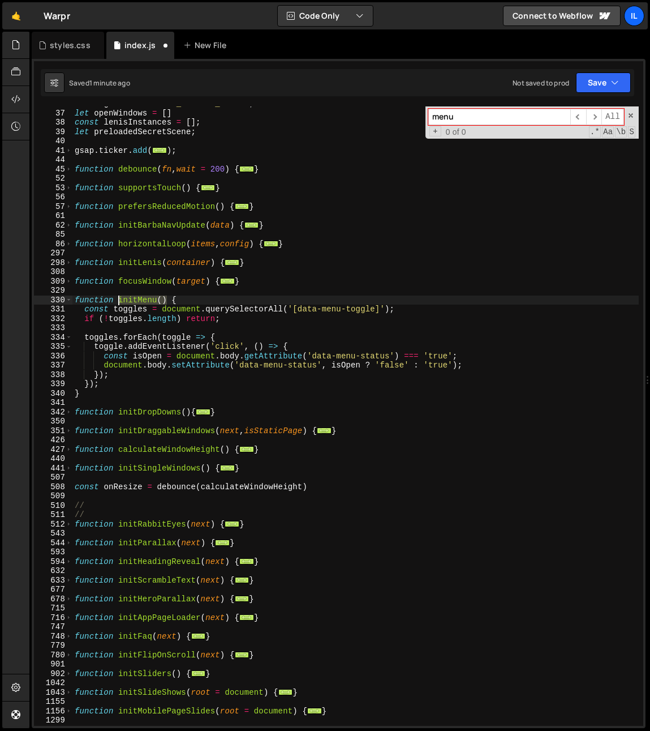
drag, startPoint x: 165, startPoint y: 301, endPoint x: 119, endPoint y: 302, distance: 46.4
click at [119, 302] on div "const globalPW = "The_$ERP3NT_feeds" ; let openWindows = [ ] const lenisInstanc…" at bounding box center [355, 418] width 567 height 638
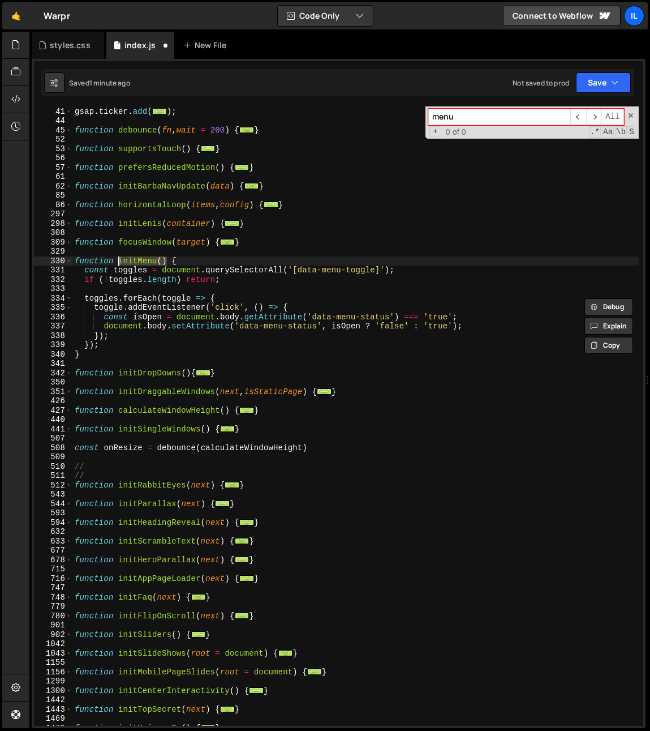
scroll to position [1108, 0]
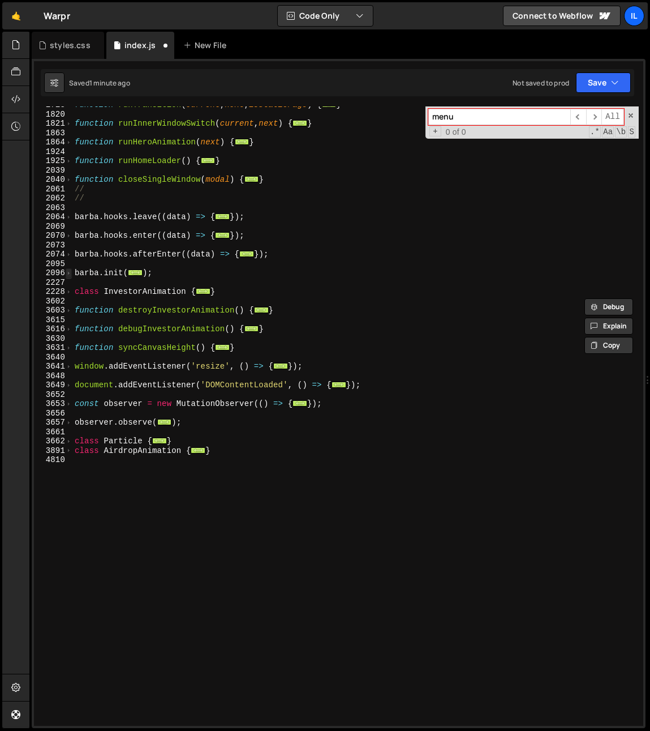
click at [71, 276] on span at bounding box center [69, 273] width 6 height 10
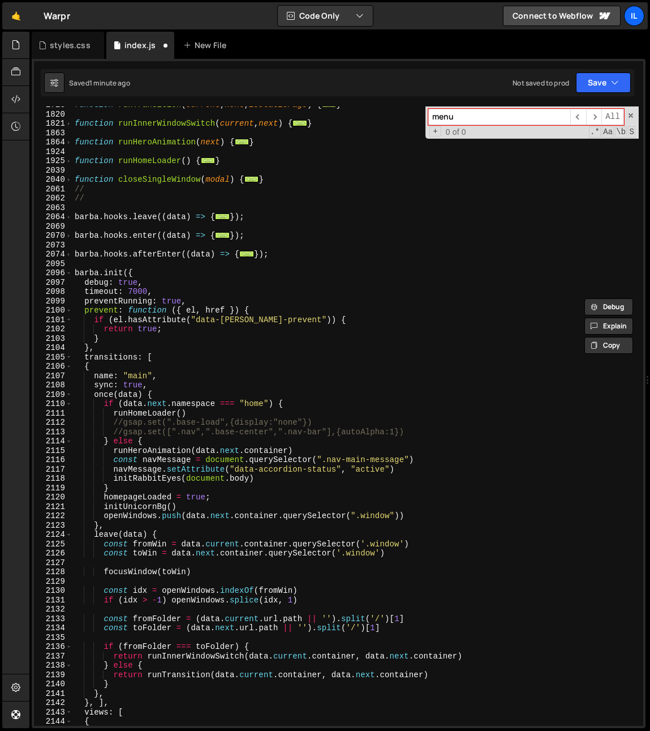
click at [200, 395] on div "function runTransition ( current , next , isStaticPage ) { ... } function runIn…" at bounding box center [355, 419] width 567 height 638
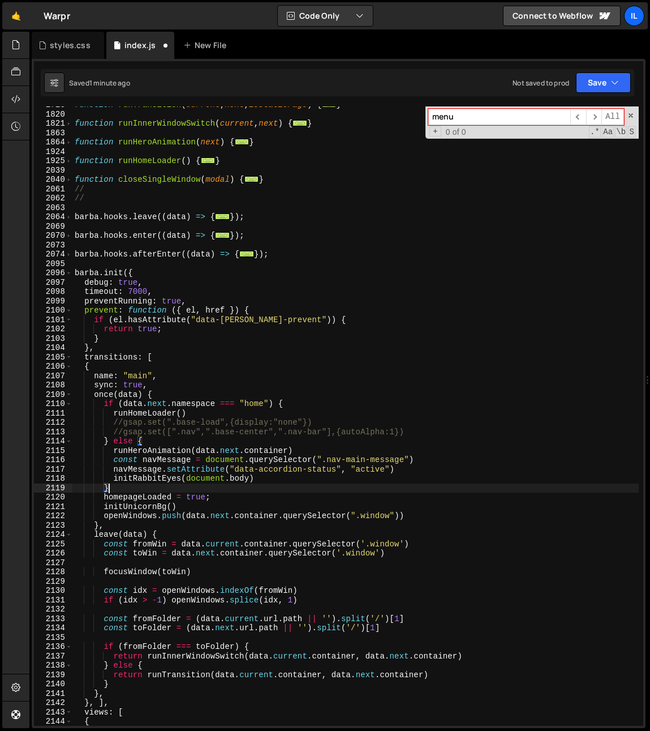
click at [112, 487] on div "function runTransition ( current , next , isStaticPage ) { ... } function runIn…" at bounding box center [355, 419] width 567 height 638
type textarea "}"
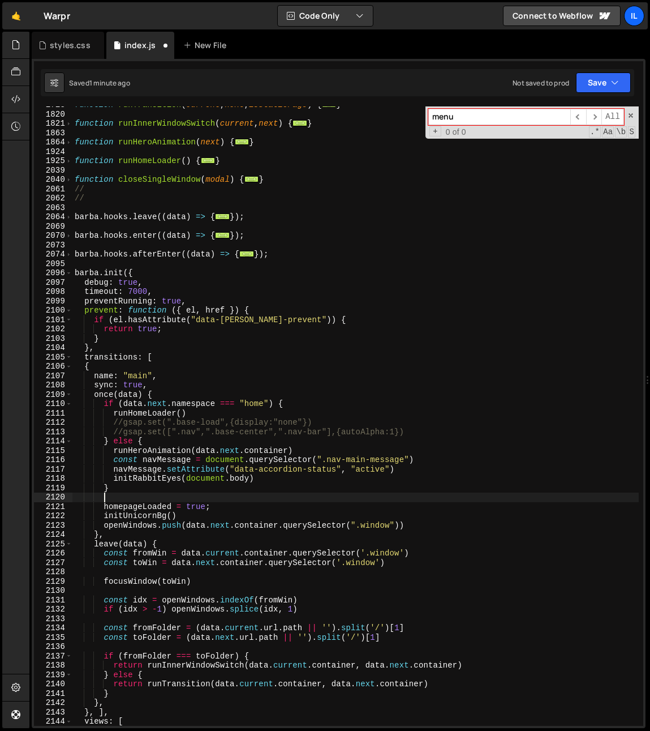
paste textarea "initMenu()"
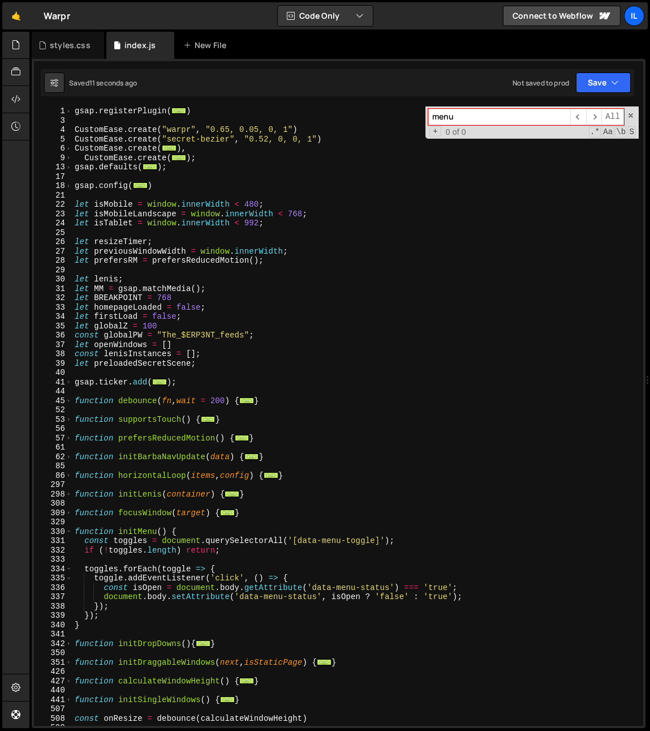
scroll to position [132, 0]
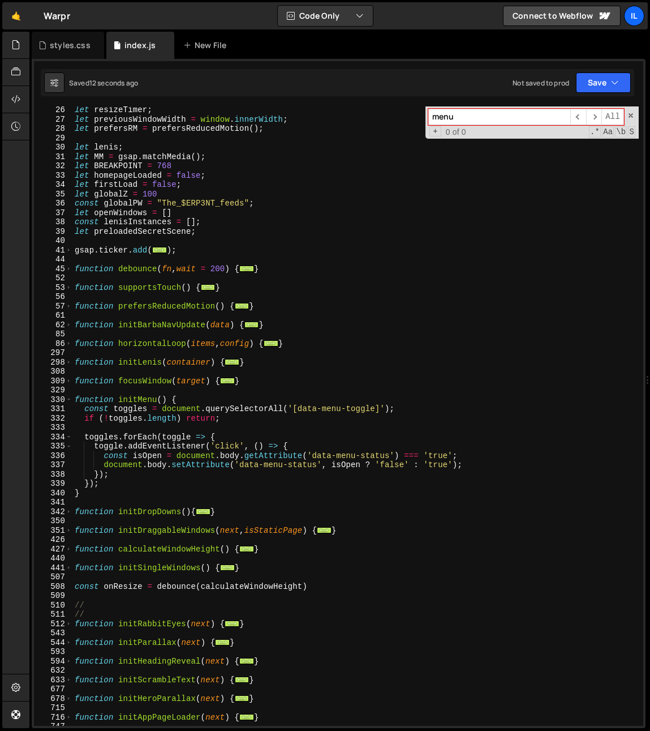
click at [404, 464] on div "let resizeTimer ; let previousWindowWidth = window . innerWidth ; let prefersRM…" at bounding box center [355, 424] width 567 height 638
click at [437, 455] on div "let resizeTimer ; let previousWindowWidth = window . innerWidth ; let prefersRM…" at bounding box center [355, 424] width 567 height 638
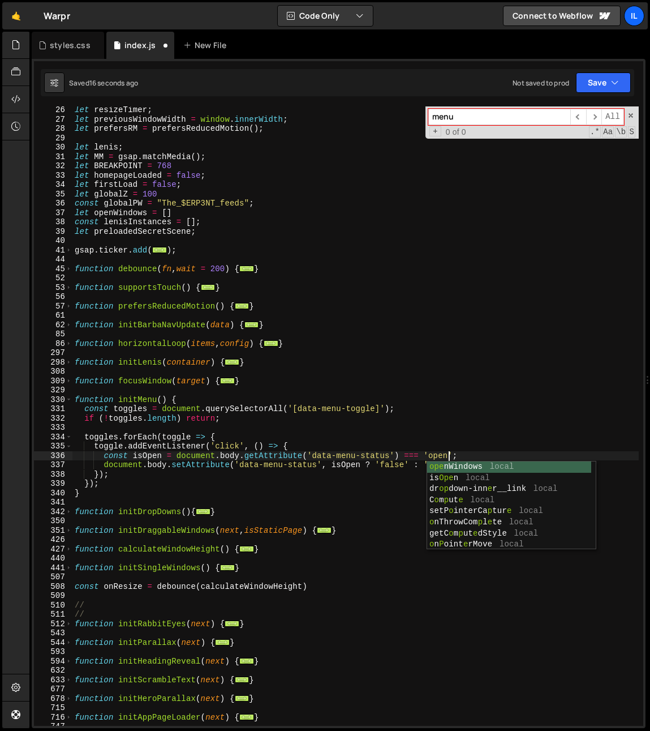
scroll to position [0, 26]
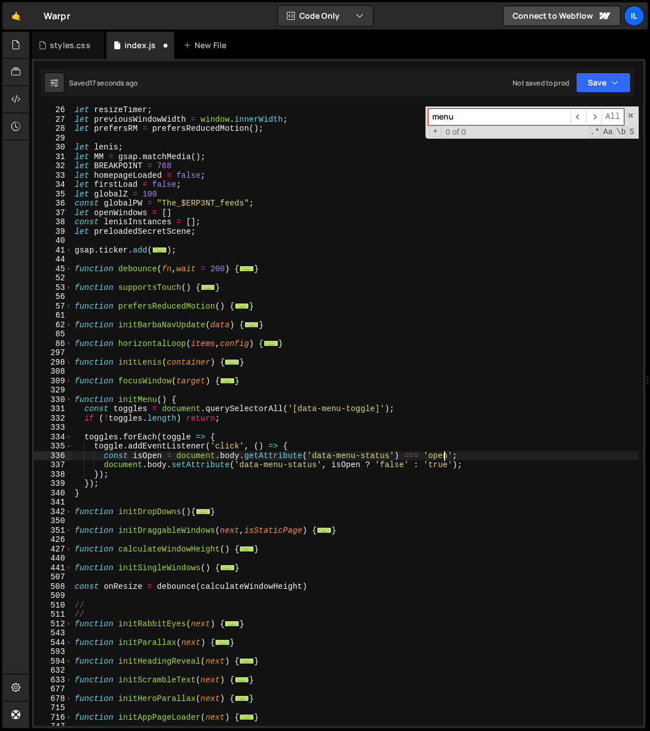
click at [446, 455] on div "let resizeTimer ; let previousWindowWidth = window . innerWidth ; let prefersRM…" at bounding box center [355, 424] width 567 height 638
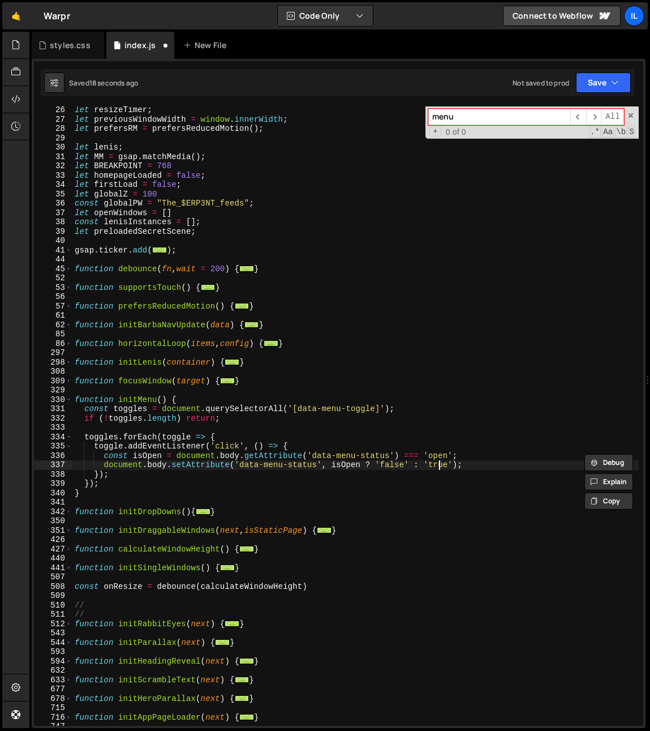
click at [439, 465] on div "let resizeTimer ; let previousWindowWidth = window . innerWidth ; let prefersRM…" at bounding box center [355, 424] width 567 height 638
paste textarea "open"
click at [395, 464] on div "let resizeTimer ; let previousWindowWidth = window . innerWidth ; let prefersRM…" at bounding box center [355, 424] width 567 height 638
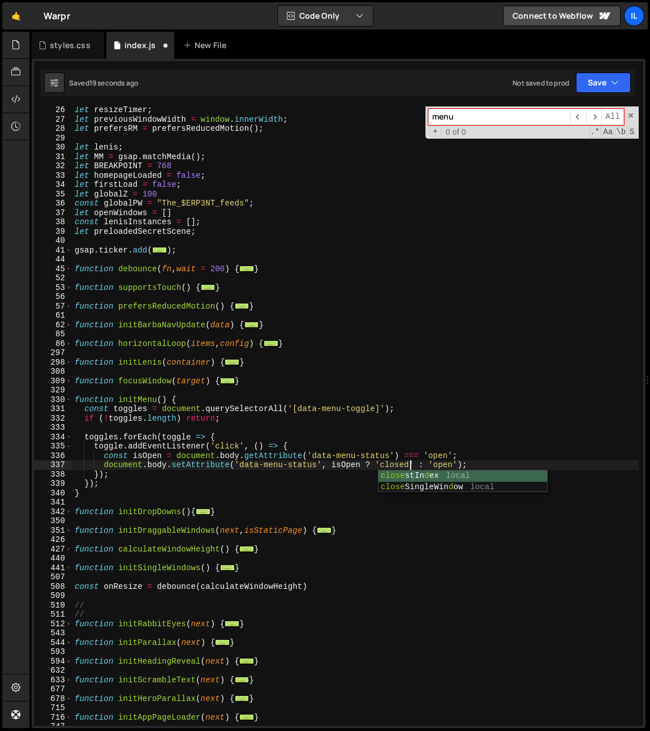
scroll to position [0, 23]
type textarea "document.body.setAttribute('data-menu-status', isOpen ? 'closed' : 'open');"
click at [68, 47] on div "styles.css" at bounding box center [70, 45] width 41 height 11
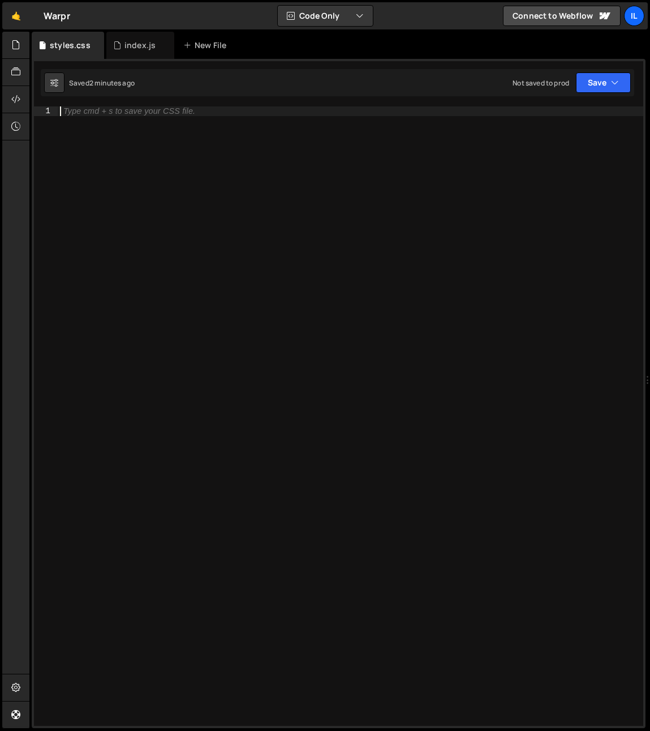
click at [109, 160] on div "Type cmd + s to save your CSS file." at bounding box center [351, 425] width 586 height 638
type textarea "p"
type textarea "[data-menu-status="open"] .base-blur{}"
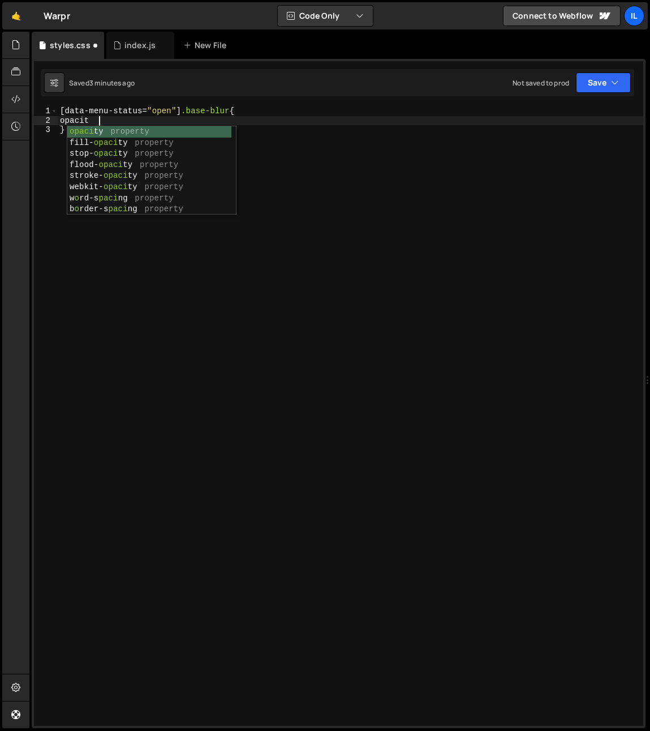
scroll to position [0, 2]
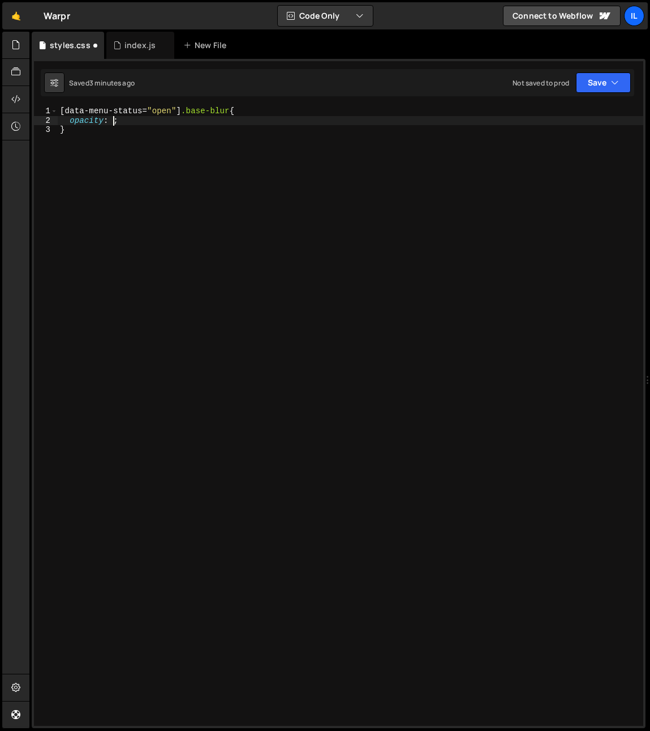
type textarea "opacity: 1;"
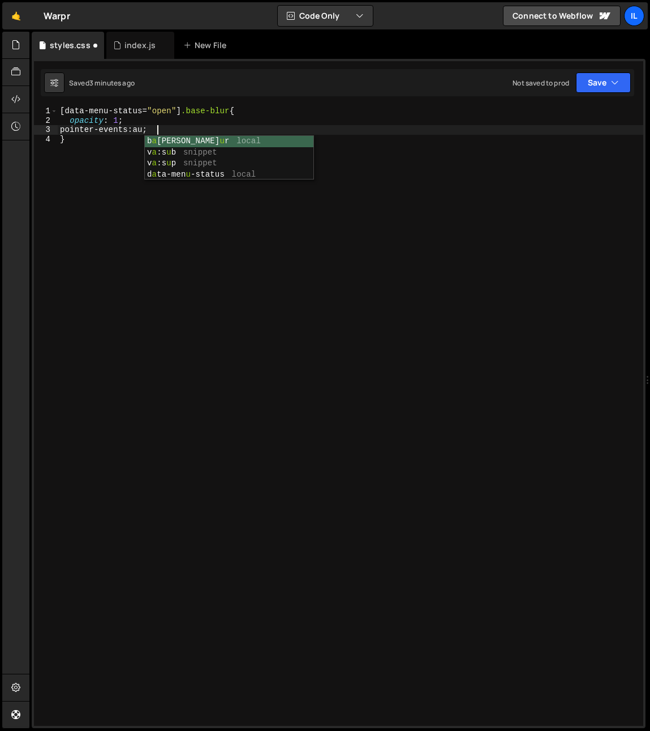
scroll to position [0, 7]
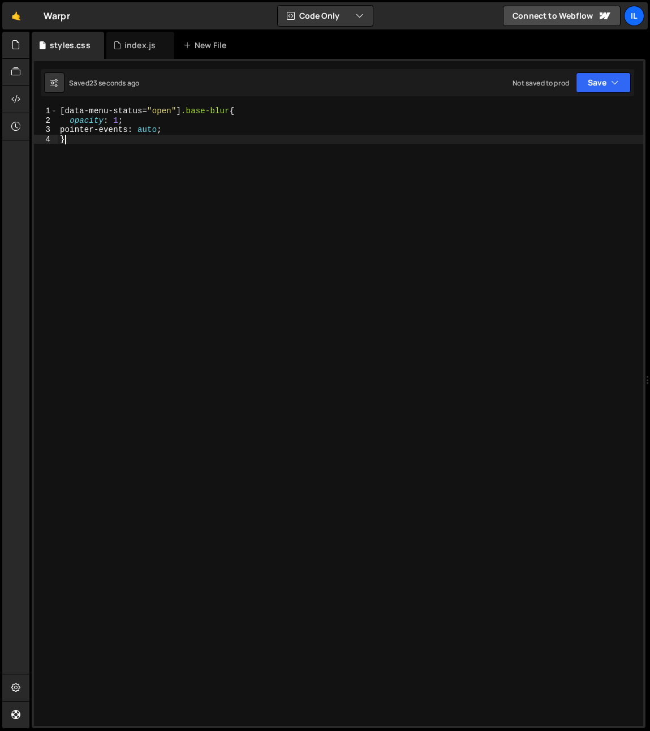
click at [146, 168] on div "[ data-menu-status = " open " ] .base-blur { opacity : 1 ; pointer-events : aut…" at bounding box center [351, 425] width 586 height 638
type textarea "}"
paste textarea "menu-wrap"
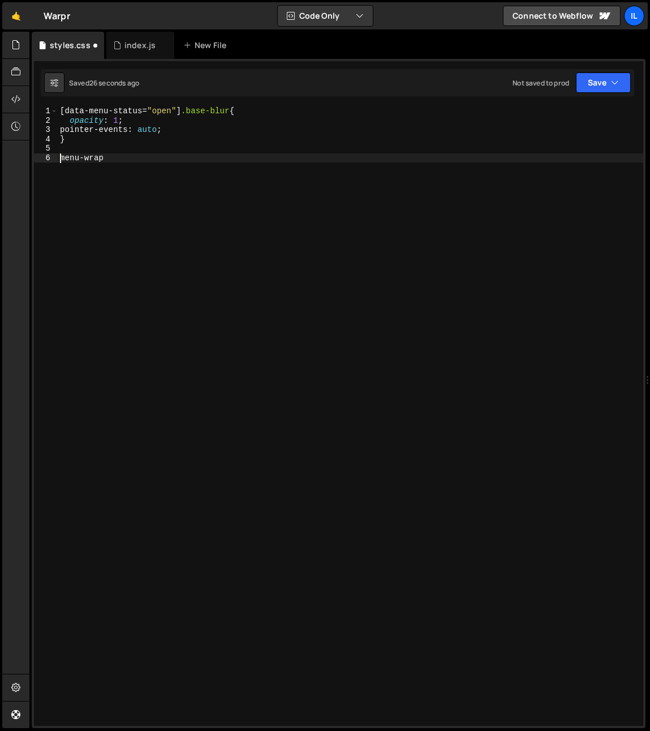
click at [61, 160] on div "[ data-menu-status = " open " ] .base-blur { opacity : 1 ; pointer-events : aut…" at bounding box center [351, 425] width 586 height 638
click at [292, 283] on div "[ data-menu-status = " open " ] .base-blur { opacity : 1 ; pointer-events : aut…" at bounding box center [351, 425] width 586 height 638
click at [168, 159] on div "[ data-menu-status = " open " ] .base-blur { opacity : 1 ; pointer-events : aut…" at bounding box center [351, 425] width 586 height 638
type textarea ".menu-wrap{}"
paste textarea "menu-wrap"
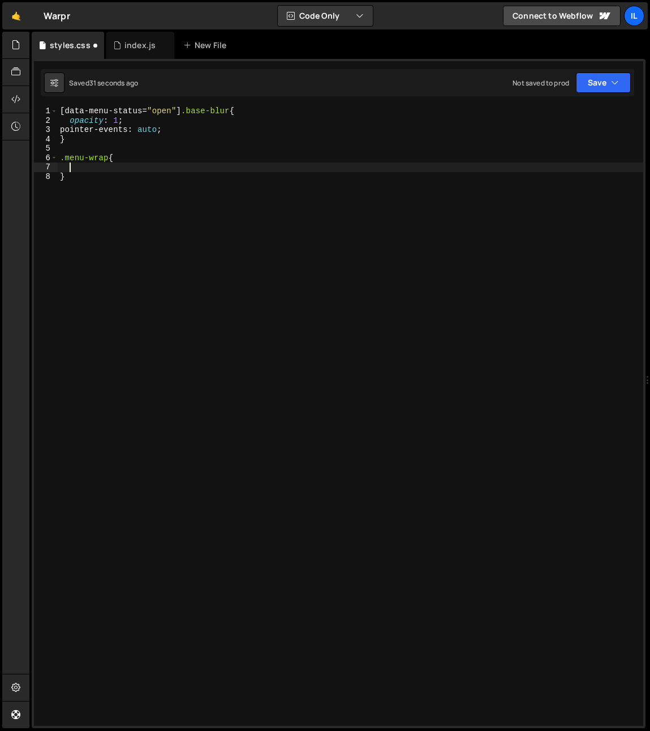
type textarea "menu-wrap"
drag, startPoint x: 152, startPoint y: 178, endPoint x: 109, endPoint y: 175, distance: 43.7
click at [151, 178] on div "[ data-menu-status = " open " ] .base-blur { opacity : 1 ; pointer-events : aut…" at bounding box center [351, 425] width 586 height 638
type textarea "}"
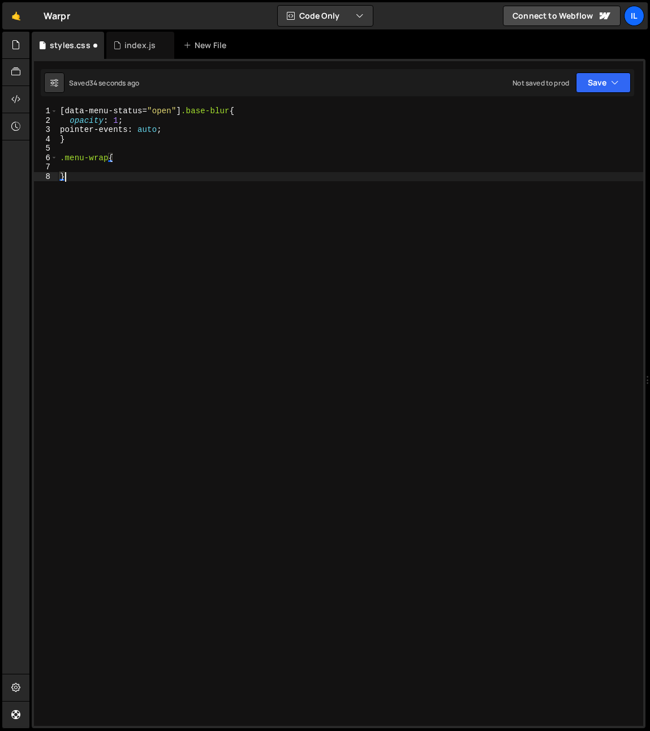
click at [108, 168] on div "[ data-menu-status = " open " ] .base-blur { opacity : 1 ; pointer-events : aut…" at bounding box center [351, 425] width 586 height 638
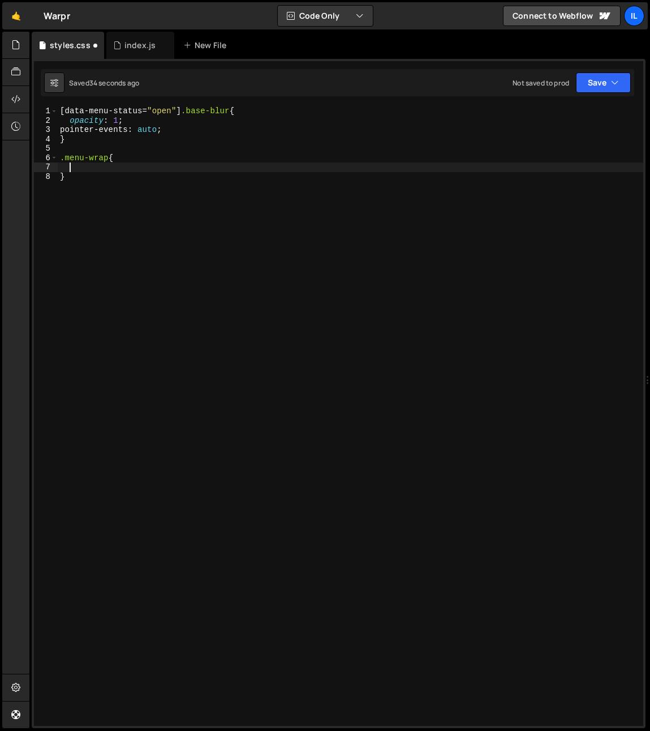
paste textarea "grid-template-rows"
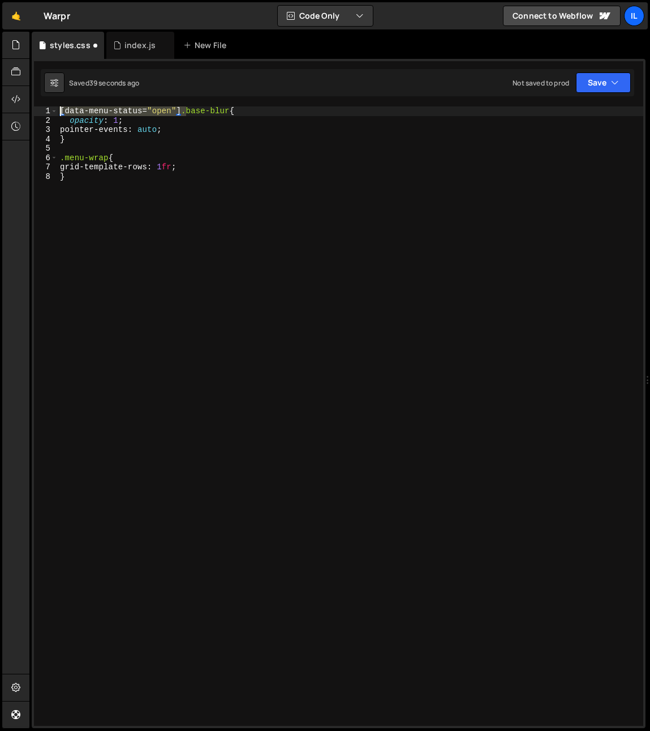
drag, startPoint x: 186, startPoint y: 110, endPoint x: 36, endPoint y: 112, distance: 150.6
click at [36, 112] on div "grid-template-rows: 1fr; 1 2 3 4 5 6 7 8 [ data-menu-status = " open " ] .base-…" at bounding box center [339, 415] width 610 height 619
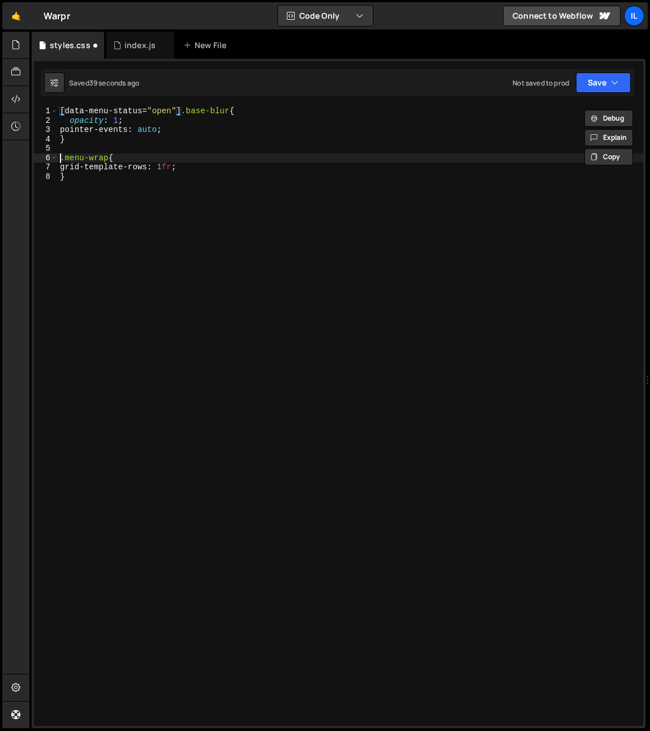
click at [59, 160] on div "[ data-menu-status = " open " ] .base-blur { opacity : 1 ; pointer-events : aut…" at bounding box center [351, 425] width 586 height 638
paste textarea "[data-menu-status="open"]"
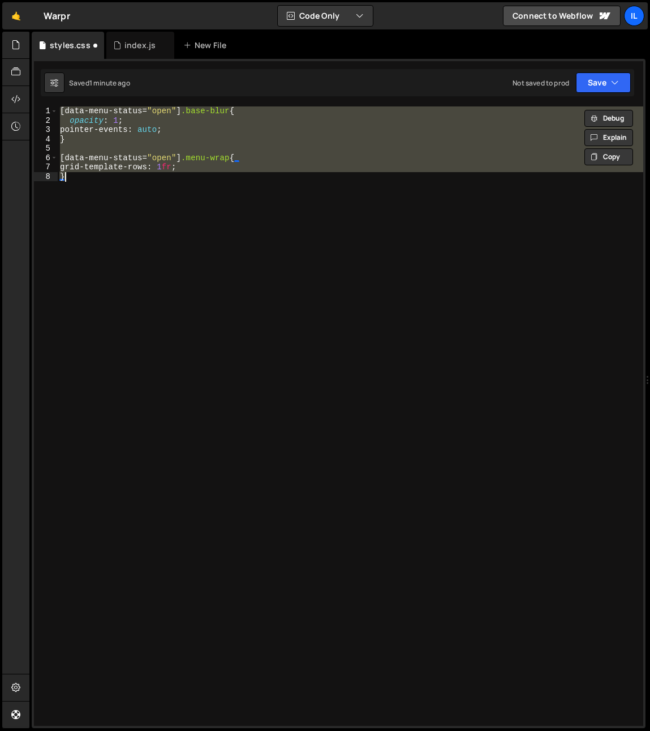
scroll to position [0, 0]
drag, startPoint x: 179, startPoint y: 275, endPoint x: -8, endPoint y: 52, distance: 292.1
click at [0, 52] on html "Projects Community Library Blog Il Your current team is Ilja van Eck Projects Y…" at bounding box center [325, 365] width 650 height 731
paste textarea "}"
type textarea "}"
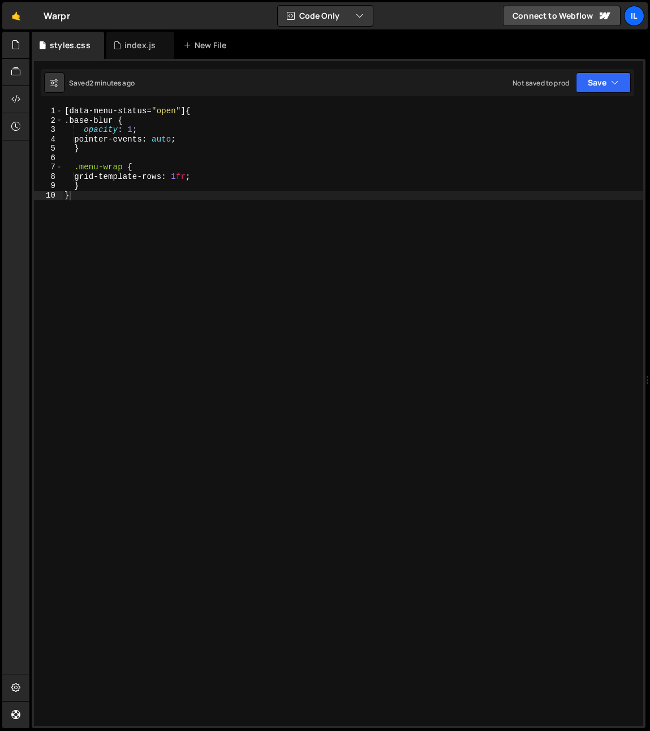
click at [329, 223] on div "[ data-menu-status = " open " ] { .base-blur { opacity : 1 ; pointer-events : a…" at bounding box center [352, 425] width 581 height 638
click at [202, 271] on div "[ data-menu-status = " open " ] { .base-blur { opacity : 1 ; pointer-events : a…" at bounding box center [352, 425] width 581 height 638
click at [130, 48] on div "index.js" at bounding box center [140, 45] width 31 height 11
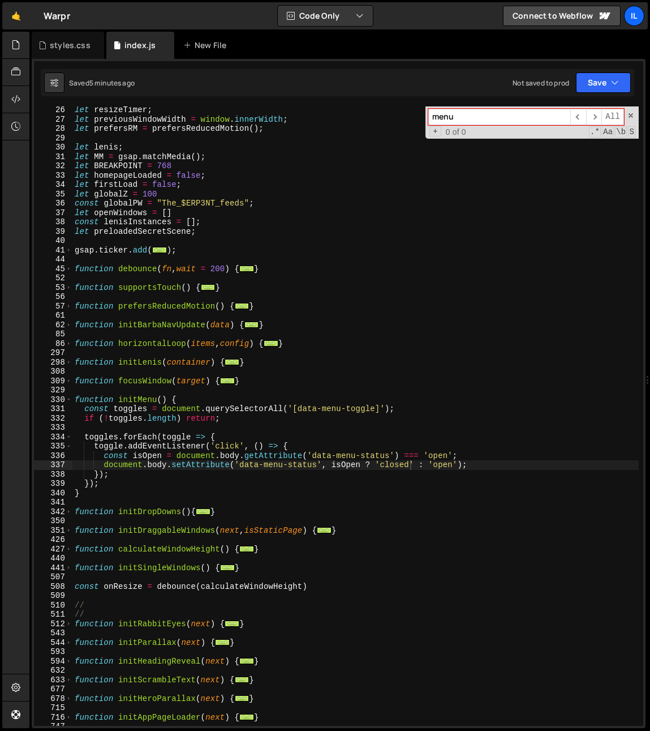
scroll to position [5044, 0]
click at [69, 400] on span at bounding box center [69, 400] width 6 height 10
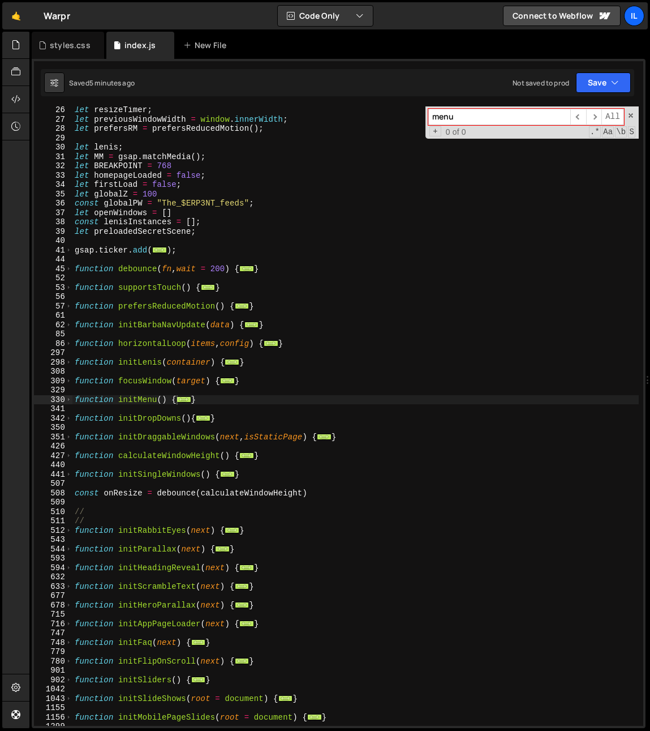
click at [184, 430] on div "let resizeTimer ; let previousWindowWidth = window . innerWidth ; let prefersRM…" at bounding box center [355, 424] width 567 height 638
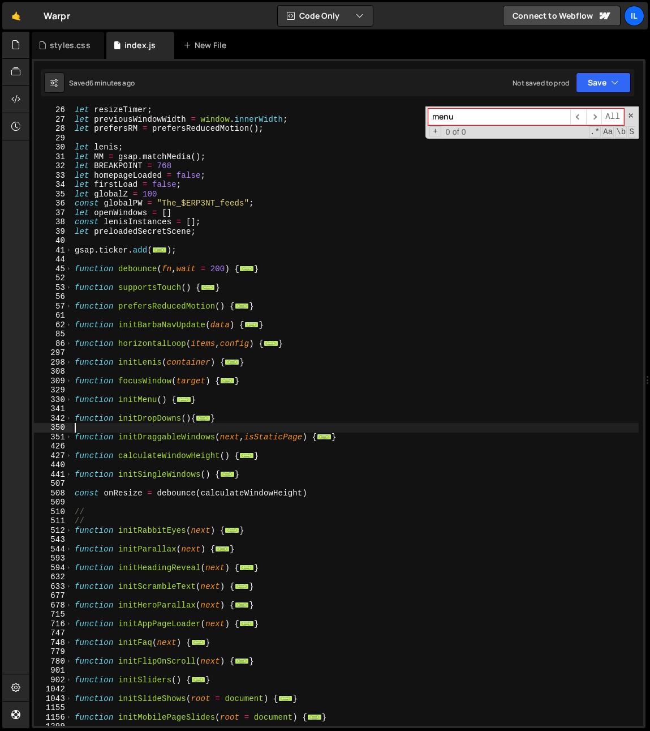
click at [66, 404] on div "341" at bounding box center [53, 409] width 38 height 10
click at [69, 401] on span at bounding box center [69, 400] width 6 height 10
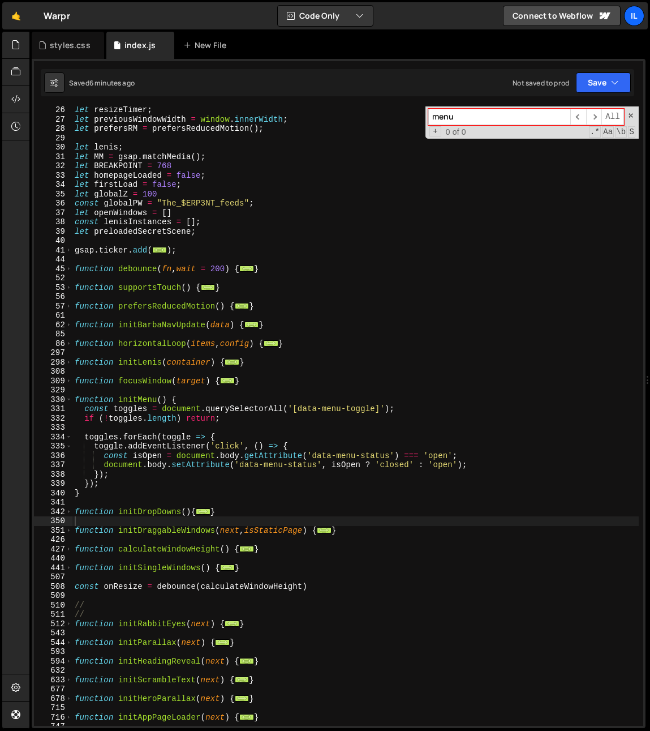
click at [295, 382] on div "let resizeTimer ; let previousWindowWidth = window . innerWidth ; let prefersRM…" at bounding box center [355, 424] width 567 height 638
type textarea "}"
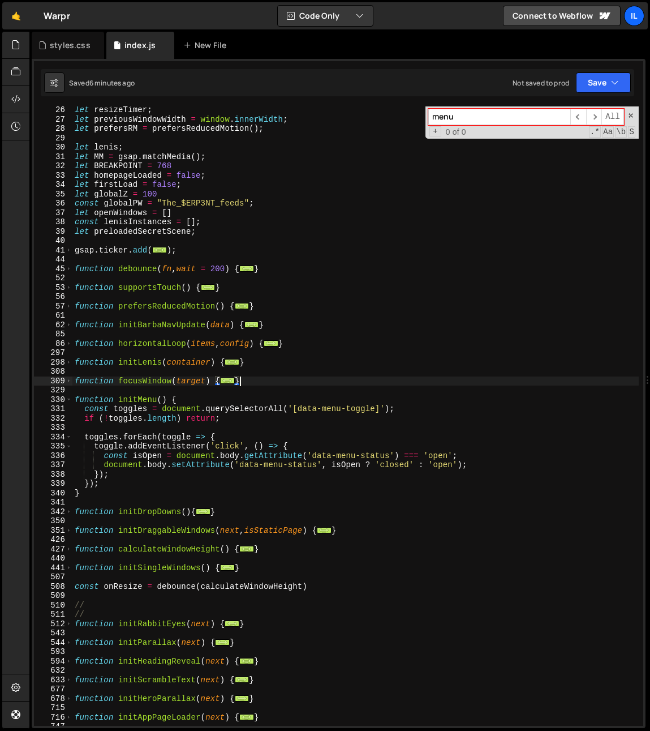
click at [459, 120] on input "menu" at bounding box center [500, 117] width 142 height 16
paste input "dropdown-button"
type input "dropdown-button"
click at [67, 399] on span at bounding box center [69, 400] width 6 height 10
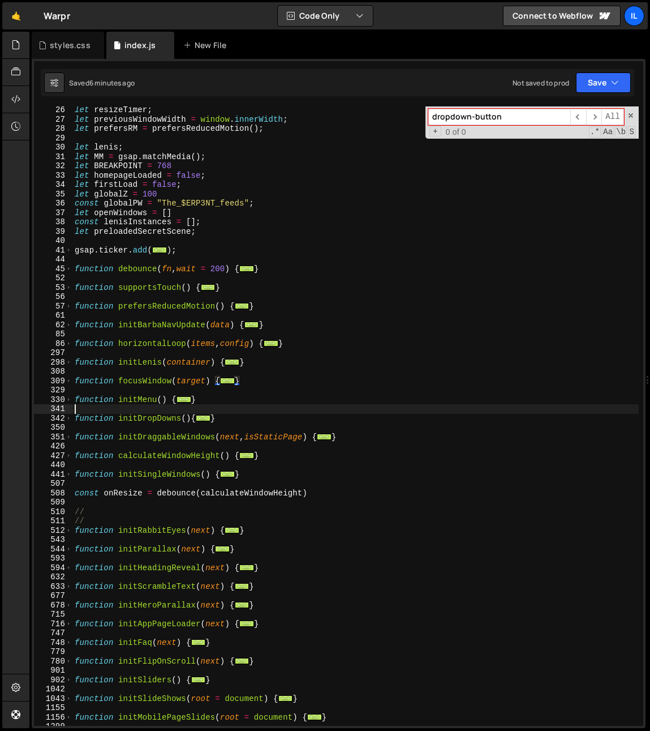
click at [106, 409] on div "let resizeTimer ; let previousWindowWidth = window . innerWidth ; let prefersRM…" at bounding box center [355, 424] width 567 height 638
click at [70, 399] on span at bounding box center [69, 400] width 6 height 10
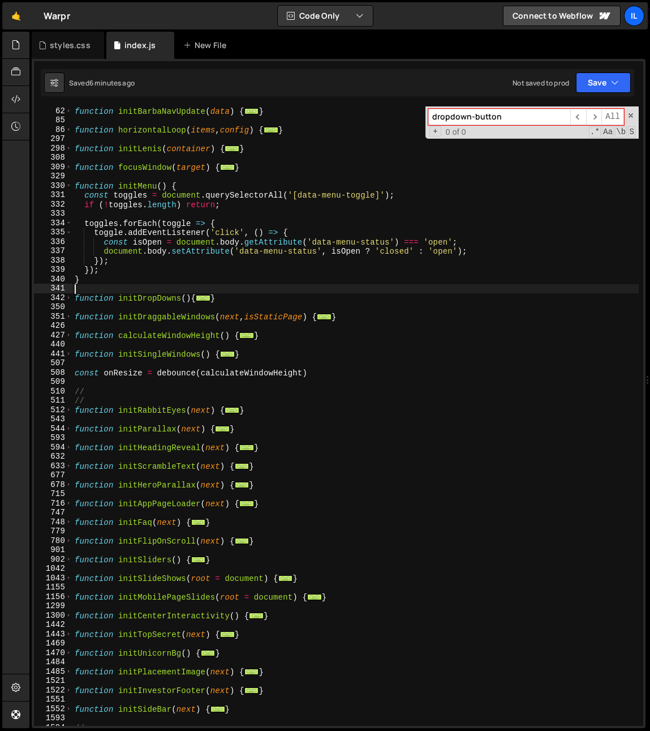
scroll to position [167, 0]
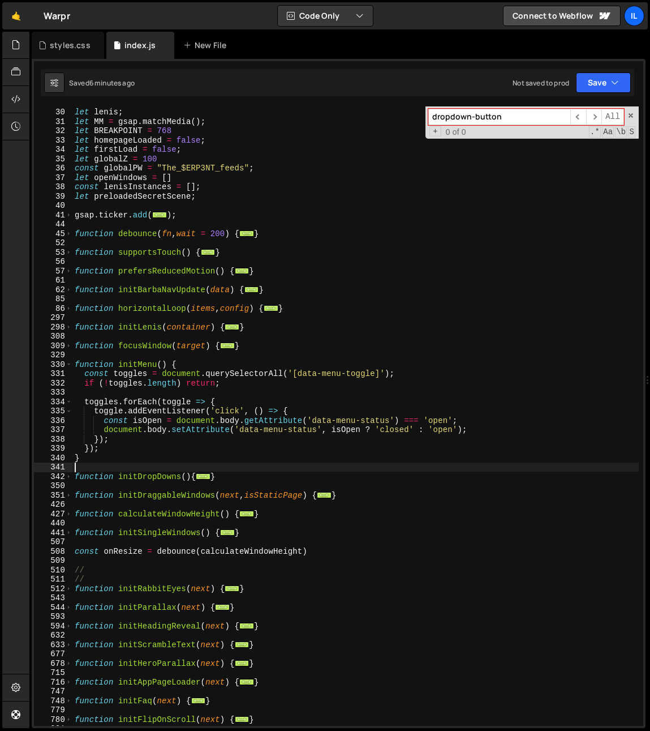
click at [130, 456] on div "let lenis ; let MM = gsap . matchMedia ( ) ; let BREAKPOINT = 768 let homepageL…" at bounding box center [355, 417] width 567 height 638
click at [128, 450] on div "let lenis ; let MM = gsap . matchMedia ( ) ; let BREAKPOINT = 768 let homepageL…" at bounding box center [355, 417] width 567 height 638
type textarea "});"
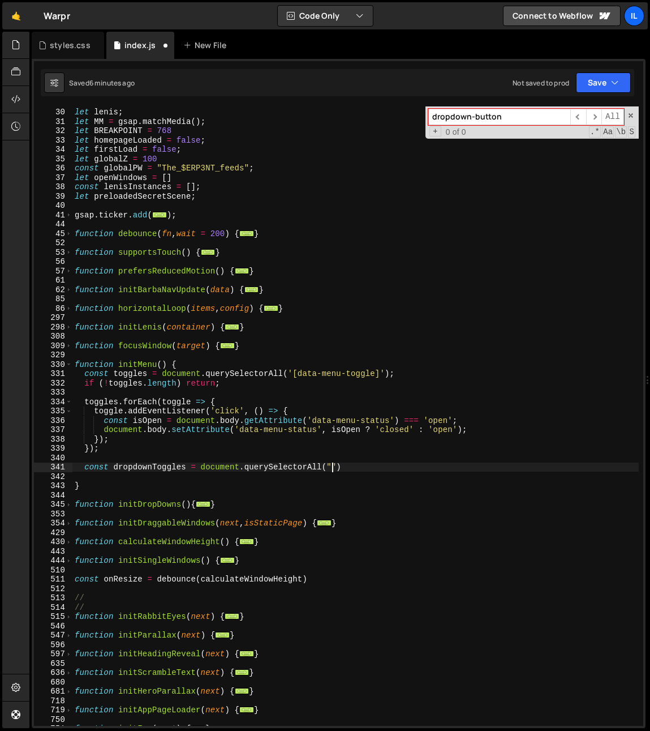
scroll to position [0, 18]
paste textarea "dropdown-button")"
type textarea "const dropdownToggles = document.querySelectorAll(".dropdown-button")"
click at [458, 470] on div "let lenis ; let MM = gsap . matchMedia ( ) ; let BREAKPOINT = 768 let homepageL…" at bounding box center [355, 417] width 567 height 638
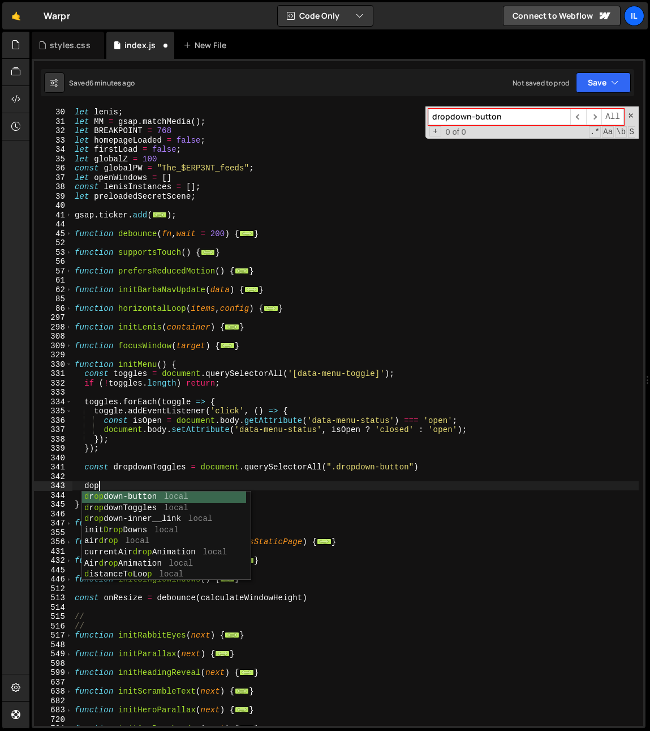
scroll to position [0, 1]
type textarea "dropdown-button"
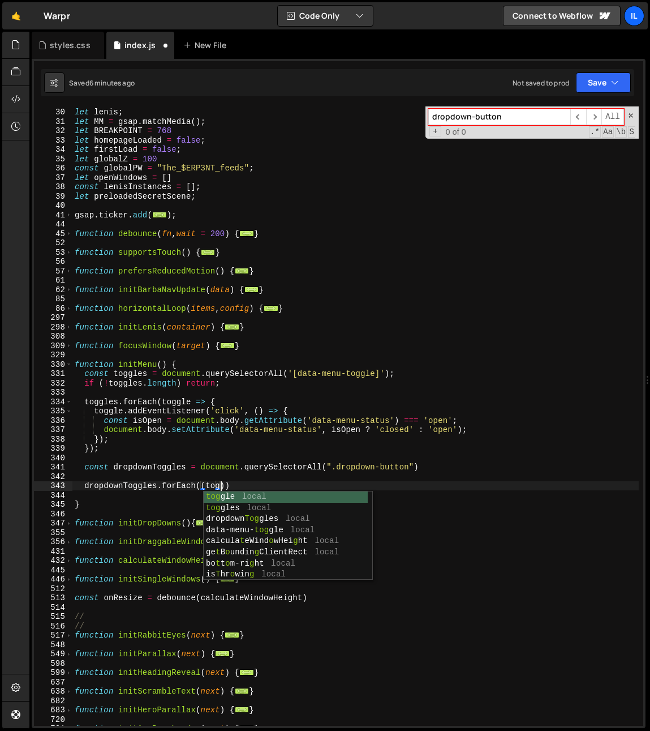
scroll to position [0, 10]
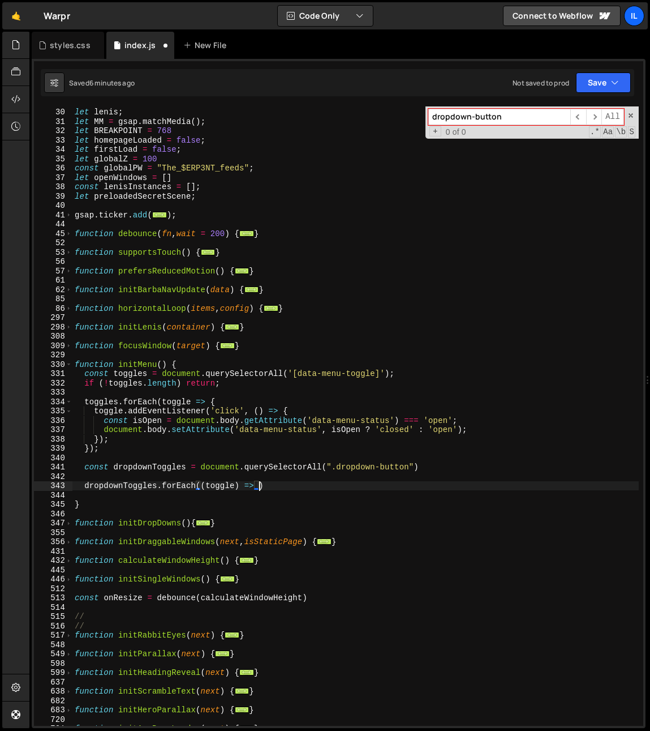
type textarea "dropdownToggles.forEach((toggle) => {)"
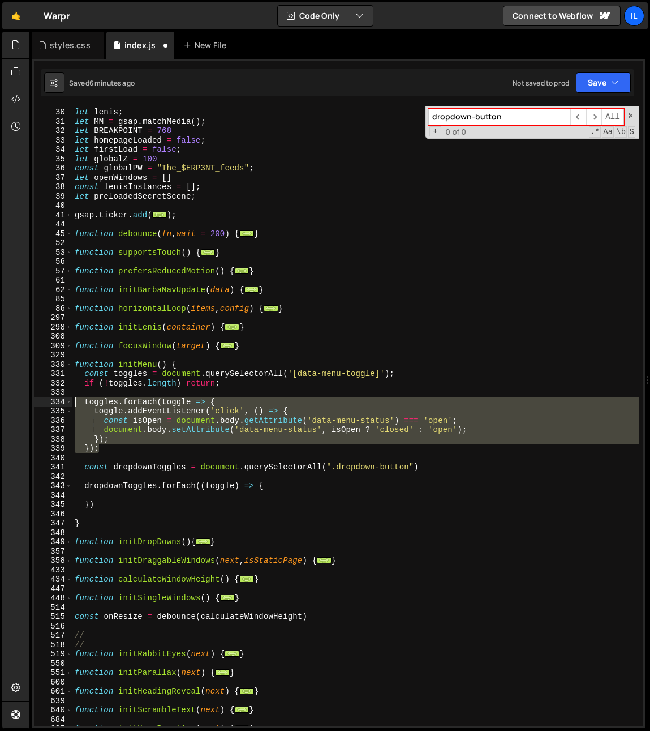
drag, startPoint x: 130, startPoint y: 451, endPoint x: 49, endPoint y: 402, distance: 94.7
click at [49, 402] on div "29 30 31 32 33 34 35 36 37 38 39 40 41 44 45 52 53 56 57 61 62 85 86 297 298 30…" at bounding box center [339, 415] width 610 height 619
type textarea "toggles.forEach(toggle => { toggle.addEventListener('click', () => {"
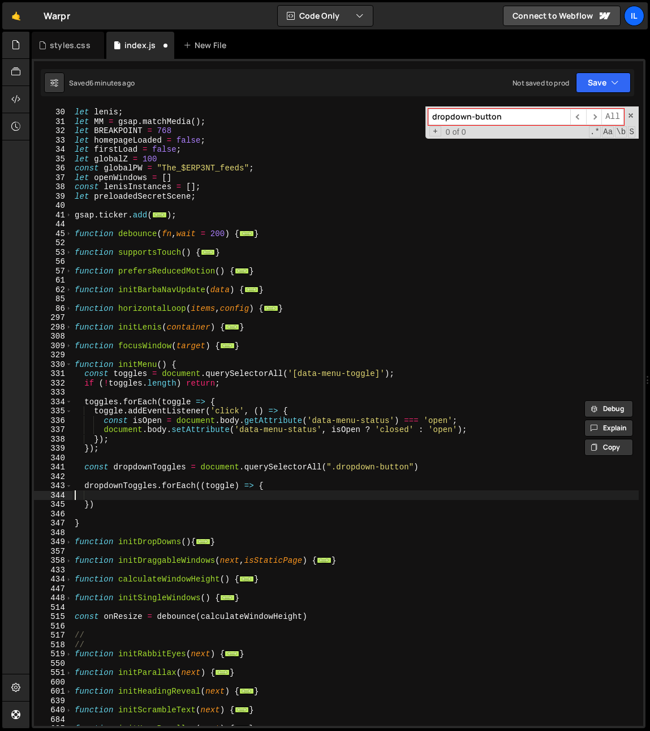
click at [73, 494] on div "let lenis ; let MM = gsap . matchMedia ( ) ; let BREAKPOINT = 768 let homepageL…" at bounding box center [355, 417] width 567 height 638
paste textarea "});"
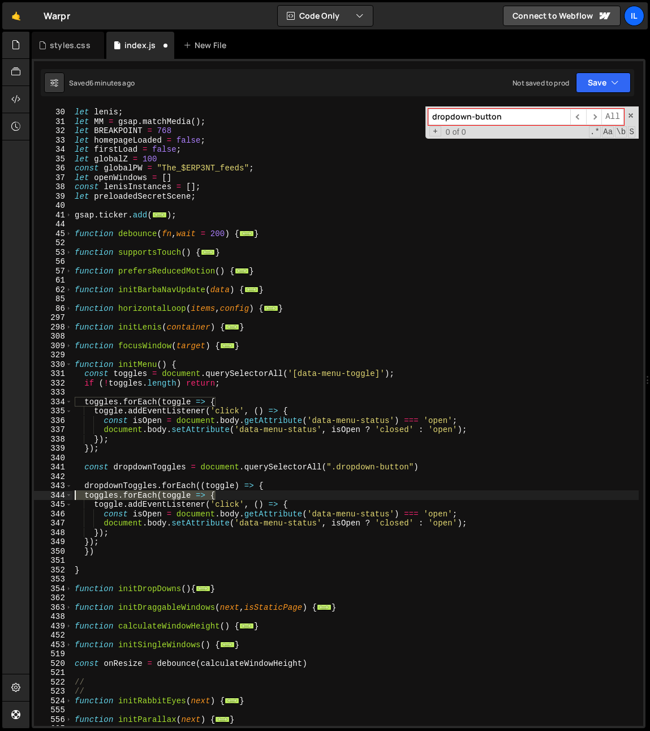
drag, startPoint x: 237, startPoint y: 492, endPoint x: 59, endPoint y: 499, distance: 178.5
click at [59, 499] on div "}); 29 30 31 32 33 34 35 36 37 38 39 40 41 44 45 52 53 56 57 61 62 85 86 297 29…" at bounding box center [339, 415] width 610 height 619
type textarea "toggles.forEach(toggle => {"
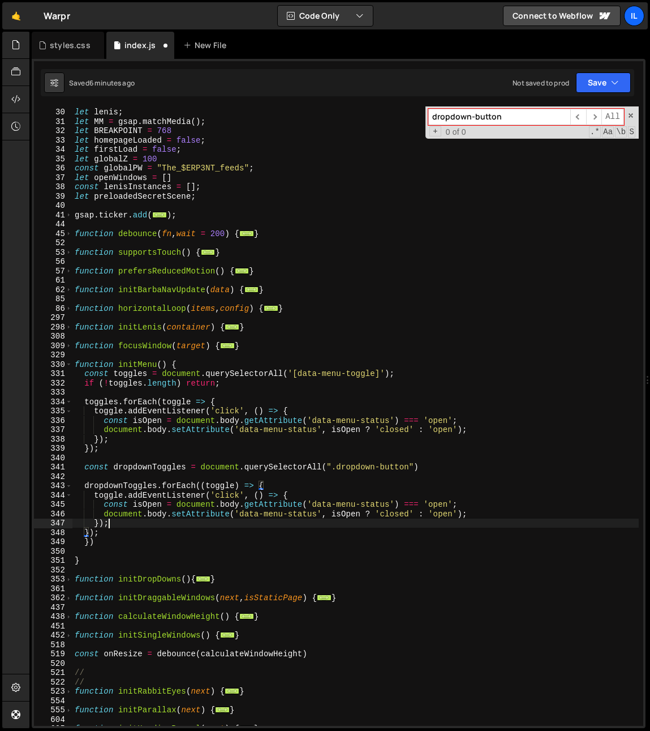
click at [114, 525] on div "let lenis ; let MM = gsap . matchMedia ( ) ; let BREAKPOINT = 768 let homepageL…" at bounding box center [355, 417] width 567 height 638
drag, startPoint x: 106, startPoint y: 530, endPoint x: 41, endPoint y: 530, distance: 65.7
click at [41, 530] on div "}); 29 30 31 32 33 34 35 36 37 38 39 40 41 44 45 52 53 56 57 61 62 85 86 297 29…" at bounding box center [339, 415] width 610 height 619
type textarea "});"
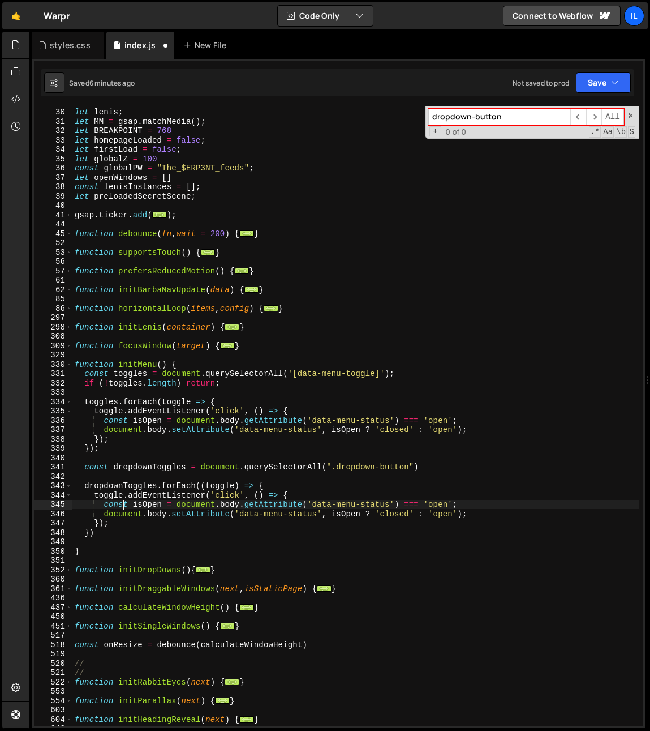
click at [124, 503] on div "let lenis ; let MM = gsap . matchMedia ( ) ; let BREAKPOINT = 768 let homepageL…" at bounding box center [355, 417] width 567 height 638
click at [208, 503] on div "let lenis ; let MM = gsap . matchMedia ( ) ; let BREAKPOINT = 768 let homepageL…" at bounding box center [355, 417] width 567 height 638
click at [367, 500] on div "let lenis ; let MM = gsap . matchMedia ( ) ; let BREAKPOINT = 768 let homepageL…" at bounding box center [355, 417] width 567 height 638
click at [191, 504] on div "let lenis ; let MM = gsap . matchMedia ( ) ; let BREAKPOINT = 768 let homepageL…" at bounding box center [355, 417] width 567 height 638
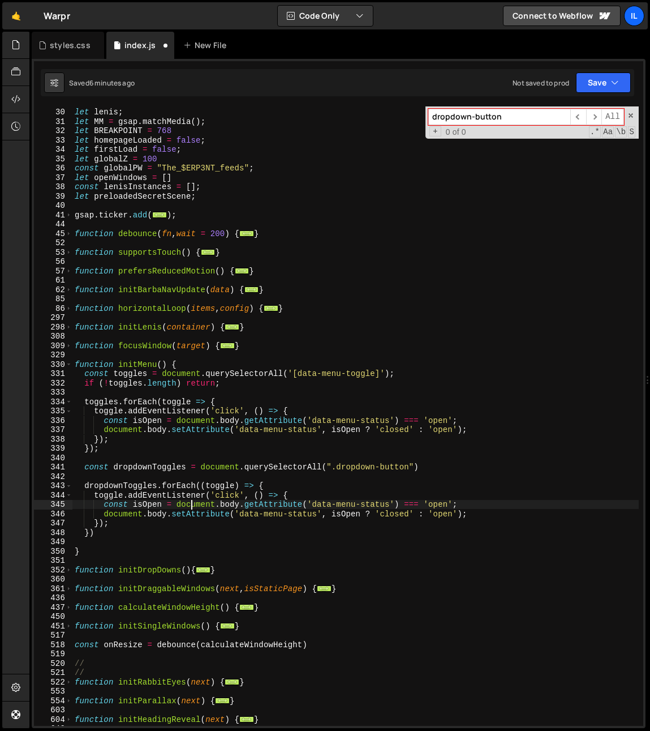
click at [191, 504] on div "let lenis ; let MM = gsap . matchMedia ( ) ; let BREAKPOINT = 768 let homepageL…" at bounding box center [355, 417] width 567 height 638
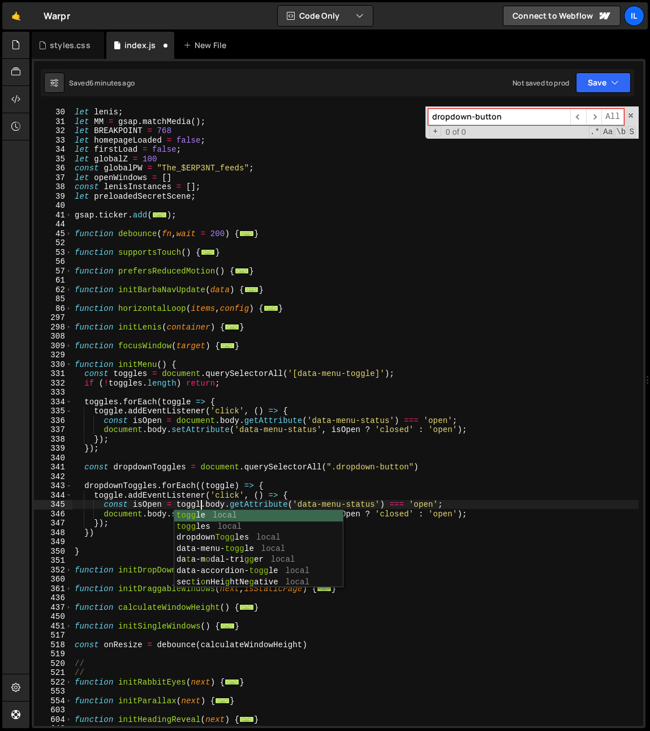
scroll to position [0, 9]
click at [313, 499] on div "let lenis ; let MM = gsap . matchMedia ( ) ; let BREAKPOINT = 768 let homepageL…" at bounding box center [355, 417] width 567 height 638
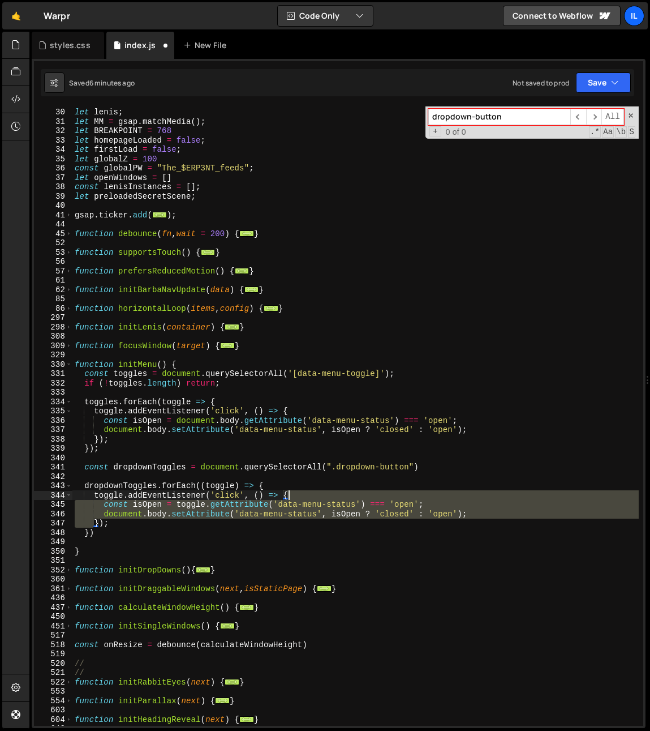
click at [313, 499] on div "let lenis ; let MM = gsap . matchMedia ( ) ; let BREAKPOINT = 768 let homepageL…" at bounding box center [355, 417] width 567 height 638
click at [322, 502] on div "let lenis ; let MM = gsap . matchMedia ( ) ; let BREAKPOINT = 768 let homepageL…" at bounding box center [355, 415] width 567 height 619
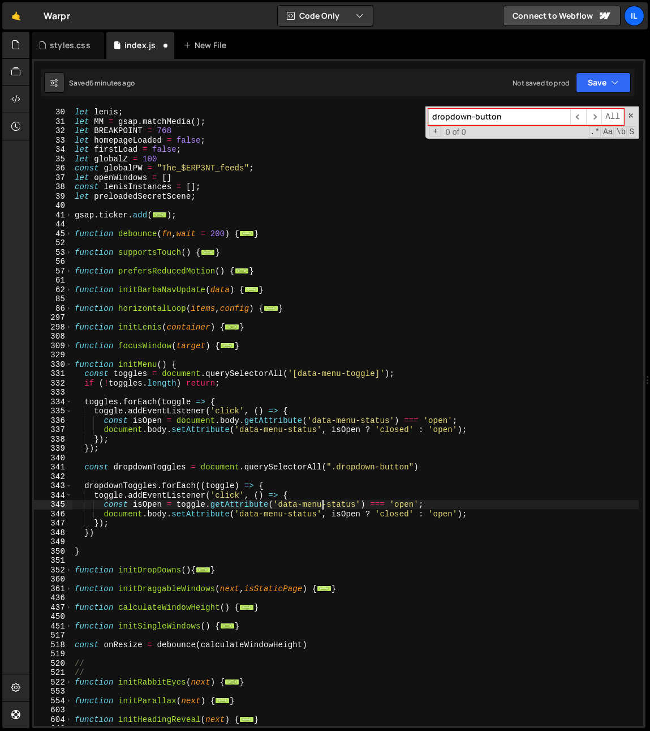
click at [310, 506] on div "let lenis ; let MM = gsap . matchMedia ( ) ; let BREAKPOINT = 768 let homepageL…" at bounding box center [355, 417] width 567 height 638
click at [310, 507] on div "let lenis ; let MM = gsap . matchMedia ( ) ; let BREAKPOINT = 768 let homepageL…" at bounding box center [355, 417] width 567 height 638
click at [401, 503] on div "let lenis ; let MM = gsap . matchMedia ( ) ; let BREAKPOINT = 768 let homepageL…" at bounding box center [355, 417] width 567 height 638
click at [421, 501] on div "let lenis ; let MM = gsap . matchMedia ( ) ; let BREAKPOINT = 768 let homepageL…" at bounding box center [355, 417] width 567 height 638
click at [175, 524] on div "let lenis ; let MM = gsap . matchMedia ( ) ; let BREAKPOINT = 768 let homepageL…" at bounding box center [355, 417] width 567 height 638
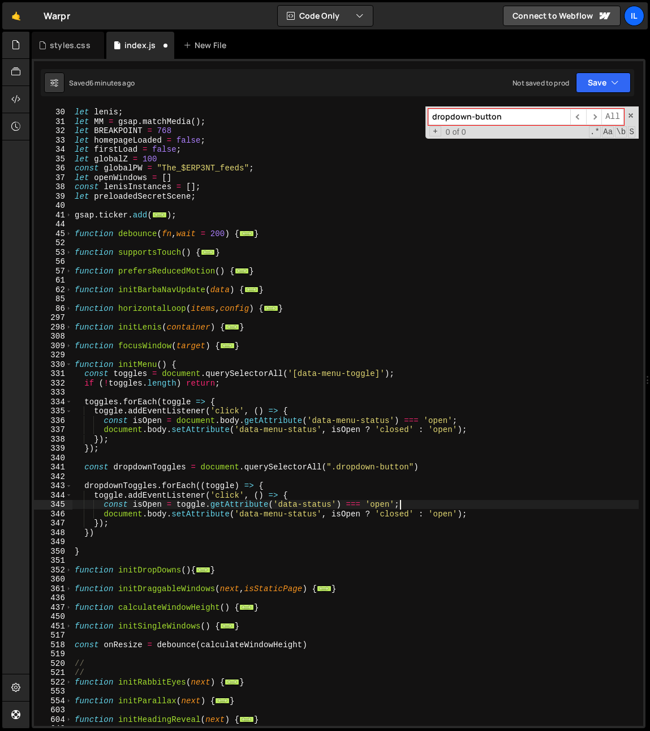
scroll to position [0, 2]
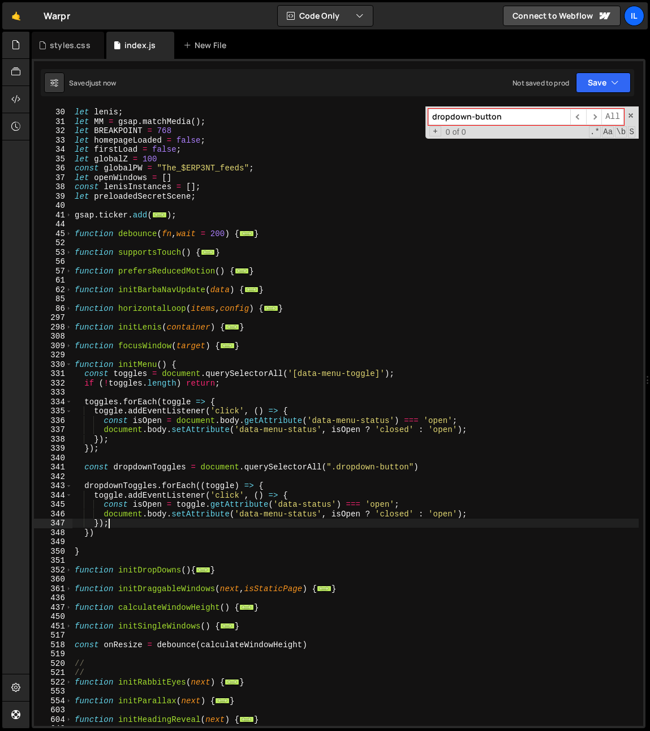
click at [155, 518] on div "let lenis ; let MM = gsap . matchMedia ( ) ; let BREAKPOINT = 768 let homepageL…" at bounding box center [355, 417] width 567 height 638
click at [195, 506] on div "let lenis ; let MM = gsap . matchMedia ( ) ; let BREAKPOINT = 768 let homepageL…" at bounding box center [355, 417] width 567 height 638
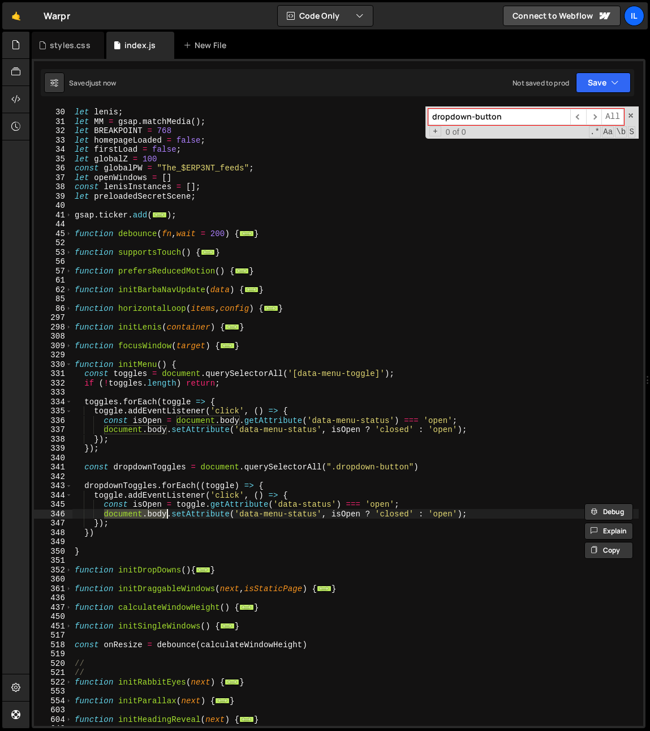
drag, startPoint x: 136, startPoint y: 515, endPoint x: 168, endPoint y: 516, distance: 31.7
click at [168, 516] on div "let lenis ; let MM = gsap . matchMedia ( ) ; let BREAKPOINT = 768 let homepageL…" at bounding box center [355, 417] width 567 height 638
paste textarea "toggle"
click at [225, 511] on div "let lenis ; let MM = gsap . matchMedia ( ) ; let BREAKPOINT = 768 let homepageL…" at bounding box center [355, 417] width 567 height 638
click at [271, 512] on div "let lenis ; let MM = gsap . matchMedia ( ) ; let BREAKPOINT = 768 let homepageL…" at bounding box center [355, 417] width 567 height 638
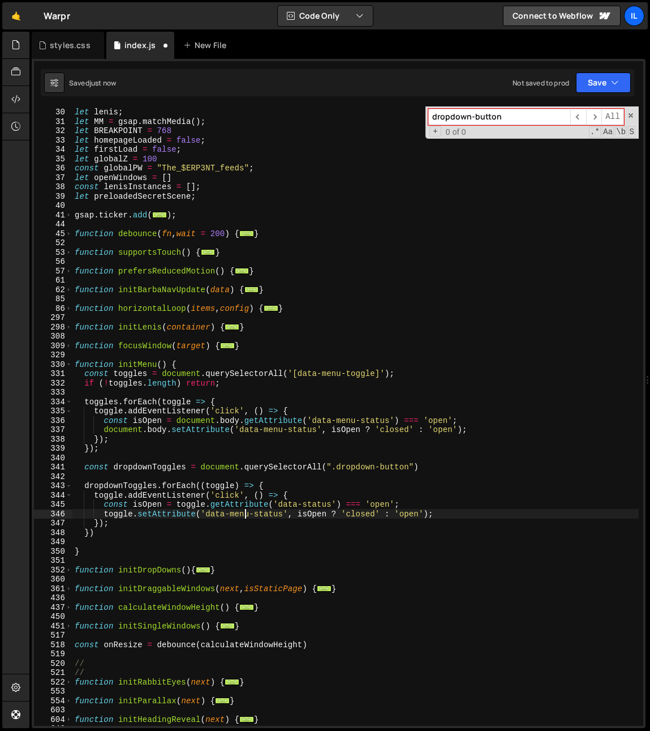
click at [246, 516] on div "let lenis ; let MM = gsap . matchMedia ( ) ; let BREAKPOINT = 768 let homepageL…" at bounding box center [355, 417] width 567 height 638
click at [315, 519] on div "let lenis ; let MM = gsap . matchMedia ( ) ; let BREAKPOINT = 768 let homepageL…" at bounding box center [355, 417] width 567 height 638
type textarea "});"
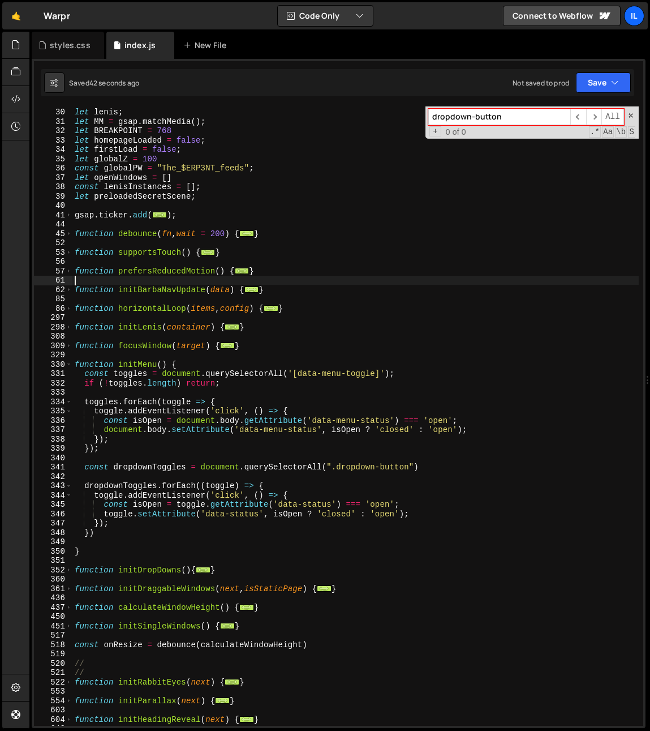
click at [233, 277] on div "let lenis ; let MM = gsap . matchMedia ( ) ; let BREAKPOINT = 768 let homepageL…" at bounding box center [355, 417] width 567 height 638
click at [243, 447] on div "let lenis ; let MM = gsap . matchMedia ( ) ; let BREAKPOINT = 768 let homepageL…" at bounding box center [355, 417] width 567 height 638
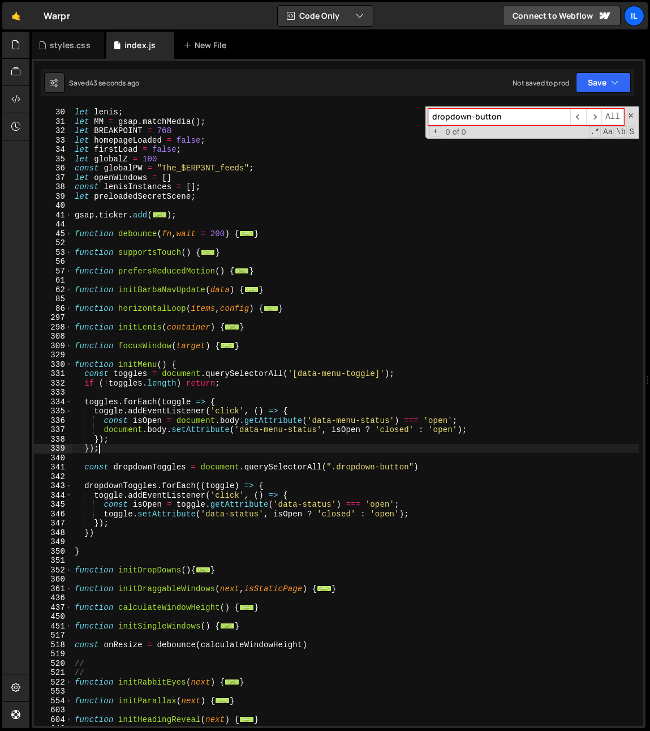
click at [215, 526] on div "let lenis ; let MM = gsap . matchMedia ( ) ; let BREAKPOINT = 768 let homepageL…" at bounding box center [355, 417] width 567 height 638
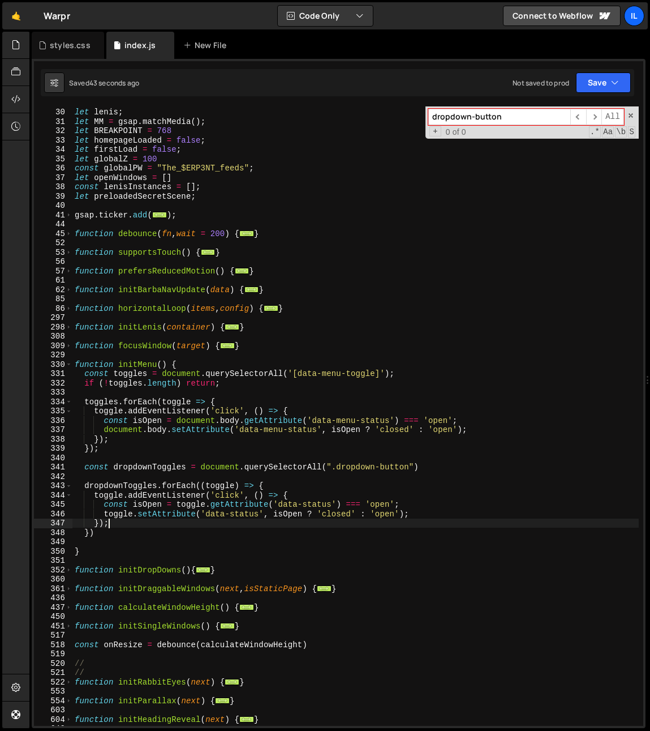
click at [178, 483] on div "let lenis ; let MM = gsap . matchMedia ( ) ; let BREAKPOINT = 768 let homepageL…" at bounding box center [355, 417] width 567 height 638
type textarea "dropdownToggles.forEach((toggle) => {"
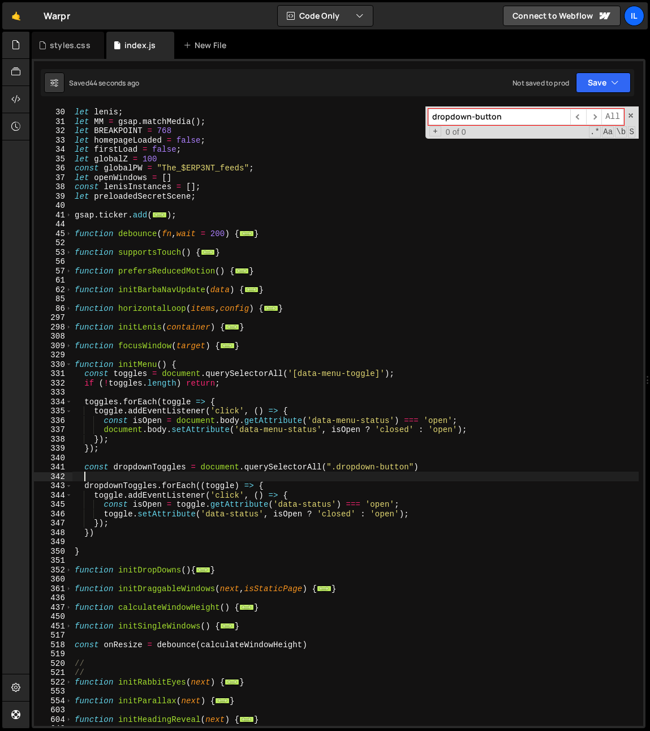
click at [175, 479] on div "let lenis ; let MM = gsap . matchMedia ( ) ; let BREAKPOINT = 768 let homepageL…" at bounding box center [355, 417] width 567 height 638
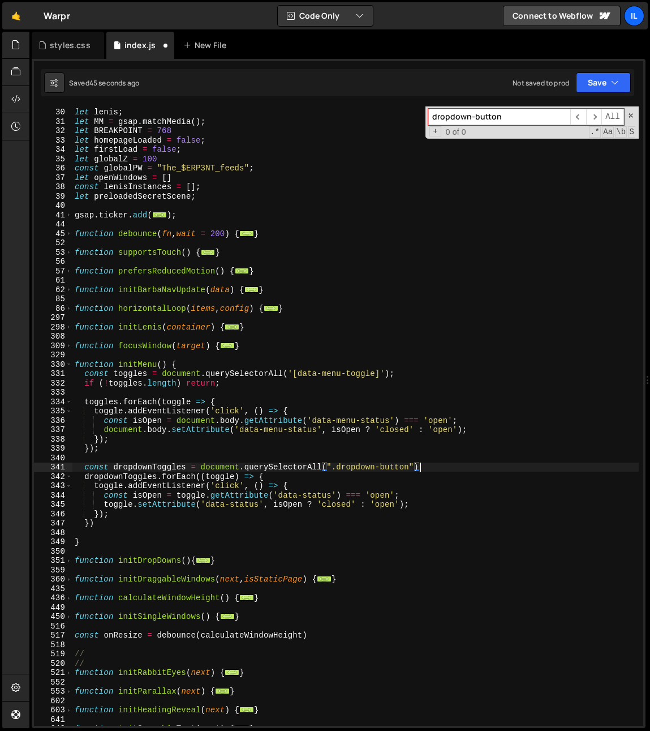
click at [259, 504] on div "let lenis ; let MM = gsap . matchMedia ( ) ; let BREAKPOINT = 768 let homepageL…" at bounding box center [355, 417] width 567 height 638
type textarea "toggle.setAttribute('data-status', isOpen ? 'closed' : 'open');"
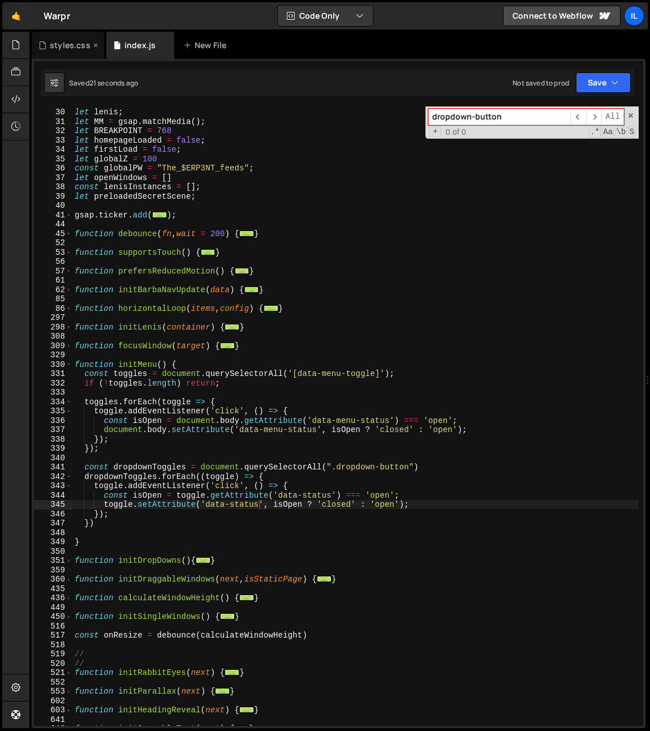
click at [57, 49] on div "styles.css" at bounding box center [70, 45] width 41 height 11
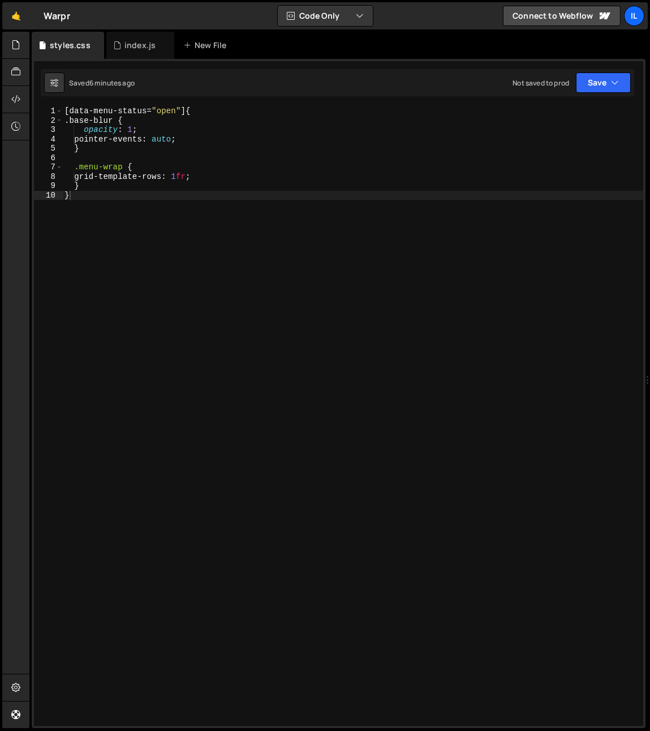
click at [148, 204] on div "[ data-menu-status = " open " ] { .base-blur { opacity : 1 ; pointer-events : a…" at bounding box center [352, 425] width 581 height 638
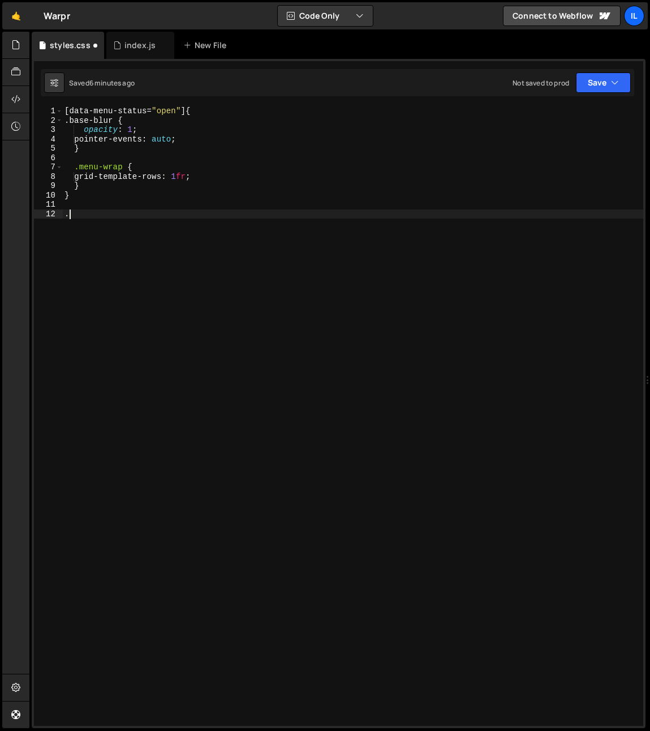
paste textarea "dropdown-button"
type textarea ".dropdown-buttonp][]"
drag, startPoint x: 95, startPoint y: 220, endPoint x: 6, endPoint y: 226, distance: 89.7
click at [6, 226] on div "Hold on a sec... Are you certain you wish to leave this page? Any changes you'v…" at bounding box center [325, 365] width 650 height 731
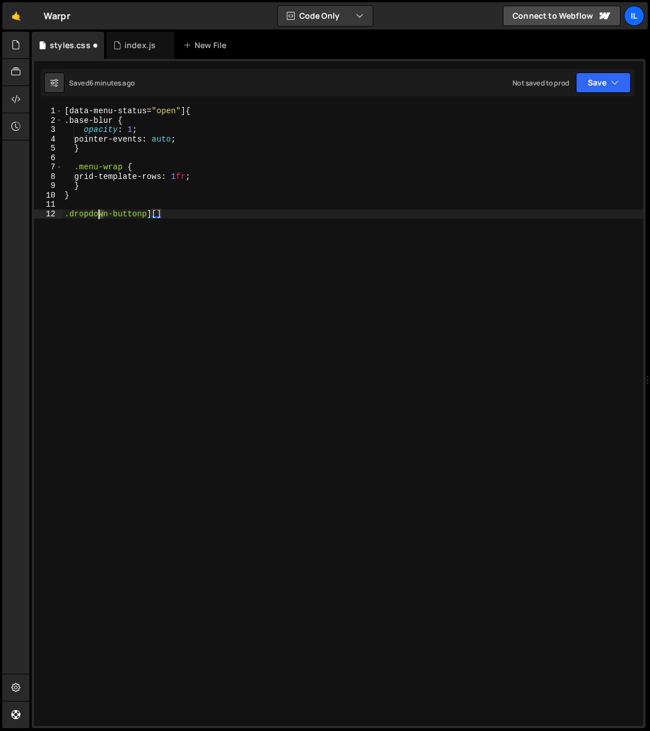
click at [101, 217] on div "[ data-menu-status = " open " ] { .base-blur { opacity : 1 ; pointer-events : a…" at bounding box center [352, 425] width 581 height 638
click at [103, 220] on div "[ data-menu-status = " open " ] { .base-blur { opacity : 1 ; pointer-events : a…" at bounding box center [352, 425] width 581 height 638
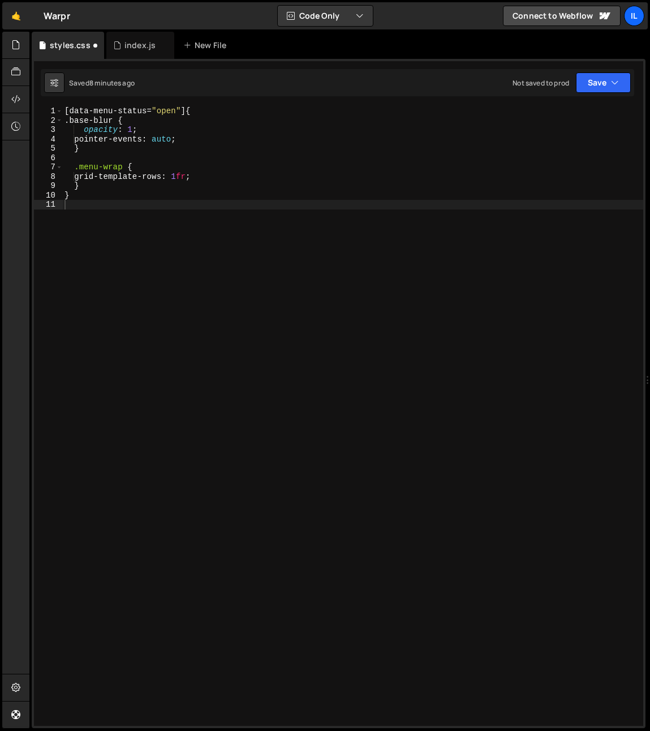
click at [121, 280] on div "[ data-menu-status = " open " ] { .base-blur { opacity : 1 ; pointer-events : a…" at bounding box center [352, 425] width 581 height 638
click at [121, 185] on div "[ data-menu-status = " open " ] { .base-blur { opacity : 1 ; pointer-events : a…" at bounding box center [352, 425] width 581 height 638
type textarea "}"
paste textarea "menu-button__line"
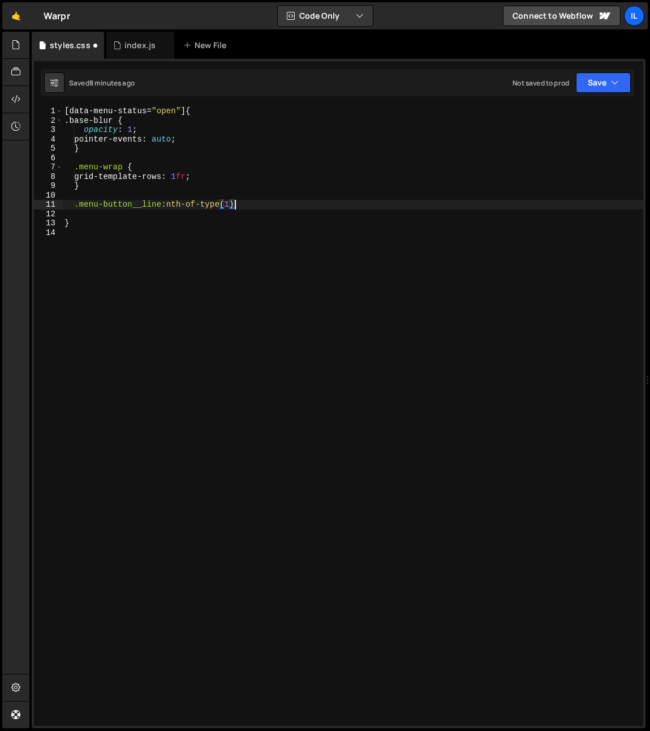
type textarea ".menu-button__line:nth-of-type(1){}"
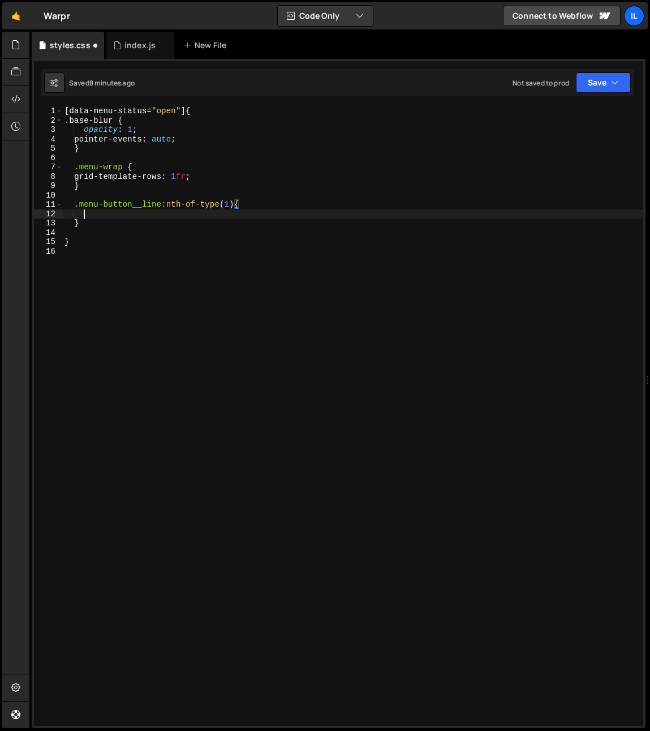
scroll to position [0, 1]
click at [84, 224] on div "[ data-menu-status = " open " ] { .base-blur { opacity : 1 ; pointer-events : a…" at bounding box center [352, 425] width 581 height 638
type textarea "}"
click at [94, 215] on div "[ data-menu-status = " open " ] { .base-blur { opacity : 1 ; pointer-events : a…" at bounding box center [352, 425] width 581 height 638
type textarea "r"
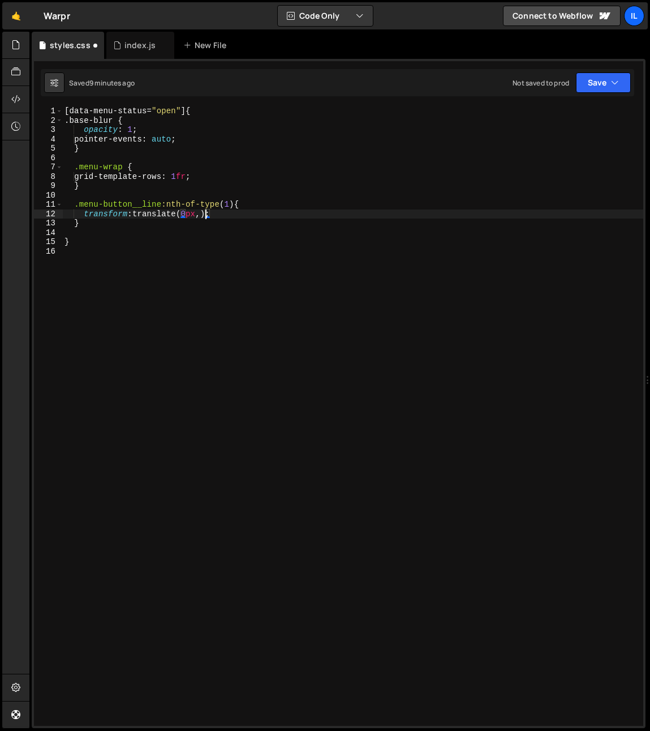
scroll to position [0, 10]
click at [205, 216] on div "[ data-menu-status = " open " ] { .base-blur { opacity : 1 ; pointer-events : a…" at bounding box center [352, 425] width 581 height 638
click at [214, 216] on div "[ data-menu-status = " open " ] { .base-blur { opacity : 1 ; pointer-events : a…" at bounding box center [352, 425] width 581 height 638
click at [211, 216] on div "[ data-menu-status = " open " ] { .base-blur { opacity : 1 ; pointer-events : a…" at bounding box center [352, 425] width 581 height 638
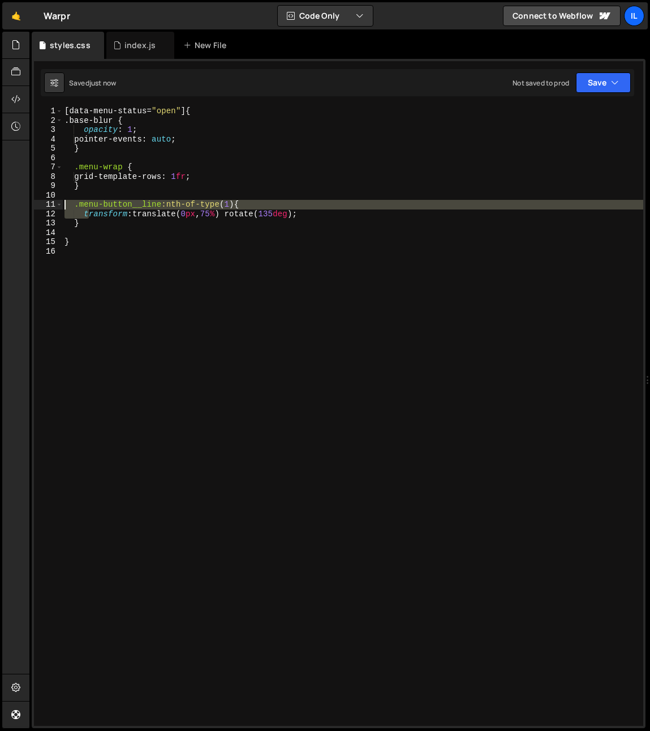
drag, startPoint x: 88, startPoint y: 218, endPoint x: 50, endPoint y: 205, distance: 40.1
click at [50, 205] on div "transform: translate(0px, 75%) rotate(135deg; 1 2 3 4 5 6 7 8 9 10 11 12 13 14 …" at bounding box center [339, 415] width 610 height 619
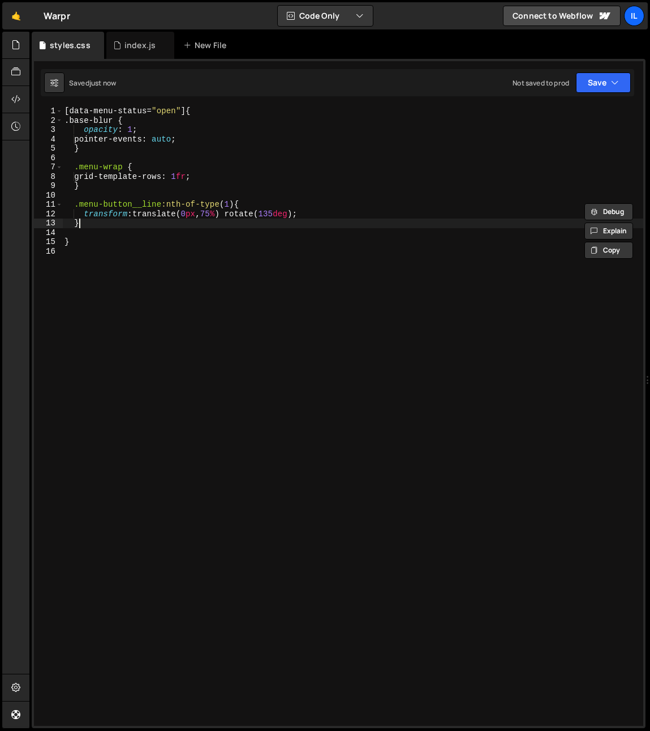
drag, startPoint x: 80, startPoint y: 224, endPoint x: 46, endPoint y: 203, distance: 40.4
click at [45, 202] on div ".menu-button__line:nth-of-type(1){ transform: translate(0px, 75%) rotate(135deg…" at bounding box center [339, 415] width 610 height 619
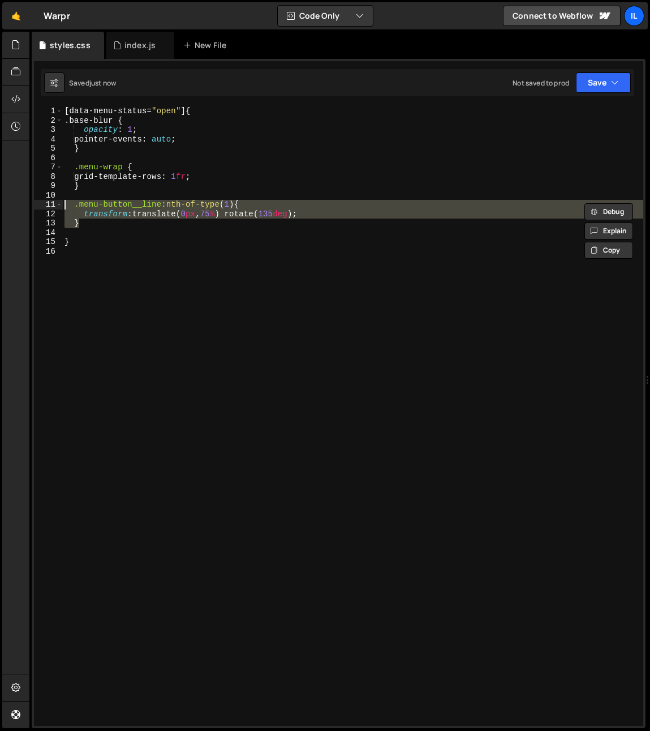
type textarea ".menu-button__line:nth-of-type(1){ transform: translate(0px, 75%) rotate(135deg…"
drag, startPoint x: 59, startPoint y: 226, endPoint x: 67, endPoint y: 233, distance: 10.4
drag, startPoint x: 66, startPoint y: 231, endPoint x: 70, endPoint y: 242, distance: 11.7
click at [66, 231] on div "[ data-menu-status = " open " ] { .base-blur { opacity : 1 ; pointer-events : a…" at bounding box center [352, 425] width 581 height 638
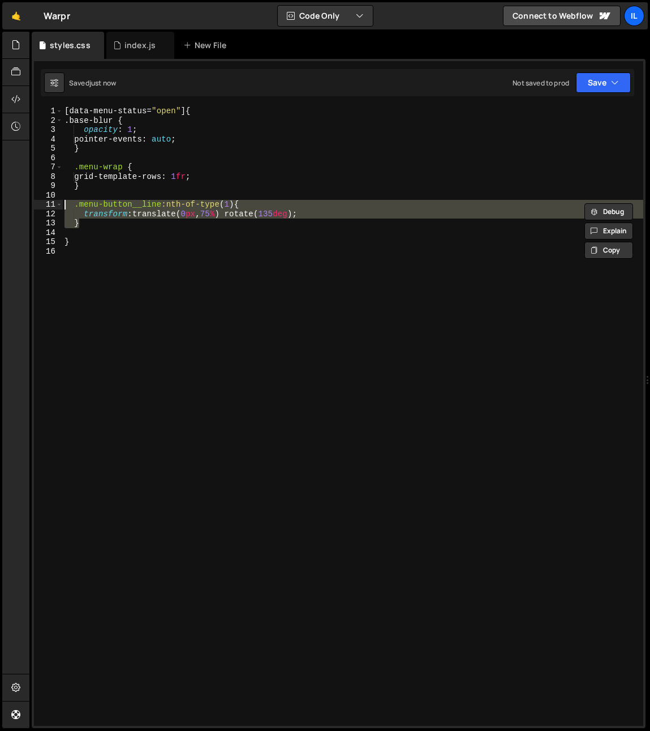
scroll to position [0, 0]
paste textarea "}"
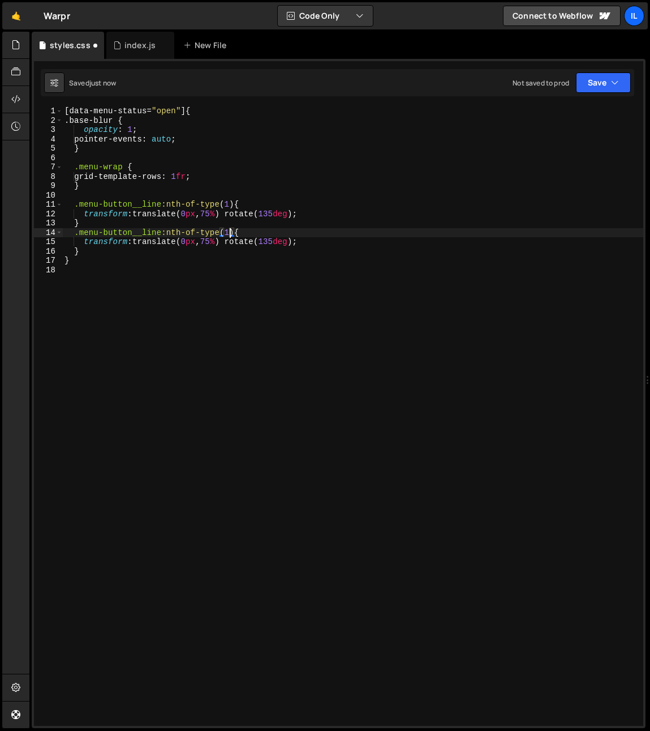
click at [228, 235] on div "[ data-menu-status = " open " ] { .base-blur { opacity : 1 ; pointer-events : a…" at bounding box center [352, 425] width 581 height 638
click at [225, 234] on div "[ data-menu-status = " open " ] { .base-blur { opacity : 1 ; pointer-events : a…" at bounding box center [352, 425] width 581 height 638
drag, startPoint x: 212, startPoint y: 241, endPoint x: 214, endPoint y: 249, distance: 8.1
click at [212, 241] on div "[ data-menu-status = " open " ] { .base-blur { opacity : 1 ; pointer-events : a…" at bounding box center [352, 425] width 581 height 638
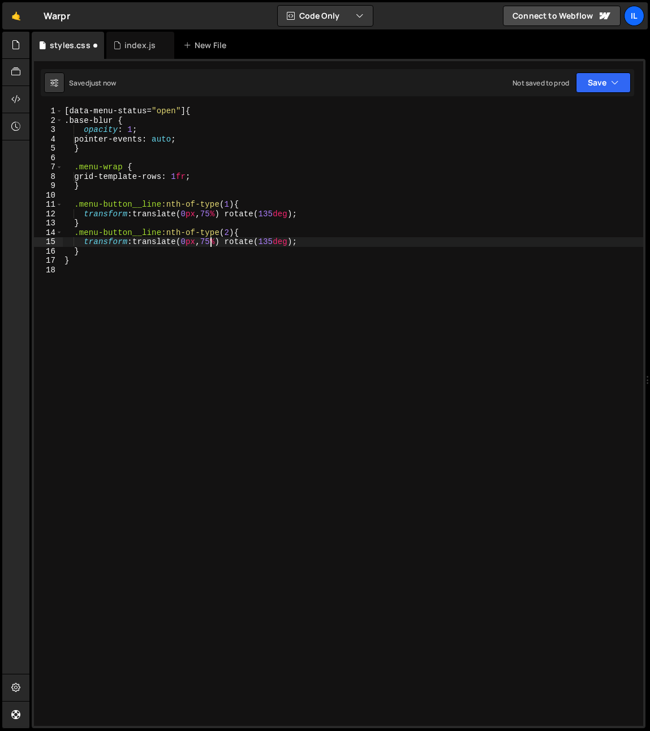
scroll to position [0, 11]
click at [273, 243] on div "[ data-menu-status = " open " ] { .base-blur { opacity : 1 ; pointer-events : a…" at bounding box center [352, 425] width 581 height 638
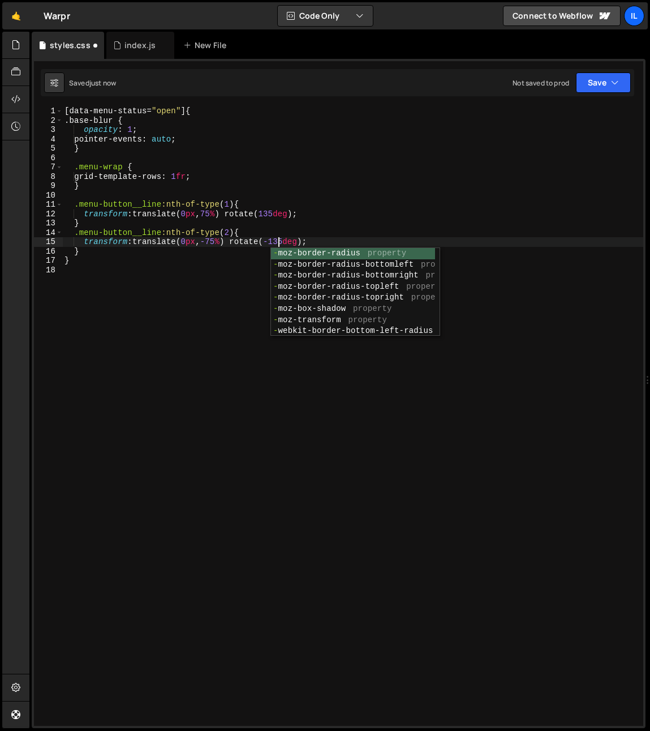
scroll to position [0, 15]
click at [242, 208] on div "[ data-menu-status = " open " ] { .base-blur { opacity : 1 ; pointer-events : a…" at bounding box center [352, 425] width 581 height 638
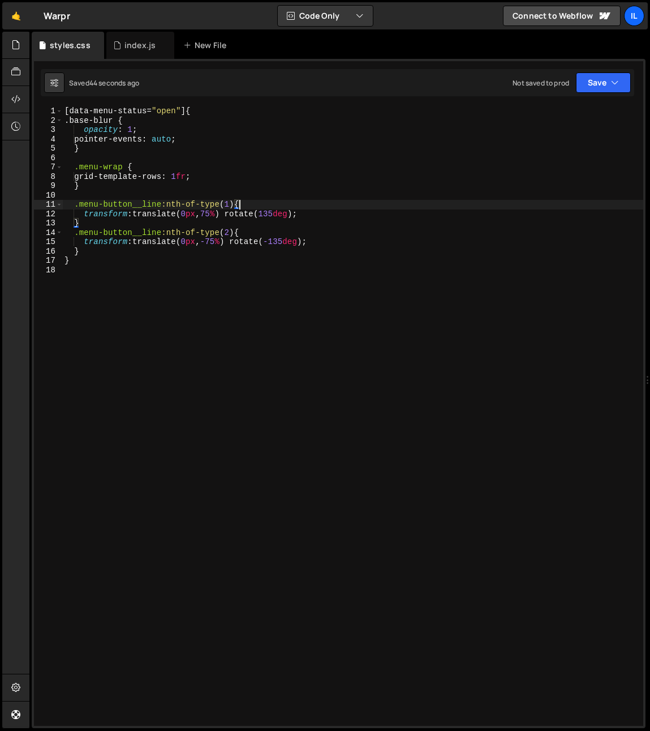
scroll to position [0, 11]
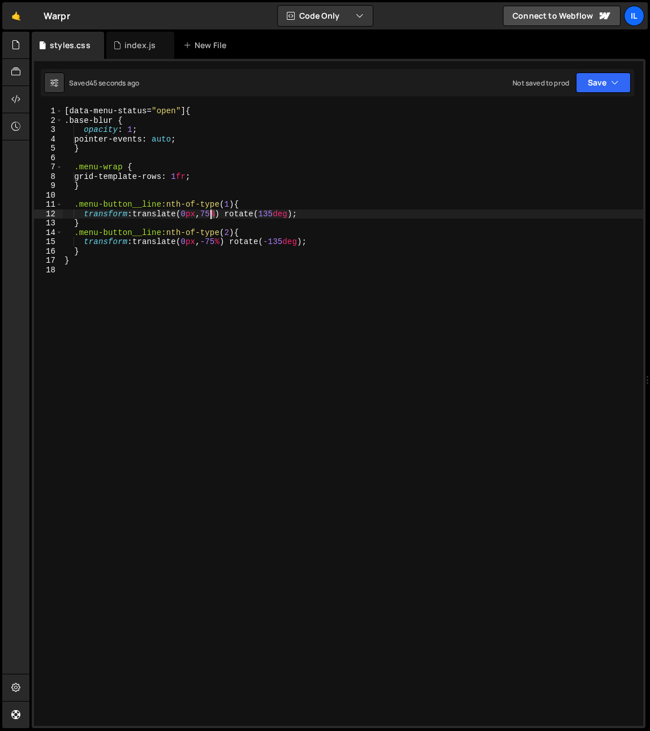
drag, startPoint x: 217, startPoint y: 213, endPoint x: 212, endPoint y: 216, distance: 6.1
click at [212, 216] on div "[ data-menu-status = " open " ] { .base-blur { opacity : 1 ; pointer-events : a…" at bounding box center [352, 425] width 581 height 638
drag, startPoint x: 219, startPoint y: 216, endPoint x: 208, endPoint y: 214, distance: 10.9
click at [208, 214] on div "[ data-menu-status = " open " ] { .base-blur { opacity : 1 ; pointer-events : a…" at bounding box center [352, 425] width 581 height 638
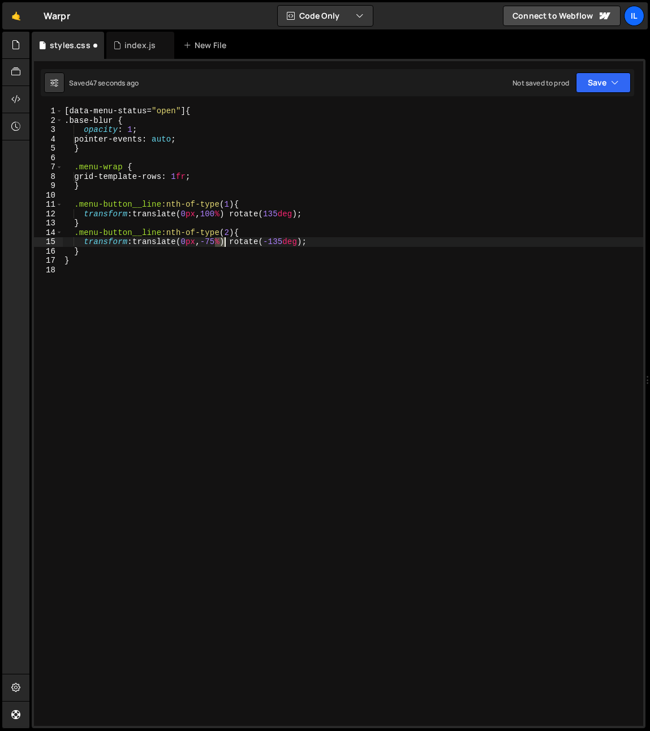
drag, startPoint x: 214, startPoint y: 242, endPoint x: 224, endPoint y: 243, distance: 9.8
click at [224, 243] on div "[ data-menu-status = " open " ] { .base-blur { opacity : 1 ; pointer-events : a…" at bounding box center [352, 425] width 581 height 638
click at [226, 235] on div "[ data-menu-status = " open " ] { .base-blur { opacity : 1 ; pointer-events : a…" at bounding box center [352, 425] width 581 height 638
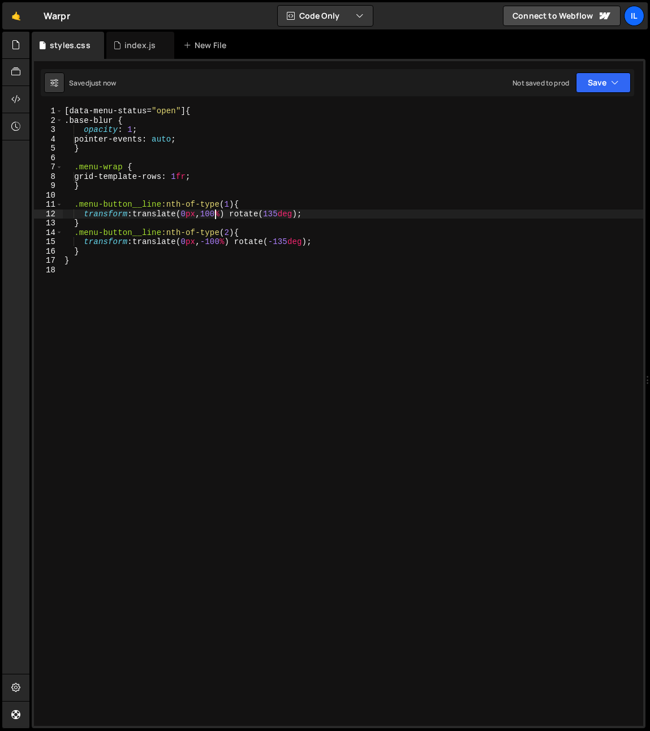
click at [216, 213] on div "[ data-menu-status = " open " ] { .base-blur { opacity : 1 ; pointer-events : a…" at bounding box center [352, 425] width 581 height 638
click at [219, 213] on div "[ data-menu-status = " open " ] { .base-blur { opacity : 1 ; pointer-events : a…" at bounding box center [352, 425] width 581 height 638
type textarea "transform: translate(0px, 120%) rotate(135deg);"
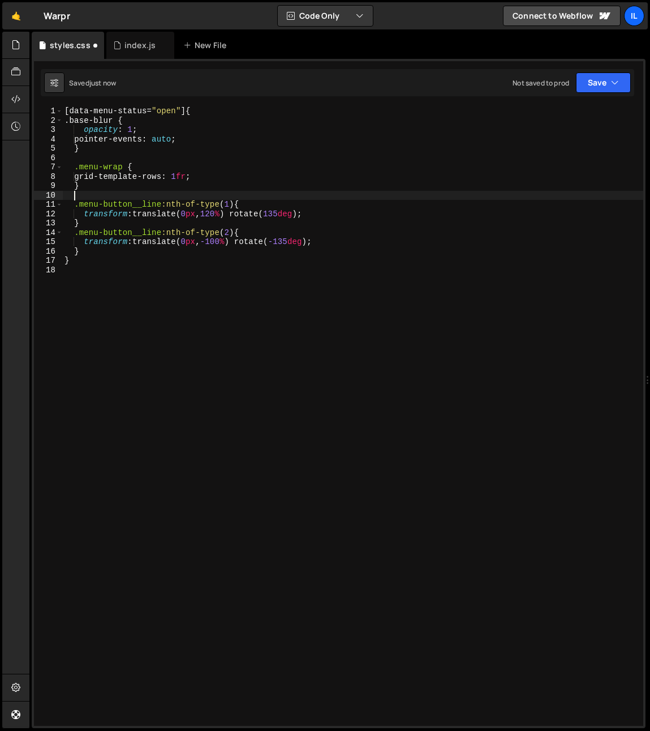
click at [219, 192] on div "[ data-menu-status = " open " ] { .base-blur { opacity : 1 ; pointer-events : a…" at bounding box center [352, 425] width 581 height 638
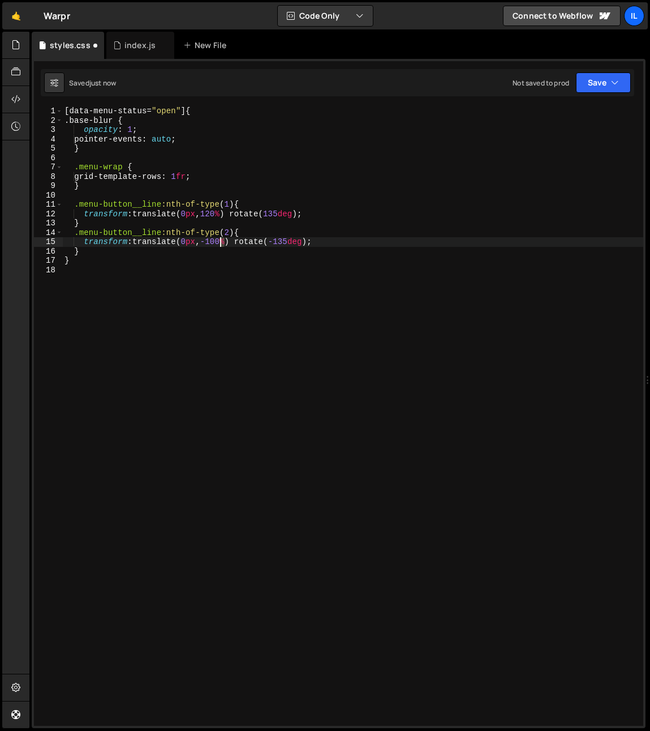
drag, startPoint x: 226, startPoint y: 241, endPoint x: 220, endPoint y: 244, distance: 6.6
click at [221, 243] on div "[ data-menu-status = " open " ] { .base-blur { opacity : 1 ; pointer-events : a…" at bounding box center [352, 425] width 581 height 638
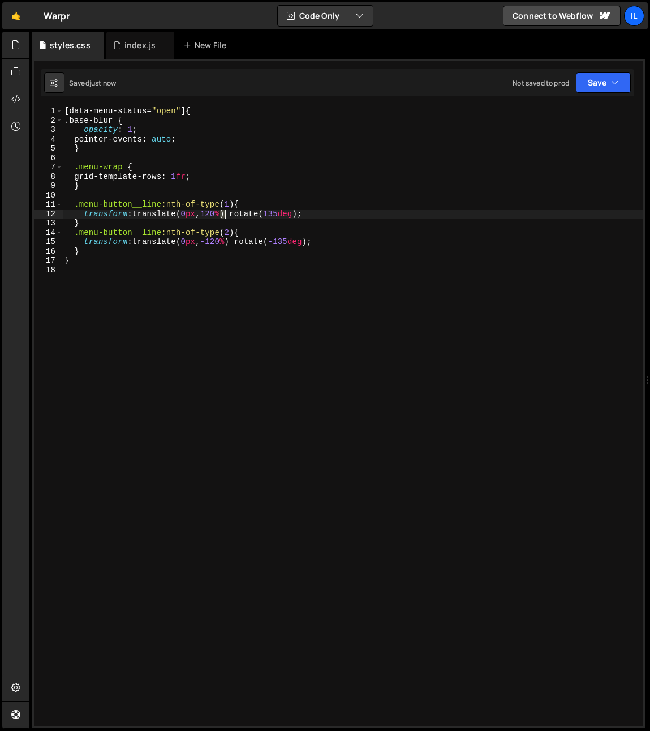
click at [224, 216] on div "[ data-menu-status = " open " ] { .base-blur { opacity : 1 ; pointer-events : a…" at bounding box center [352, 425] width 581 height 638
type textarea "transform: translate(0px, 125%) rotate(135deg);"
drag, startPoint x: 235, startPoint y: 191, endPoint x: 233, endPoint y: 226, distance: 35.2
click at [235, 191] on div "[ data-menu-status = " open " ] { .base-blur { opacity : 1 ; pointer-events : a…" at bounding box center [352, 425] width 581 height 638
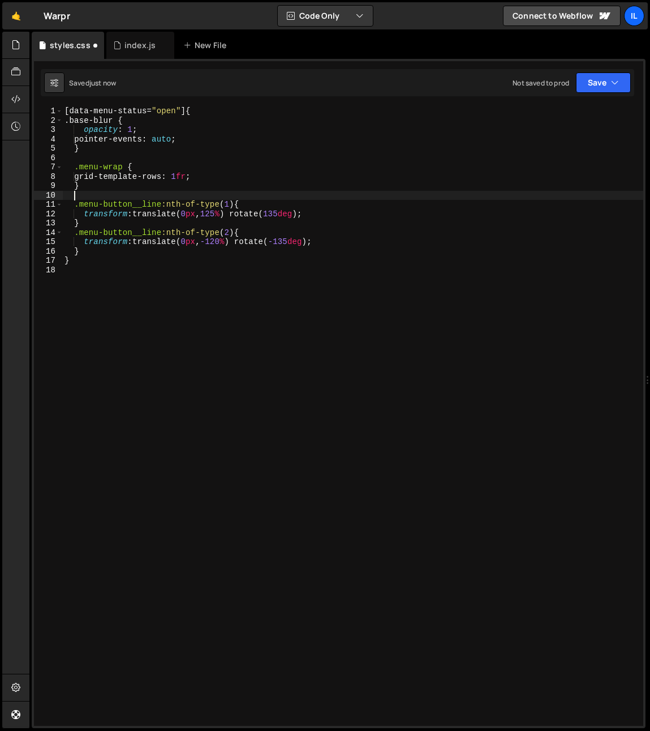
scroll to position [0, 0]
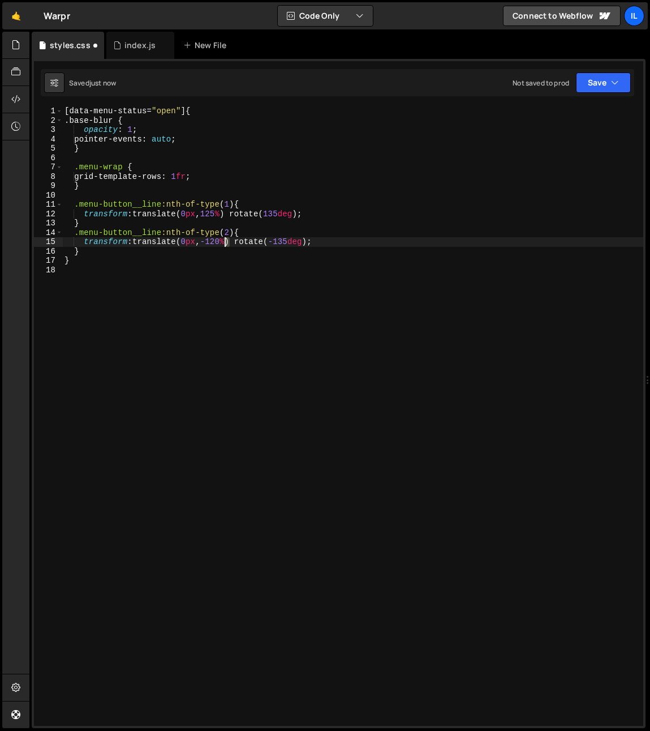
click at [225, 244] on div "[ data-menu-status = " open " ] { .base-blur { opacity : 1 ; pointer-events : a…" at bounding box center [352, 425] width 581 height 638
type textarea "transform: translate(0px, -125%) rotate(-135deg);"
click at [138, 339] on div "[ data-menu-status = " open " ] { .base-blur { opacity : 1 ; pointer-events : a…" at bounding box center [352, 425] width 581 height 638
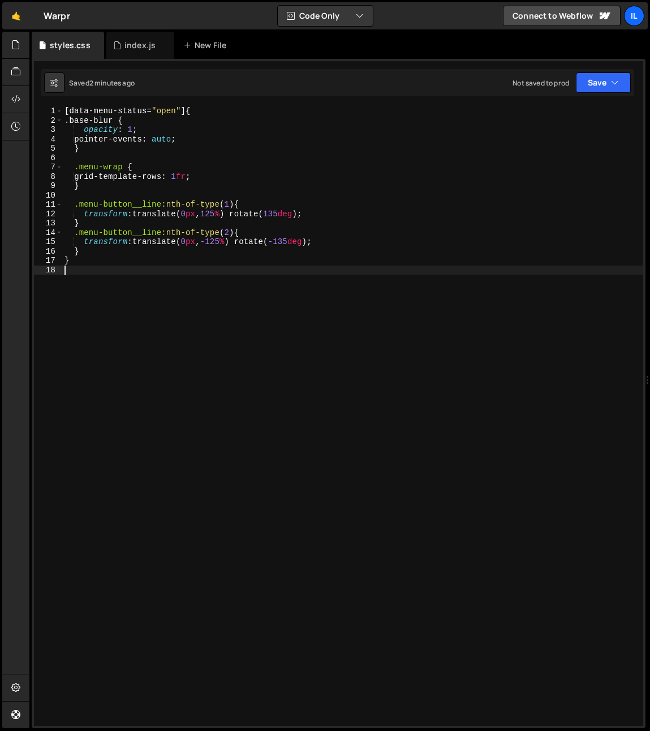
click at [148, 282] on div "[ data-menu-status = " open " ] { .base-blur { opacity : 1 ; pointer-events : a…" at bounding box center [352, 425] width 581 height 638
click at [225, 224] on div "[ data-menu-status = " open " ] { .base-blur { opacity : 1 ; pointer-events : a…" at bounding box center [352, 425] width 581 height 638
type textarea "}"
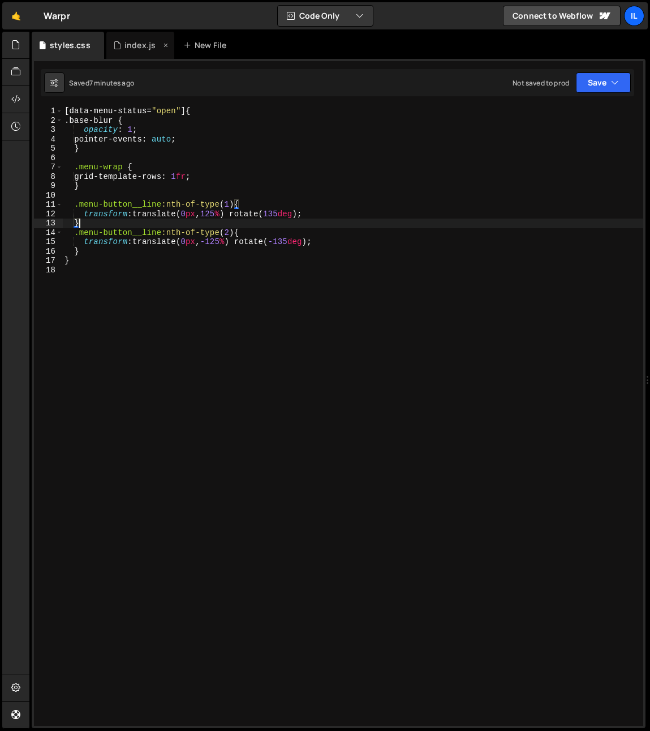
click at [138, 51] on div "index.js" at bounding box center [140, 45] width 68 height 27
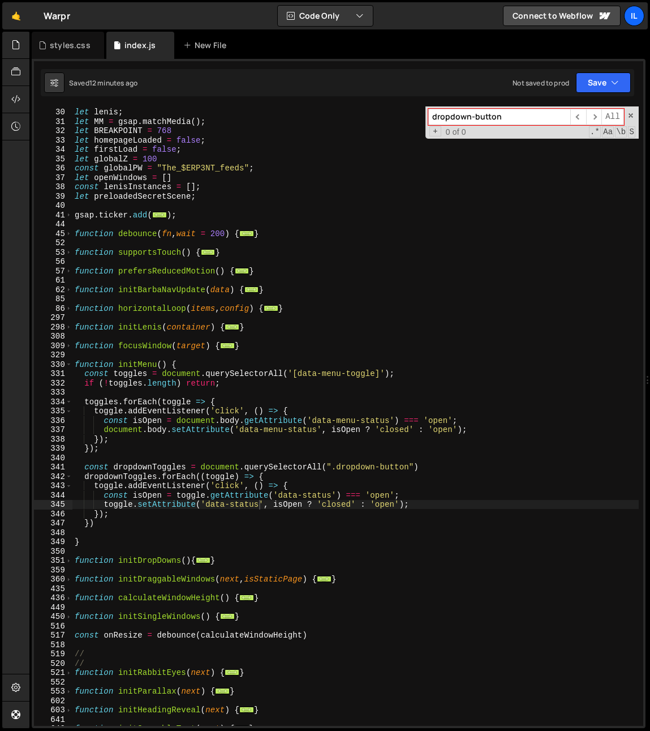
scroll to position [5044, 0]
click at [89, 324] on div "let lenis ; let MM = gsap . matchMedia ( ) ; let BREAKPOINT = 768 let homepageL…" at bounding box center [355, 417] width 567 height 638
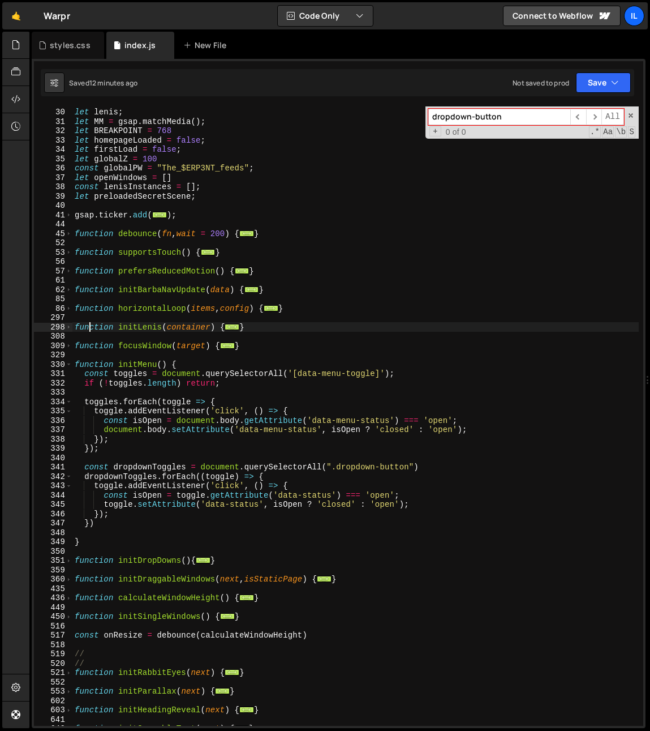
click at [115, 249] on div "let lenis ; let MM = gsap . matchMedia ( ) ; let BREAKPOINT = 768 let homepageL…" at bounding box center [355, 417] width 567 height 638
type textarea "function supportsTouch() {"
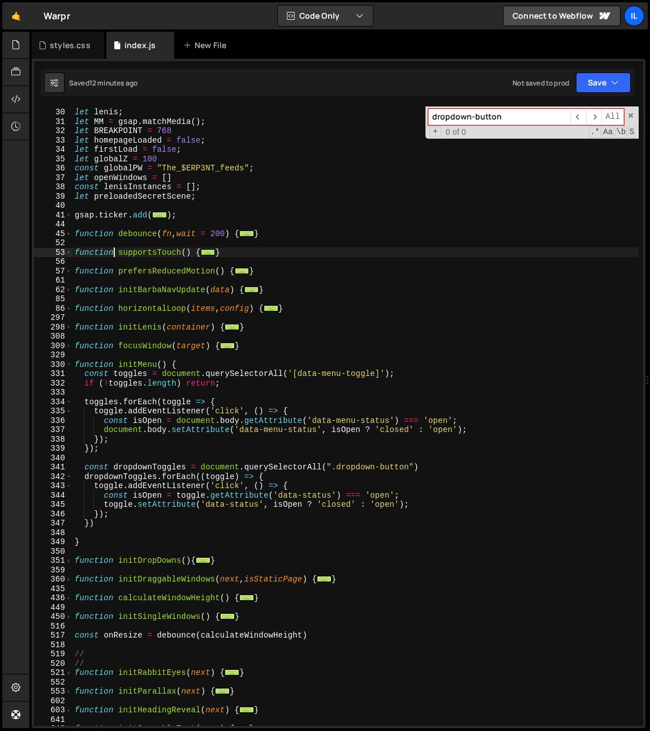
click at [172, 239] on div "let lenis ; let MM = gsap . matchMedia ( ) ; let BREAKPOINT = 768 let homepageL…" at bounding box center [355, 417] width 567 height 638
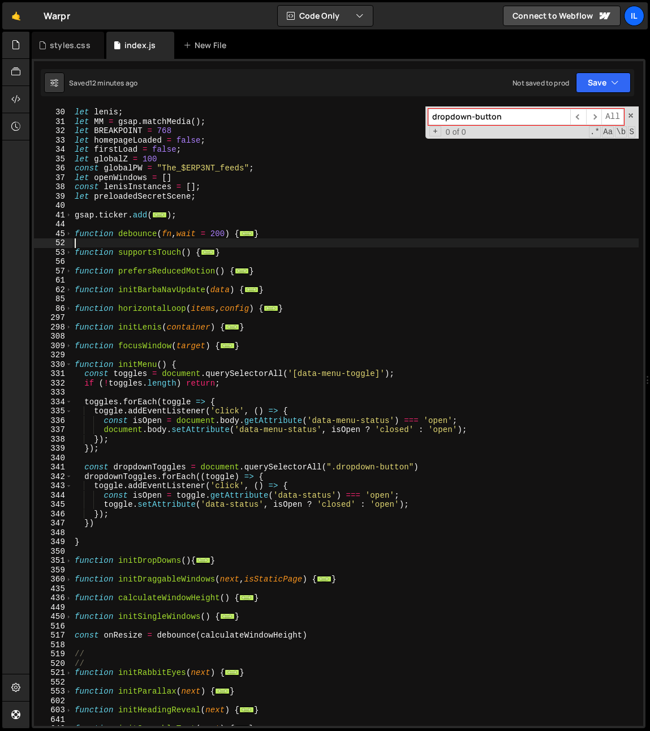
click at [488, 118] on input "dropdown-button" at bounding box center [500, 117] width 142 height 16
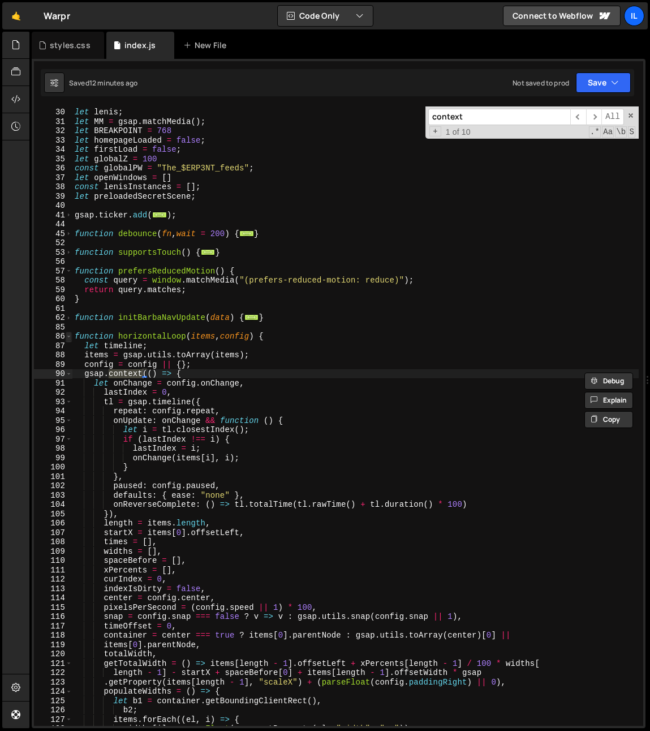
type input "context"
click at [68, 336] on span at bounding box center [69, 337] width 6 height 10
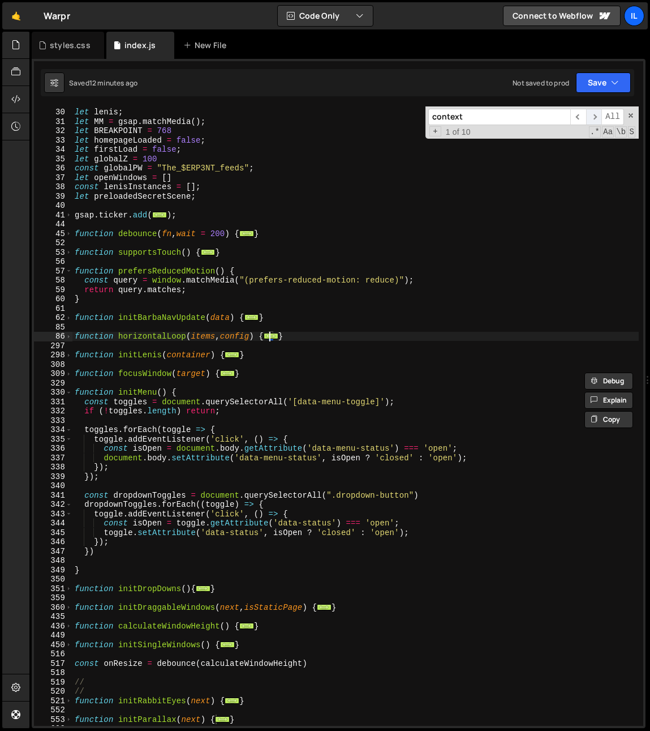
click at [596, 113] on span "​" at bounding box center [594, 117] width 16 height 16
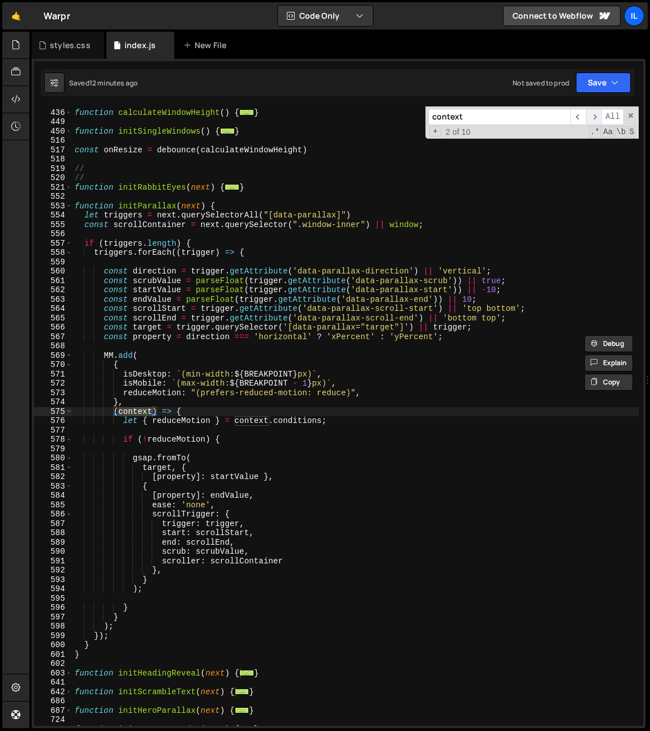
scroll to position [680, 0]
click at [67, 204] on span at bounding box center [69, 207] width 6 height 10
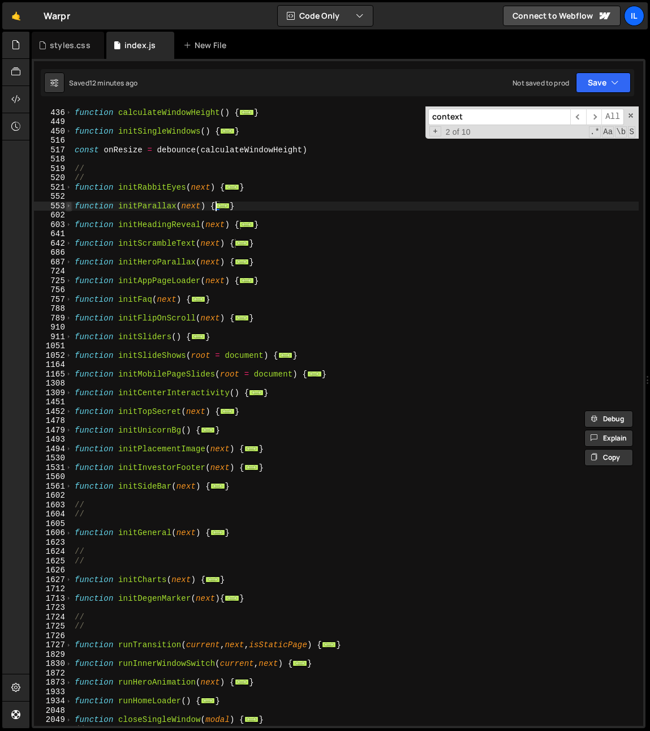
click at [67, 204] on span at bounding box center [69, 207] width 6 height 10
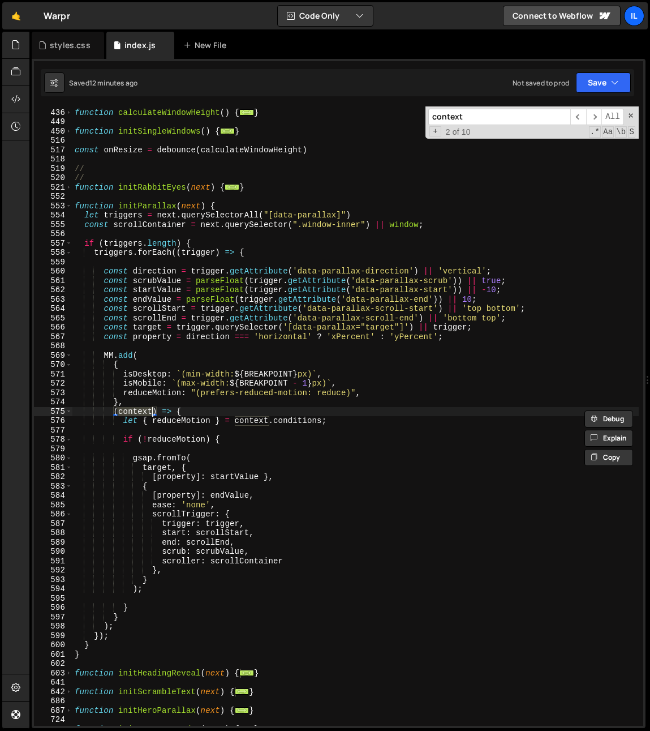
click at [265, 383] on div "function calculateWindowHeight ( ) { ... } function initSingleWindows ( ) { ...…" at bounding box center [355, 417] width 567 height 638
type textarea "isMobile: `(max-width: ${BREAKPOINT - 1}px)`,"
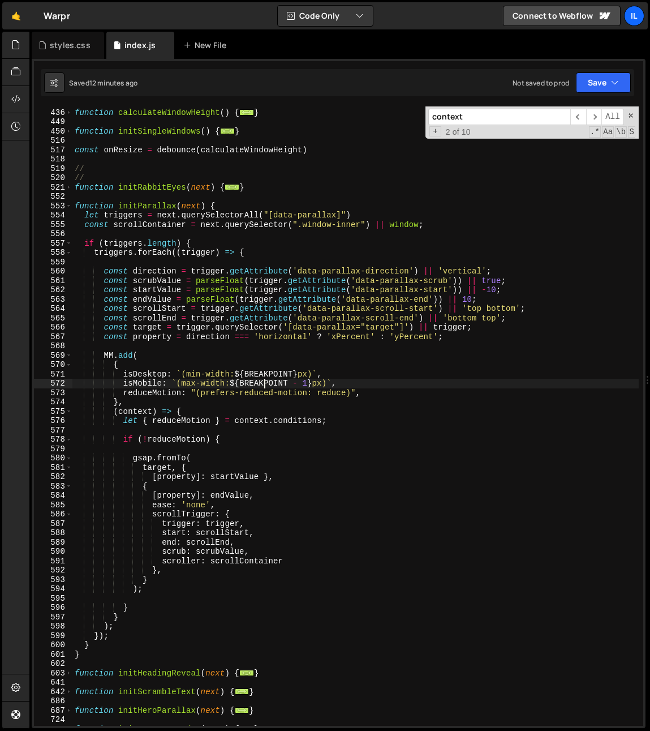
click at [265, 383] on div "function calculateWindowHeight ( ) { ... } function initSingleWindows ( ) { ...…" at bounding box center [355, 417] width 567 height 638
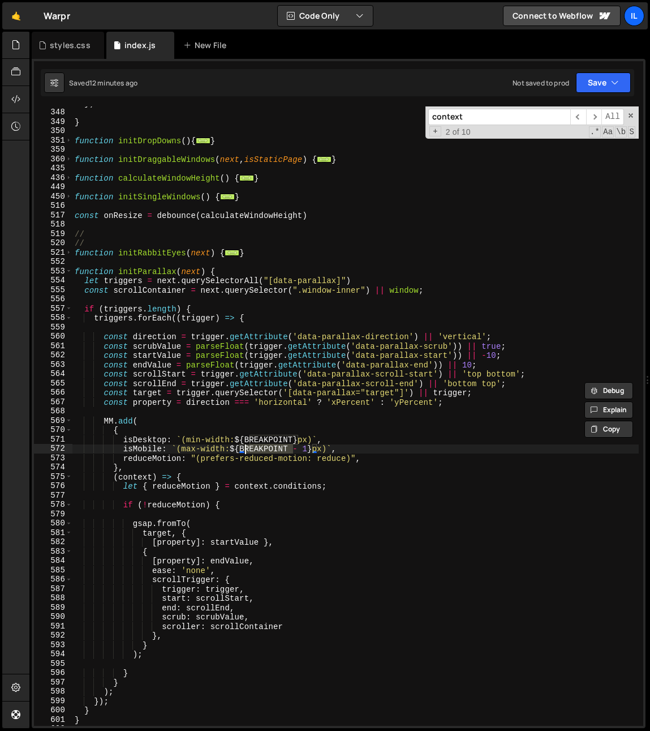
scroll to position [615, 0]
click at [68, 270] on span at bounding box center [69, 272] width 6 height 10
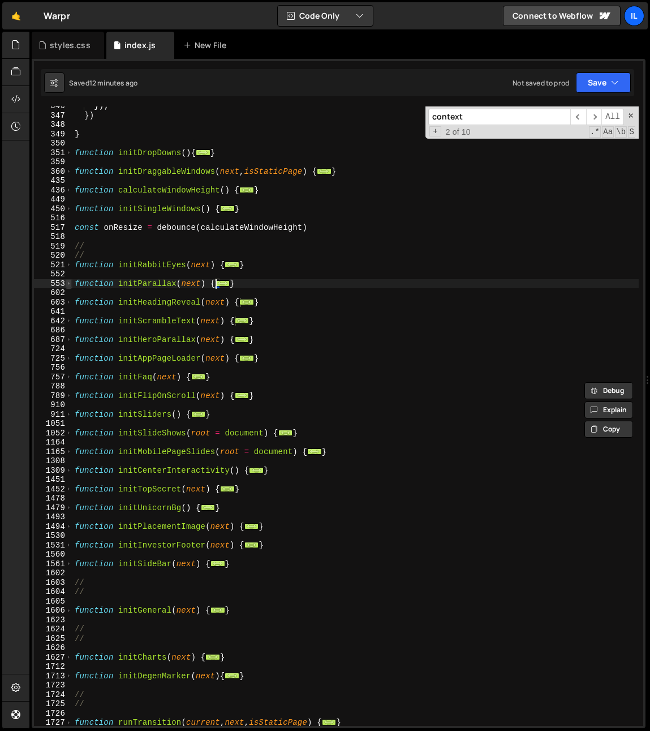
scroll to position [603, 0]
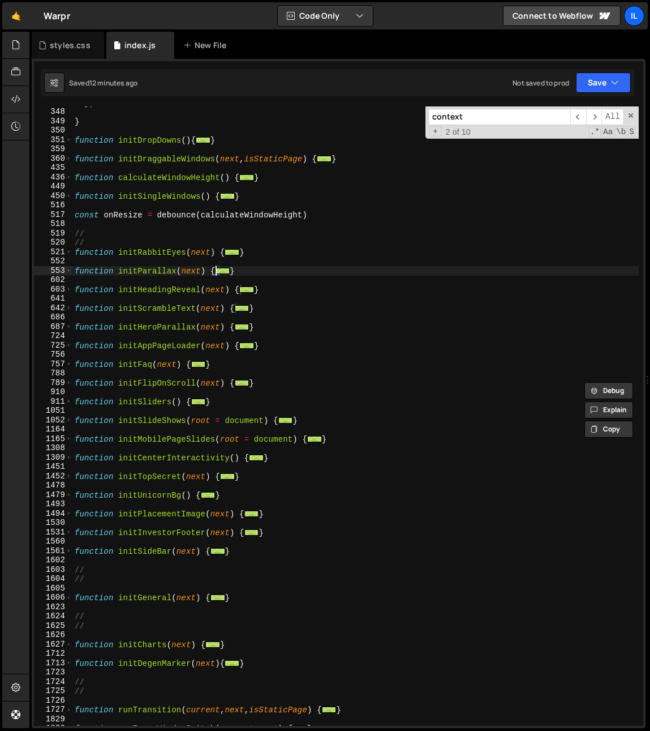
scroll to position [5044, 0]
click at [147, 156] on div "}) } function initDropDowns ( ) { ... } function initDraggableWindows ( next , …" at bounding box center [355, 417] width 567 height 638
type textarea "function initDraggableWindows(next, isStaticPage) {"
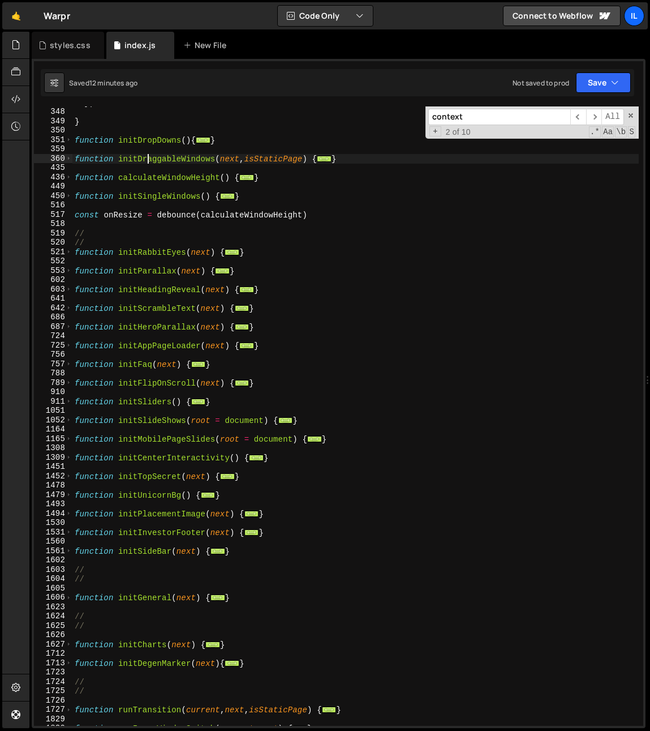
click at [148, 156] on div "}) } function initDropDowns ( ) { ... } function initDraggableWindows ( next , …" at bounding box center [355, 417] width 567 height 638
click at [513, 123] on input "context" at bounding box center [500, 117] width 142 height 16
paste input "initDraggableWindows"
type input "initDraggableWindows"
click at [592, 119] on span "​" at bounding box center [594, 117] width 16 height 16
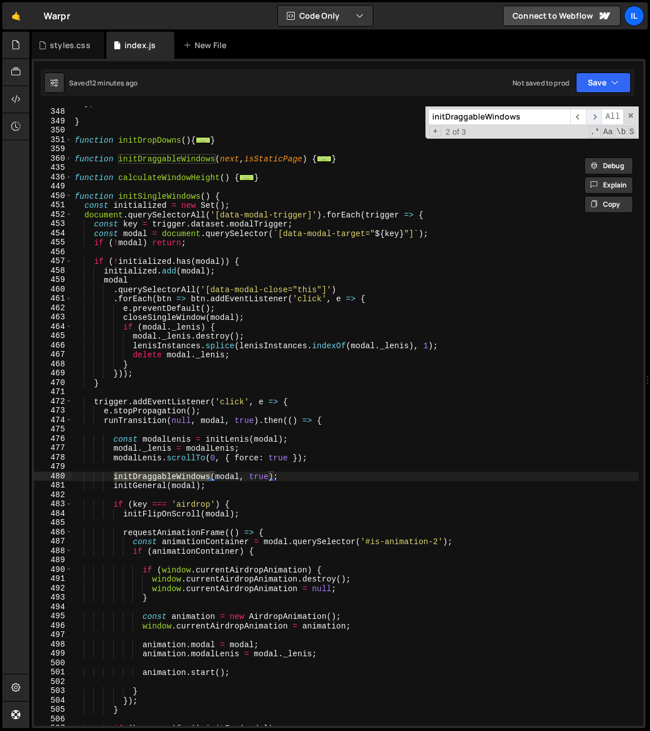
click at [592, 119] on span "​" at bounding box center [594, 117] width 16 height 16
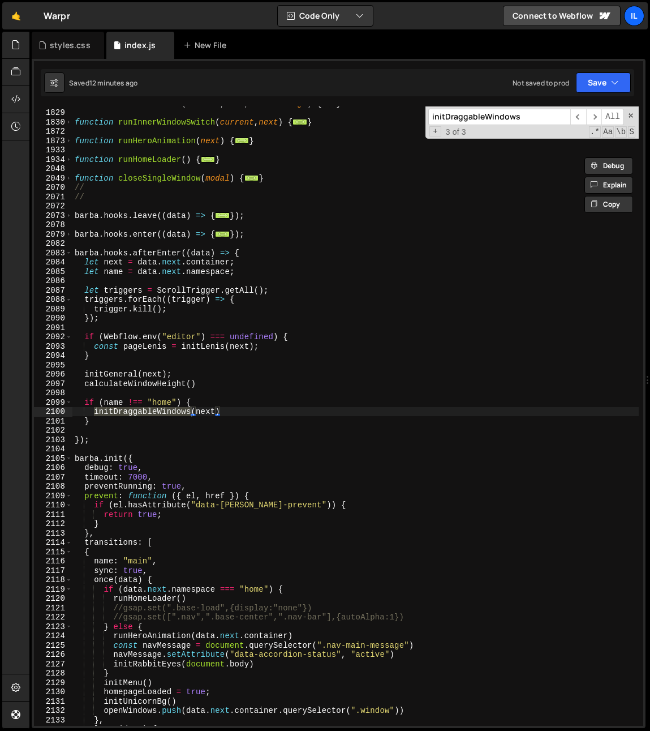
click at [127, 421] on div "function runTransition ( current , next , isStaticPage ) { ... } function runIn…" at bounding box center [355, 417] width 567 height 638
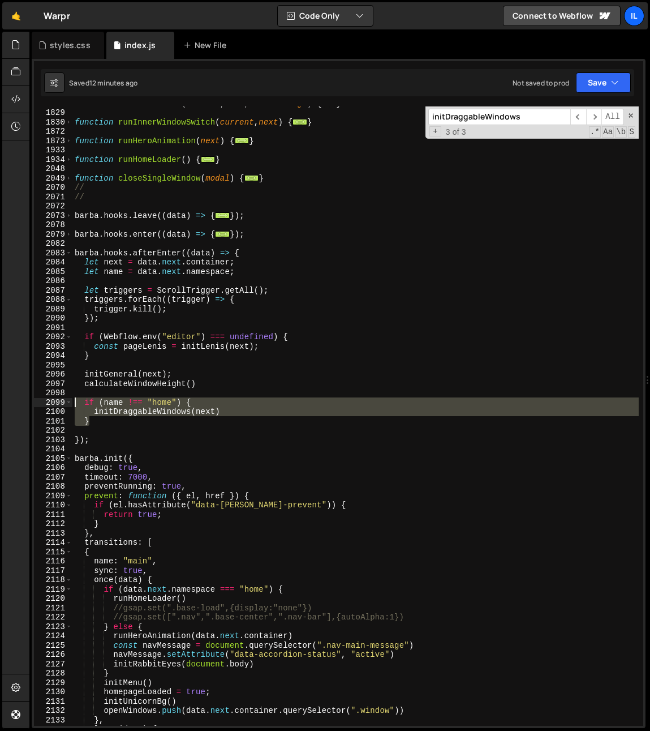
drag, startPoint x: 114, startPoint y: 418, endPoint x: 37, endPoint y: 400, distance: 78.5
click at [37, 400] on div "} 1727 1829 1830 1872 1873 1933 1934 2048 2049 2070 2071 2072 2073 2078 2079 20…" at bounding box center [339, 415] width 610 height 619
click at [131, 423] on div "function runTransition ( current , next , isStaticPage ) { ... } function runIn…" at bounding box center [355, 415] width 567 height 619
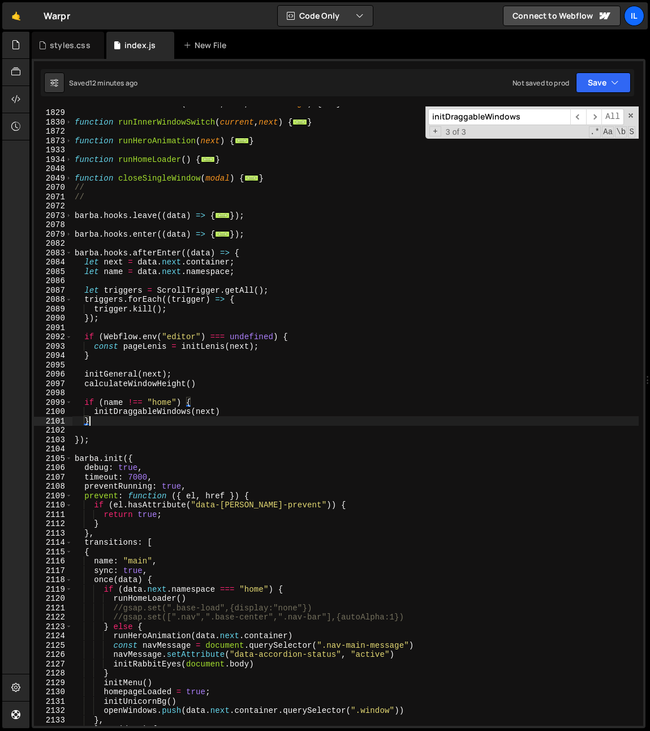
click at [117, 410] on div "function runTransition ( current , next , isStaticPage ) { ... } function runIn…" at bounding box center [355, 417] width 567 height 638
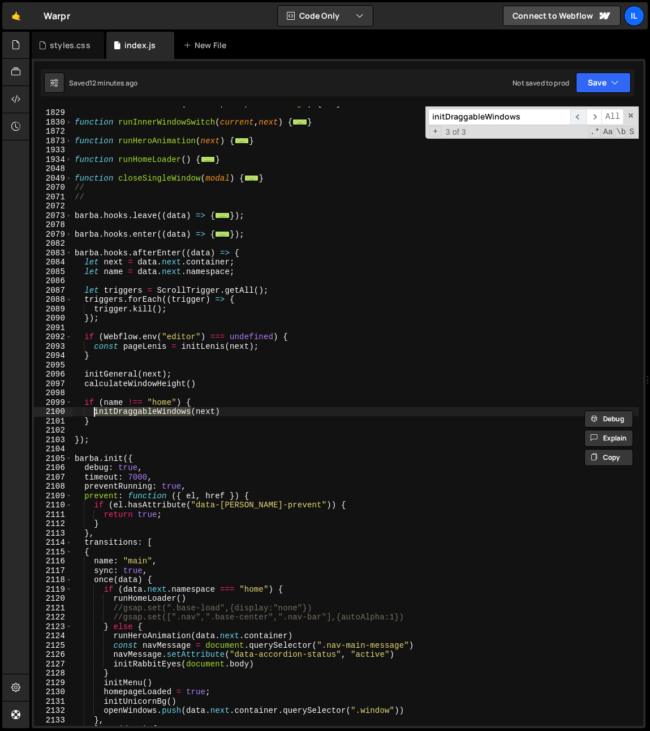
click at [575, 117] on span "​" at bounding box center [579, 117] width 16 height 16
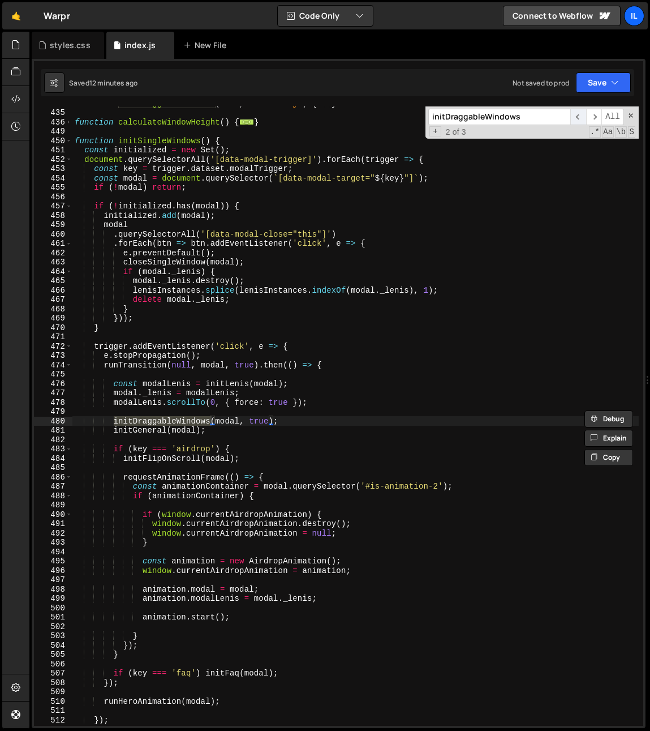
scroll to position [671, 0]
click at [576, 116] on span "​" at bounding box center [579, 117] width 16 height 16
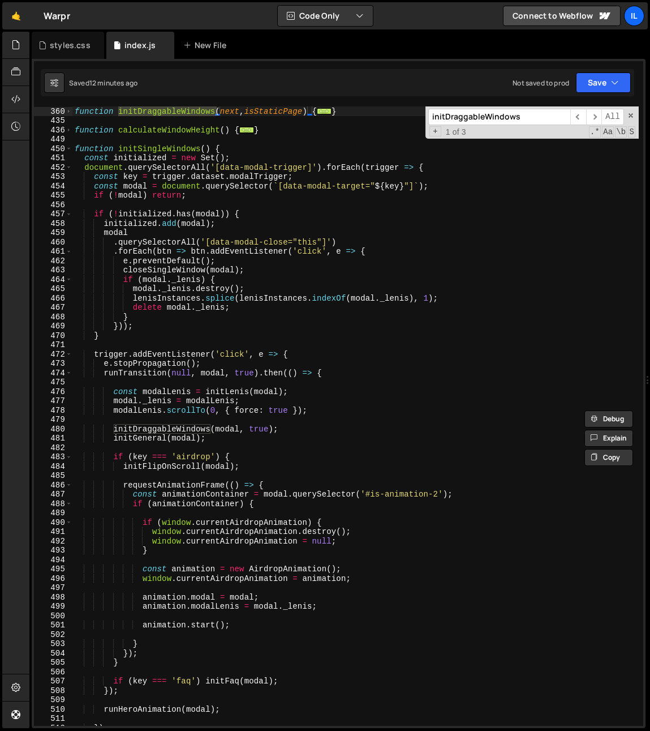
scroll to position [558, 0]
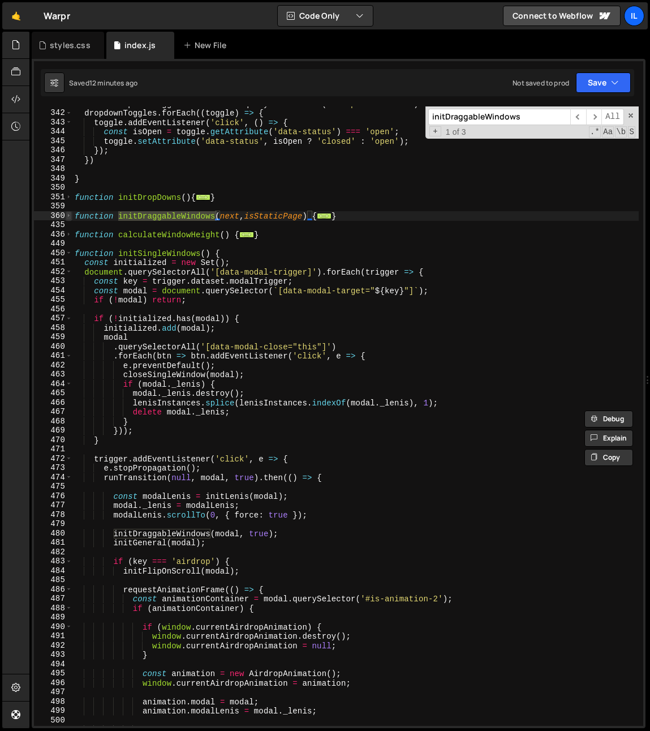
type textarea "function initDraggableWindows(next, isStaticPage) {"
click at [67, 215] on span at bounding box center [69, 216] width 6 height 10
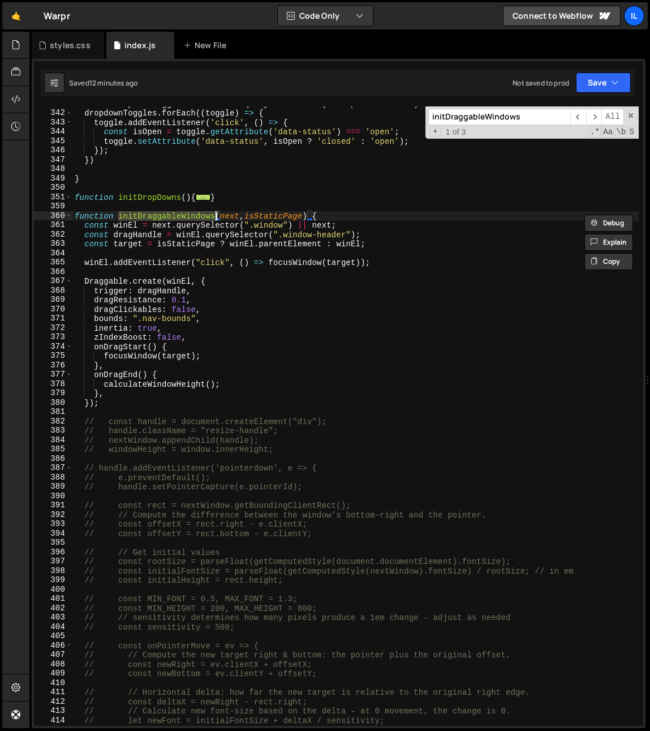
click at [357, 219] on div "const dropdownToggles = document . querySelectorAll ( ".dropdown-button" ) drop…" at bounding box center [355, 418] width 567 height 638
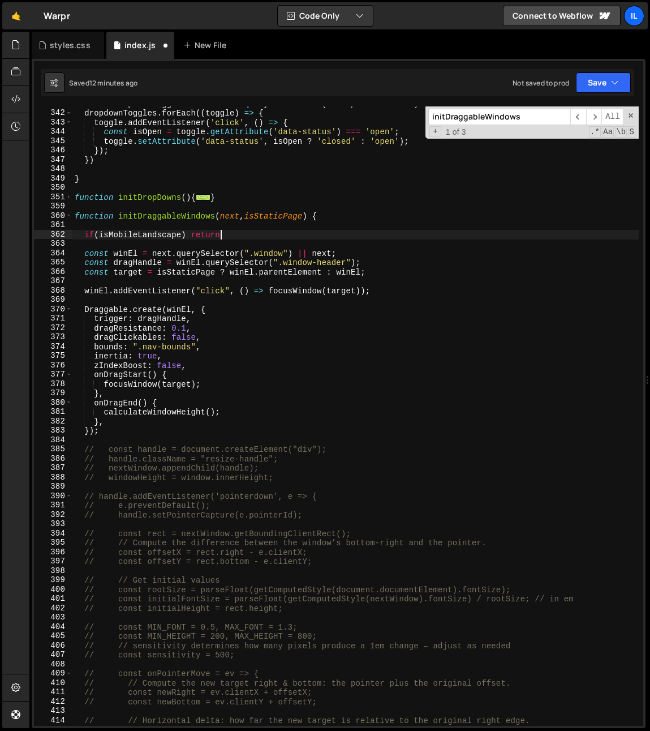
scroll to position [0, 10]
type textarea "if(isMobileLandscape) return;"
